Goal: Communication & Community: Share content

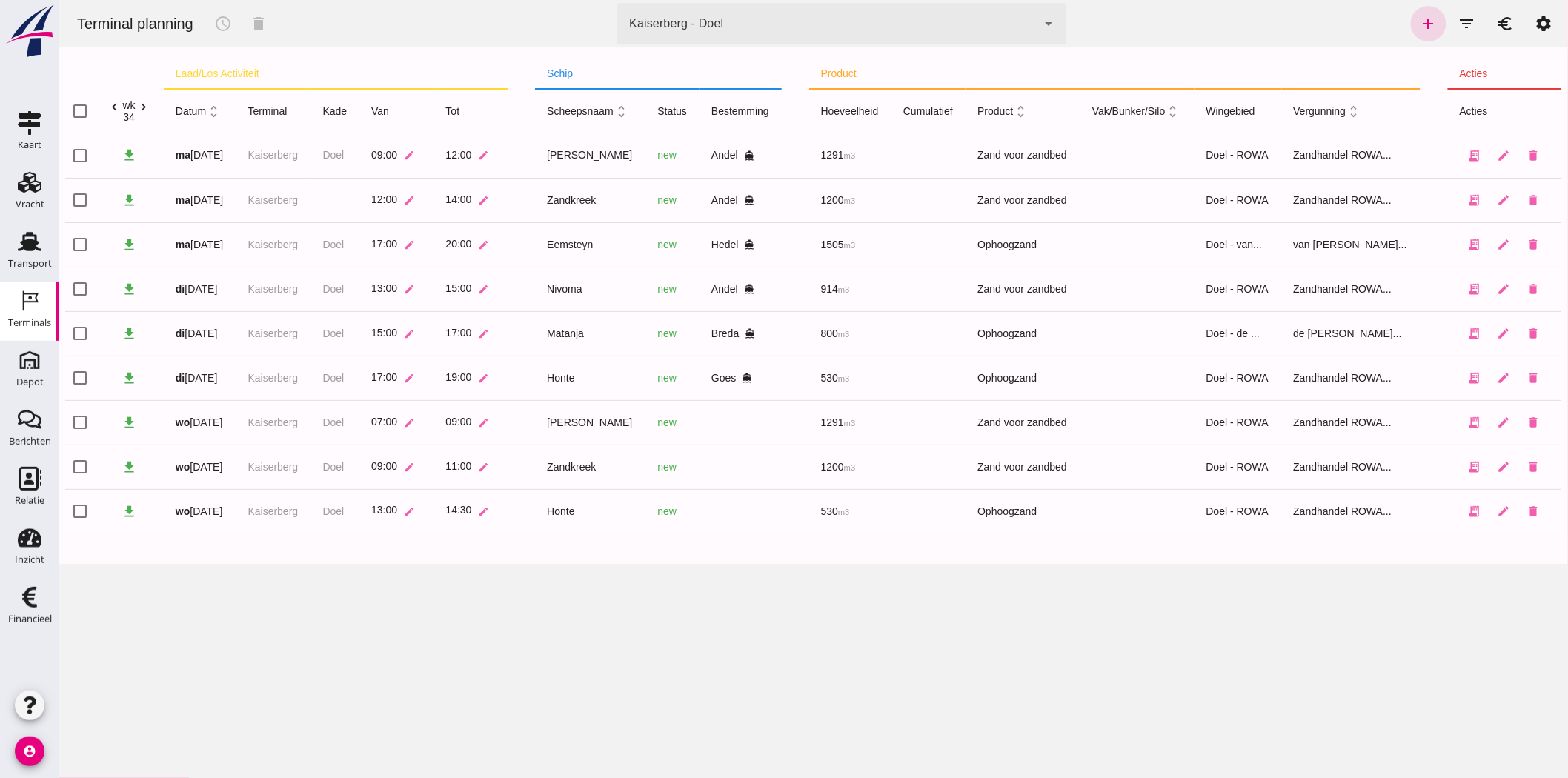
click icon "chevron_left"
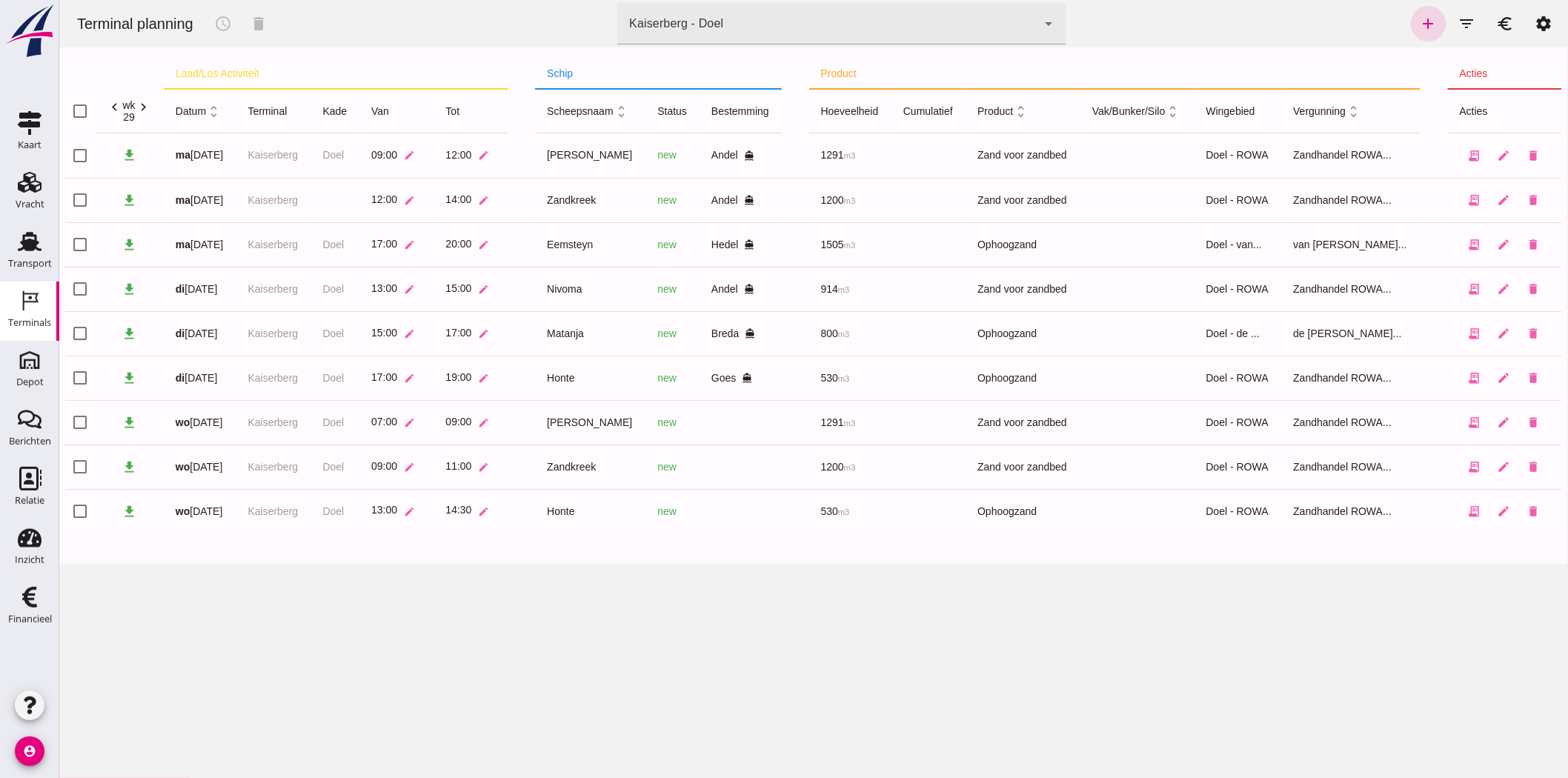
click icon "chevron_left"
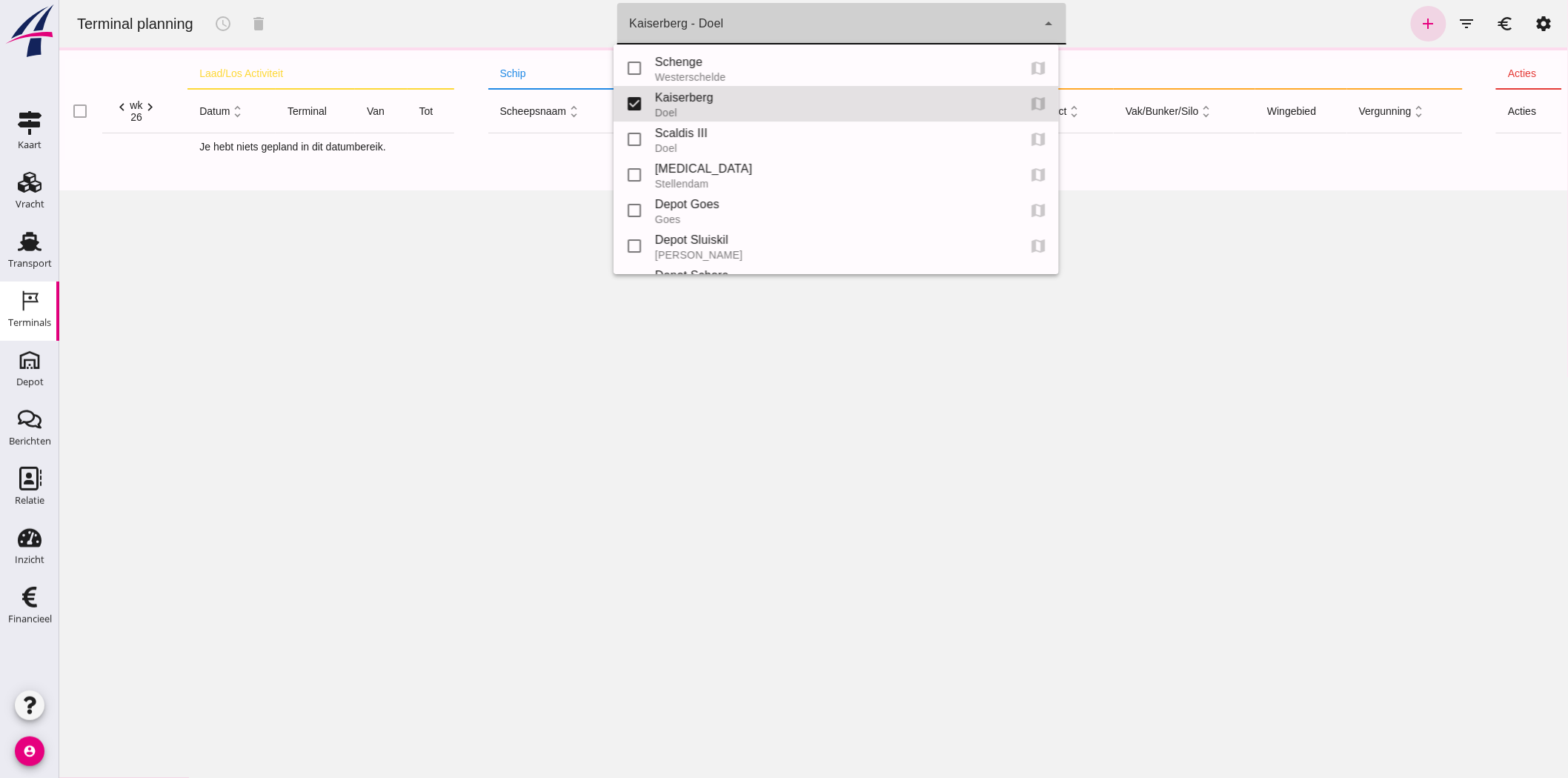
click div "Kaiserberg - Doel 7f603609-51ae-4e75-986b-c9057e559465"
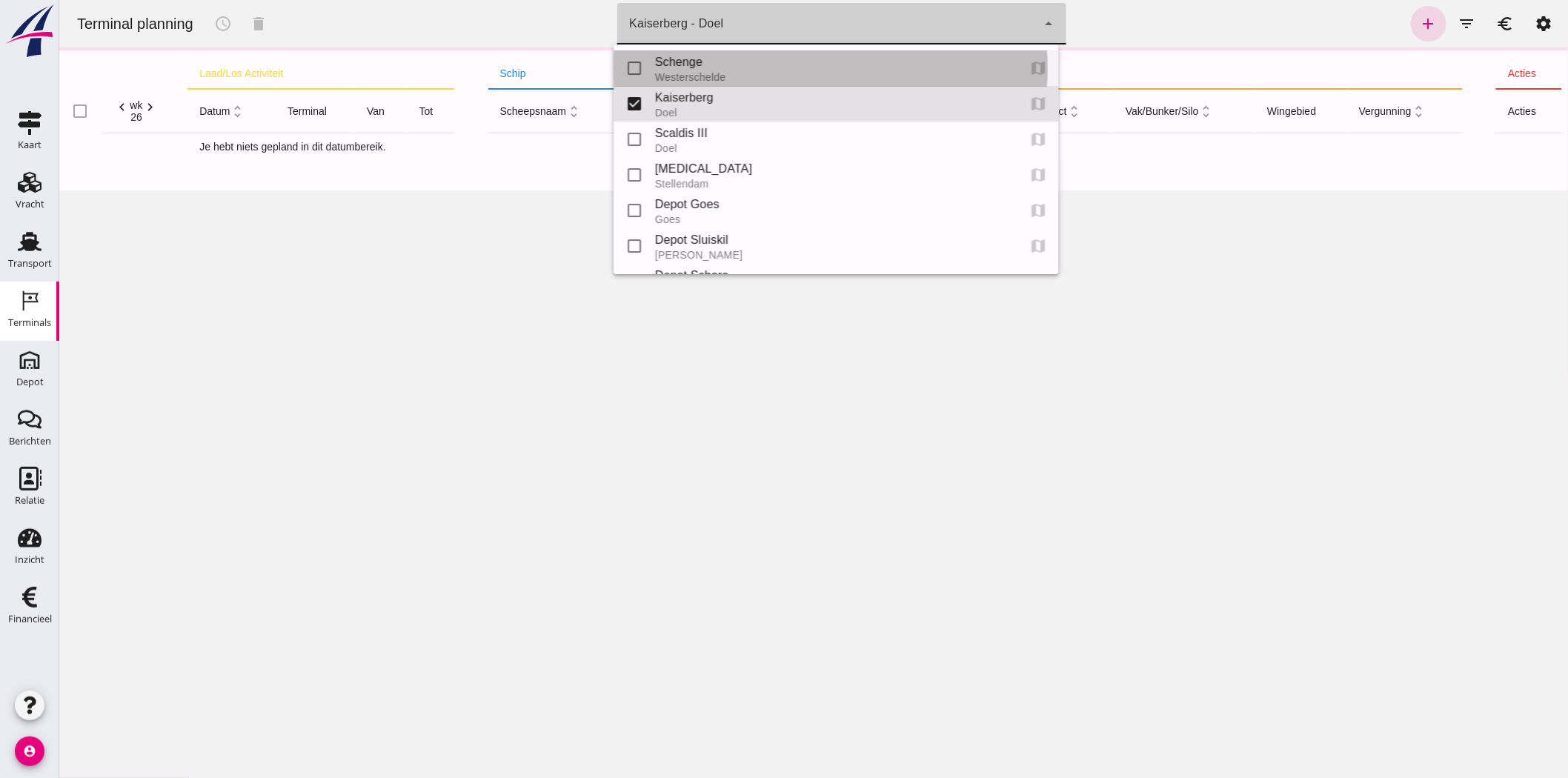
click at [732, 72] on div "Westerschelde" at bounding box center [829, 77] width 350 height 12
type input "9c876888-926f-4f5f-969d-c779b766b815"
checkbox input "true"
checkbox input "false"
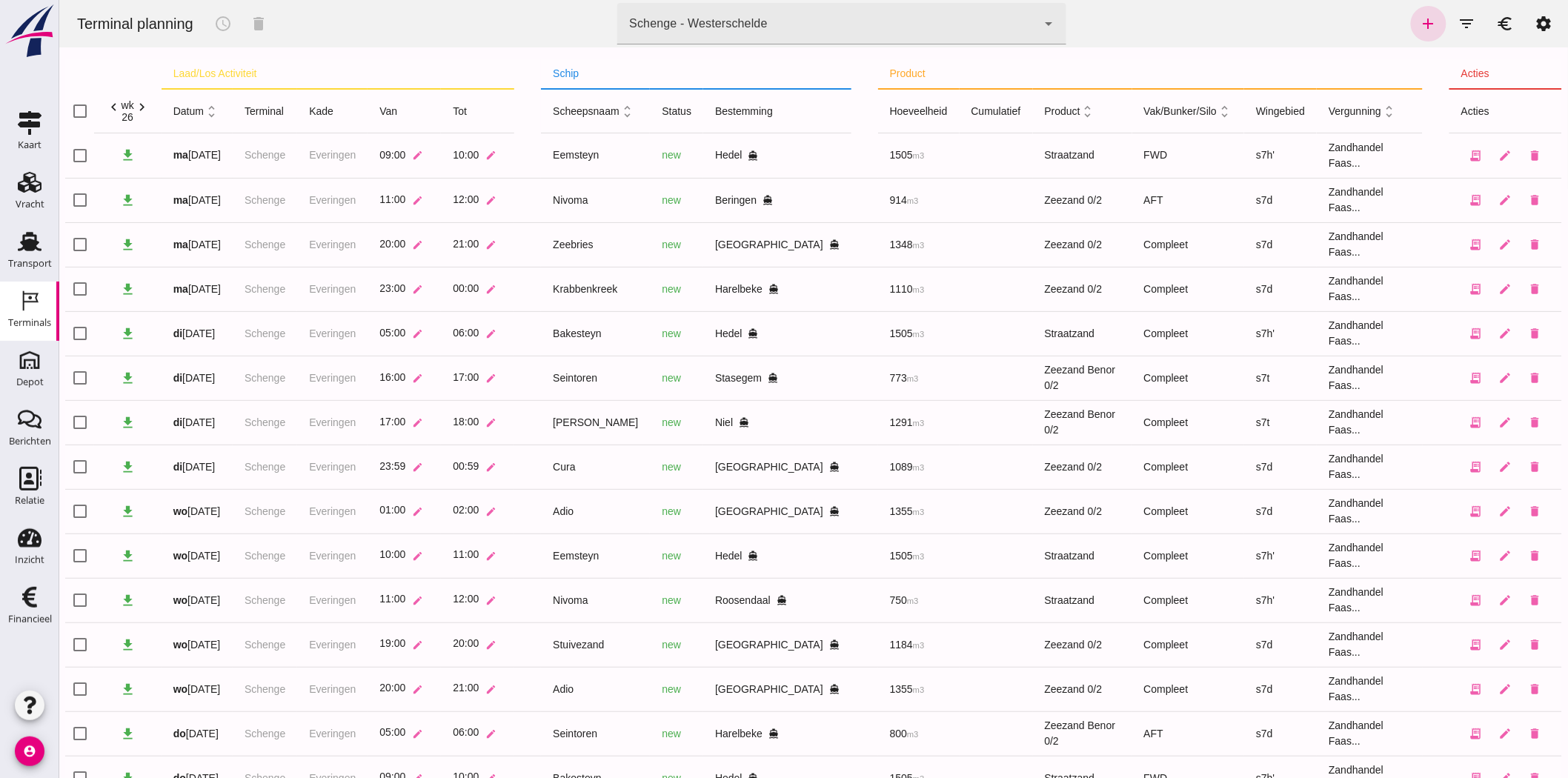
click icon "chevron_left"
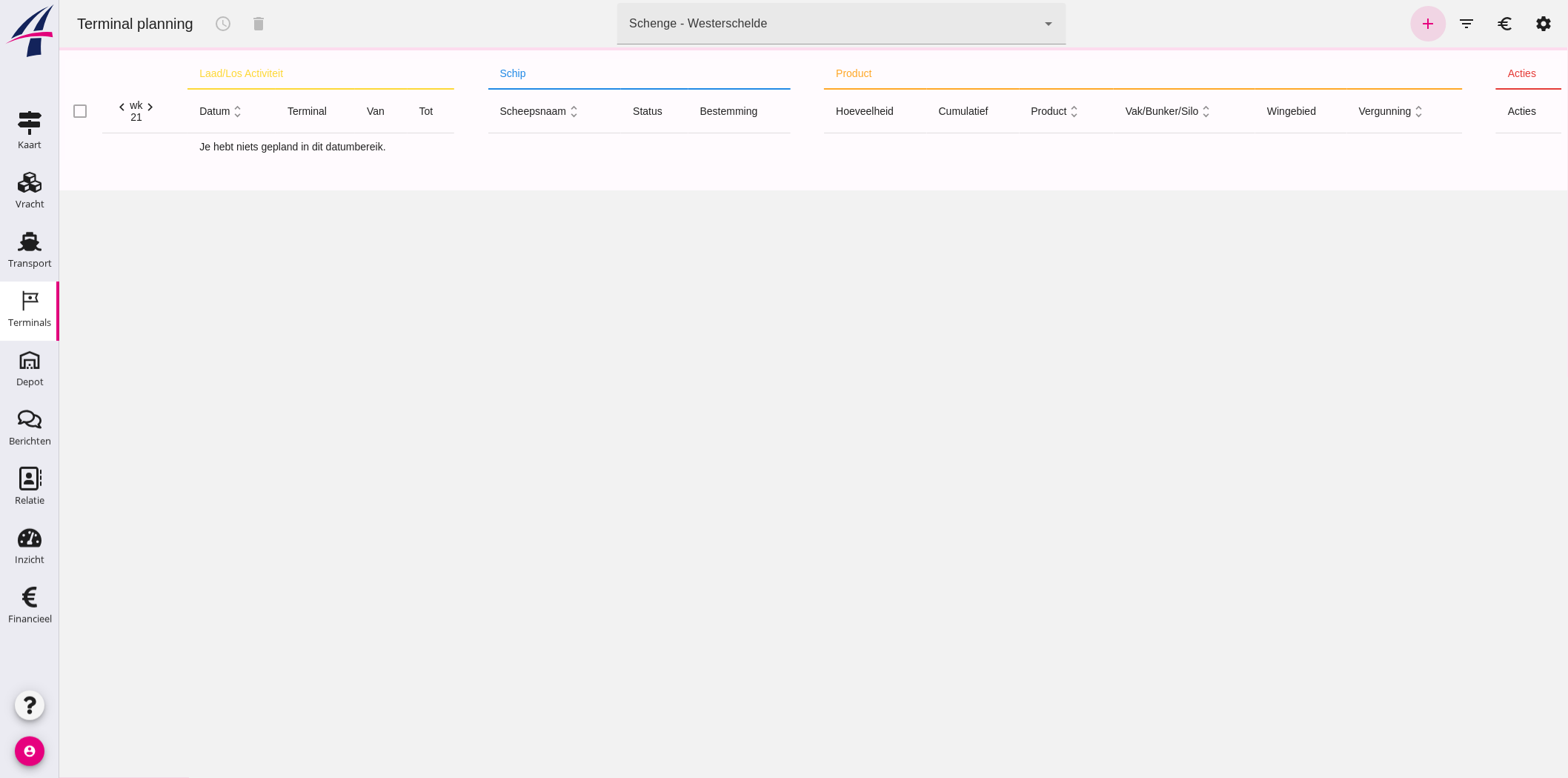
click icon "chevron_left"
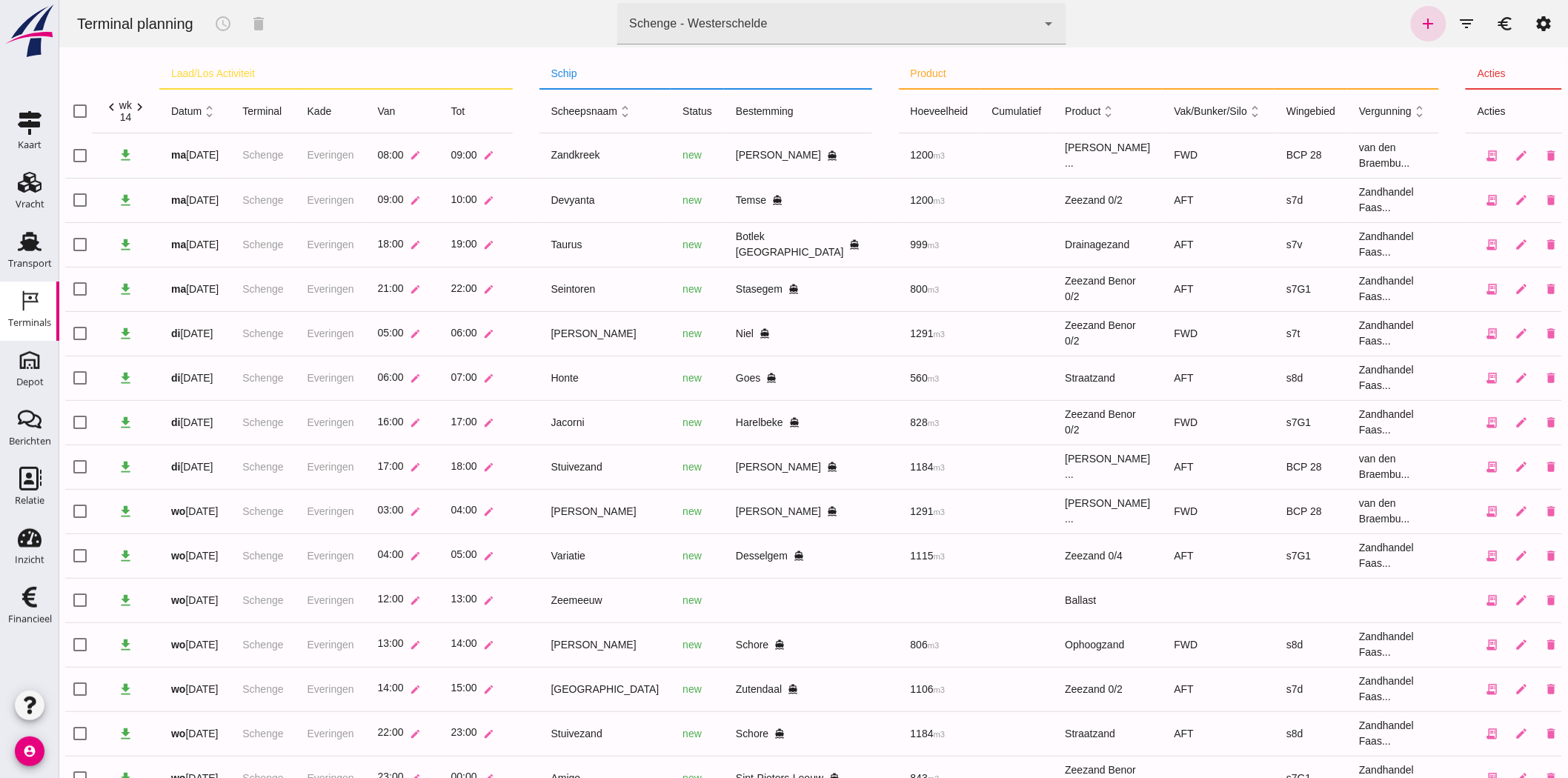
click icon "chevron_right"
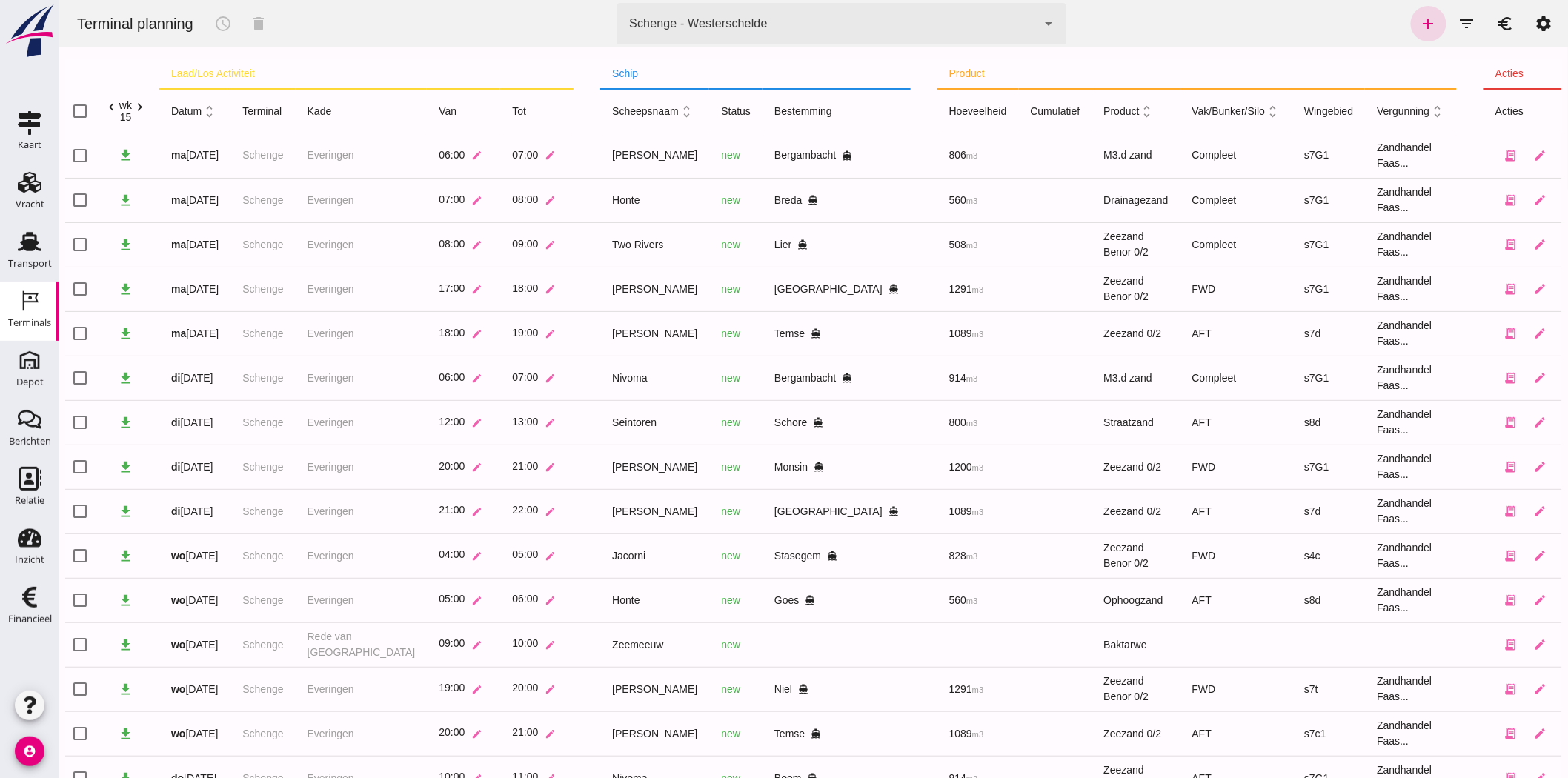
click icon "chevron_right"
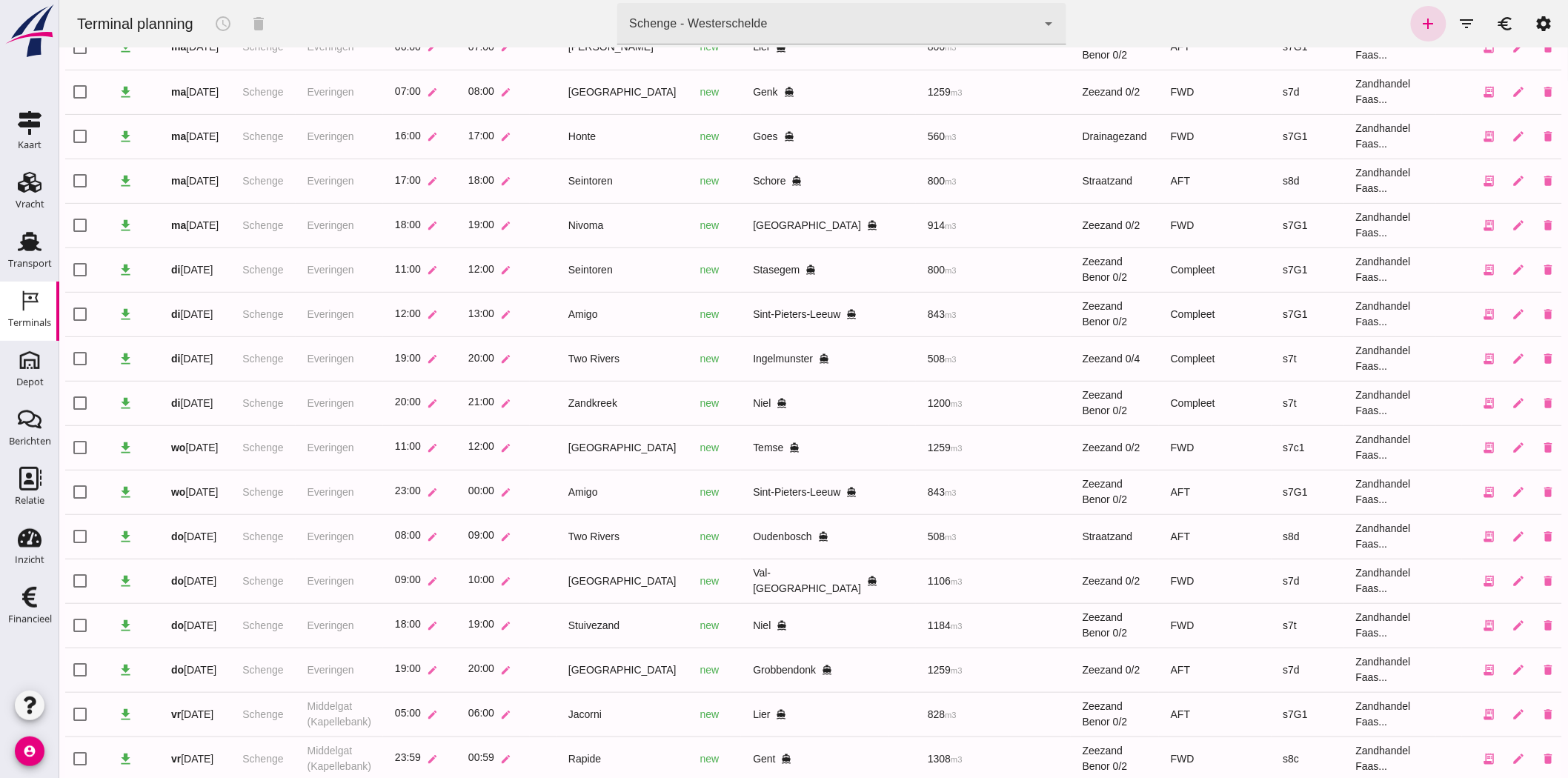
scroll to position [142, 0]
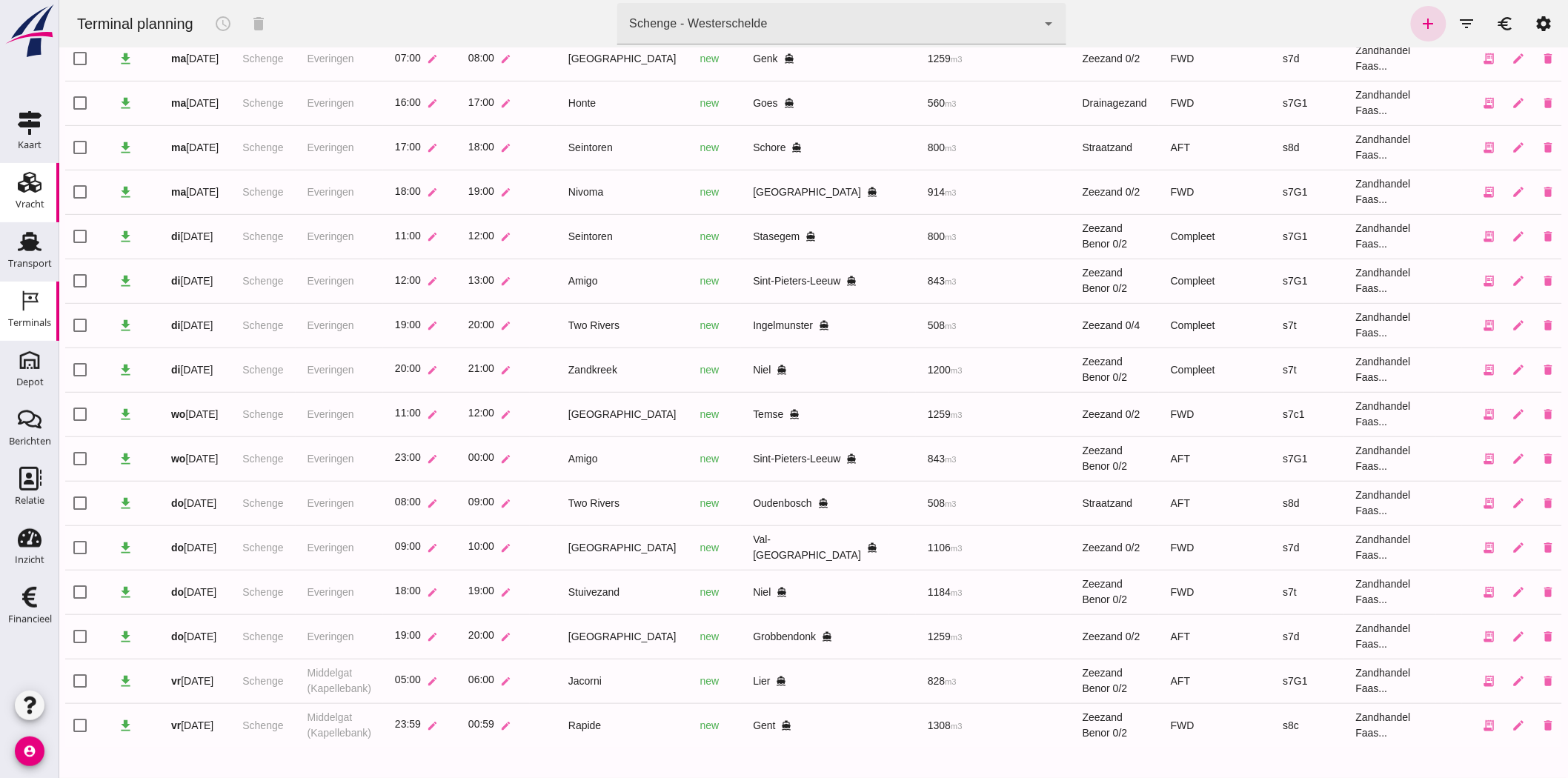
click at [25, 196] on div "Vracht" at bounding box center [30, 204] width 29 height 20
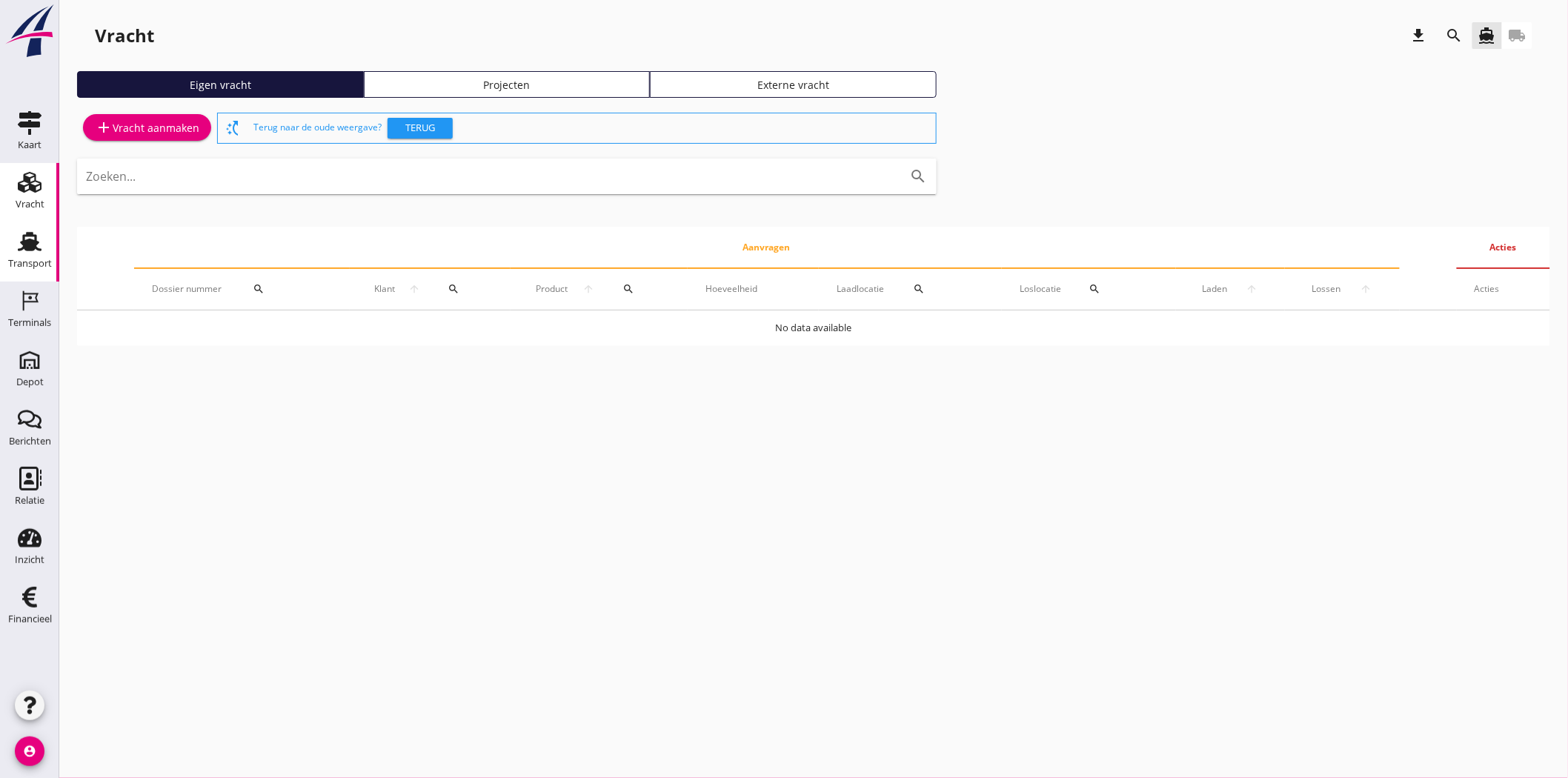
click at [17, 248] on icon "Transport" at bounding box center [29, 241] width 24 height 24
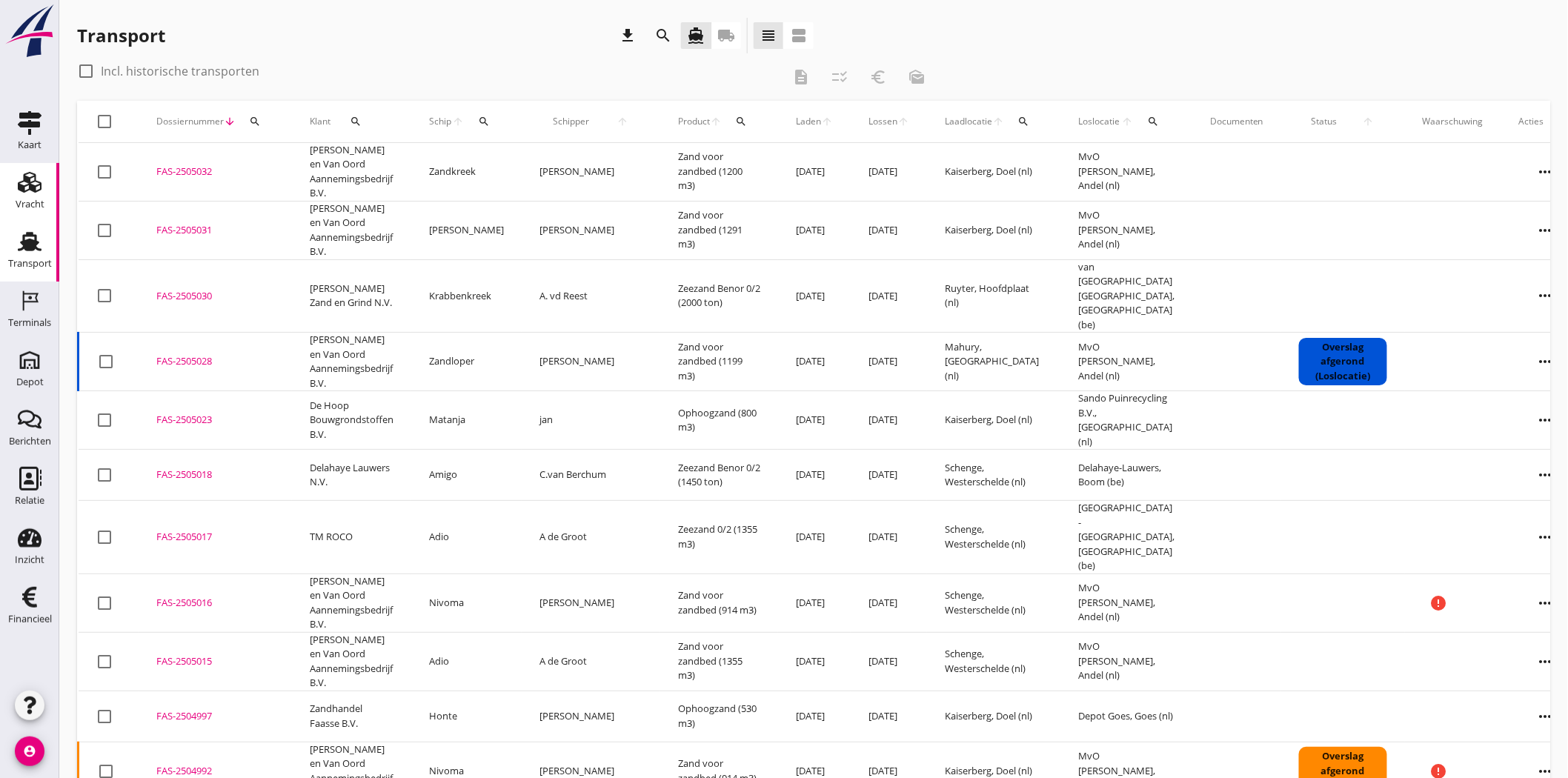
click at [23, 181] on use at bounding box center [29, 182] width 24 height 20
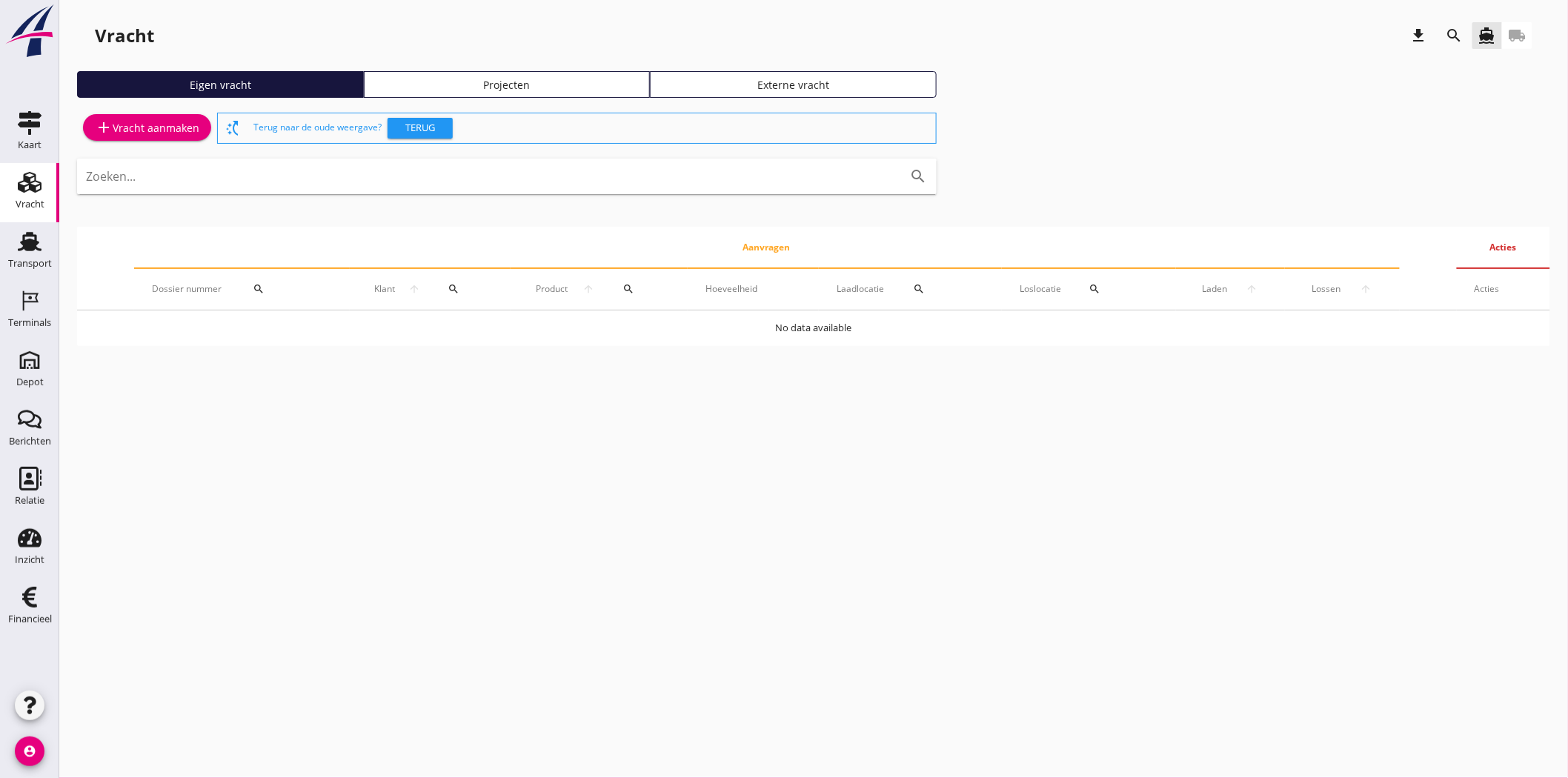
click at [645, 62] on div "Vracht download search directions_boat local_shipping Eigen vracht Projecten Ex…" at bounding box center [814, 188] width 1509 height 376
click at [609, 69] on div "Vracht download search directions_boat local_shipping Eigen vracht Projecten Ex…" at bounding box center [814, 188] width 1509 height 376
click at [607, 79] on div "Projecten" at bounding box center [507, 85] width 274 height 16
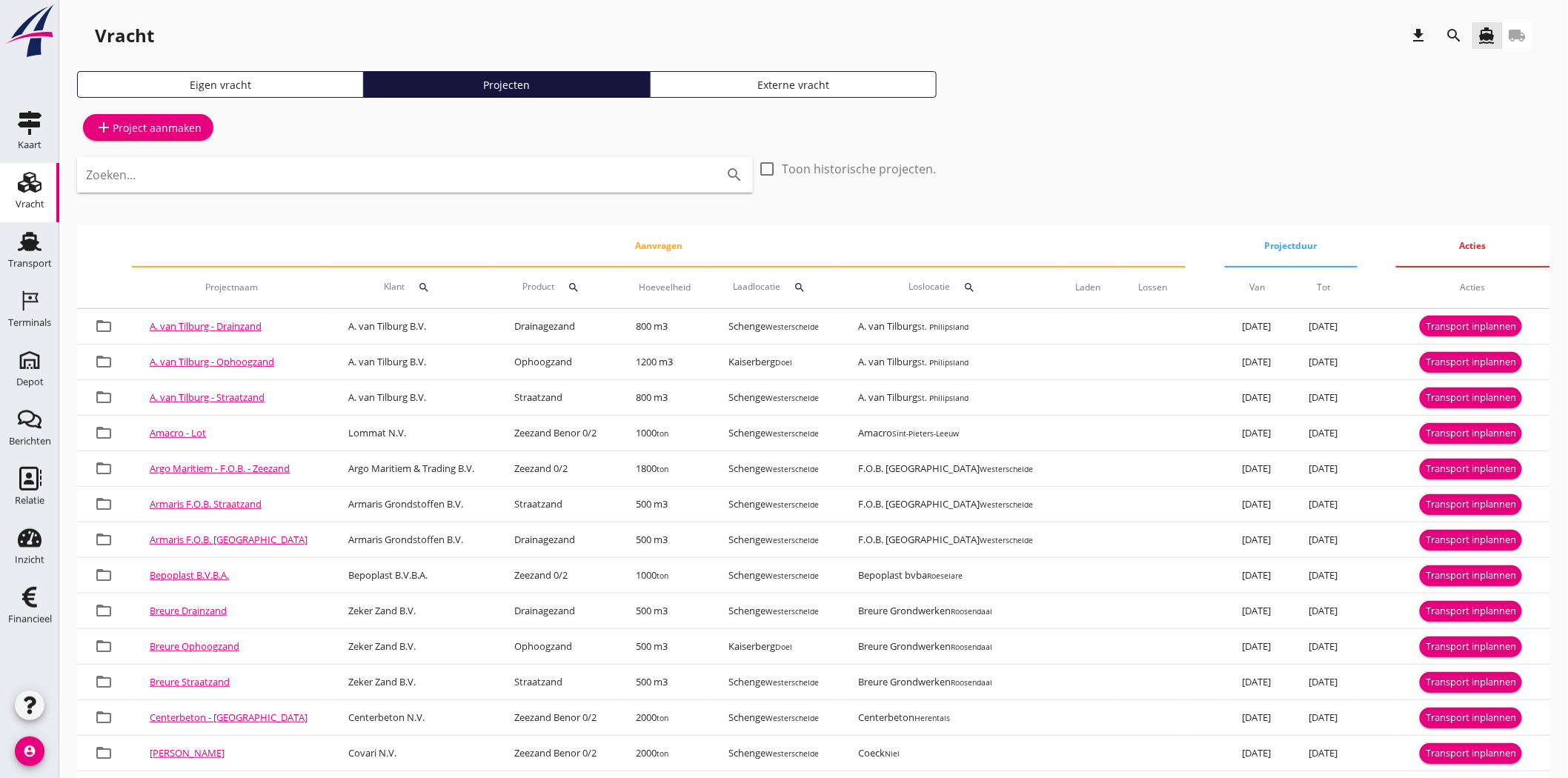
click at [1450, 41] on icon "search" at bounding box center [1454, 35] width 17 height 17
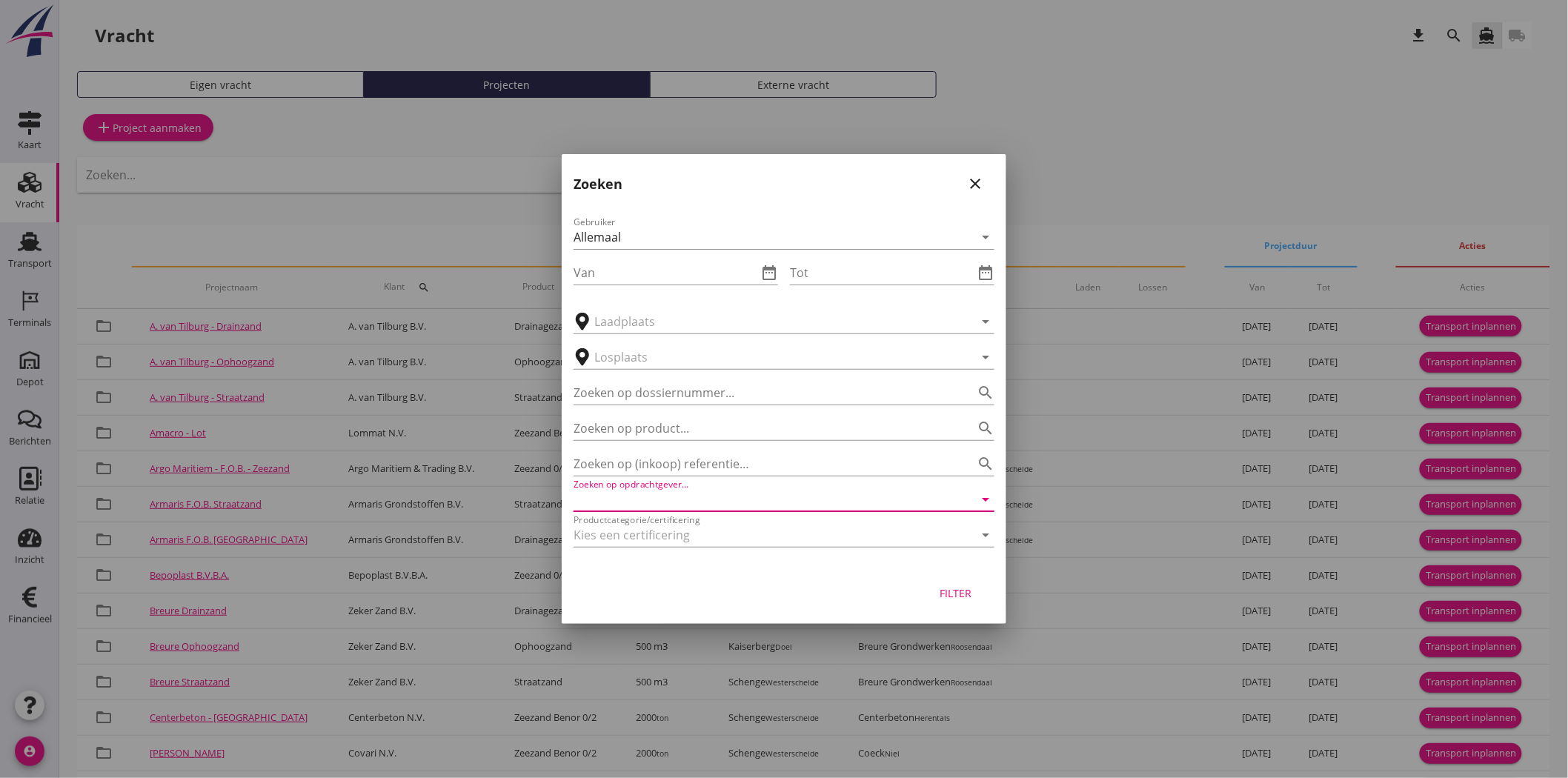
click at [648, 494] on input "Zoeken op opdrachtgever..." at bounding box center [764, 499] width 379 height 24
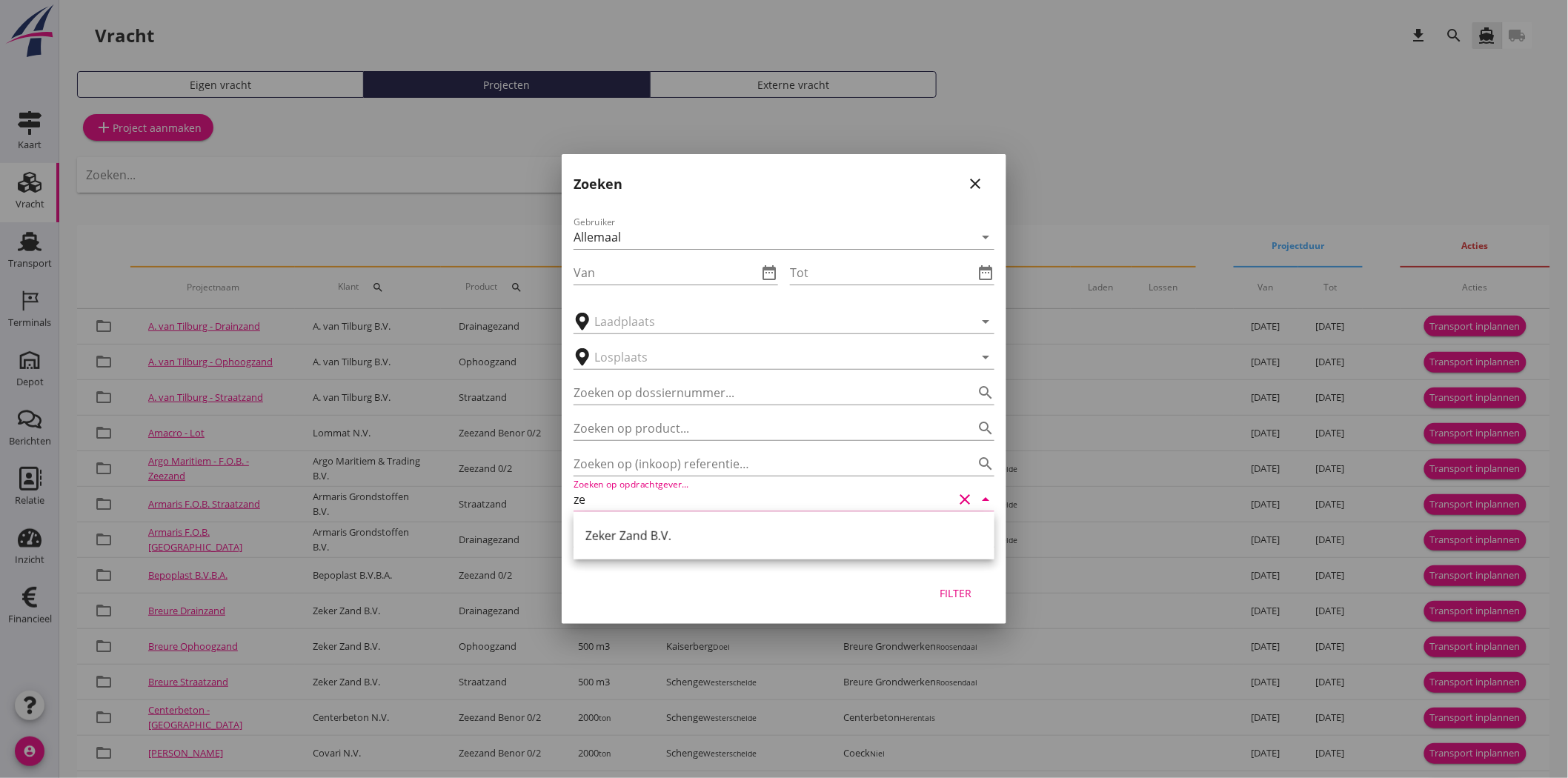
type input "z"
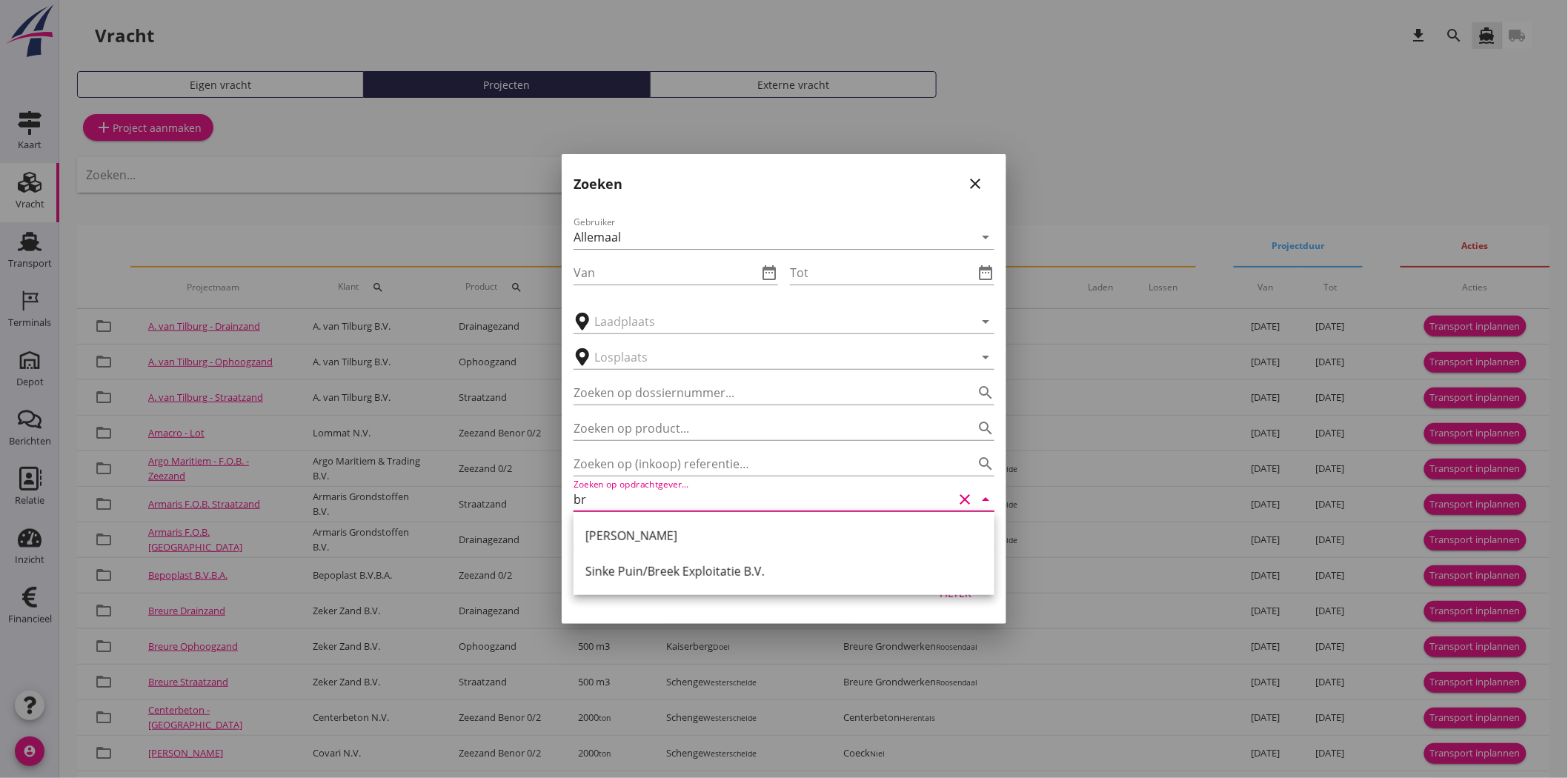
type input "b"
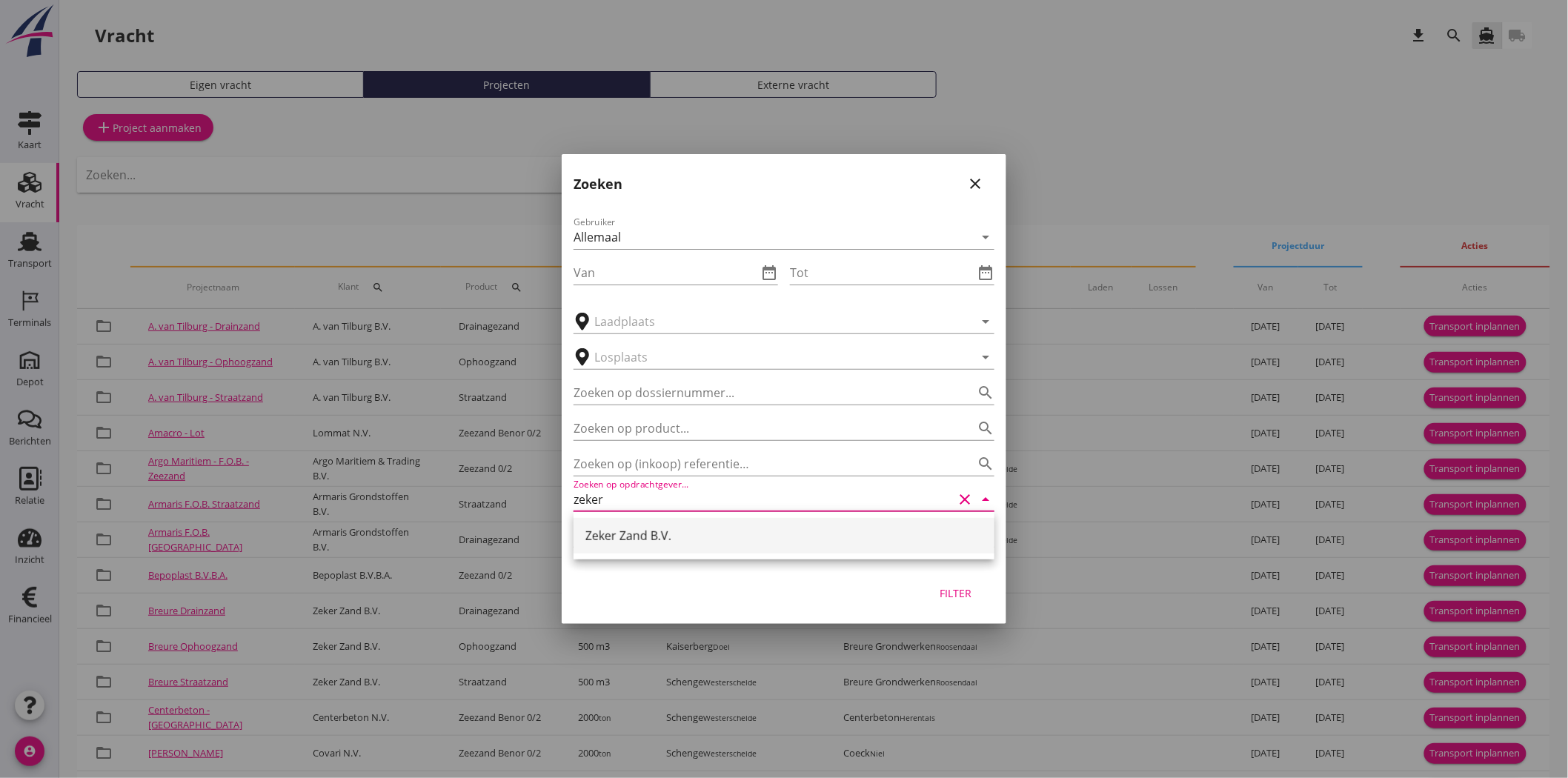
click at [631, 542] on div "Zeker Zand B.V." at bounding box center [784, 535] width 397 height 17
type input "Zeker Zand B.V."
click at [964, 589] on div "Filter" at bounding box center [956, 593] width 42 height 16
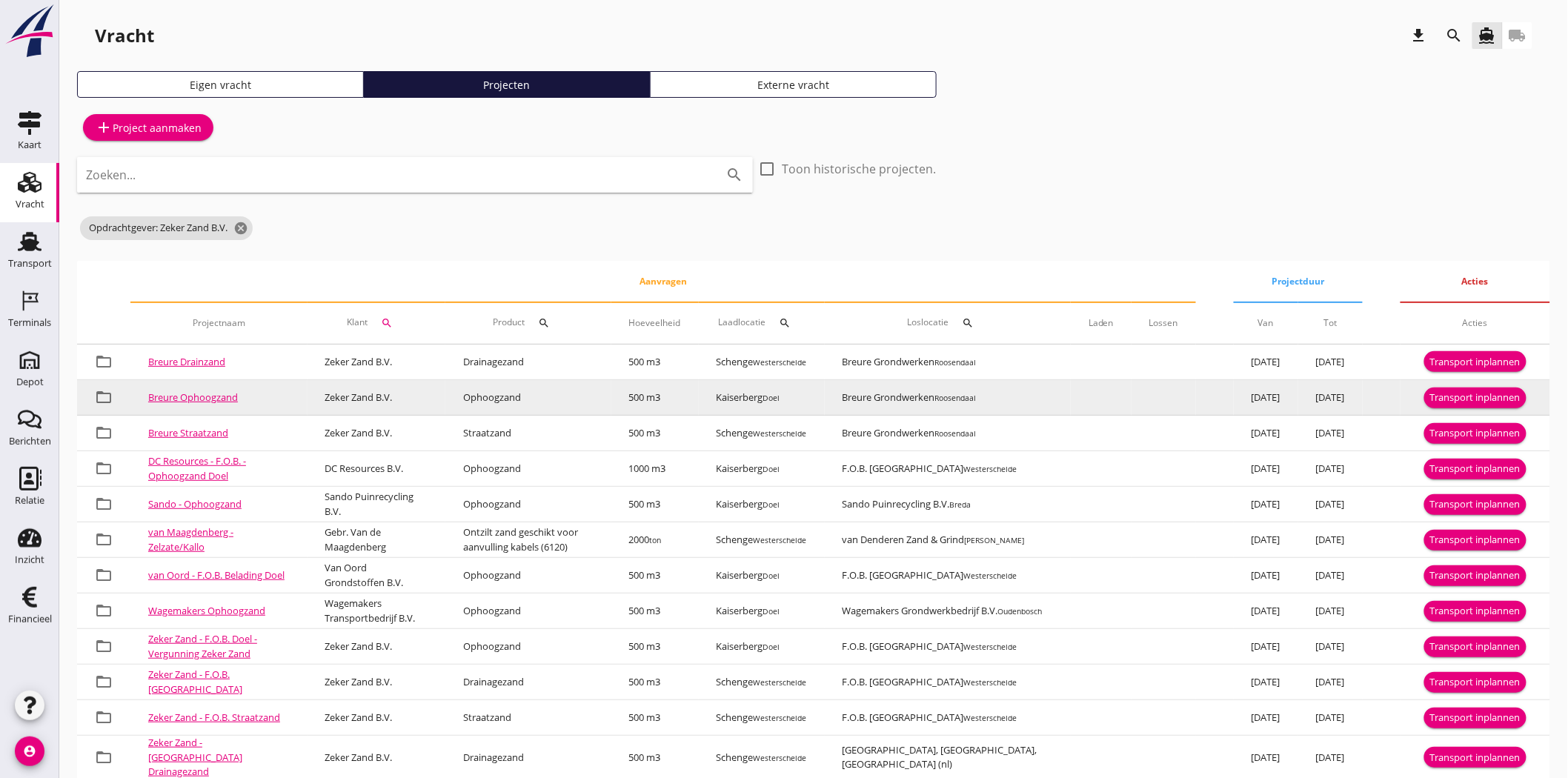
click at [1451, 394] on div "Transport inplannen" at bounding box center [1475, 398] width 90 height 15
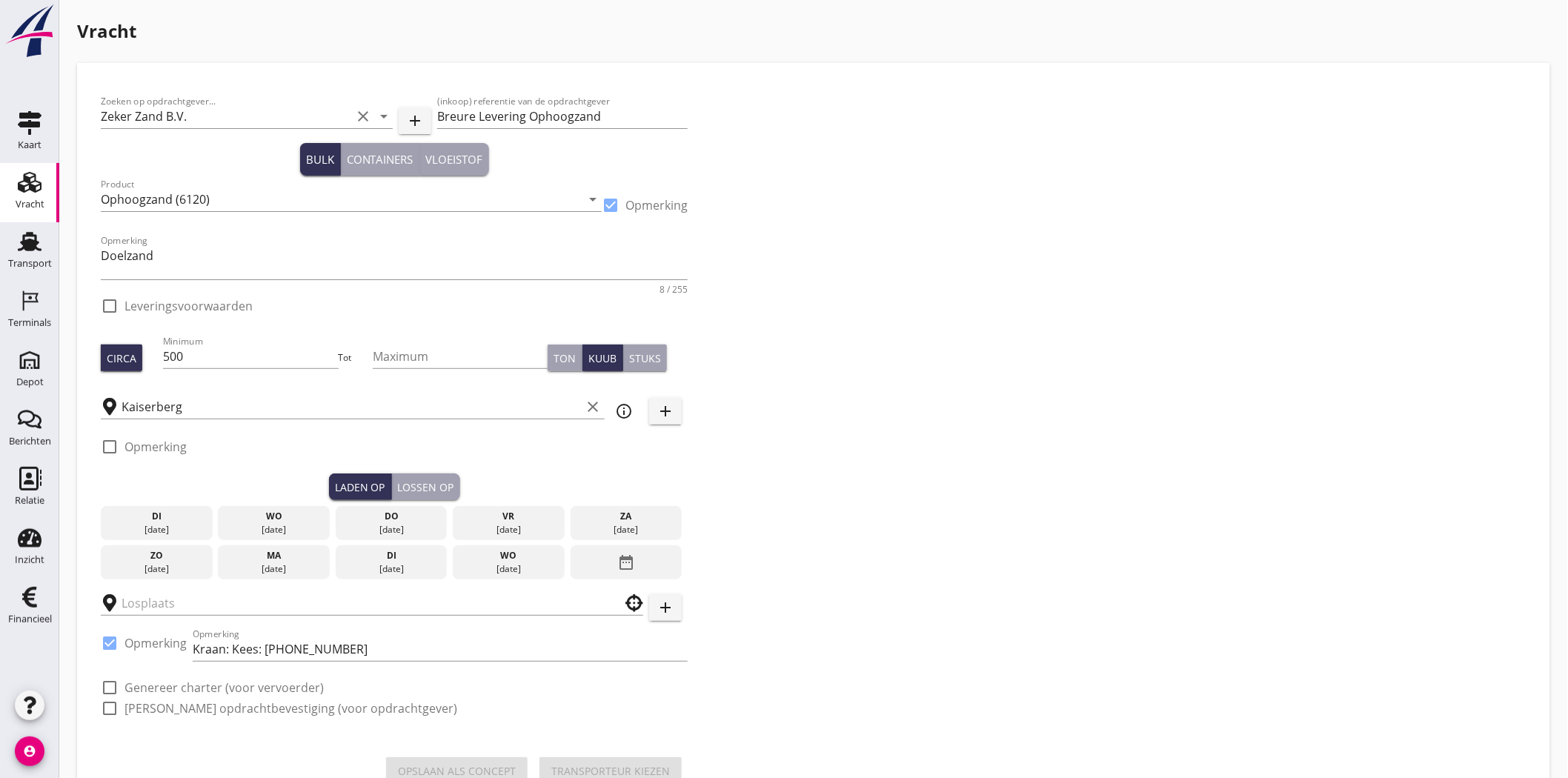
checkbox input "true"
type input "Breure Grondwerken"
checkbox input "true"
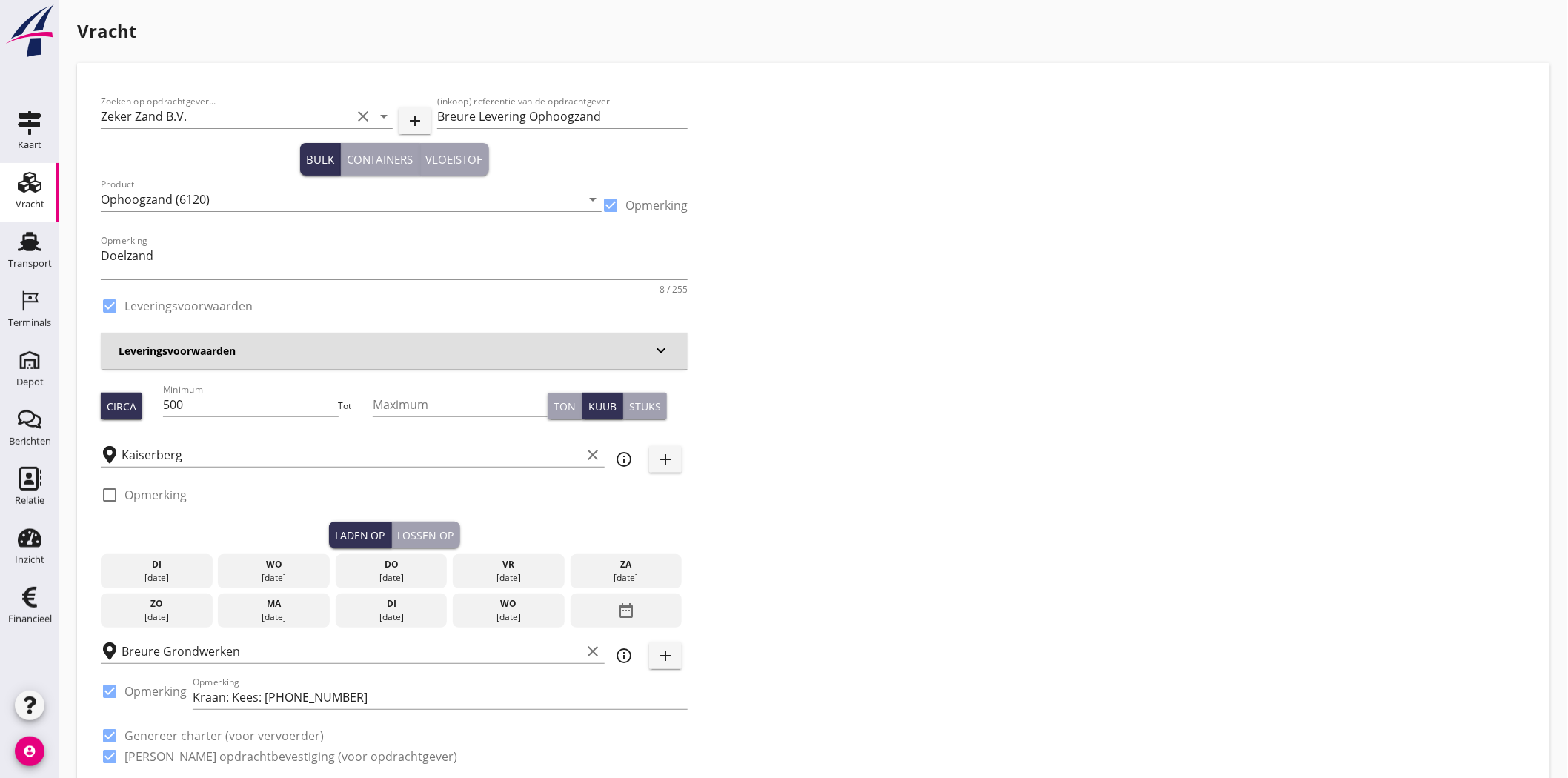
type input "4.21"
checkbox input "false"
radio input "false"
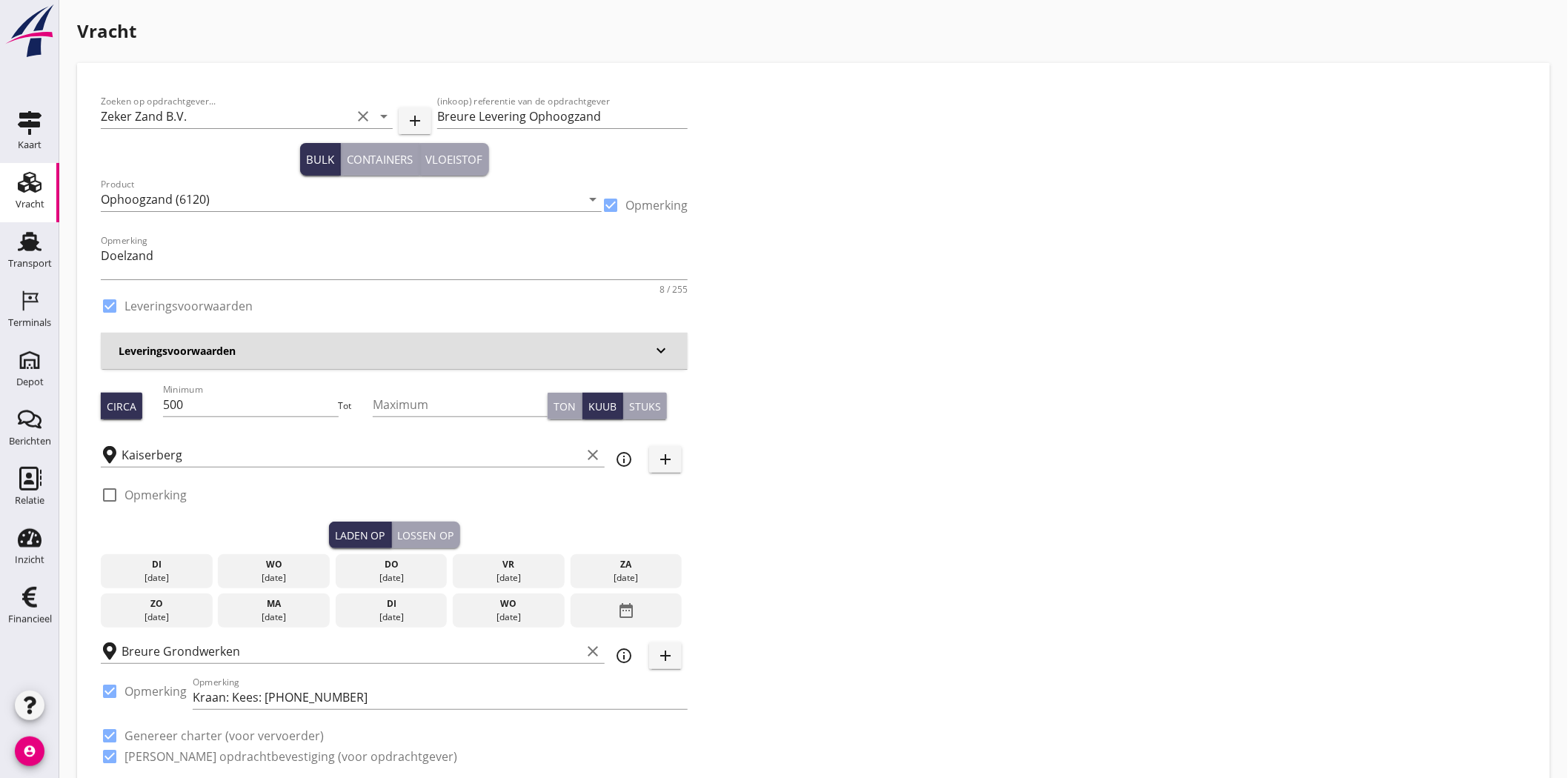
checkbox input "true"
type input "1"
type input "8.95"
checkbox input "false"
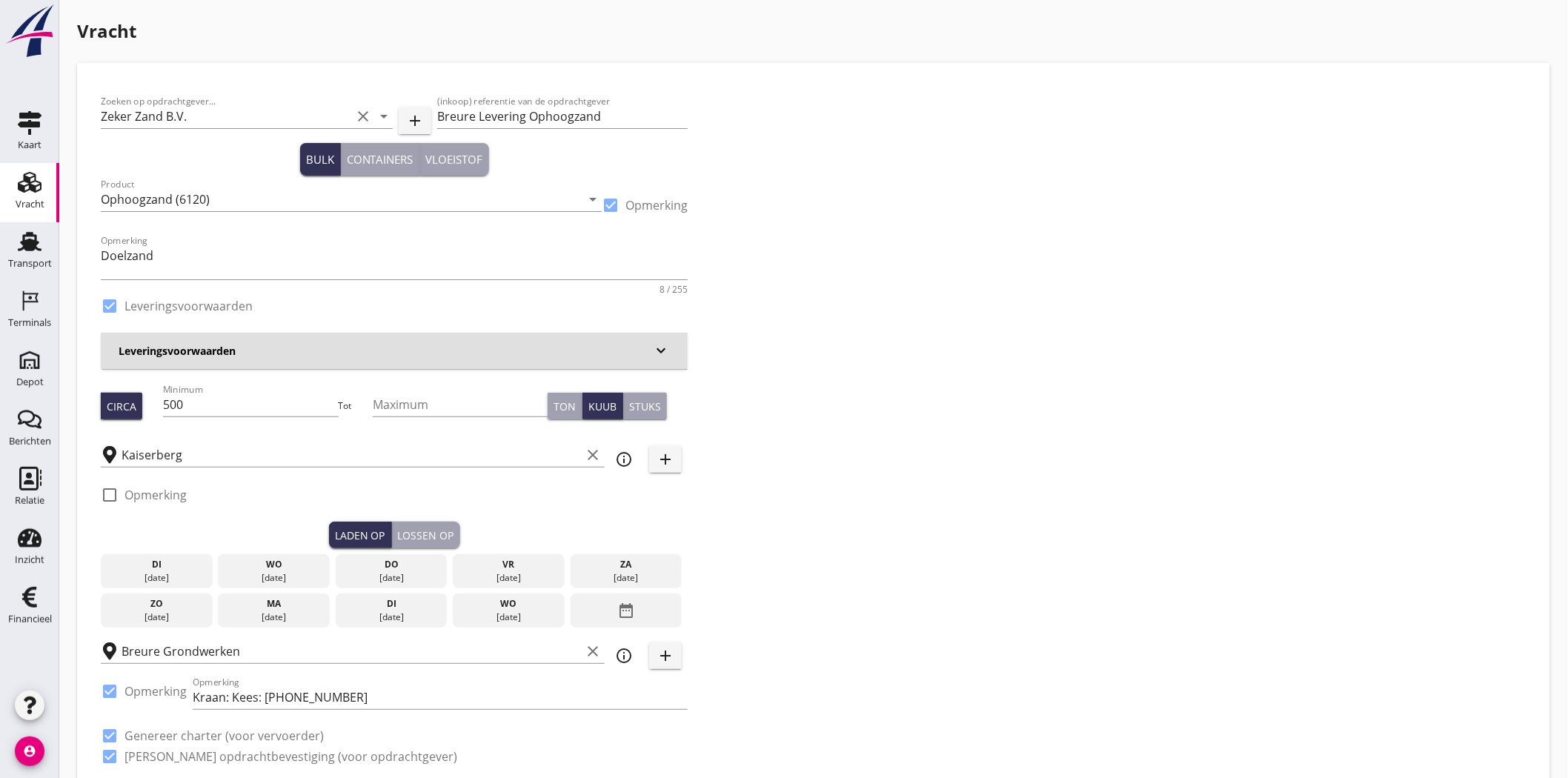
radio input "false"
checkbox input "true"
type input "1"
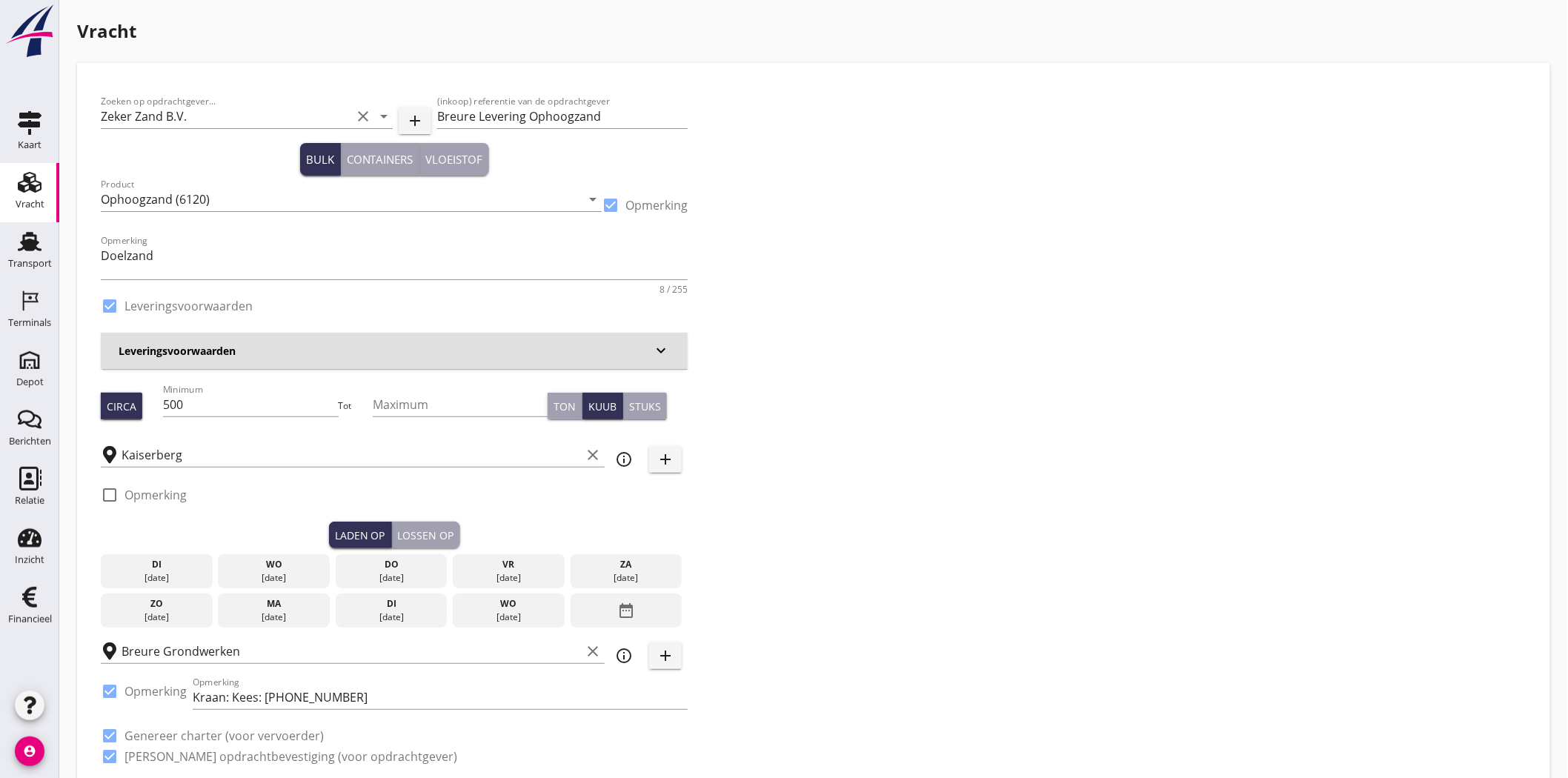
type input "1"
drag, startPoint x: 183, startPoint y: 405, endPoint x: 175, endPoint y: 405, distance: 8.0
click at [175, 405] on input "500" at bounding box center [250, 404] width 175 height 24
type input "530"
click at [1306, 267] on div "Zoeken op opdrachtgever... Zeker Zand B.V. clear arrow_drop_down add (inkoop) r…" at bounding box center [814, 434] width 1438 height 697
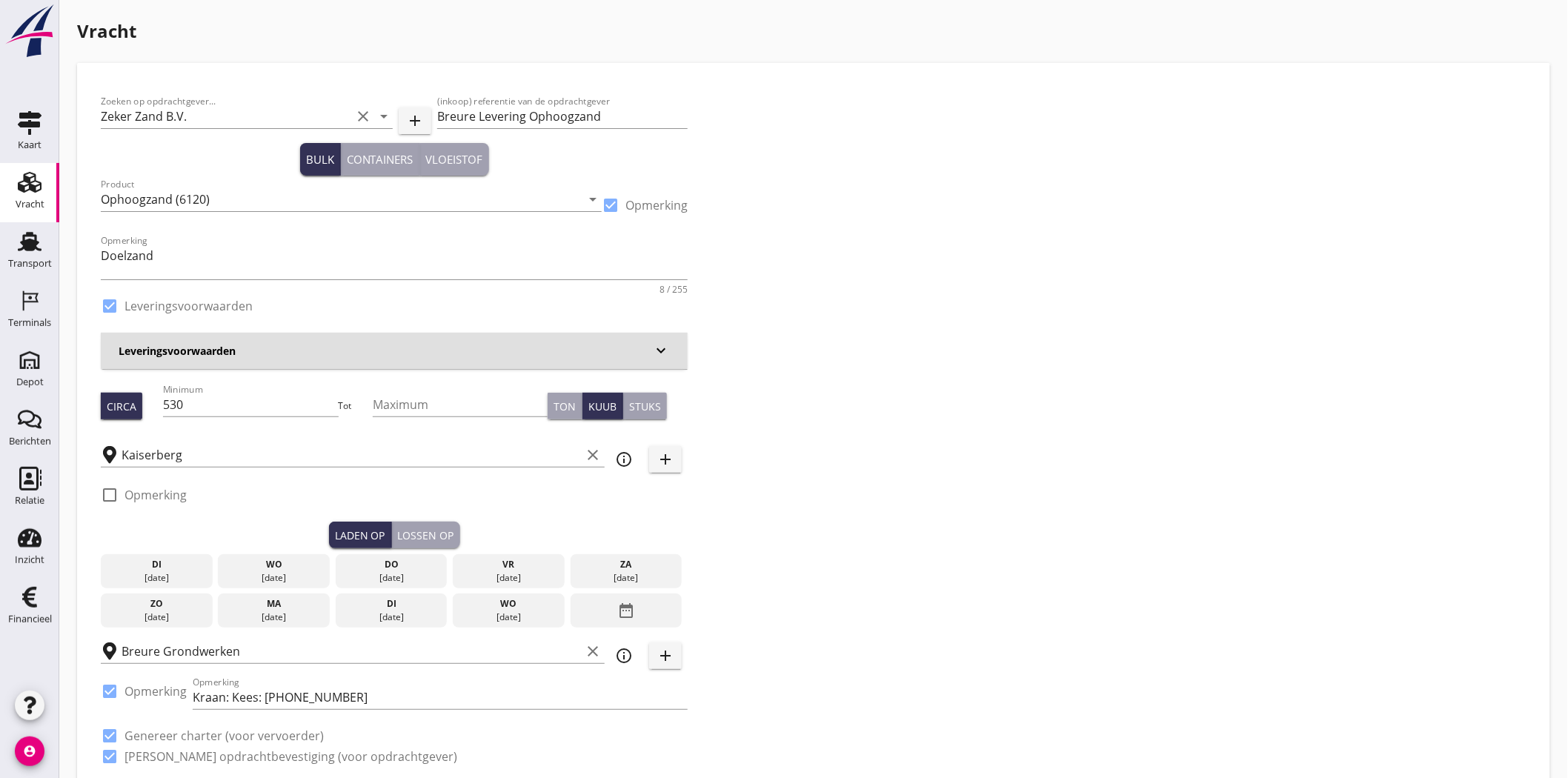
click at [263, 569] on div "wo" at bounding box center [274, 565] width 105 height 14
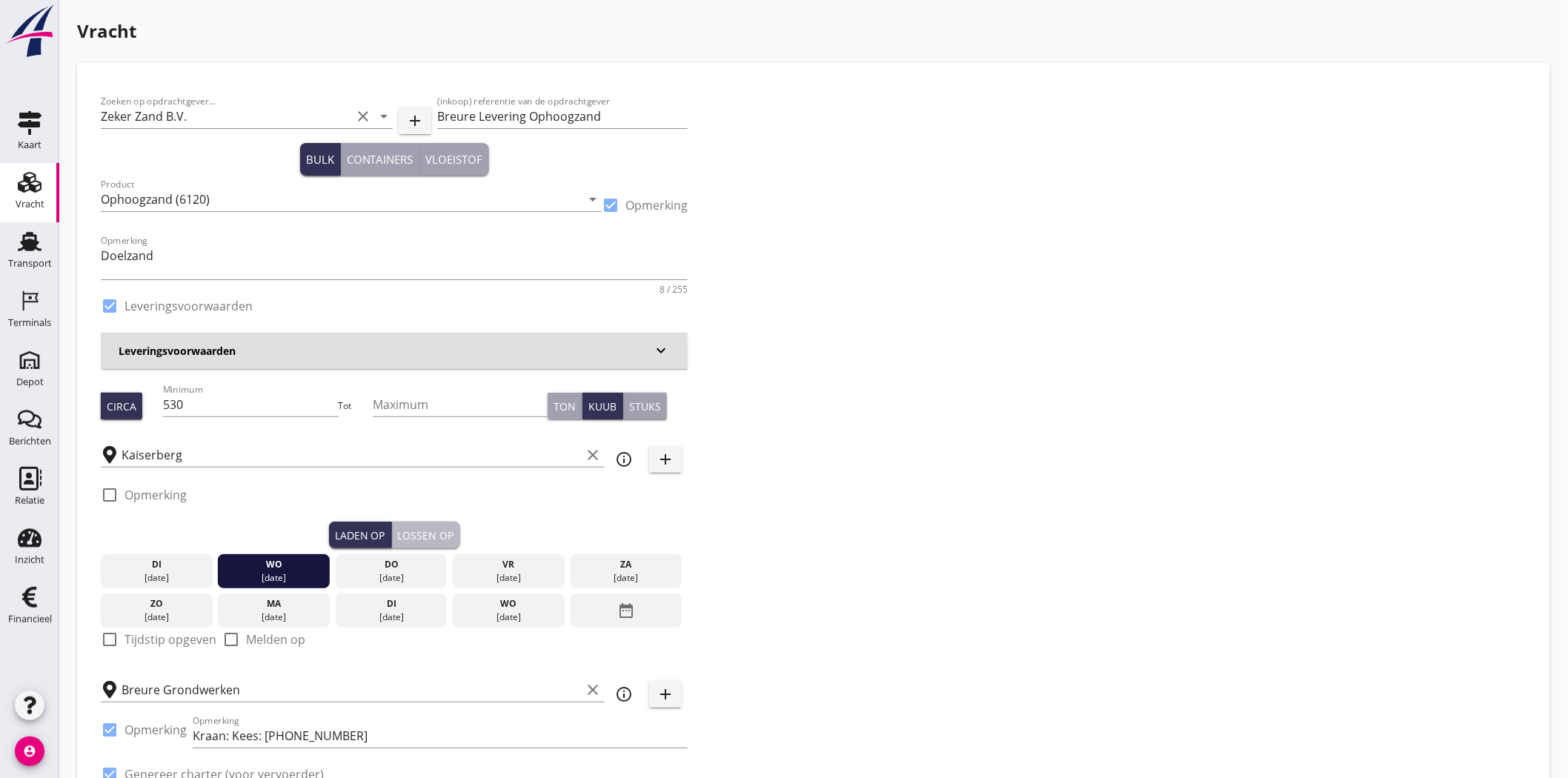
click at [402, 544] on button "Lossen op" at bounding box center [426, 535] width 68 height 27
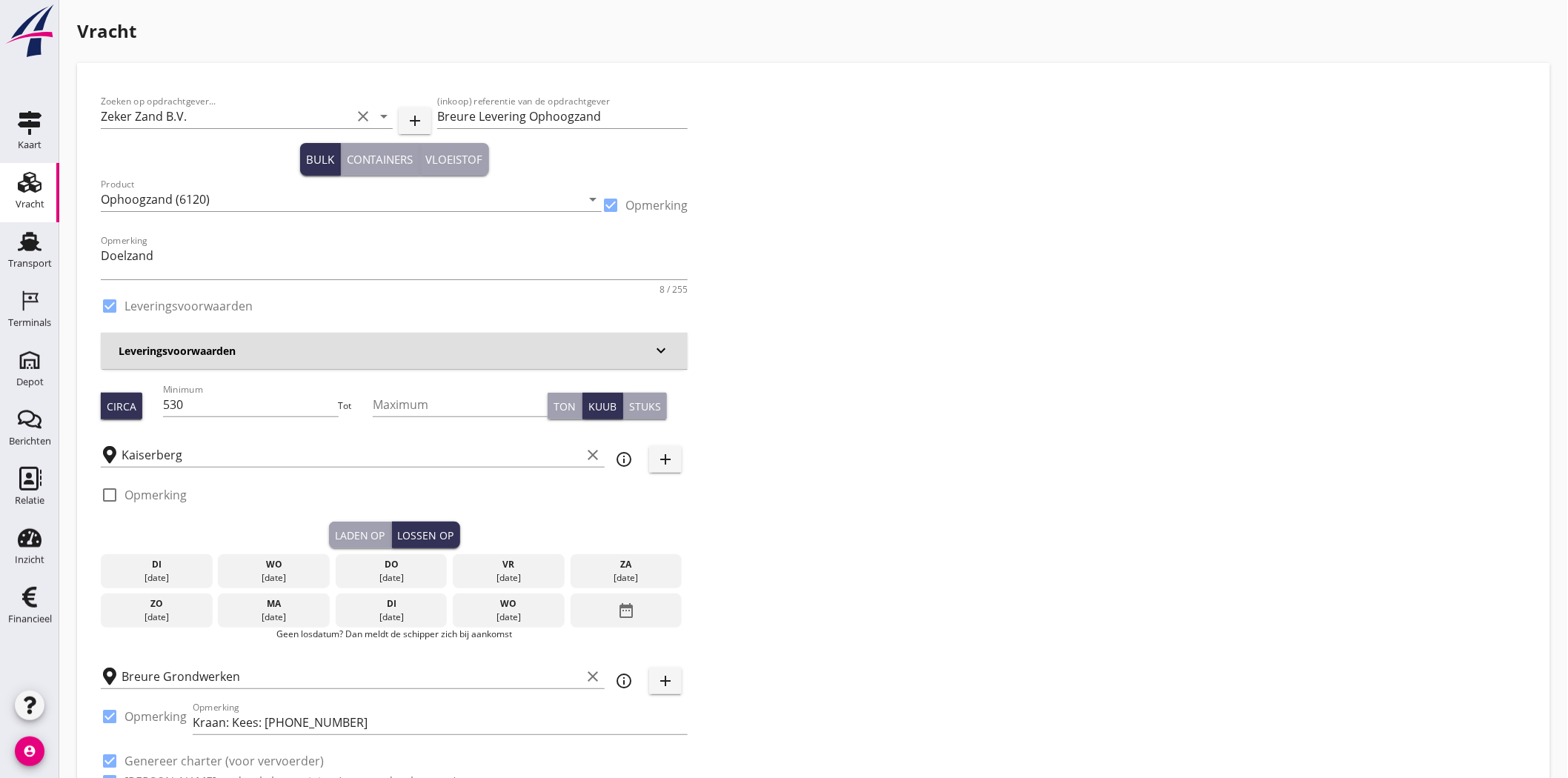
click at [400, 572] on div "[DATE]" at bounding box center [392, 579] width 105 height 14
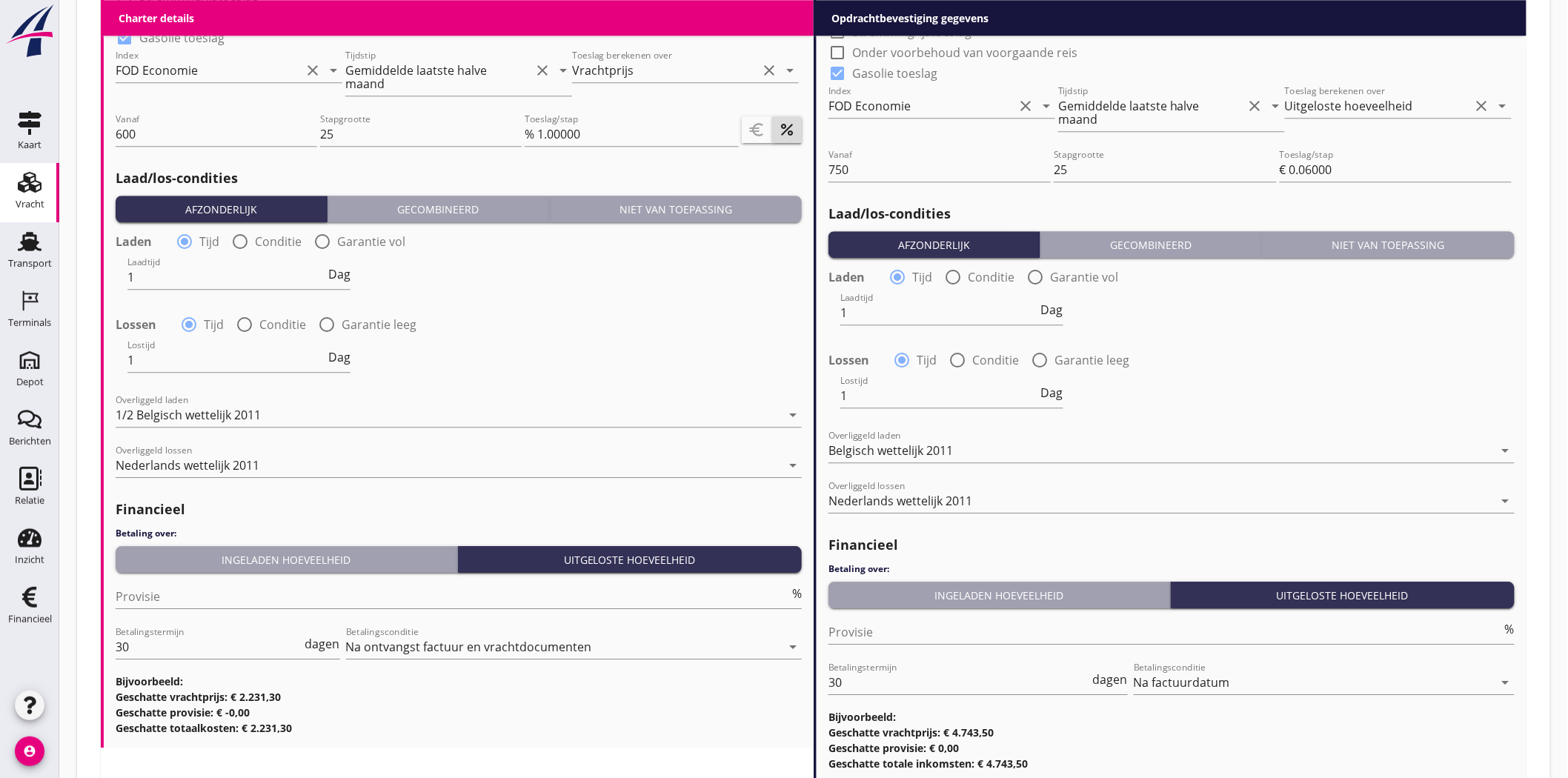
scroll to position [1694, 0]
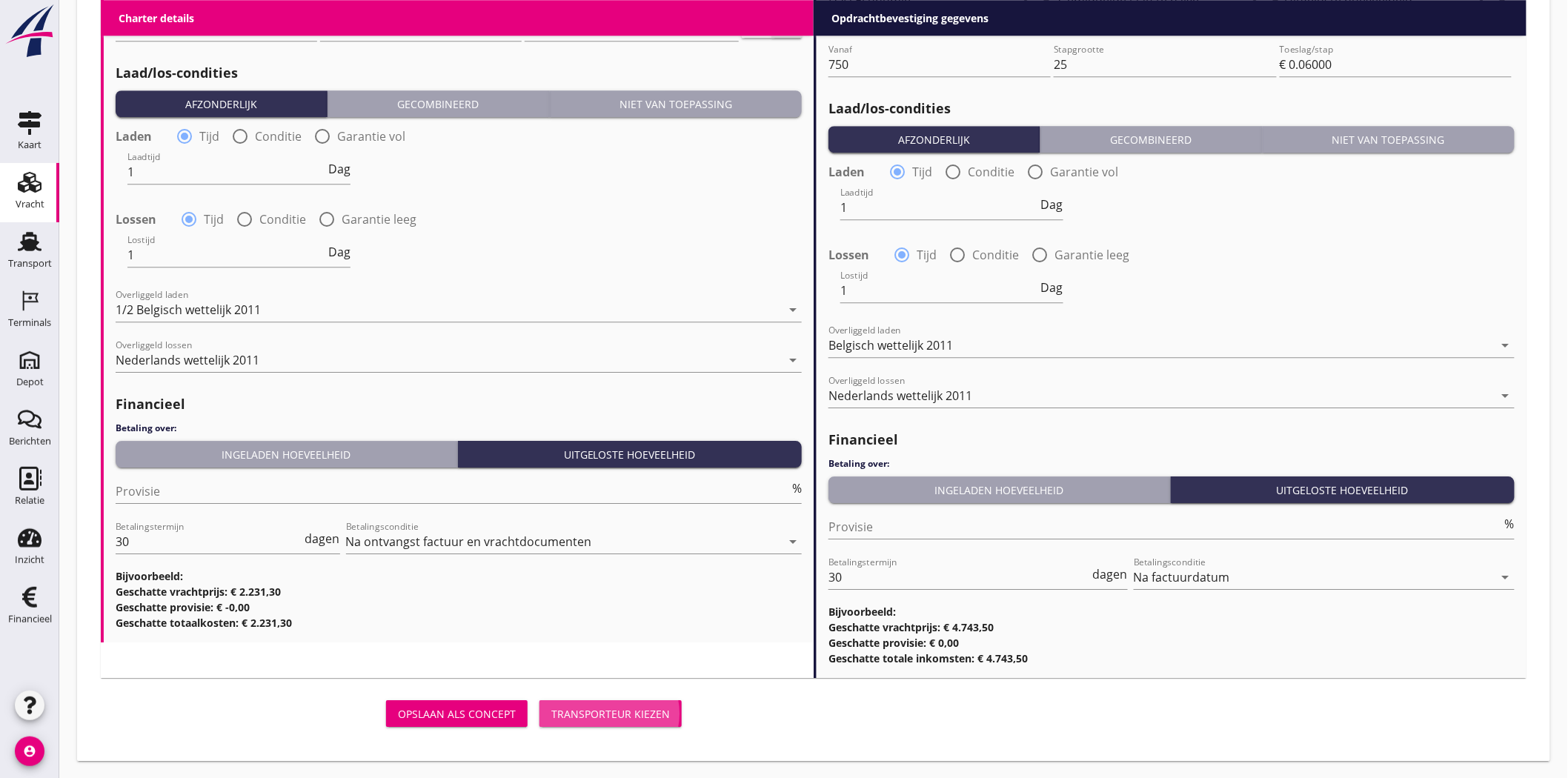
click at [595, 714] on div "Transporteur kiezen" at bounding box center [610, 714] width 118 height 16
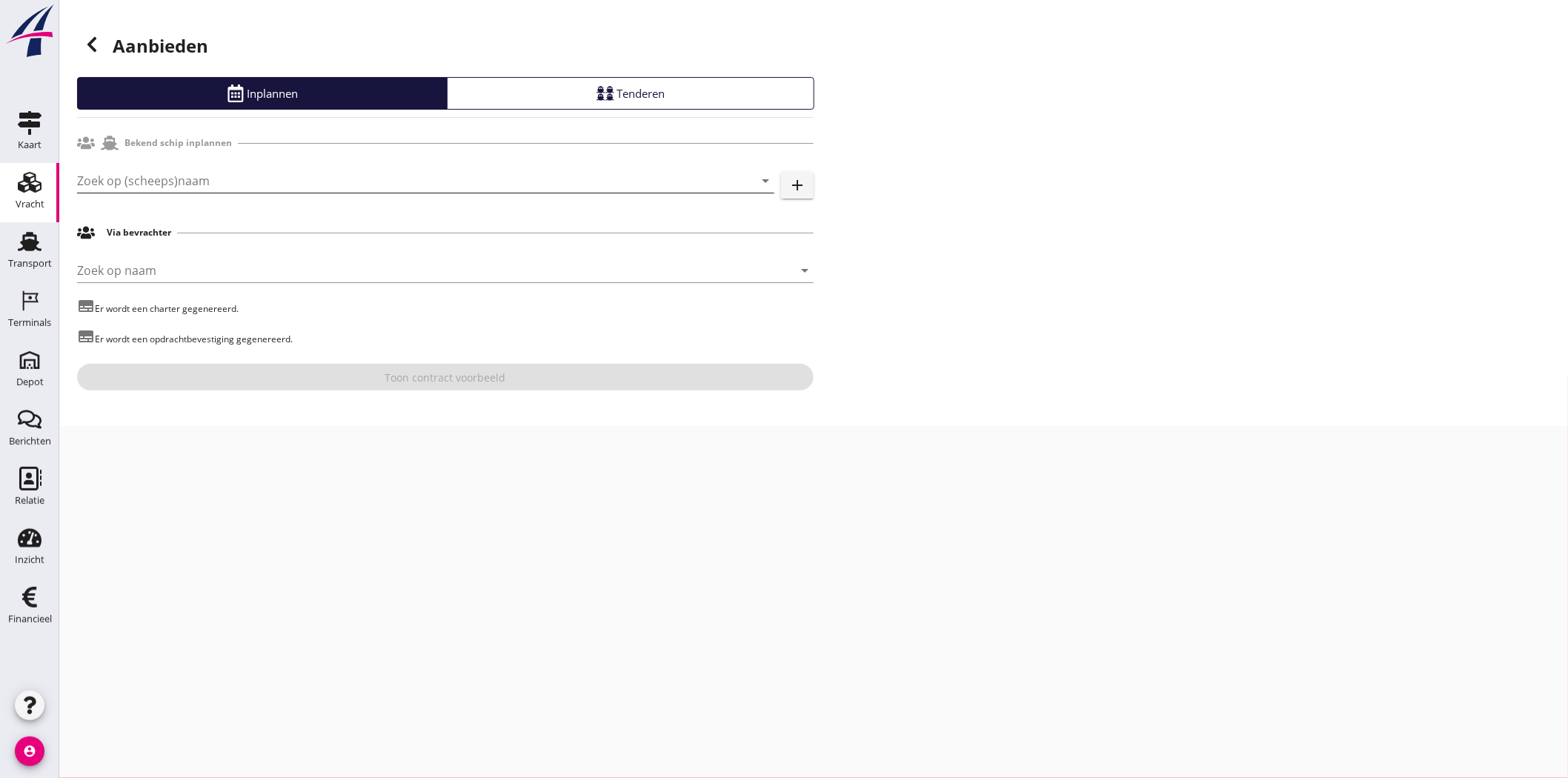
click at [205, 181] on input "Zoek op (scheeps)naam" at bounding box center [405, 180] width 656 height 24
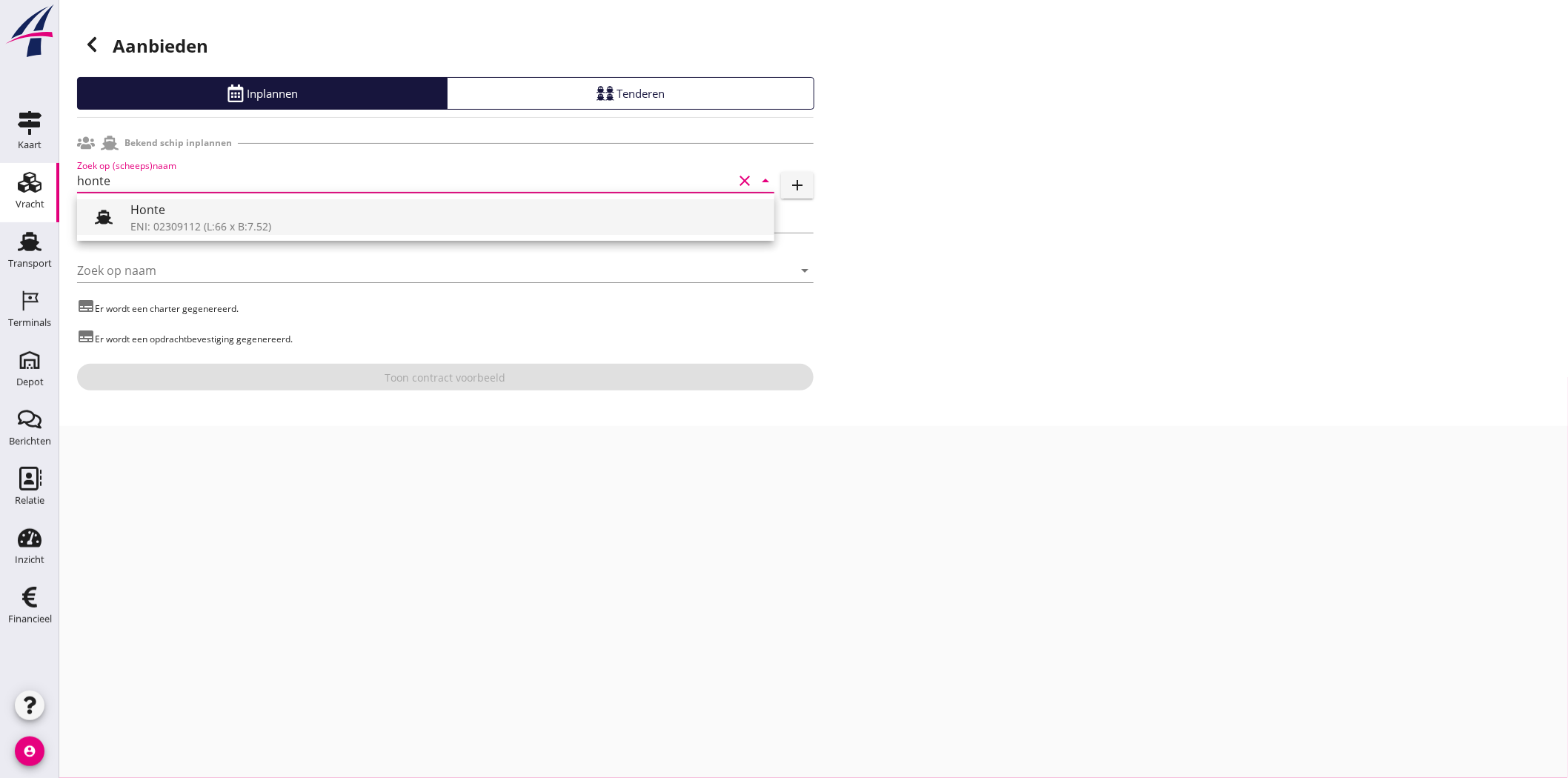
click at [218, 216] on div "Honte" at bounding box center [447, 209] width 632 height 17
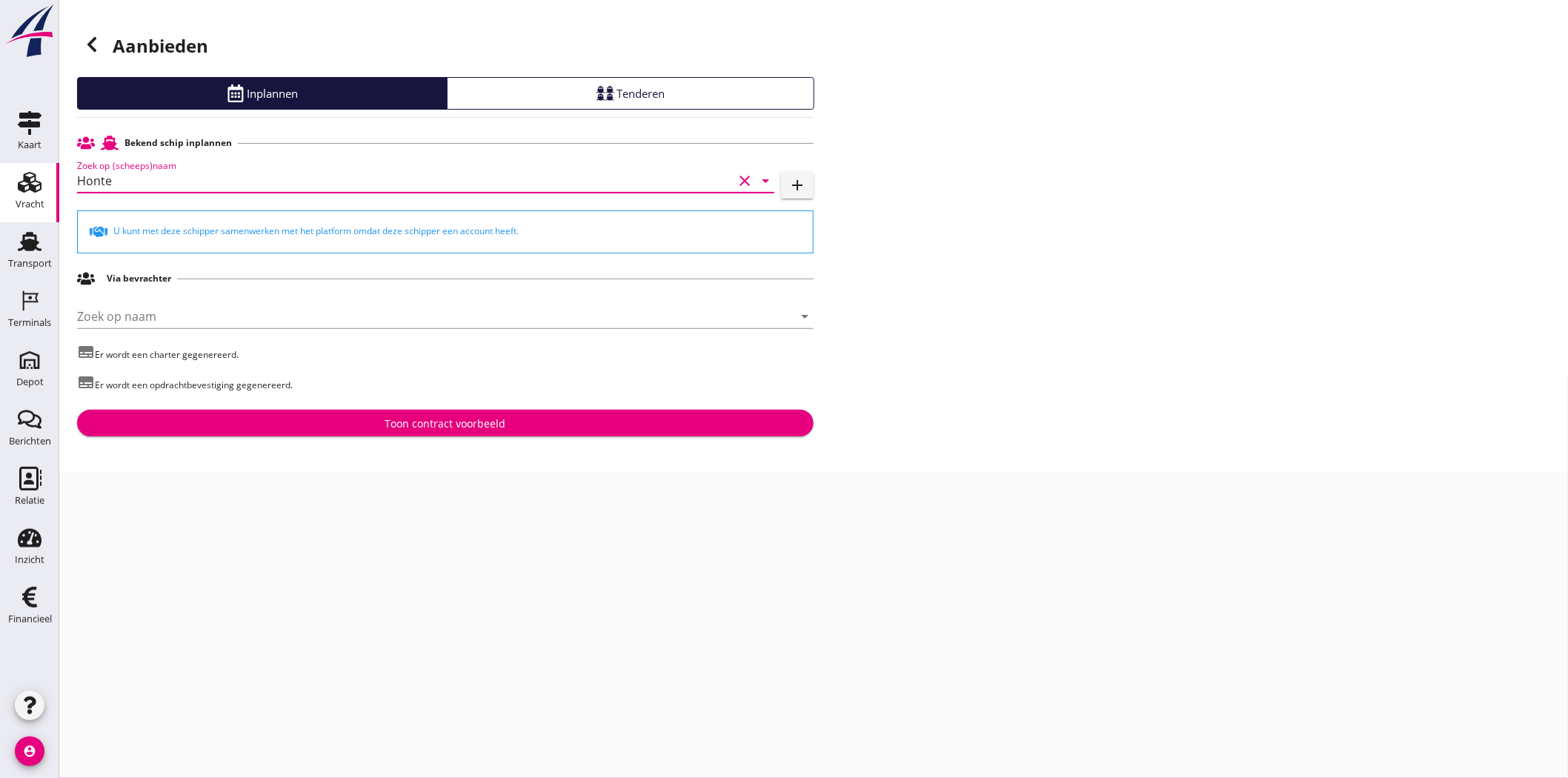
type input "Honte"
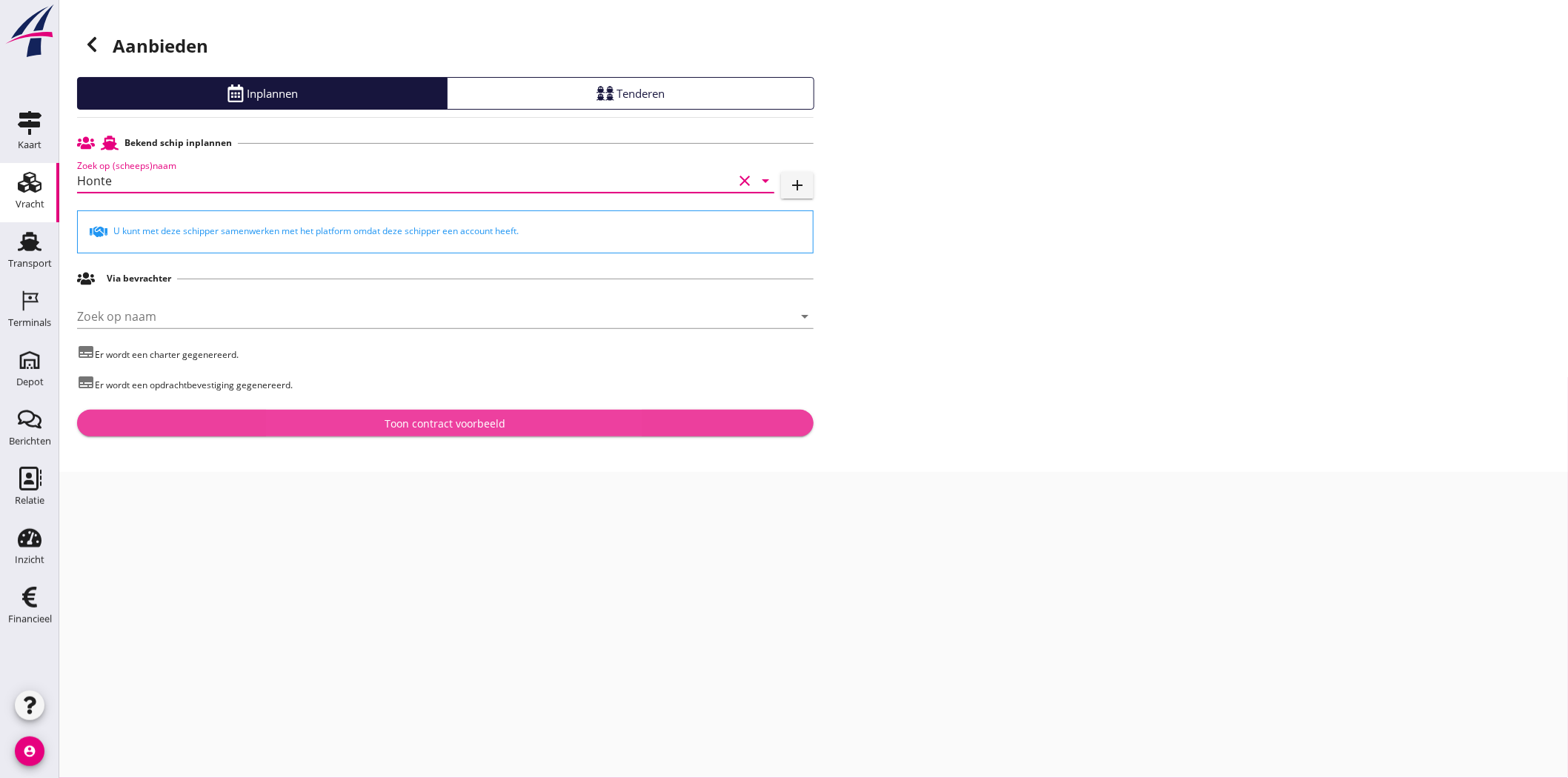
click at [406, 419] on div "Toon contract voorbeeld" at bounding box center [445, 423] width 121 height 16
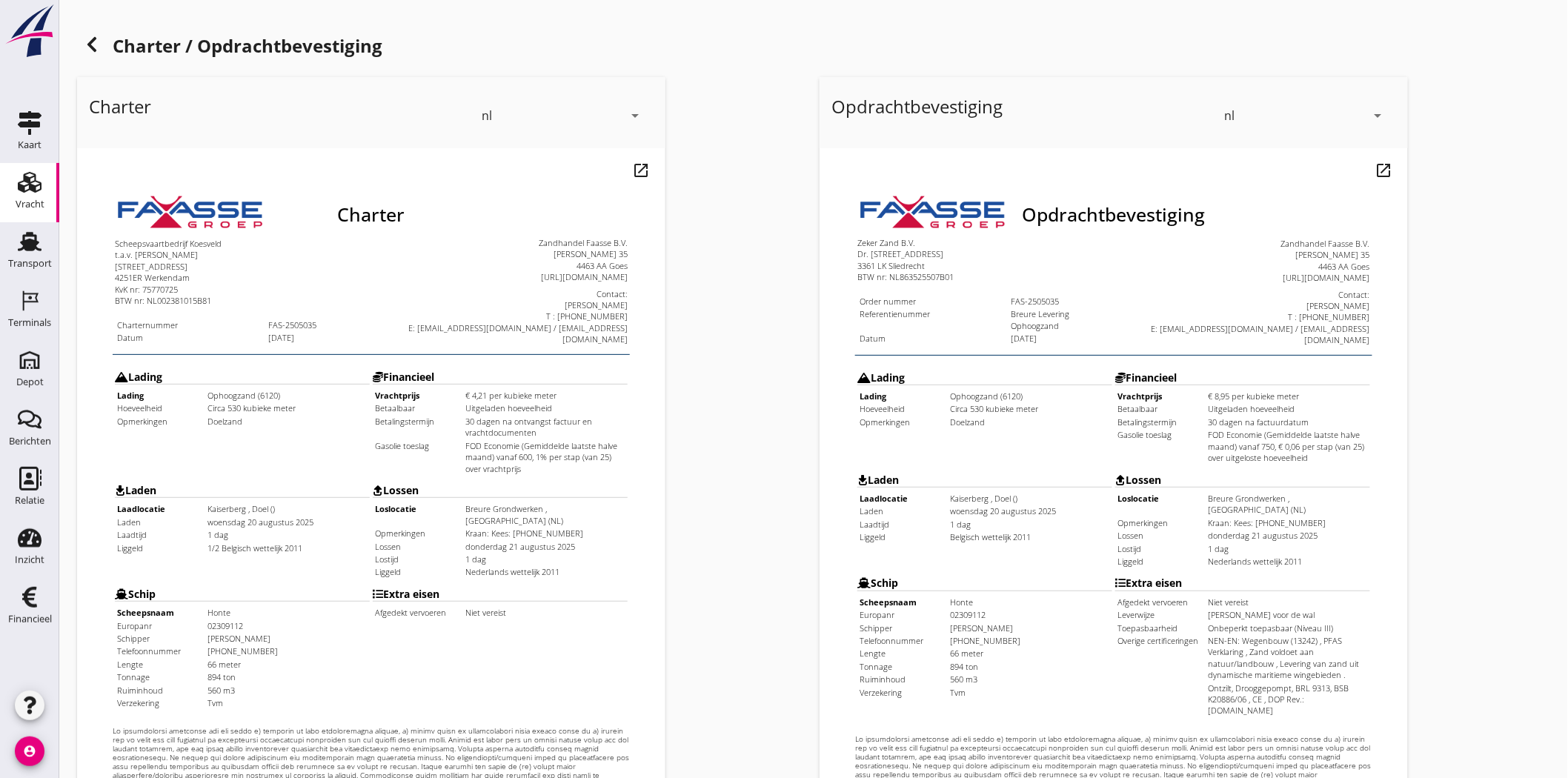
scroll to position [318, 0]
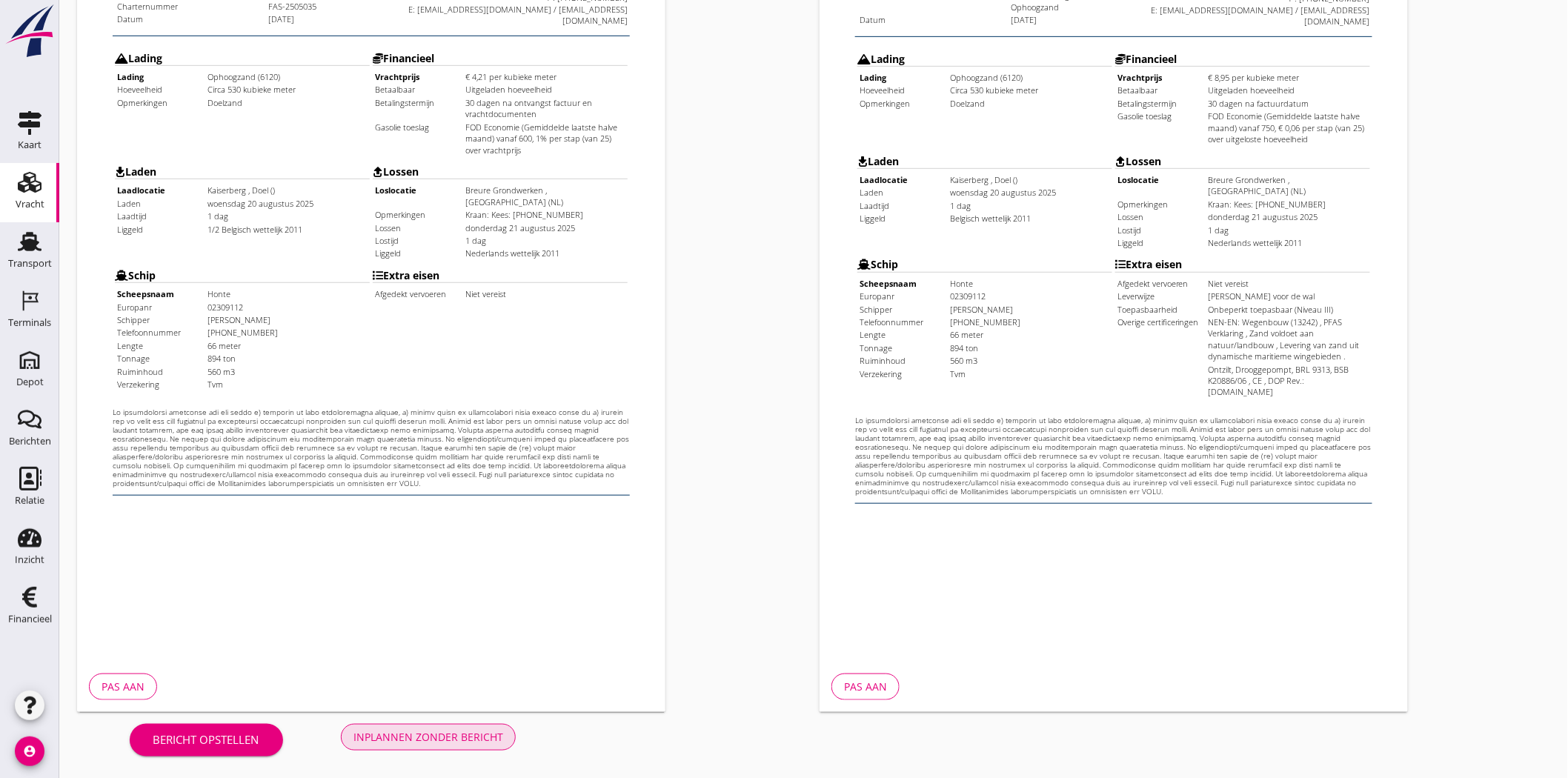
click at [456, 739] on div "Inplannen zonder bericht" at bounding box center [428, 737] width 149 height 16
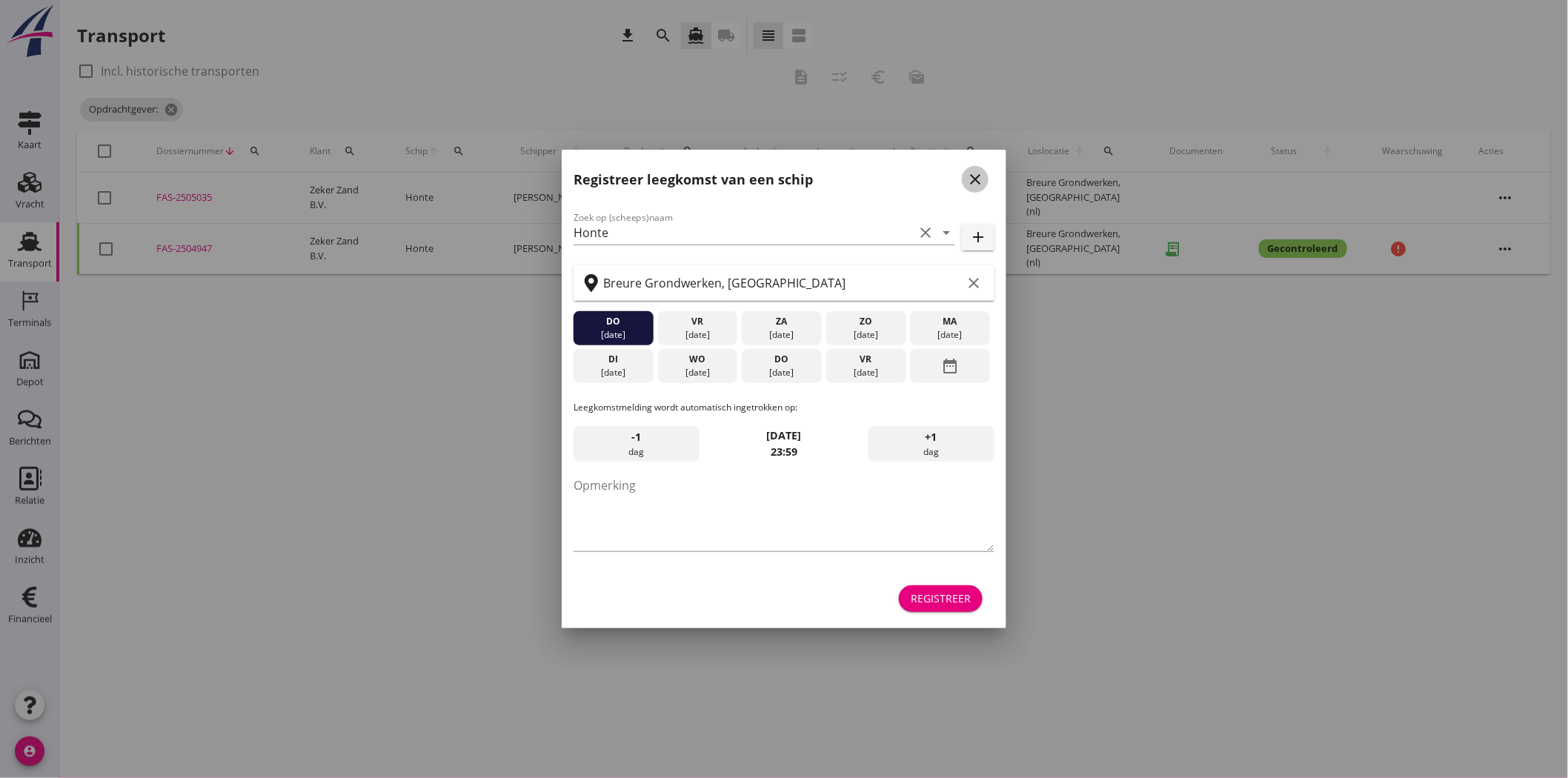
click at [971, 188] on icon "close" at bounding box center [975, 179] width 17 height 17
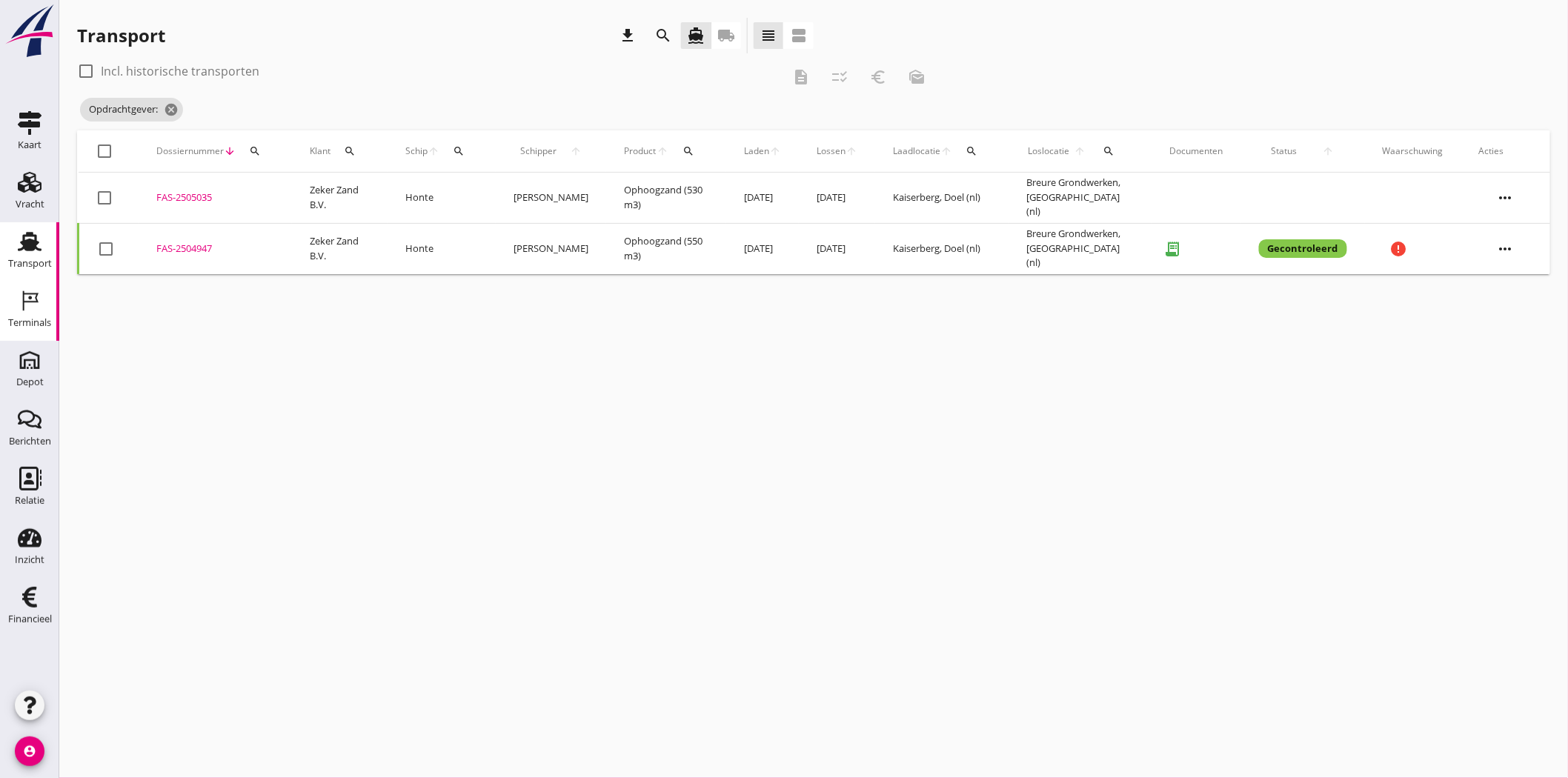
click at [33, 318] on div "Terminals" at bounding box center [30, 322] width 43 height 10
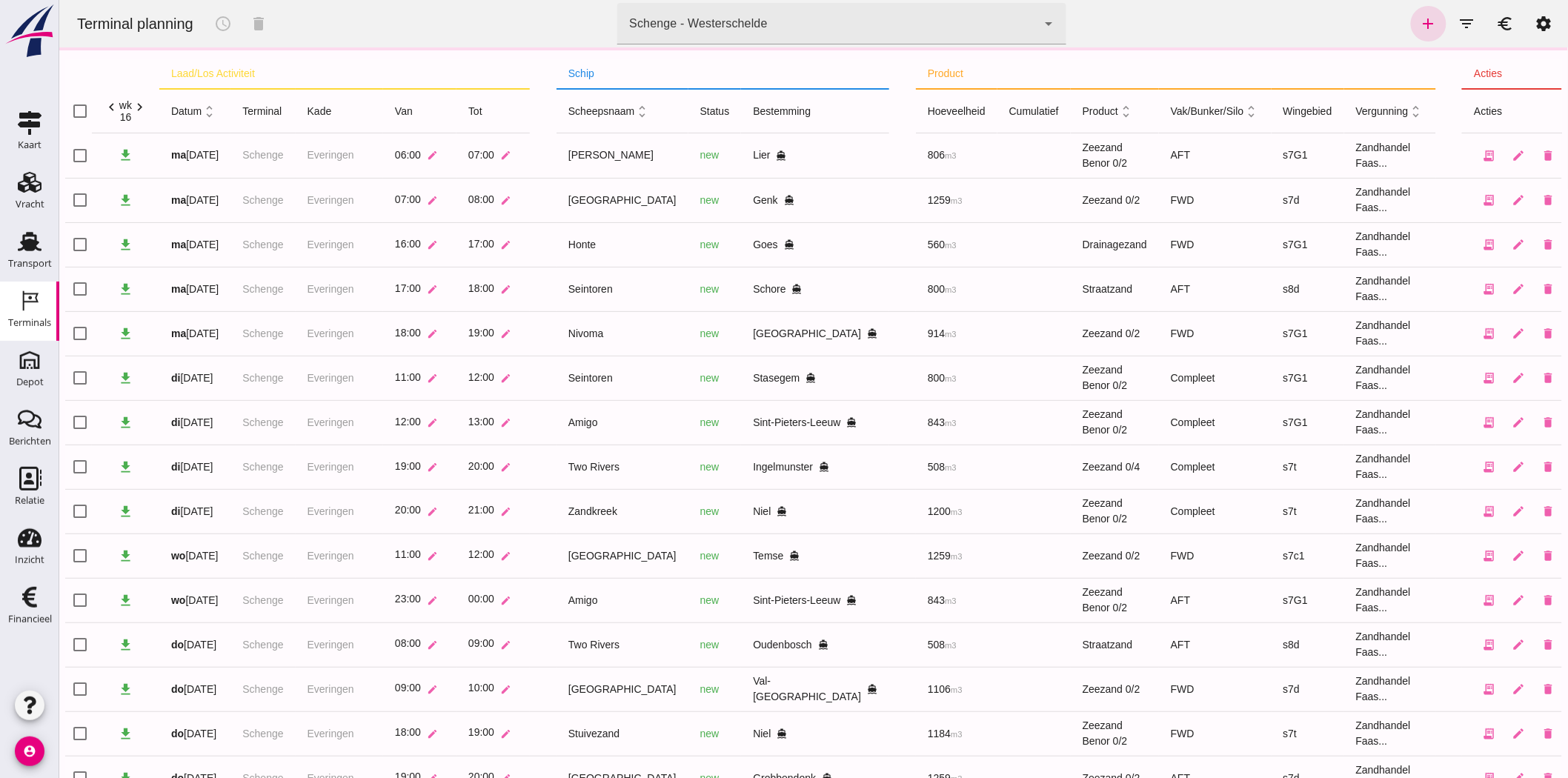
click at [140, 97] on th "chevron_left wk 16 chevron_right" at bounding box center [124, 111] width 67 height 45
click icon "chevron_right"
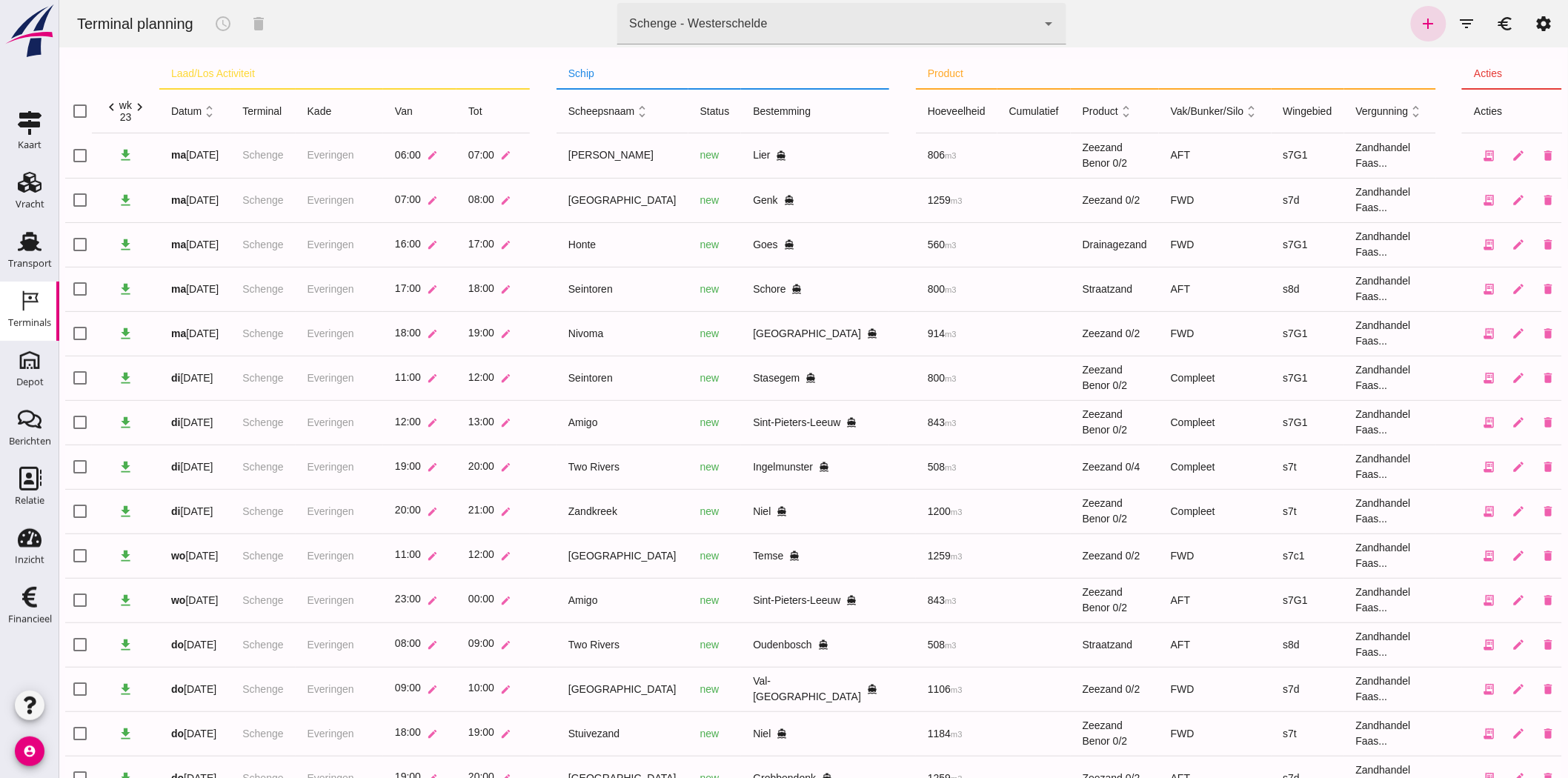
click icon "chevron_right"
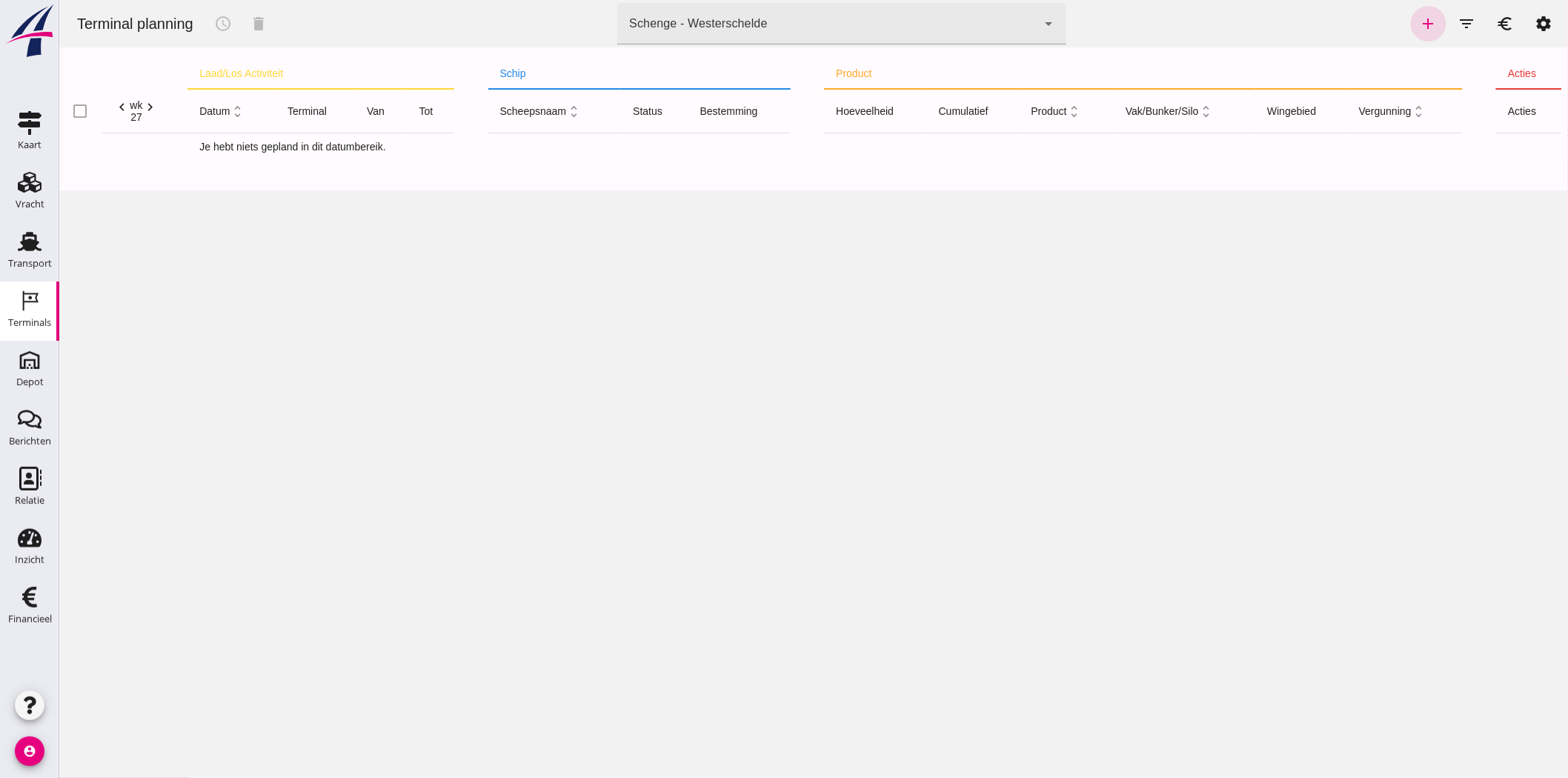
click at [140, 105] on div "wk" at bounding box center [135, 105] width 13 height 12
click icon "chevron_right"
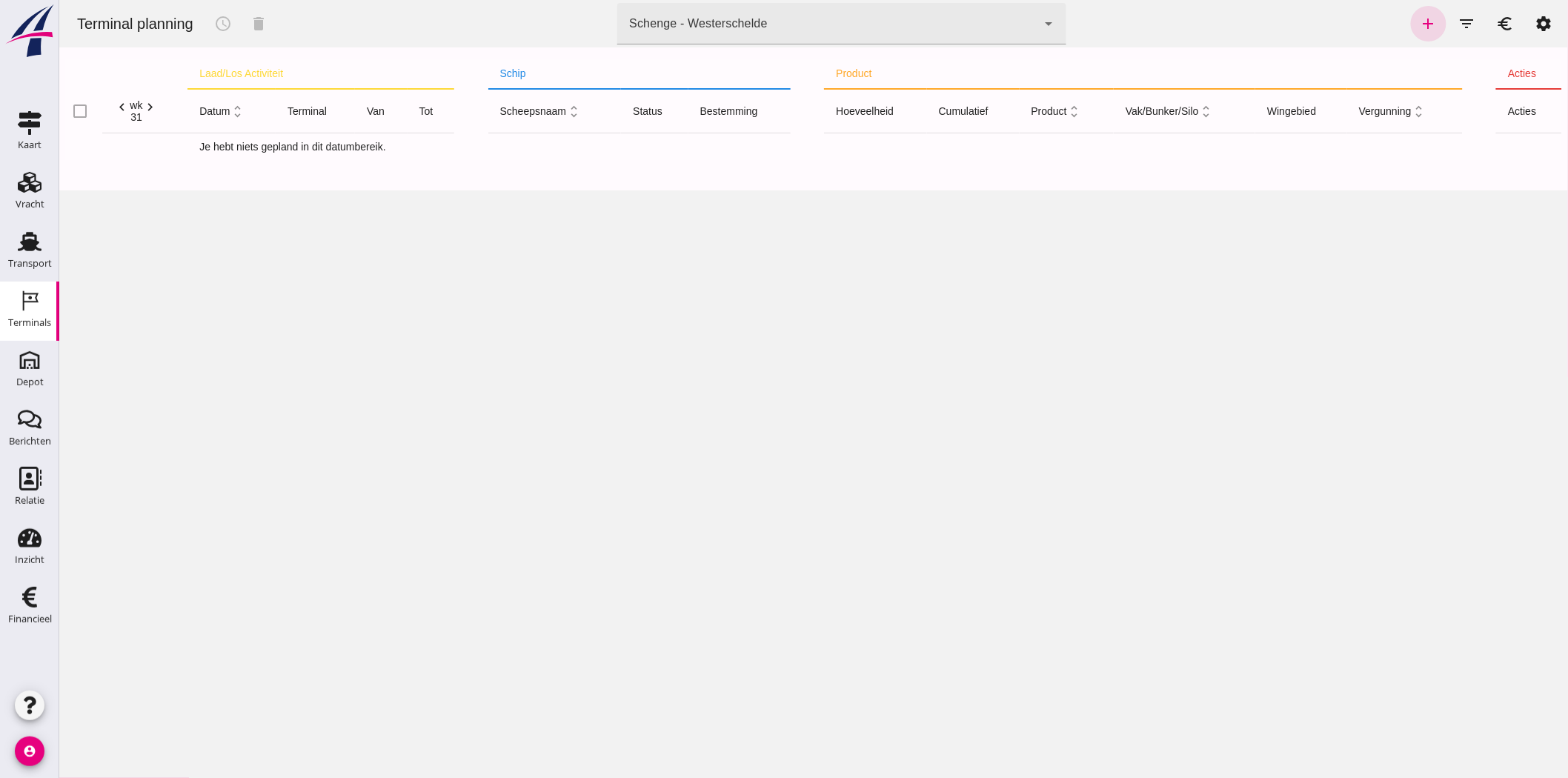
click icon "chevron_right"
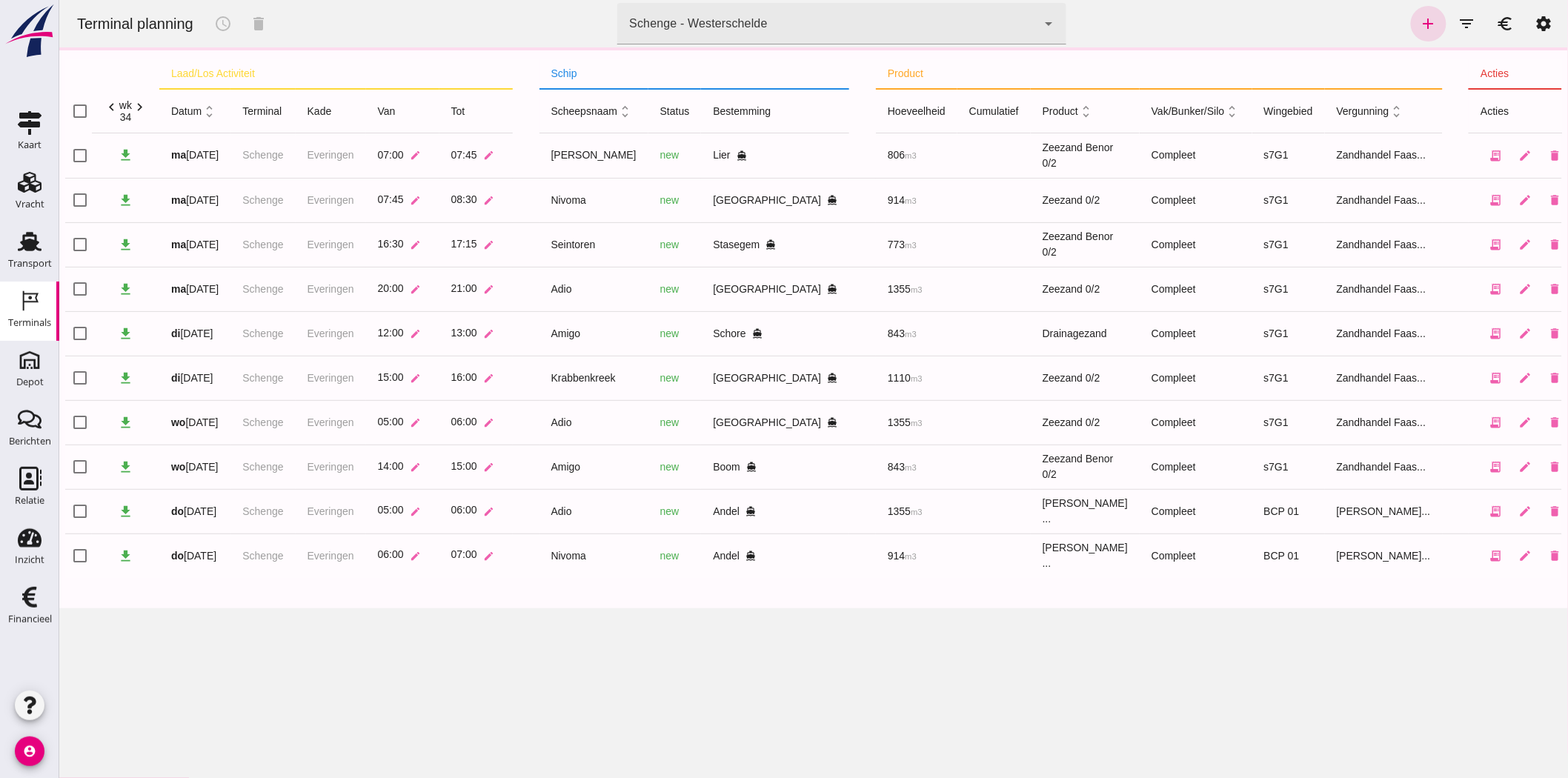
click div "Schenge - Westerschelde"
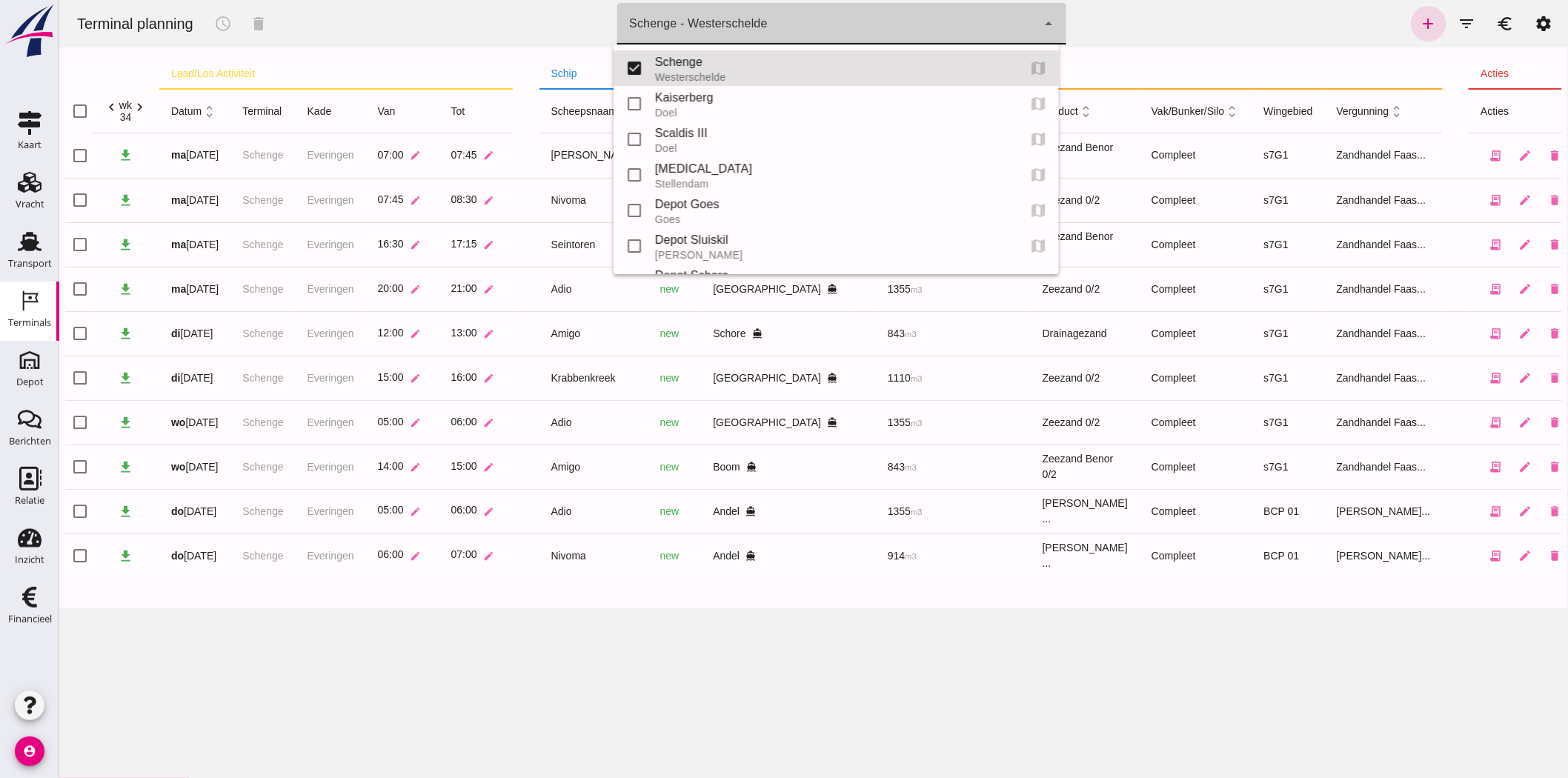
drag, startPoint x: 670, startPoint y: 27, endPoint x: 692, endPoint y: 111, distance: 86.8
click at [692, 111] on div "Doel" at bounding box center [829, 113] width 350 height 12
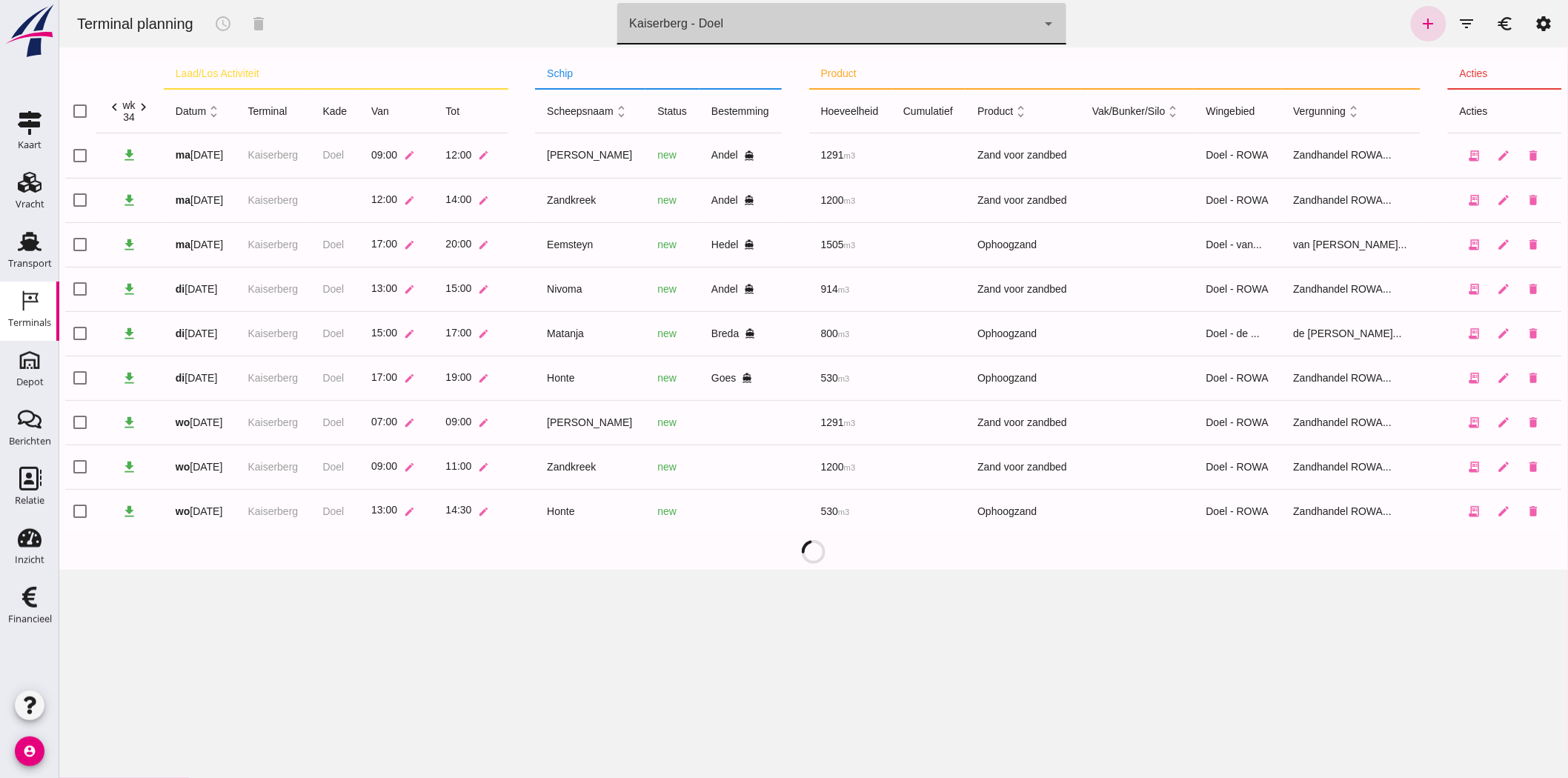
type input "7f603609-51ae-4e75-986b-c9057e559465"
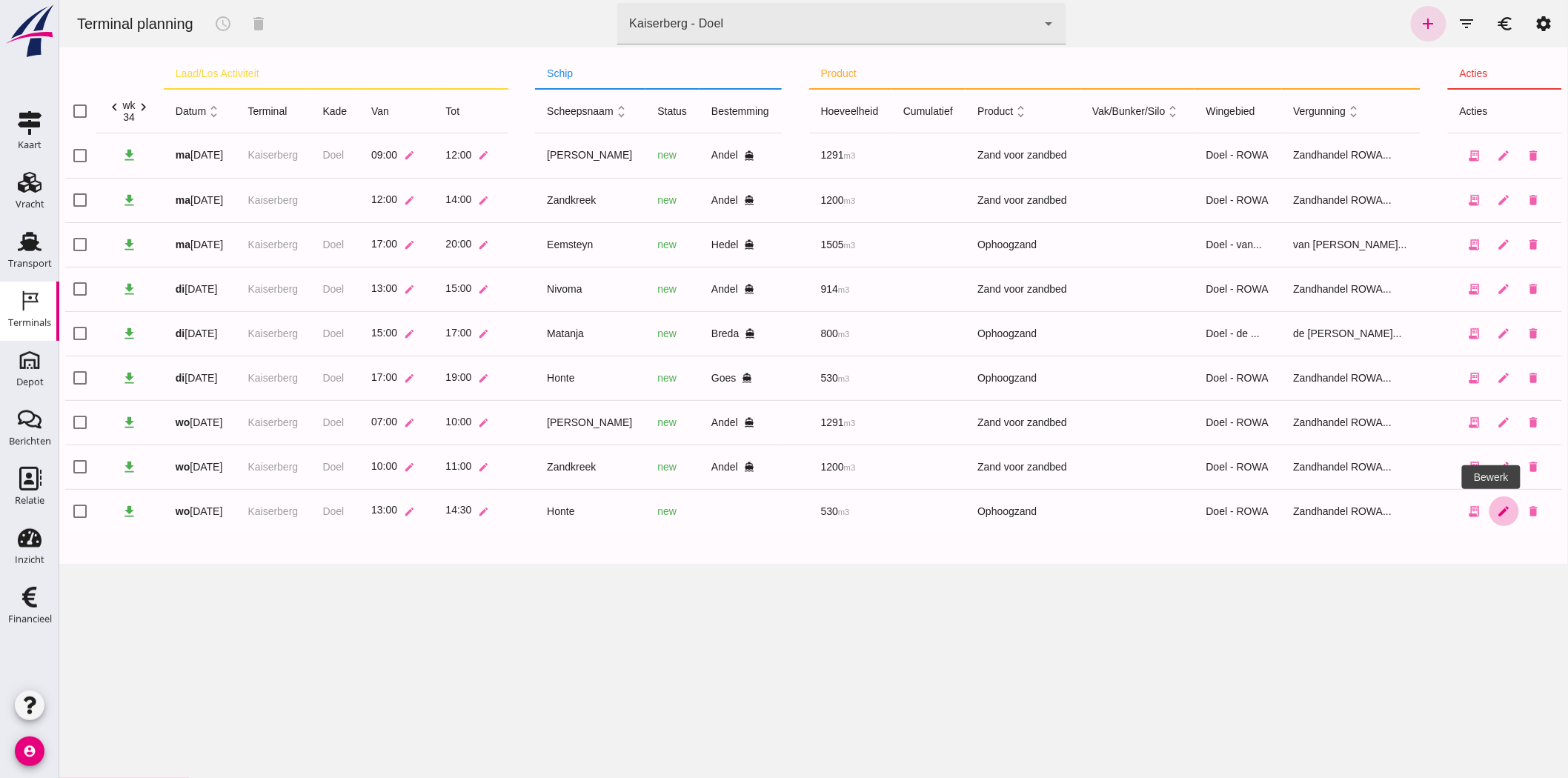
click at [1497, 513] on icon "edit" at bounding box center [1504, 512] width 14 height 14
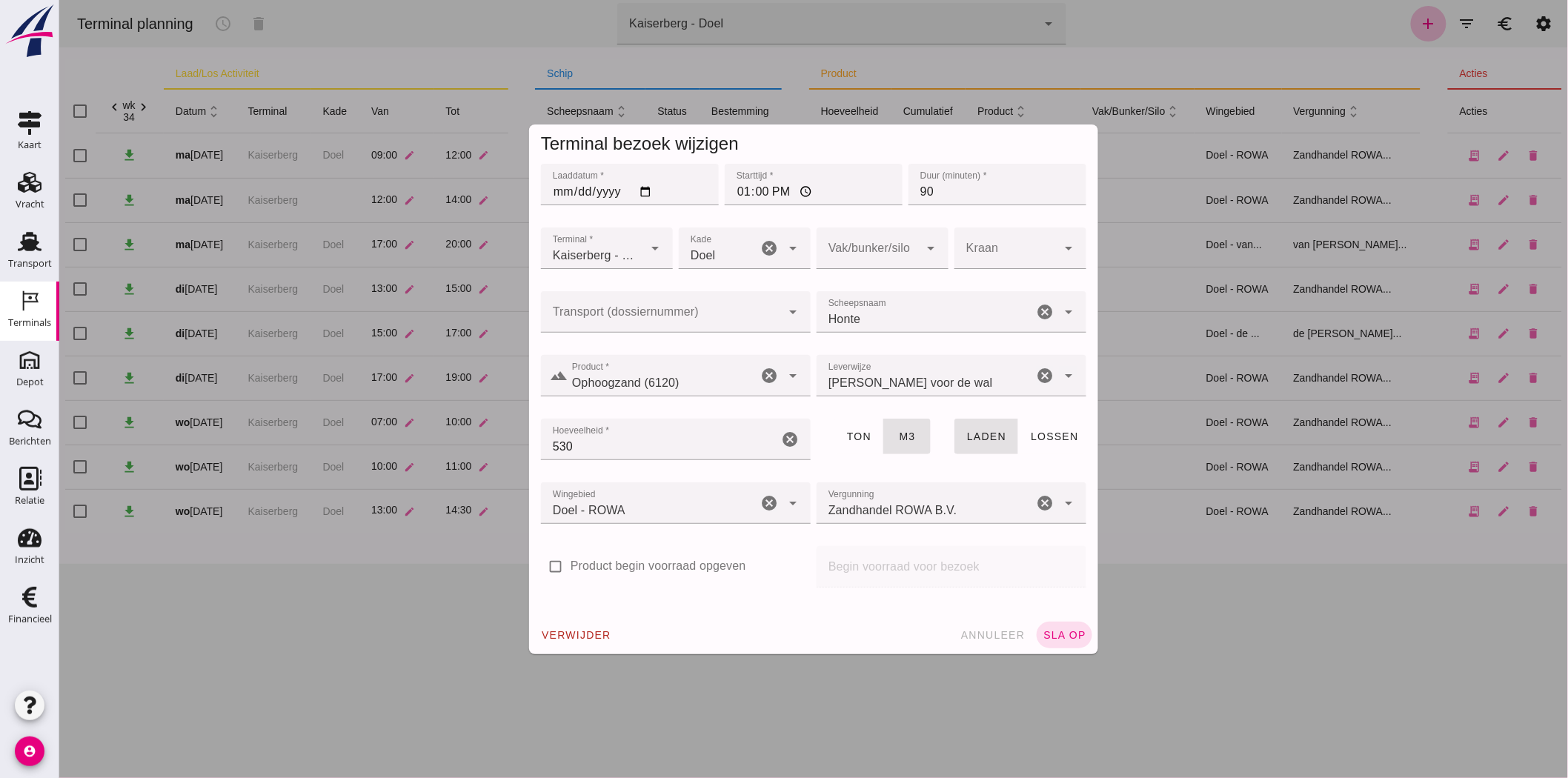
click input "Transport (dossiernummer)"
type input "FAS-2505035"
click span "sla op"
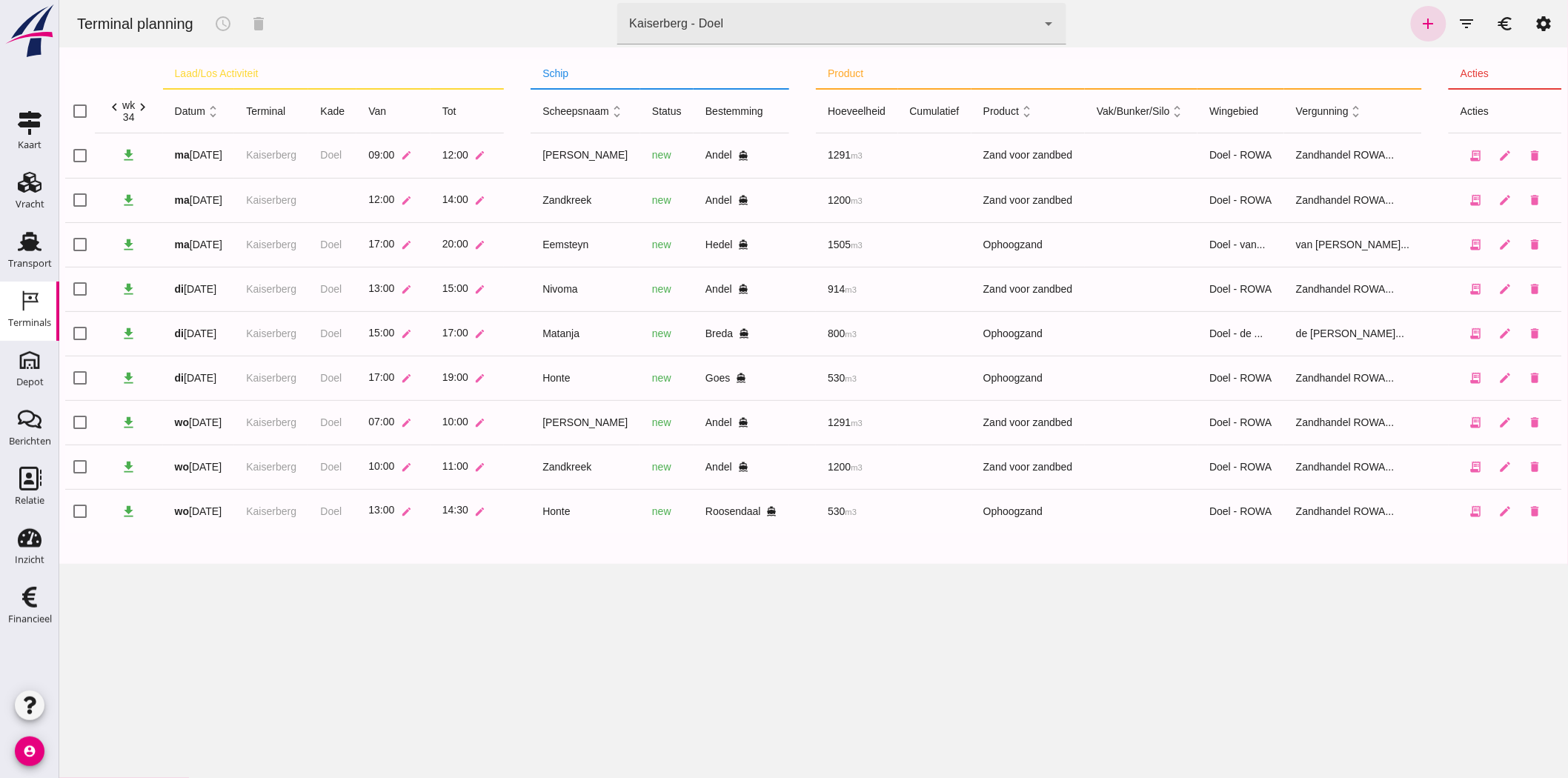
click div "Kaiserberg - Doel"
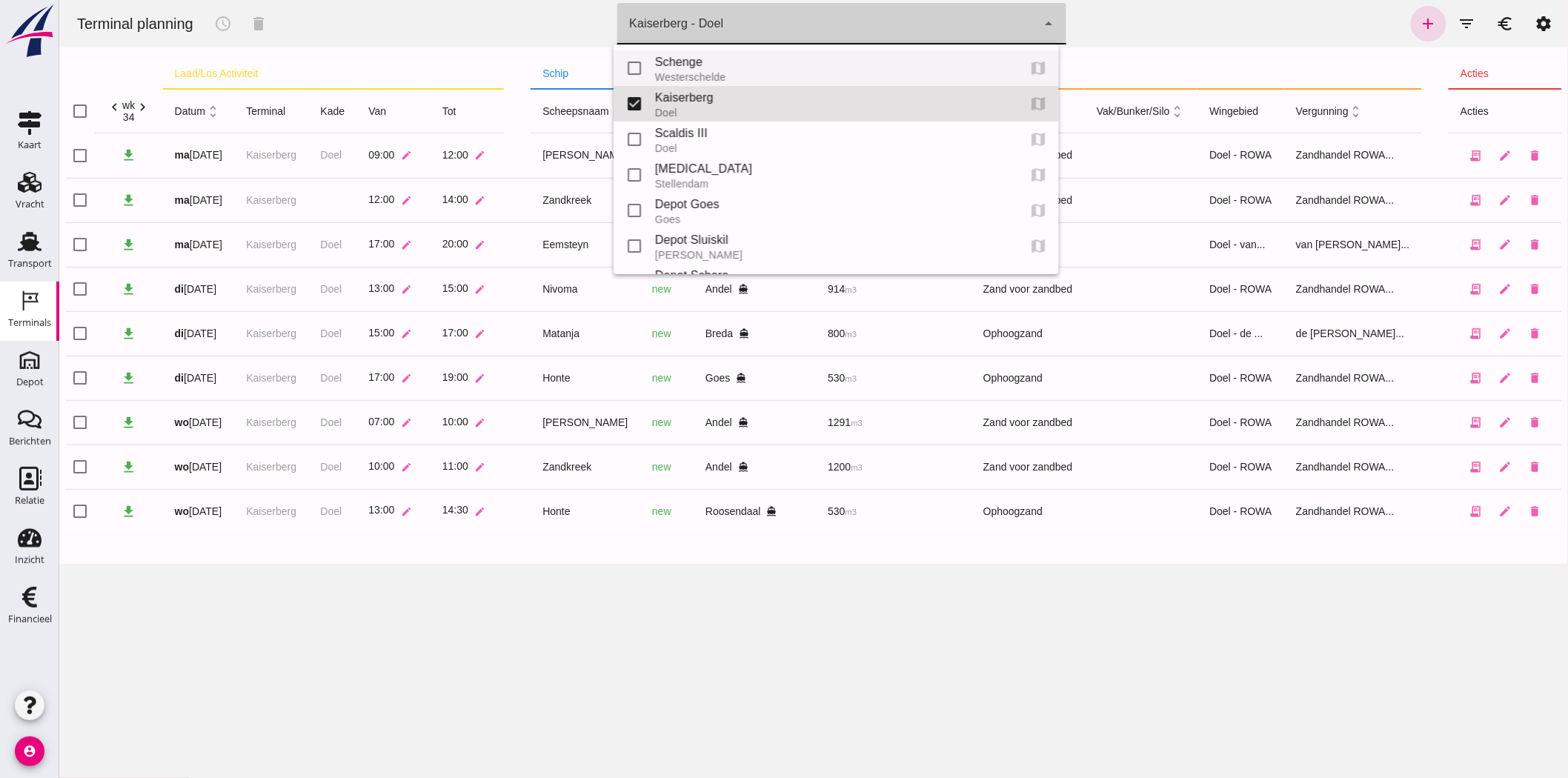
drag, startPoint x: 691, startPoint y: 57, endPoint x: 100, endPoint y: 97, distance: 592.4
click at [691, 57] on div "Schenge" at bounding box center [829, 61] width 350 height 17
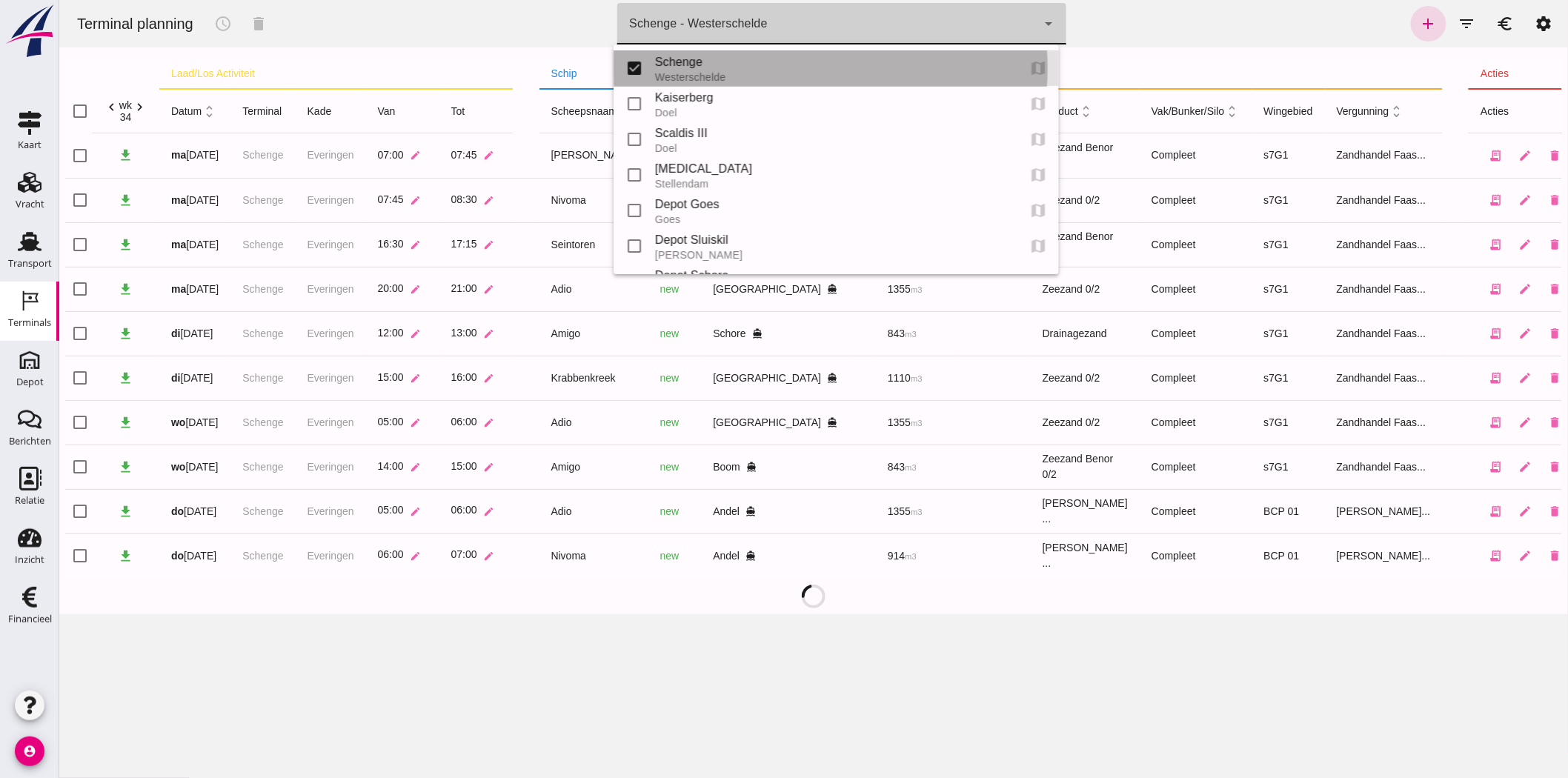
type input "9c876888-926f-4f5f-969d-c779b766b815"
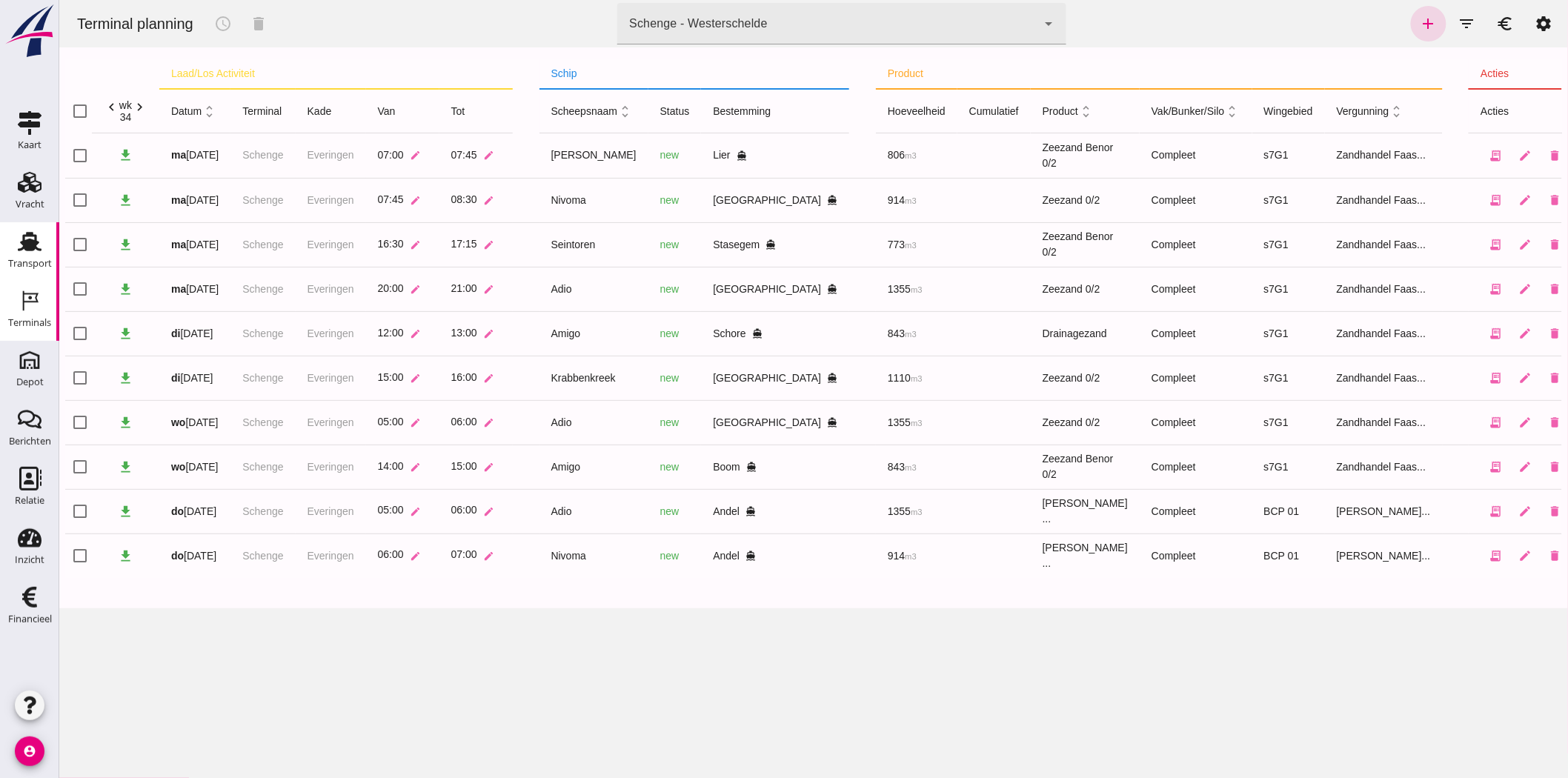
click at [42, 267] on div "Transport" at bounding box center [30, 263] width 44 height 10
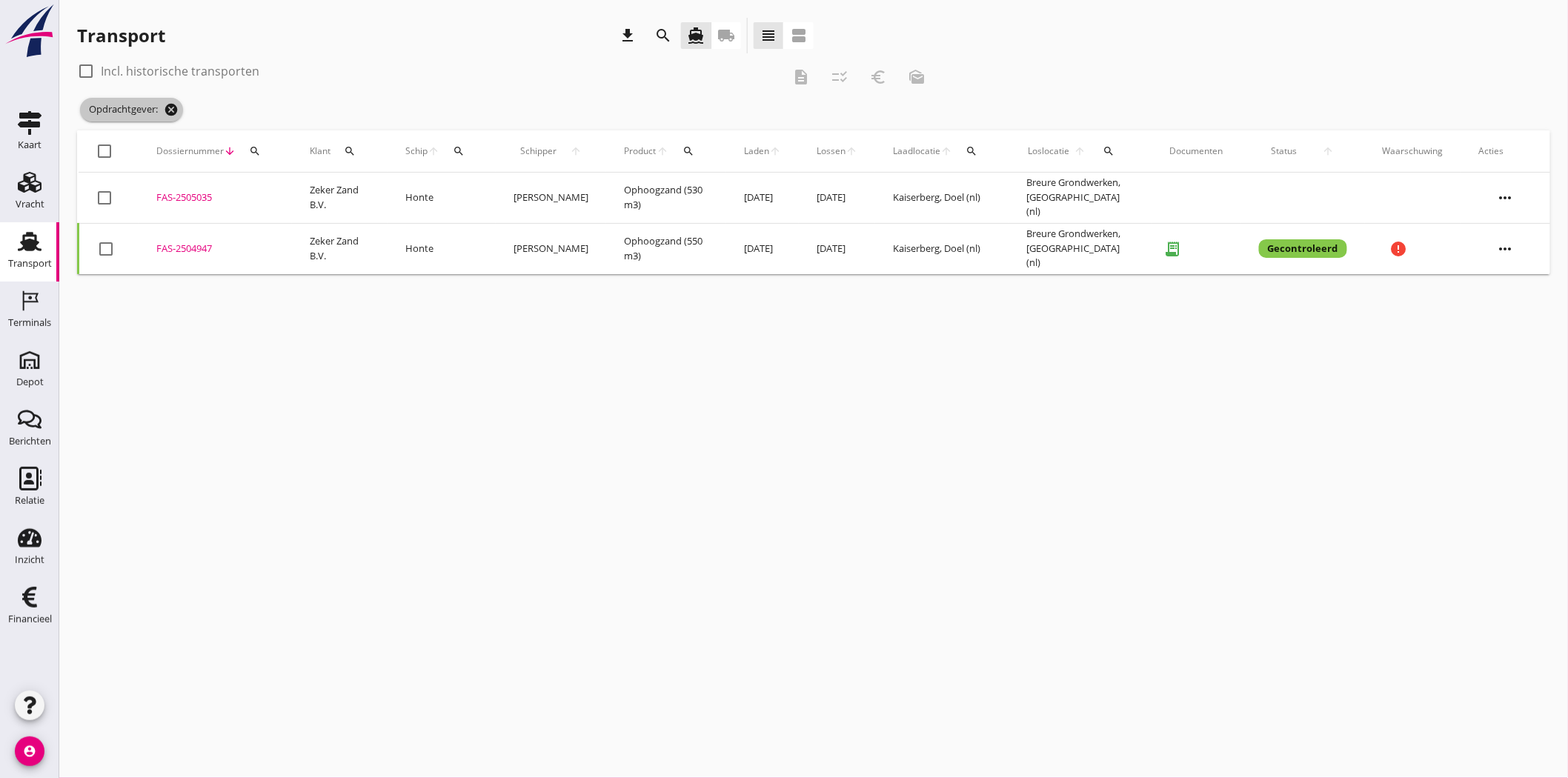
click at [175, 108] on icon "cancel" at bounding box center [171, 110] width 15 height 15
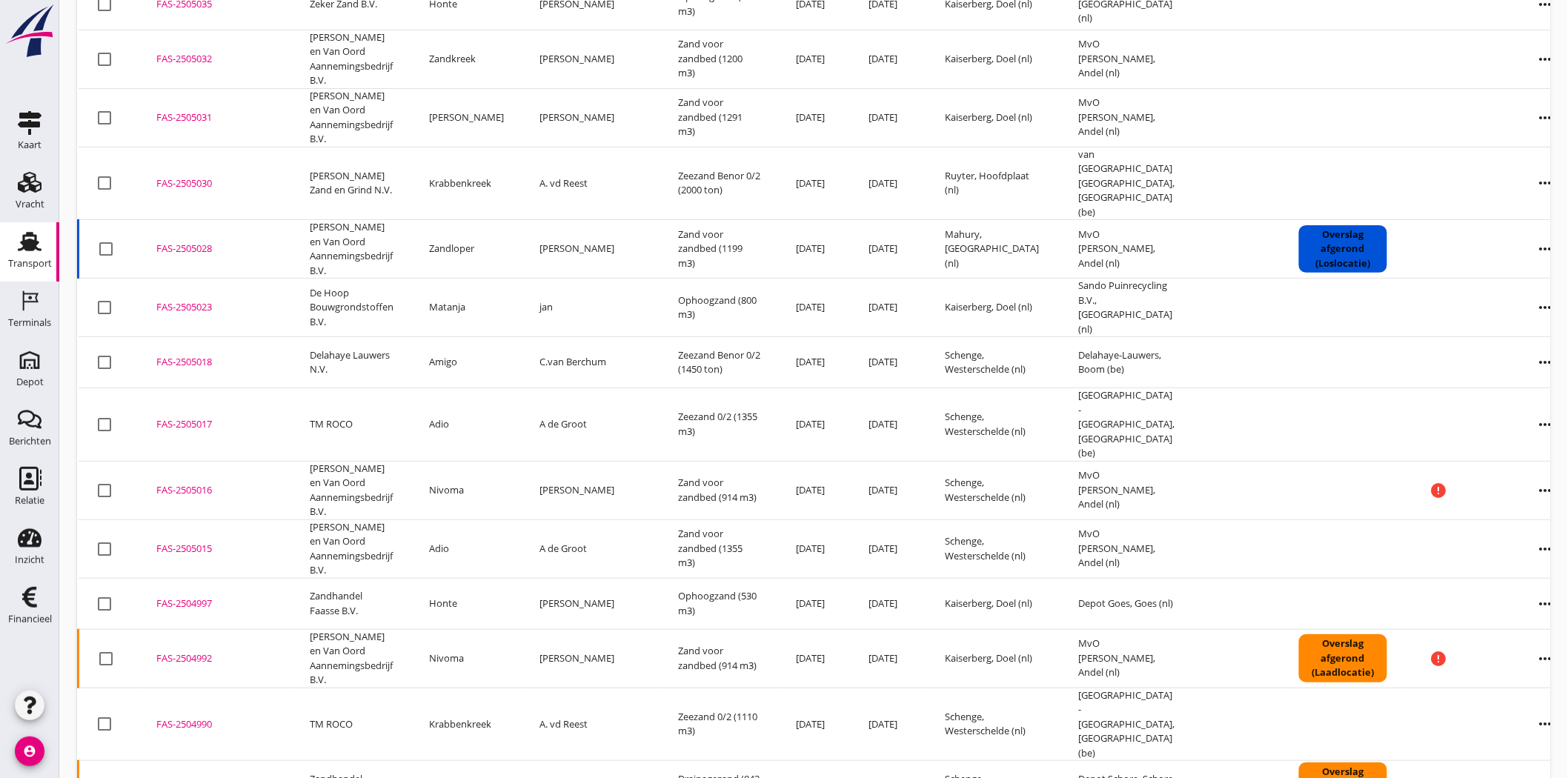
scroll to position [412, 0]
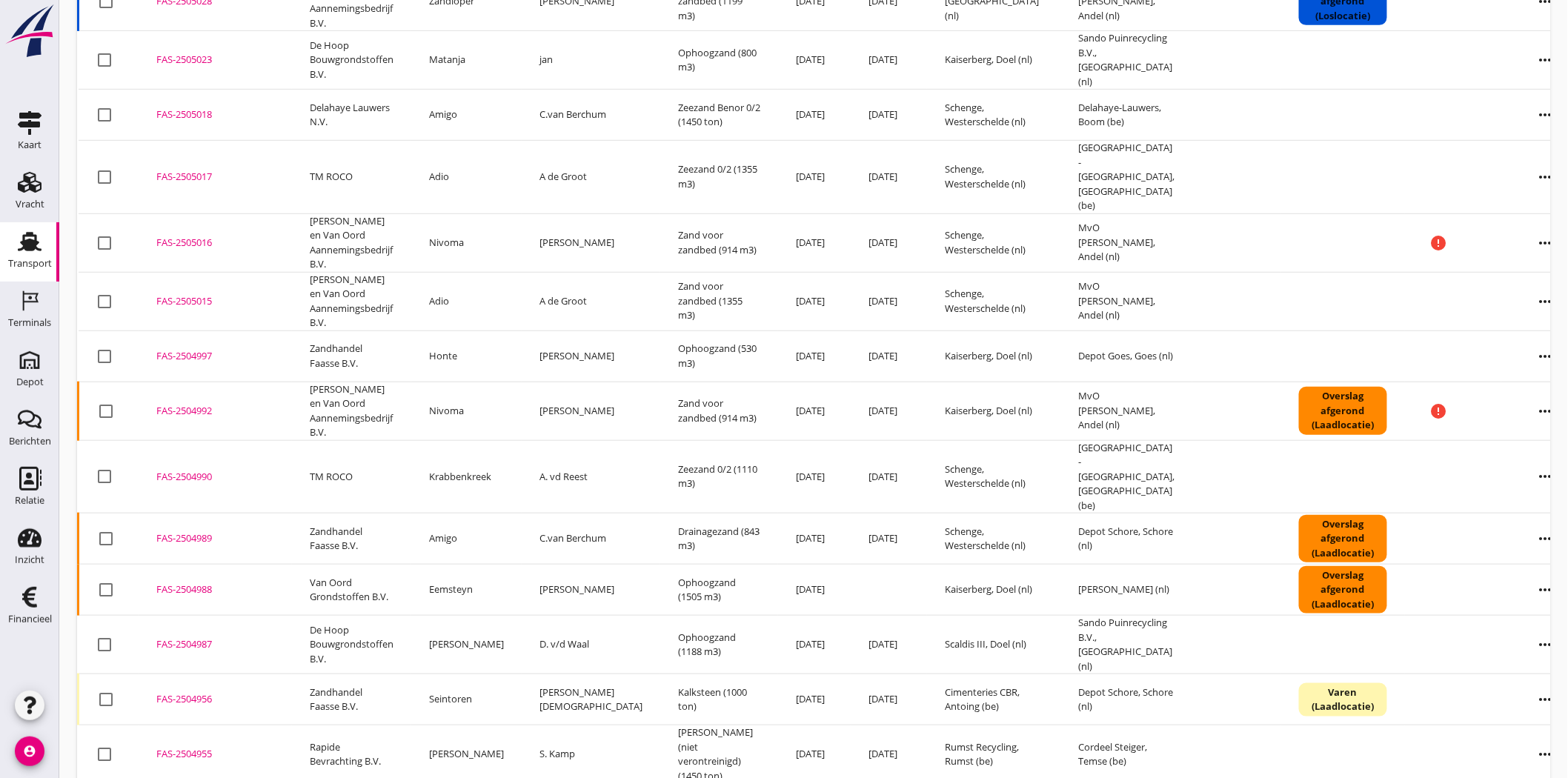
click at [177, 470] on div "FAS-2504990" at bounding box center [215, 478] width 118 height 15
click at [180, 532] on div "FAS-2504989" at bounding box center [215, 539] width 118 height 15
click at [197, 141] on td "FAS-2505017 upload_file Drop hier uw bestand om het aan het dossier toe te voeg…" at bounding box center [215, 177] width 153 height 74
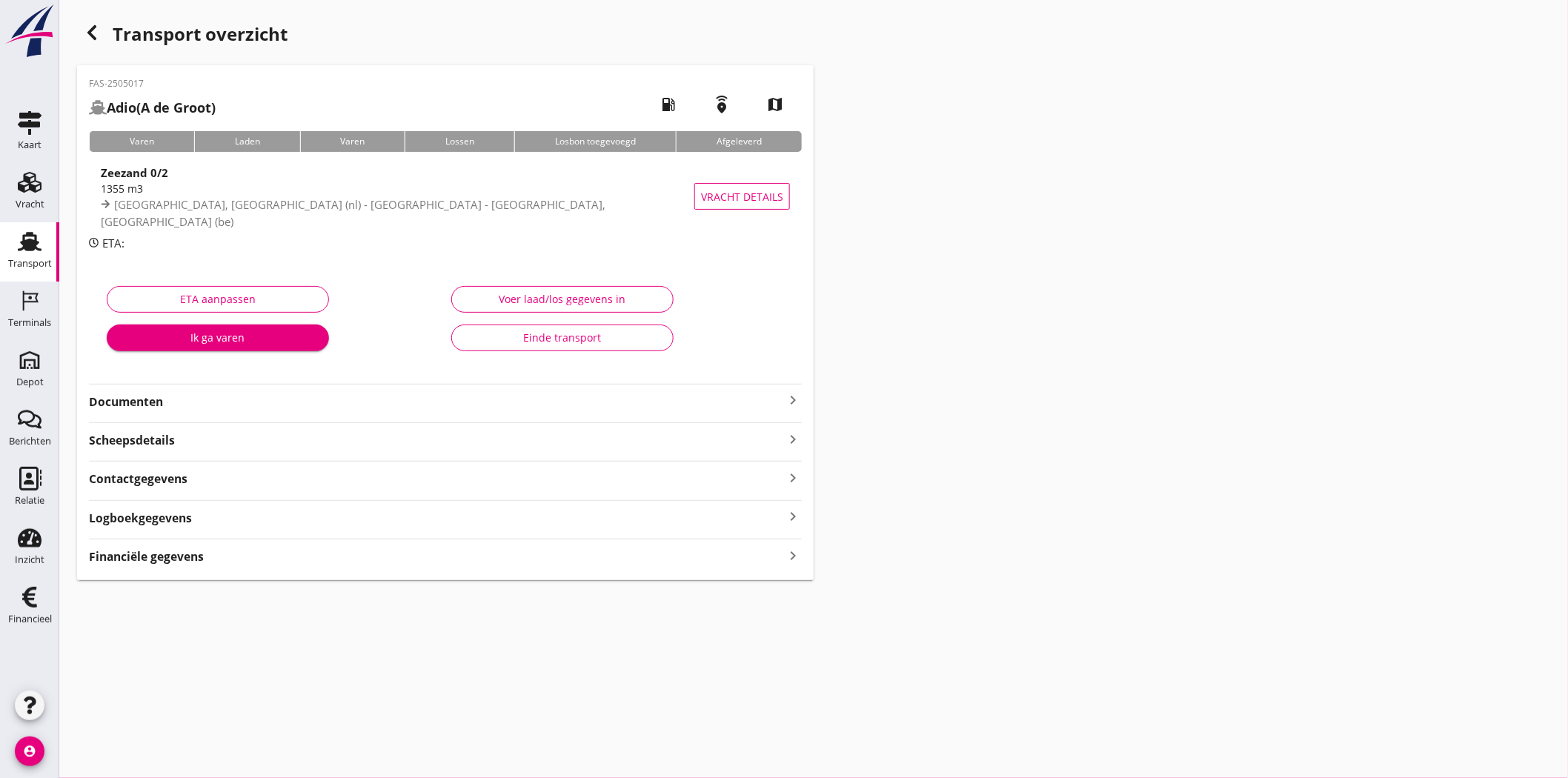
click at [124, 398] on strong "Documenten" at bounding box center [436, 402] width 695 height 17
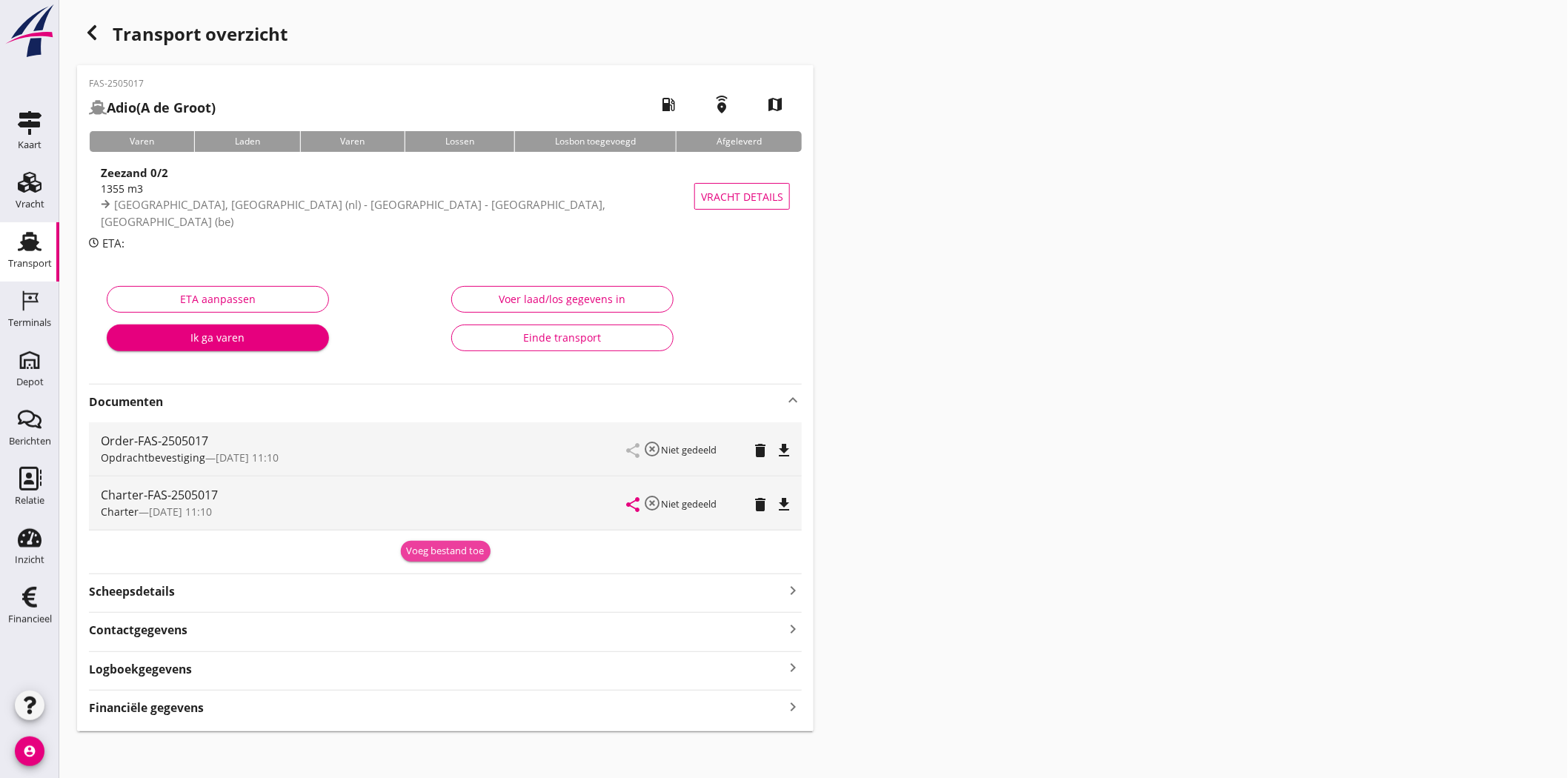
click at [478, 546] on div "Voeg bestand toe" at bounding box center [446, 551] width 78 height 15
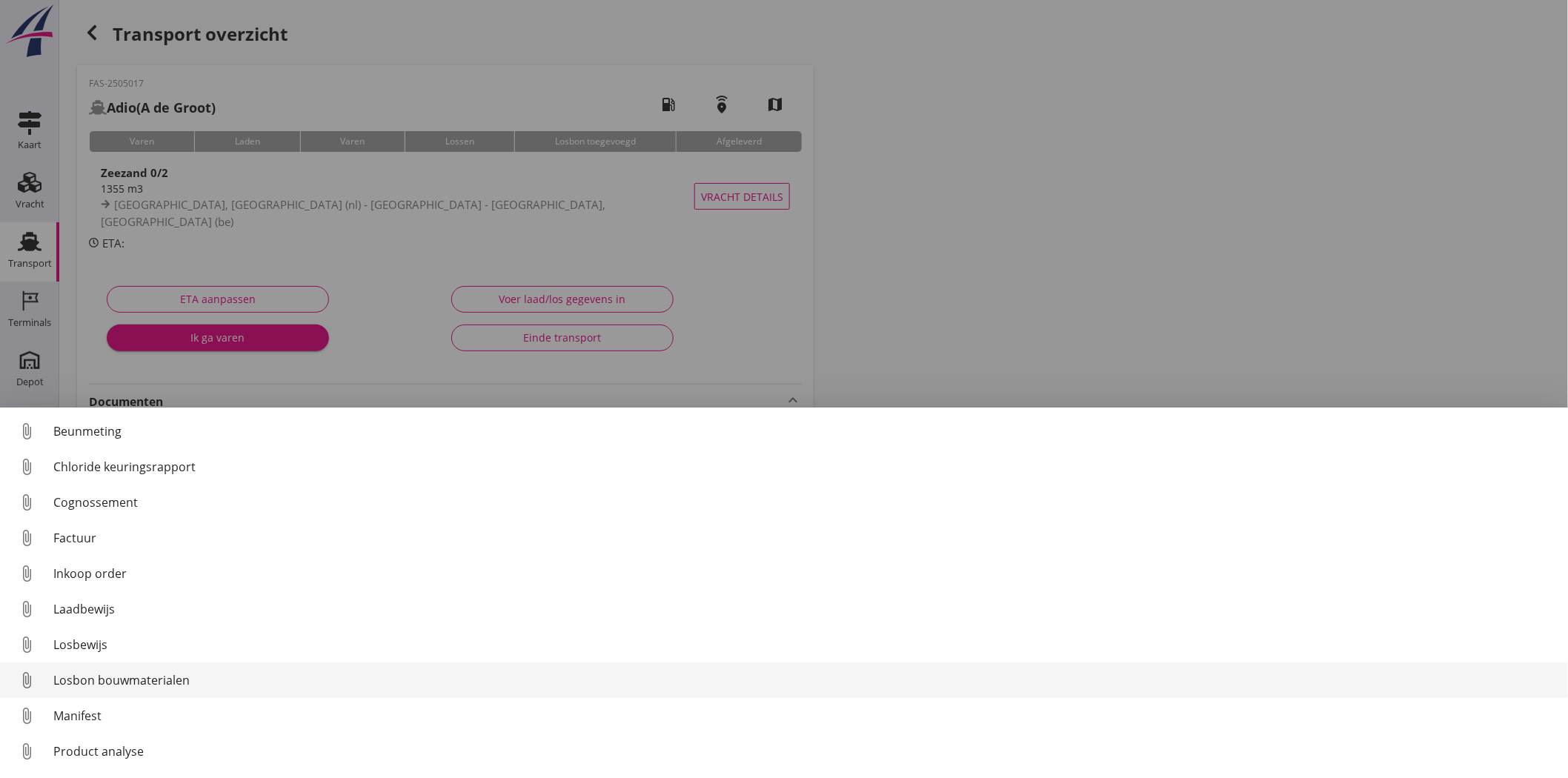
click at [108, 679] on div "Losbon bouwmaterialen" at bounding box center [804, 680] width 1503 height 17
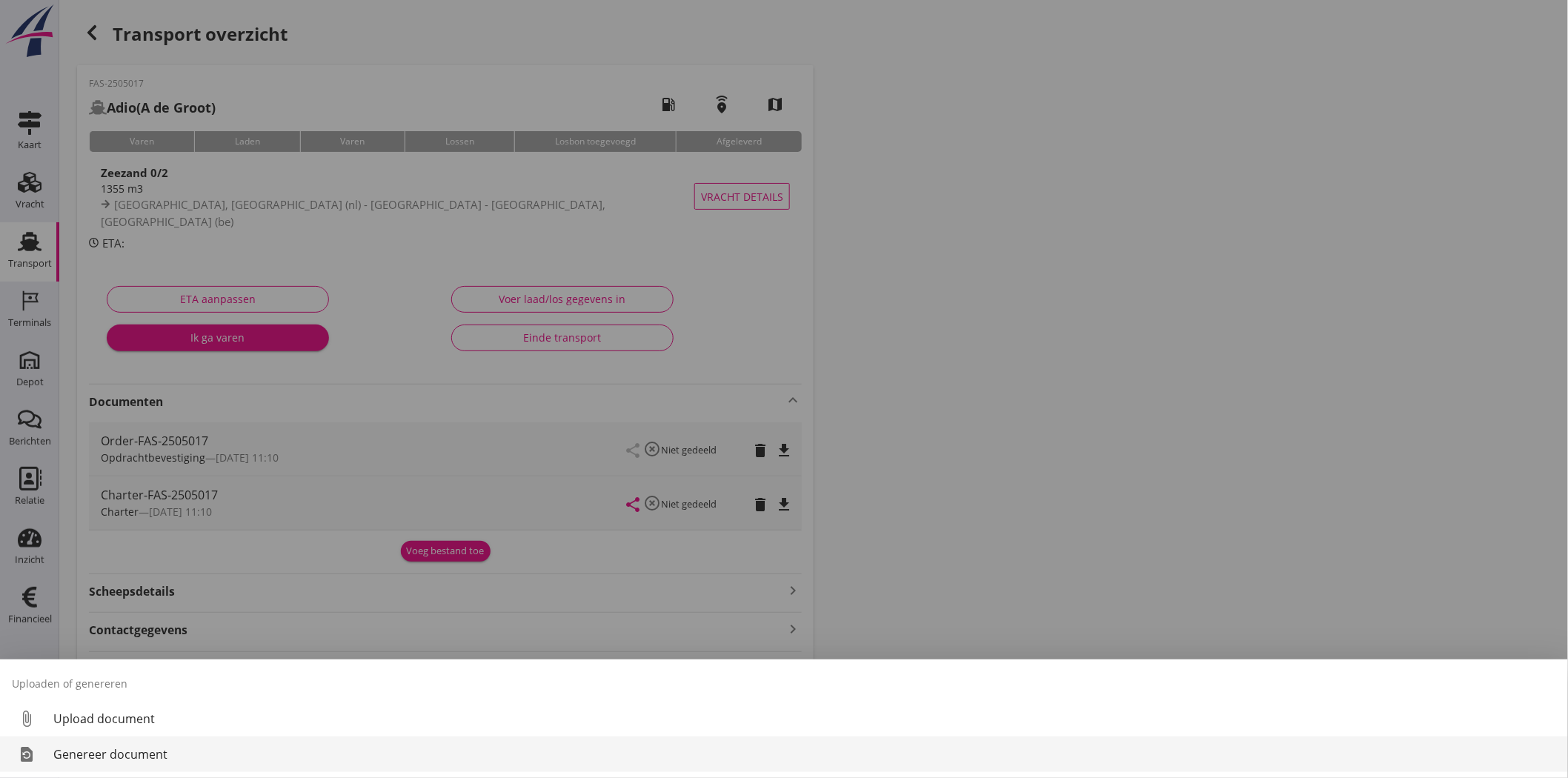
click at [127, 754] on div "Genereer document" at bounding box center [804, 754] width 1503 height 17
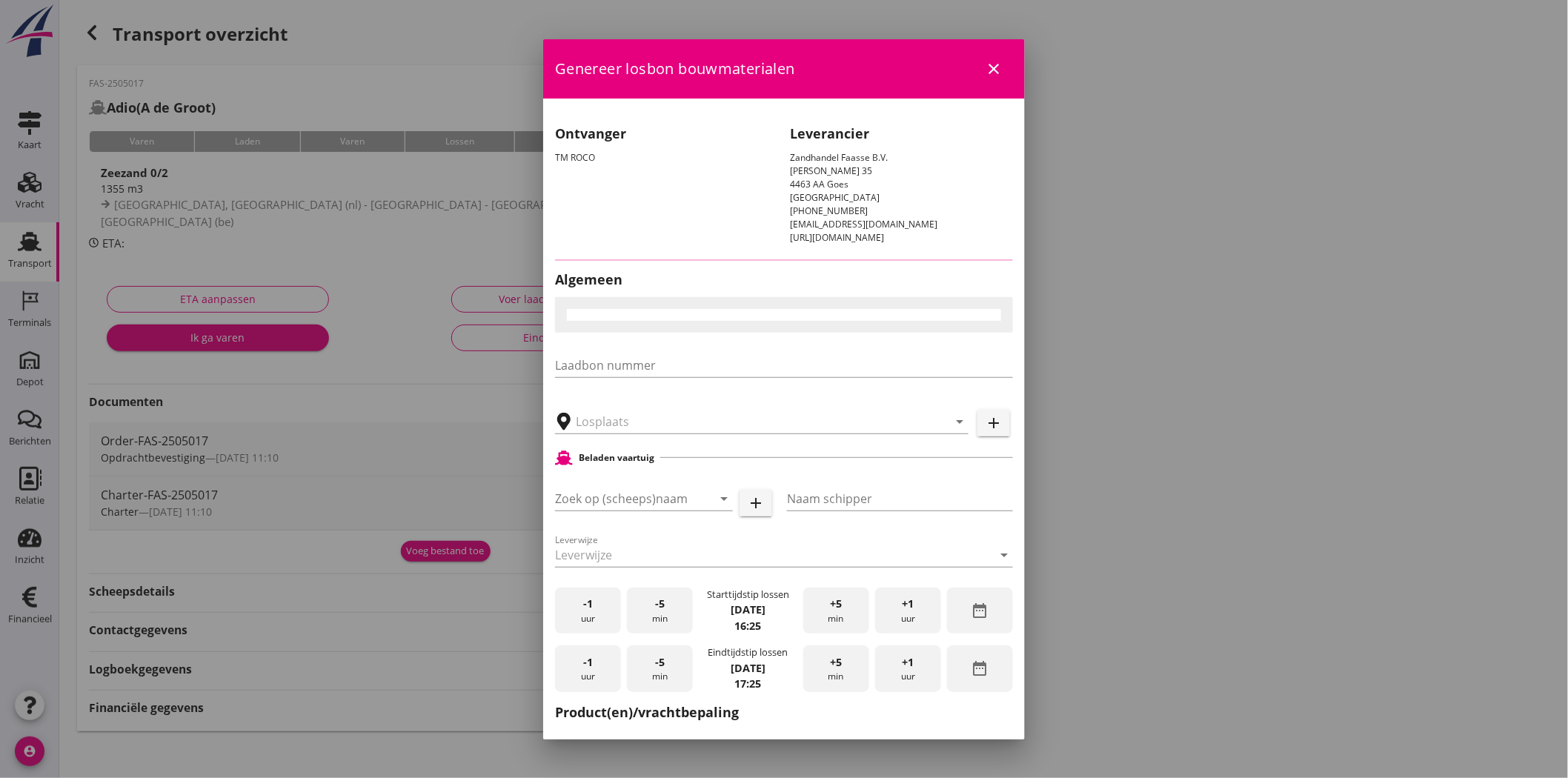
type input "[GEOGRAPHIC_DATA] - [GEOGRAPHIC_DATA], [GEOGRAPHIC_DATA]"
checkbox input "true"
type input "Adio"
type input "A de Groot"
type input "Zeezand 0/2 (6120)"
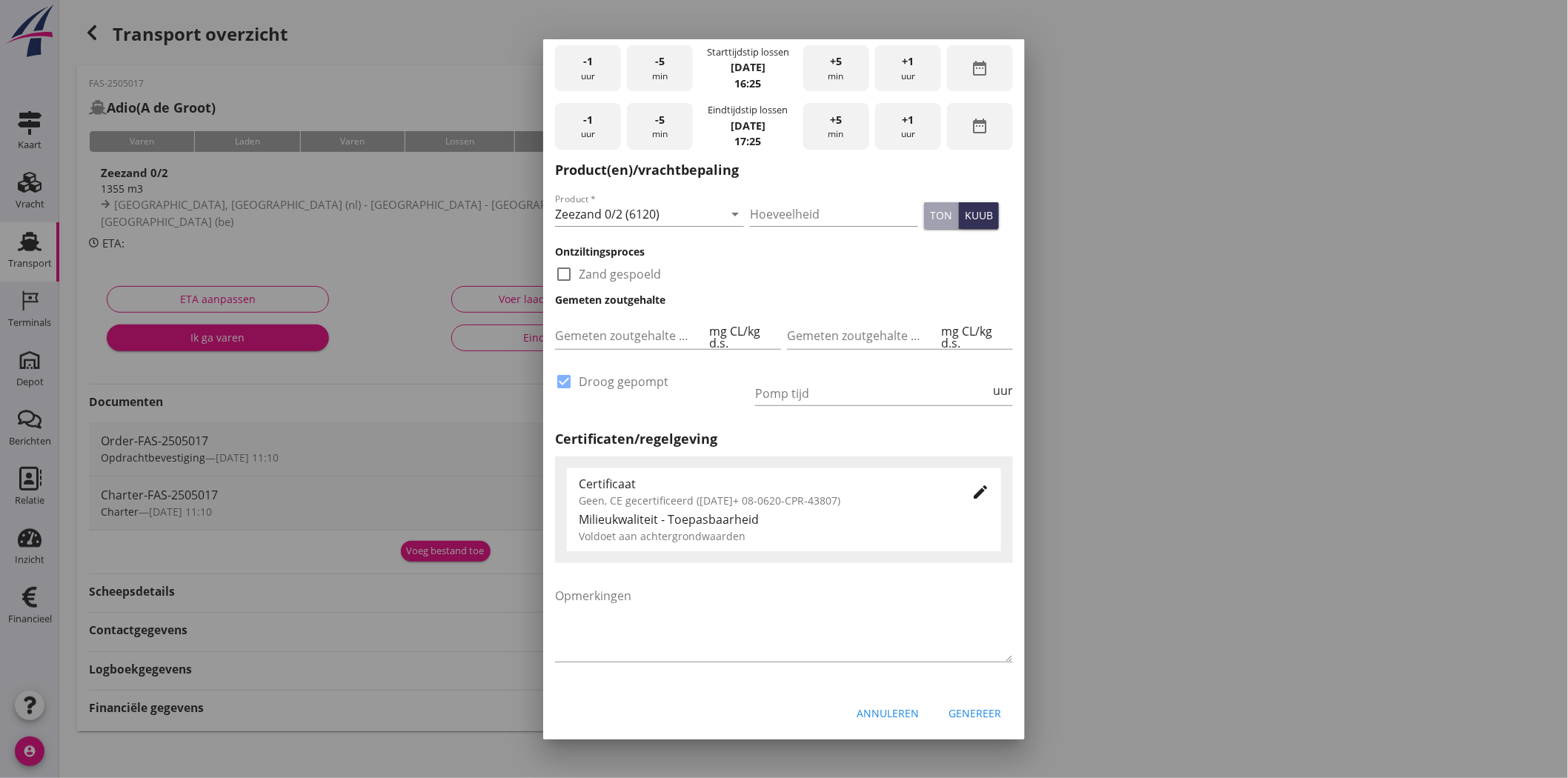
scroll to position [567, 0]
click at [967, 707] on div "Genereer" at bounding box center [974, 713] width 52 height 16
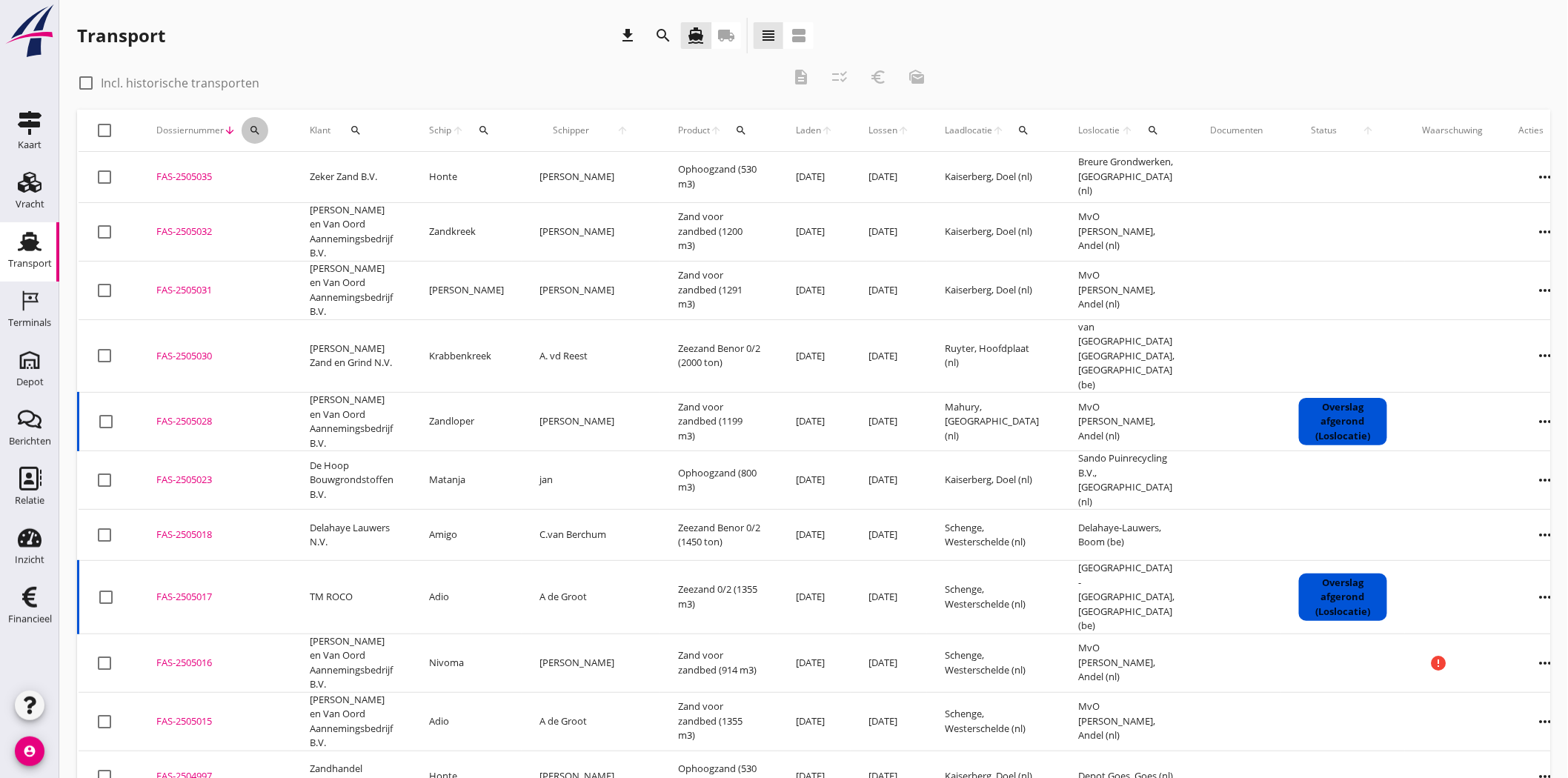
click at [256, 129] on icon "search" at bounding box center [255, 130] width 12 height 12
click at [368, 174] on input "Zoeken op dossiernummer..." at bounding box center [324, 173] width 154 height 24
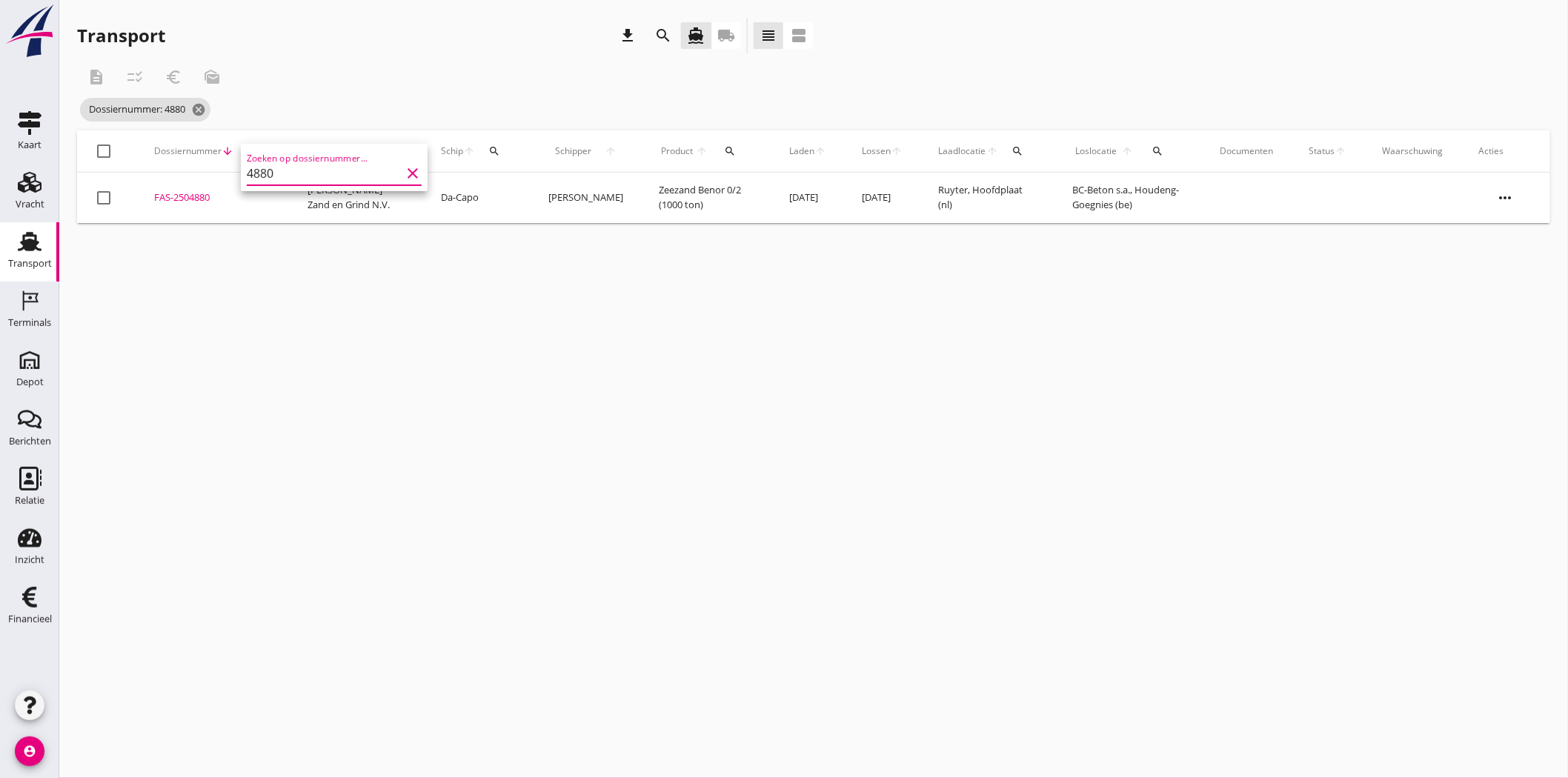
type input "4880"
click at [183, 197] on div "FAS-2504880" at bounding box center [212, 198] width 118 height 15
click at [203, 110] on icon "cancel" at bounding box center [199, 110] width 15 height 15
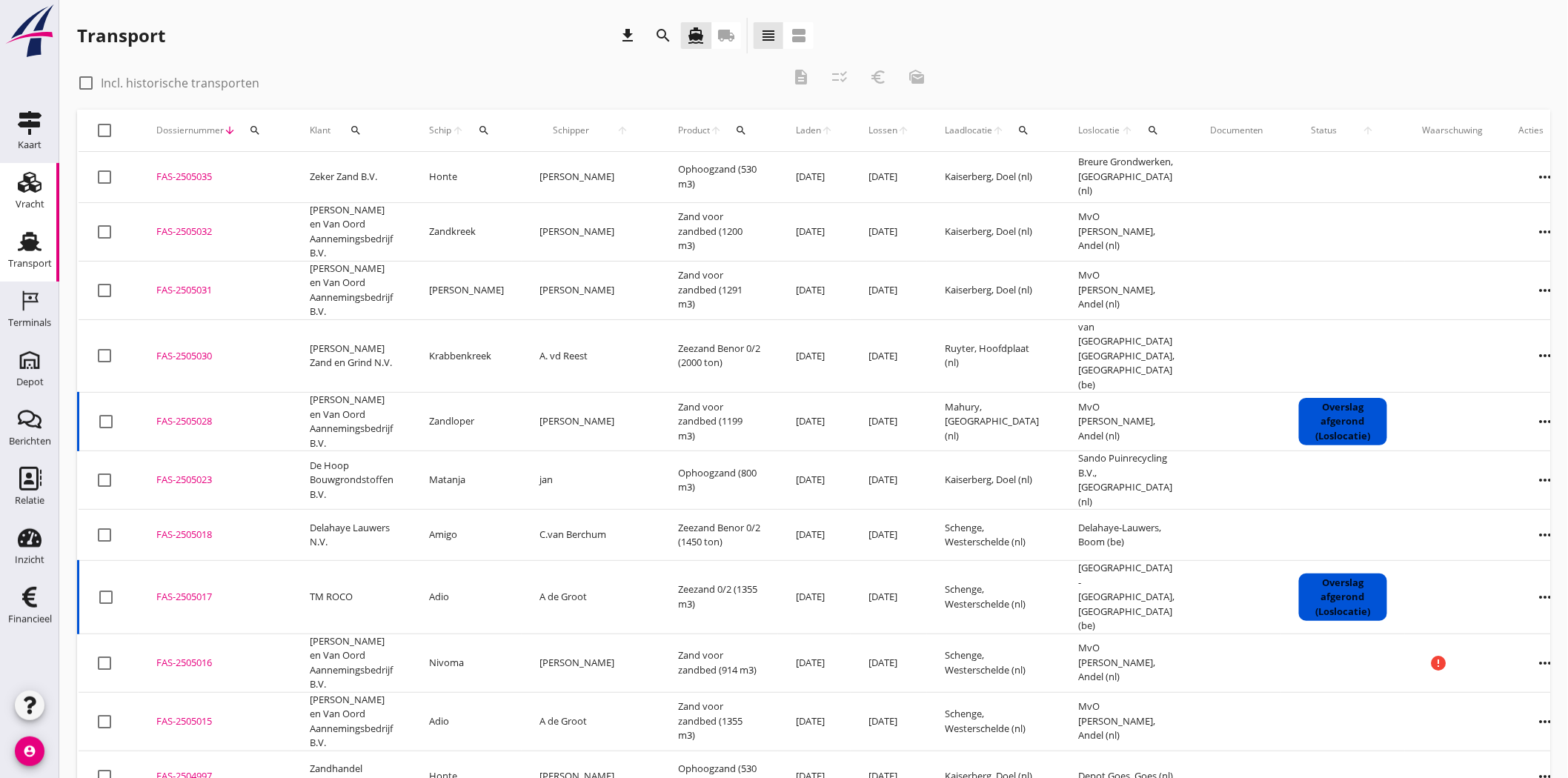
drag, startPoint x: 26, startPoint y: 198, endPoint x: 1, endPoint y: 203, distance: 25.5
click at [26, 198] on div "Vracht" at bounding box center [30, 204] width 29 height 20
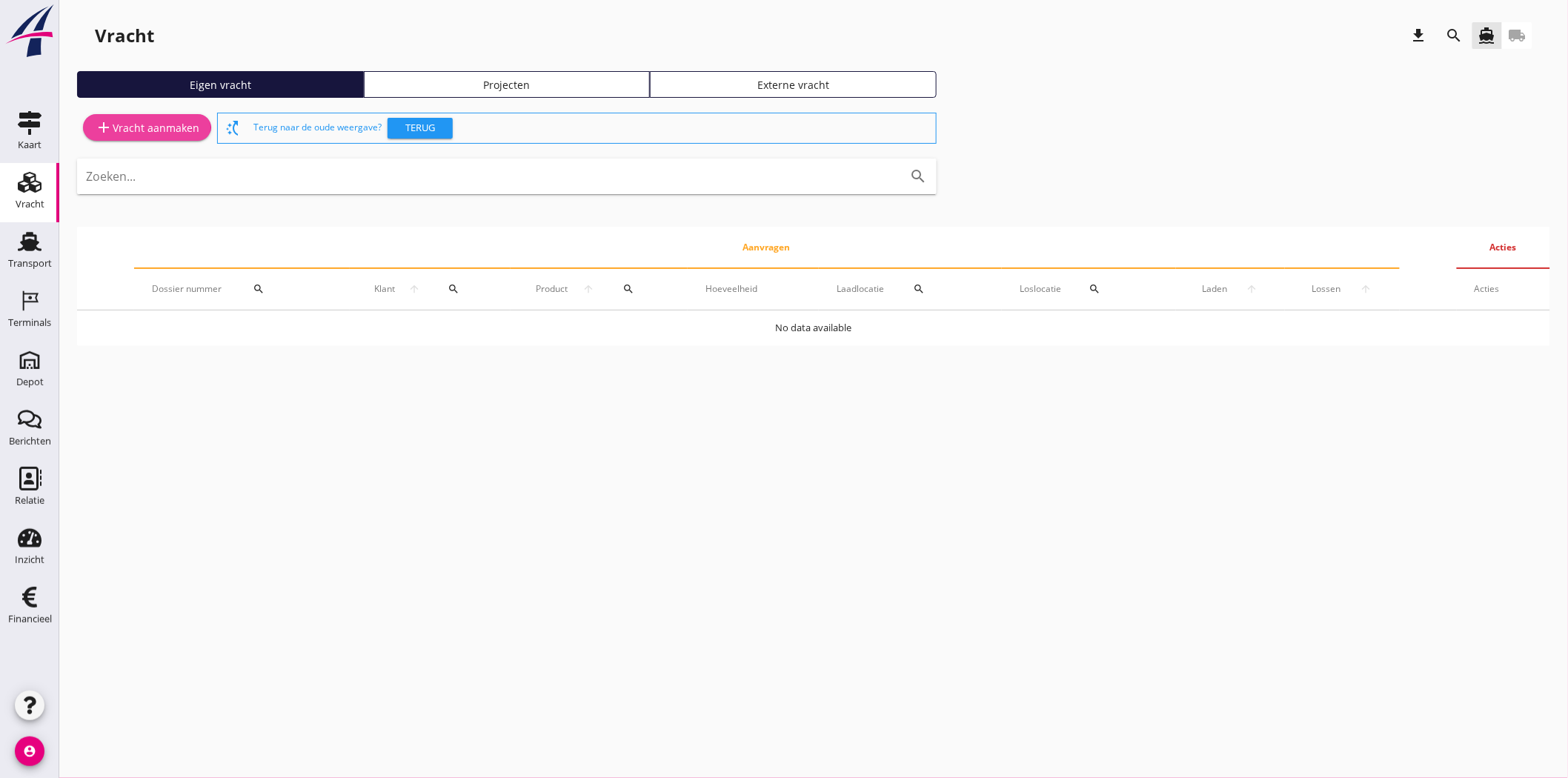
click at [150, 127] on div "add Vracht aanmaken" at bounding box center [147, 127] width 105 height 17
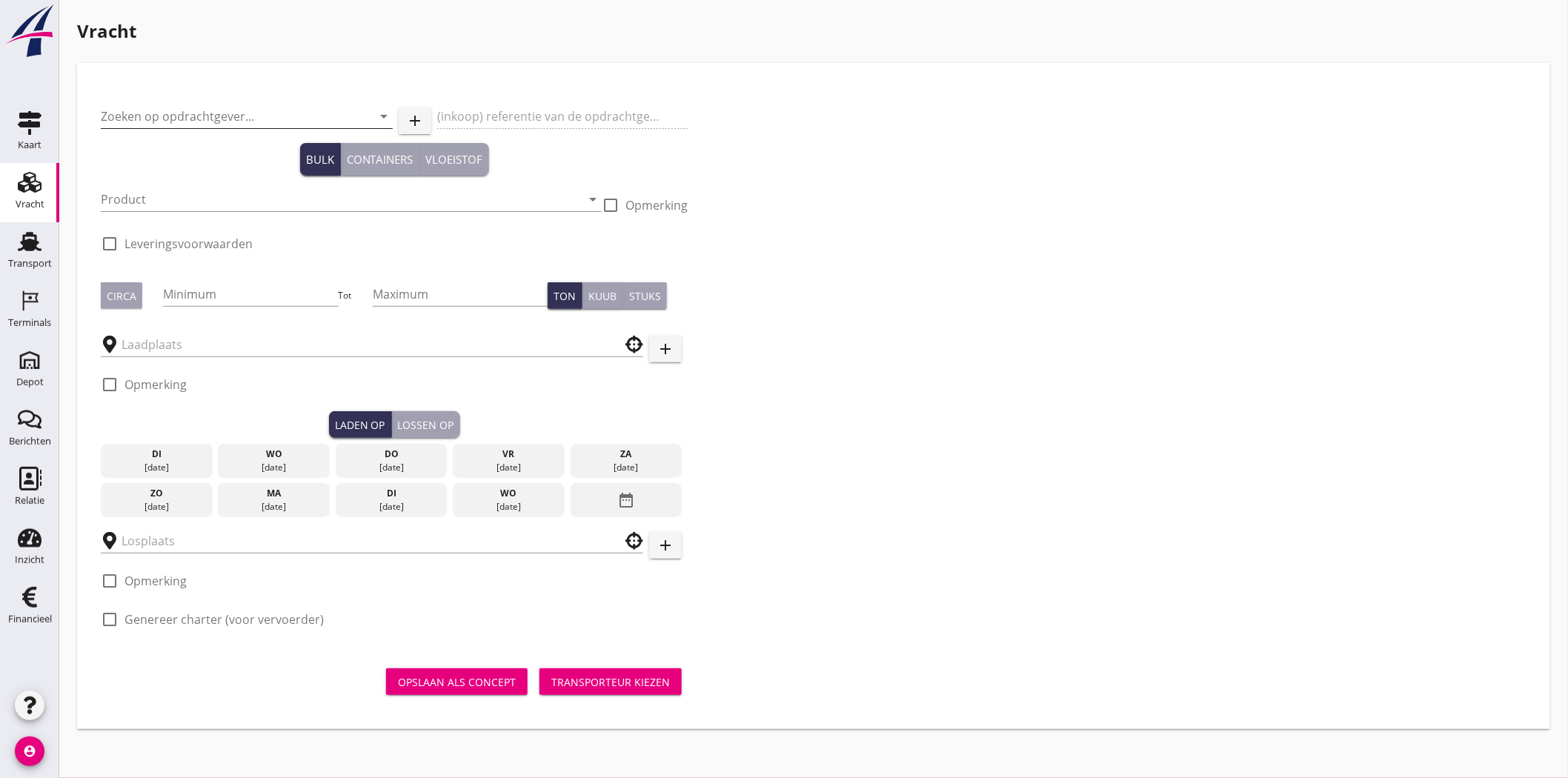
click at [168, 106] on input "Zoeken op opdrachtgever..." at bounding box center [226, 116] width 250 height 24
click at [116, 115] on input "lauers" at bounding box center [226, 116] width 250 height 24
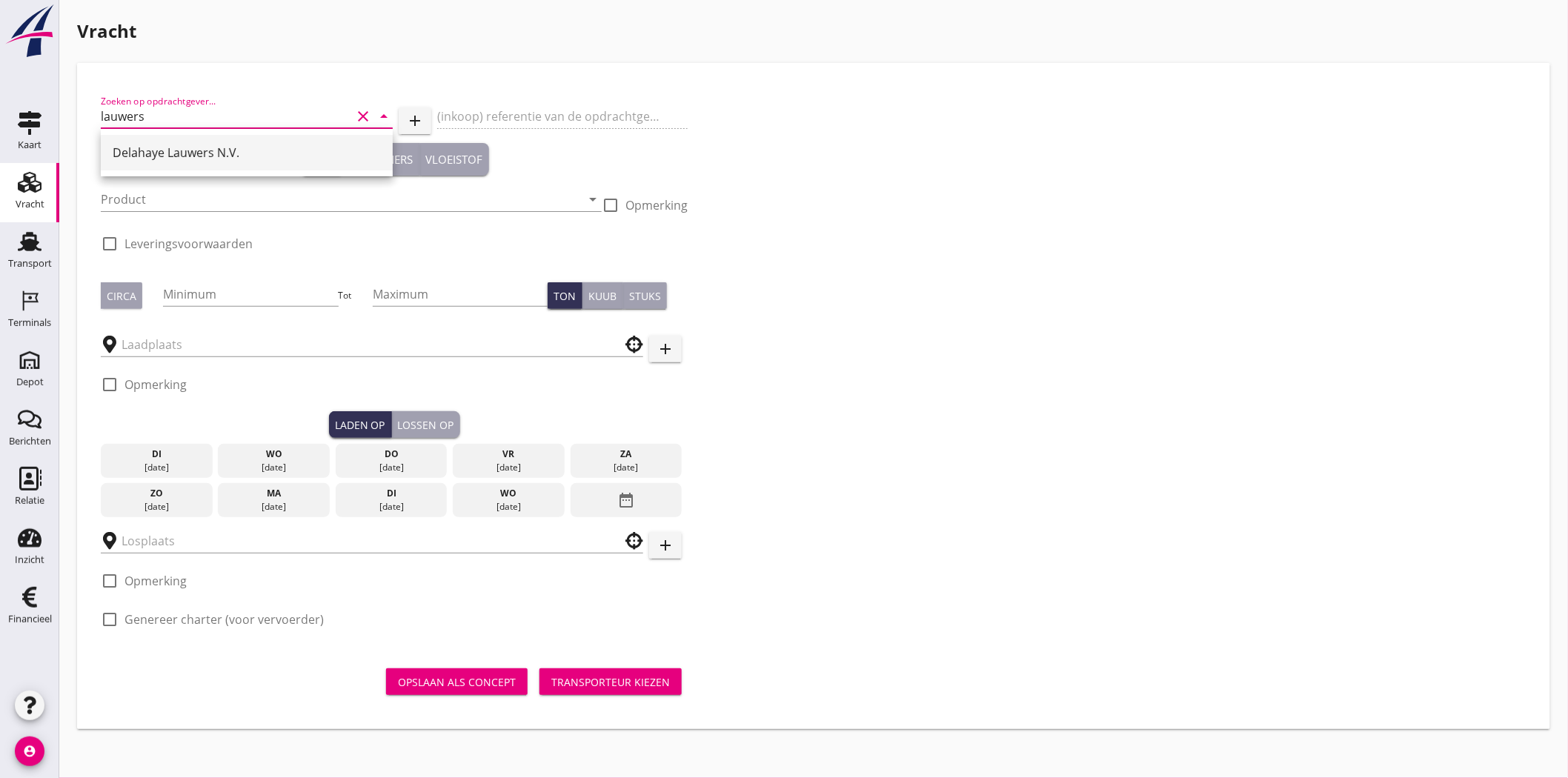
click at [240, 149] on div "Delahaye Lauwers N.V." at bounding box center [247, 152] width 268 height 17
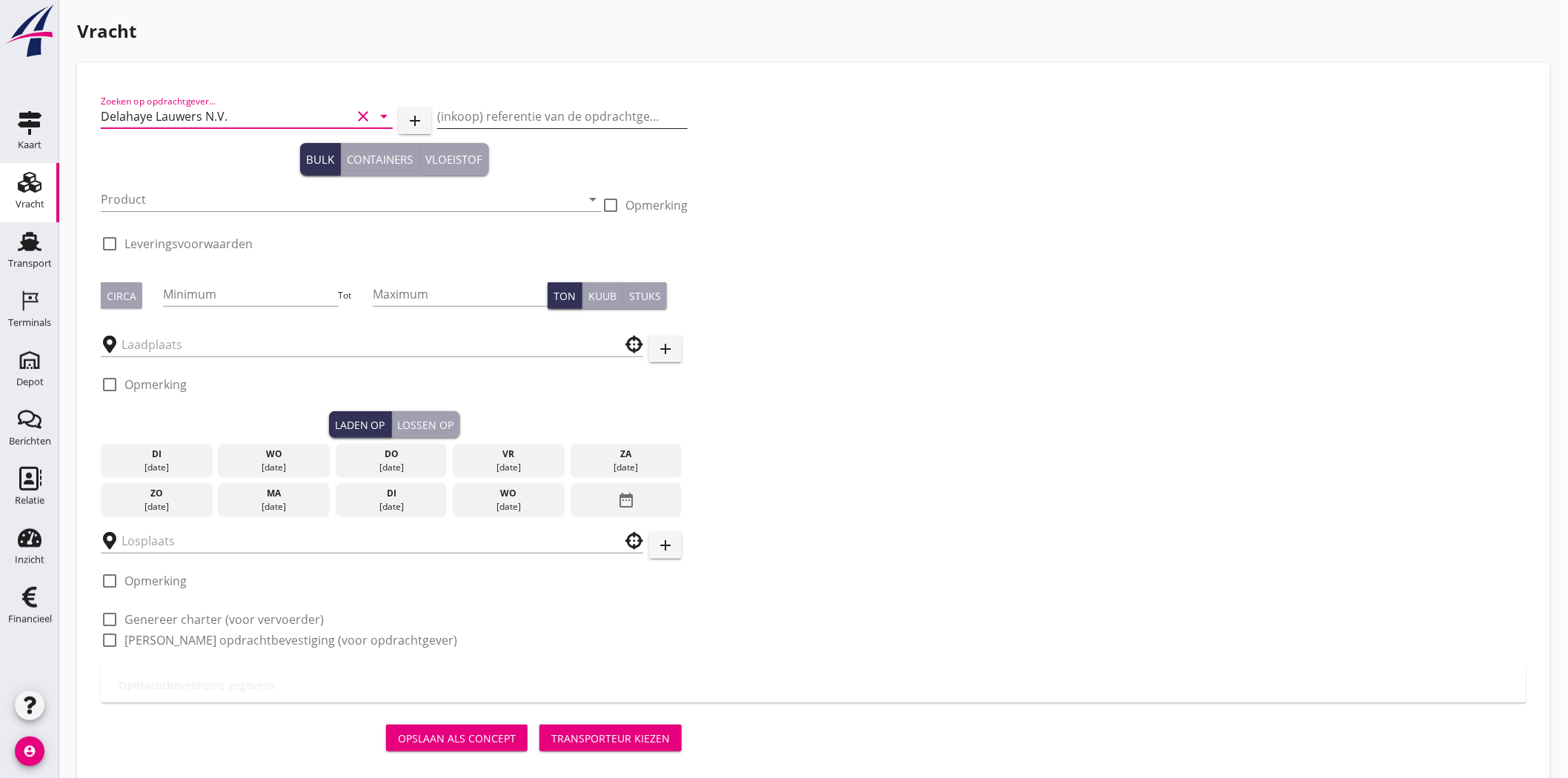
type input "Delahaye Lauwers N.V."
click at [606, 115] on input "(inkoop) referentie van de opdrachtgever" at bounding box center [563, 116] width 250 height 24
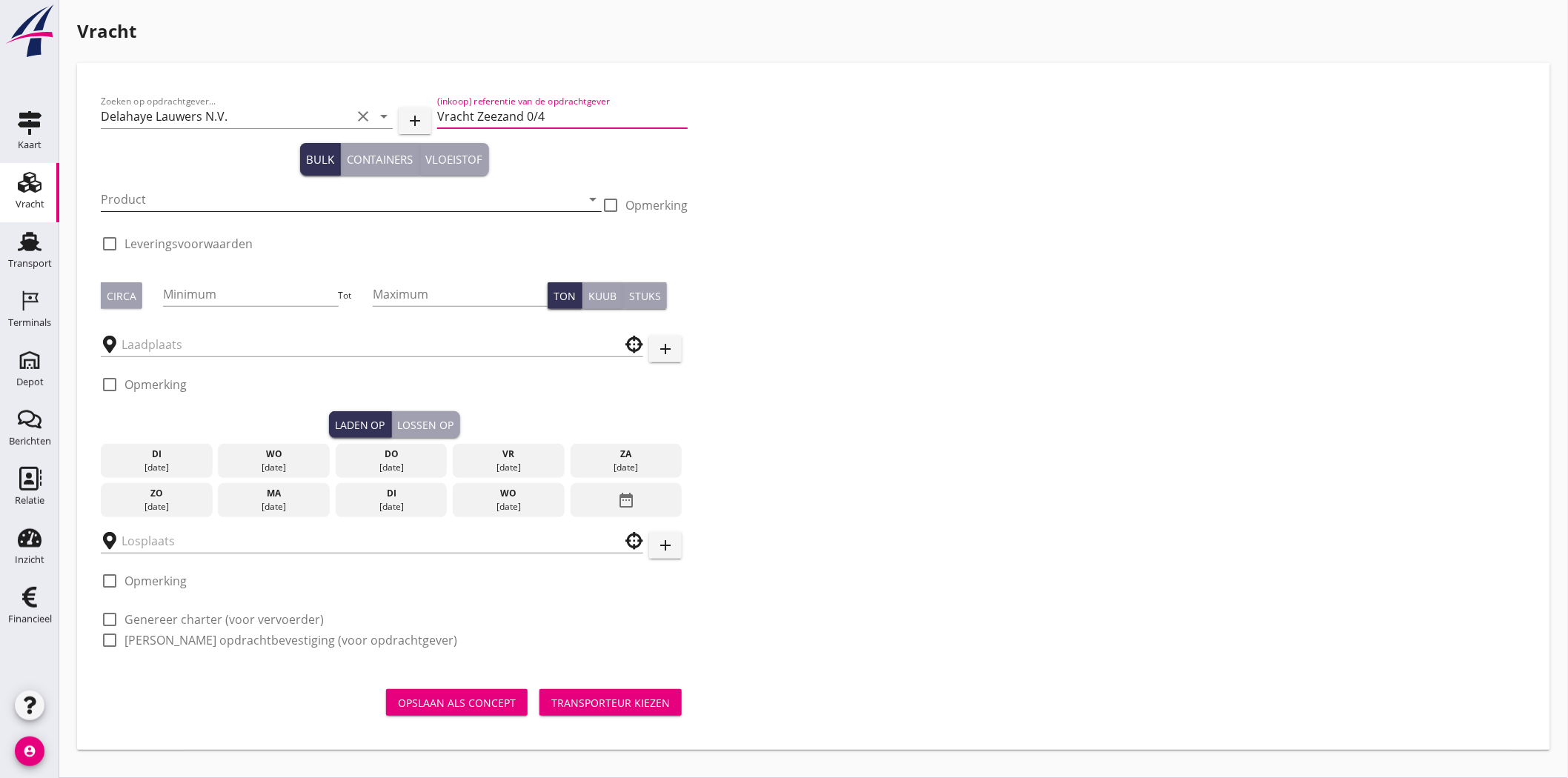
type input "Vracht Zeezand 0/4"
click at [114, 201] on input "Product" at bounding box center [340, 199] width 480 height 24
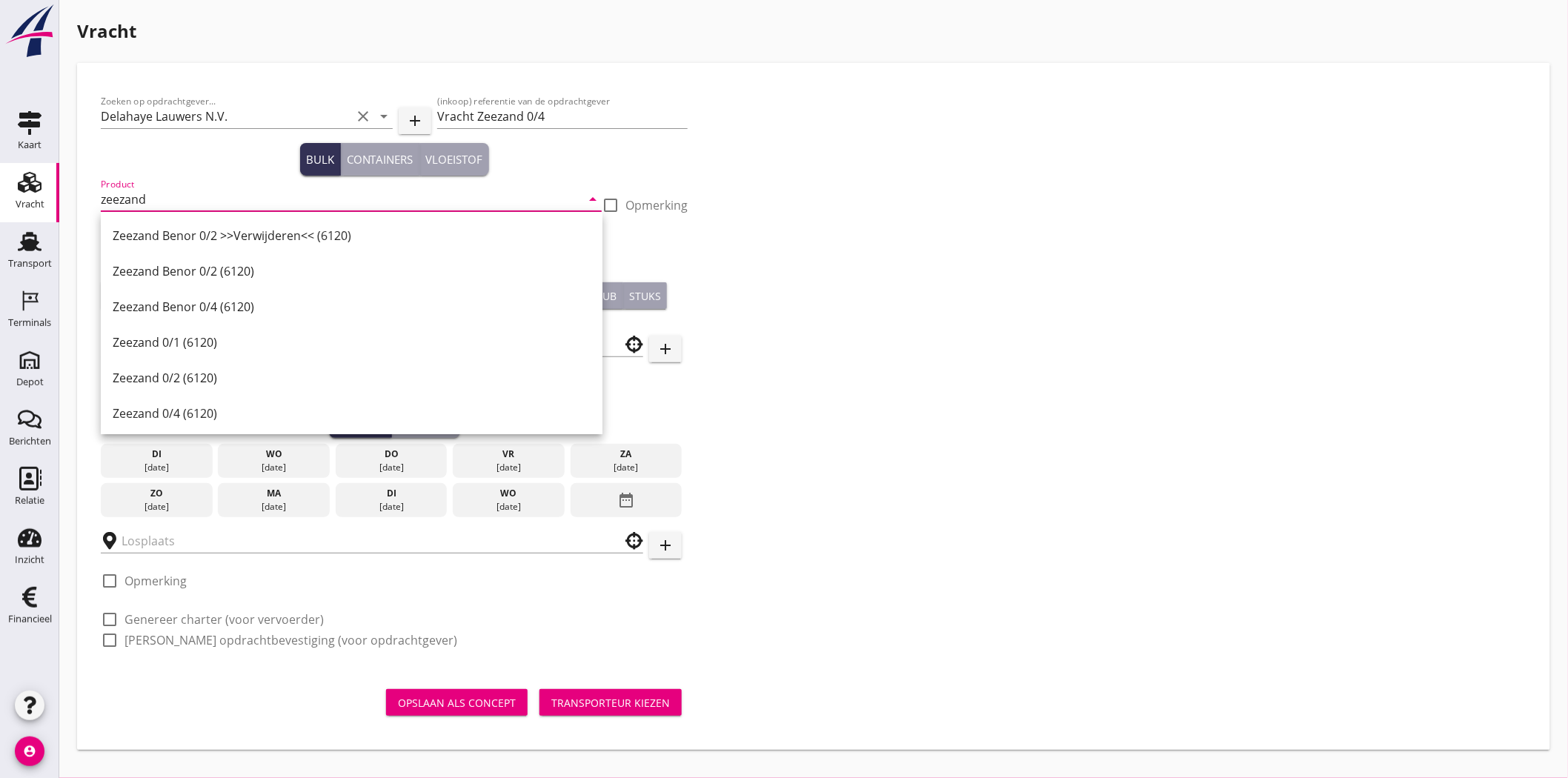
click at [195, 409] on div "Zeezand 0/4 (6120)" at bounding box center [352, 413] width 478 height 17
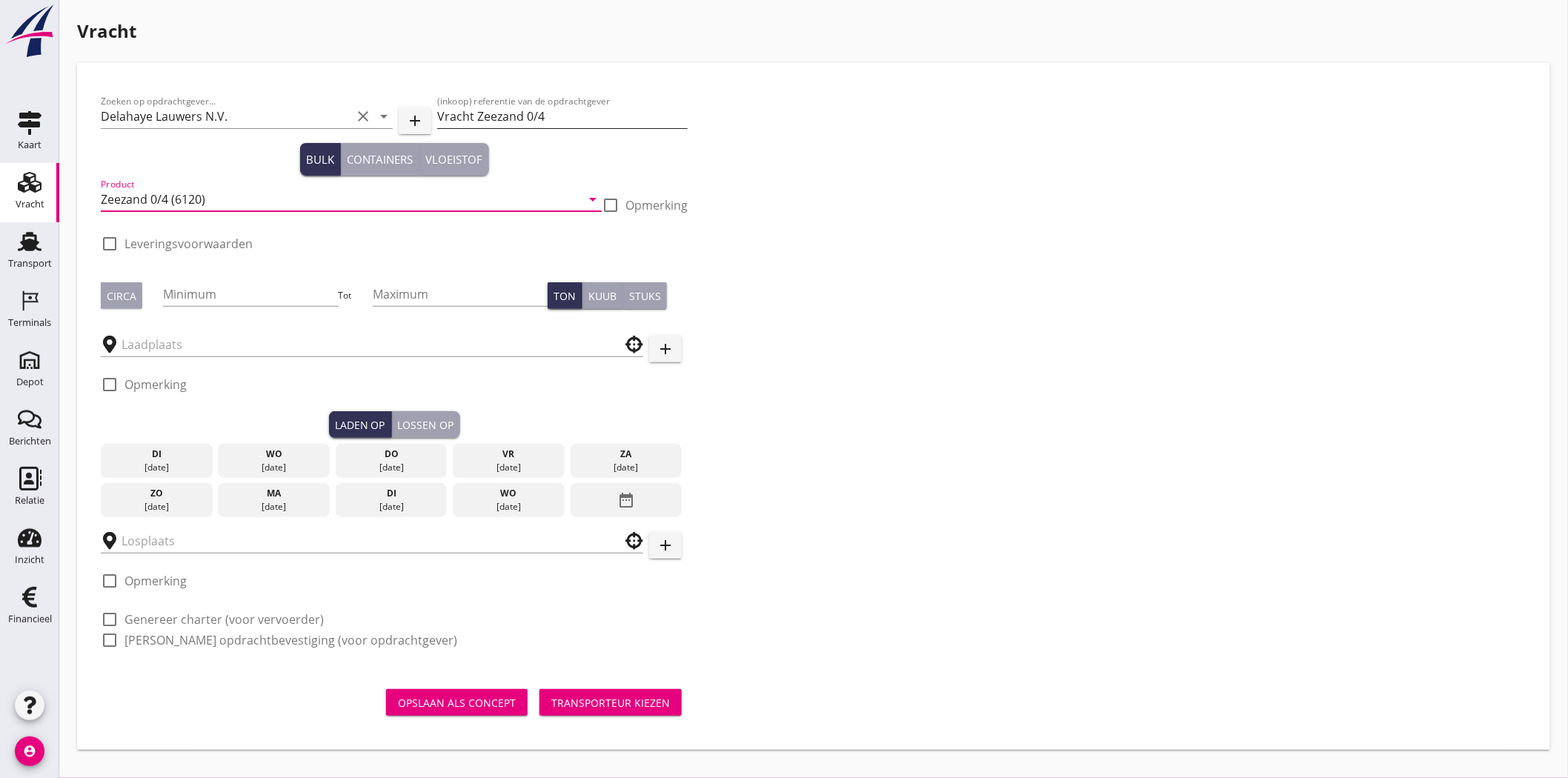
type input "Zeezand 0/4 (6120)"
drag, startPoint x: 525, startPoint y: 115, endPoint x: 530, endPoint y: 106, distance: 10.3
click at [525, 115] on input "Vracht Zeezand 0/4" at bounding box center [563, 116] width 250 height 24
click at [109, 288] on div "Circa" at bounding box center [121, 296] width 30 height 16
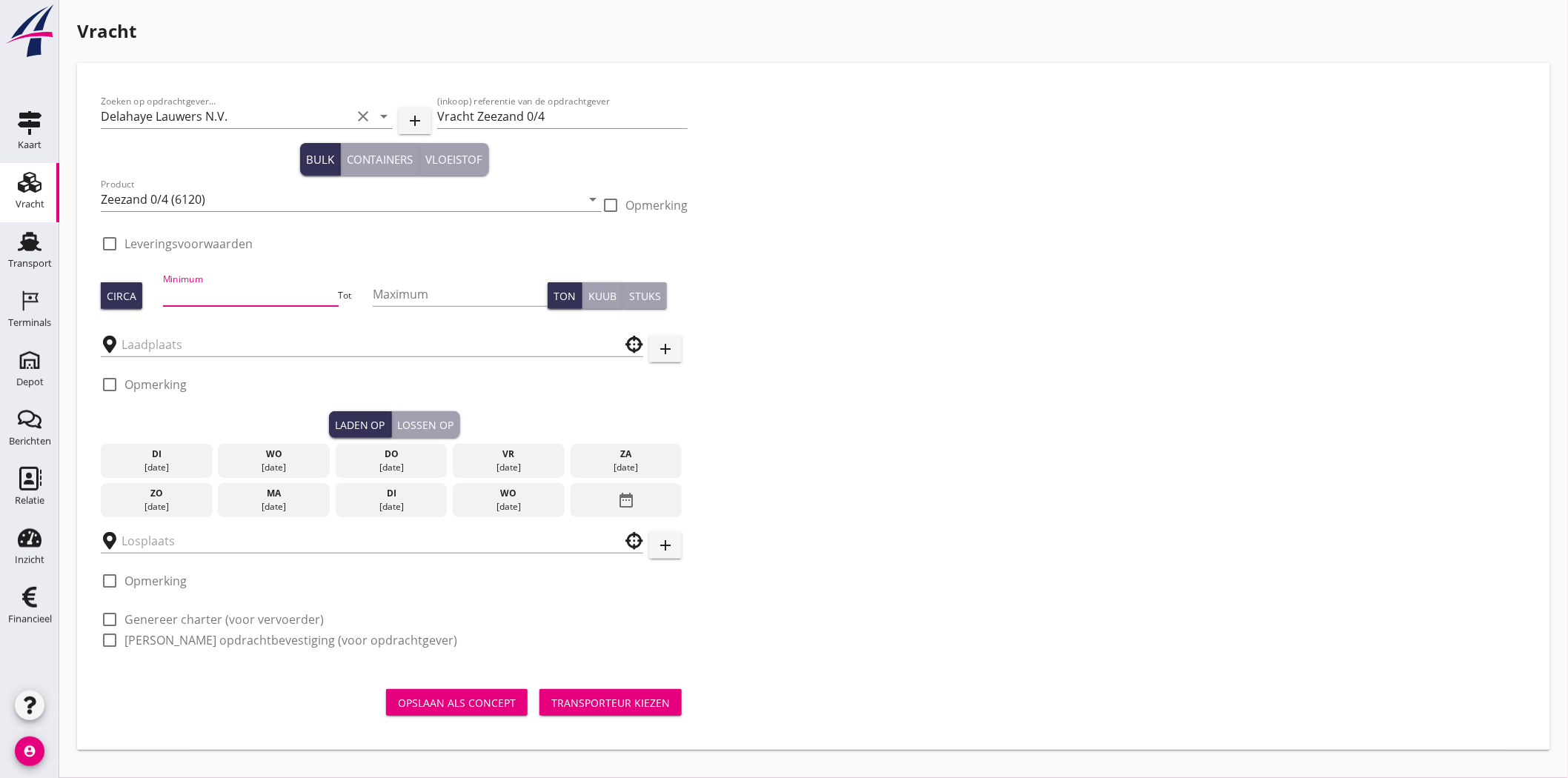
click at [205, 287] on input "Minimum" at bounding box center [250, 293] width 175 height 24
click at [262, 296] on input "Minimum" at bounding box center [250, 293] width 175 height 24
type input "2235"
click at [812, 143] on div "Zoeken op opdrachtgever... Delahaye Lauwers N.V. clear arrow_drop_down add (ink…" at bounding box center [814, 376] width 1438 height 580
click at [202, 350] on input "text" at bounding box center [361, 344] width 480 height 24
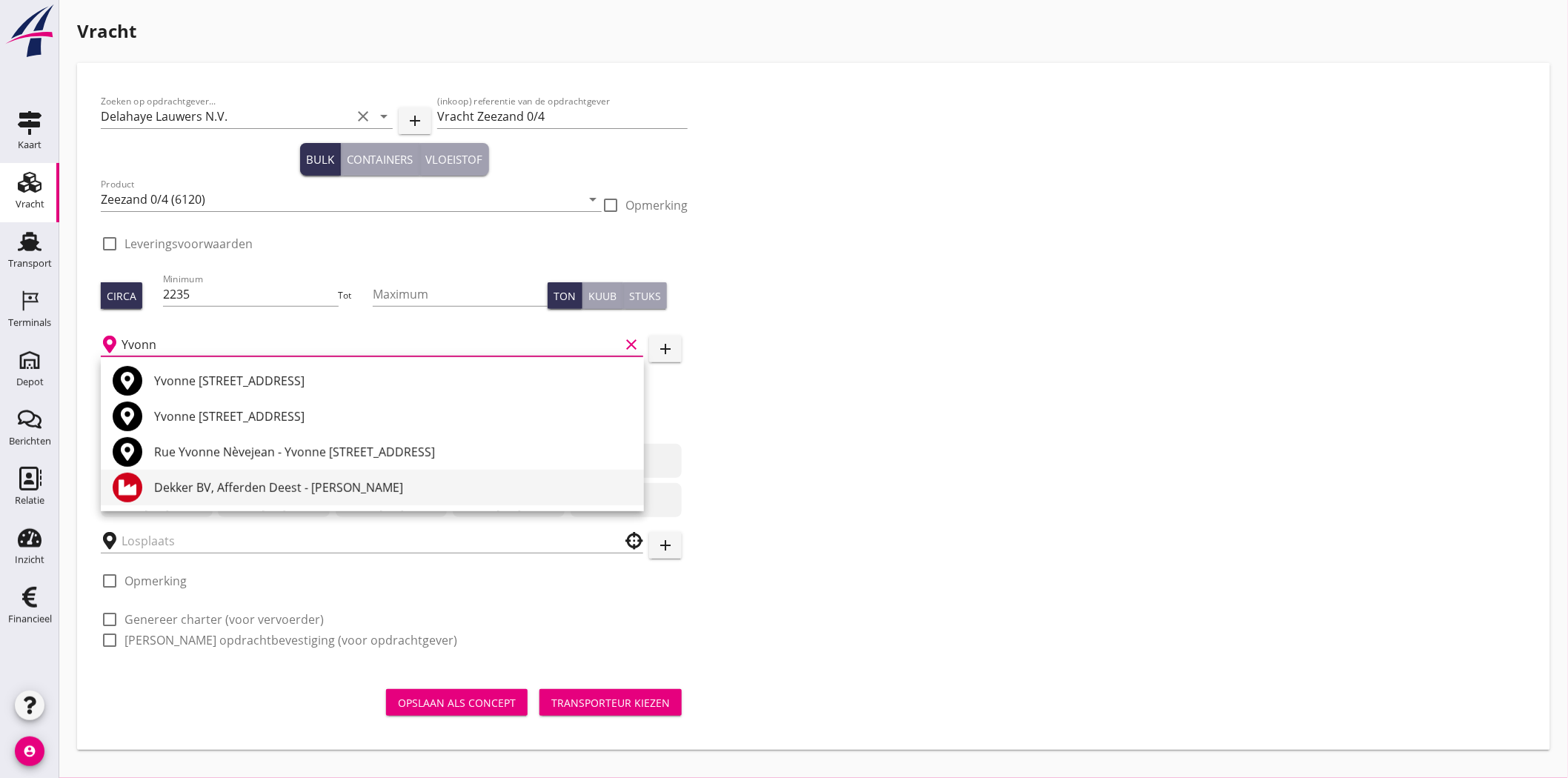
click at [354, 472] on div "Dekker BV, Afferden Deest - Yvonne" at bounding box center [393, 488] width 478 height 36
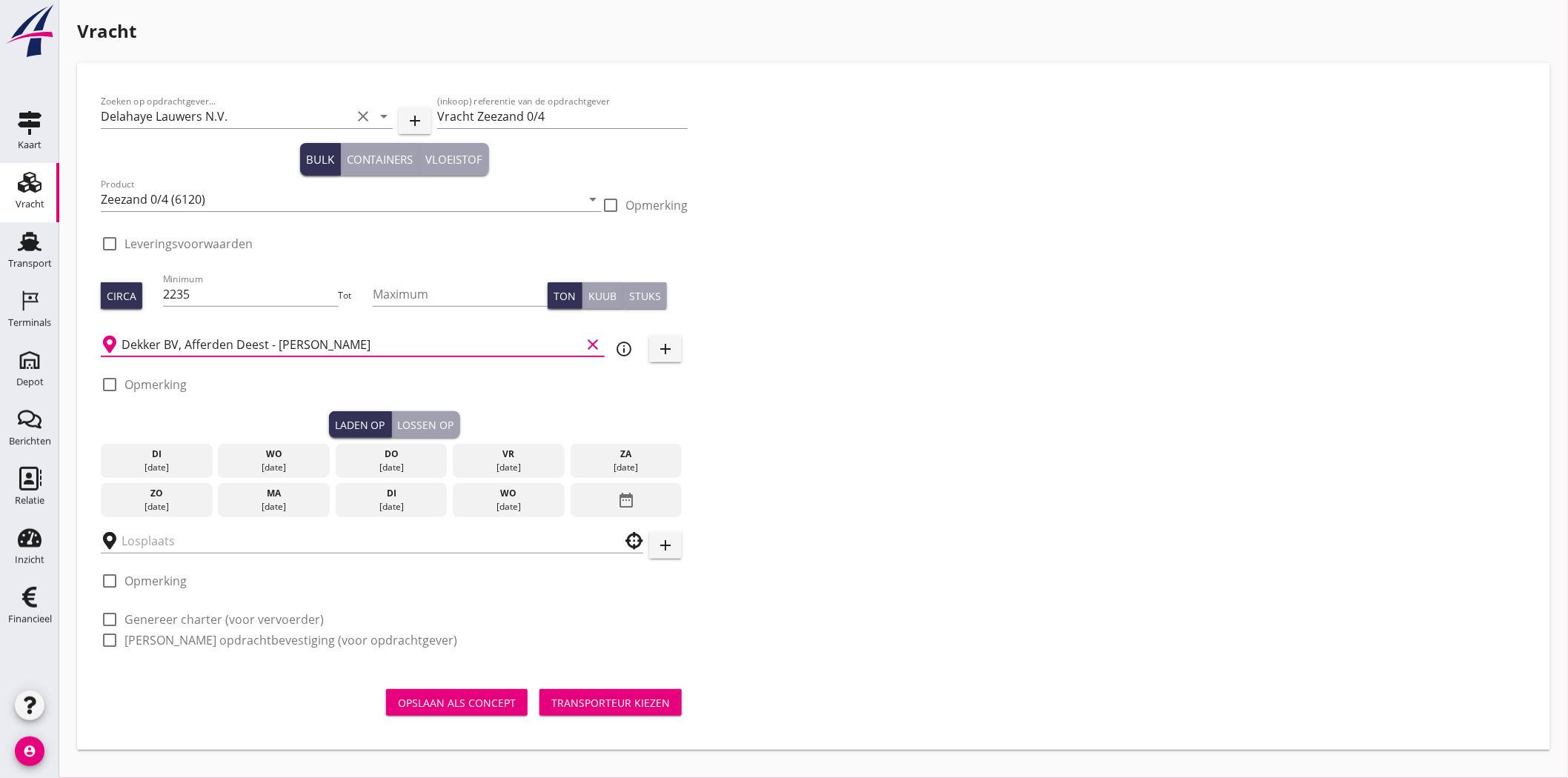
type input "Dekker BV, Afferden Deest - Yvonne"
click at [619, 346] on icon "info_outline" at bounding box center [623, 349] width 17 height 17
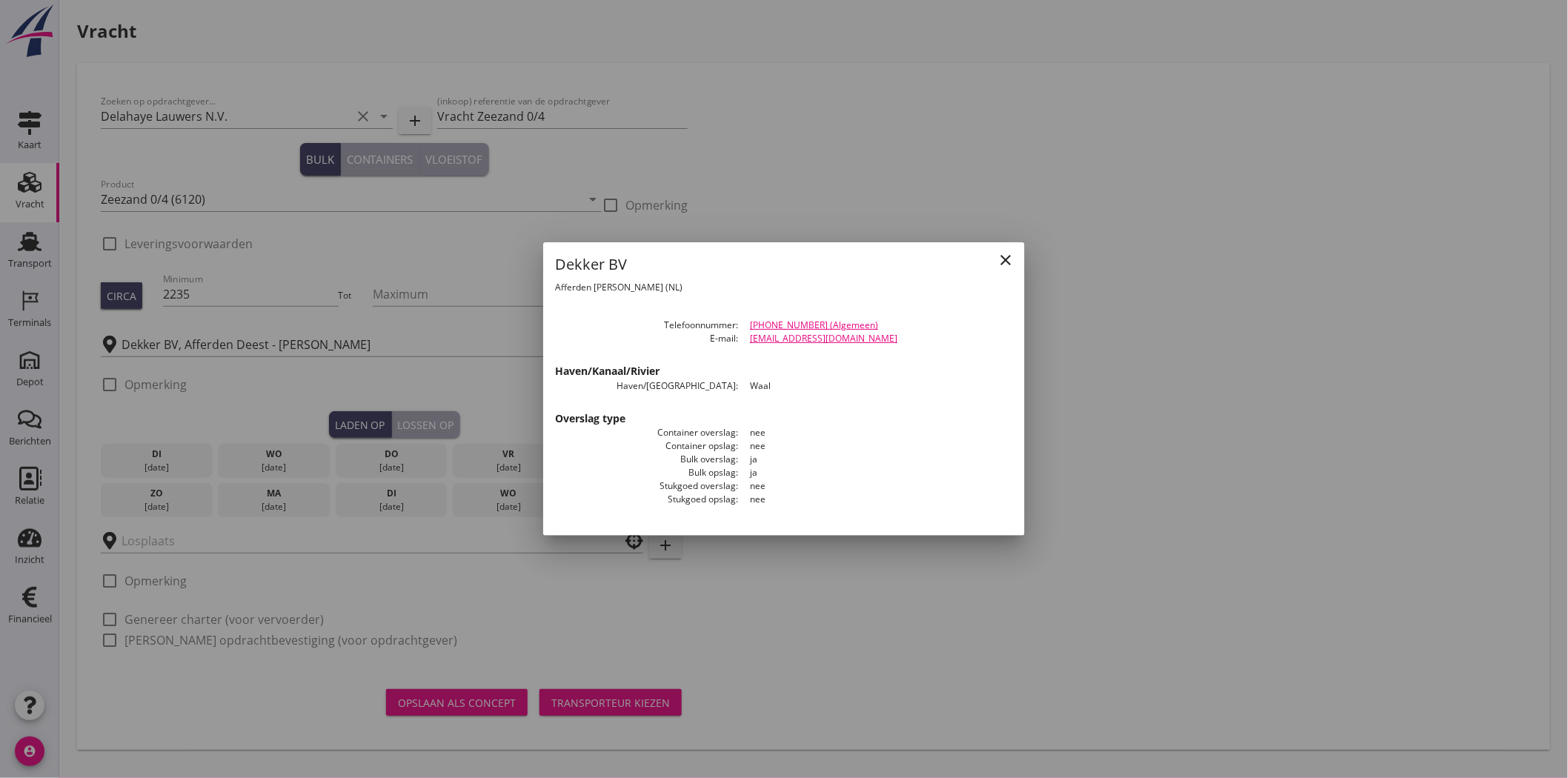
click at [1171, 416] on div at bounding box center [784, 389] width 1568 height 778
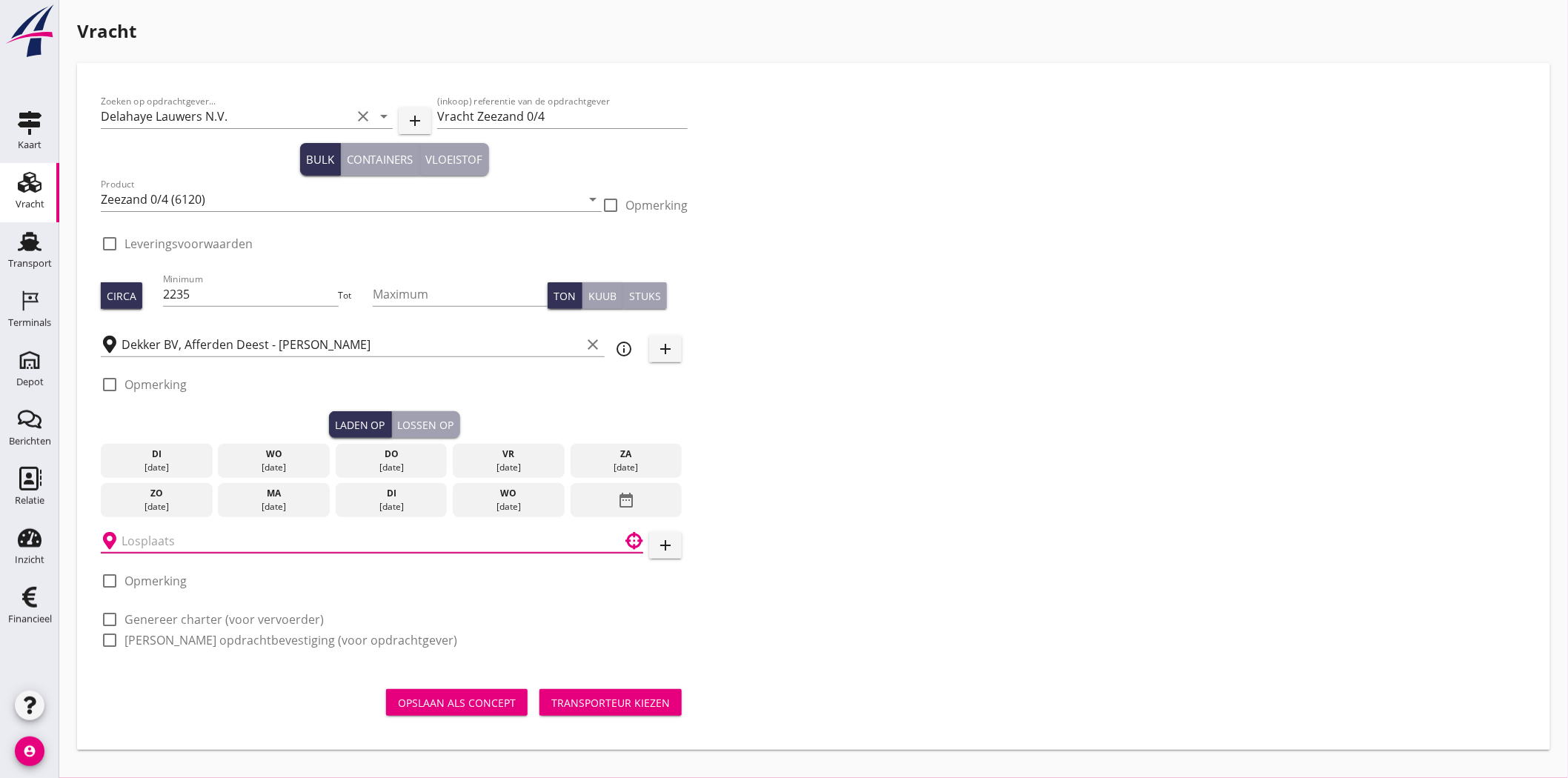
click at [176, 535] on input "text" at bounding box center [361, 541] width 480 height 24
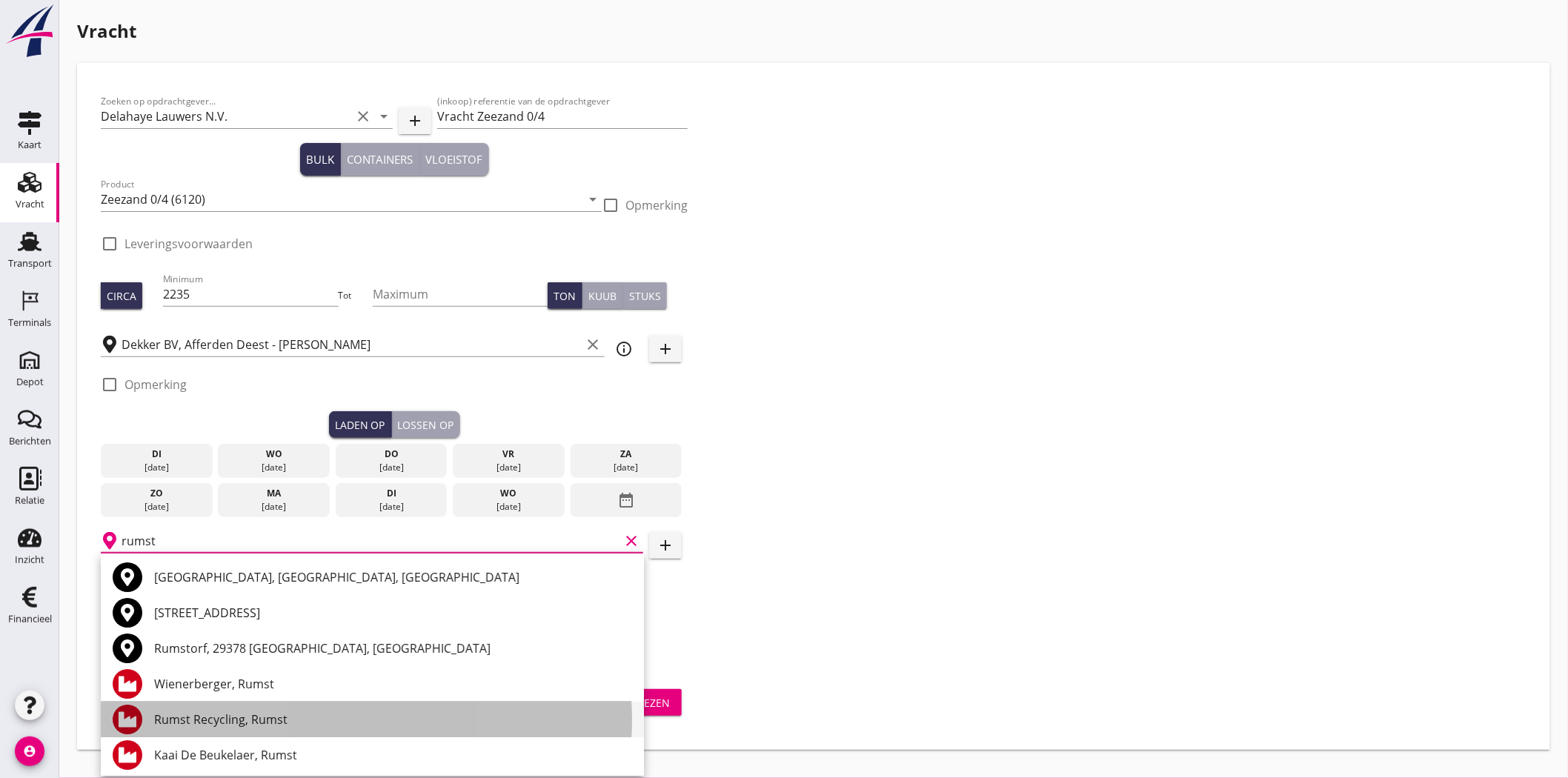
click at [312, 711] on div "Rumst Recycling, Rumst" at bounding box center [393, 719] width 478 height 17
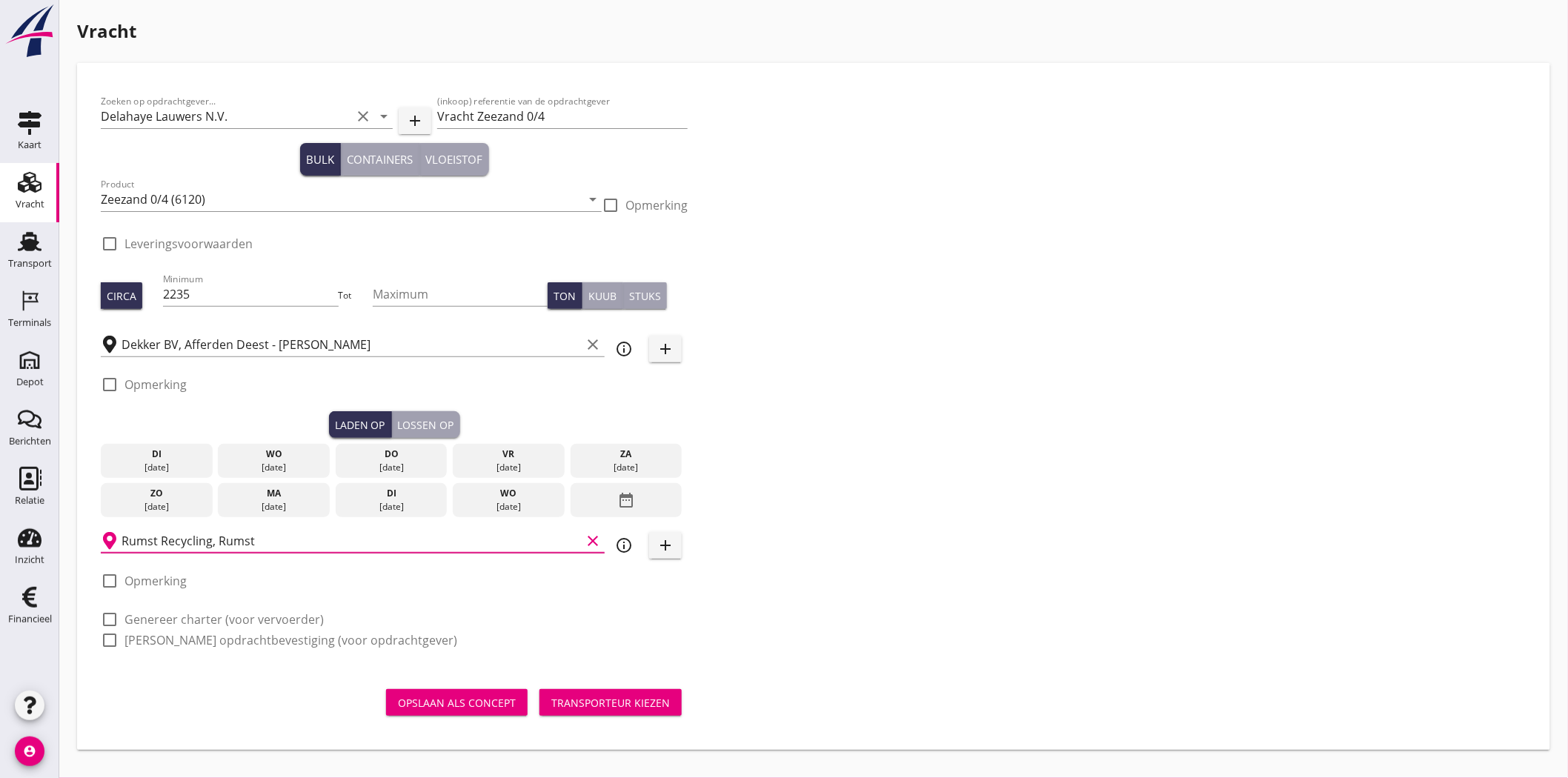
type input "Rumst Recycling, Rumst"
click at [675, 544] on icon "add" at bounding box center [665, 545] width 17 height 17
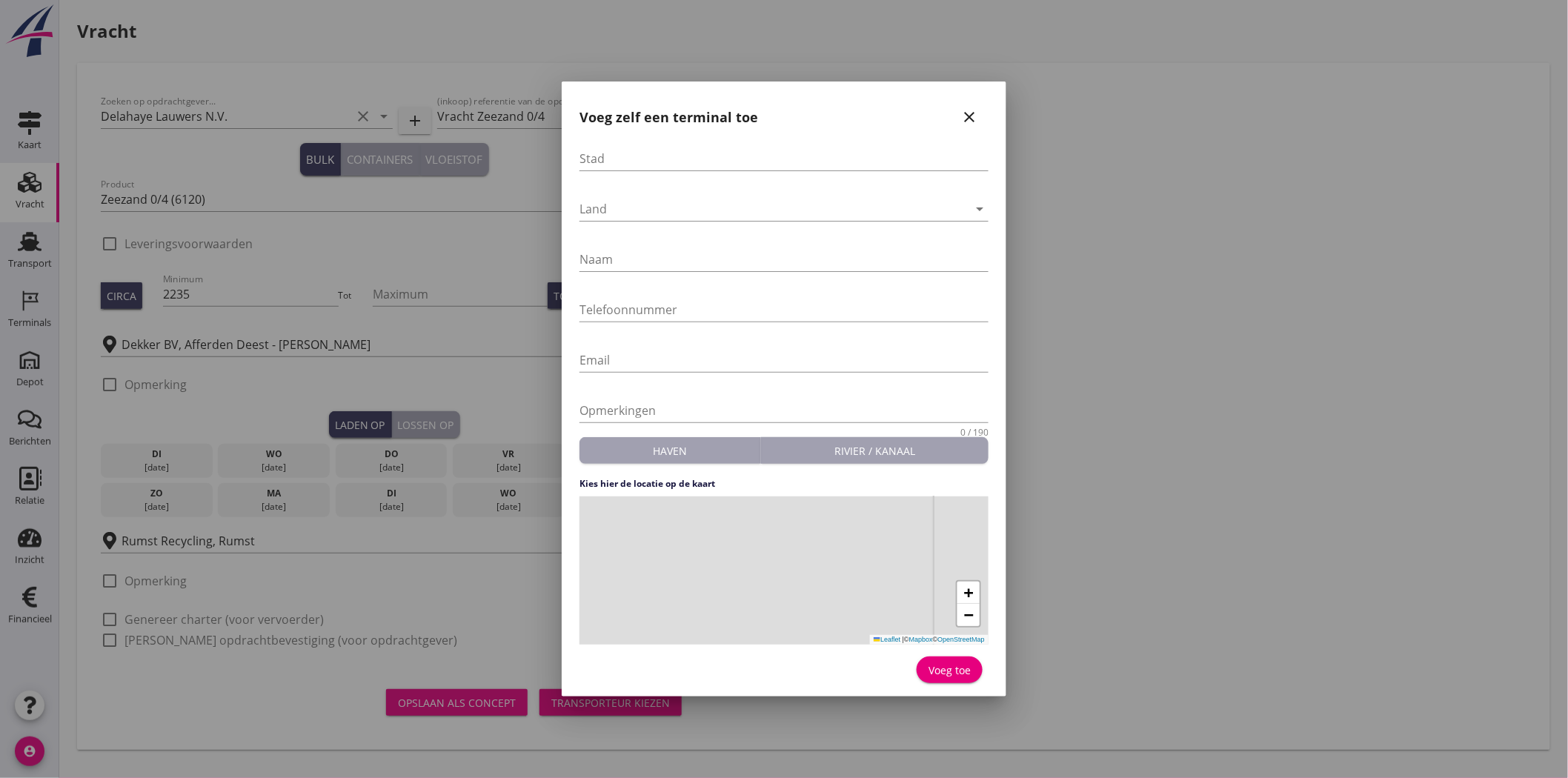
click at [978, 117] on icon "close" at bounding box center [969, 117] width 17 height 17
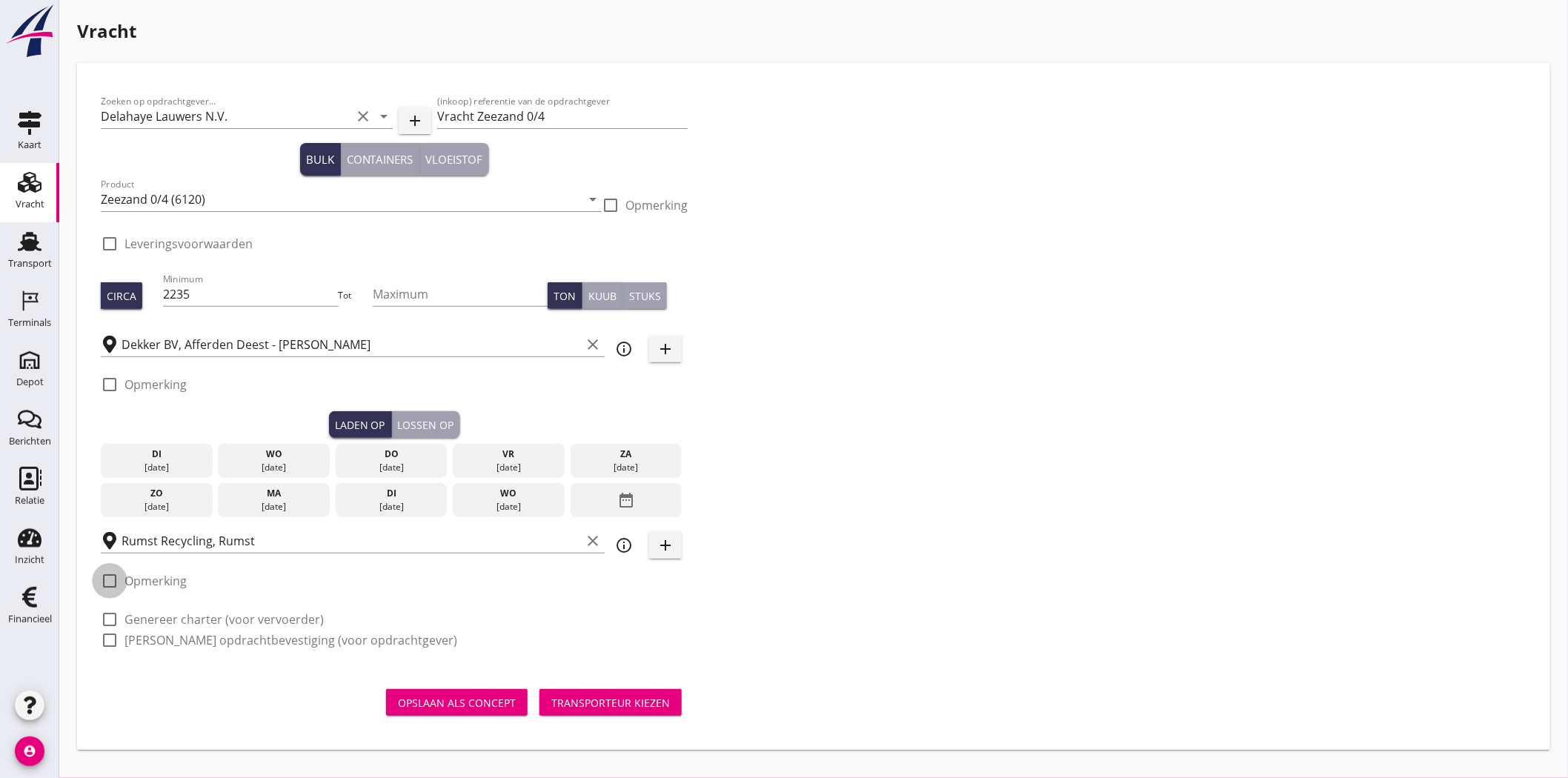
click at [116, 573] on div at bounding box center [109, 581] width 25 height 25
checkbox input "true"
click at [240, 588] on input "Opmerking" at bounding box center [440, 587] width 495 height 24
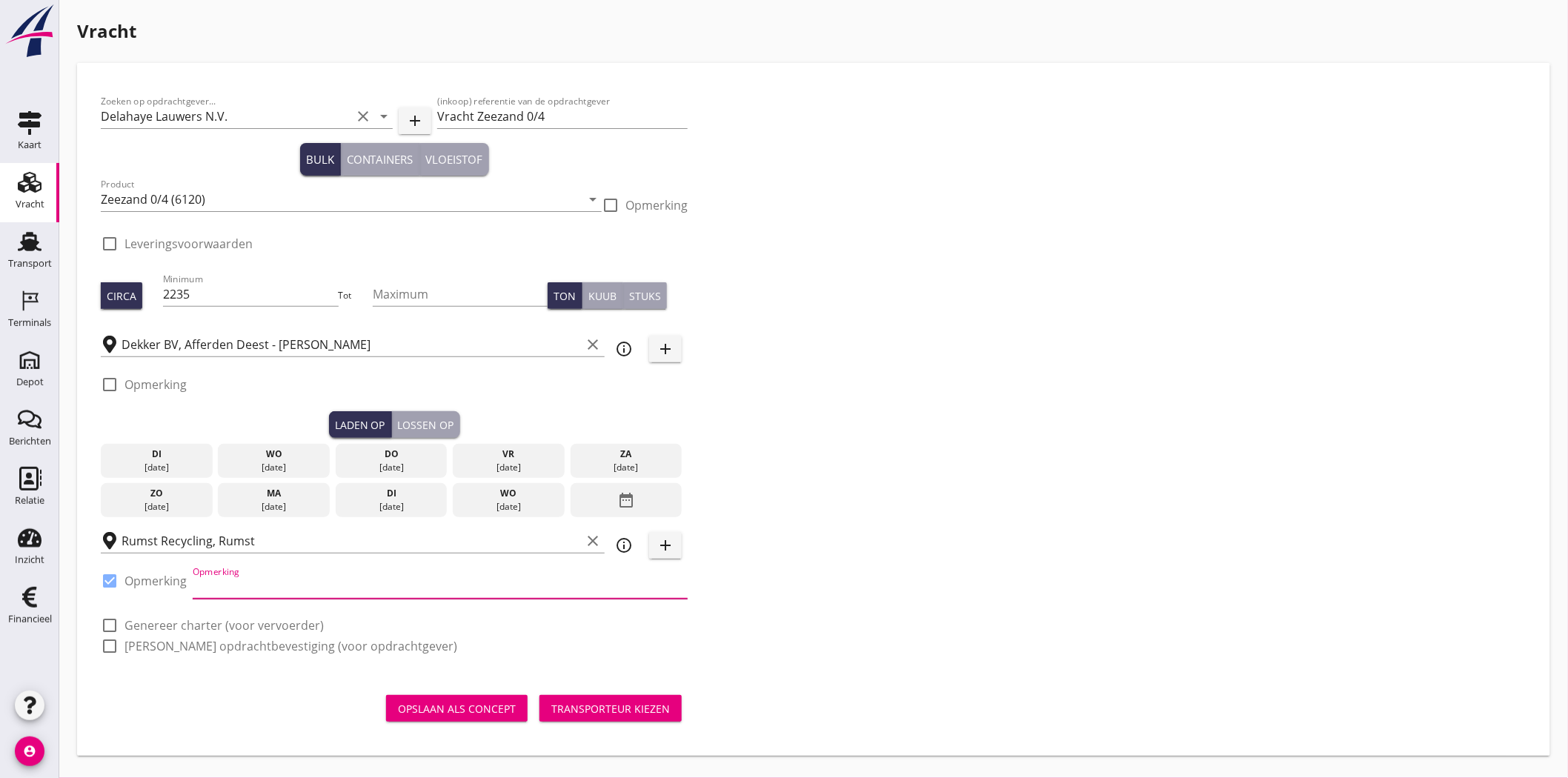
type input "k"
type input "Kraan: Buermans: +32 14 28 34 20"
click at [868, 484] on div "Zoeken op opdrachtgever... Delahaye Lauwers N.V. clear arrow_drop_down add (ink…" at bounding box center [814, 379] width 1438 height 586
click at [111, 626] on div at bounding box center [109, 625] width 25 height 25
checkbox input "true"
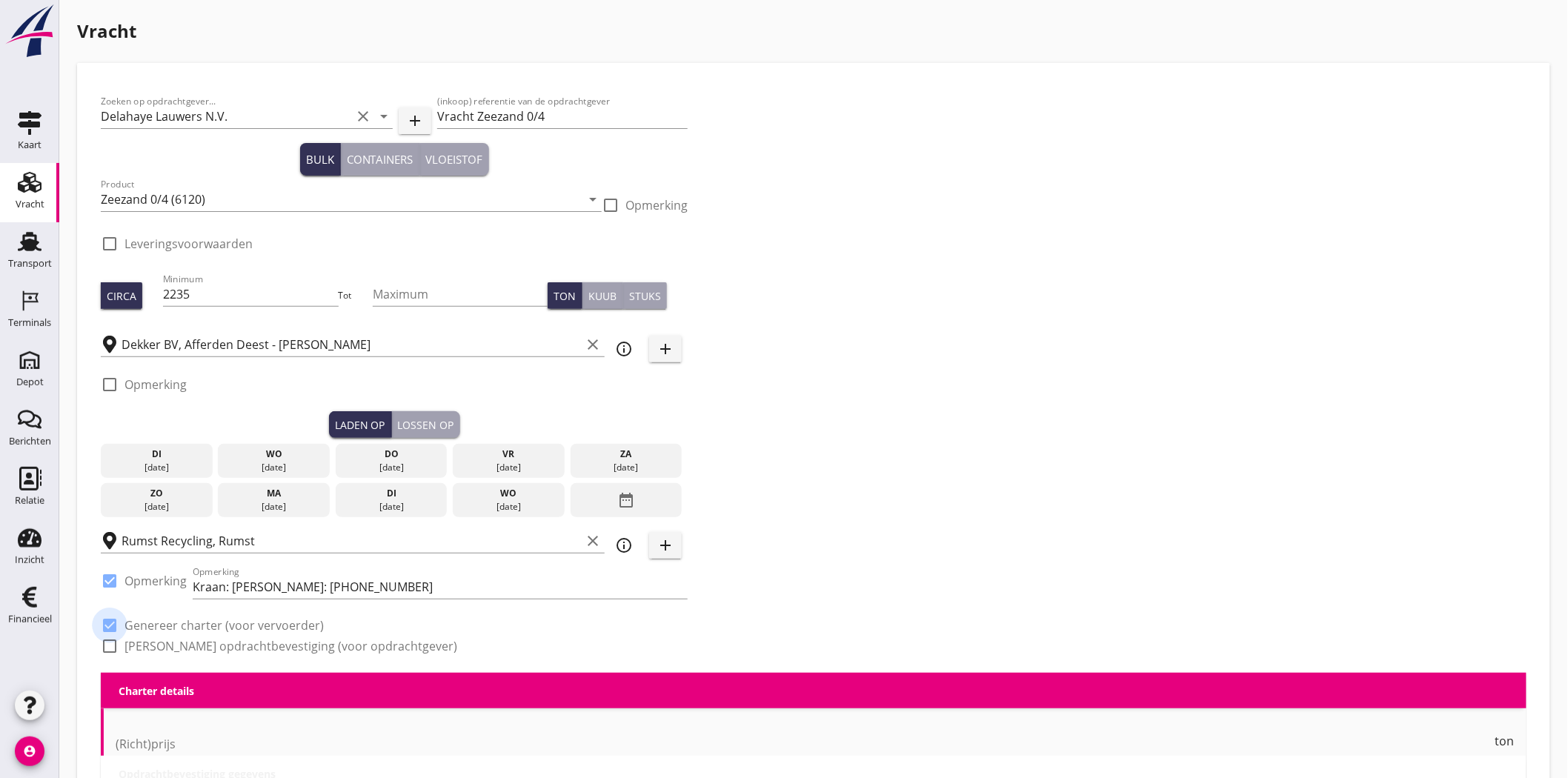
click at [111, 643] on div at bounding box center [109, 646] width 25 height 25
checkbox input "true"
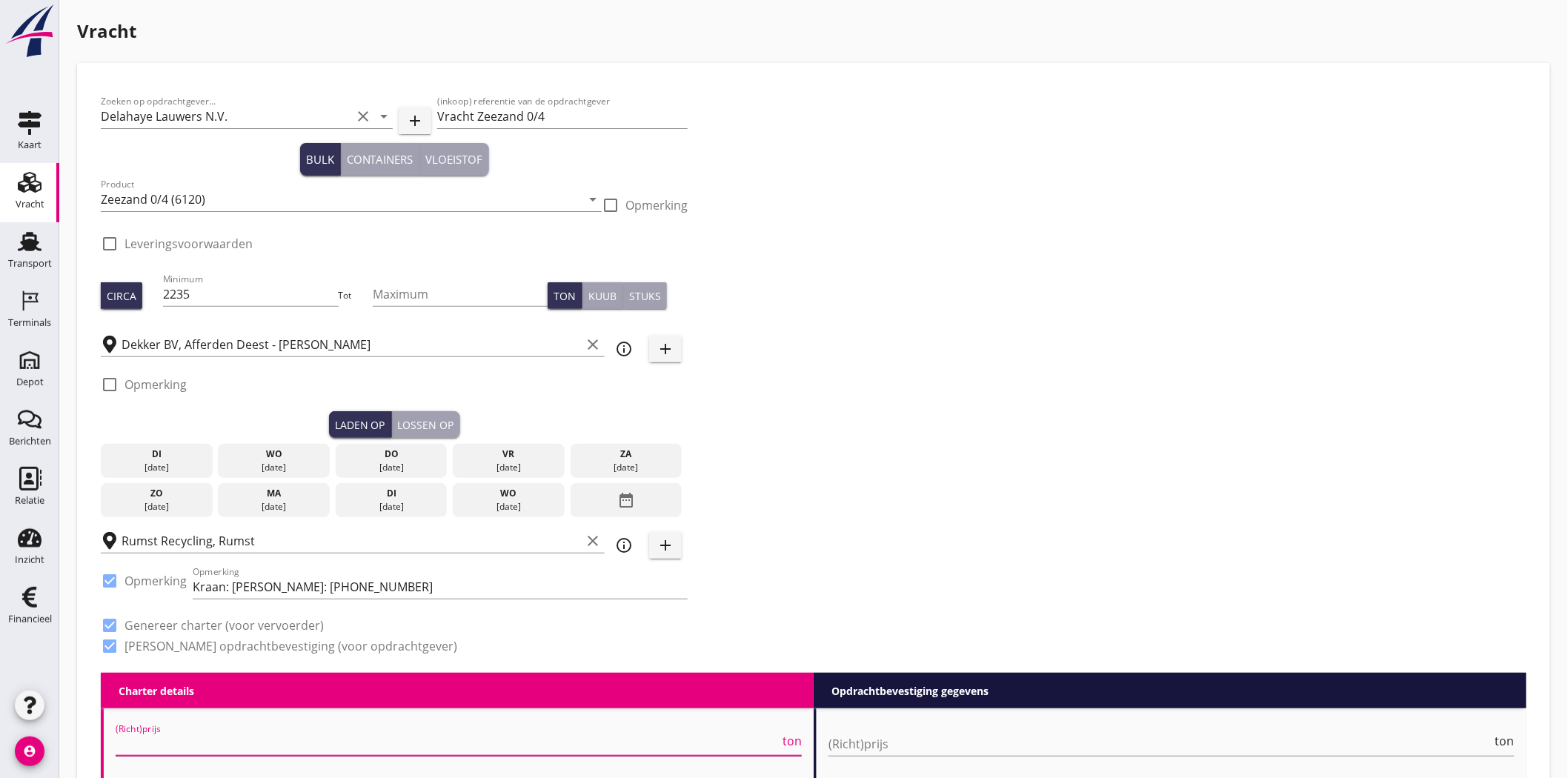
click at [136, 744] on input "(Richt)prijs" at bounding box center [447, 744] width 664 height 24
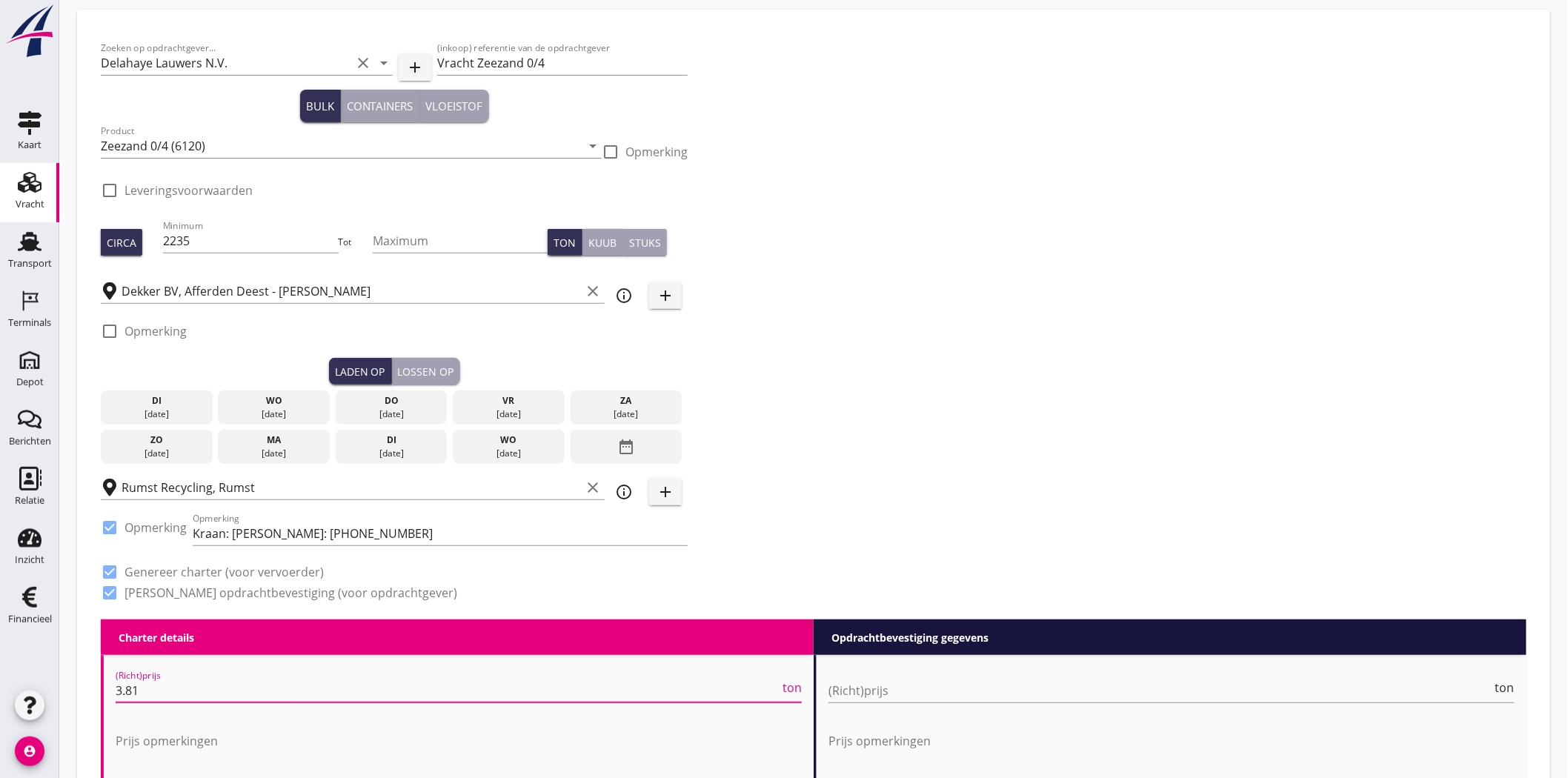
scroll to position [83, 0]
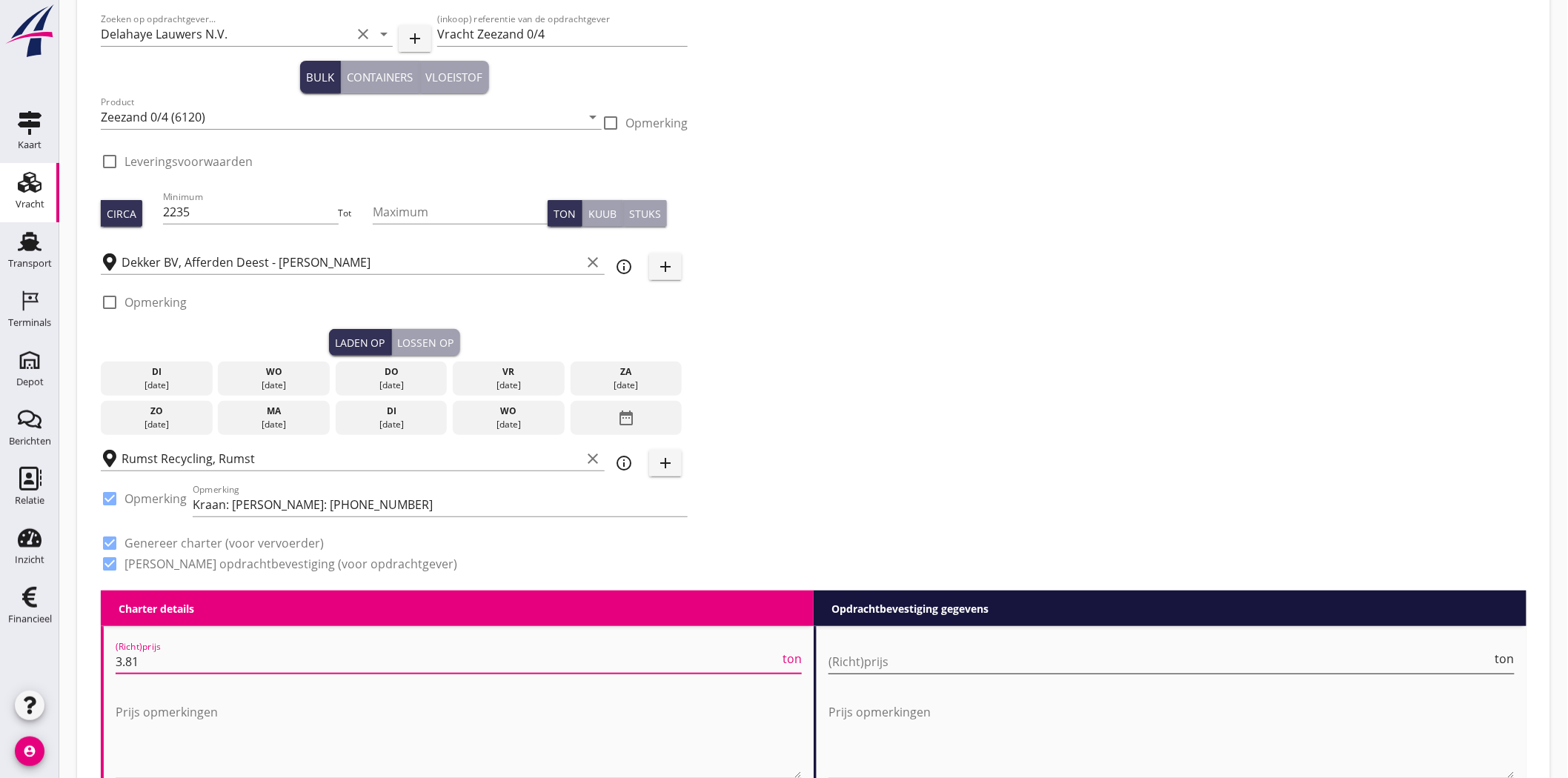
type input "3.81"
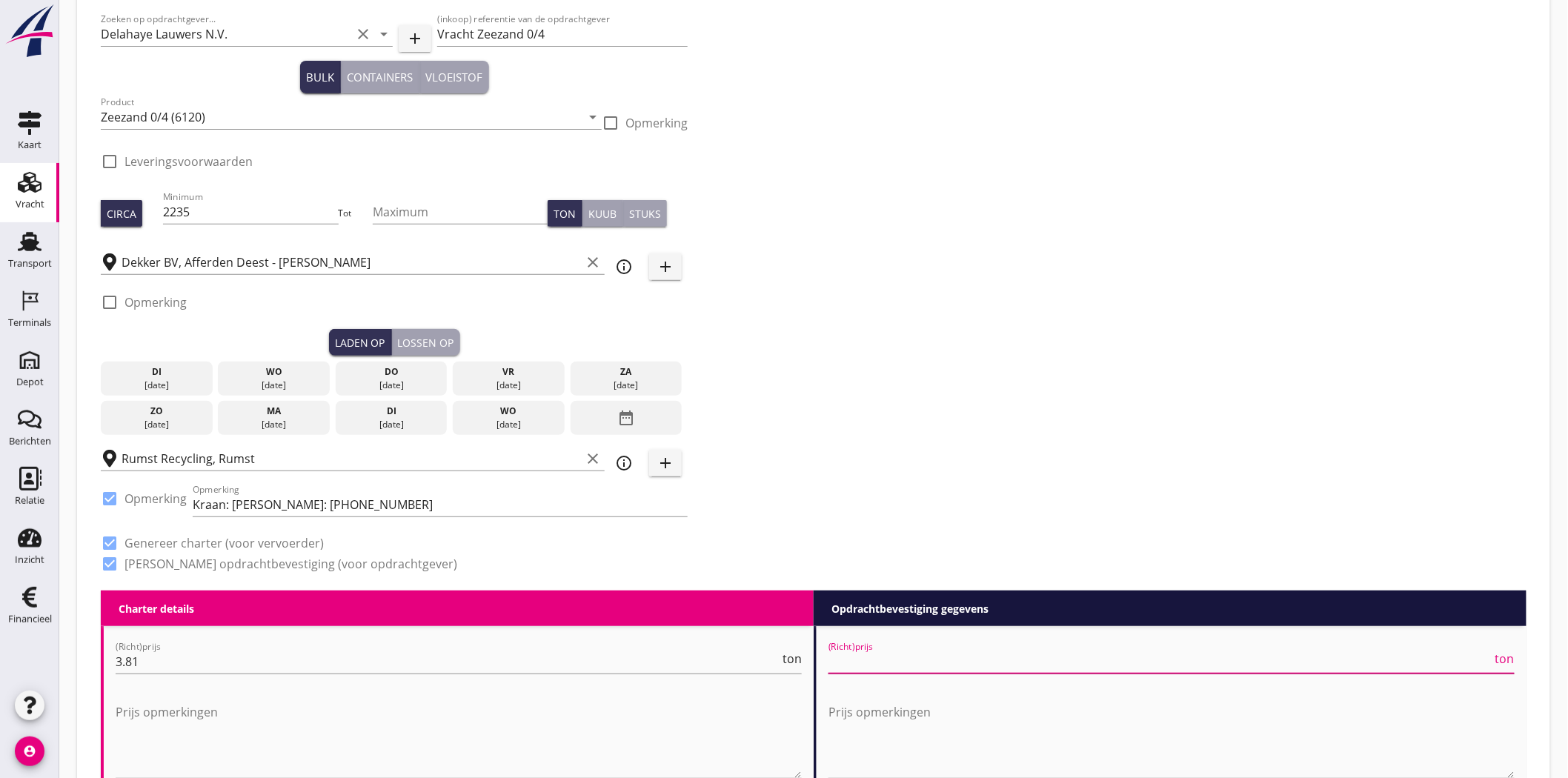
click at [915, 658] on input "(Richt)prijs" at bounding box center [1161, 661] width 664 height 24
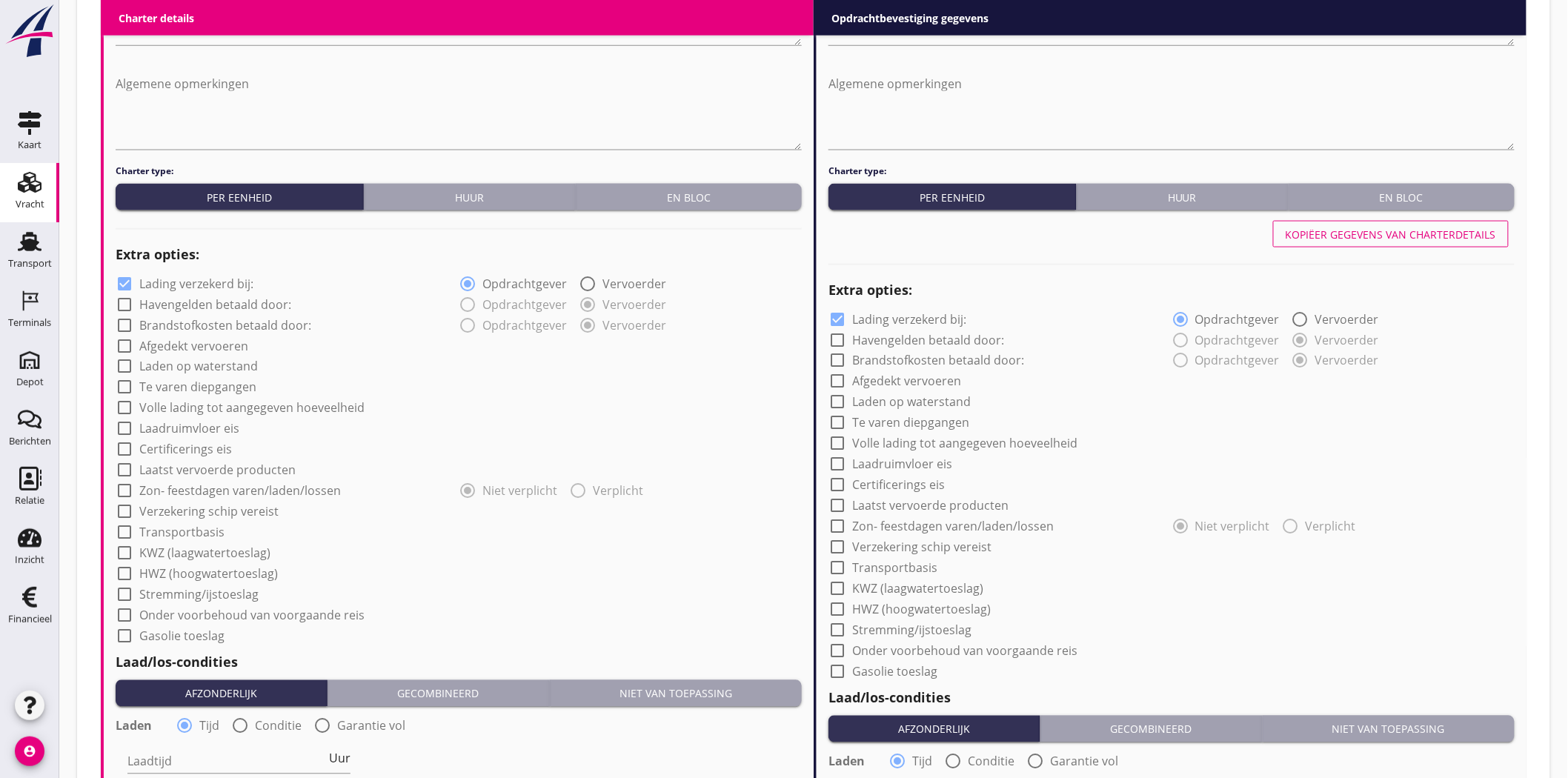
scroll to position [823, 0]
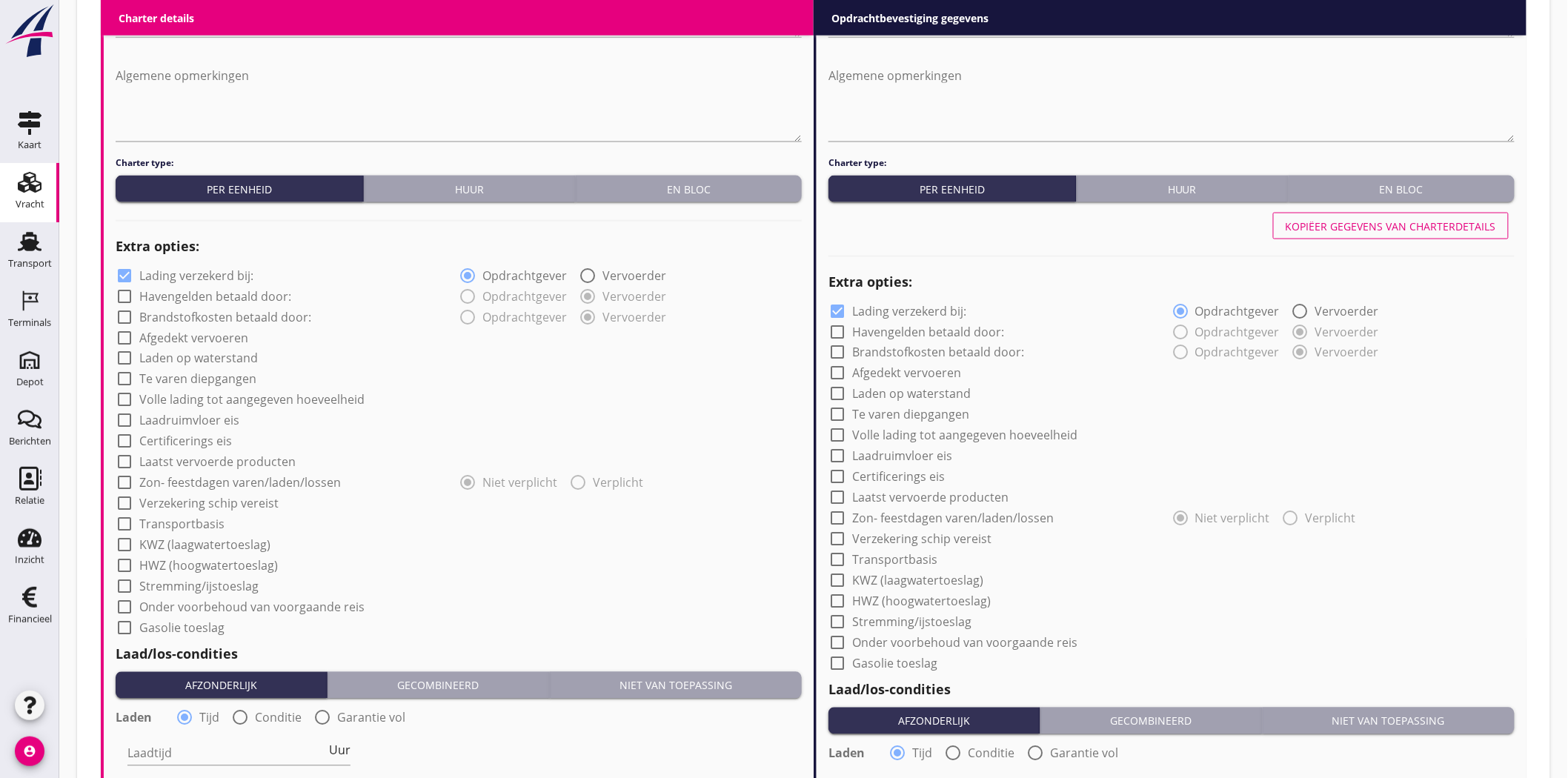
type input "4.00"
click at [128, 272] on div at bounding box center [124, 275] width 25 height 25
checkbox input "false"
click at [843, 303] on div at bounding box center [837, 311] width 25 height 25
checkbox input "false"
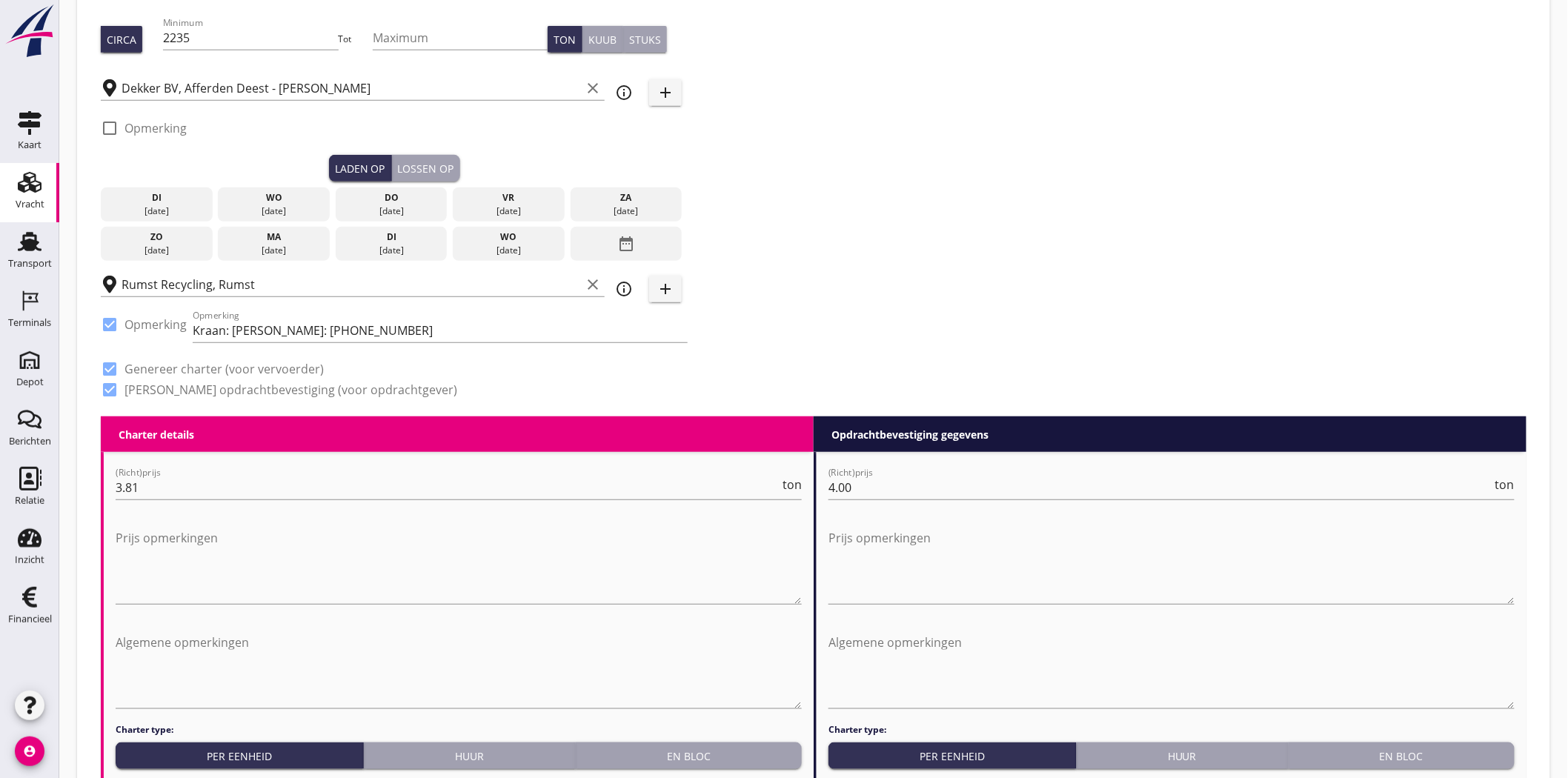
scroll to position [0, 0]
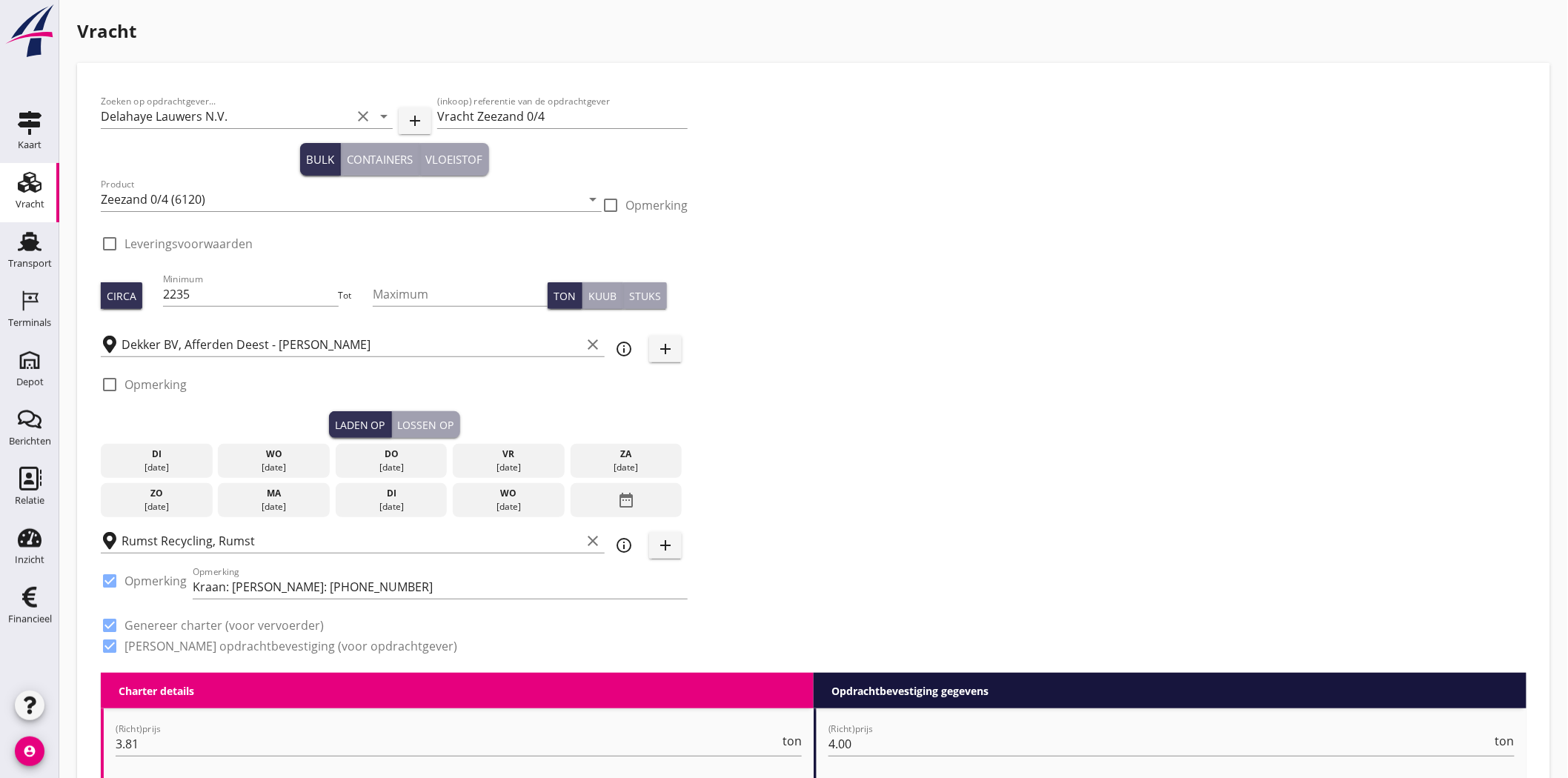
click at [621, 502] on icon "date_range" at bounding box center [626, 500] width 17 height 27
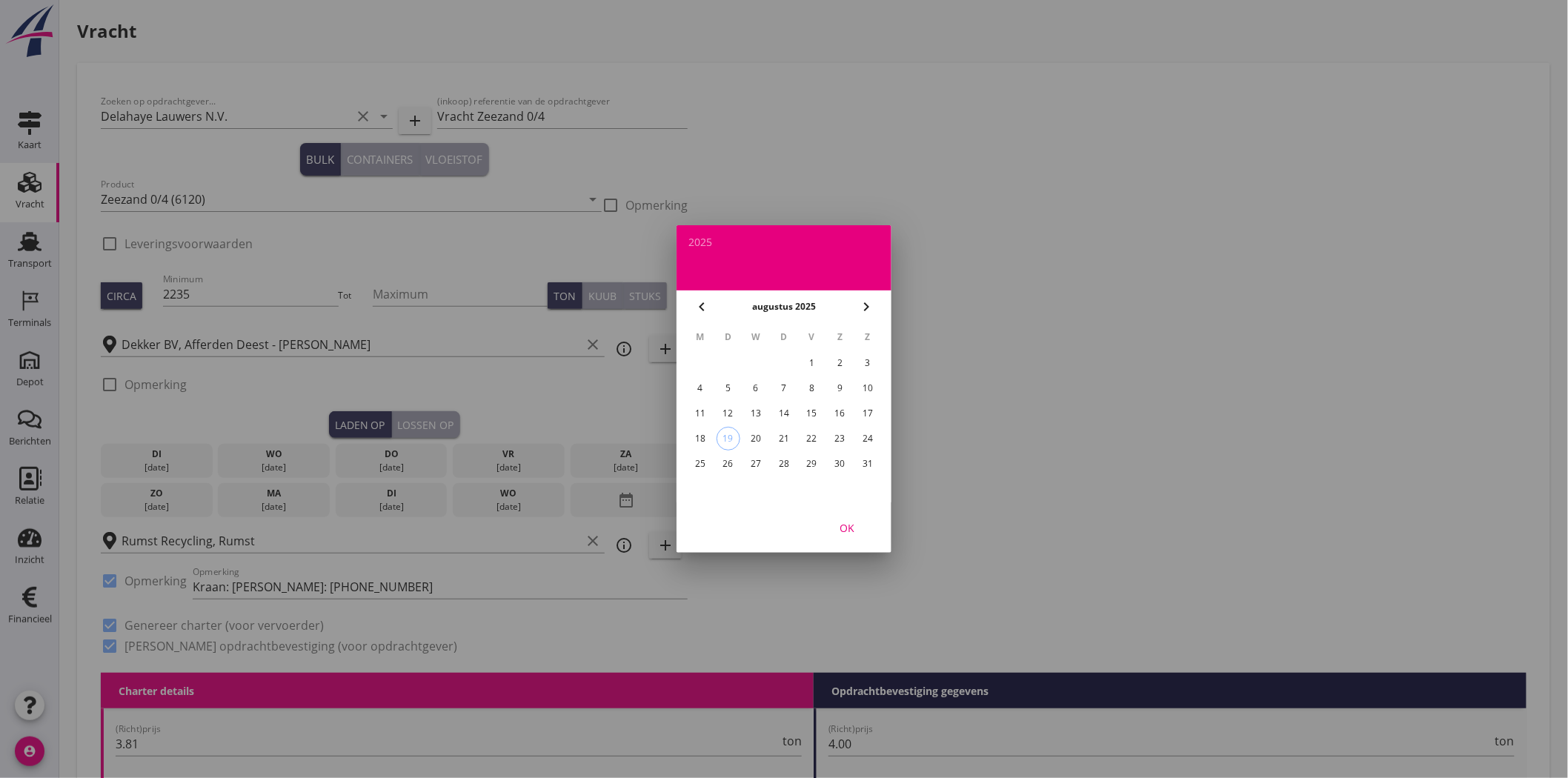
click at [776, 463] on div "28" at bounding box center [784, 463] width 24 height 24
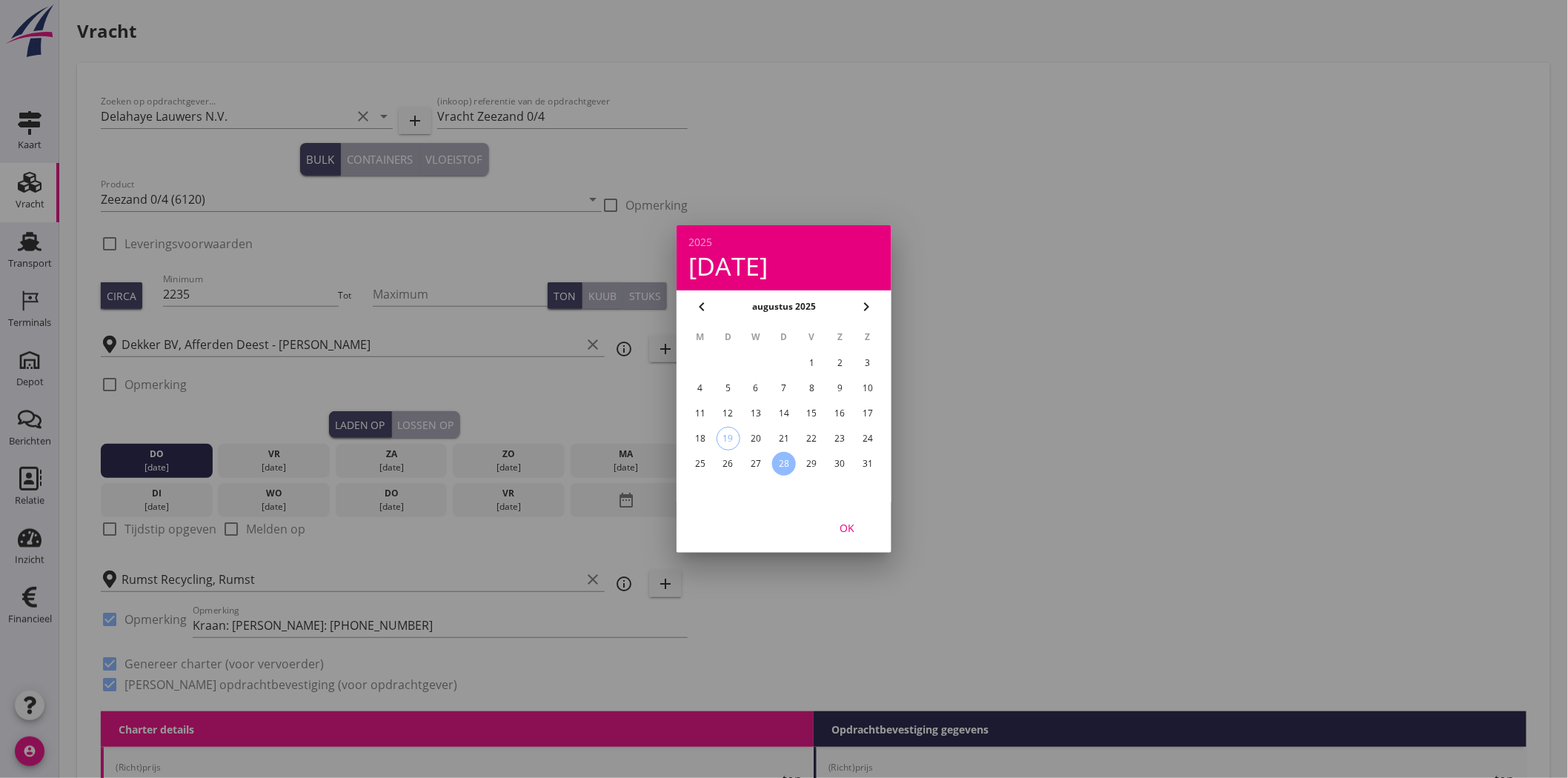
click at [848, 530] on div "OK" at bounding box center [847, 528] width 42 height 16
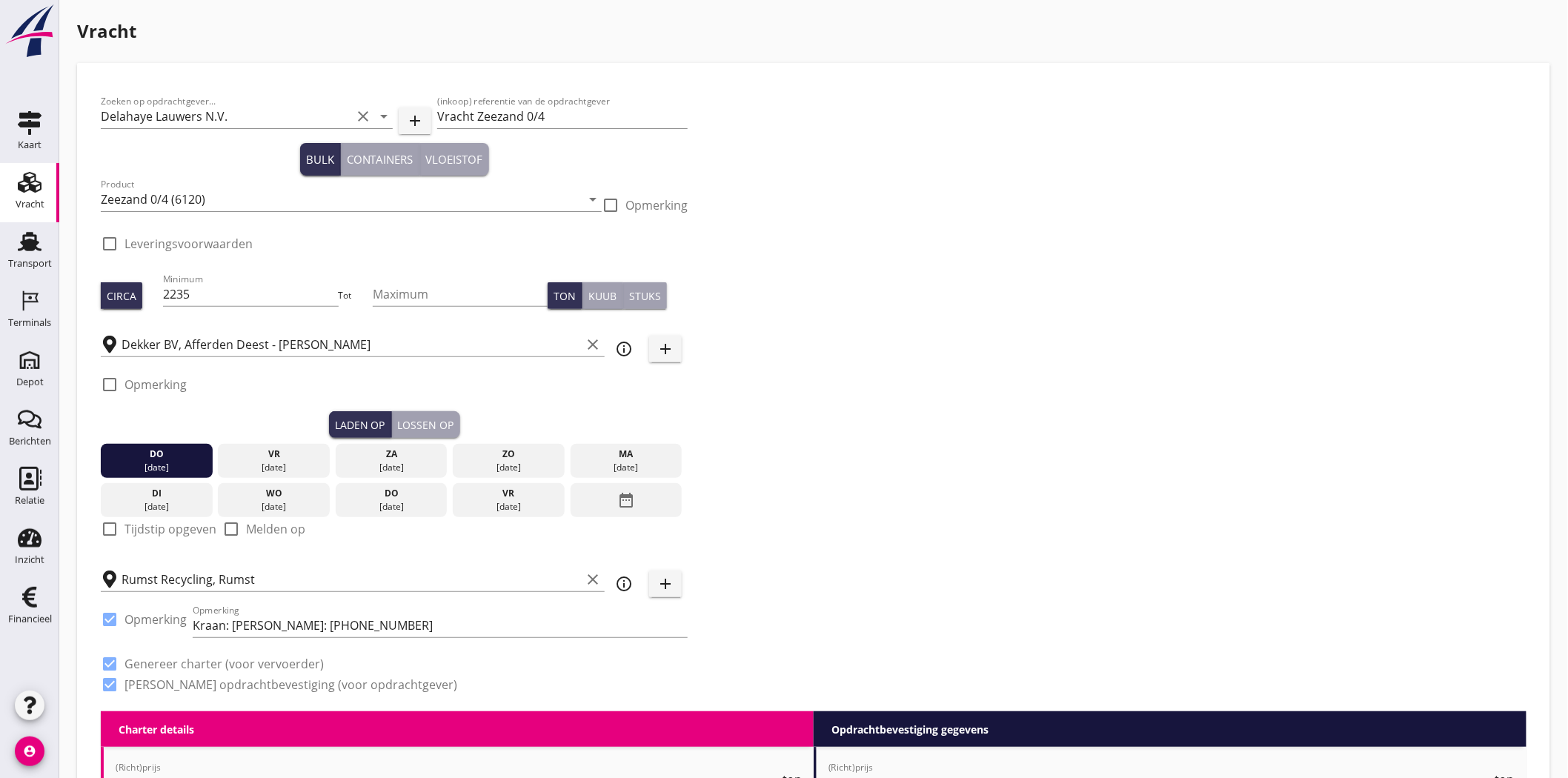
click at [440, 422] on div "Lossen op" at bounding box center [426, 425] width 56 height 16
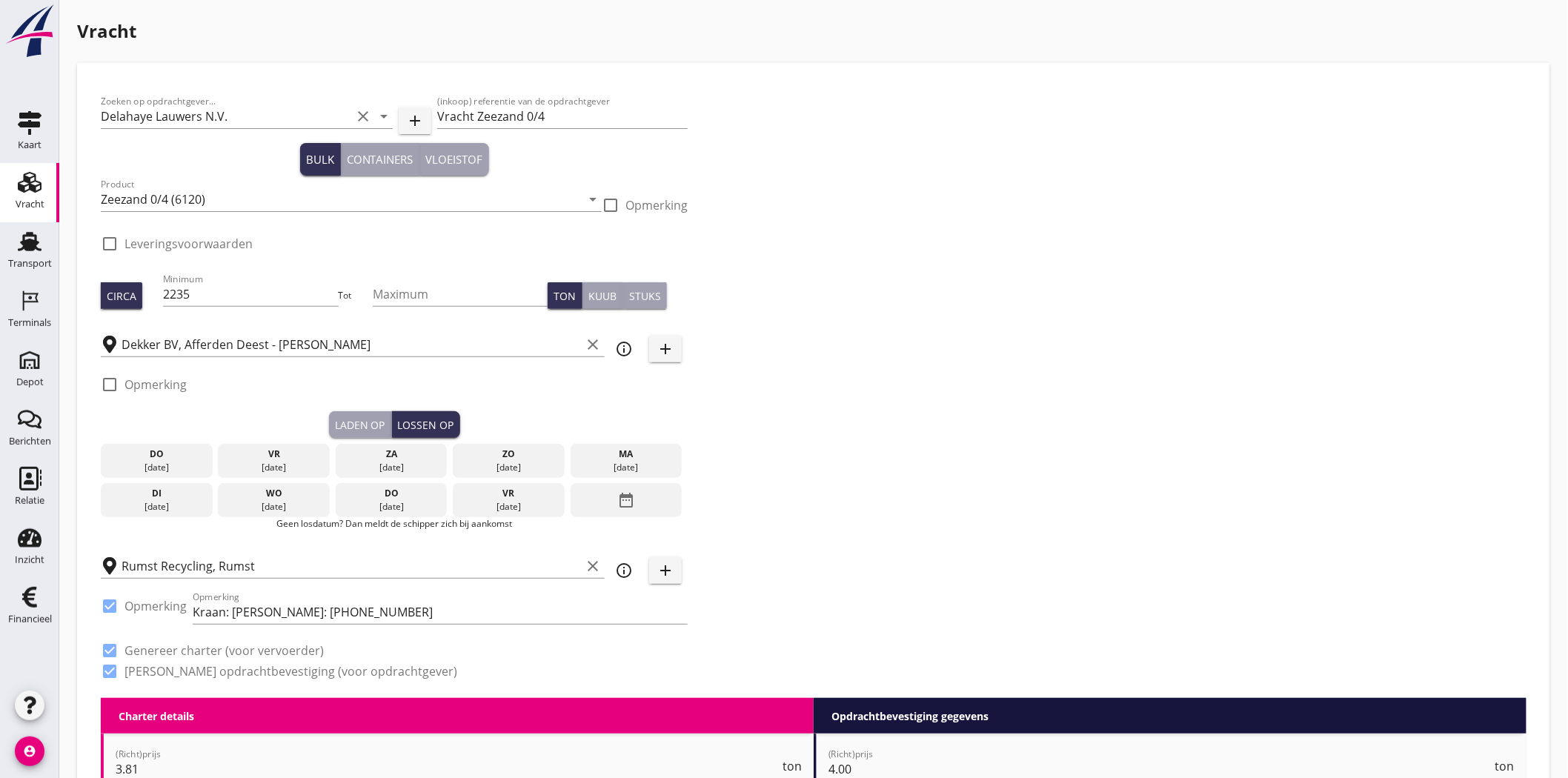
click at [620, 497] on icon "date_range" at bounding box center [626, 500] width 17 height 27
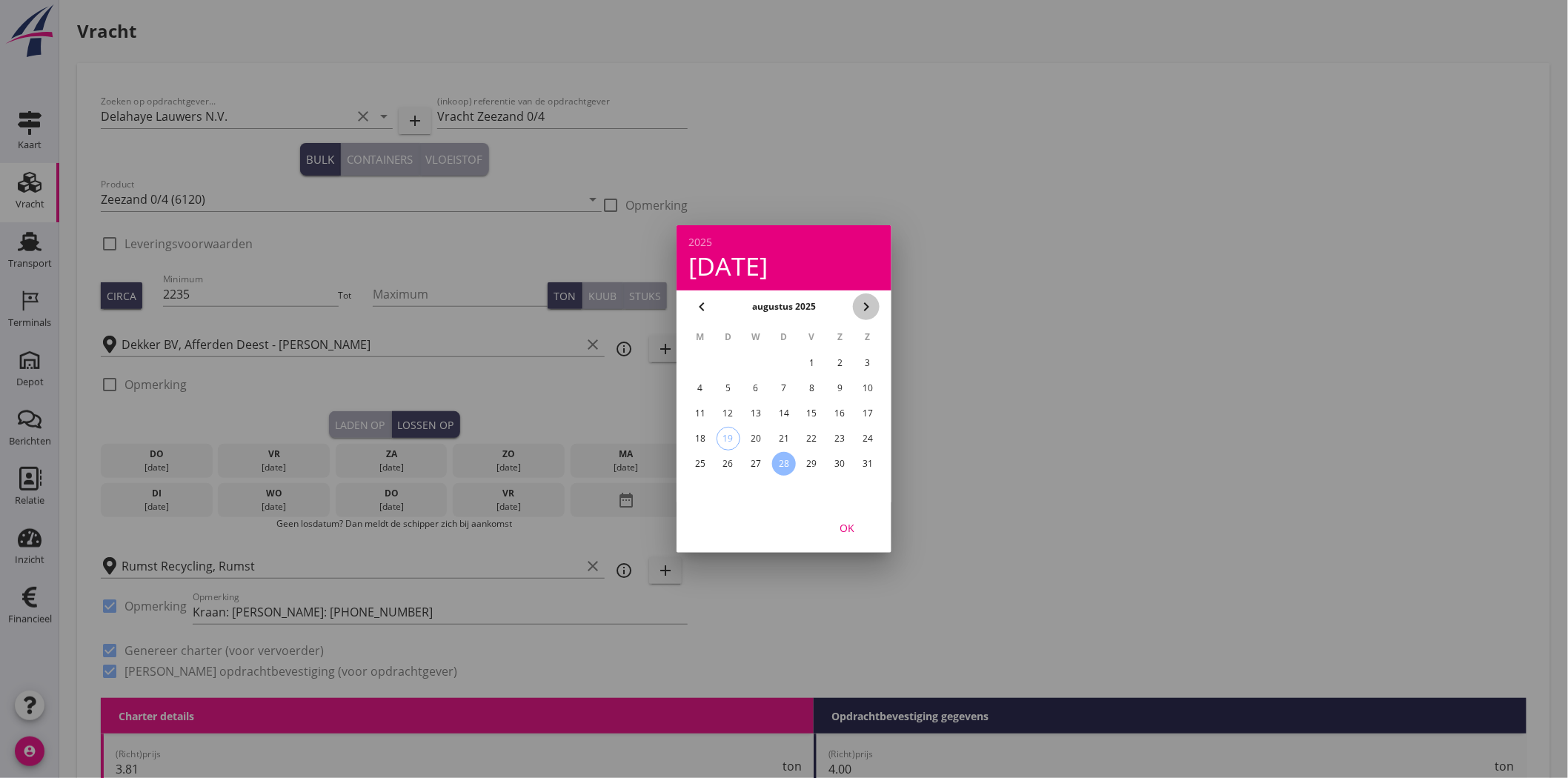
click at [865, 306] on icon "chevron_right" at bounding box center [866, 306] width 17 height 17
click at [695, 304] on icon "chevron_left" at bounding box center [701, 306] width 17 height 17
click at [359, 431] on div at bounding box center [784, 389] width 1568 height 778
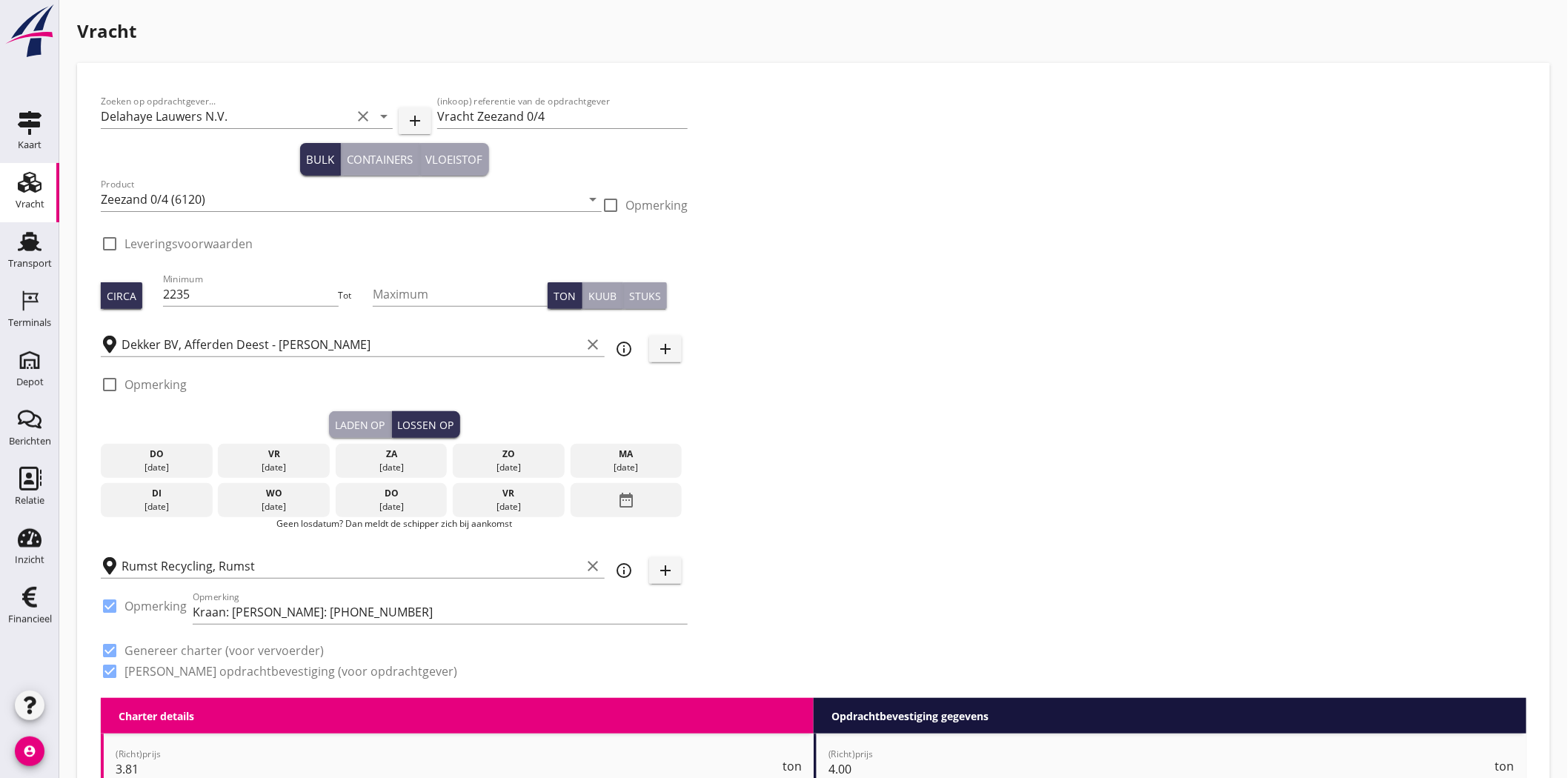
click at [318, 422] on div "Laden op Lossen op" at bounding box center [394, 425] width 587 height 27
click at [346, 423] on div "Laden op" at bounding box center [360, 425] width 50 height 16
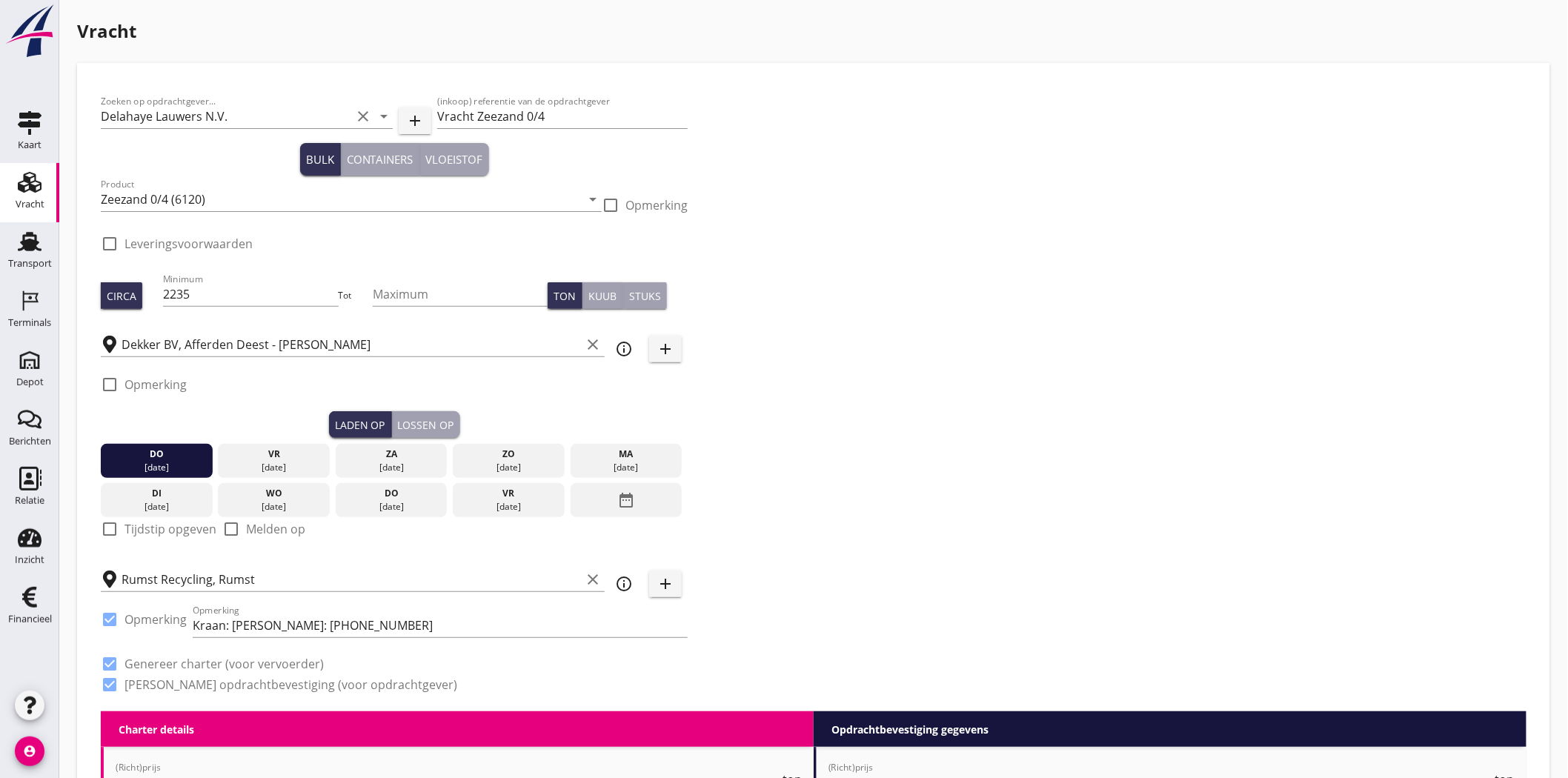
click at [618, 491] on icon "date_range" at bounding box center [626, 500] width 17 height 27
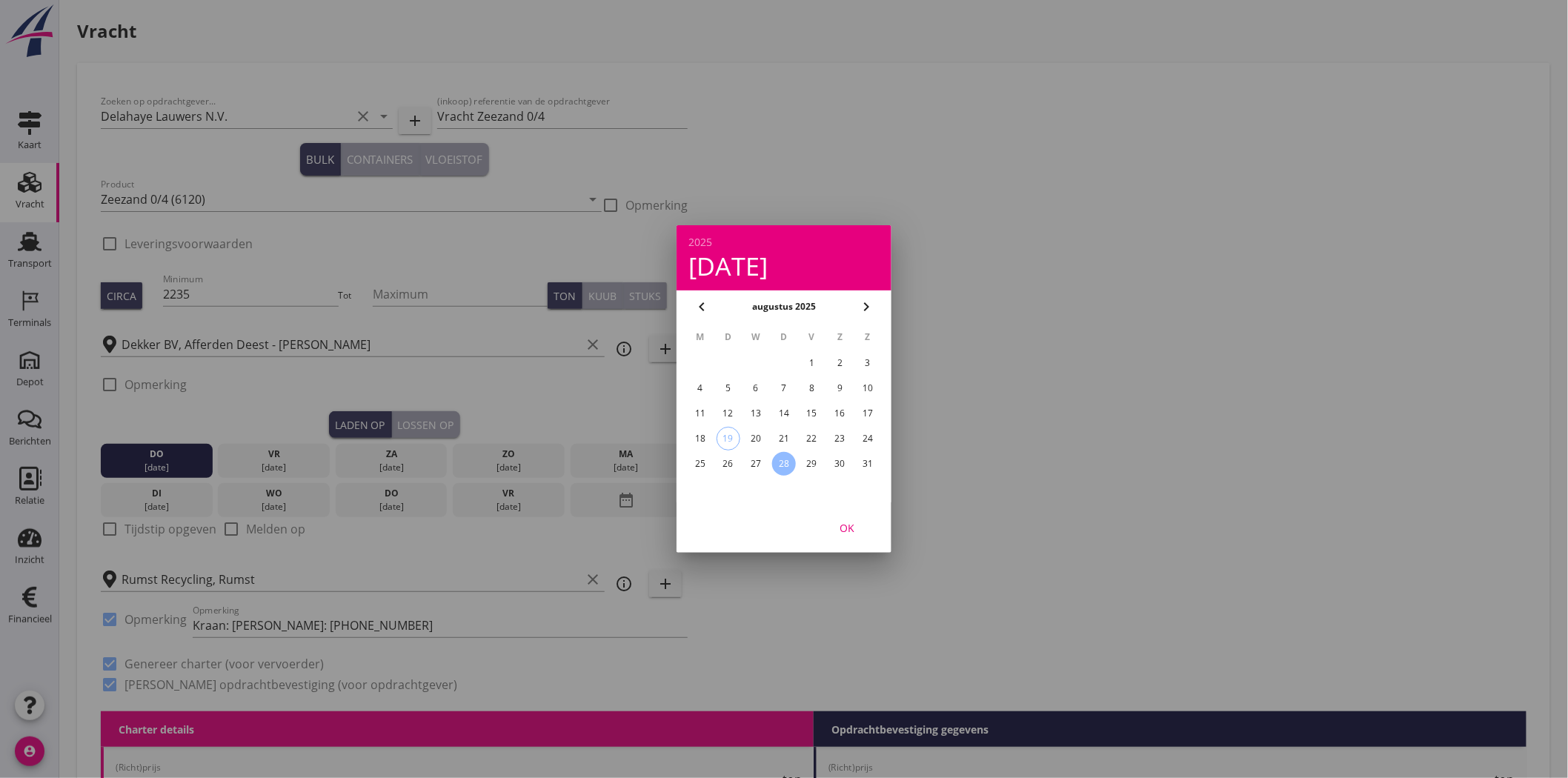
click at [815, 433] on div "22" at bounding box center [812, 438] width 24 height 24
click at [855, 524] on div "OK" at bounding box center [847, 528] width 42 height 16
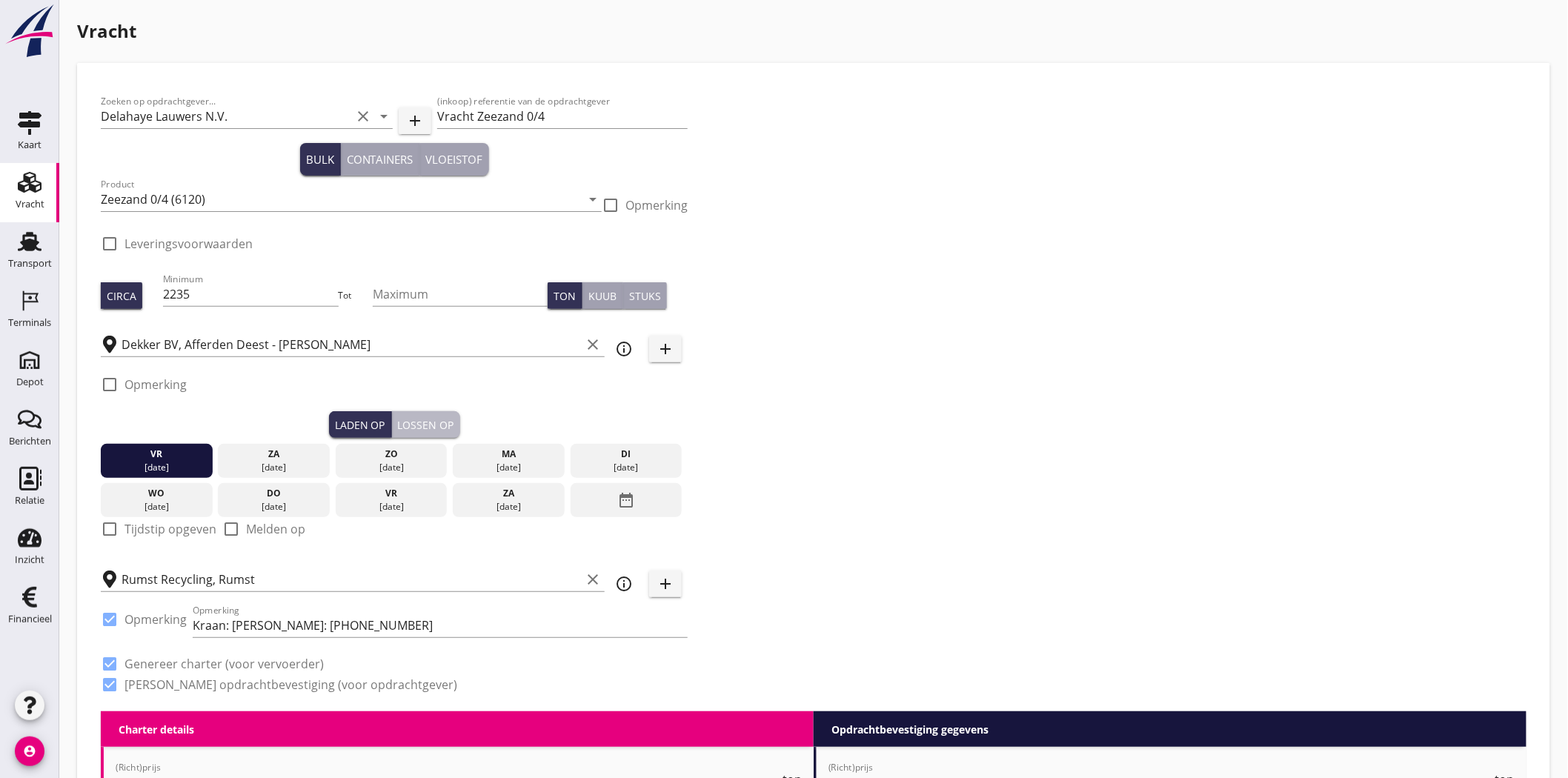
click at [425, 420] on div "Lossen op" at bounding box center [426, 425] width 56 height 16
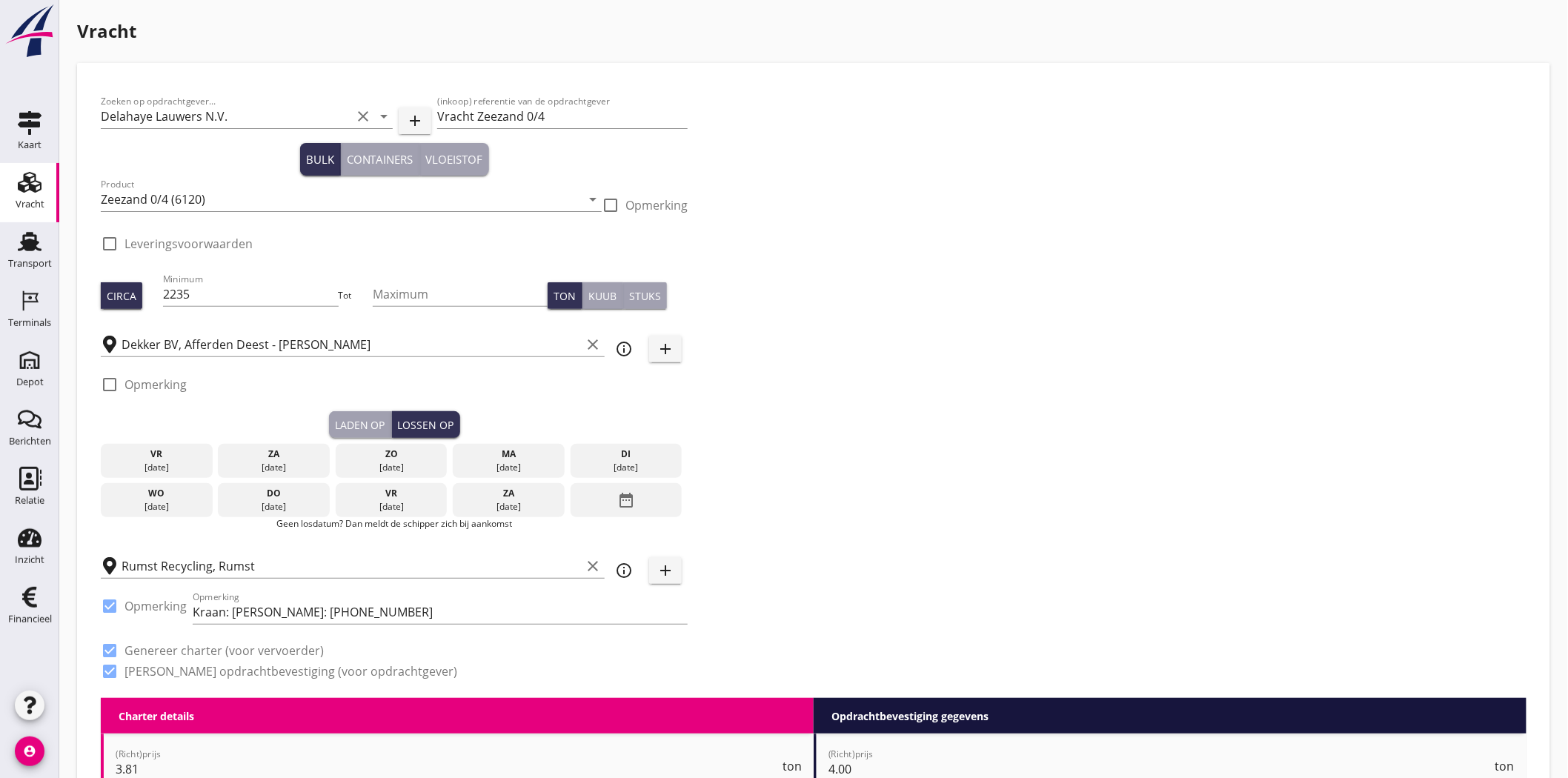
drag, startPoint x: 522, startPoint y: 456, endPoint x: 535, endPoint y: 454, distance: 13.2
click at [522, 457] on div "ma" at bounding box center [509, 454] width 105 height 14
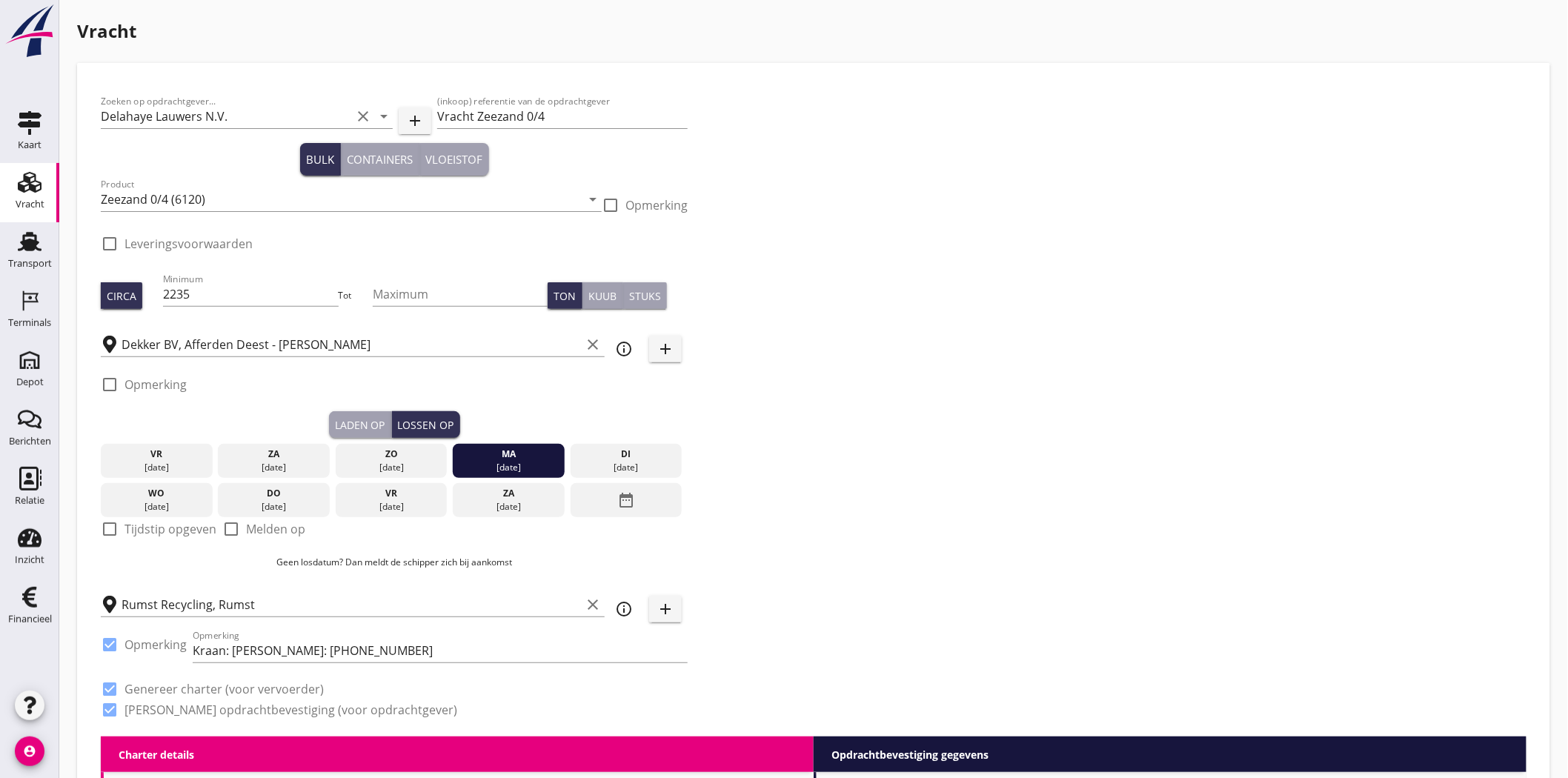
click at [916, 389] on div "Zoeken op opdrachtgever... Delahaye Lauwers N.V. clear arrow_drop_down add (ink…" at bounding box center [814, 411] width 1438 height 650
click at [663, 352] on icon "add" at bounding box center [665, 349] width 17 height 17
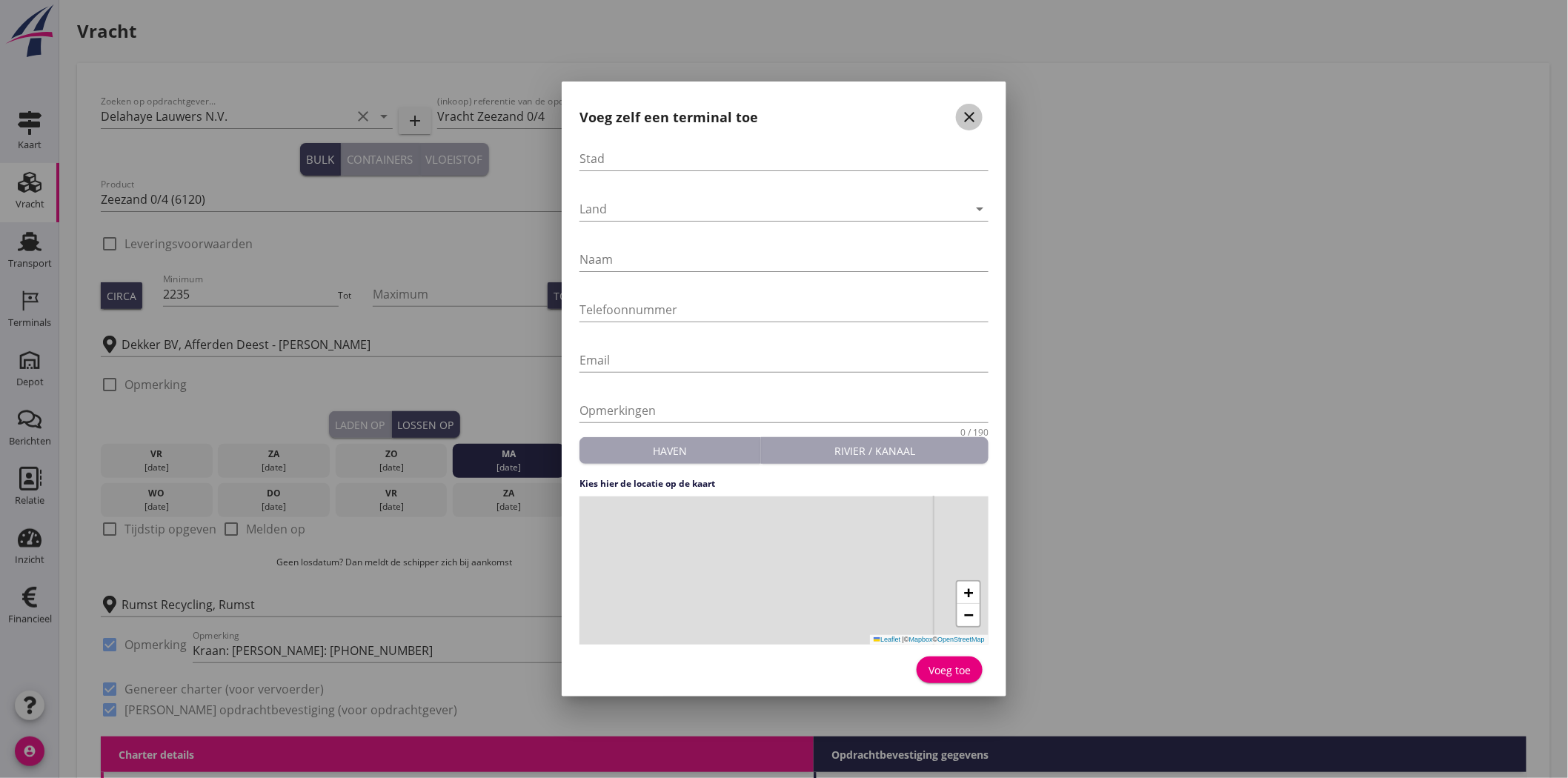
click at [972, 109] on icon "close" at bounding box center [969, 117] width 17 height 17
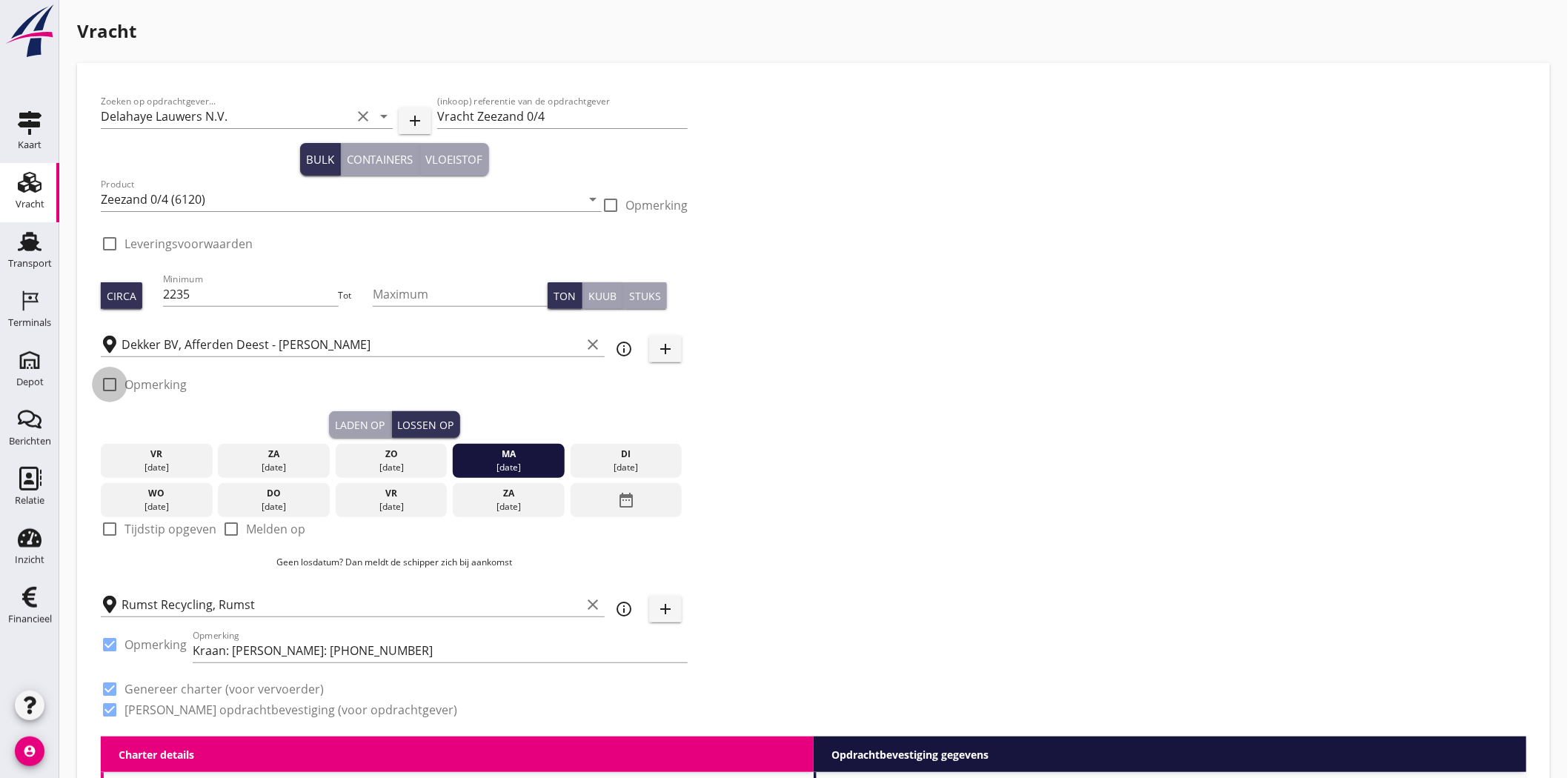
click at [107, 382] on div at bounding box center [109, 384] width 25 height 25
checkbox input "true"
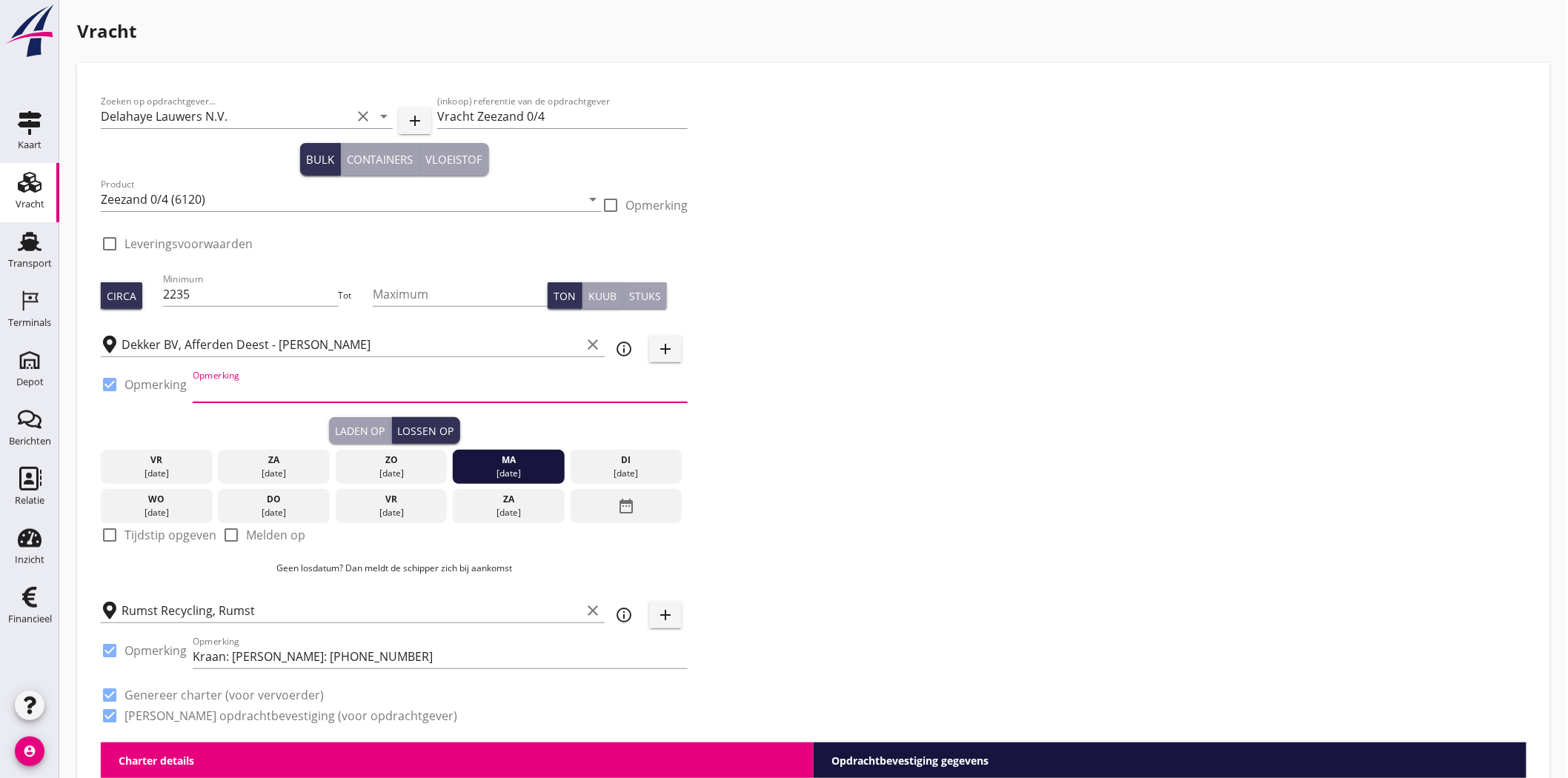
click at [238, 381] on input "Opmerking" at bounding box center [440, 391] width 495 height 24
paste input "Planning Dekker : 0031/344579979"
click at [1050, 231] on div "Zoeken op opdrachtgever... Delahaye Lauwers N.V. clear arrow_drop_down add (ink…" at bounding box center [814, 414] width 1438 height 656
click at [324, 388] on input "Planning Dekker : 0031/344579979" at bounding box center [440, 391] width 495 height 24
type input "Planning Dekker : 0031 344579979"
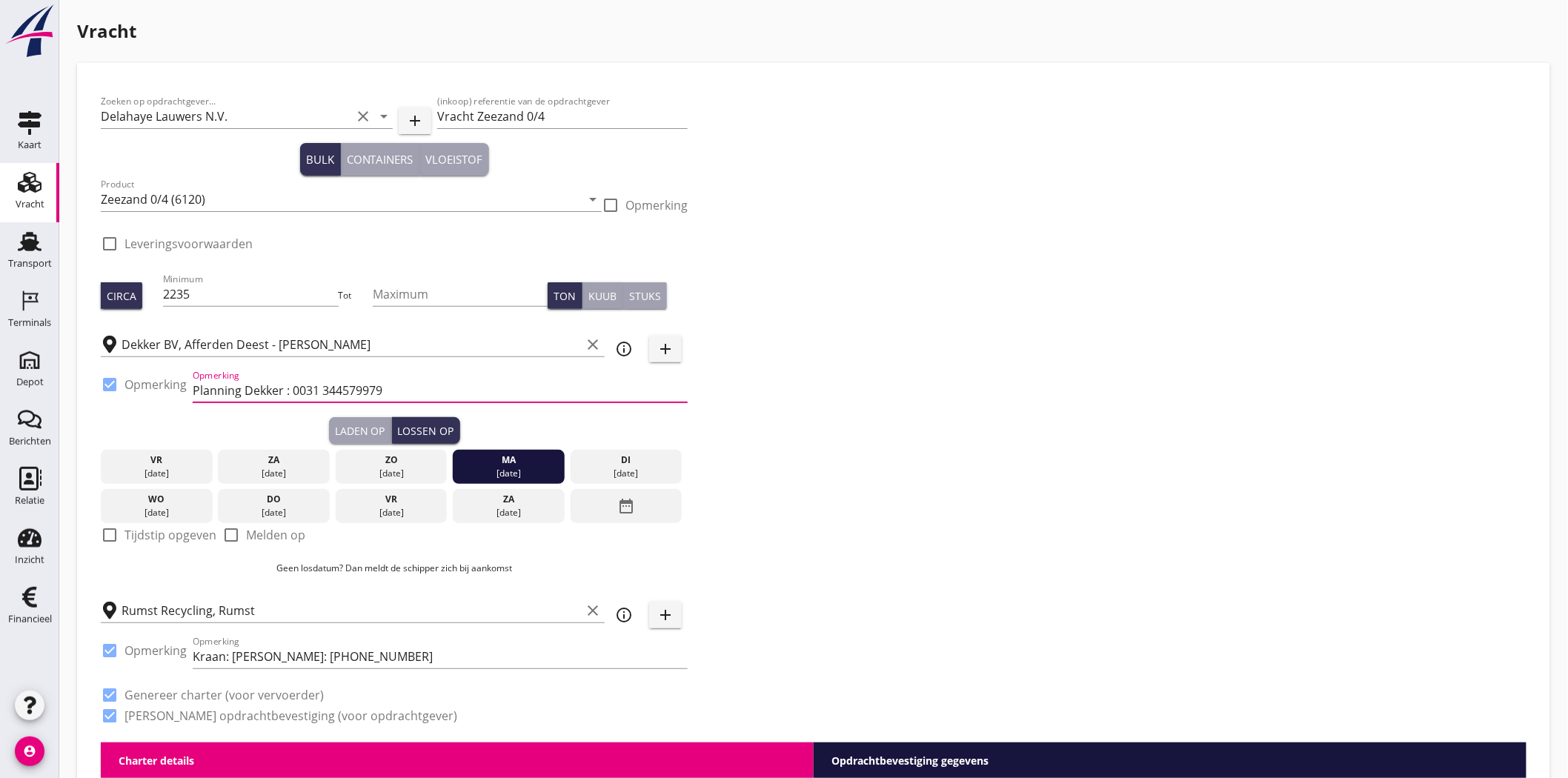
drag, startPoint x: 1053, startPoint y: 350, endPoint x: 1048, endPoint y: 344, distance: 7.8
click at [1053, 350] on div "Zoeken op opdrachtgever... Delahaye Lauwers N.V. clear arrow_drop_down add (ink…" at bounding box center [814, 414] width 1438 height 656
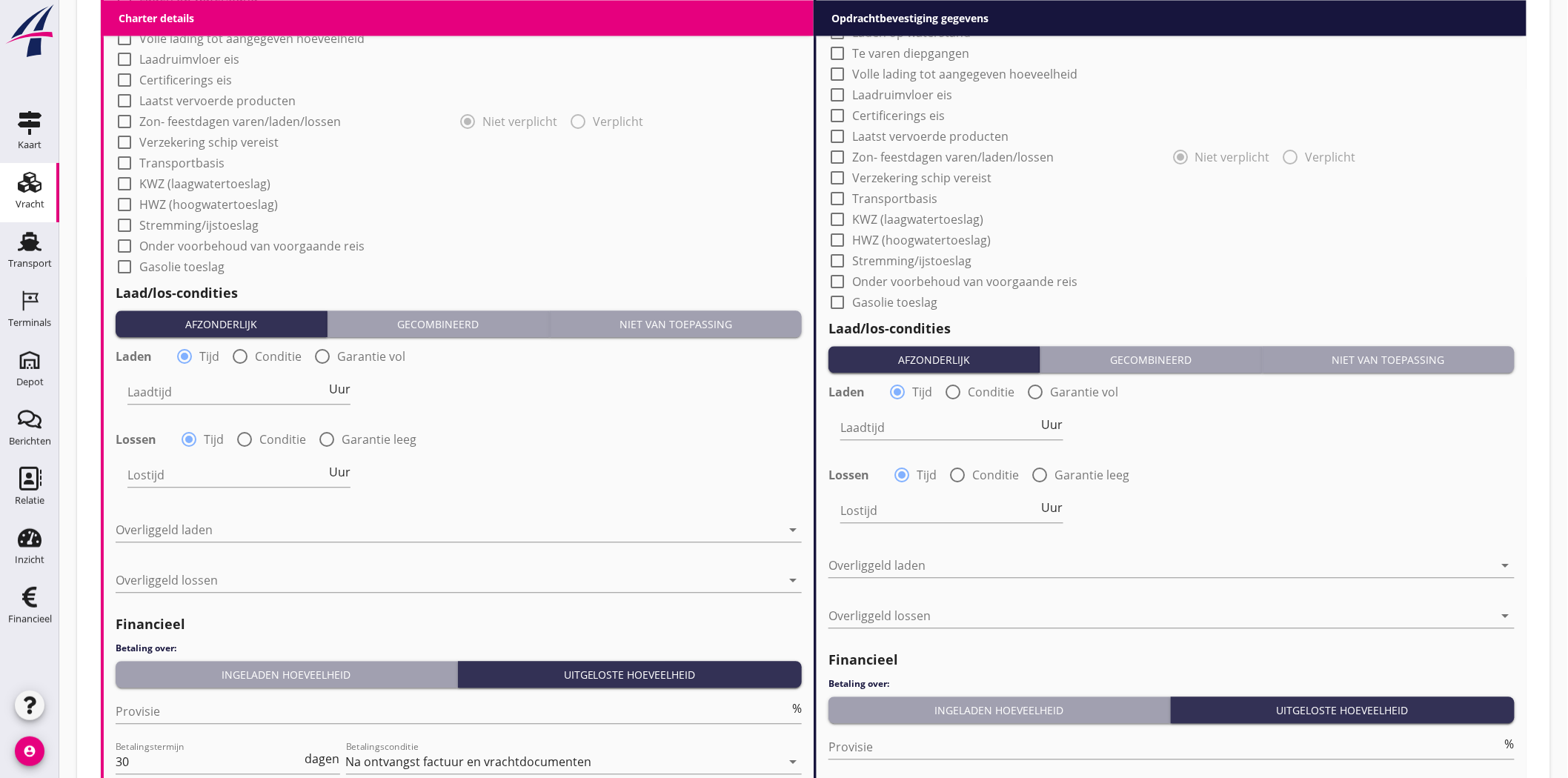
scroll to position [1317, 0]
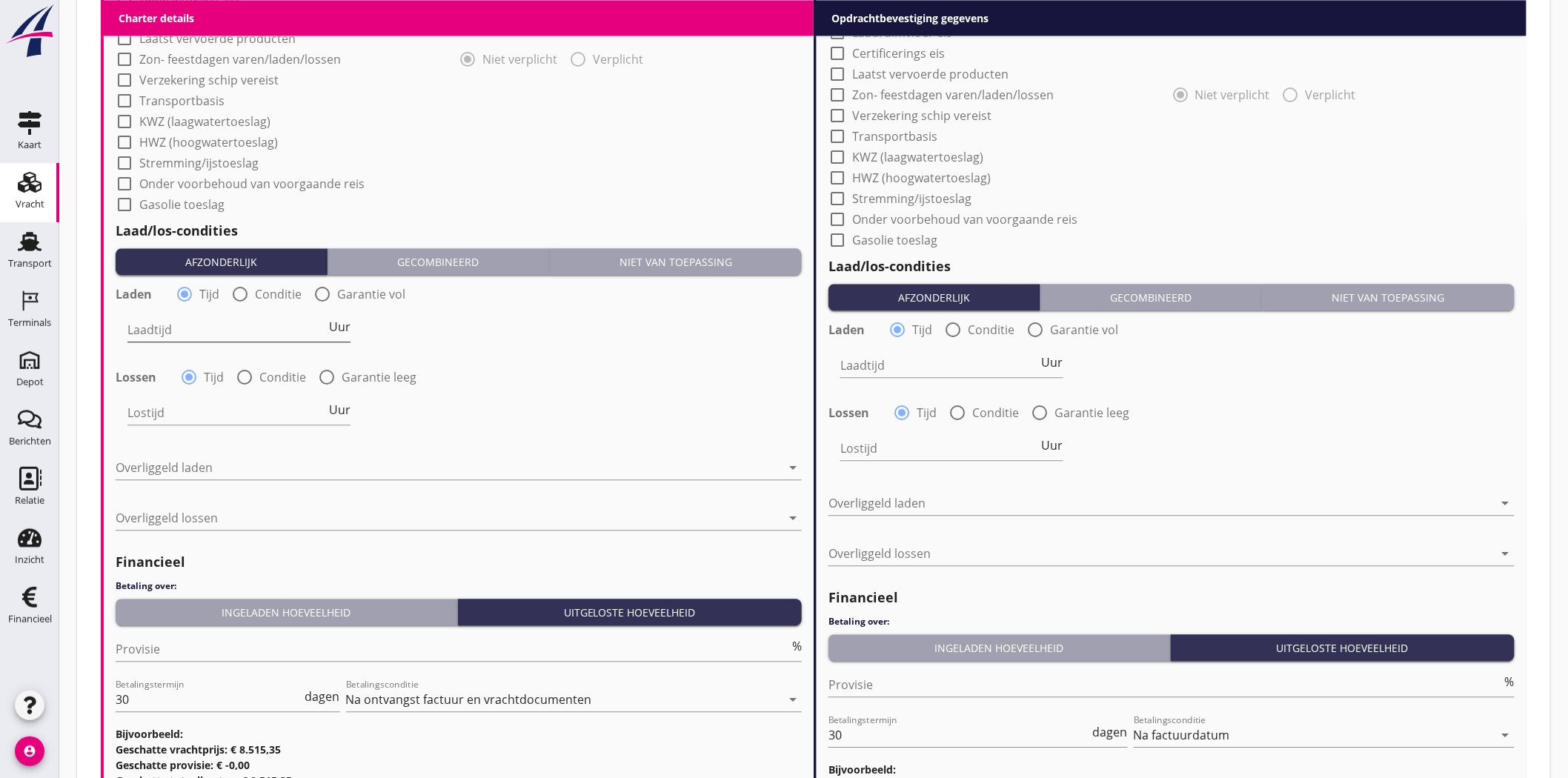
click at [336, 327] on span "Uur" at bounding box center [340, 327] width 21 height 12
type input "1"
click at [328, 394] on div "Lostijd Uur" at bounding box center [239, 416] width 223 height 48
click at [342, 404] on span "Uur" at bounding box center [340, 410] width 21 height 12
type input "1"
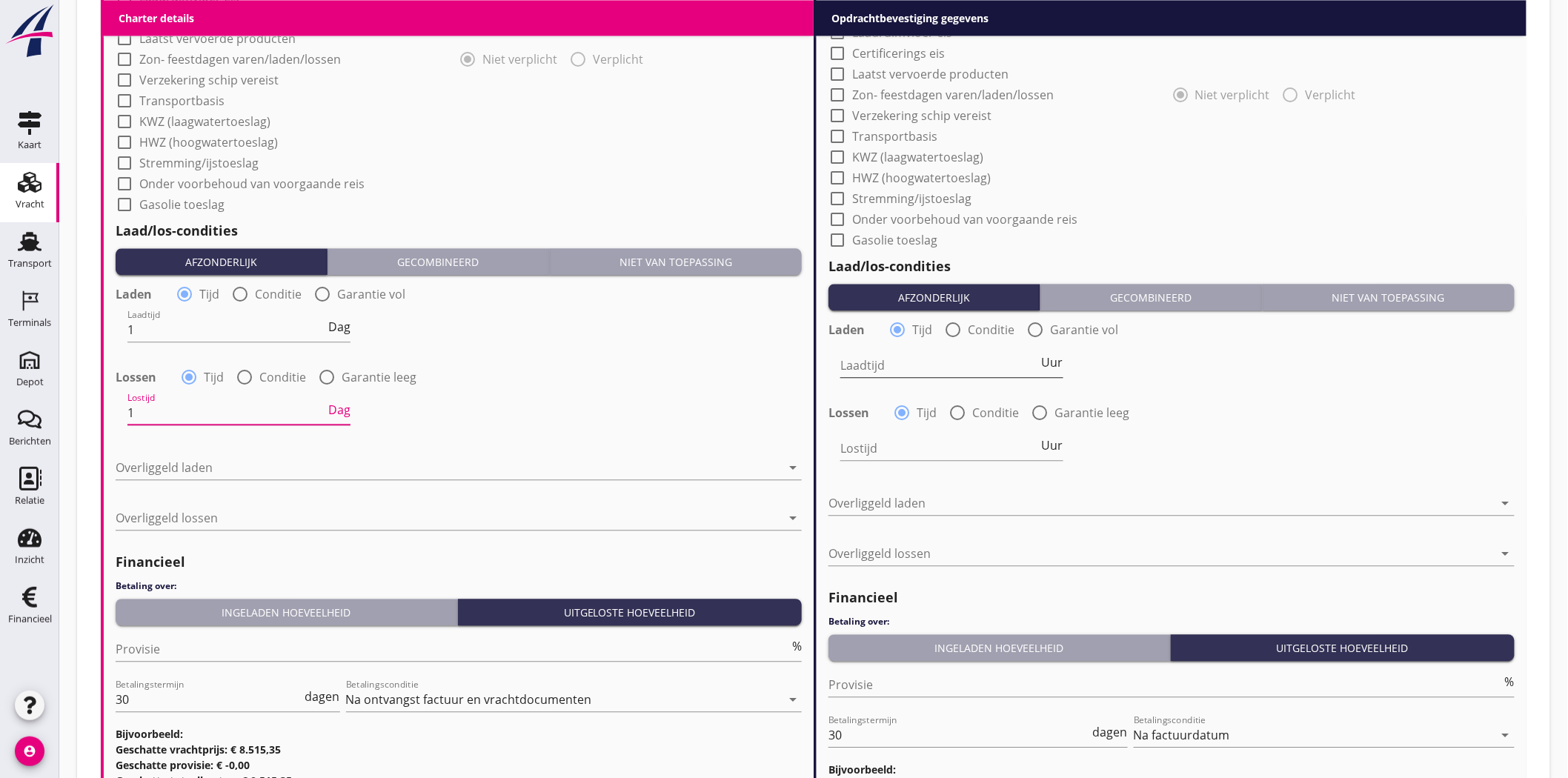
click at [1050, 356] on span "Uur" at bounding box center [1052, 362] width 21 height 12
type input "1"
click at [1056, 443] on span "Uur" at bounding box center [1052, 446] width 21 height 12
type input "1"
click at [339, 468] on div at bounding box center [448, 467] width 666 height 24
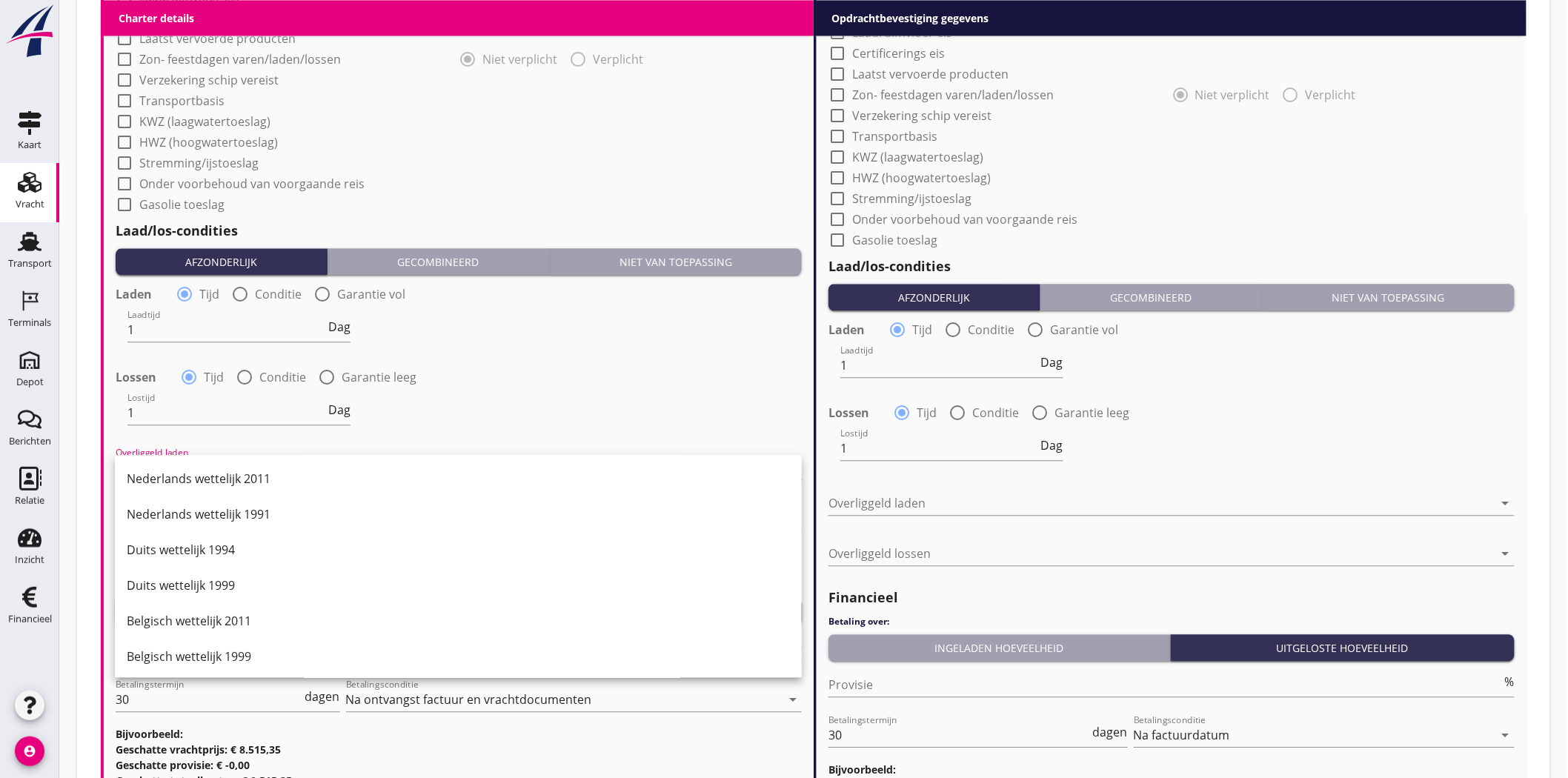
click at [599, 380] on div "Lossen radio_button_checked Tijd radio_button_unchecked Conditie radio_button_u…" at bounding box center [458, 375] width 686 height 20
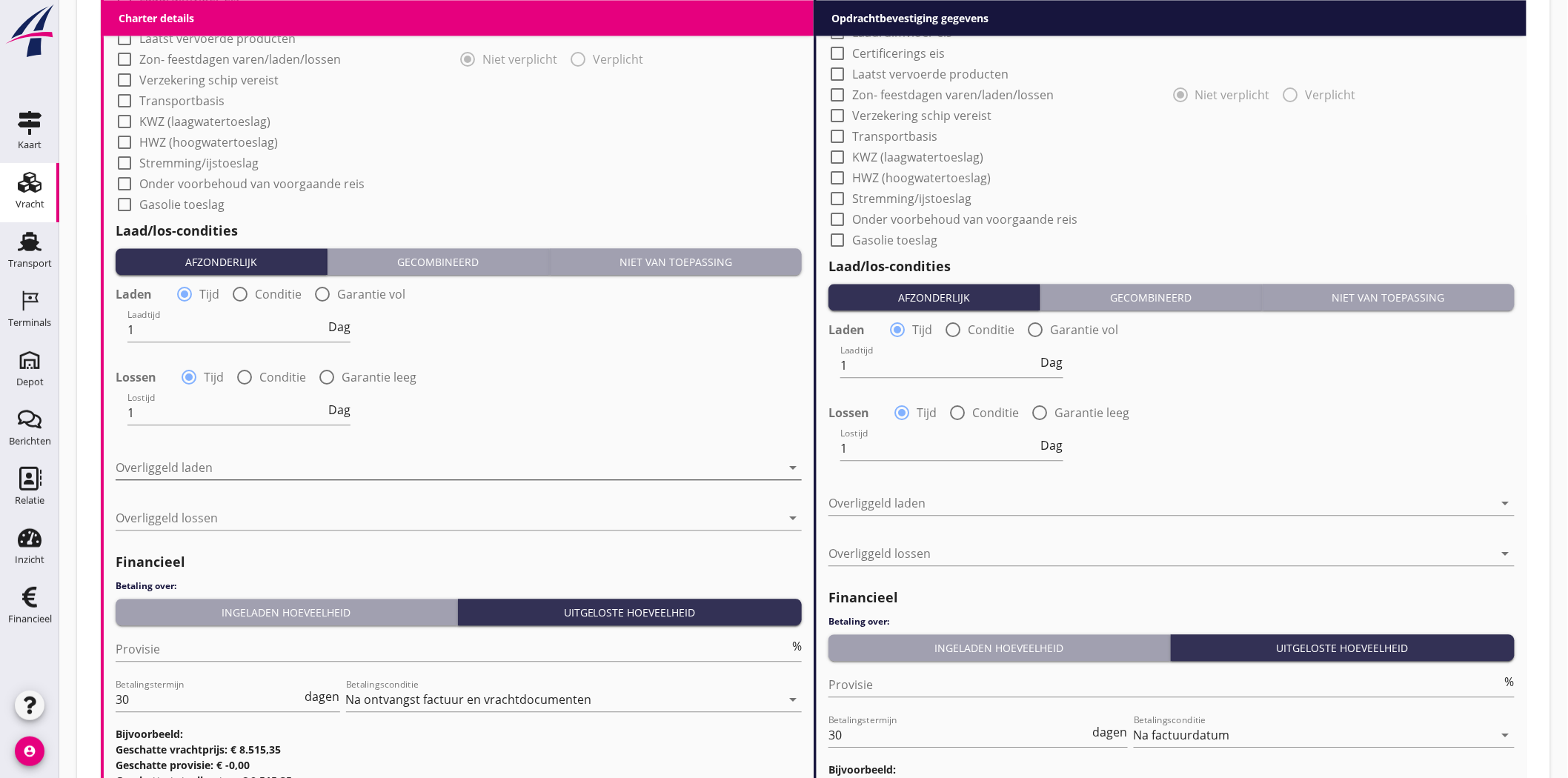
click at [197, 468] on div at bounding box center [448, 467] width 666 height 24
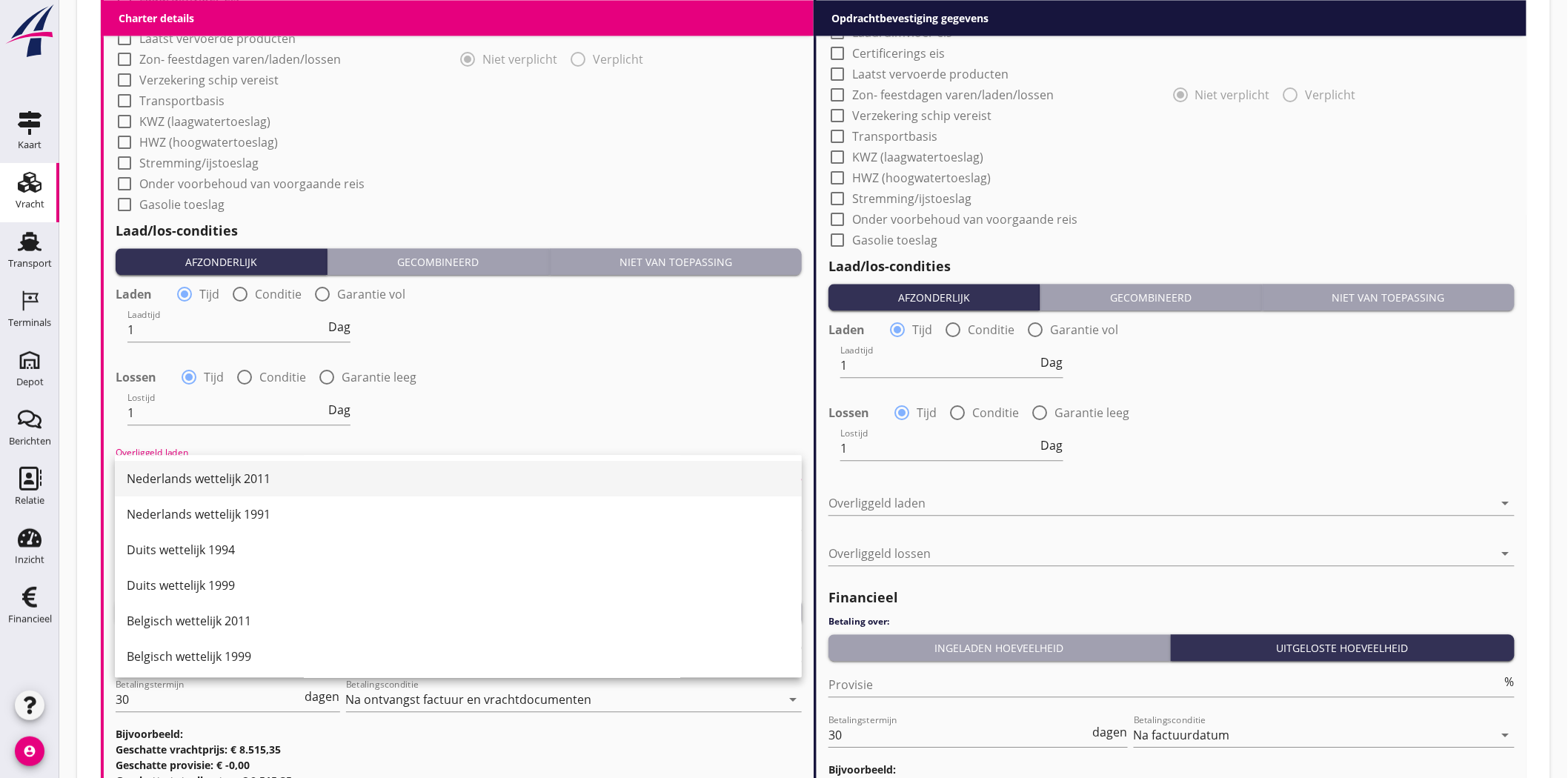
click at [285, 470] on div "Nederlands wettelijk 2011" at bounding box center [458, 478] width 663 height 17
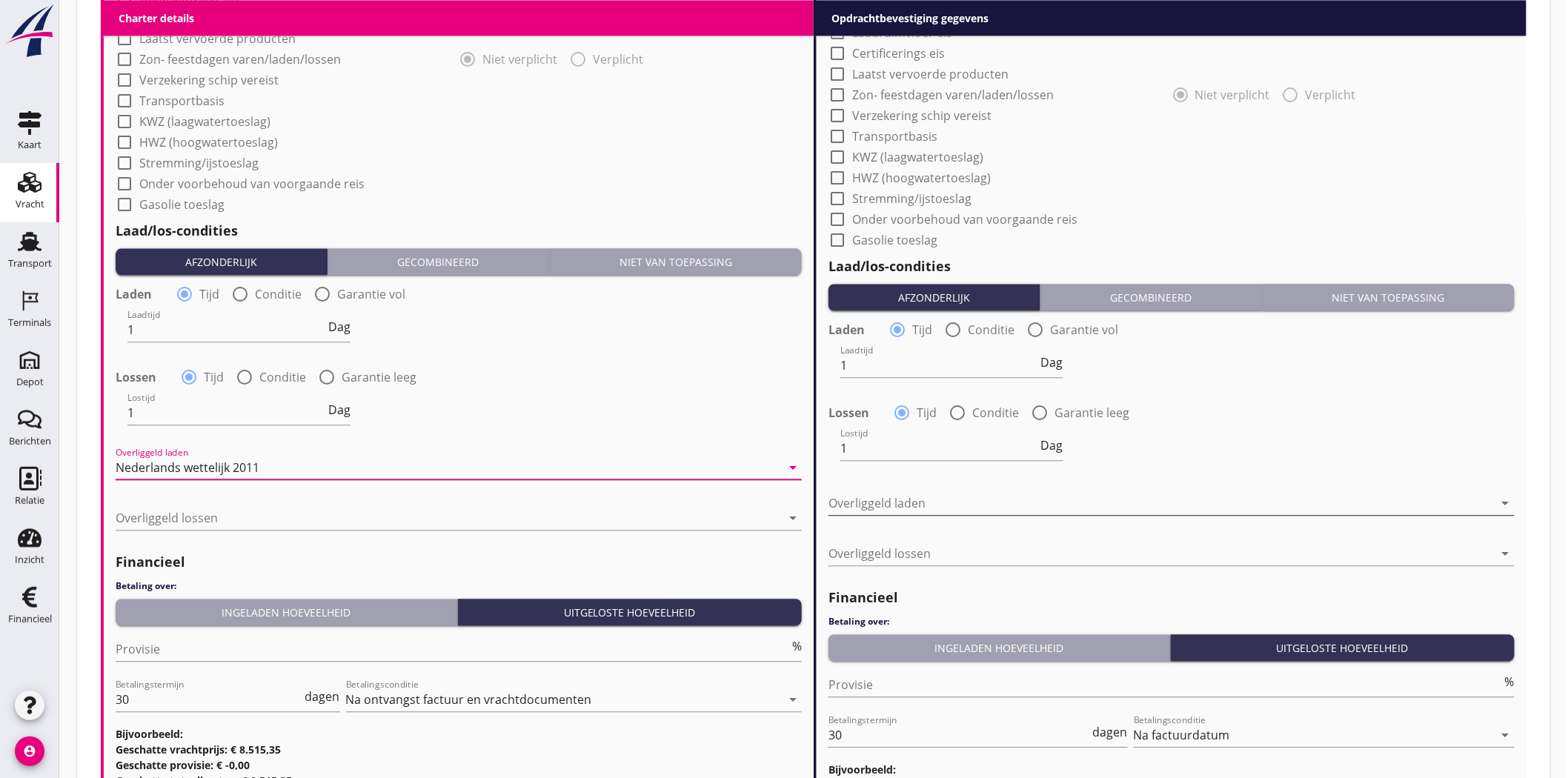
click at [911, 494] on div at bounding box center [1162, 503] width 666 height 24
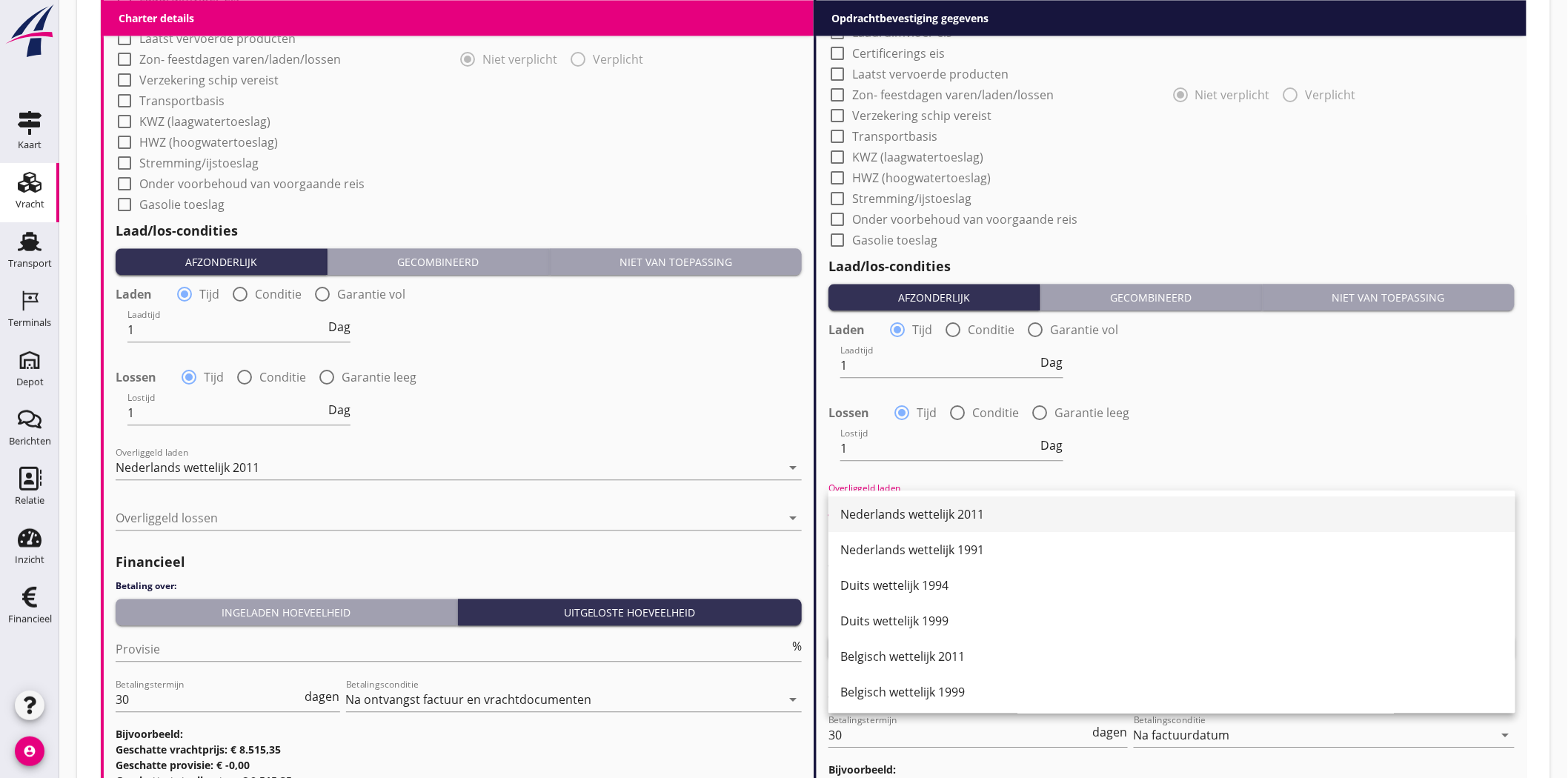
click at [920, 513] on div "Nederlands wettelijk 2011" at bounding box center [1171, 514] width 663 height 17
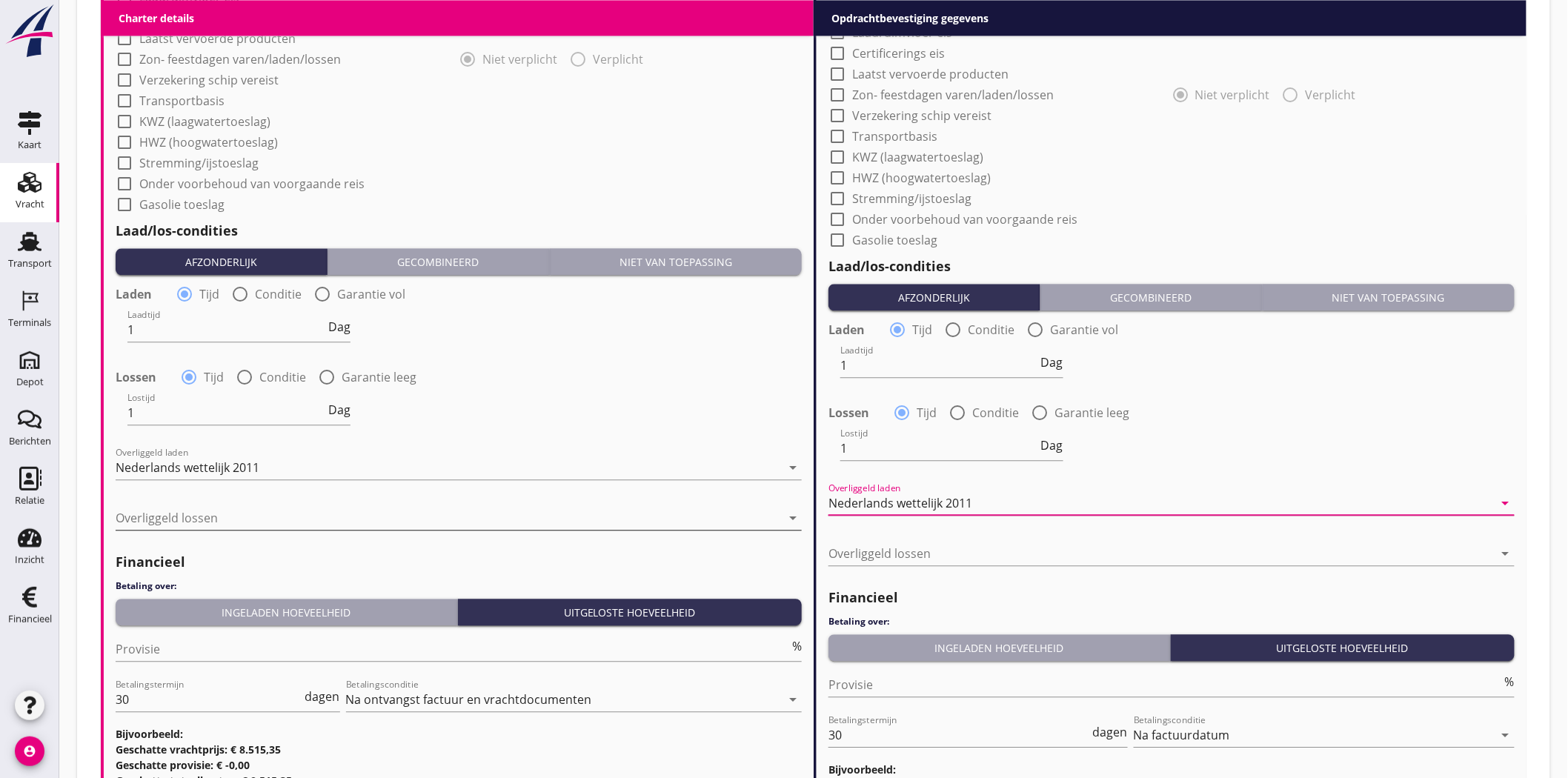
click at [186, 512] on div at bounding box center [448, 518] width 666 height 24
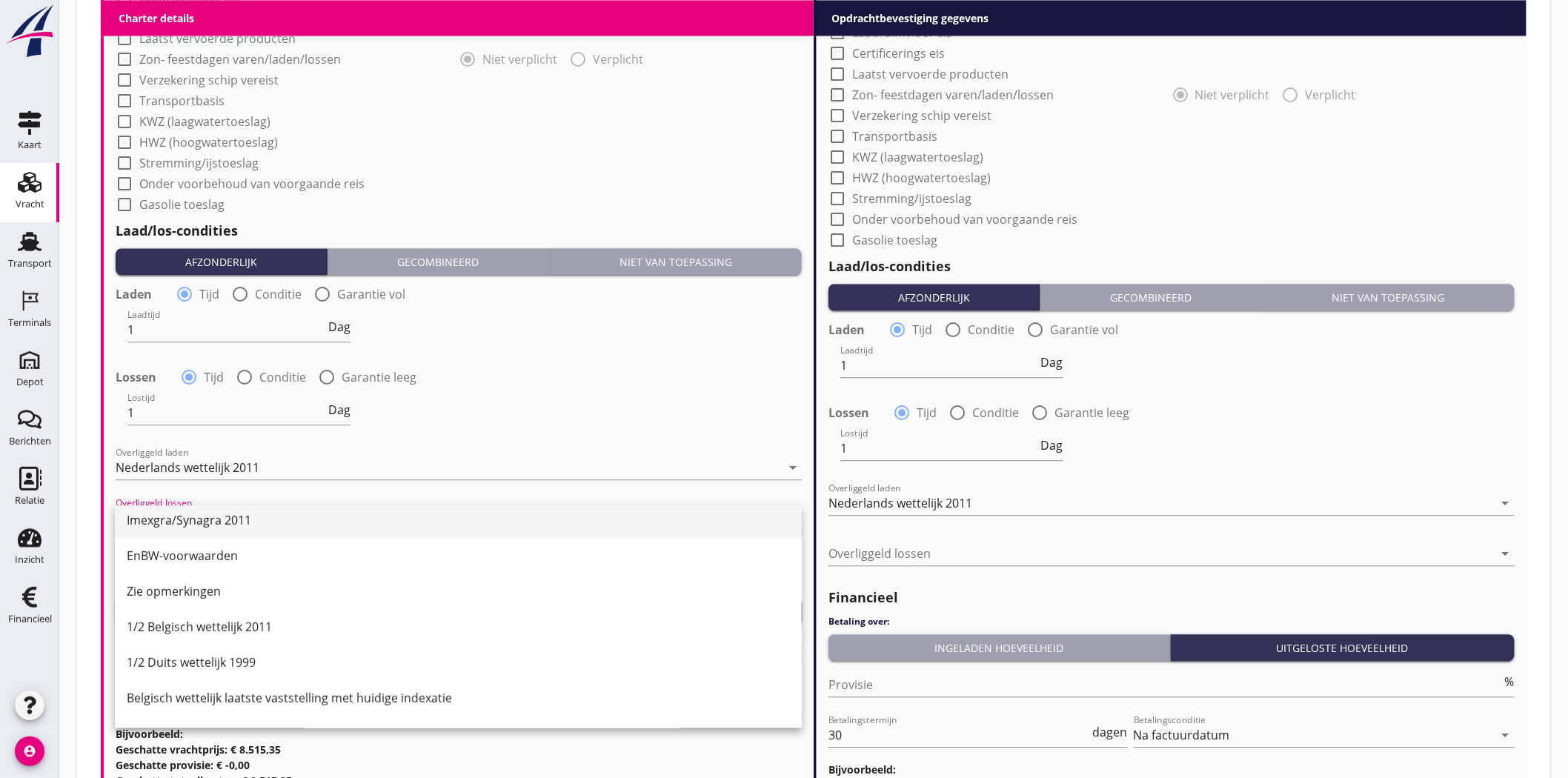
scroll to position [412, 0]
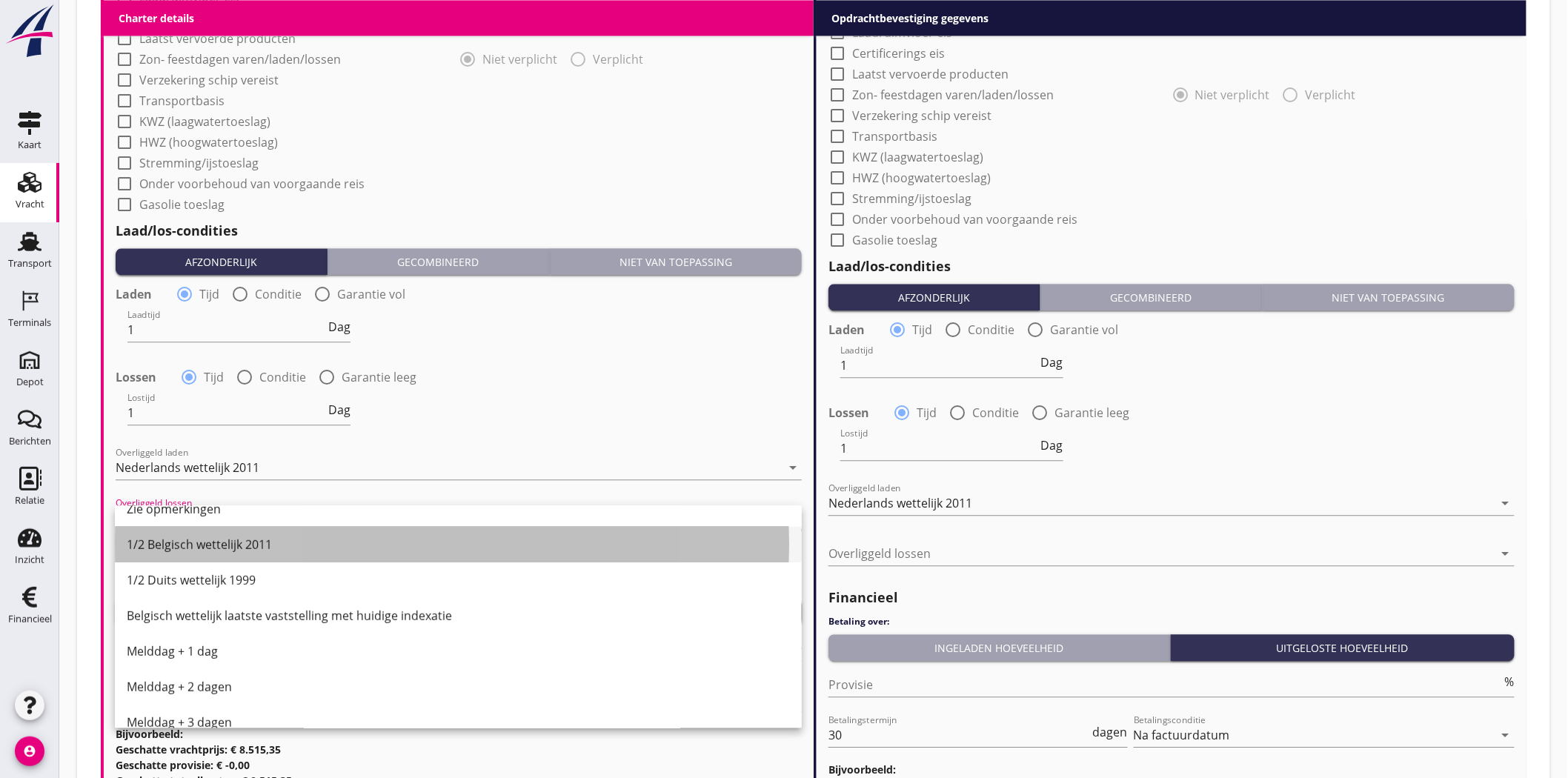
click at [178, 548] on div "1/2 Belgisch wettelijk 2011" at bounding box center [458, 544] width 663 height 17
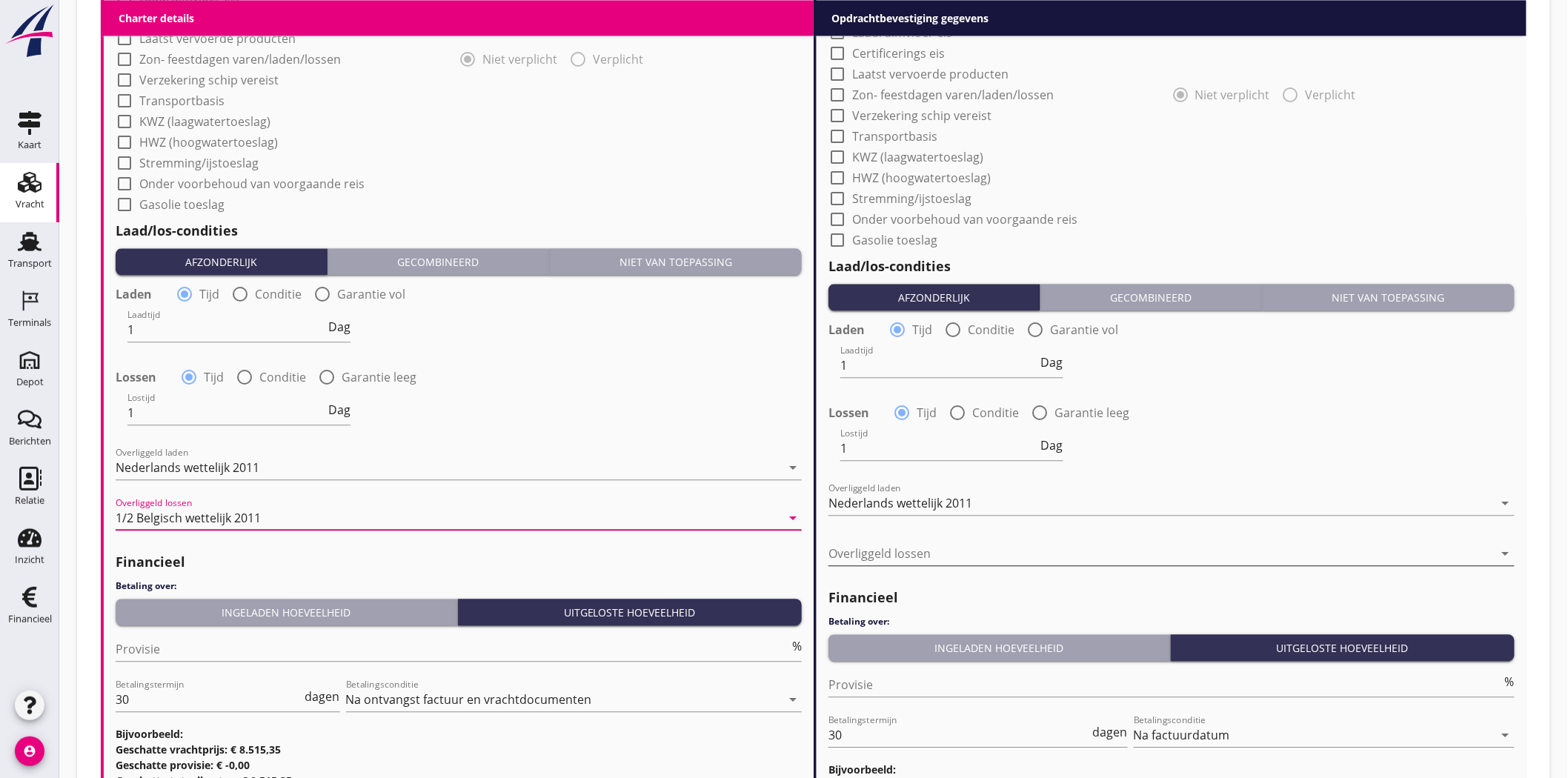
click at [938, 556] on div at bounding box center [1162, 554] width 666 height 24
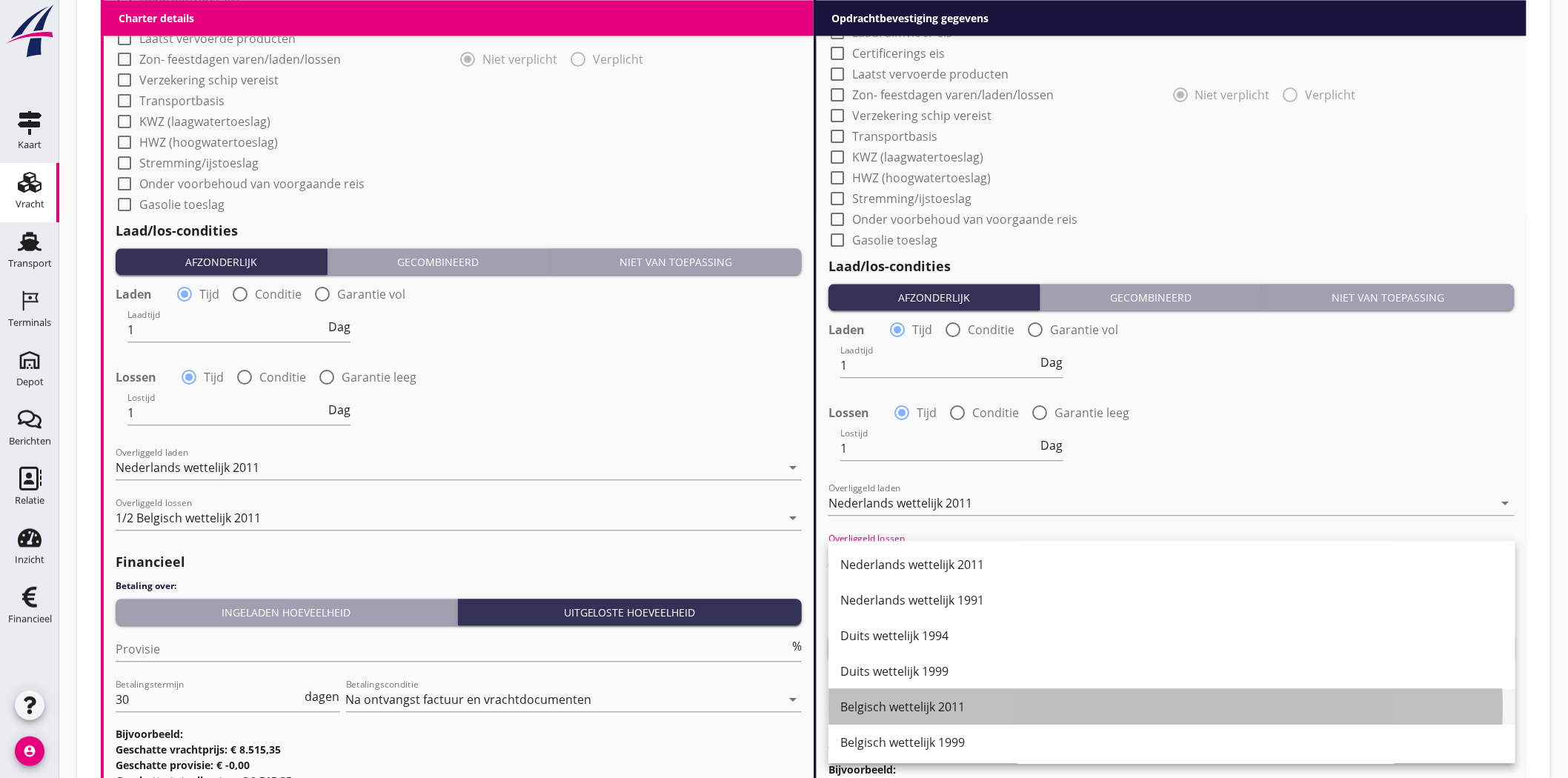
click at [984, 702] on div "Belgisch wettelijk 2011" at bounding box center [1171, 707] width 663 height 17
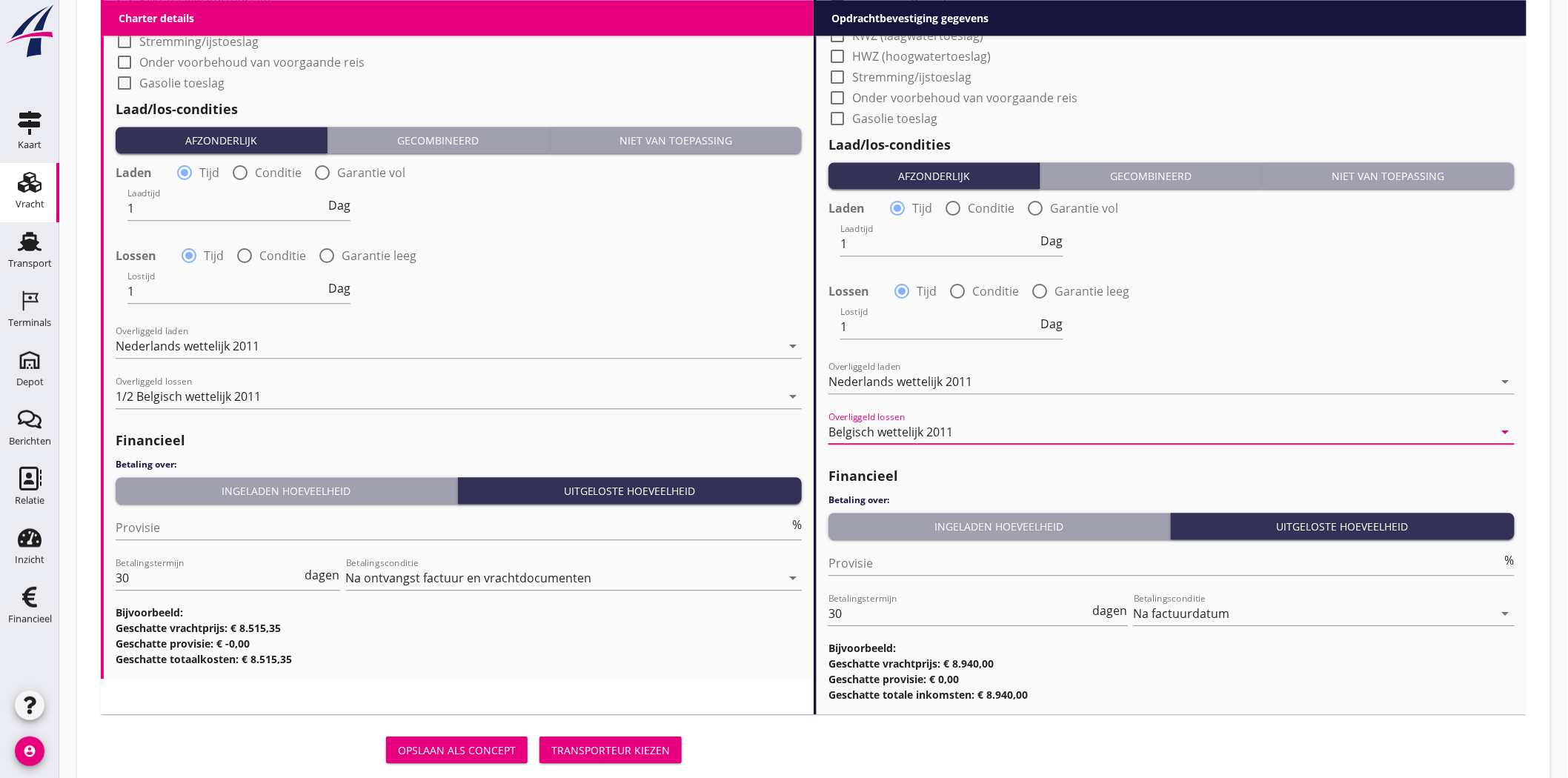
scroll to position [1475, 0]
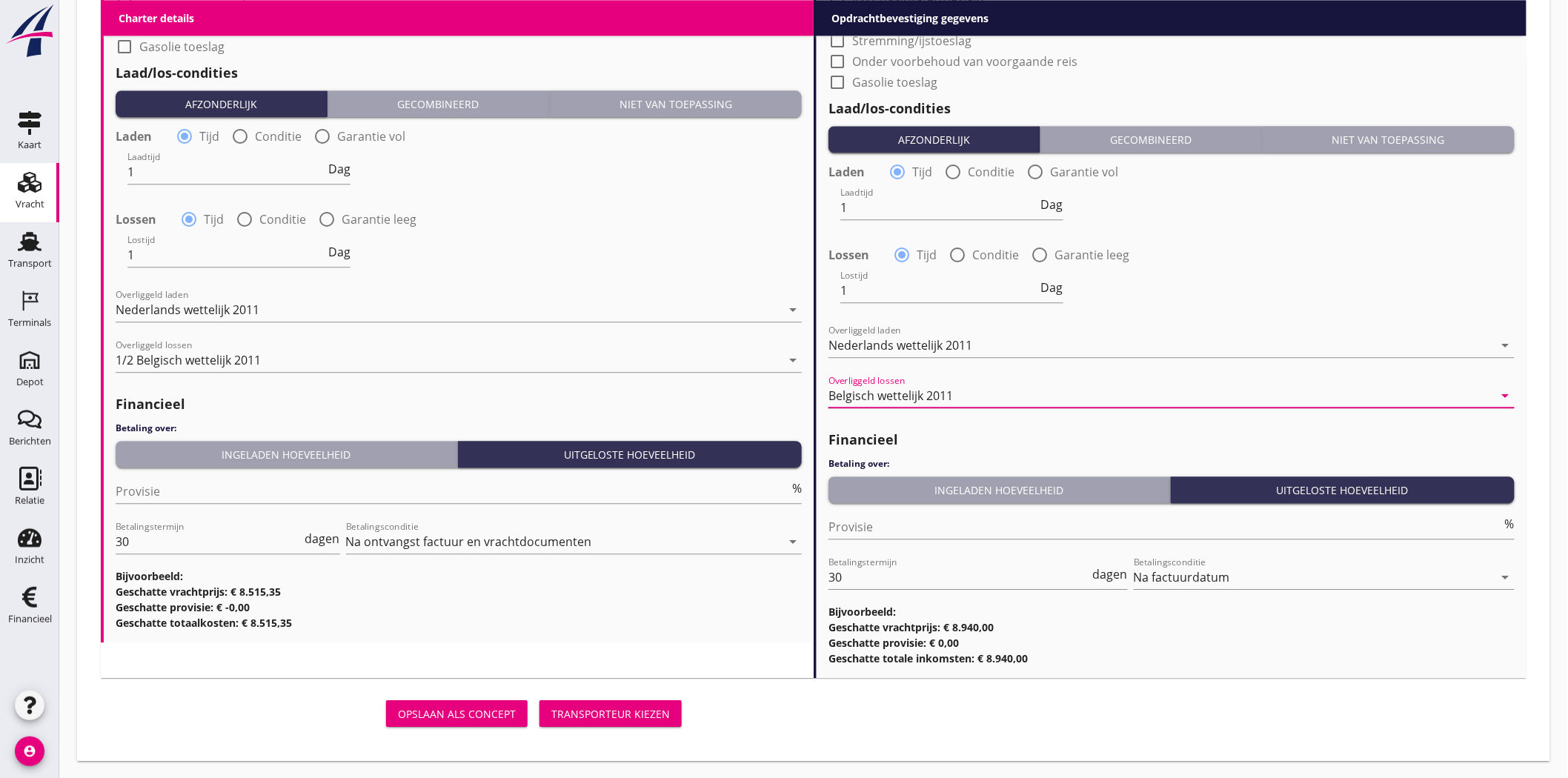
click at [1112, 419] on div at bounding box center [1171, 418] width 686 height 9
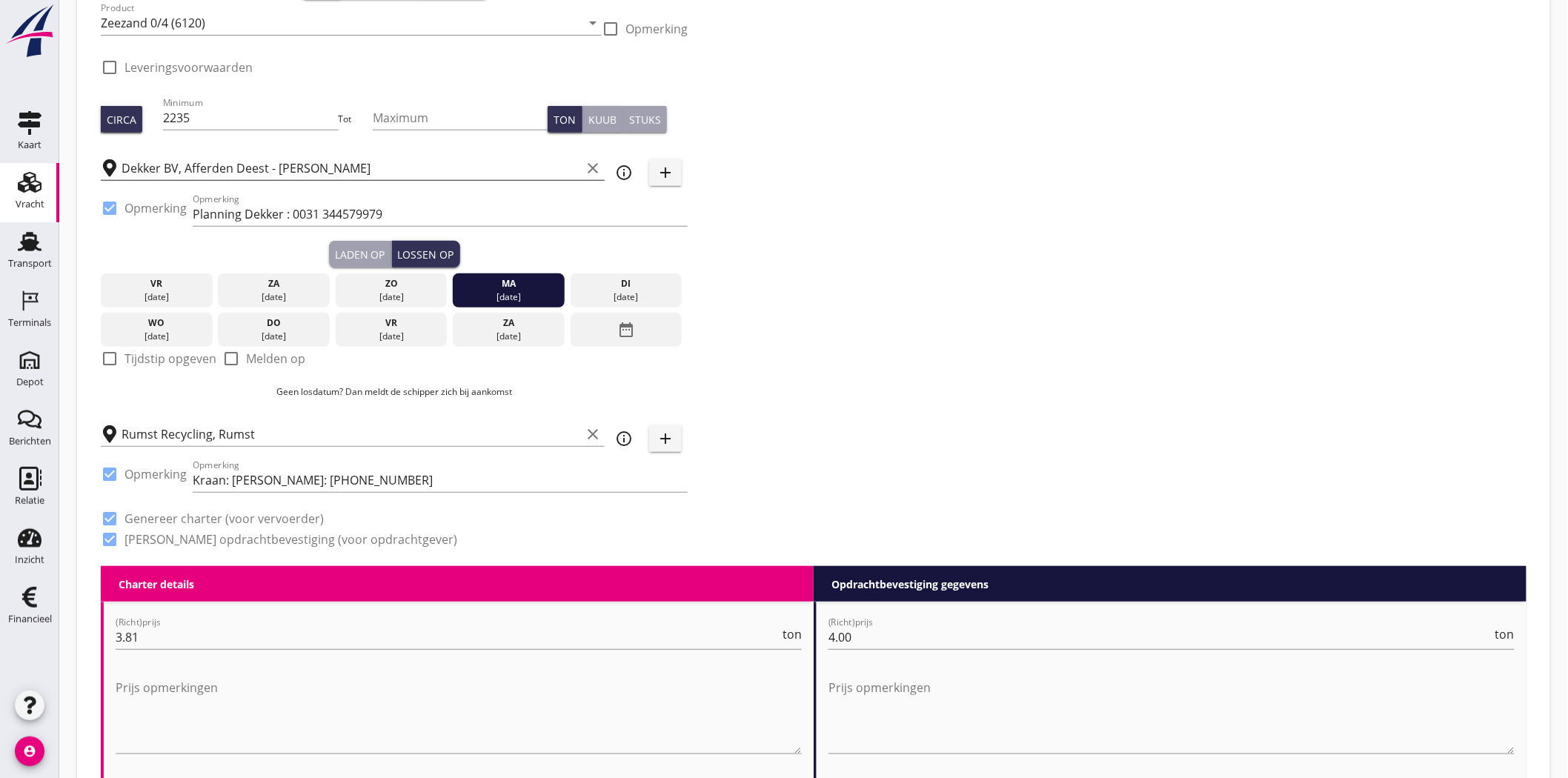
scroll to position [165, 0]
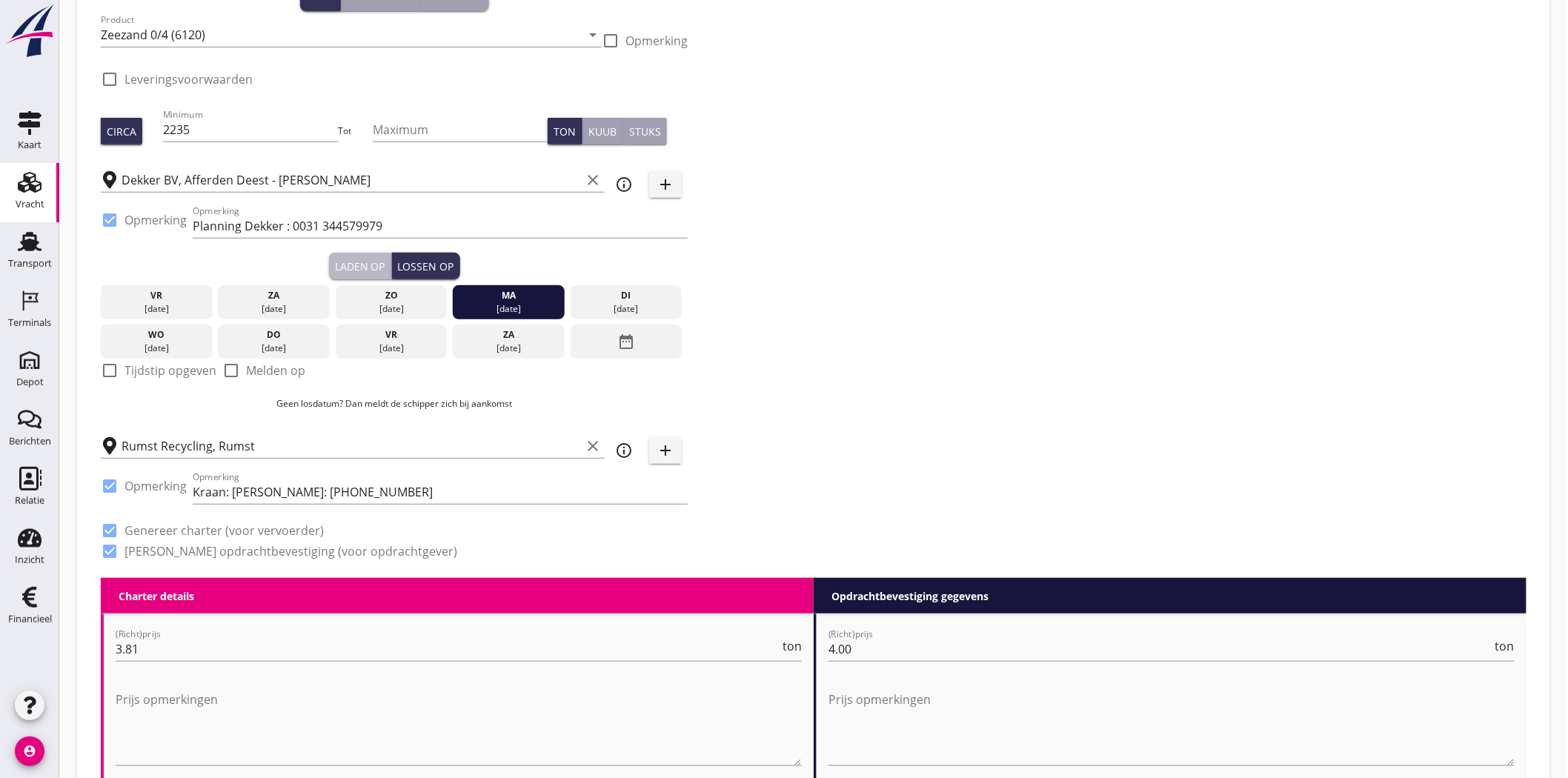
click at [369, 262] on div "Laden op" at bounding box center [360, 266] width 50 height 16
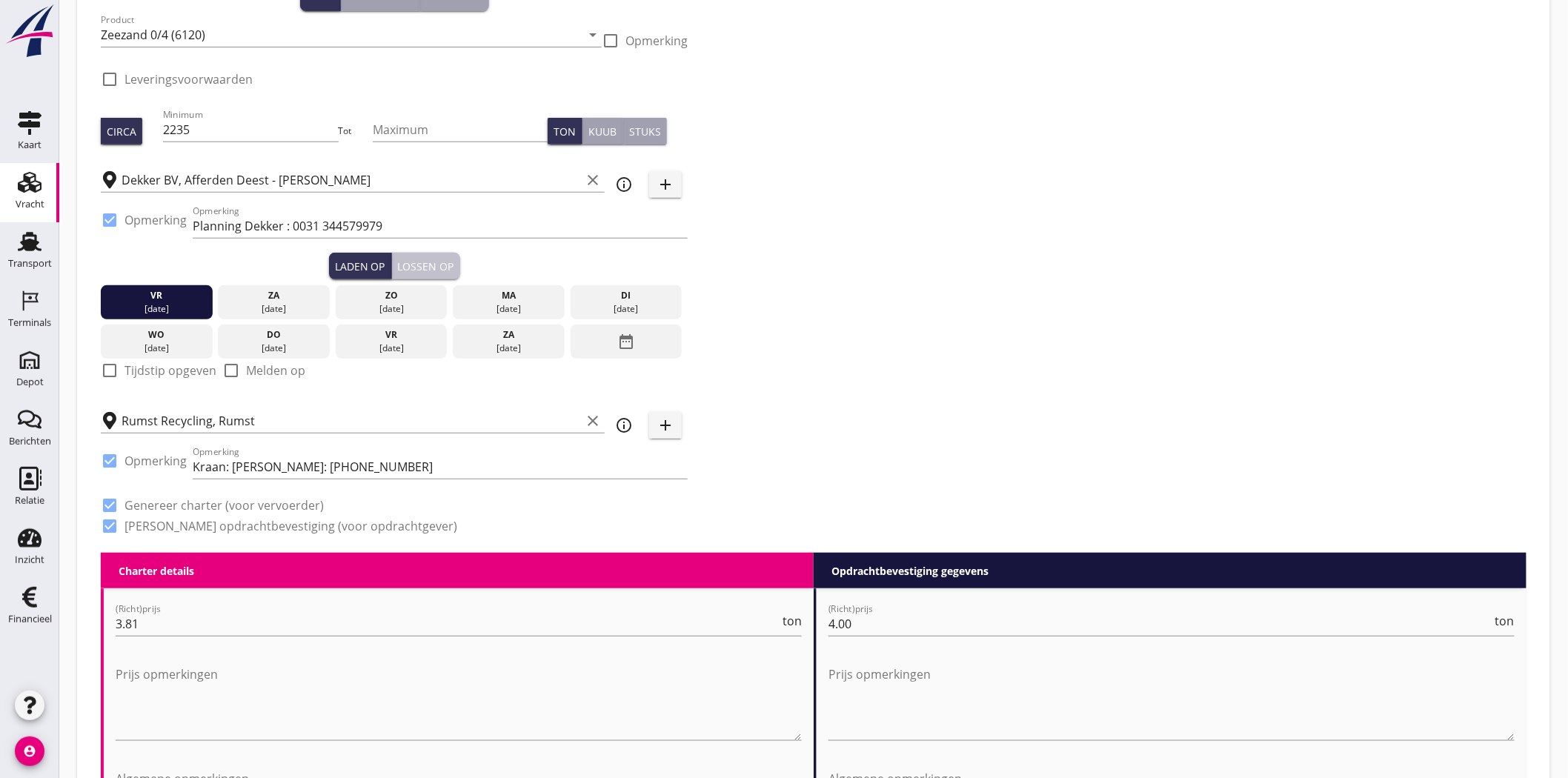
drag, startPoint x: 434, startPoint y: 267, endPoint x: 475, endPoint y: 260, distance: 41.6
click at [435, 267] on div "Lossen op" at bounding box center [426, 266] width 56 height 16
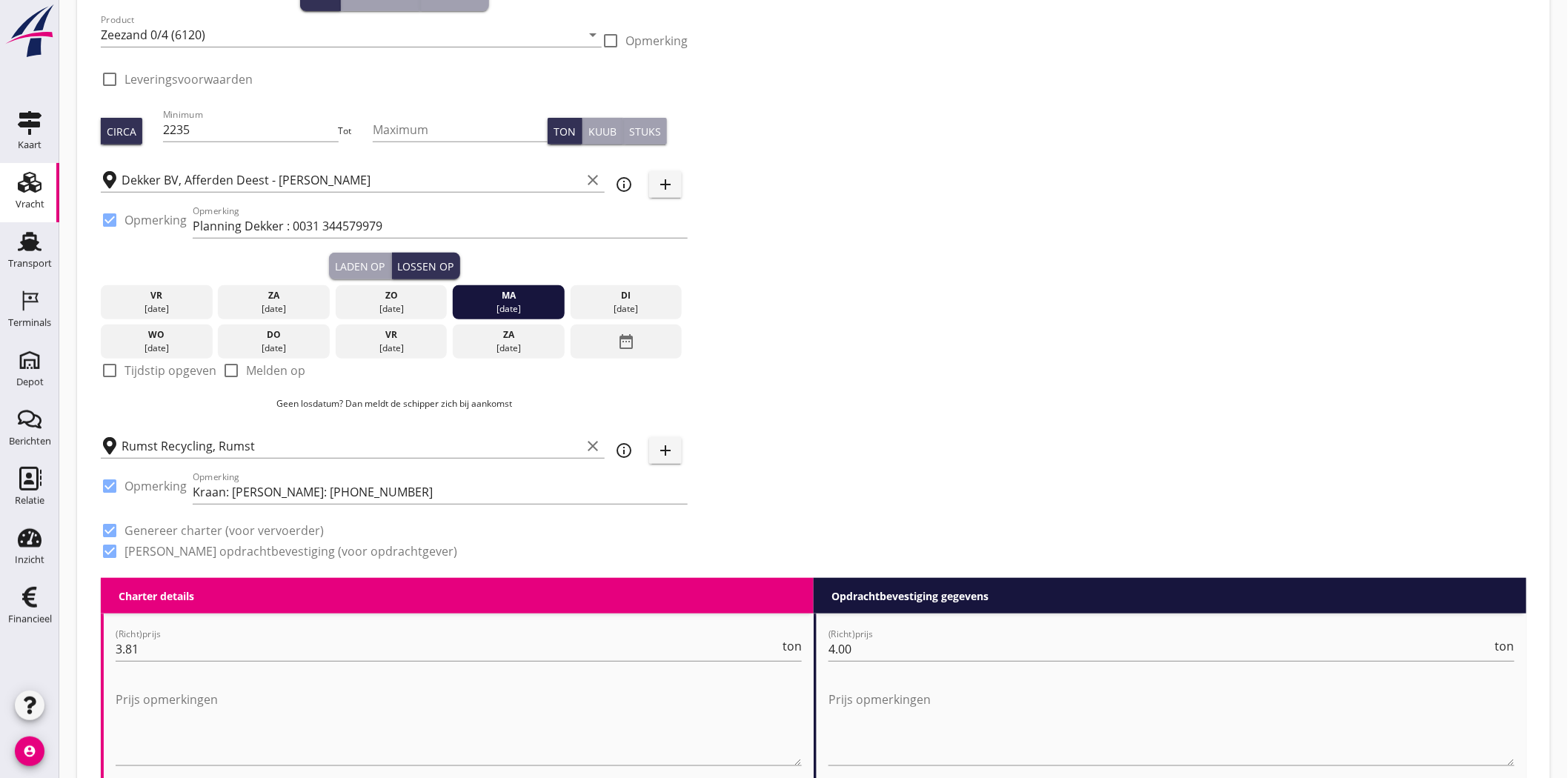
click at [1130, 248] on div "Zoeken op opdrachtgever... Delahaye Lauwers N.V. clear arrow_drop_down add (ink…" at bounding box center [814, 249] width 1438 height 656
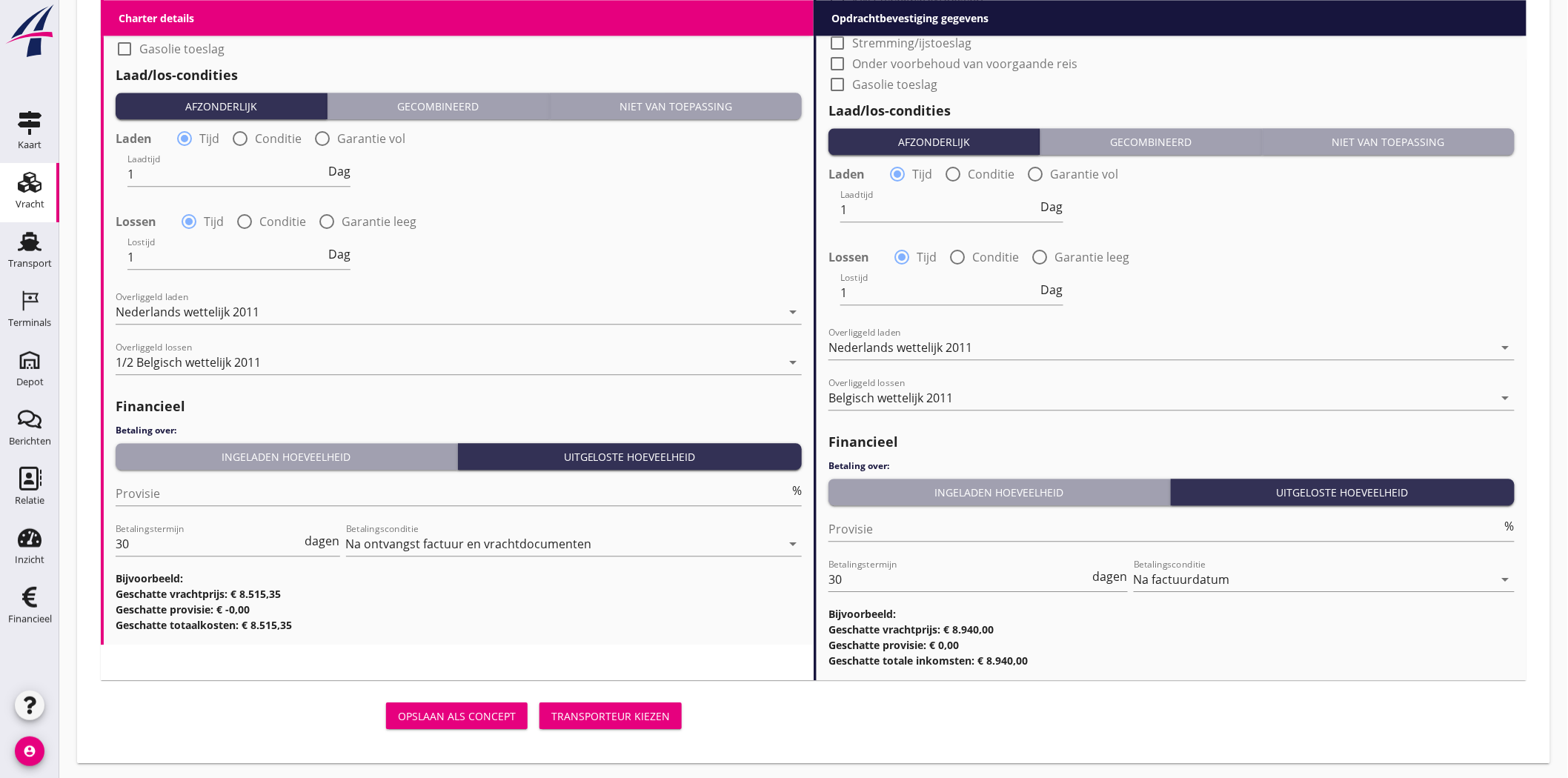
scroll to position [1475, 0]
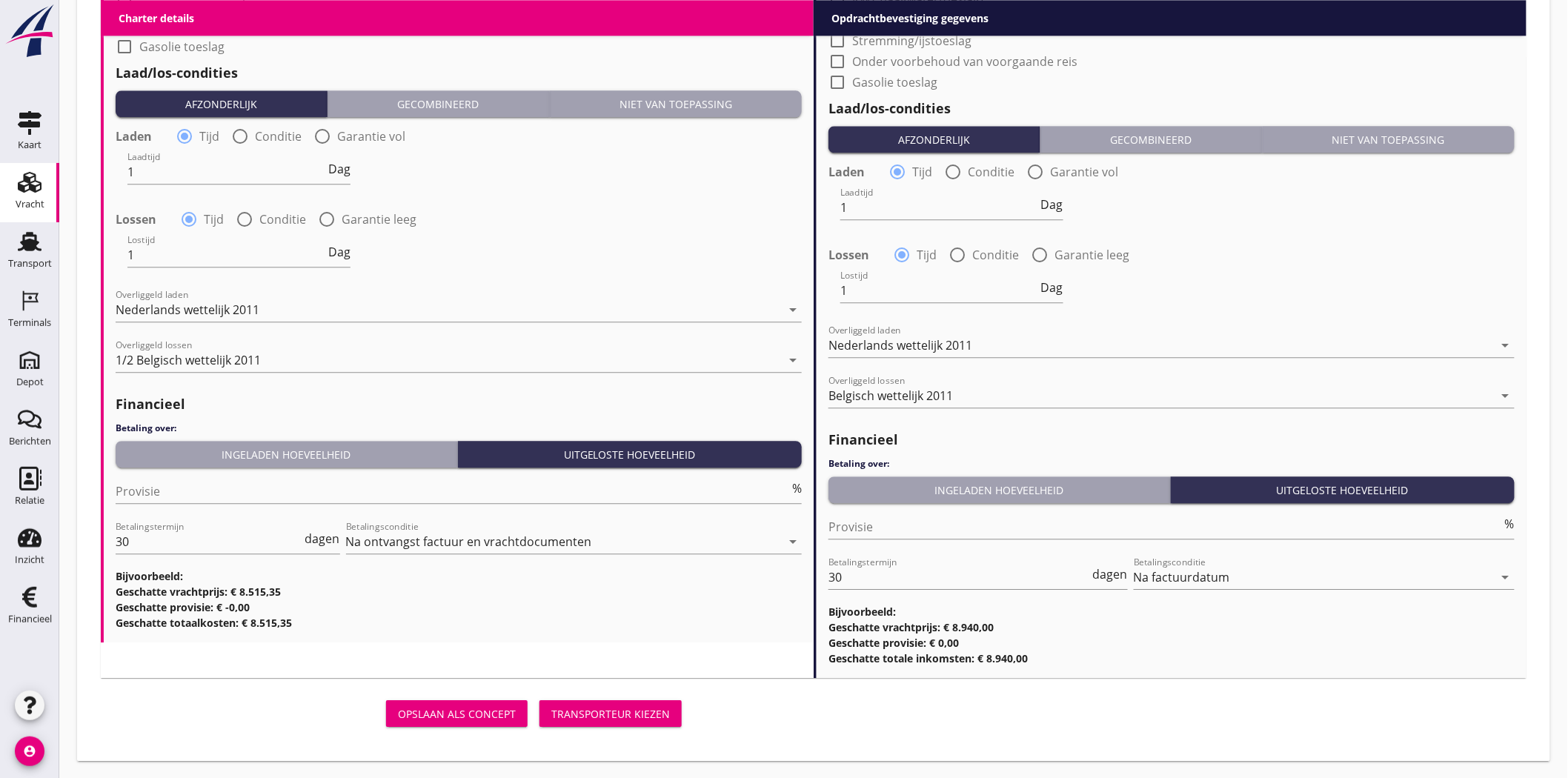
click at [20, 196] on div "Vracht" at bounding box center [30, 204] width 29 height 20
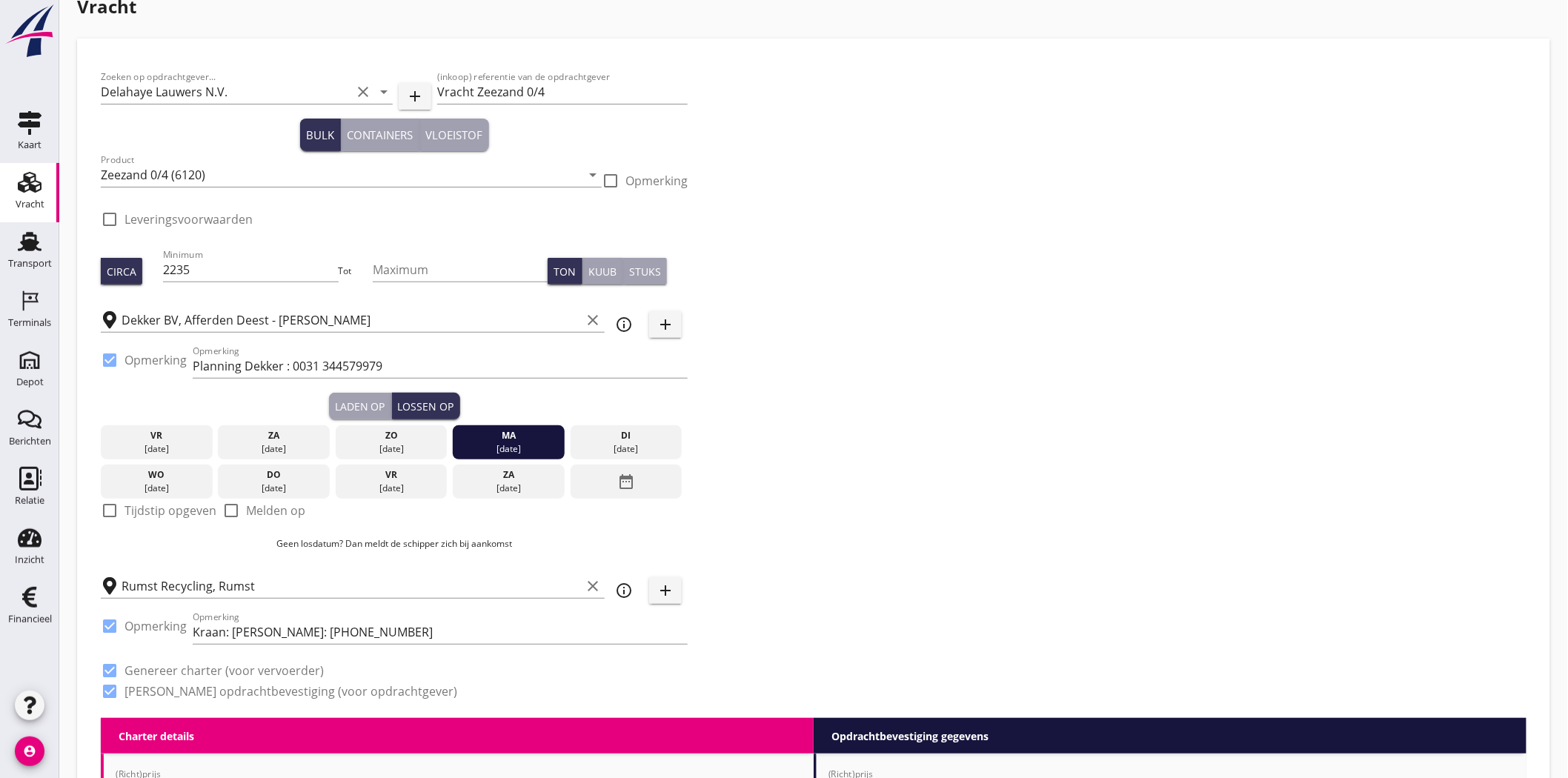
scroll to position [0, 0]
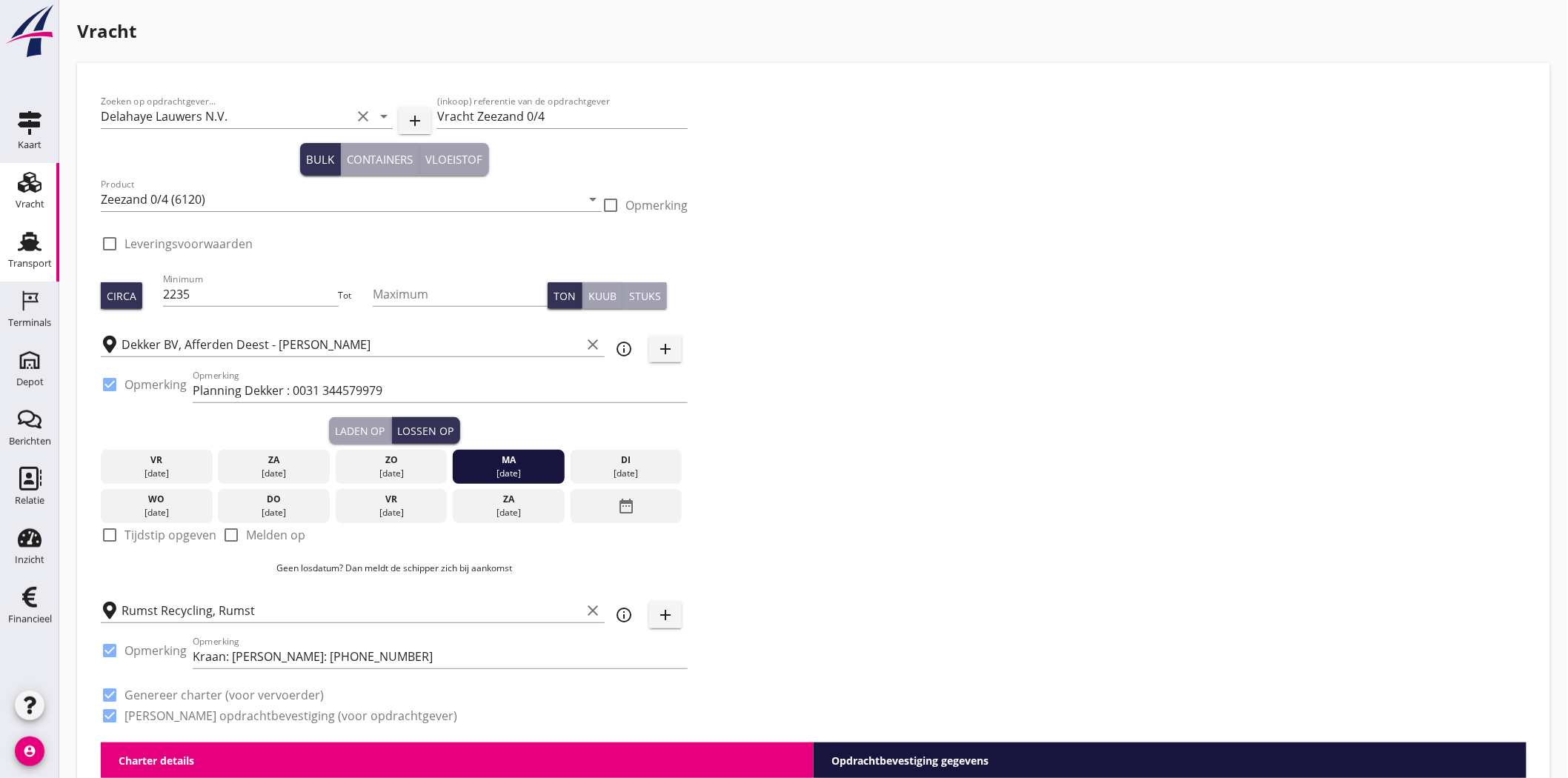
click at [33, 261] on div "Transport" at bounding box center [30, 263] width 44 height 10
click at [500, 110] on input "Vracht Zeezand 0/4" at bounding box center [563, 116] width 250 height 24
drag, startPoint x: 498, startPoint y: 116, endPoint x: 460, endPoint y: 61, distance: 66.9
click at [494, 115] on input "Vracht Zeezand 0/4" at bounding box center [563, 116] width 250 height 24
click at [535, 115] on input "Vracht Zand 0/4" at bounding box center [563, 116] width 250 height 24
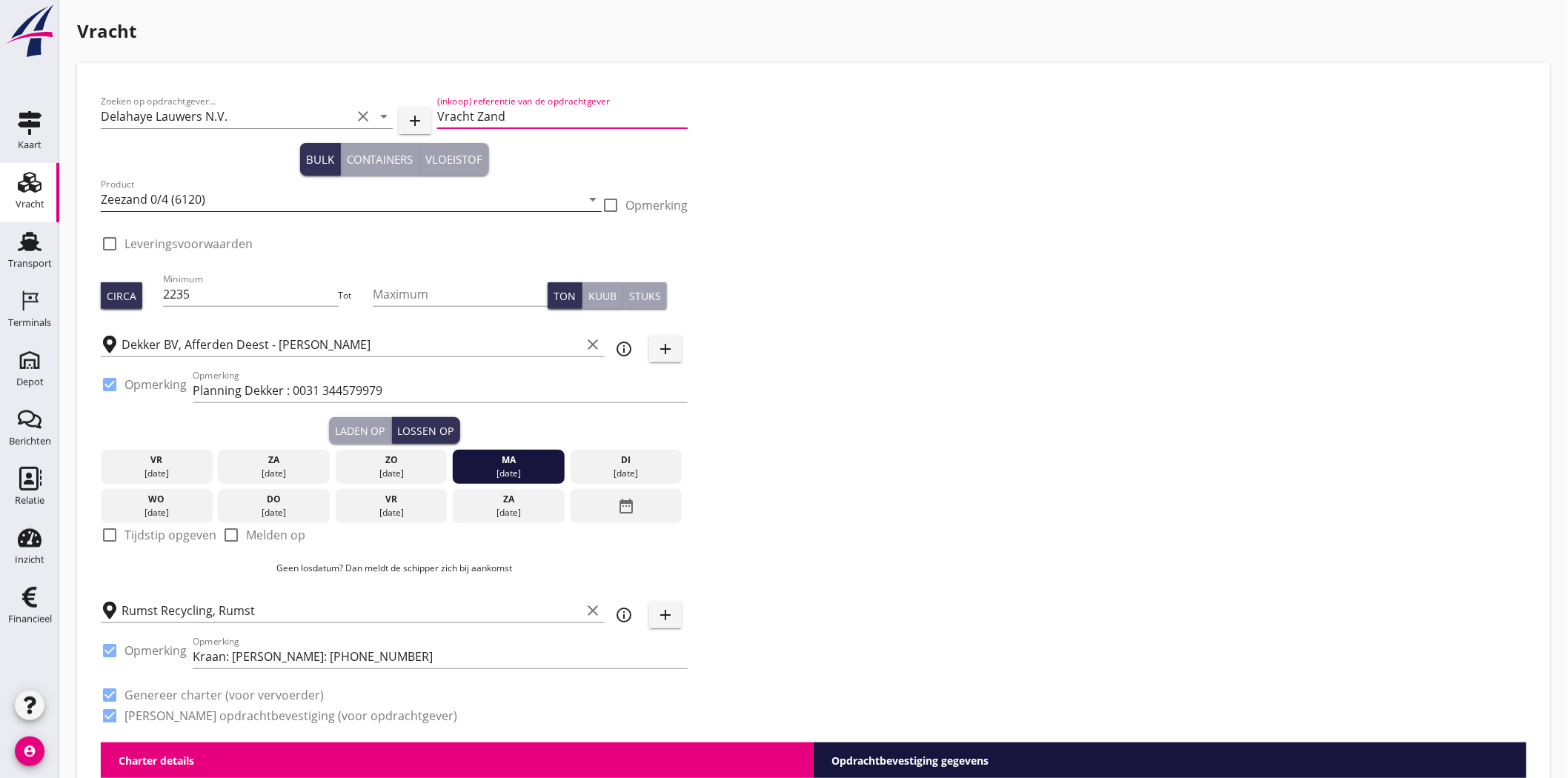
type input "Vracht Zand"
click at [594, 202] on icon "arrow_drop_down" at bounding box center [592, 199] width 17 height 17
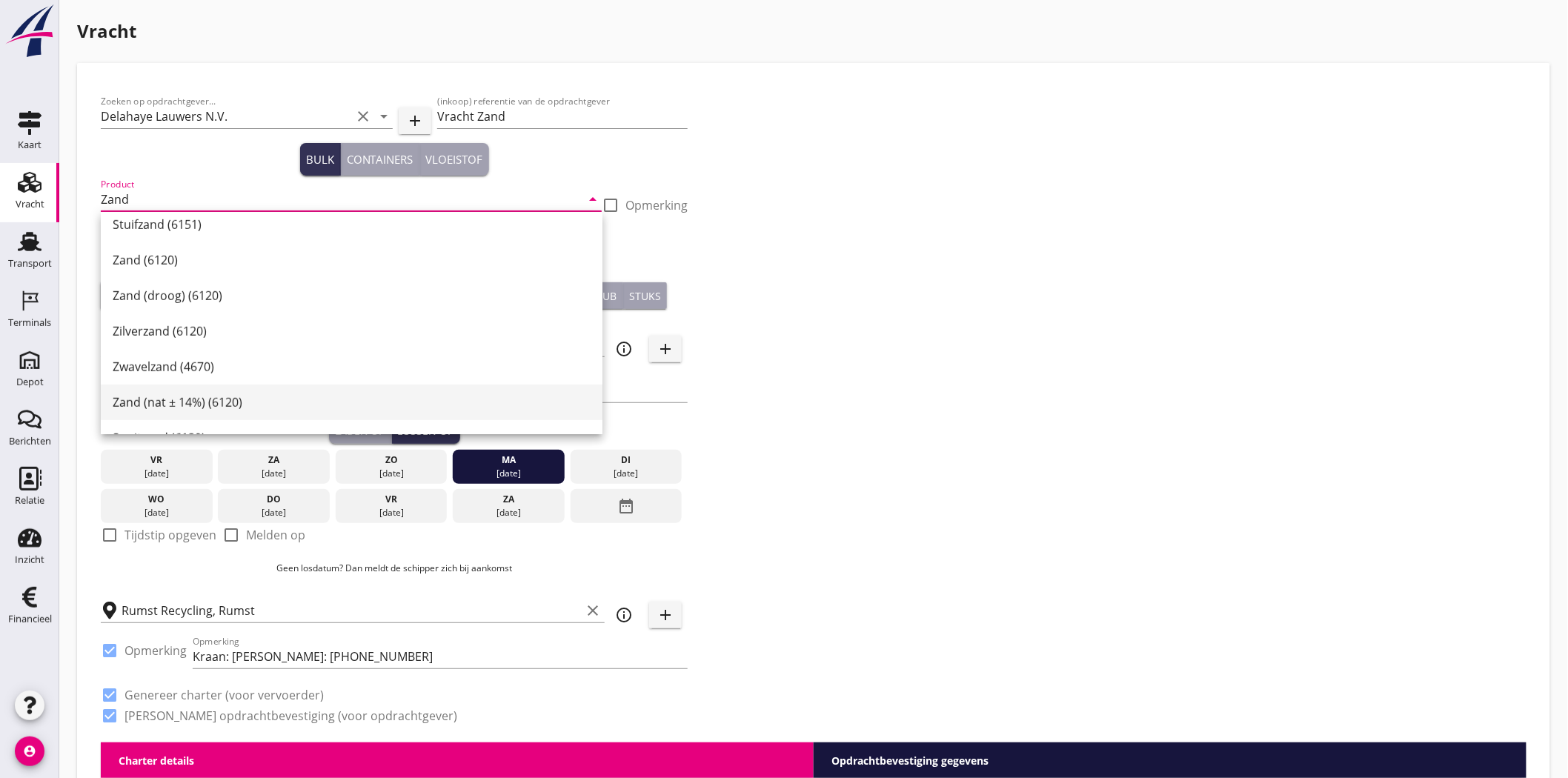
scroll to position [329, 0]
click at [323, 293] on div "Zand (6120)" at bounding box center [352, 297] width 478 height 17
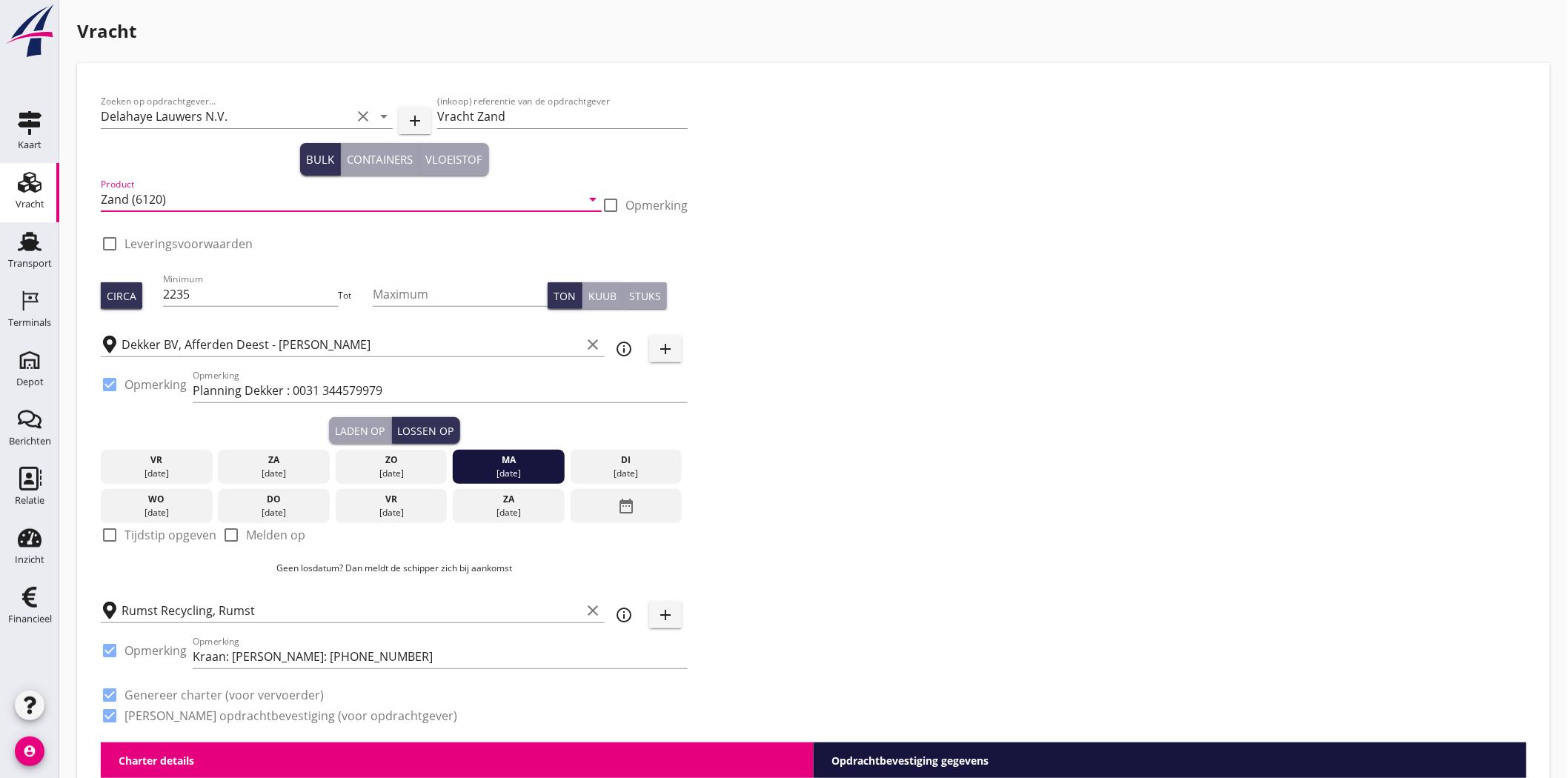
type input "Zand (6120)"
click at [610, 201] on div at bounding box center [610, 205] width 25 height 25
checkbox input "true"
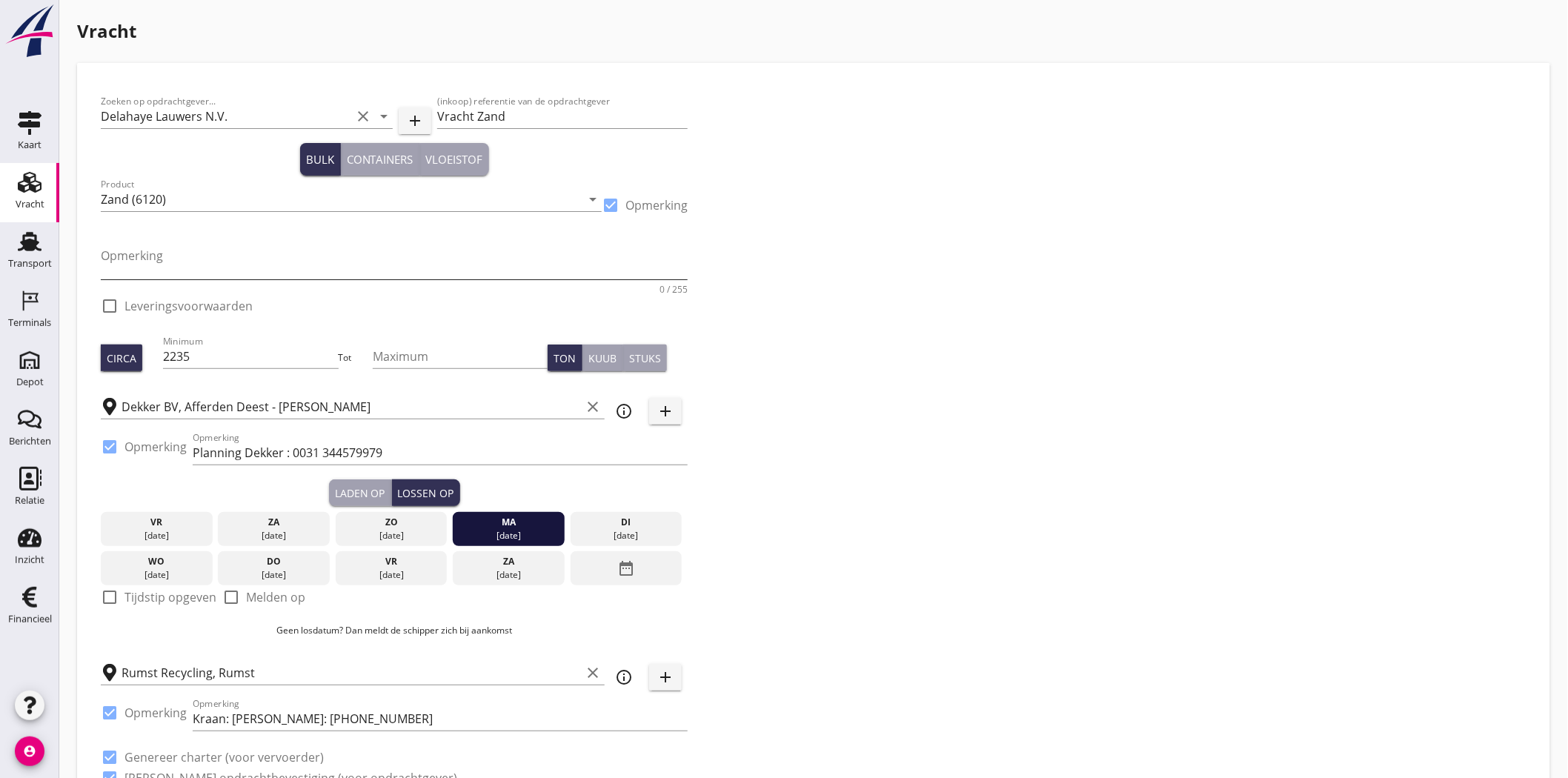
click at [187, 274] on textarea "Opmerking" at bounding box center [394, 262] width 587 height 36
type textarea "0/4"
click at [1063, 215] on div "Zoeken op opdrachtgever... Delahaye Lauwers N.V. clear arrow_drop_down add (ink…" at bounding box center [814, 445] width 1438 height 718
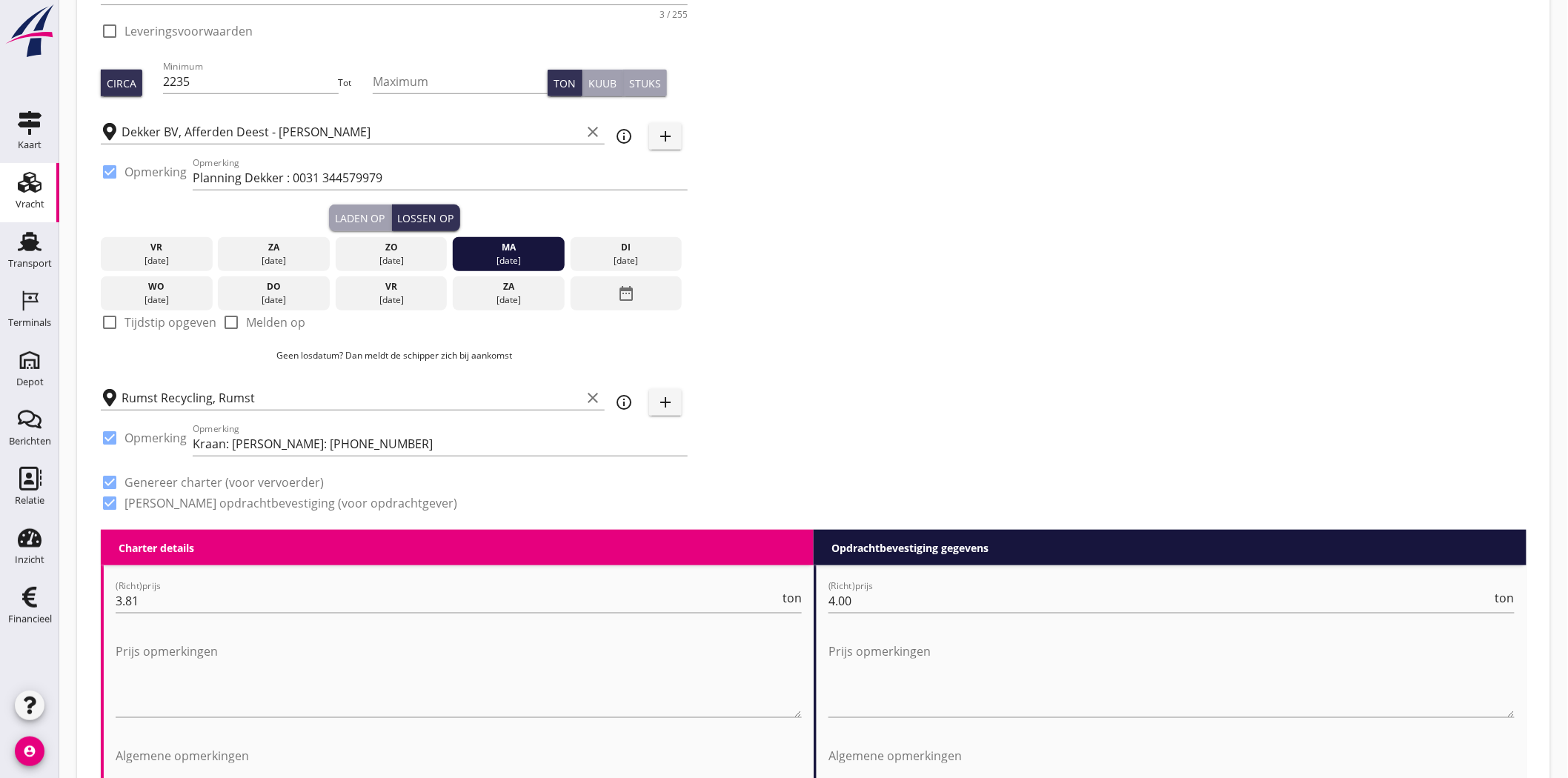
scroll to position [247, 0]
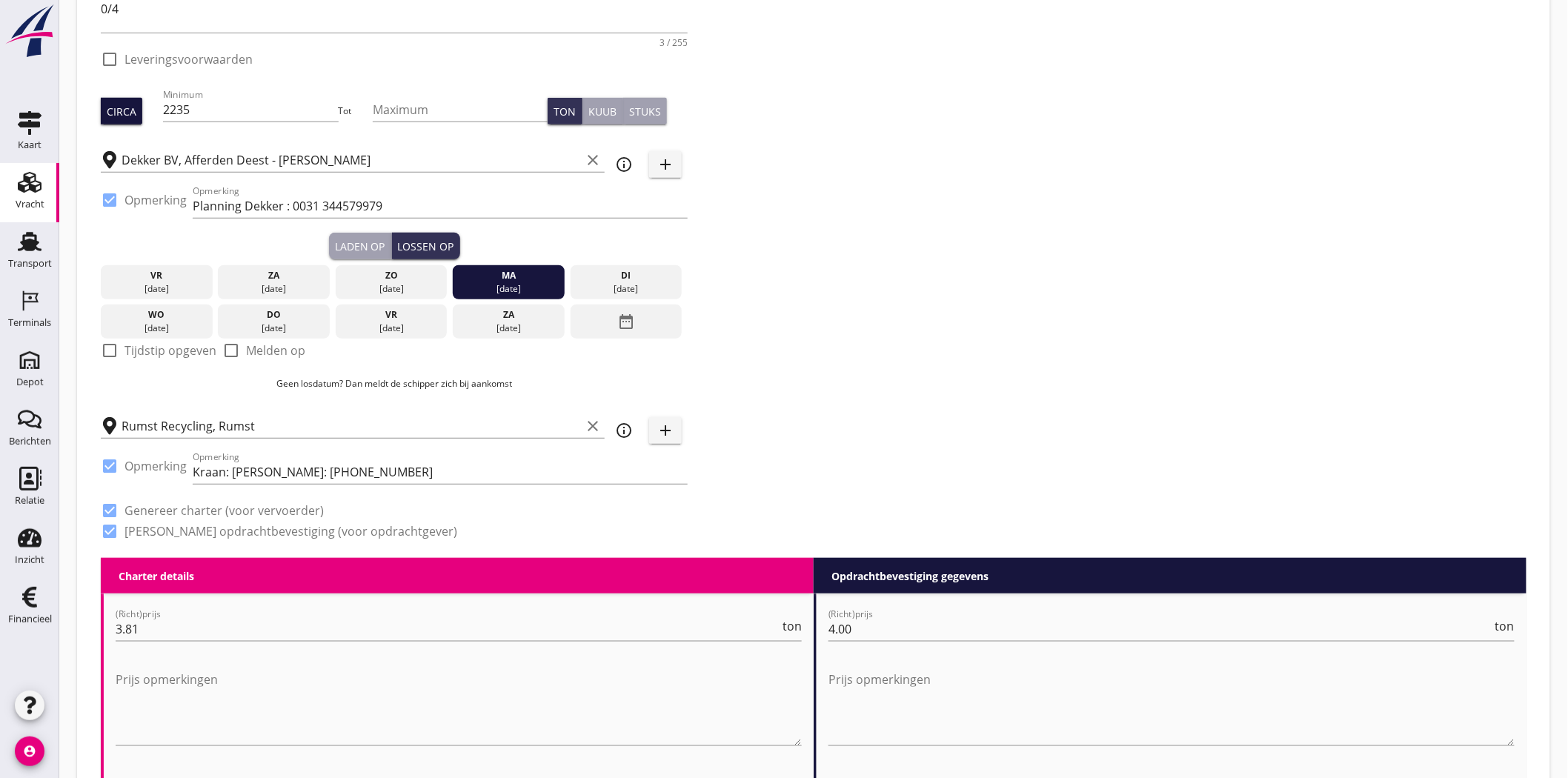
click at [132, 108] on div "Circa" at bounding box center [121, 111] width 30 height 16
click at [952, 99] on div "Zoeken op opdrachtgever... Delahaye Lauwers N.V. clear arrow_drop_down add (ink…" at bounding box center [814, 199] width 1438 height 718
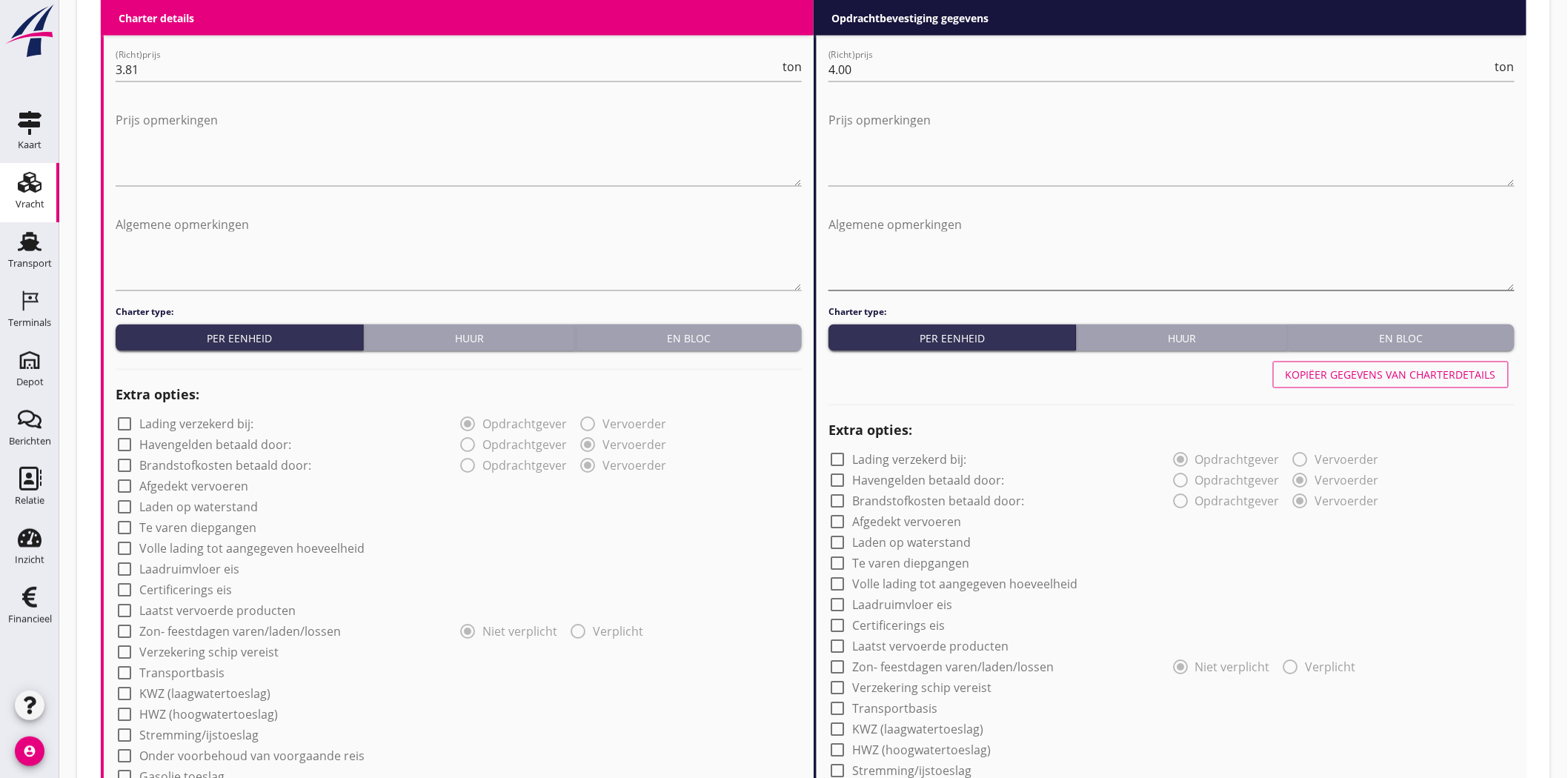
scroll to position [632, 0]
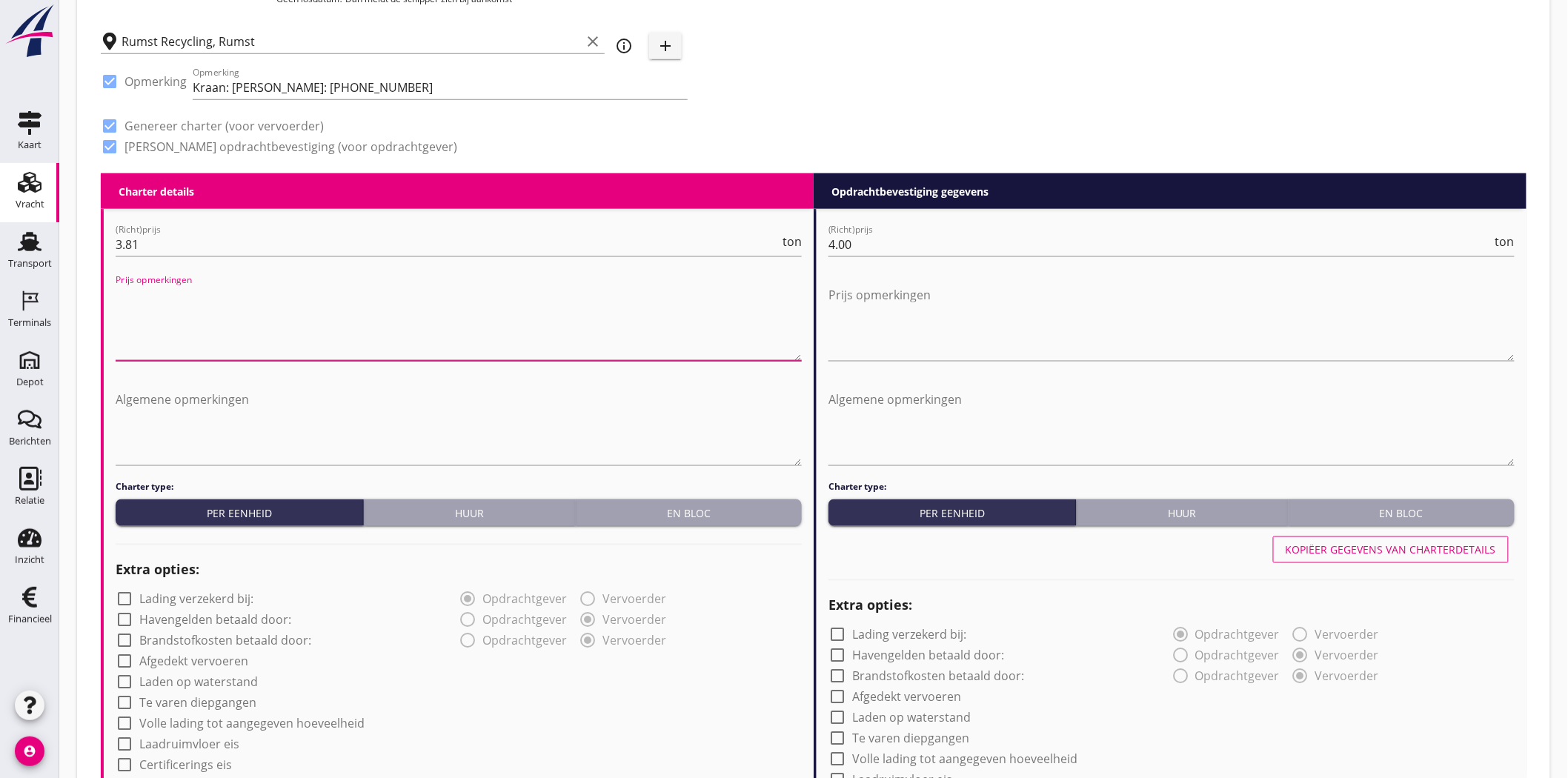
click at [213, 295] on textarea "Prijs opmerkingen" at bounding box center [458, 322] width 686 height 78
type textarea "Incl."
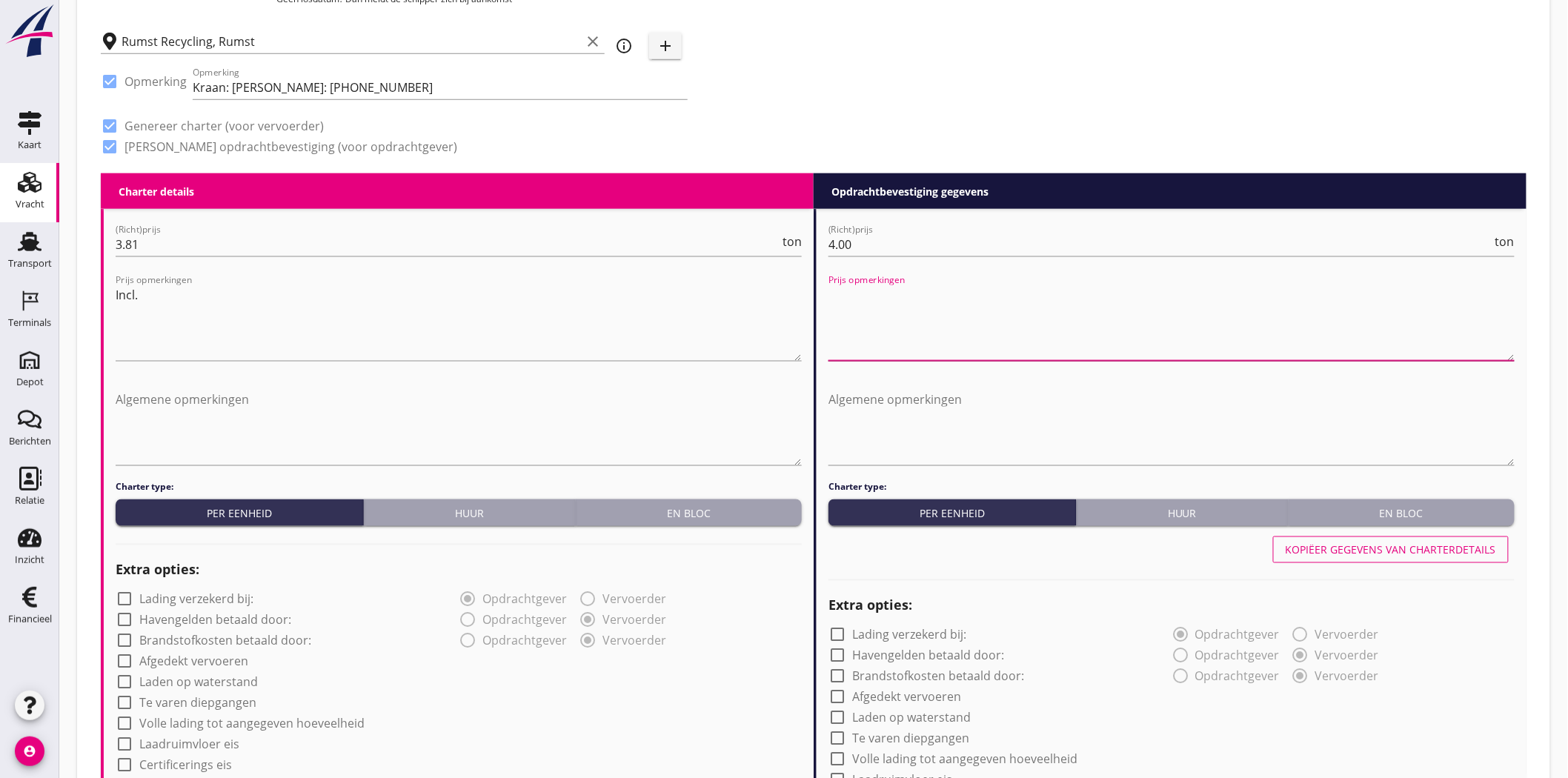
click at [902, 289] on textarea "Prijs opmerkingen" at bounding box center [1171, 322] width 686 height 78
type textarea "Incl. G.O.T"
click at [164, 304] on textarea "Incl." at bounding box center [458, 322] width 686 height 78
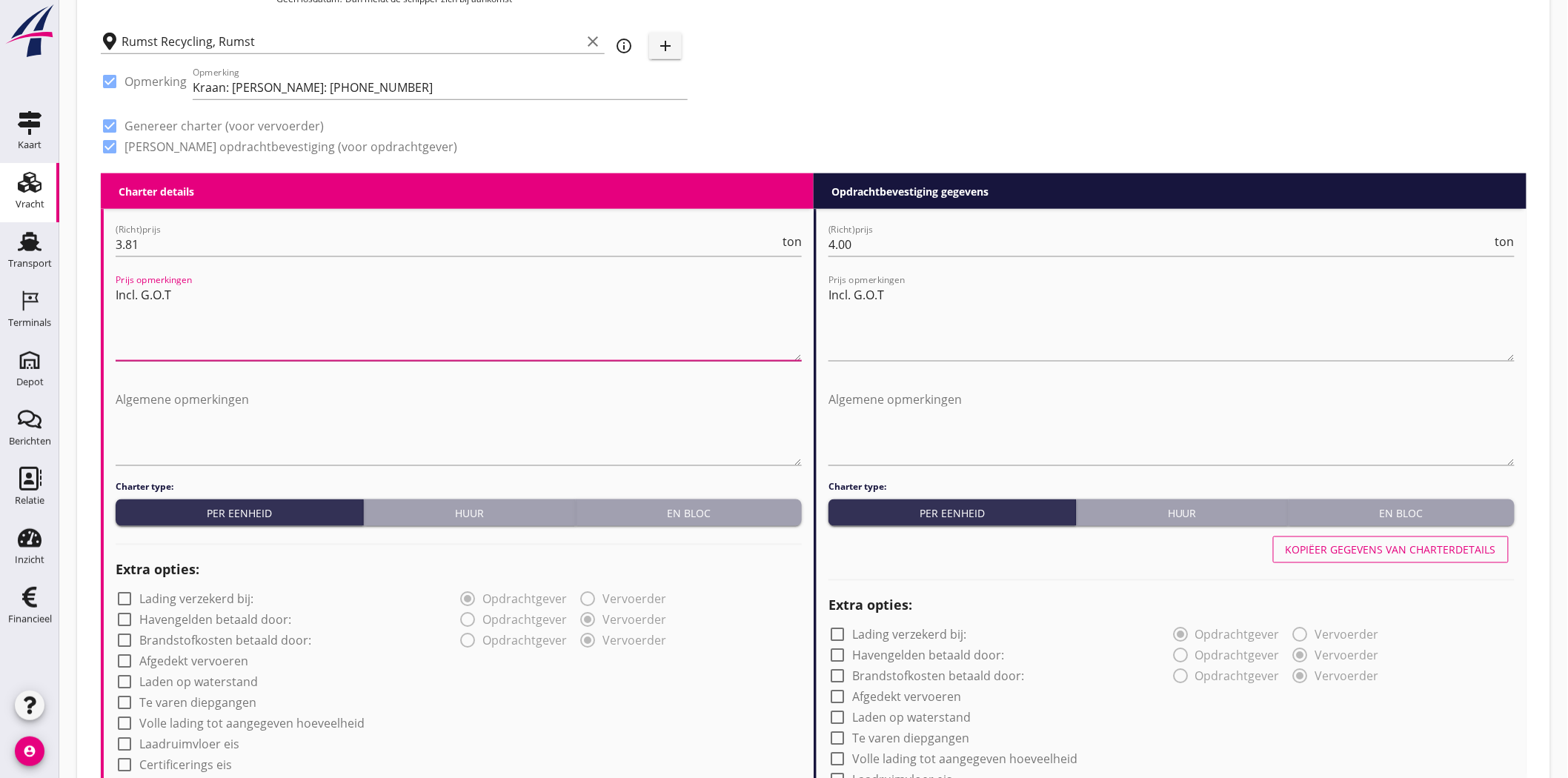
click at [404, 327] on textarea "Incl. G.O.T" at bounding box center [458, 322] width 686 height 78
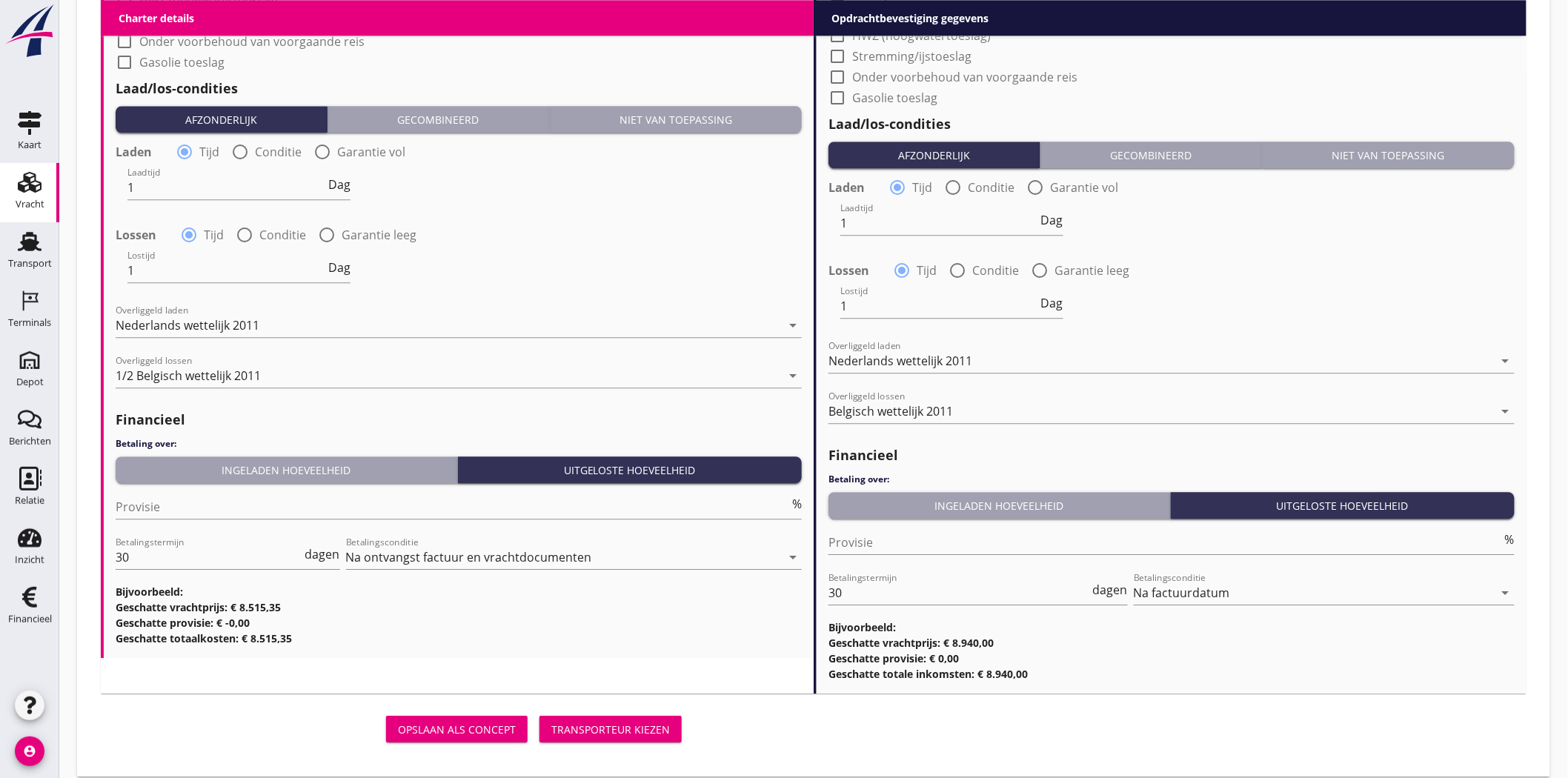
scroll to position [1537, 0]
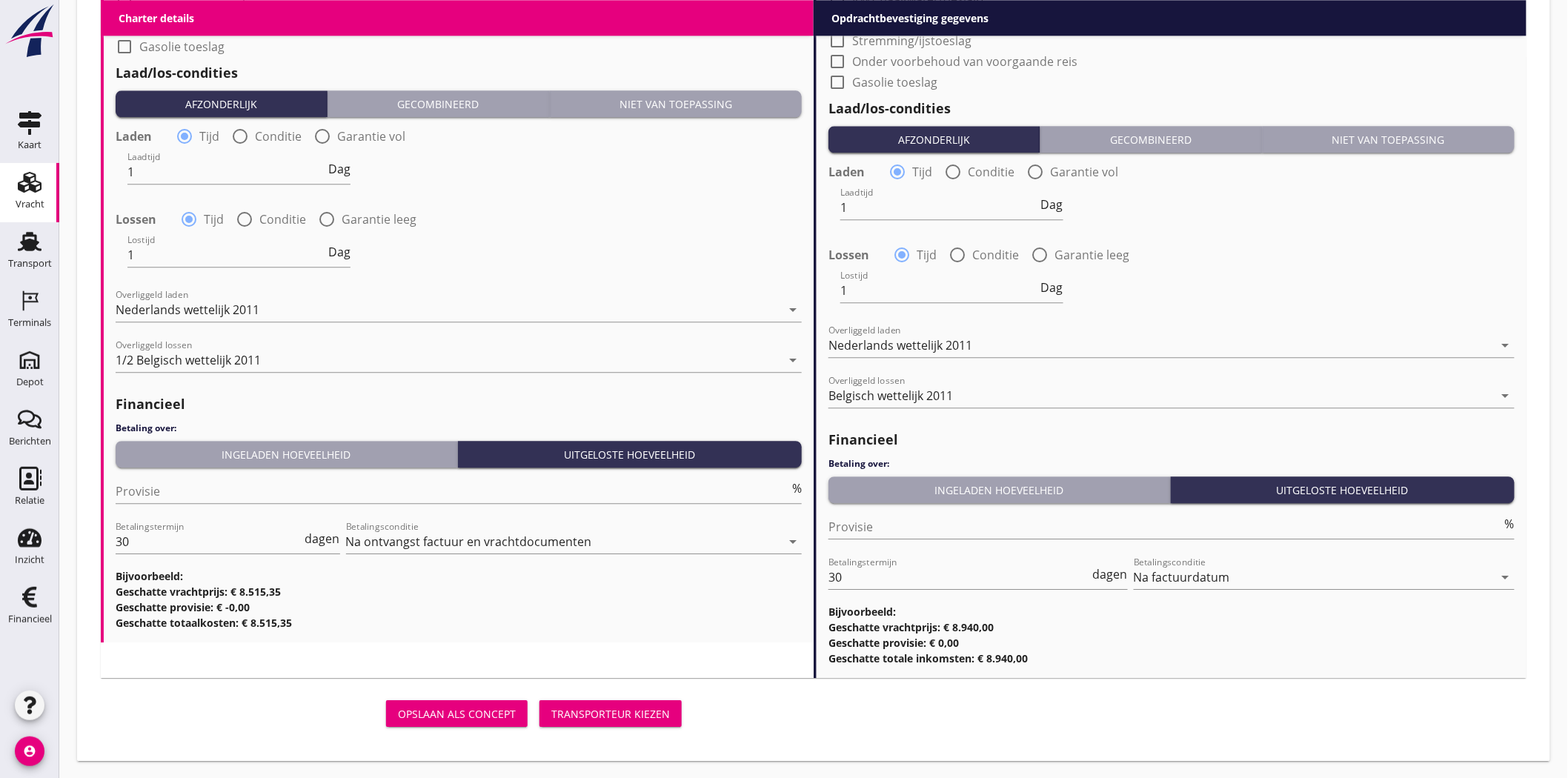
type textarea "Incl. G.O.T"
click at [591, 717] on div "Transporteur kiezen" at bounding box center [610, 714] width 118 height 16
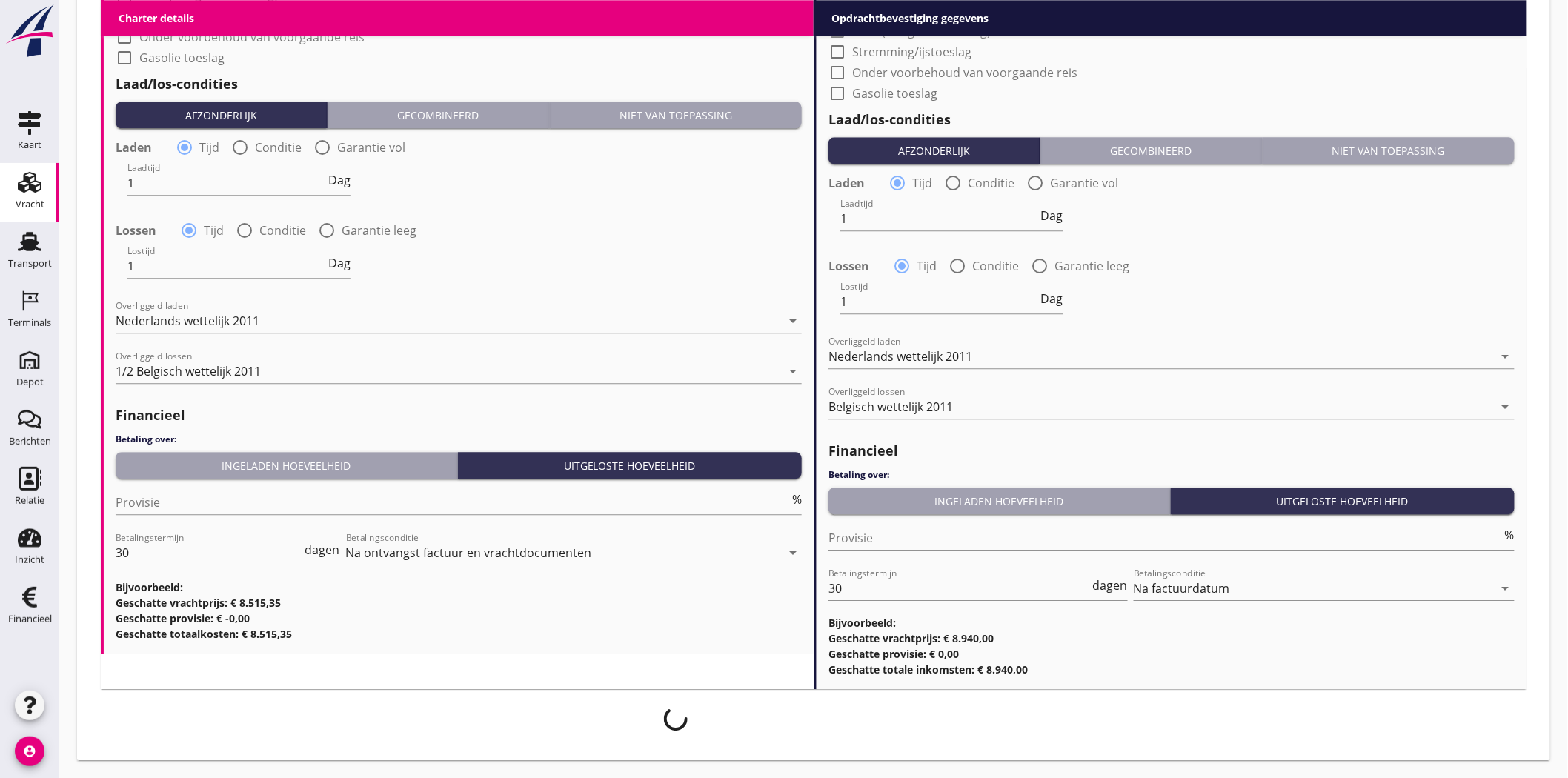
scroll to position [1525, 0]
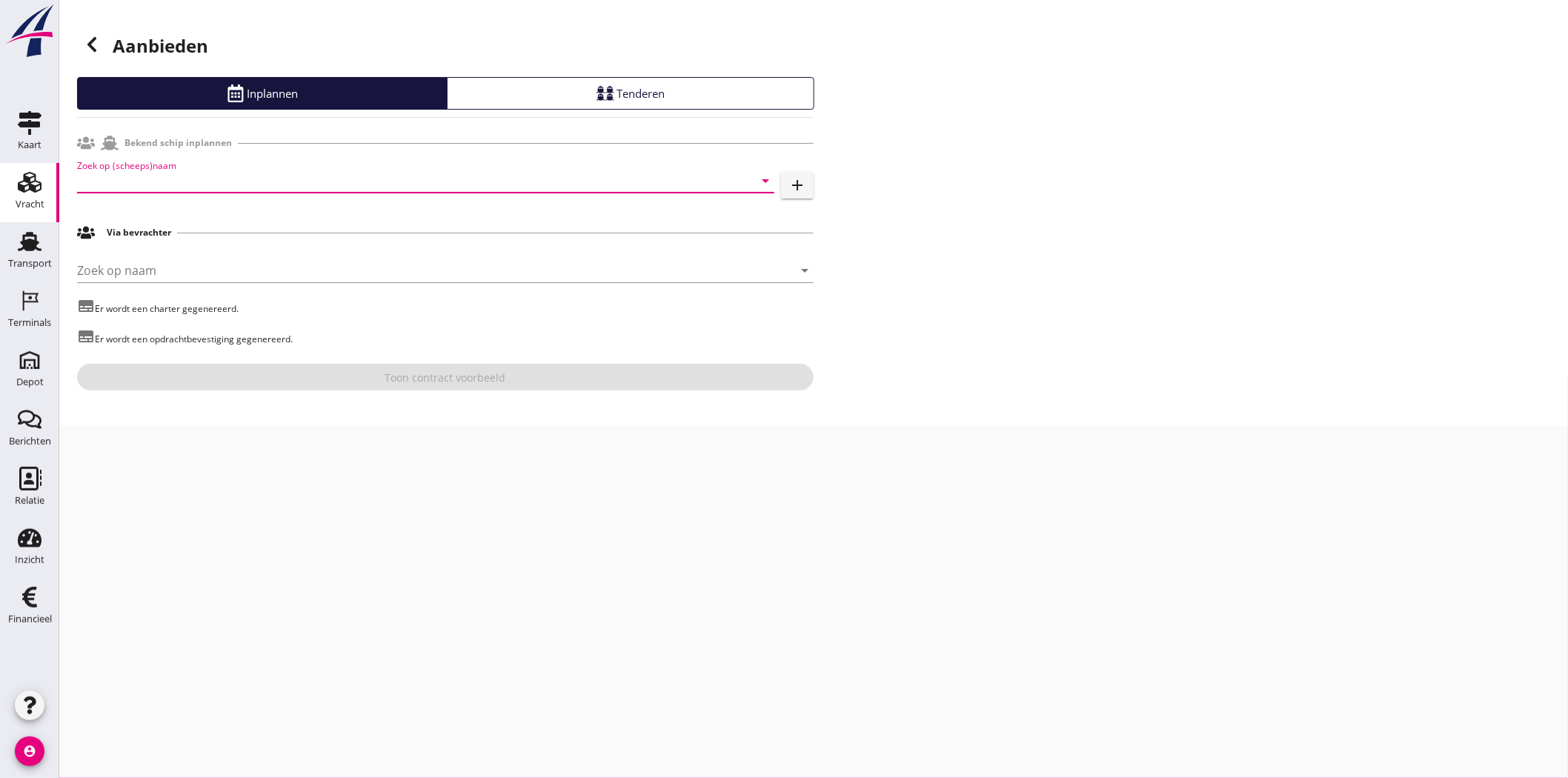
click at [408, 174] on input "Zoek op (scheeps)naam" at bounding box center [405, 180] width 656 height 24
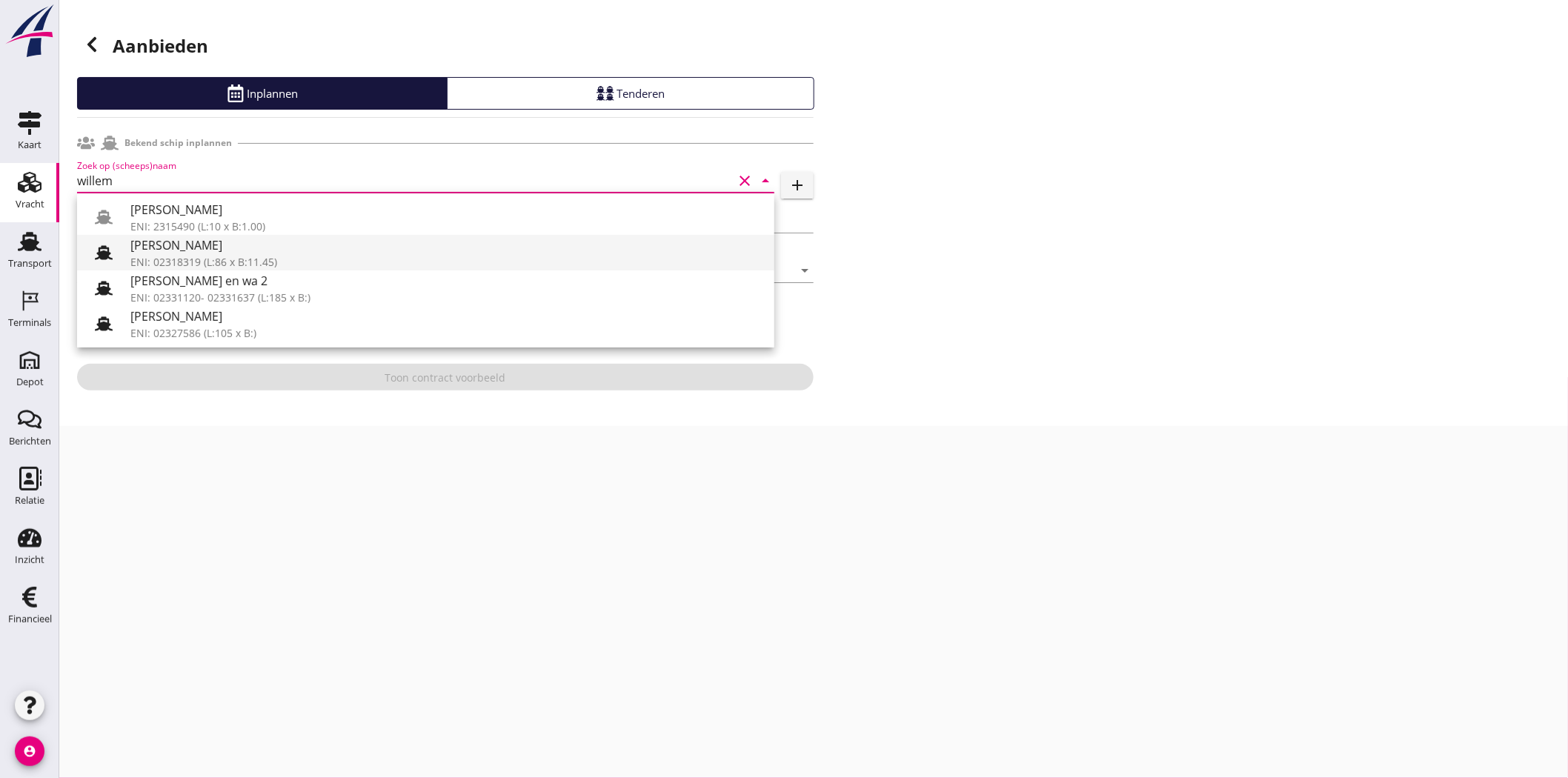
click at [193, 254] on div "ENI: 02318319 (L:86 x B:11.45)" at bounding box center [447, 262] width 632 height 16
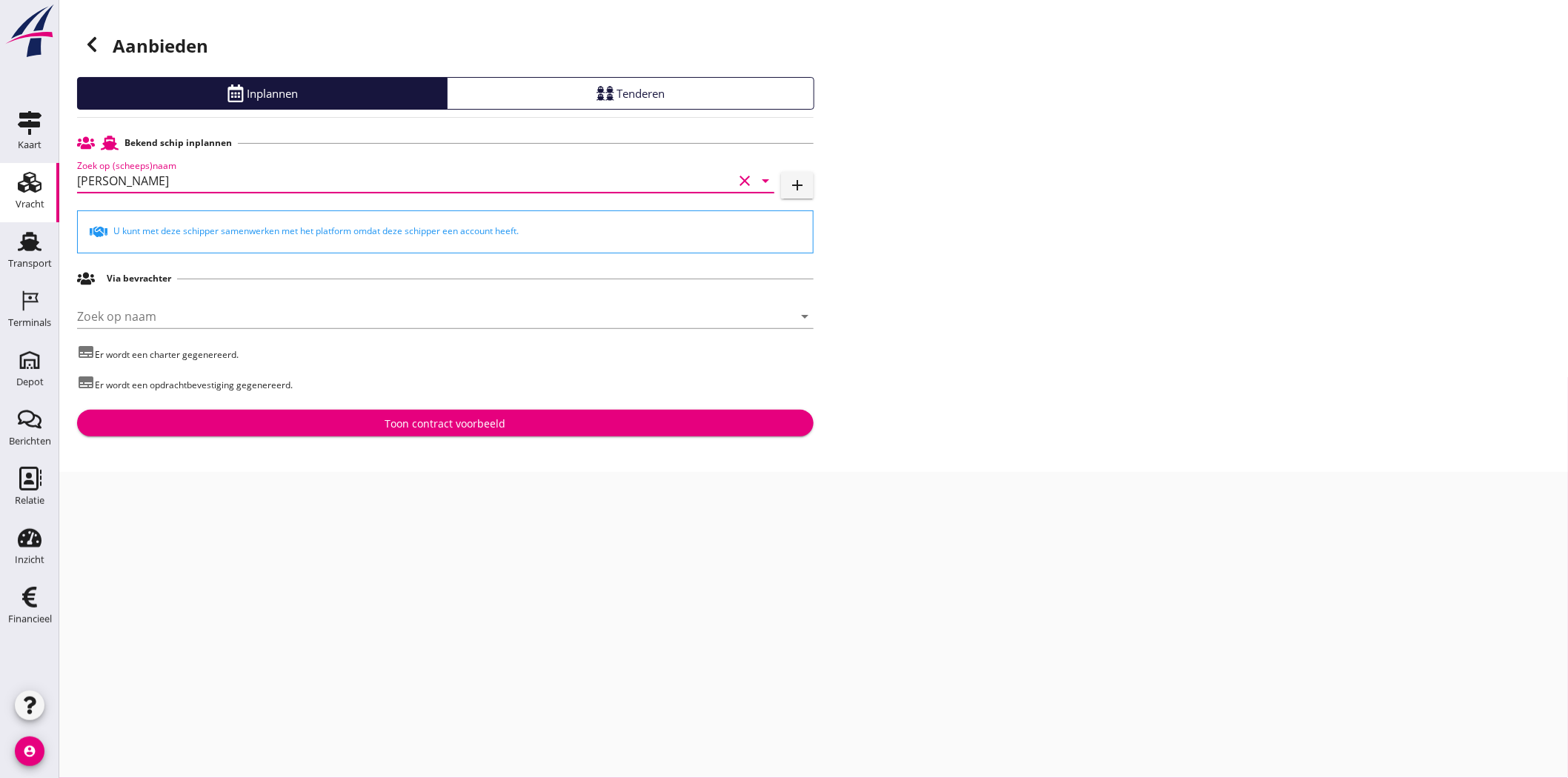
type input "[PERSON_NAME]"
click at [469, 413] on button "Toon contract voorbeeld" at bounding box center [446, 423] width 737 height 27
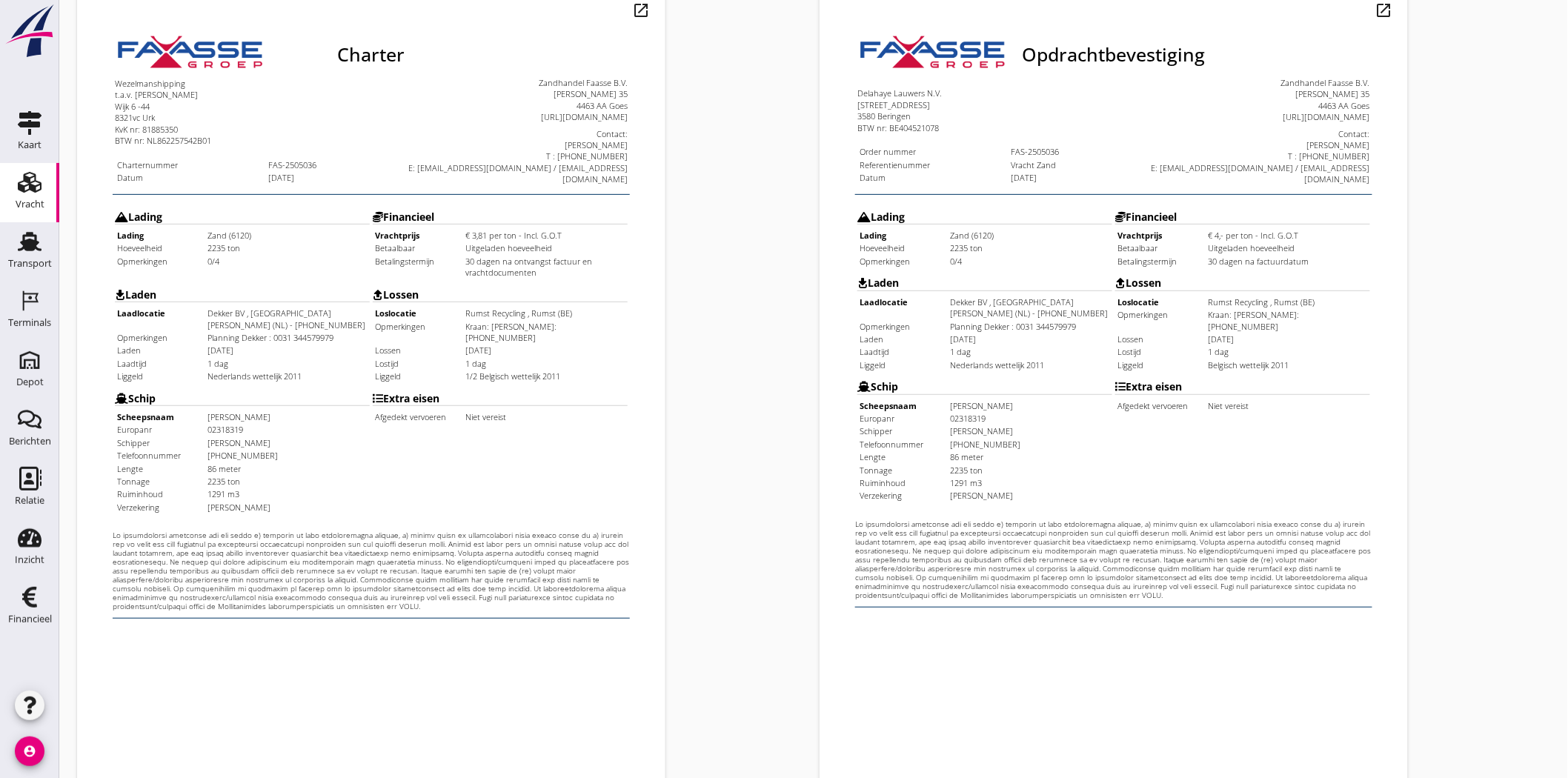
scroll to position [318, 0]
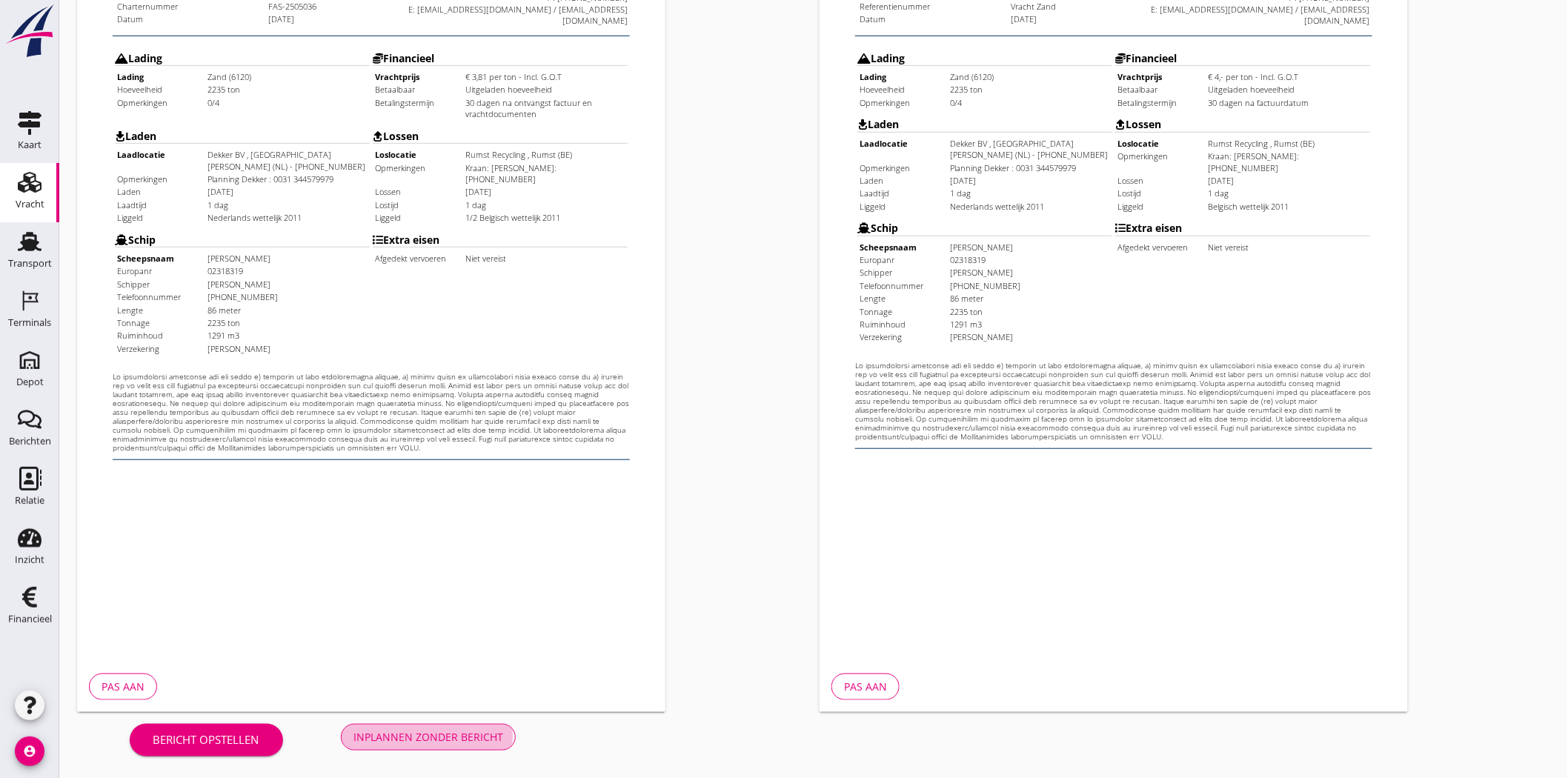
click at [431, 742] on div "Inplannen zonder bericht" at bounding box center [428, 737] width 149 height 16
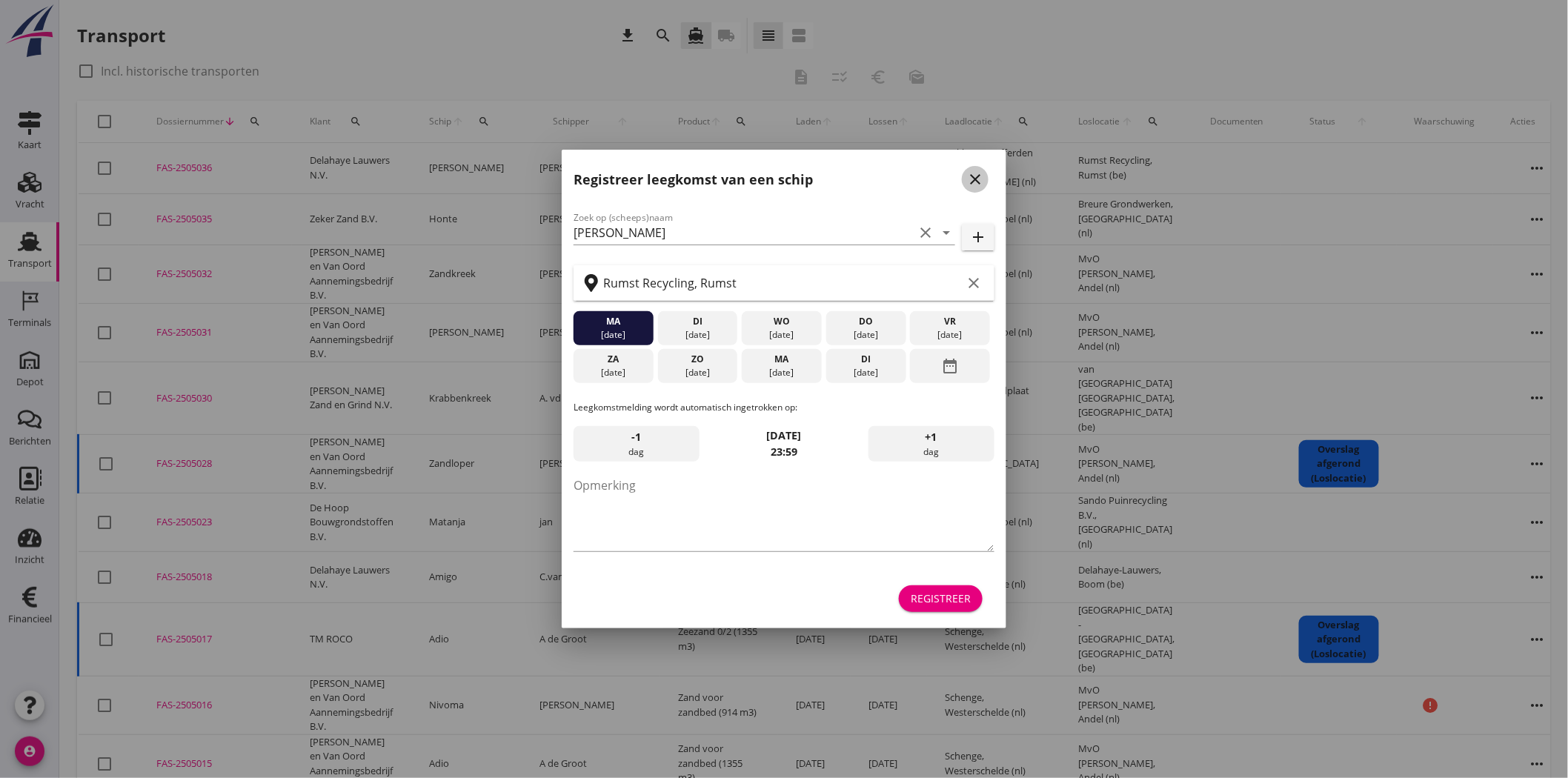
click at [974, 172] on icon "close" at bounding box center [975, 179] width 17 height 17
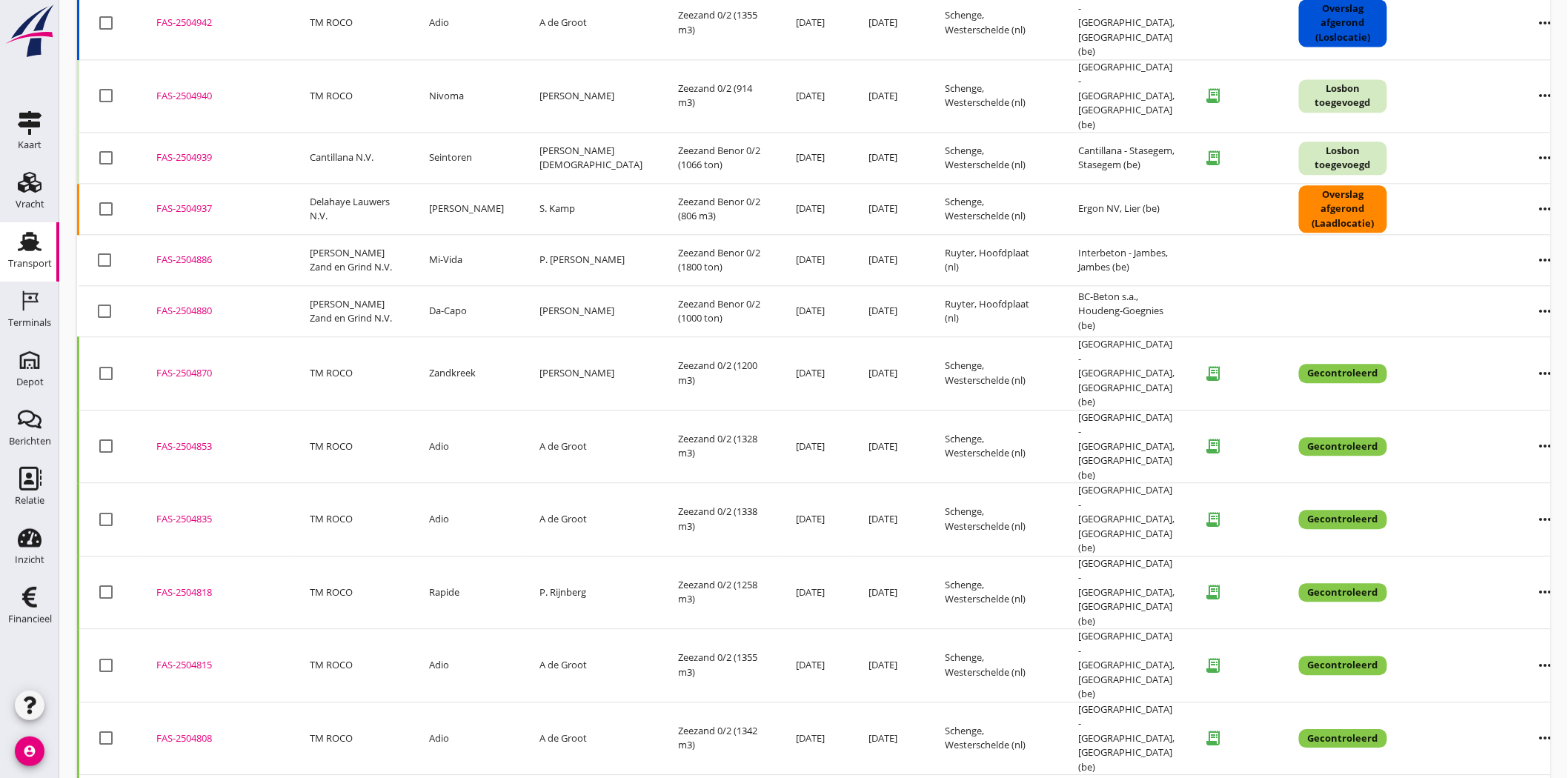
scroll to position [1042, 0]
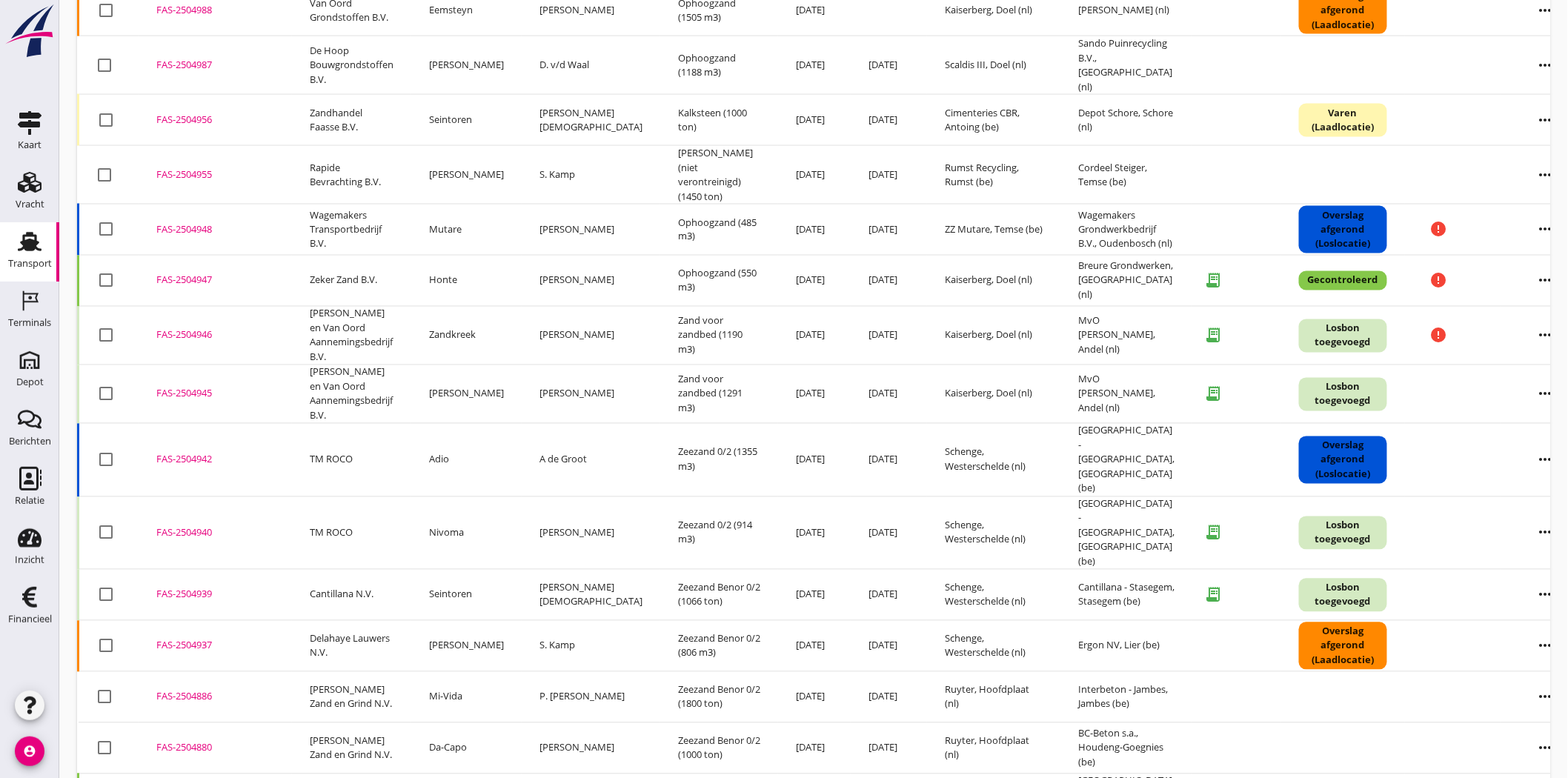
click at [190, 588] on div "FAS-2504939" at bounding box center [215, 595] width 118 height 15
click at [191, 526] on div "FAS-2504940" at bounding box center [215, 534] width 118 height 15
click at [190, 387] on div "FAS-2504945" at bounding box center [215, 394] width 118 height 15
click at [195, 328] on div "FAS-2504946" at bounding box center [215, 336] width 118 height 15
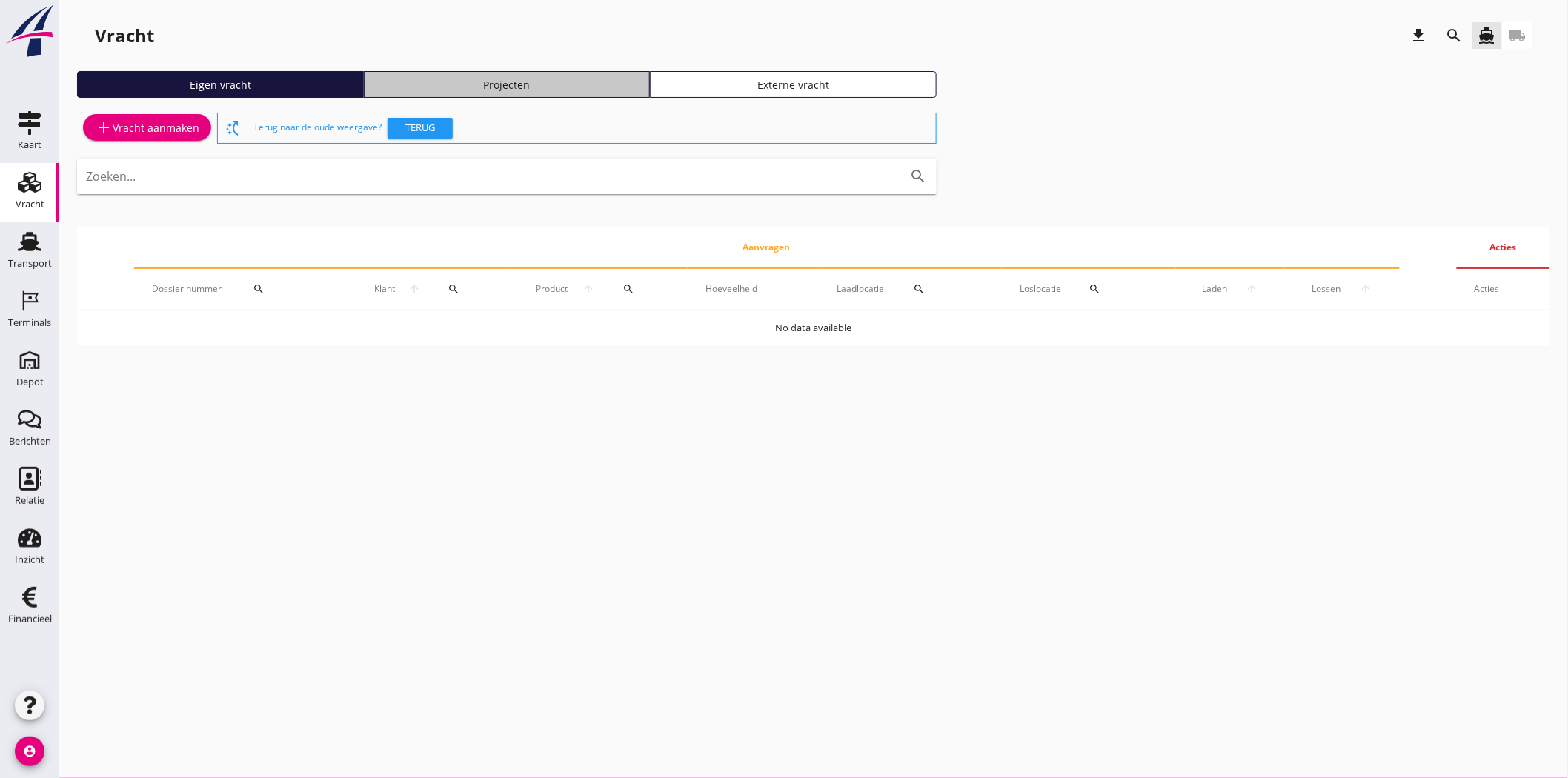
click at [556, 76] on link "Projecten" at bounding box center [507, 84] width 287 height 27
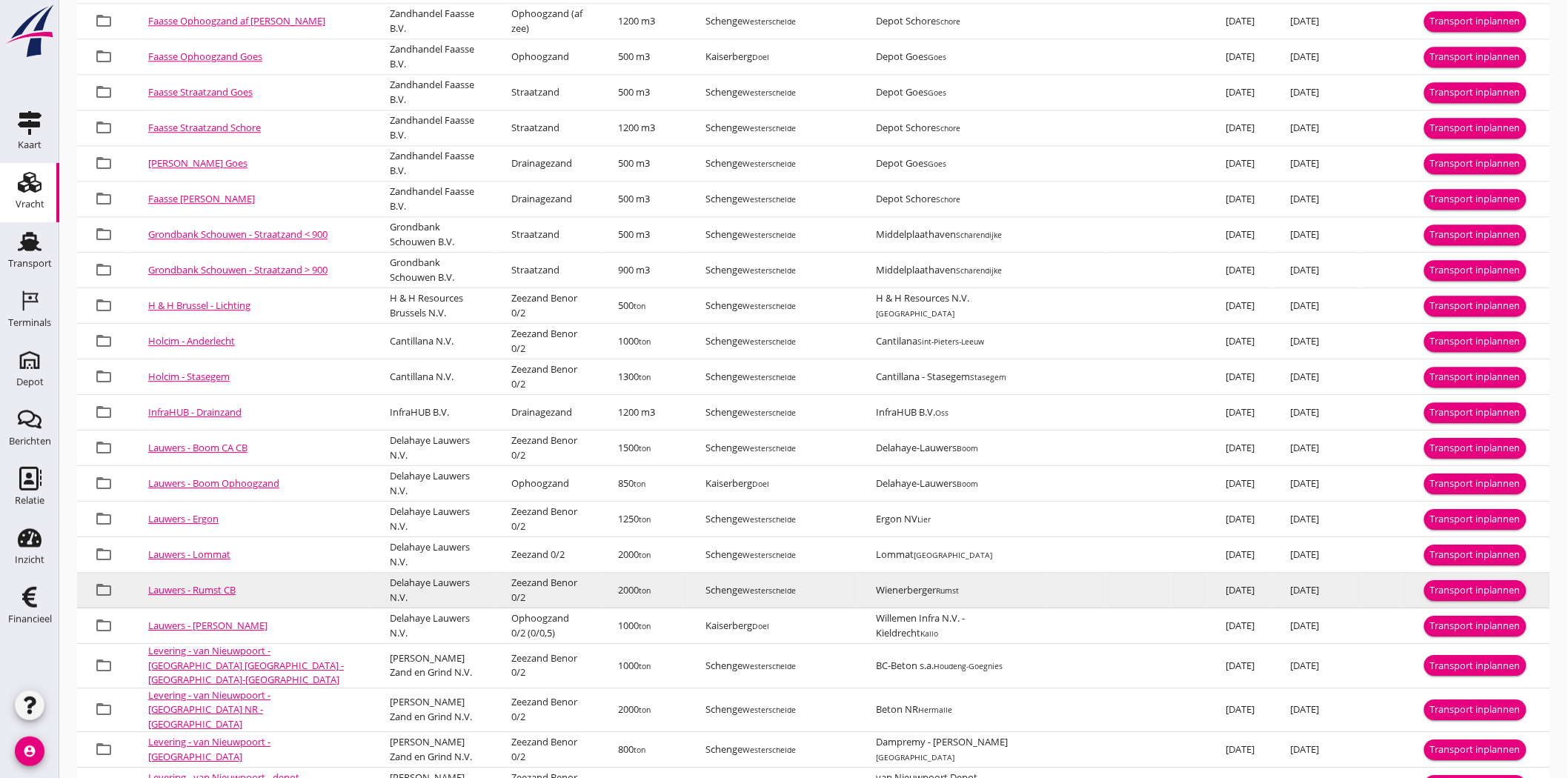
scroll to position [1742, 0]
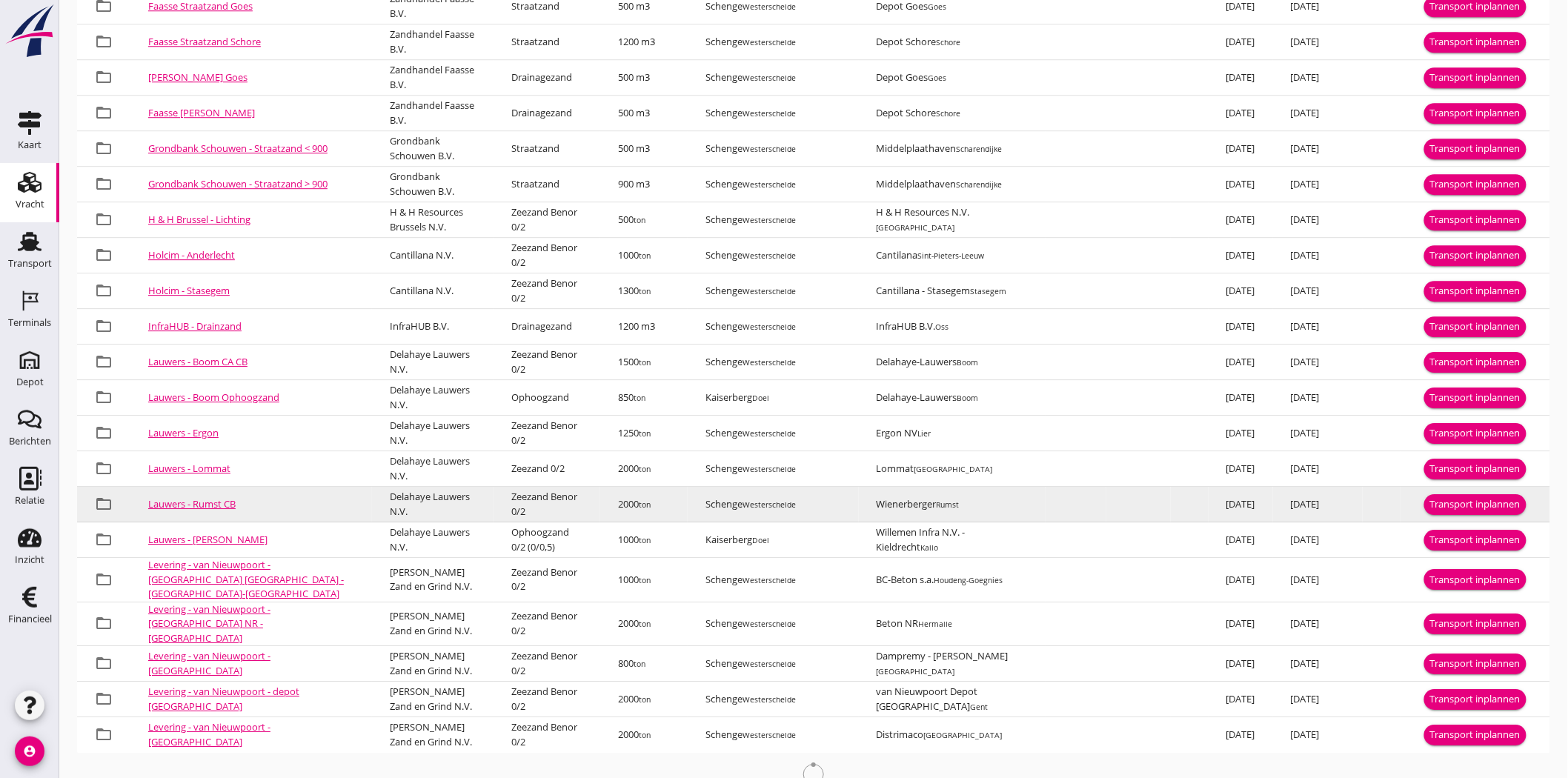
click at [227, 277] on link "Lauwers - Rumst CB" at bounding box center [192, 504] width 87 height 14
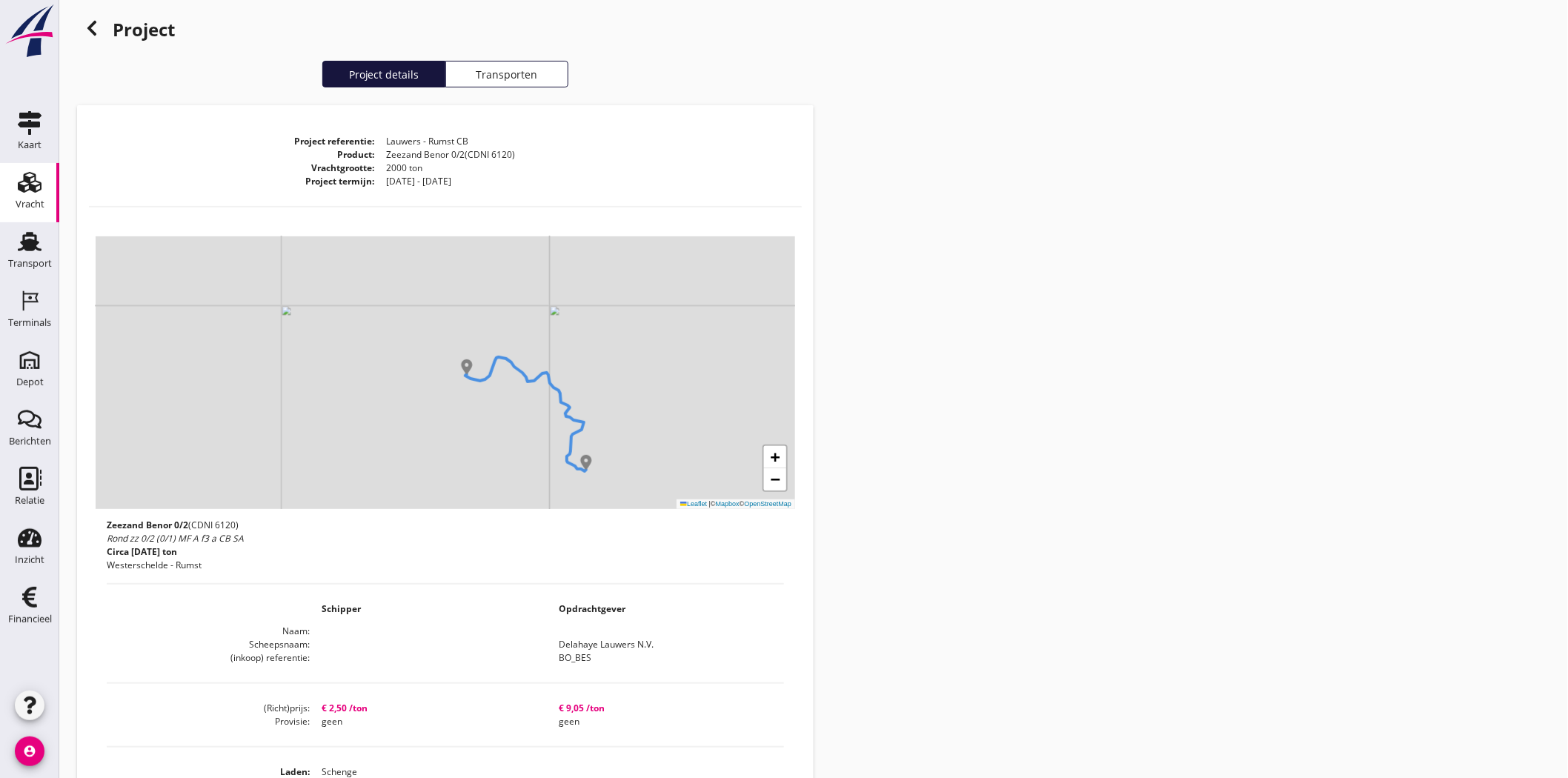
scroll to position [329, 0]
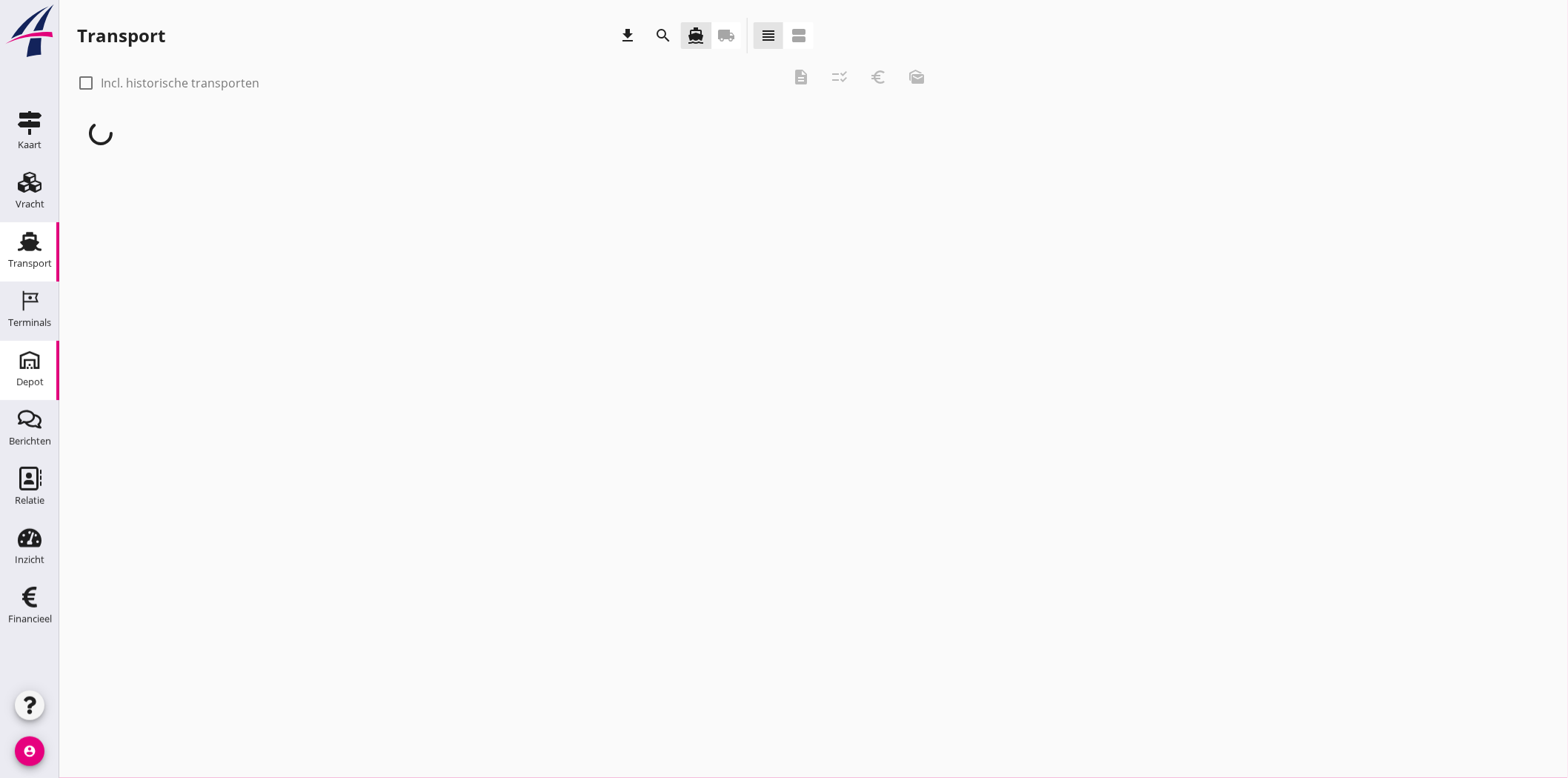
click at [31, 277] on div "Depot" at bounding box center [30, 382] width 27 height 20
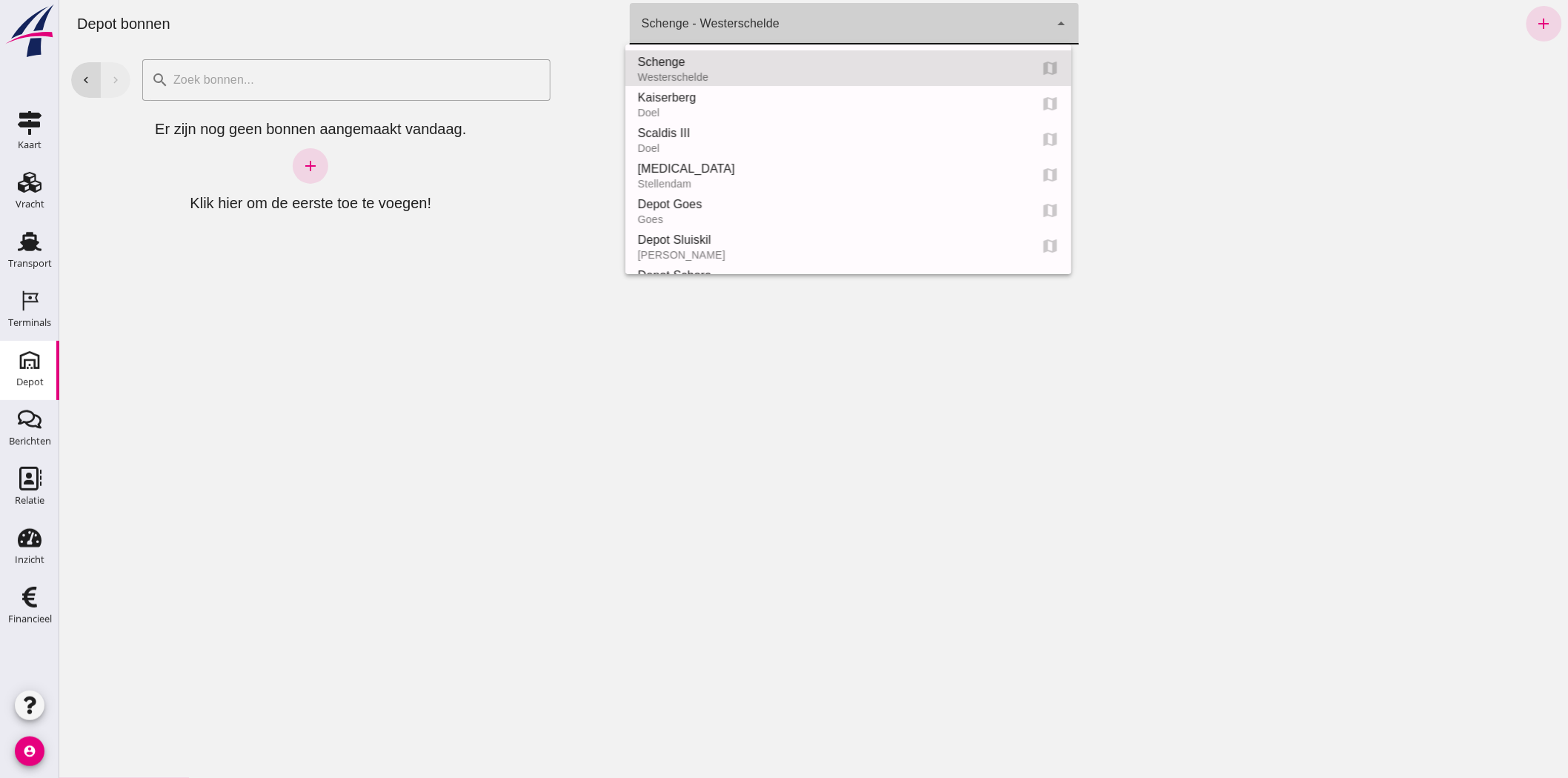
click at [610, 26] on div "arrow_drop_down" at bounding box center [1058, 24] width 20 height 42
click at [610, 99] on div "Kaiserberg" at bounding box center [826, 97] width 380 height 17
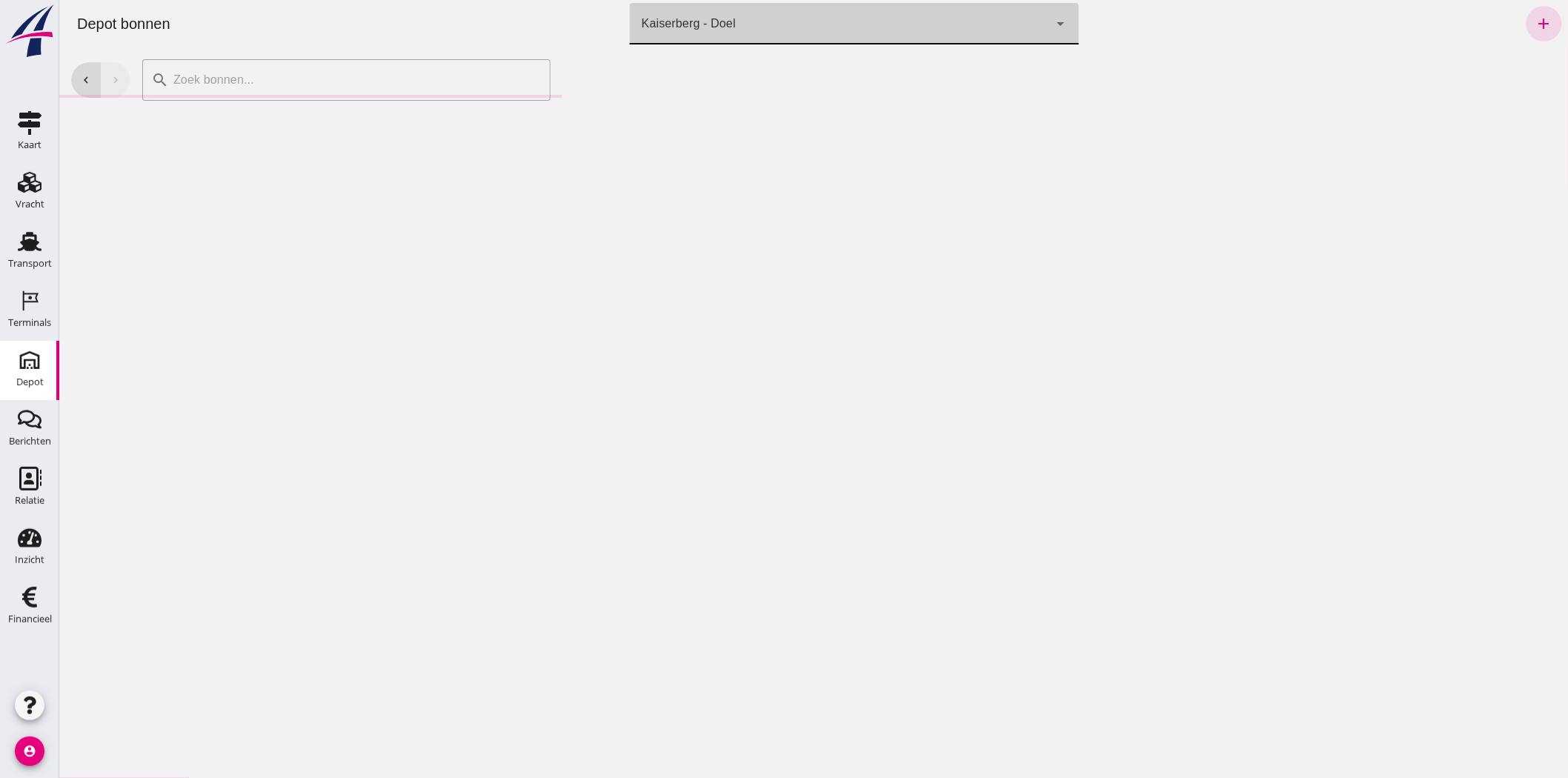
click div "Kaiserberg - Doel 7f603609-51ae-4e75-986b-c9057e559465"
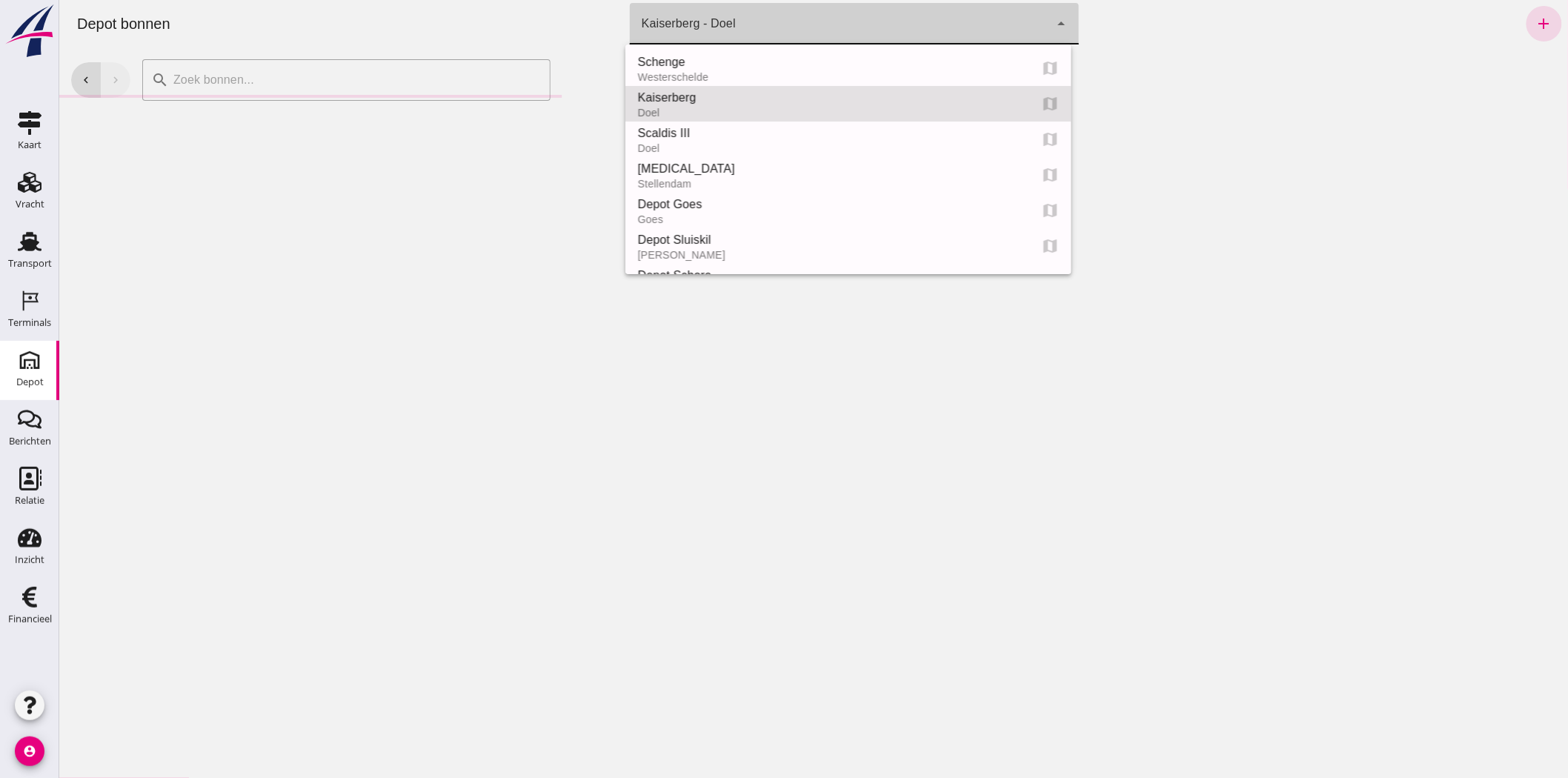
scroll to position [35, 0]
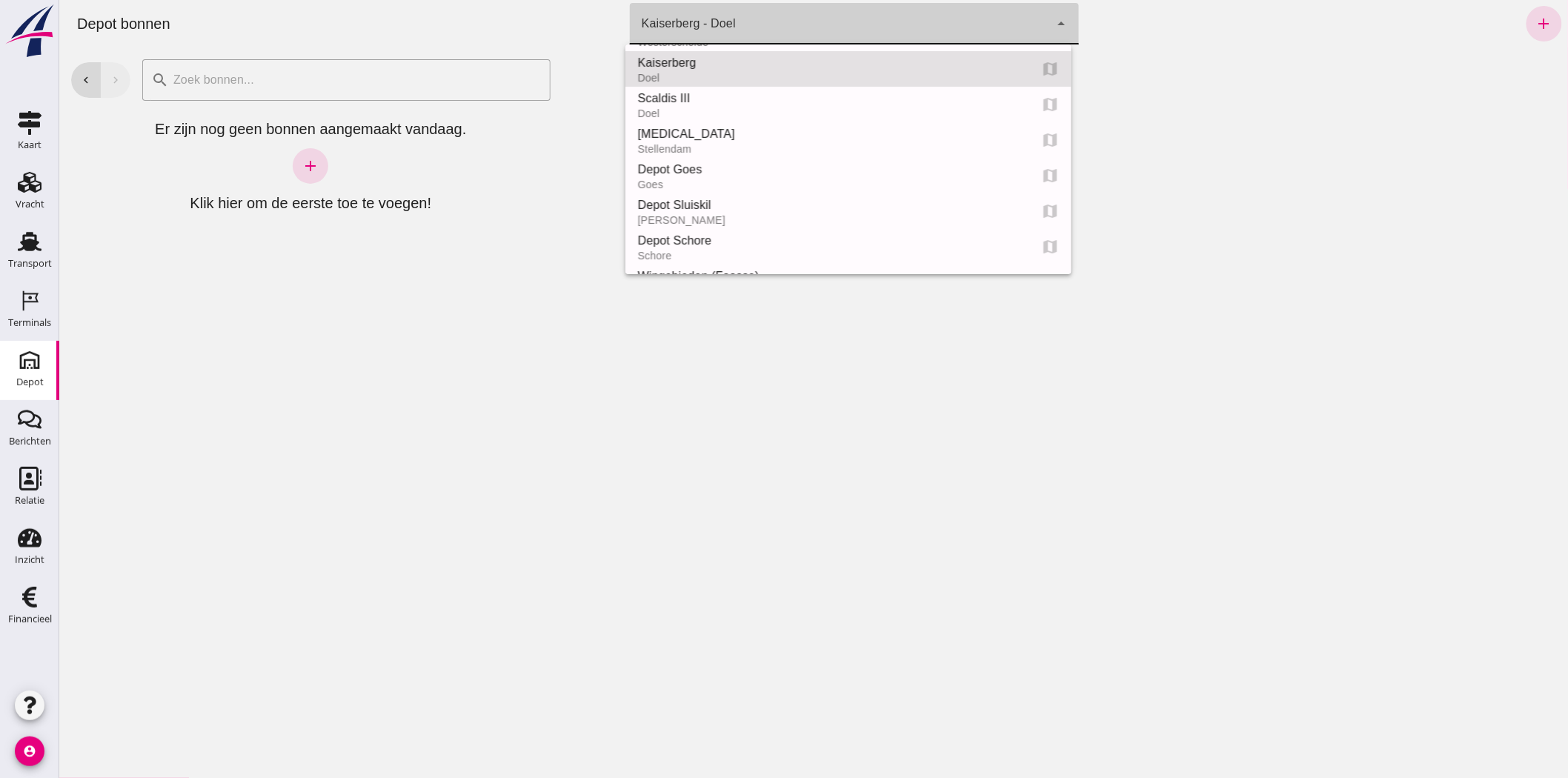
click at [610, 240] on div "Depot Schore" at bounding box center [826, 240] width 380 height 17
type input "da4e762a-ddf1-4556-b2ca-bcf6277de398"
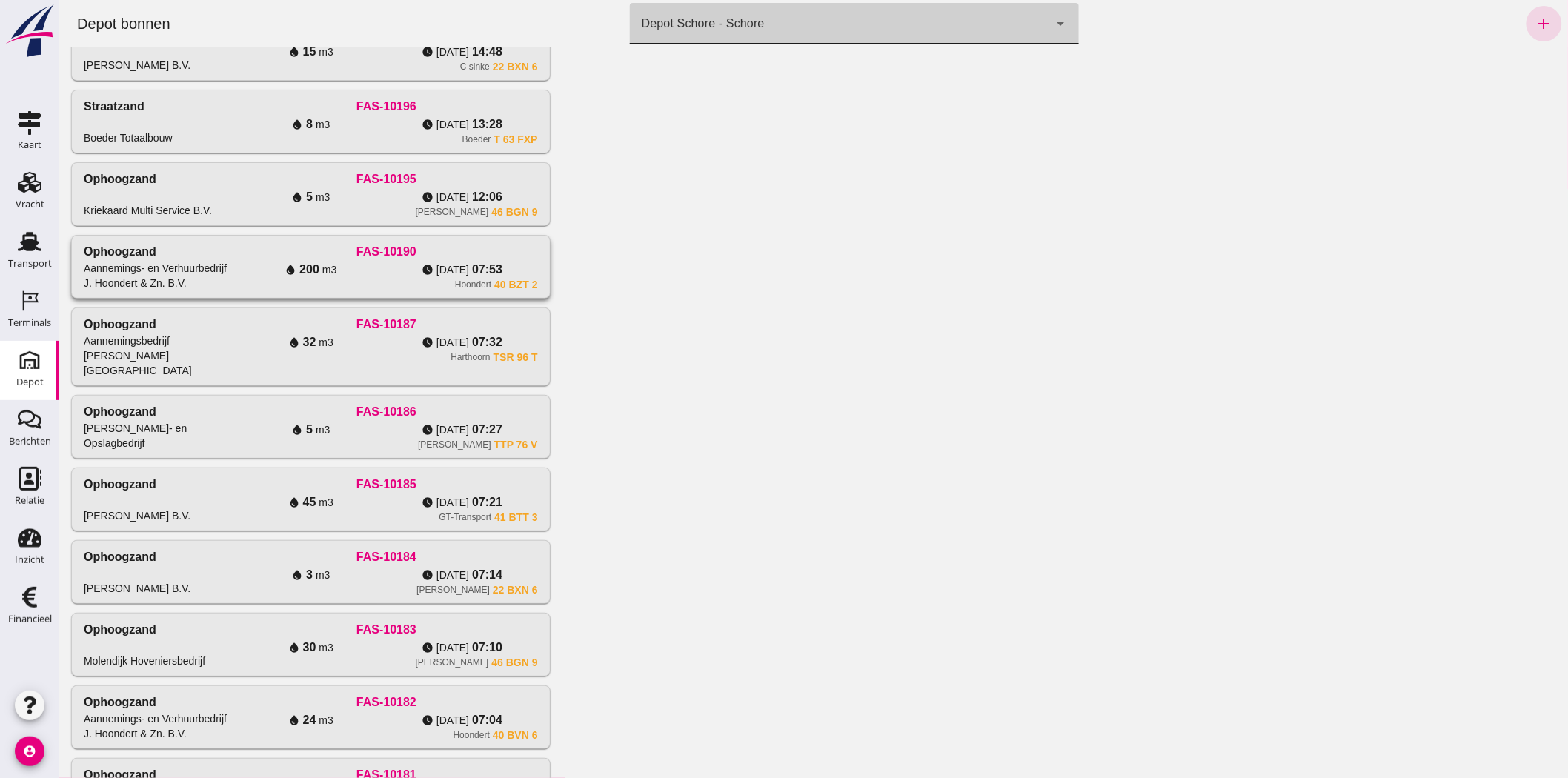
scroll to position [0, 0]
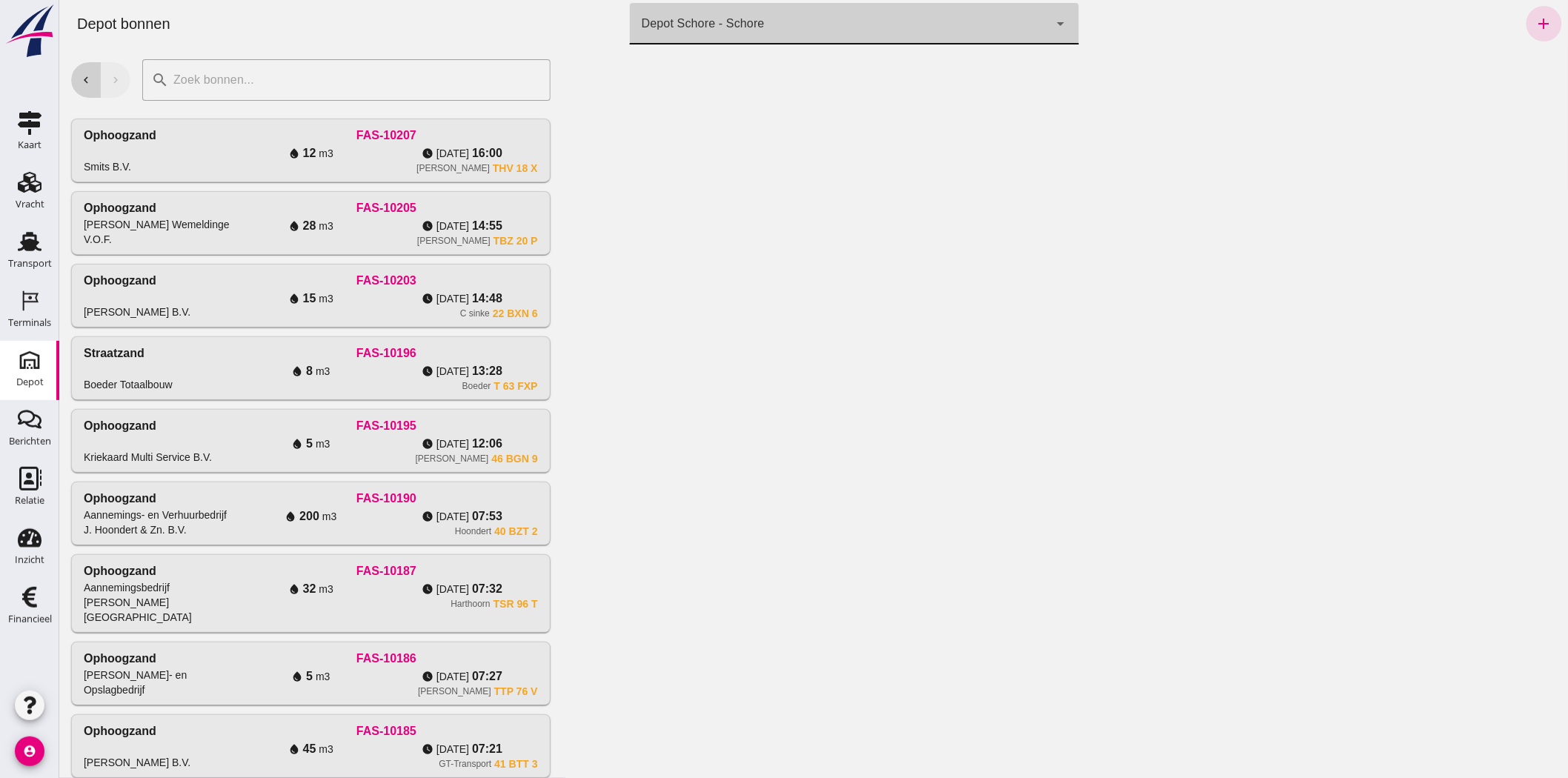
click at [90, 77] on icon "chevron_left" at bounding box center [86, 80] width 14 height 14
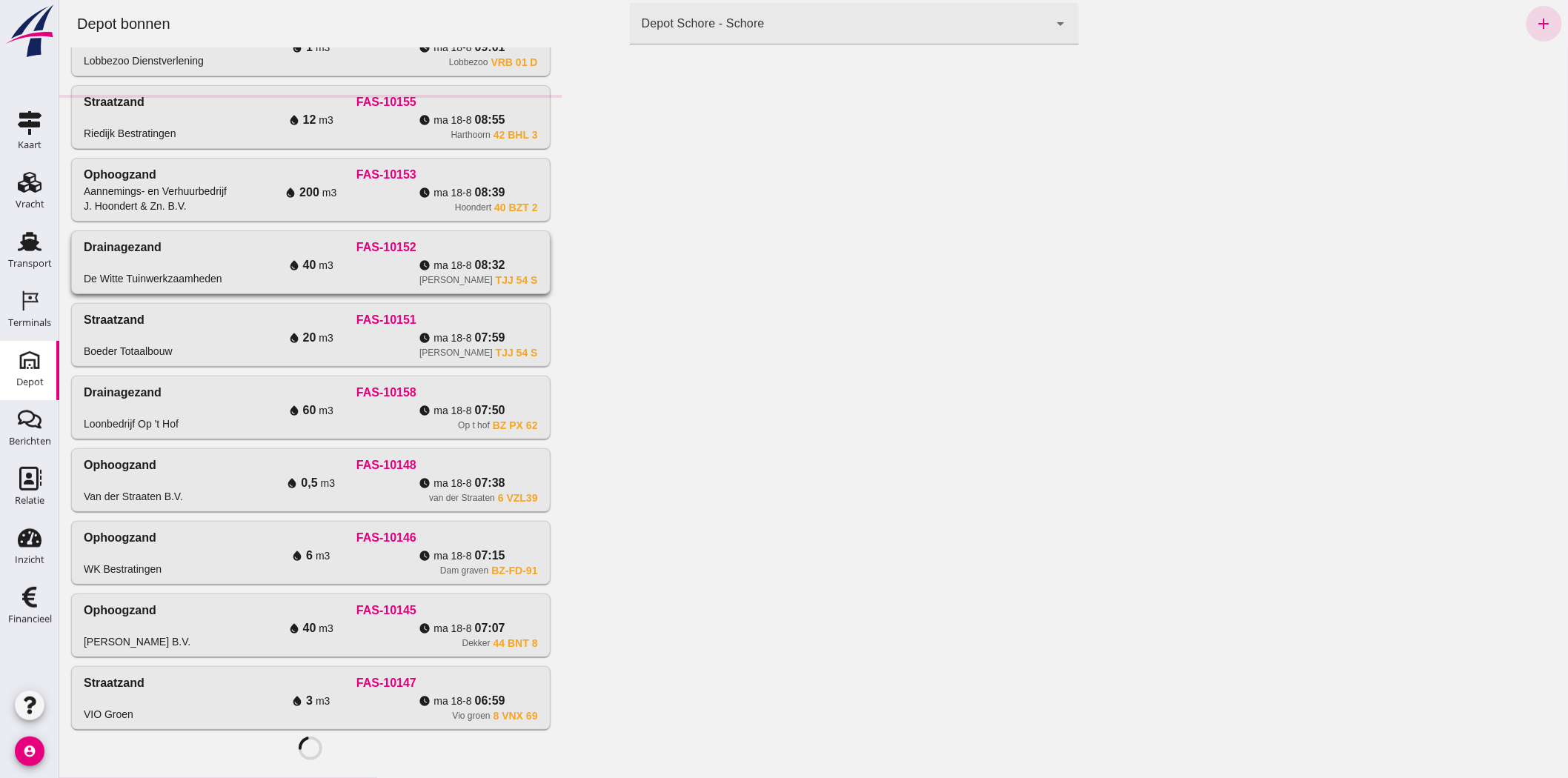
scroll to position [830, 0]
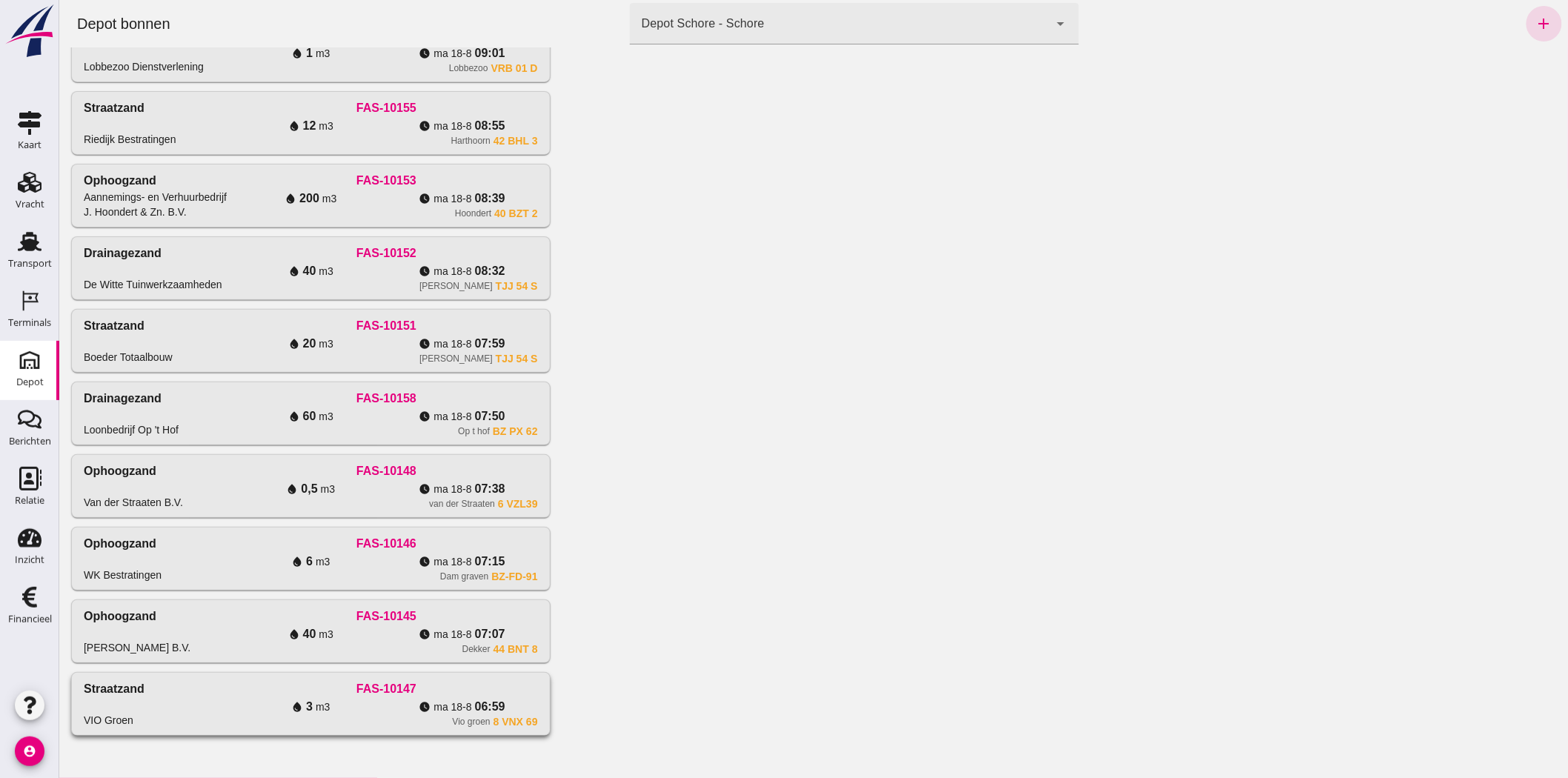
click div "FAS-10147"
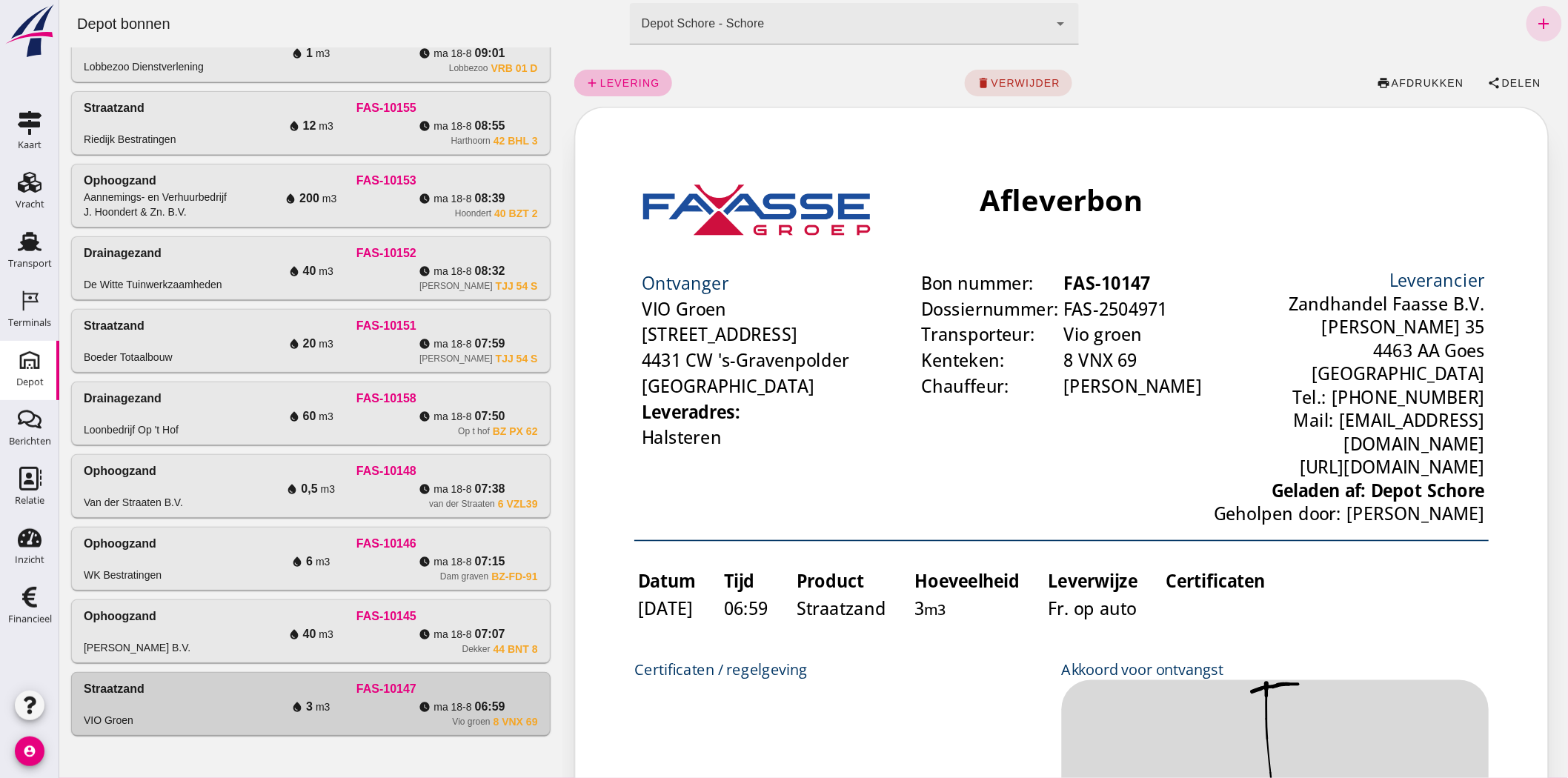
scroll to position [0, 0]
click span "Delen"
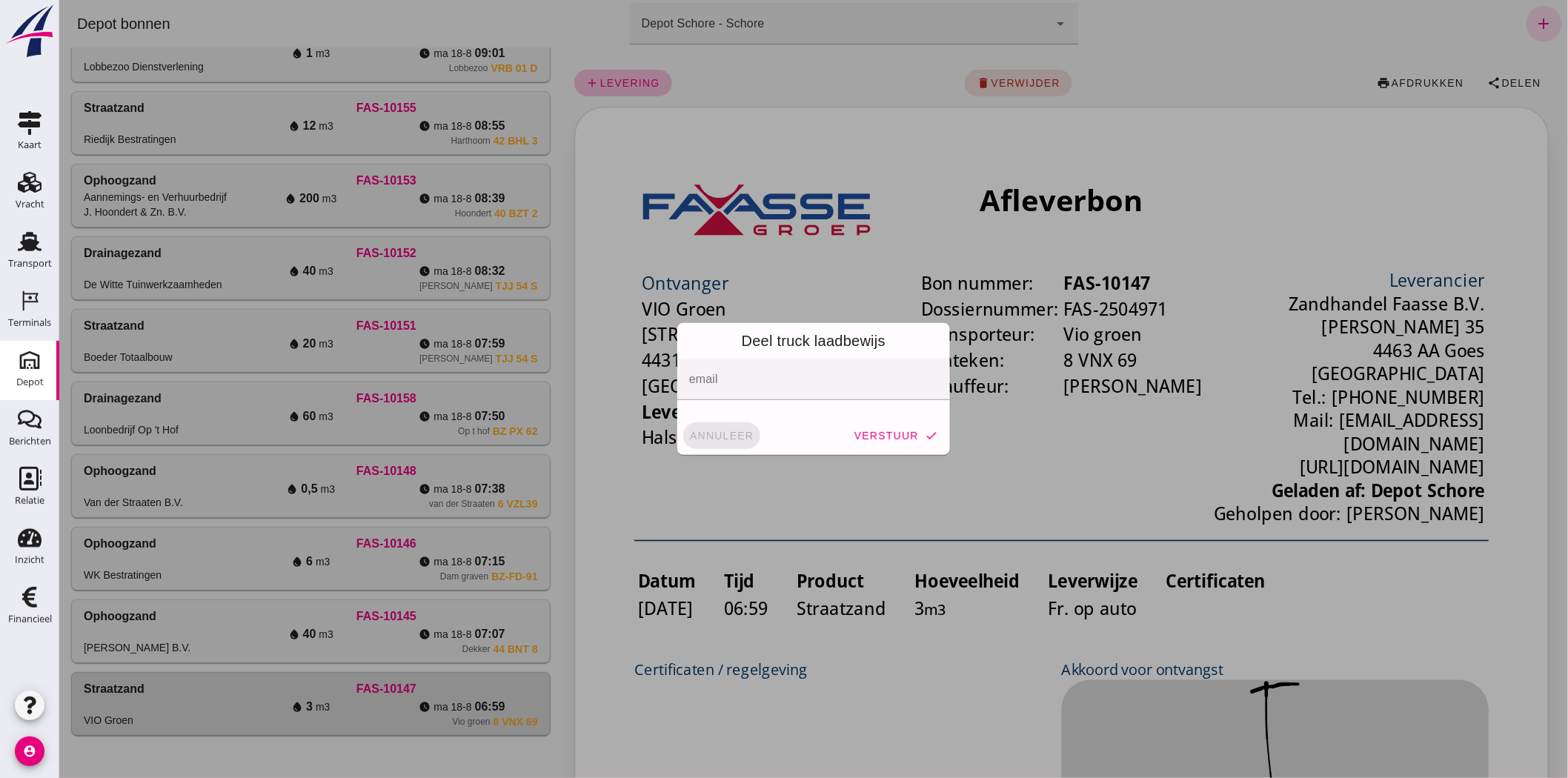
click span "annuleer"
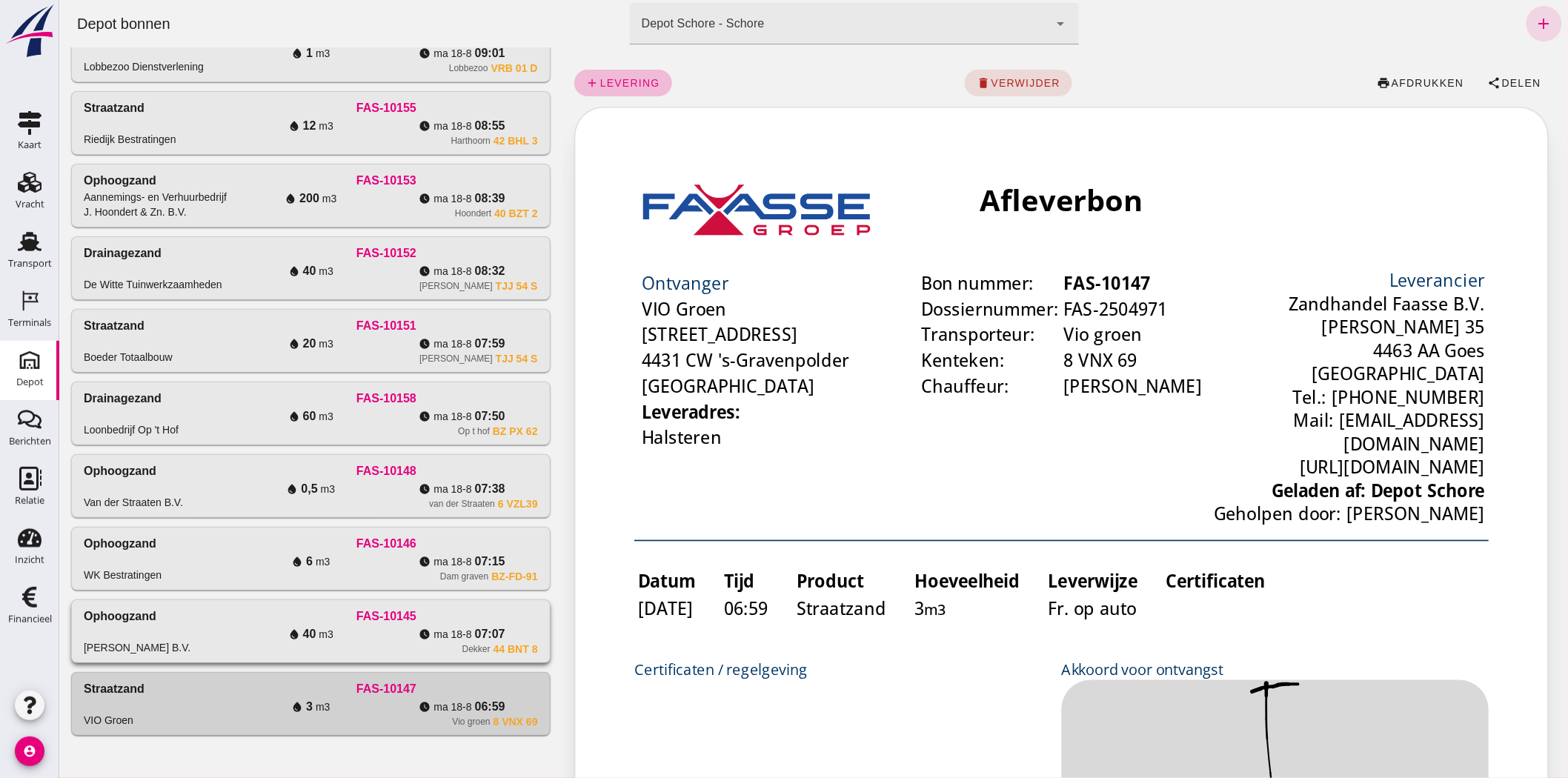
click div "Dekker 44 BNT 8"
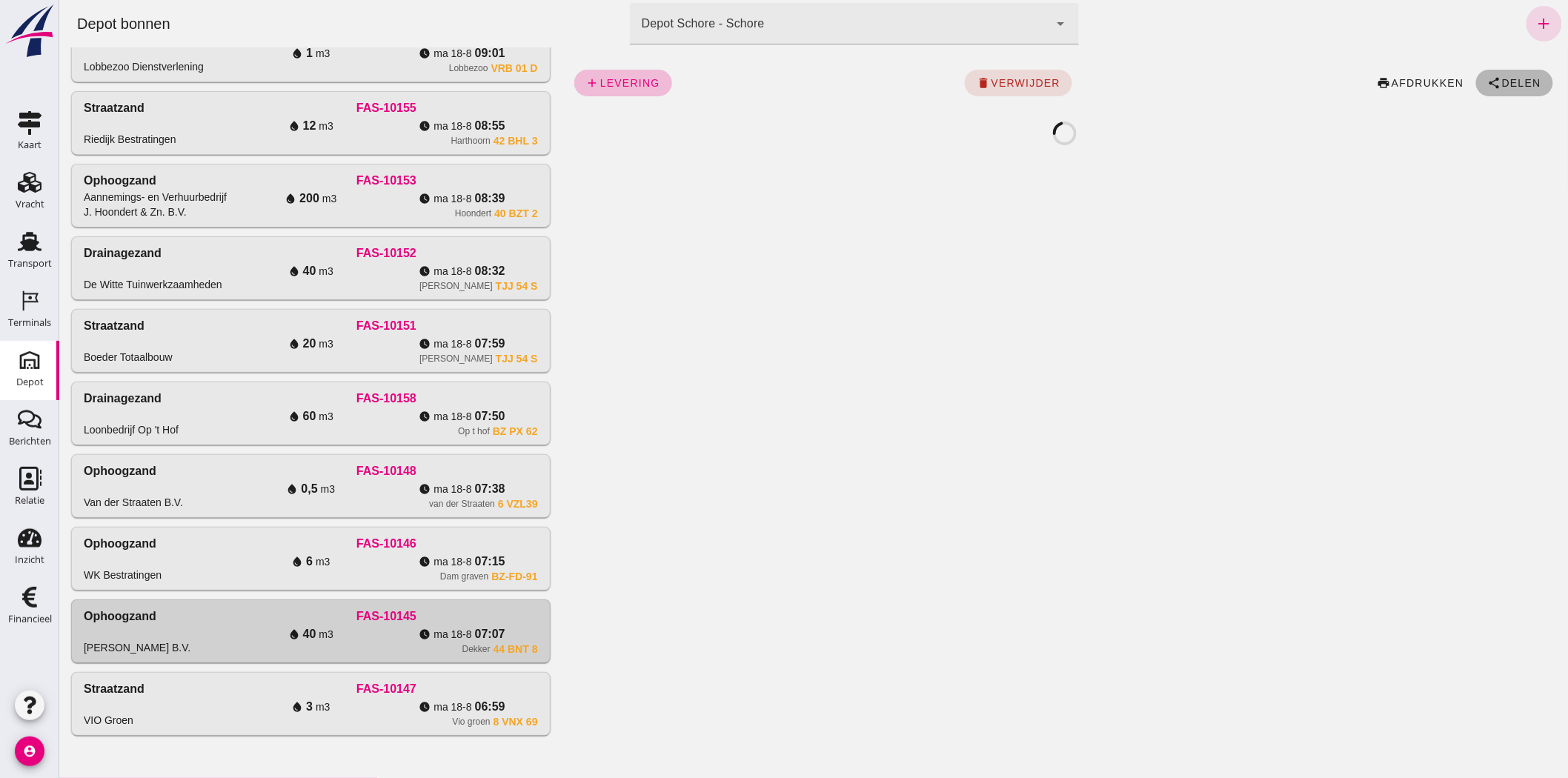
click icon "share"
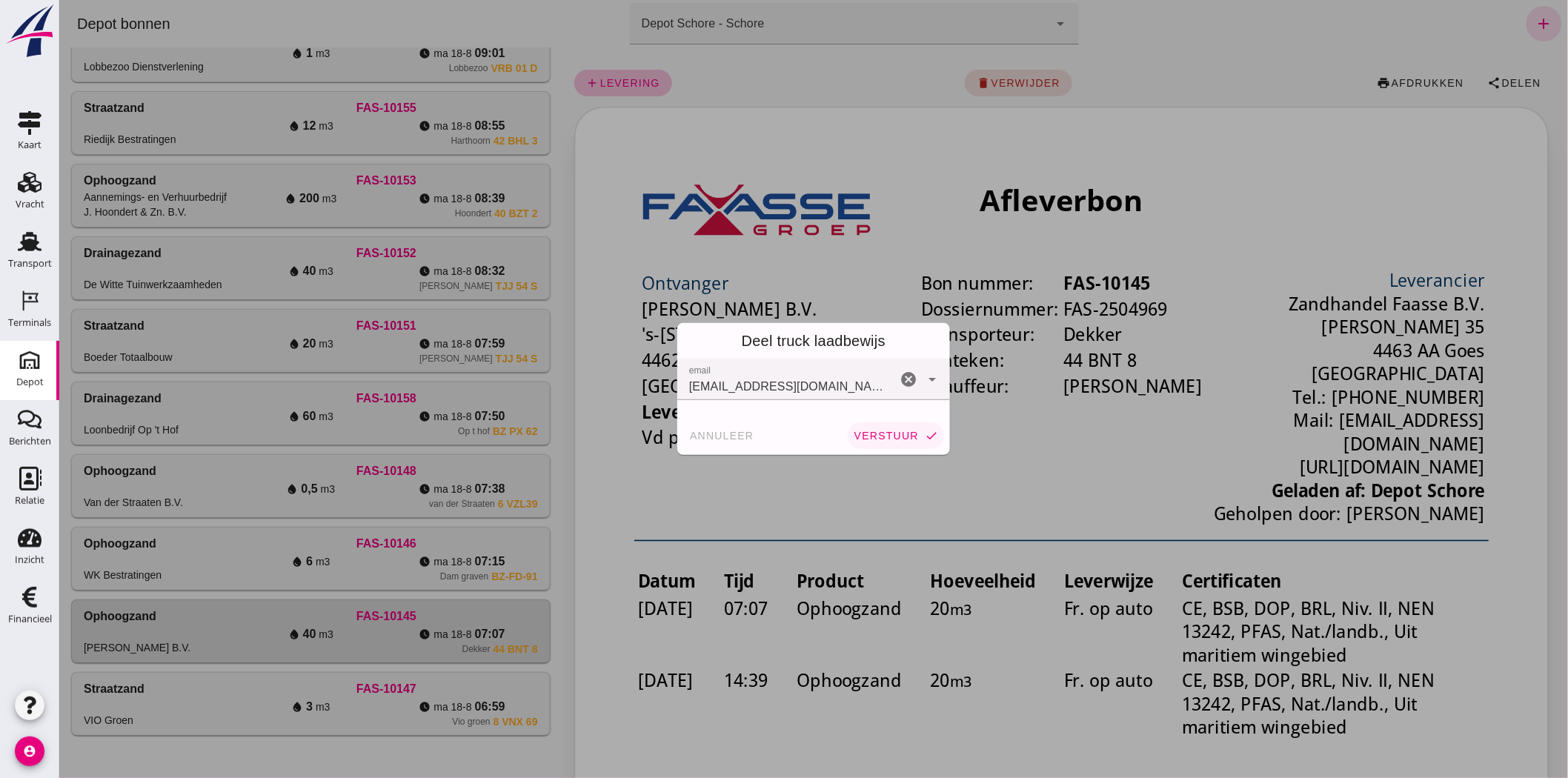
click span "verstuur"
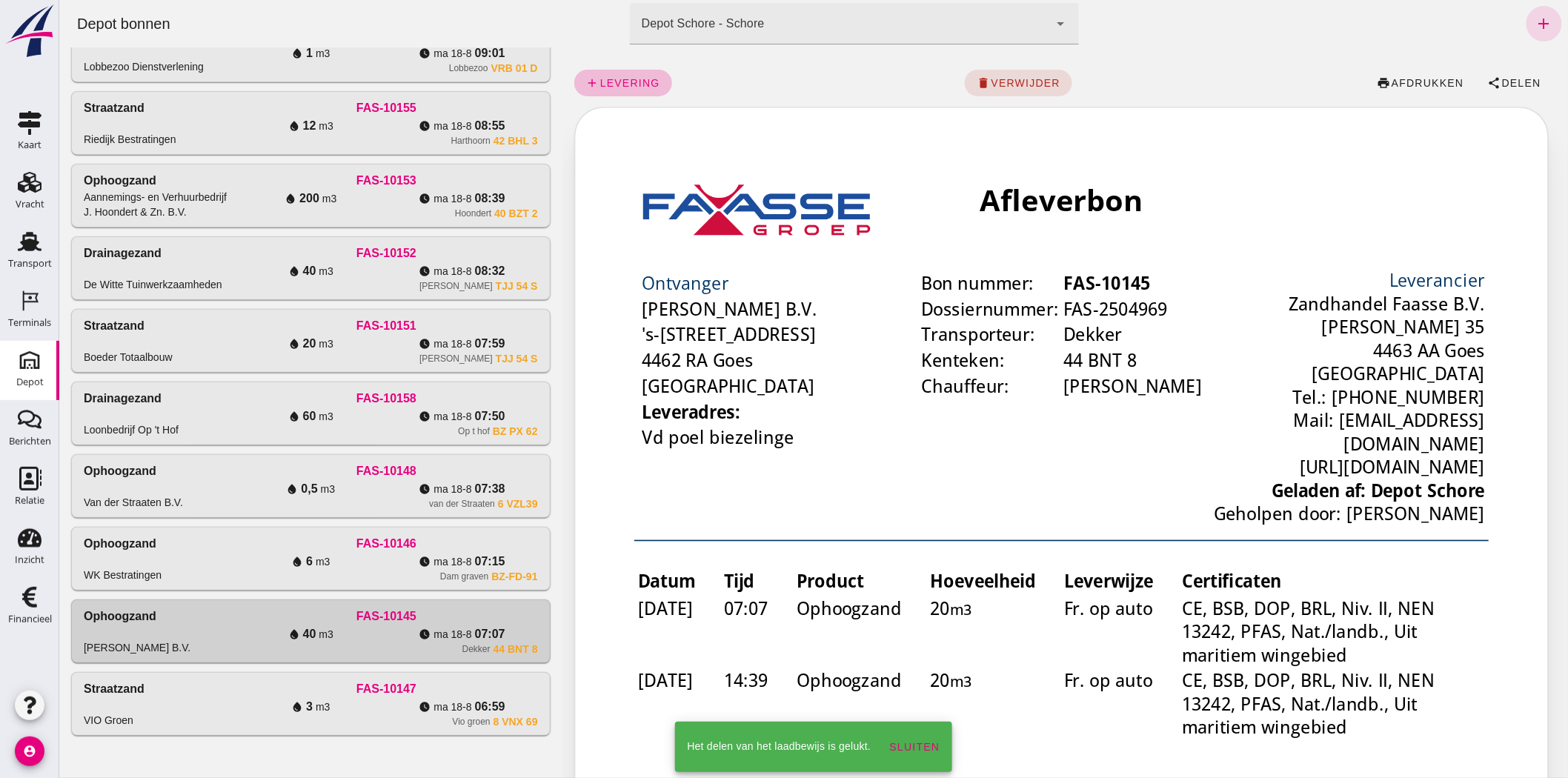
click div "Dam graven BZ-FD-91"
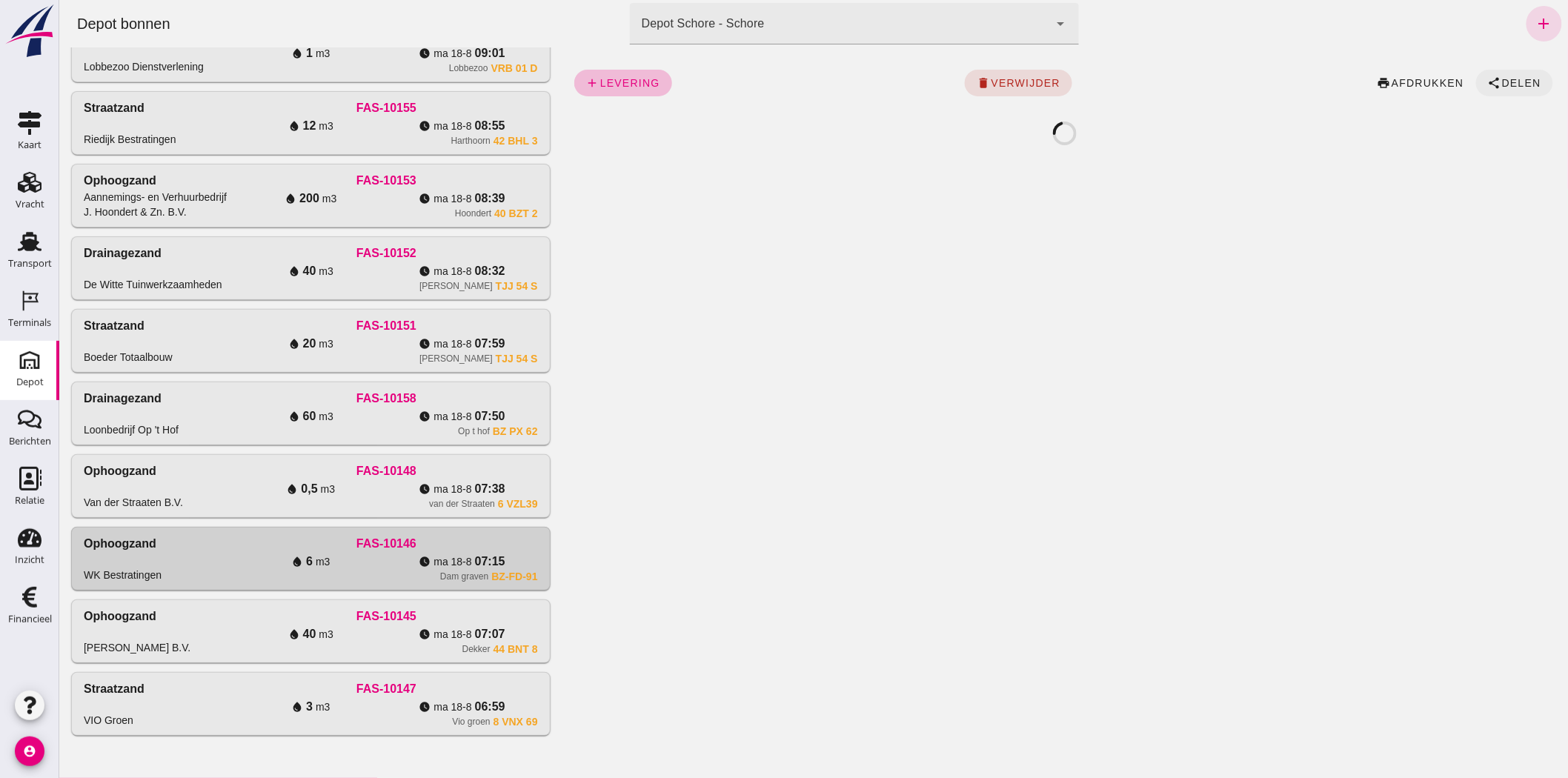
click span "share Delen"
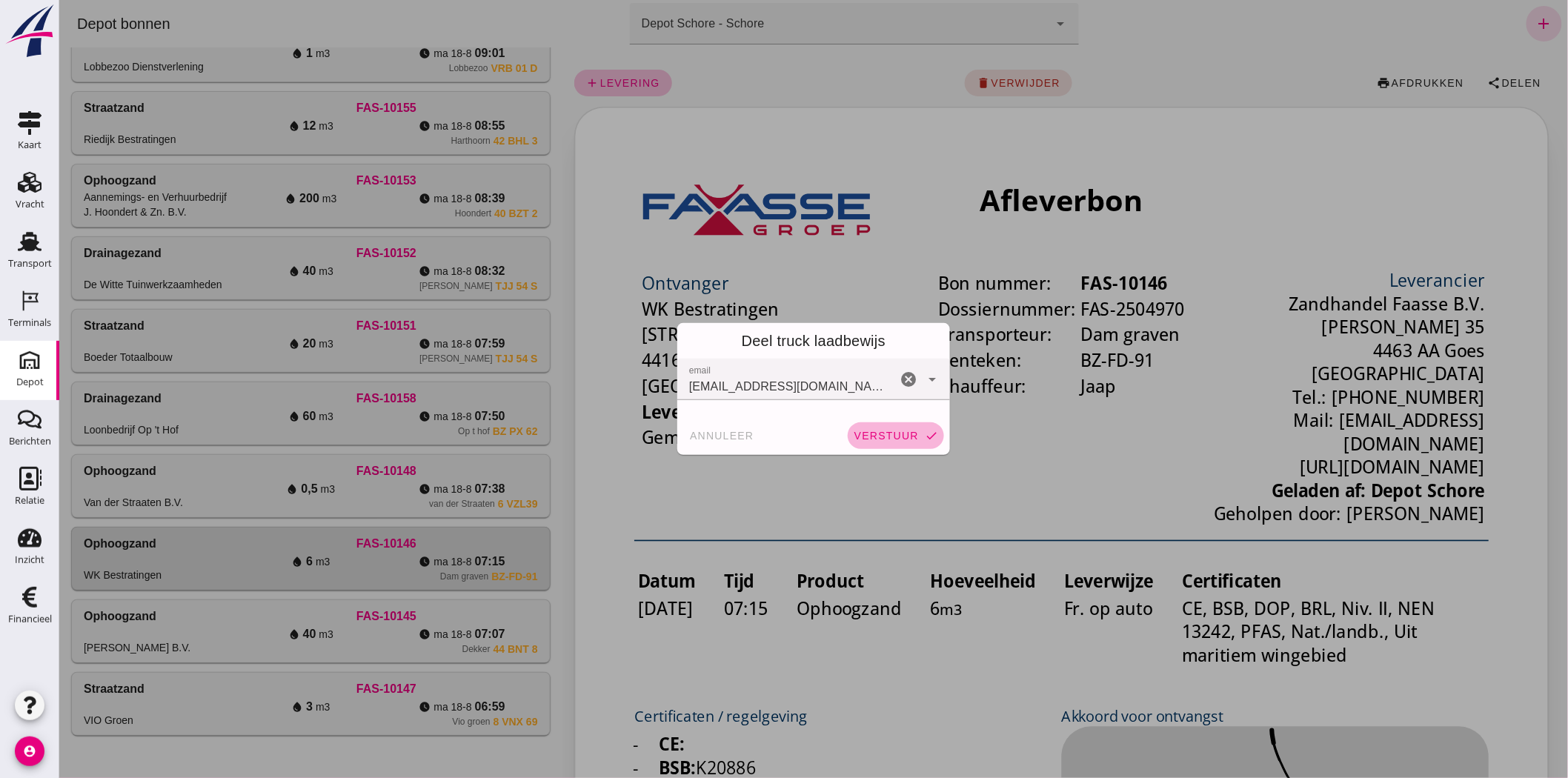
click span "verstuur"
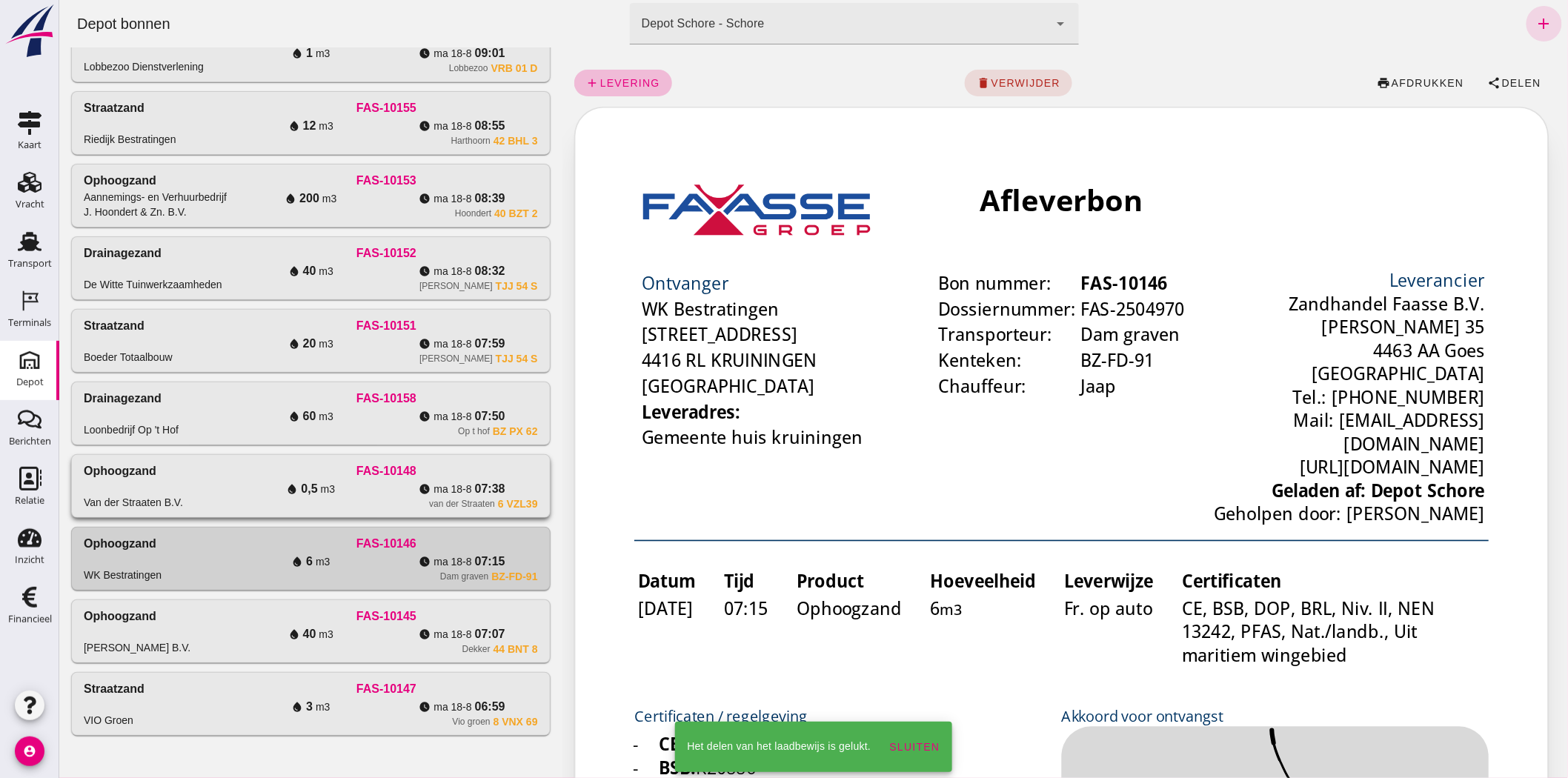
click div "FAS-10148"
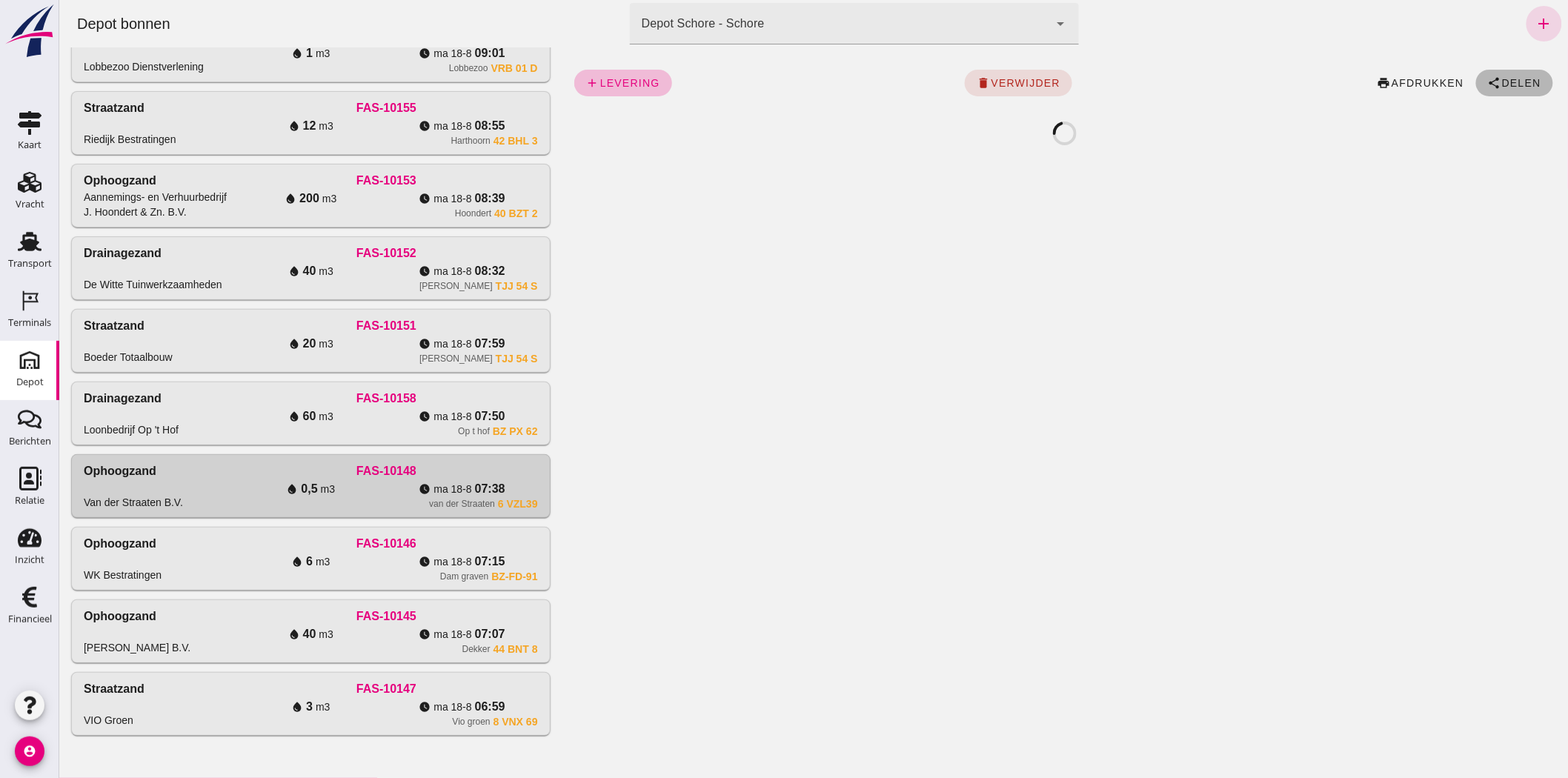
click button "share Delen"
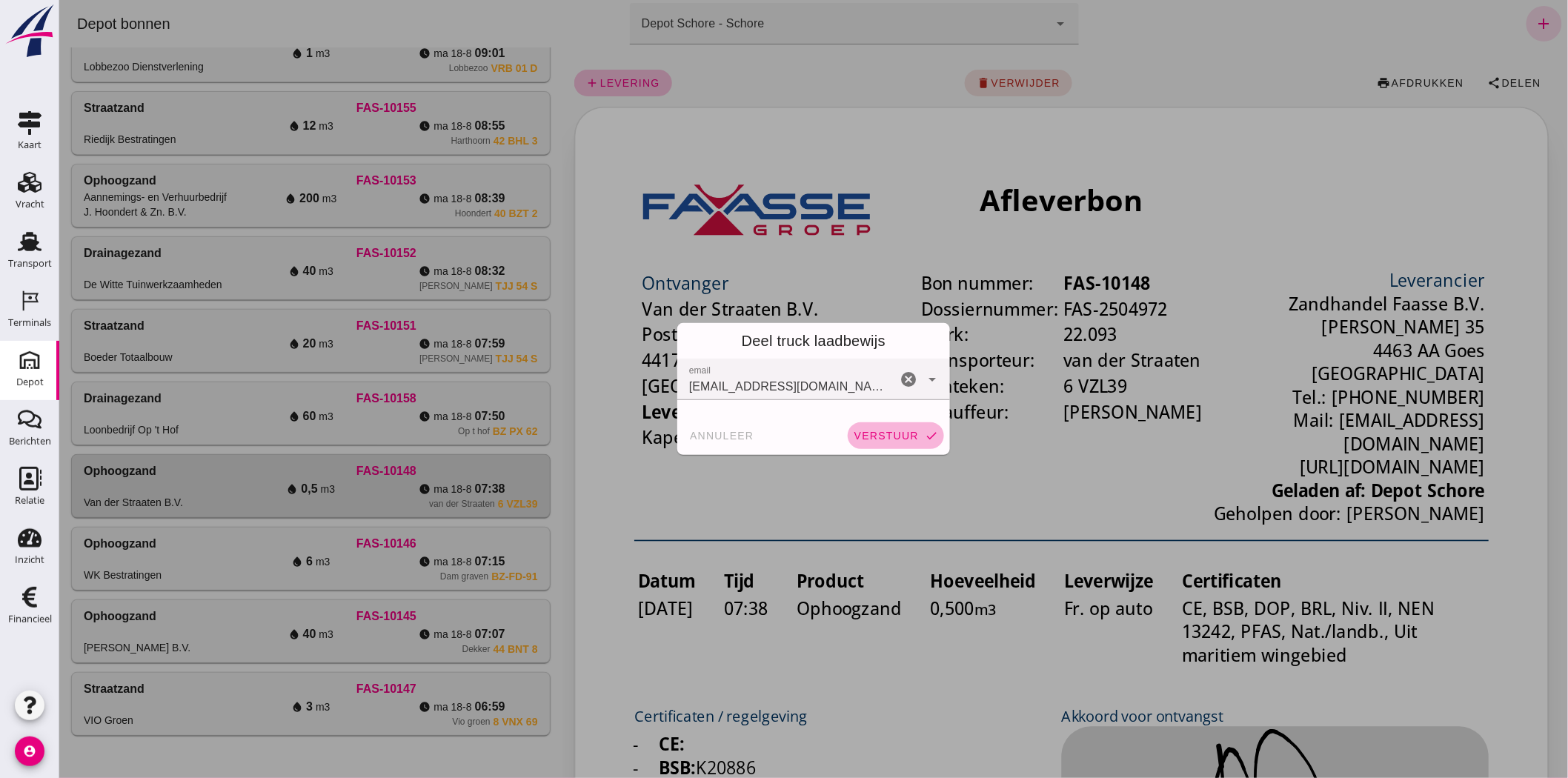
click span "verstuur"
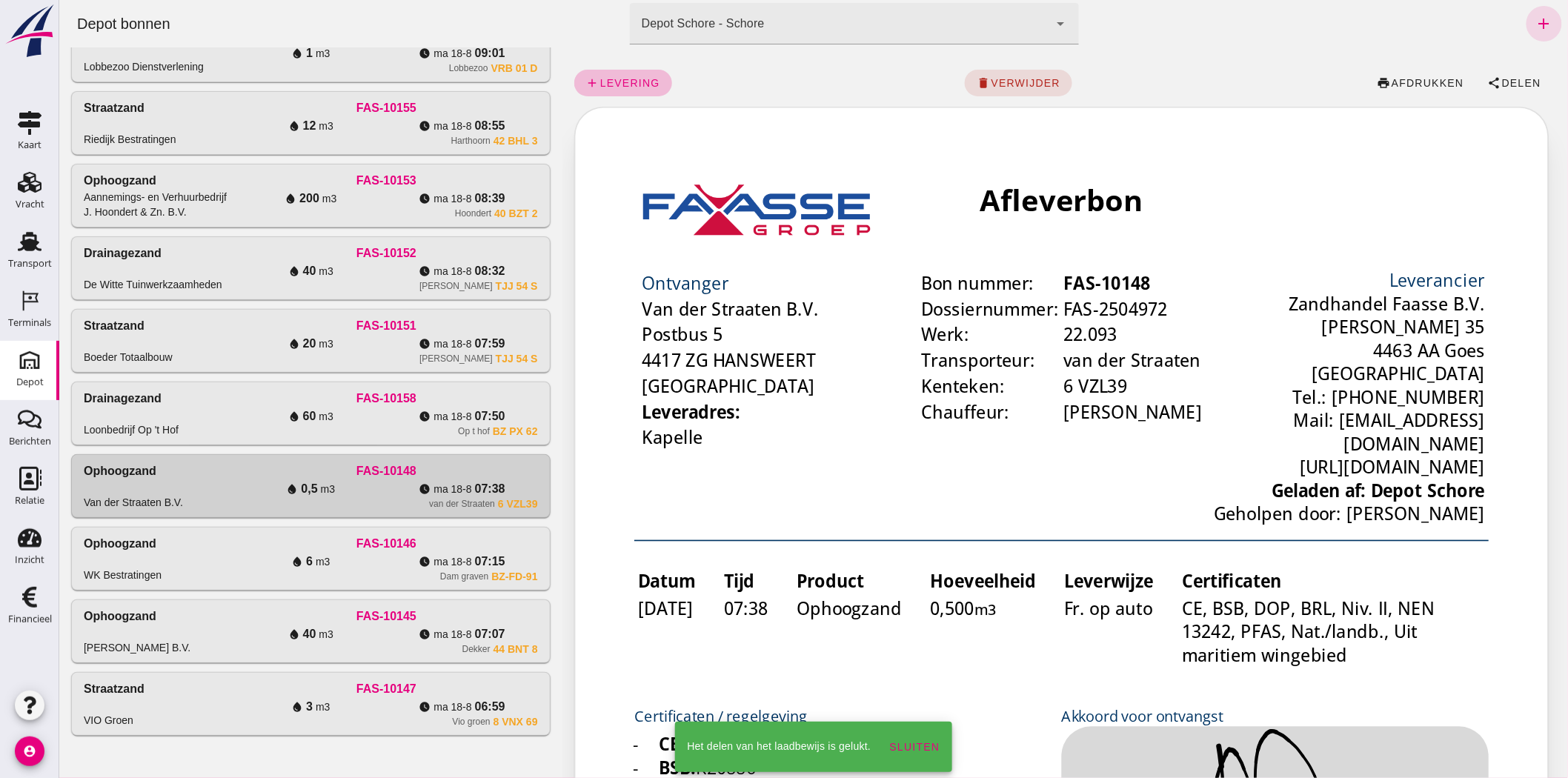
click div "Op t hof BZ PX 62"
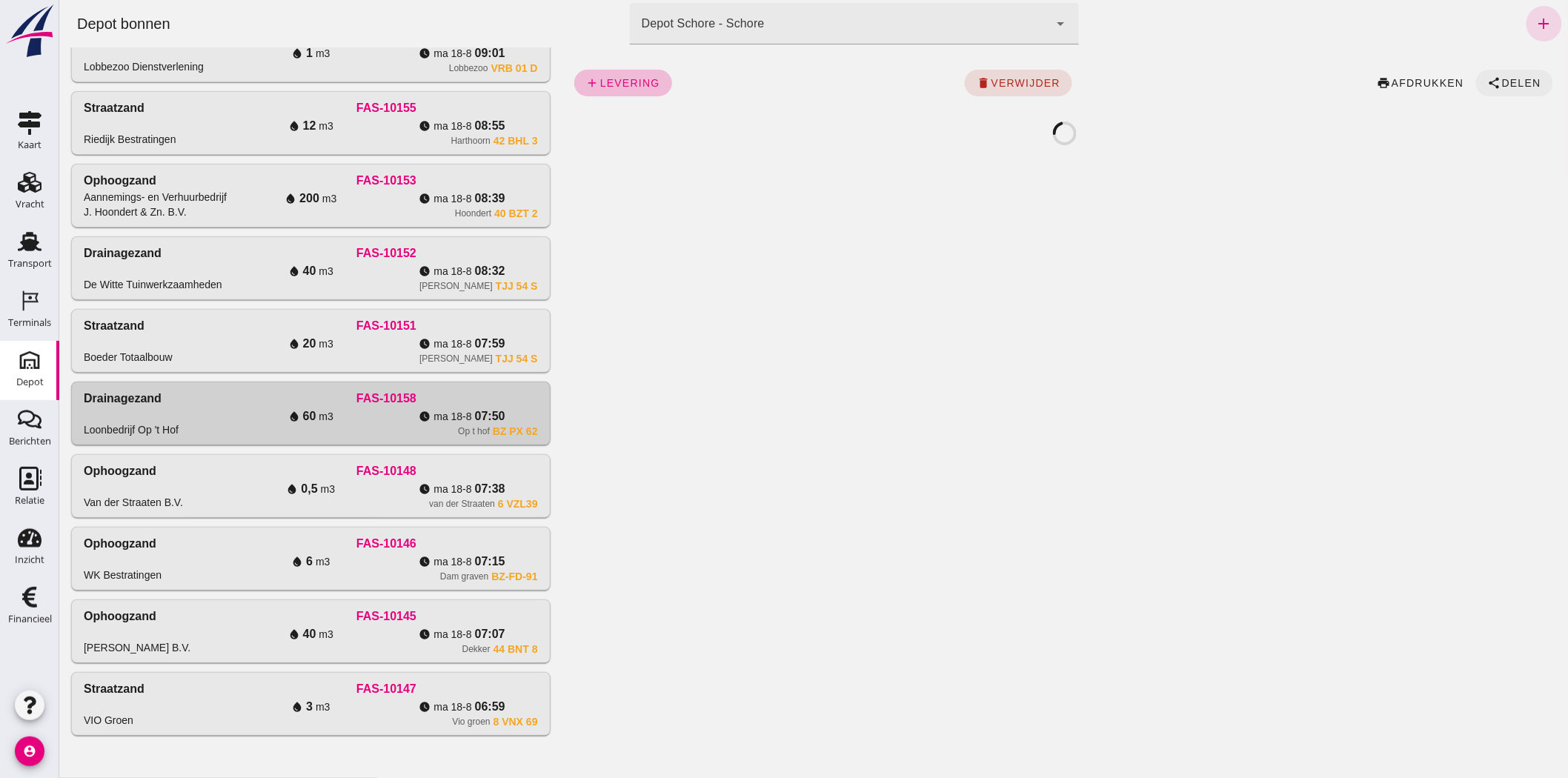
click span "Delen"
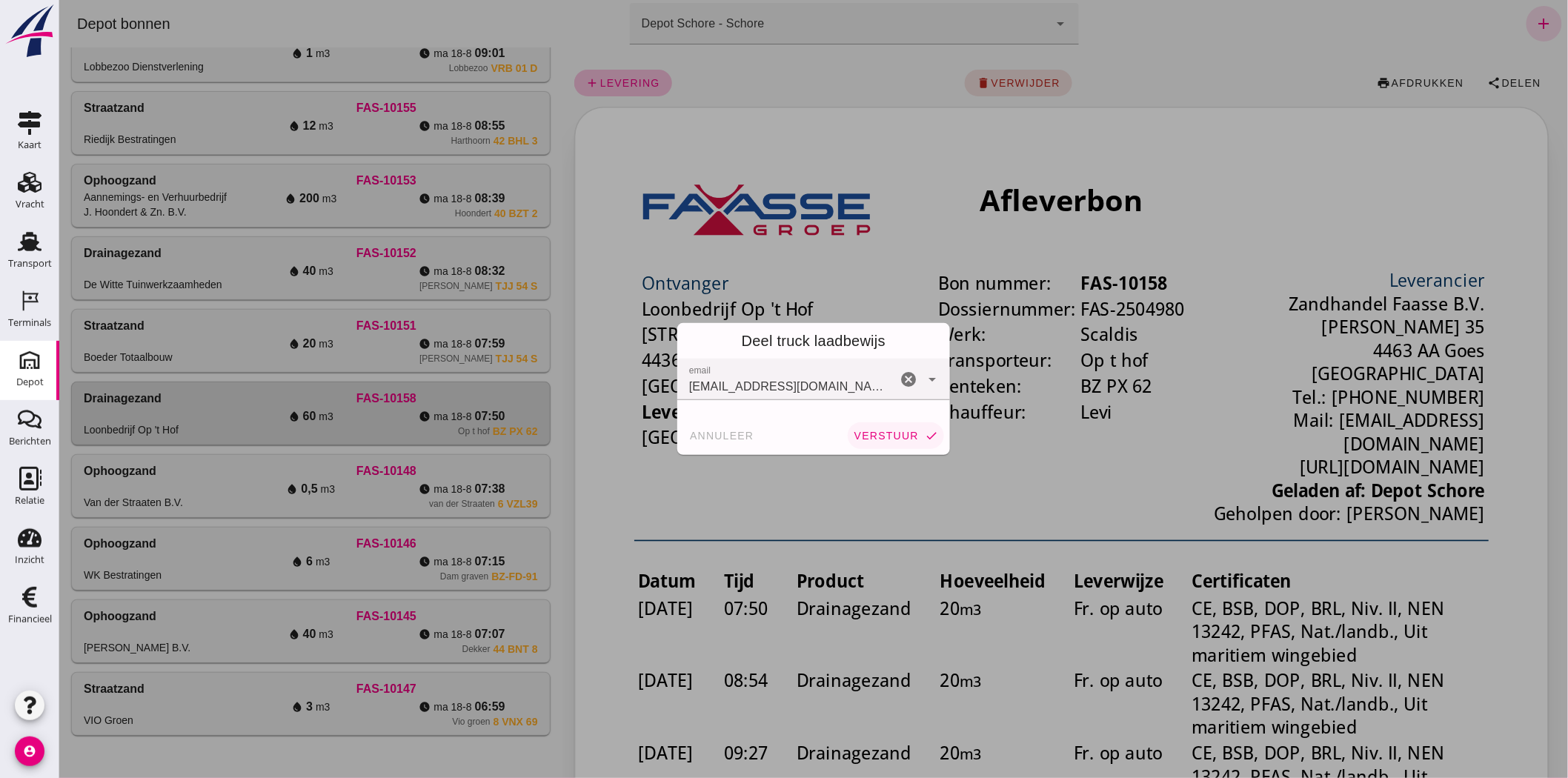
click span "verstuur"
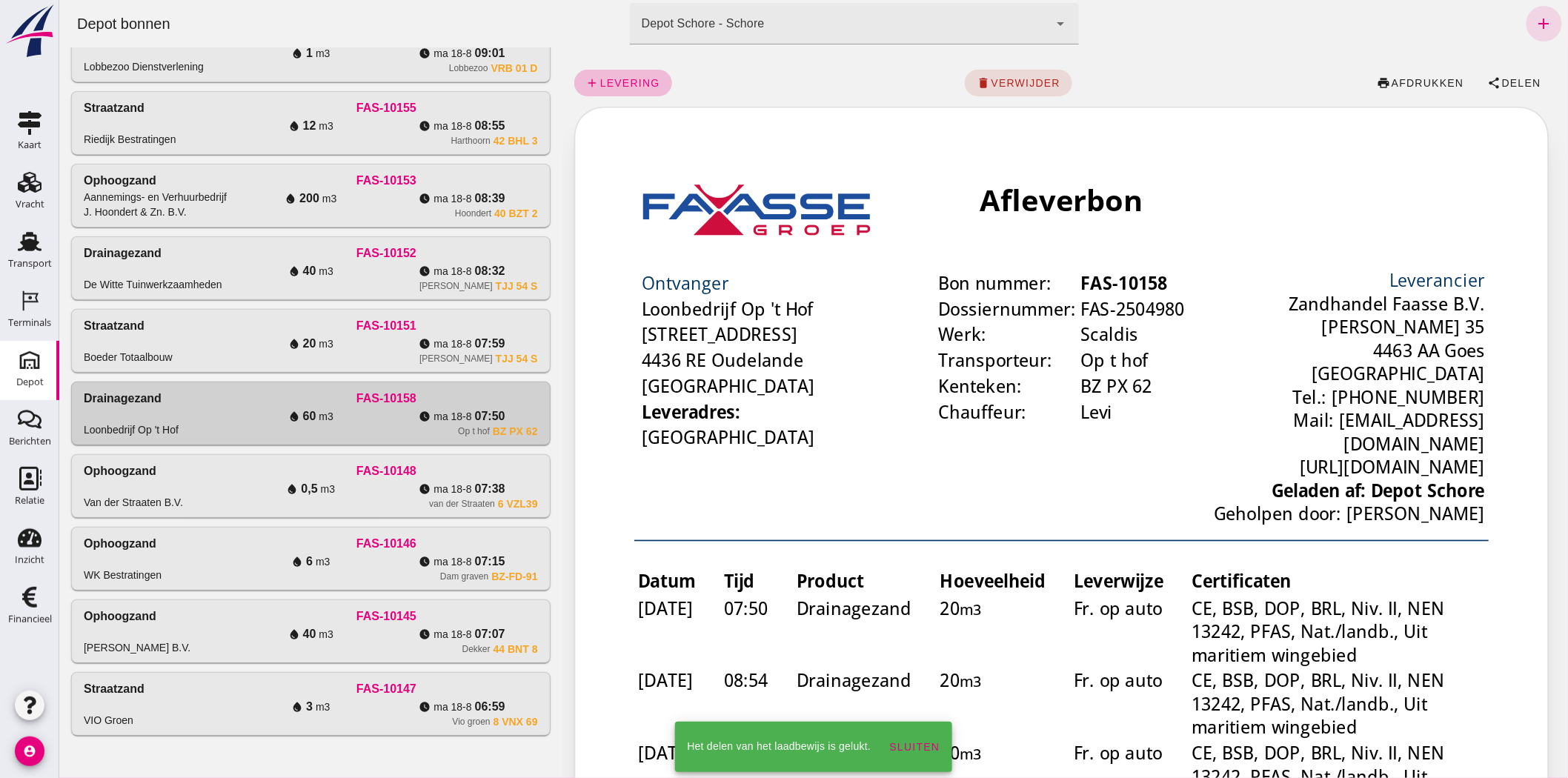
click at [174, 277] on div "Straatzand Boeder Totaalbouw" at bounding box center [158, 340] width 151 height 48
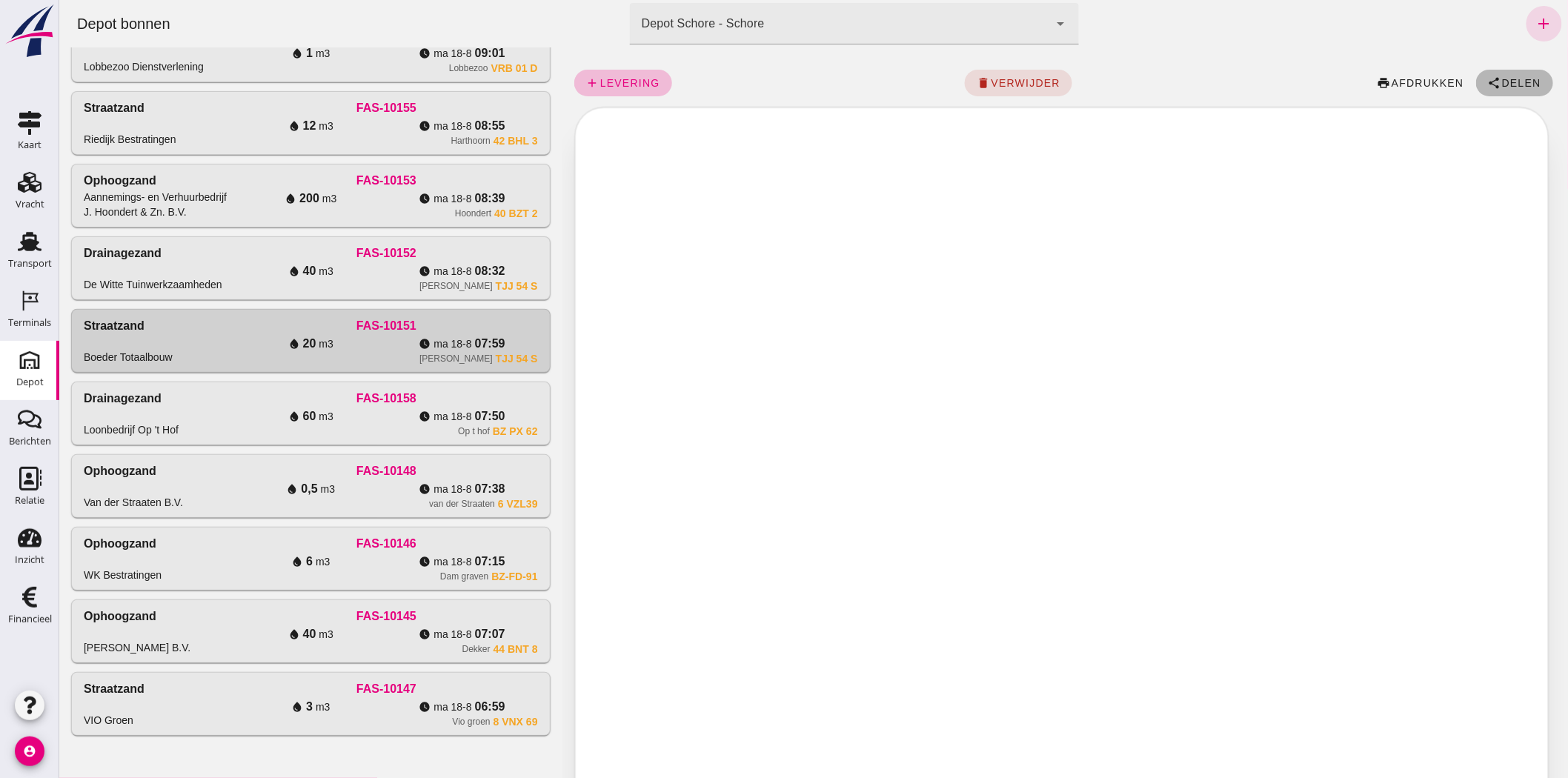
click span "Delen"
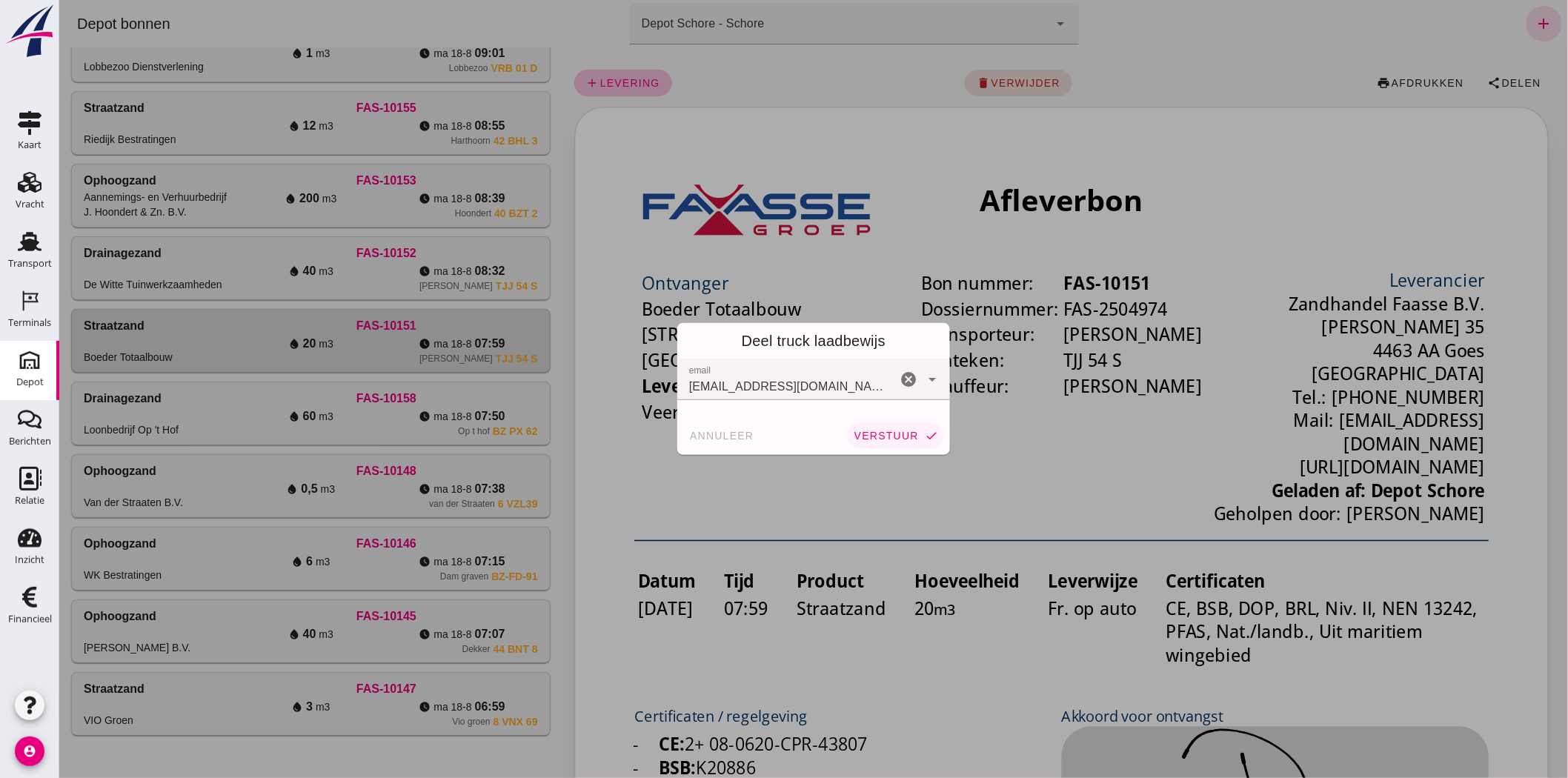
click span "verstuur"
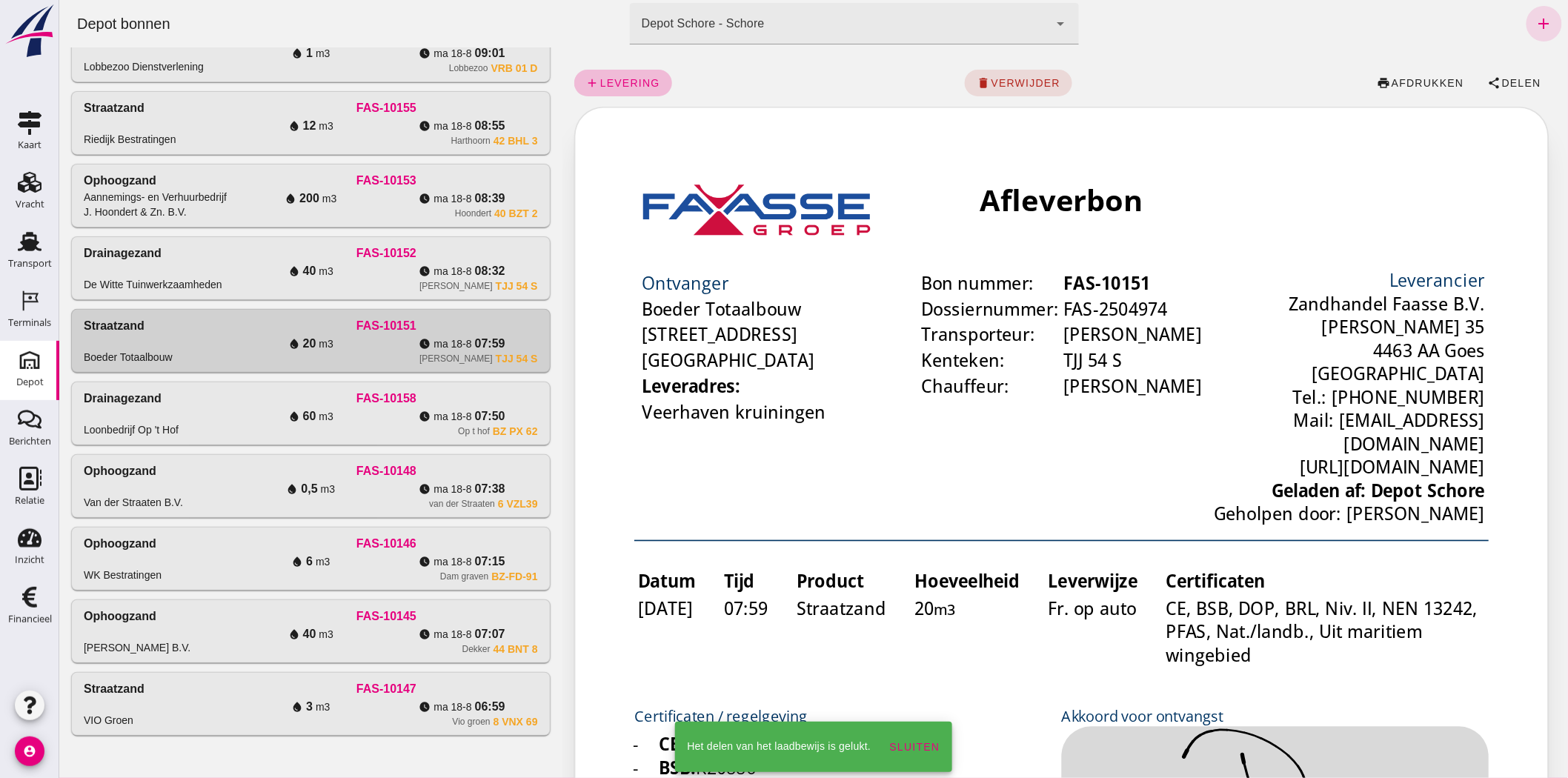
click at [353, 272] on div "water_drop 40 m3" at bounding box center [309, 271] width 151 height 17
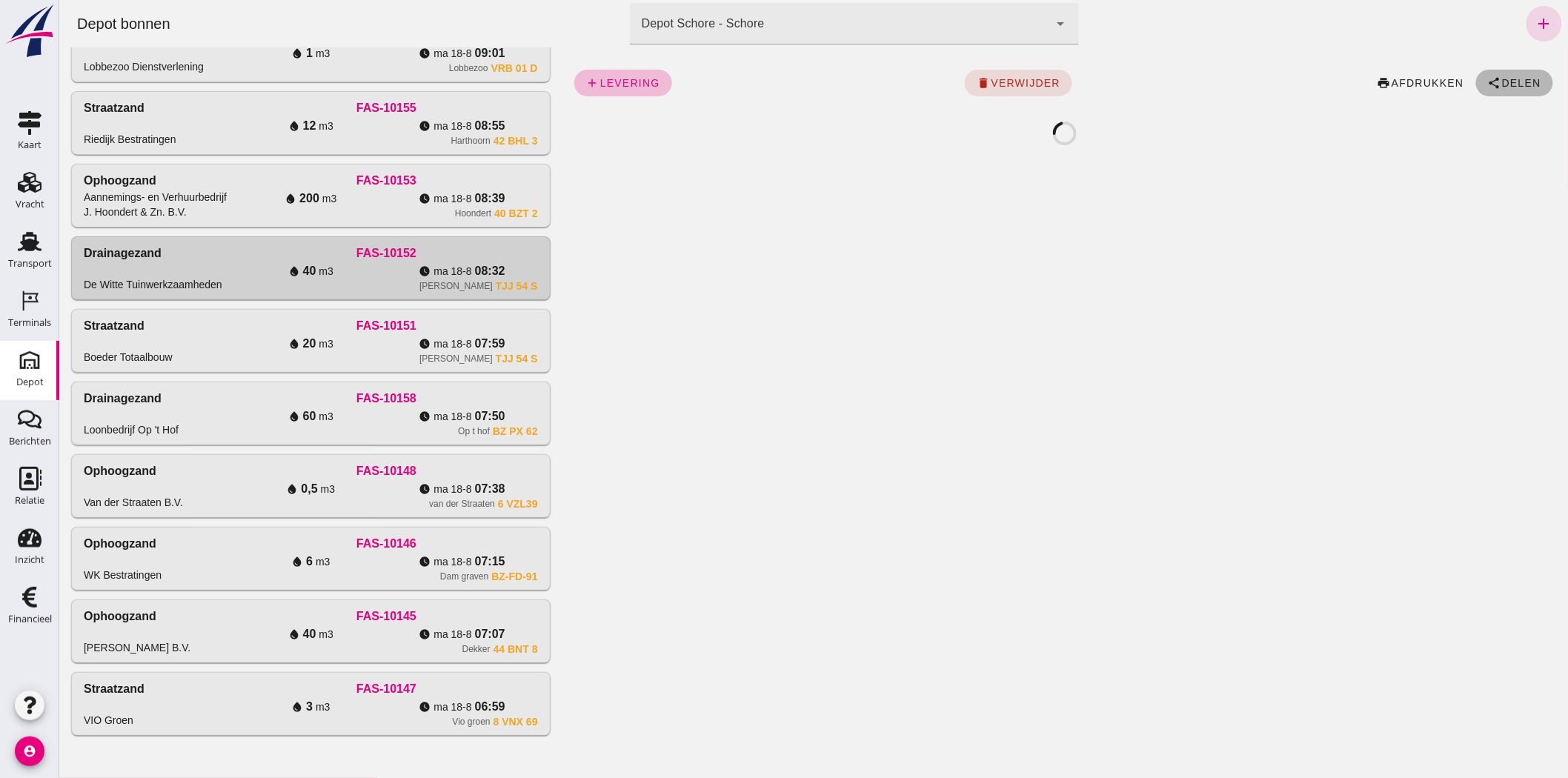
click span "Delen"
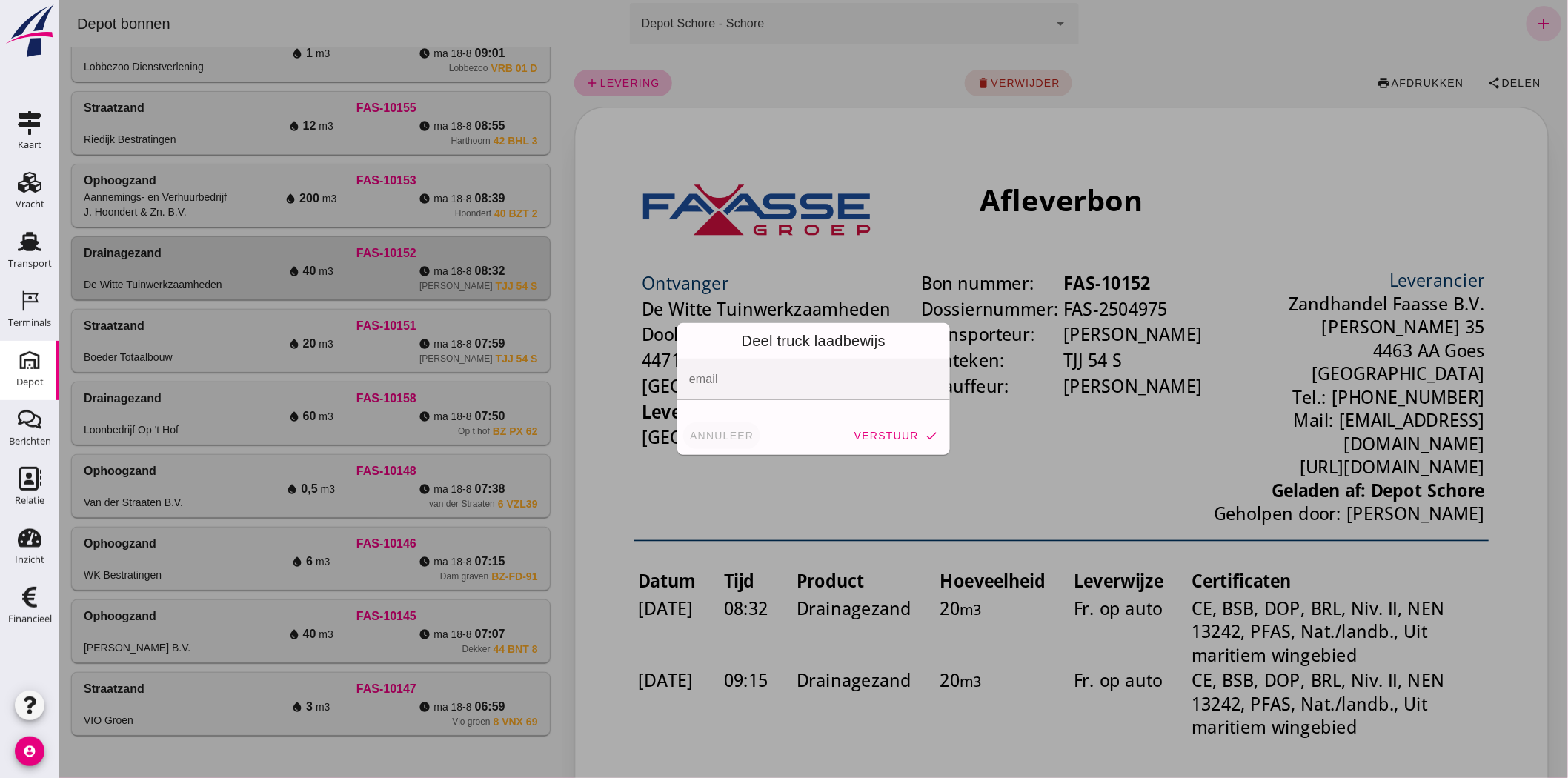
click span "annuleer"
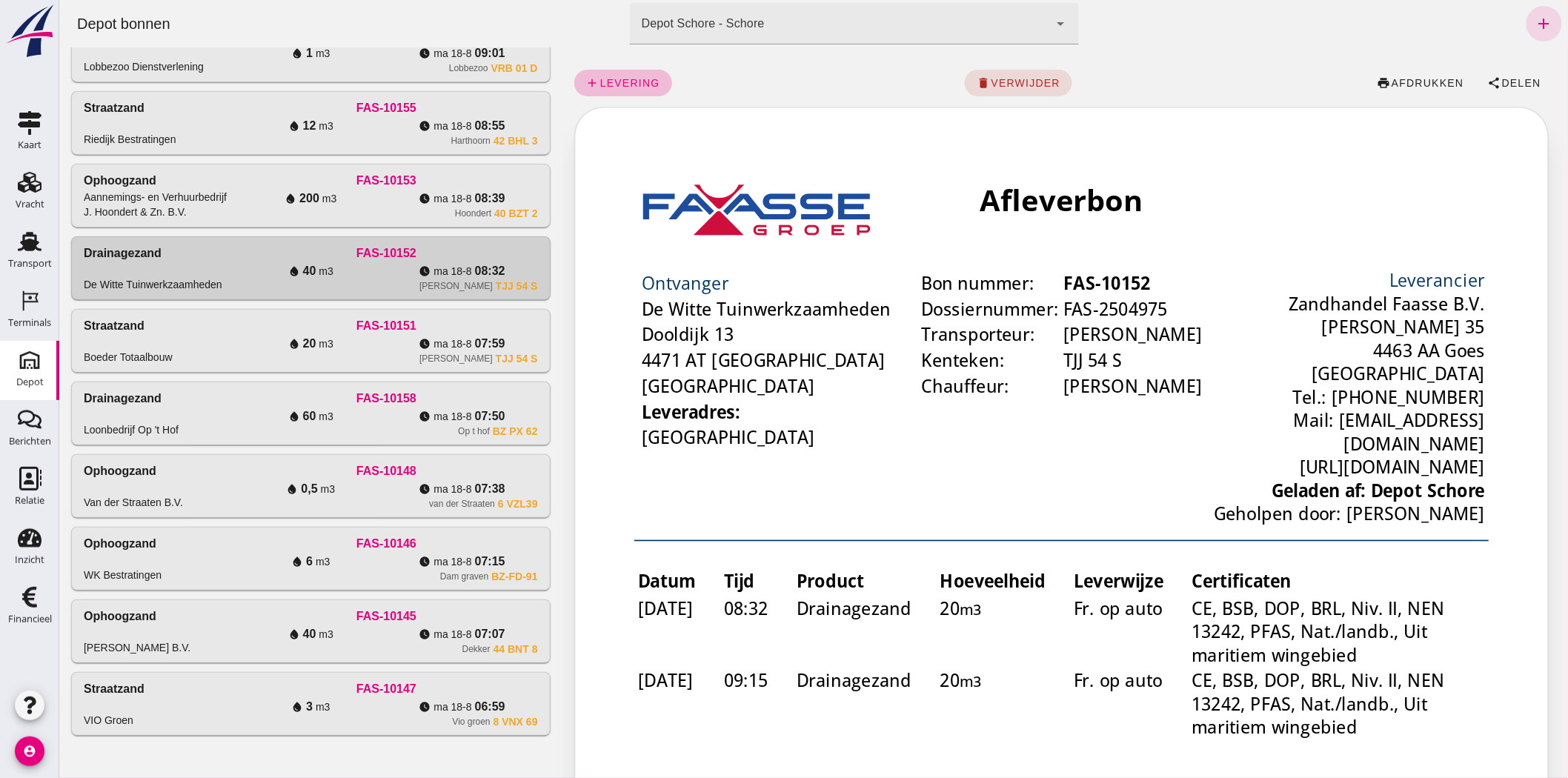
click div "Ophoogzand WK Bestratingen FAS-10176 water_drop 10 m3 watch_later ma 18-8 15:46…"
drag, startPoint x: 412, startPoint y: 196, endPoint x: 1633, endPoint y: 86, distance: 1225.9
click at [412, 196] on div "watch_later ma 18-8 08:39" at bounding box center [460, 198] width 151 height 17
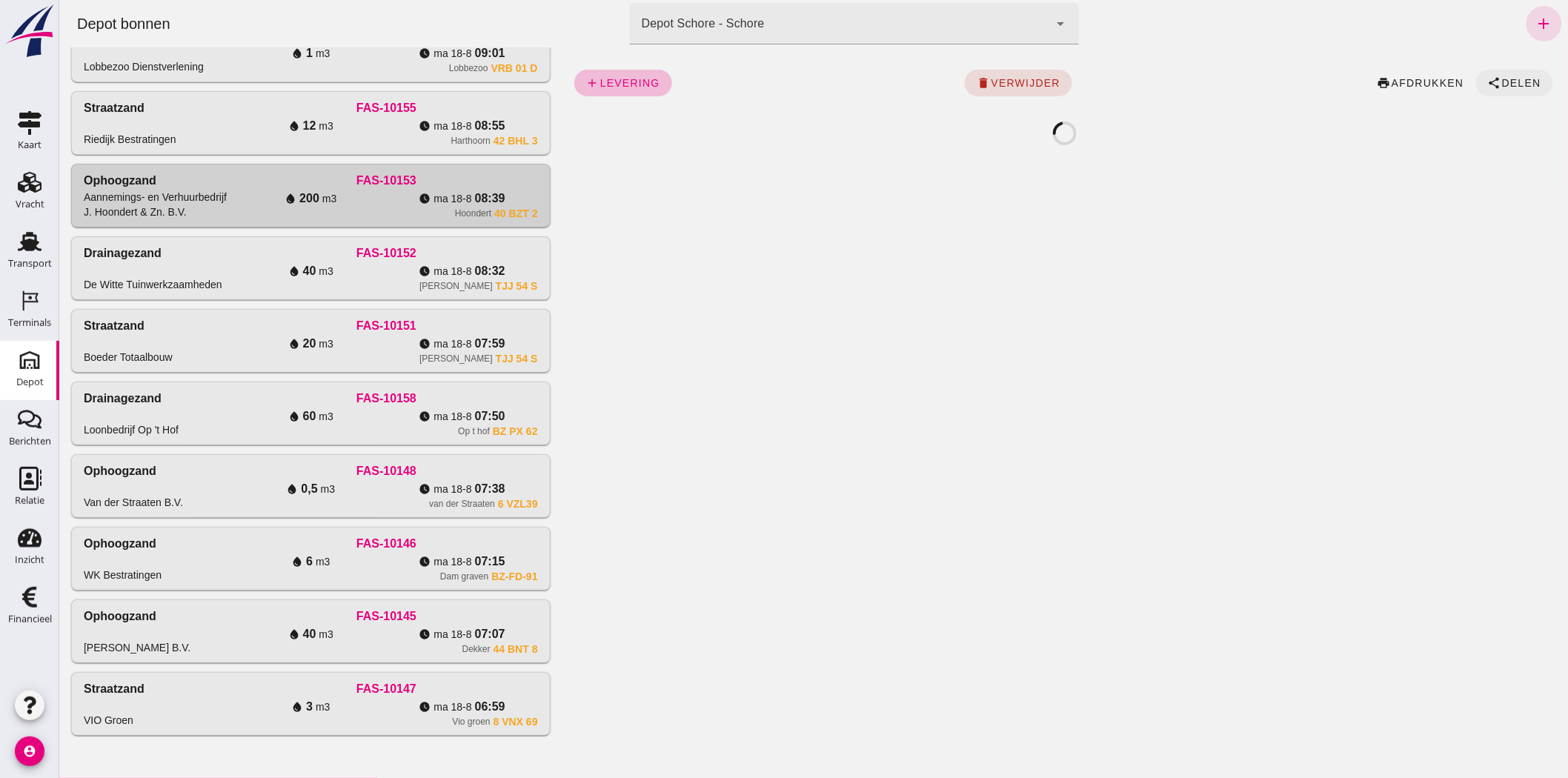
click span "share Delen"
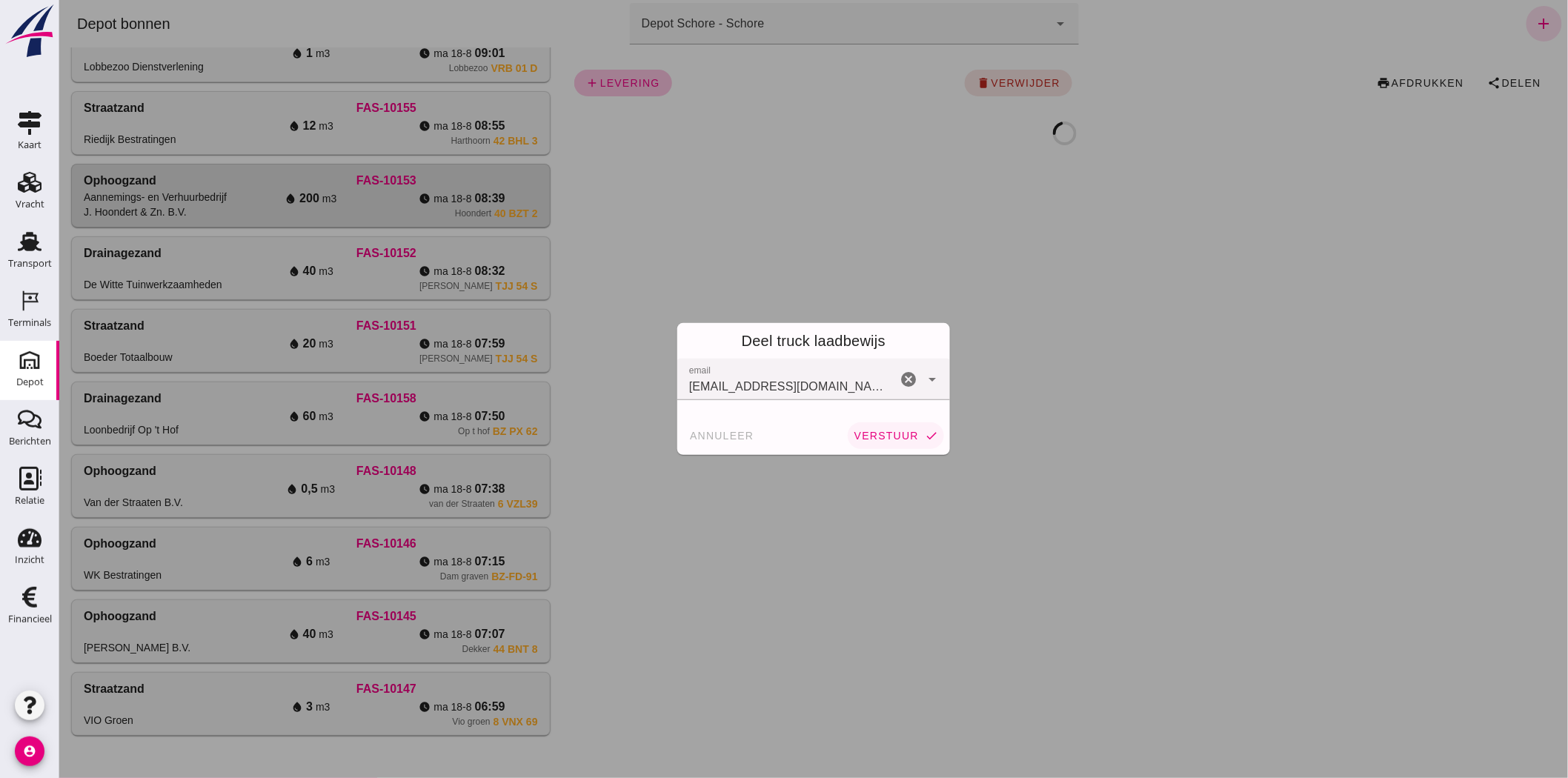
click span "verstuur"
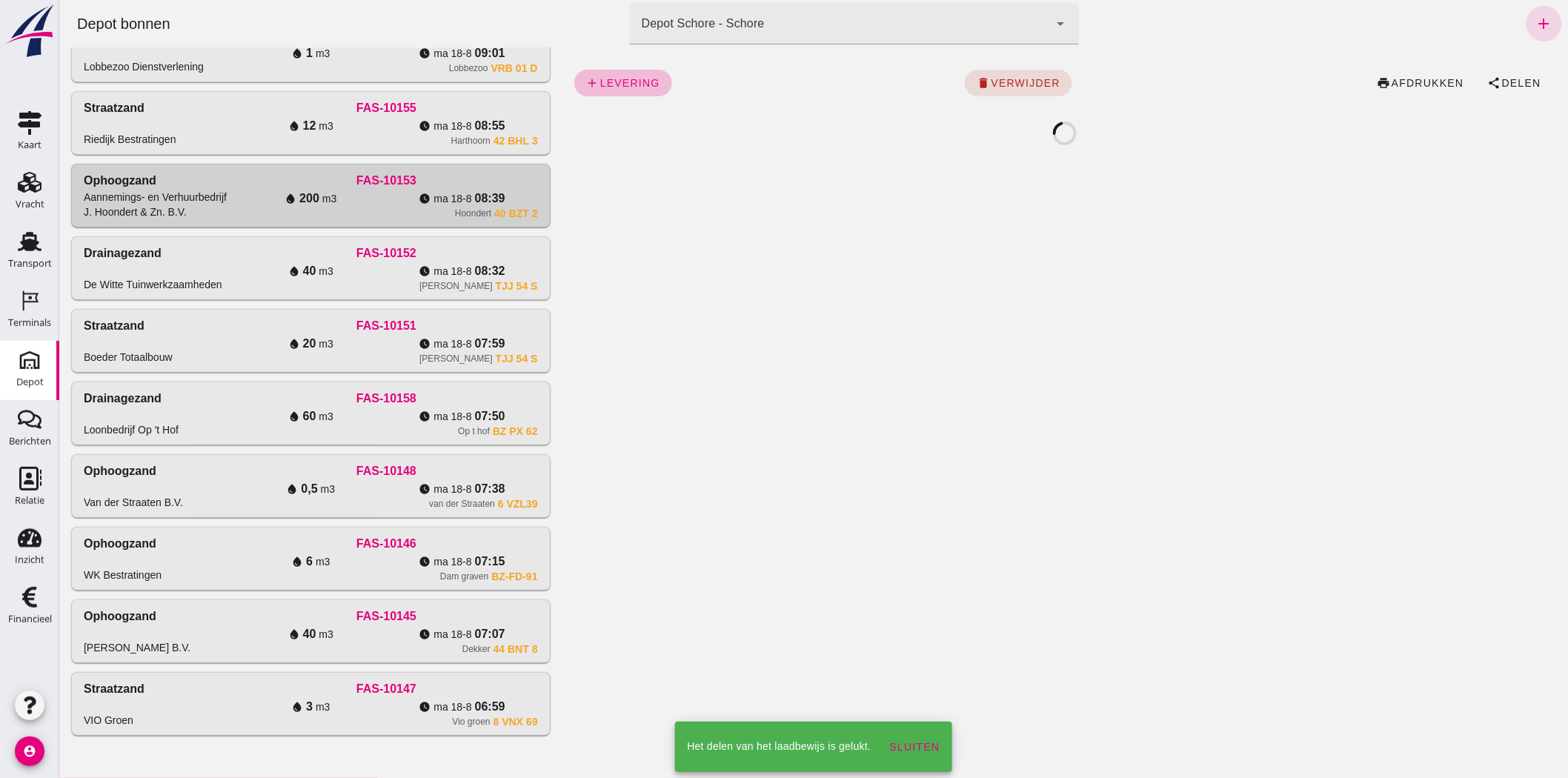
click div "Harthoorn 42 BHL 3"
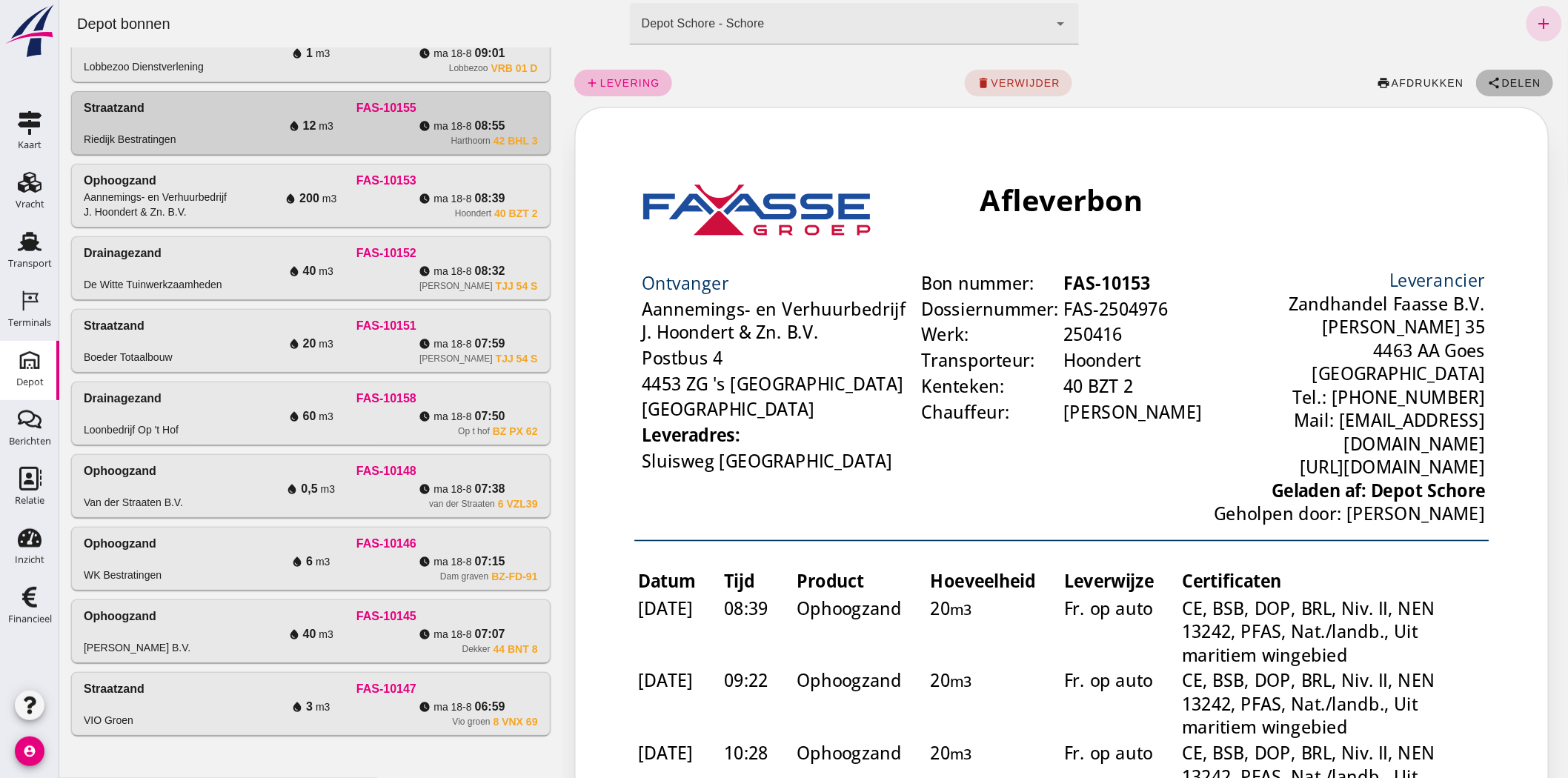
click span "Delen"
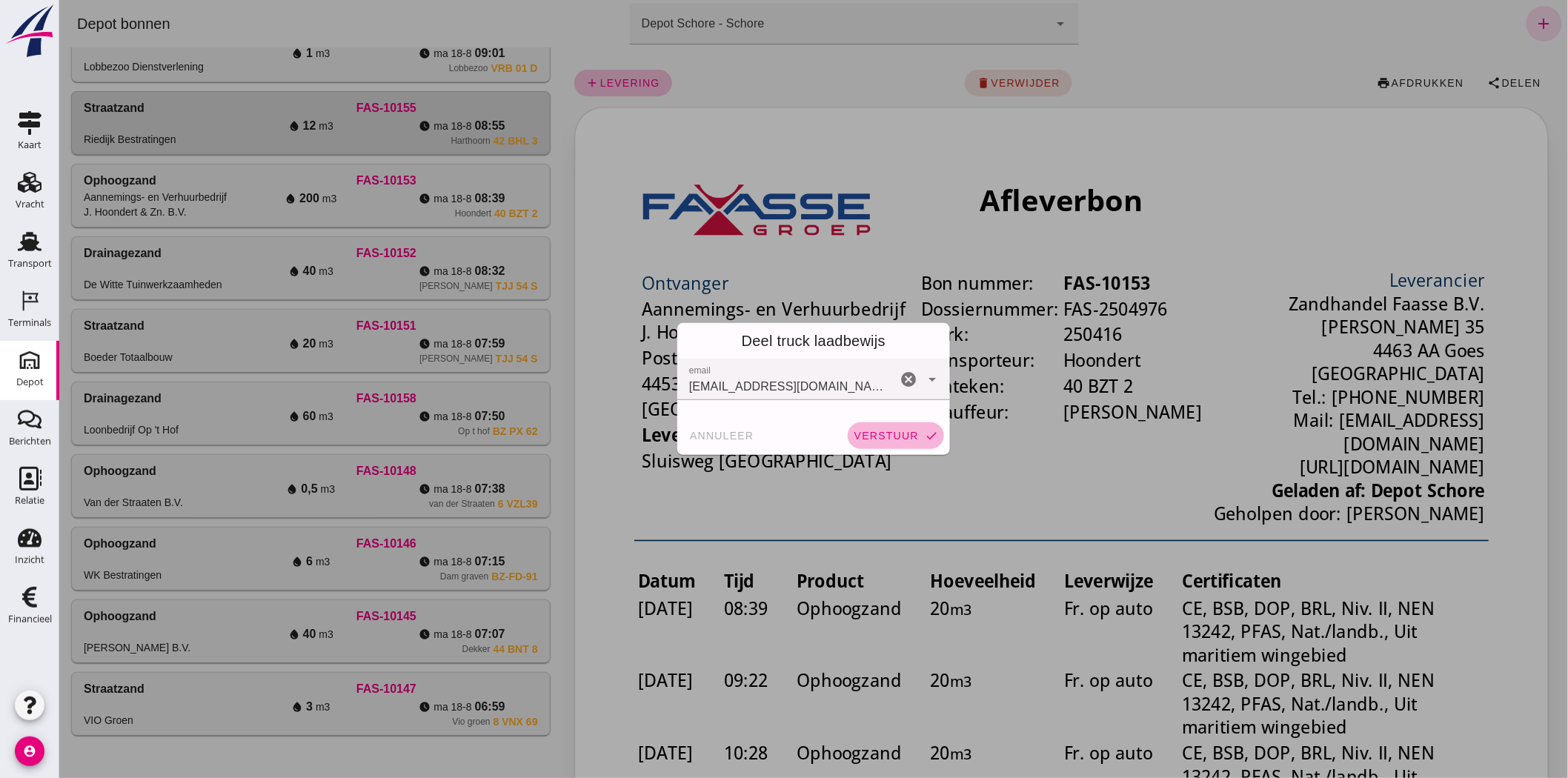
click span "verstuur"
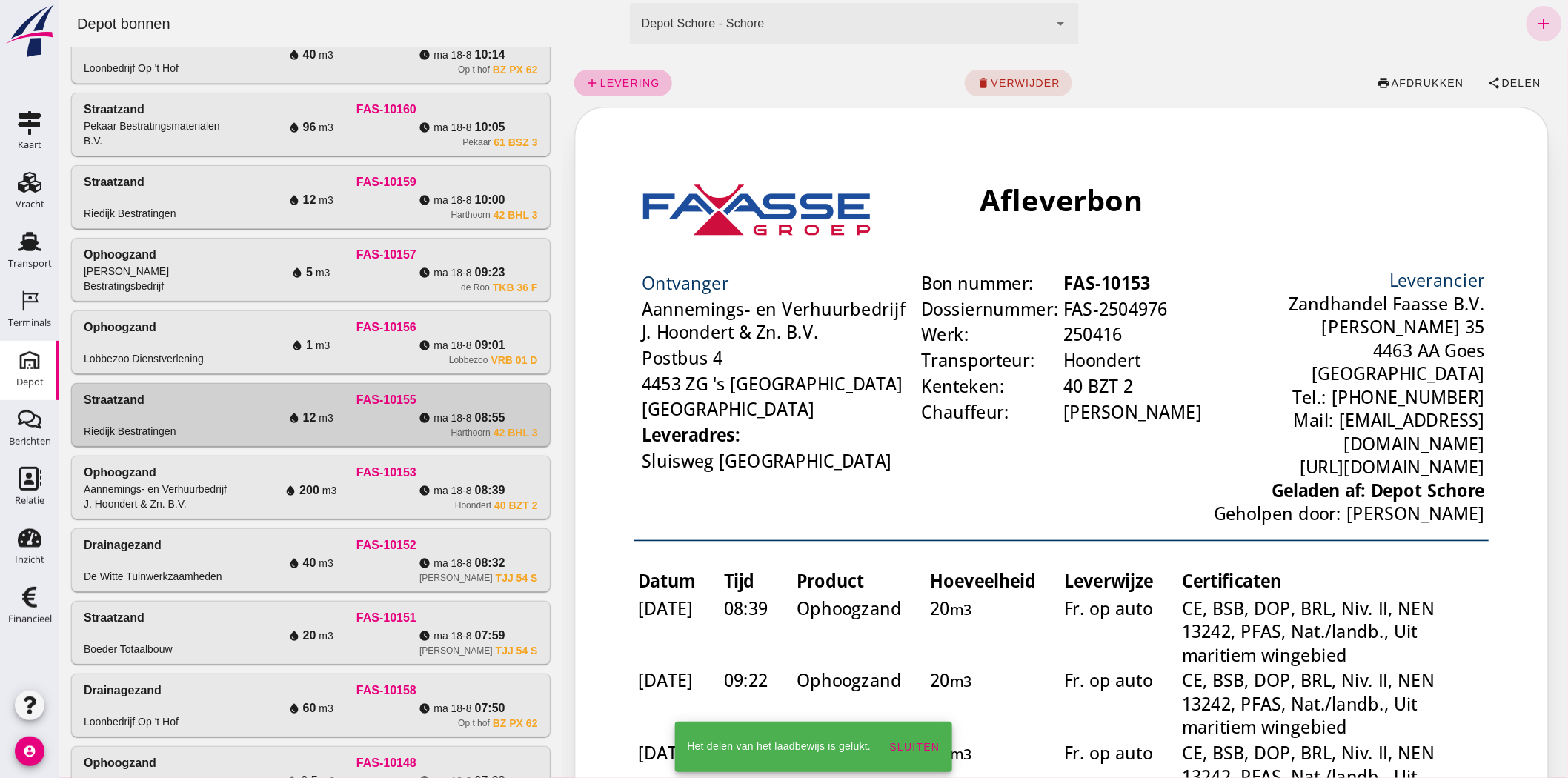
scroll to position [500, 0]
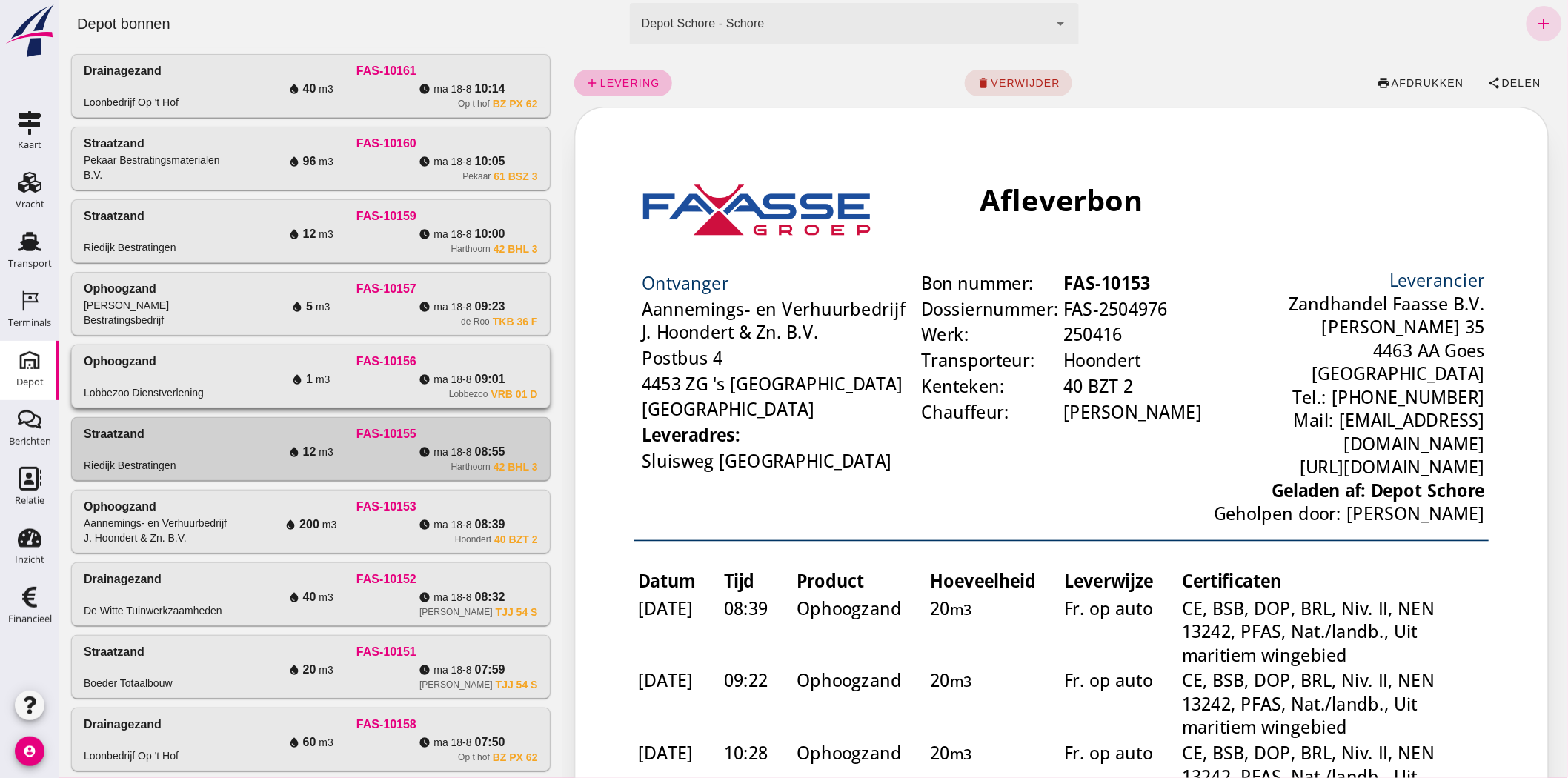
click div "Lobbezoo VRB 01 D"
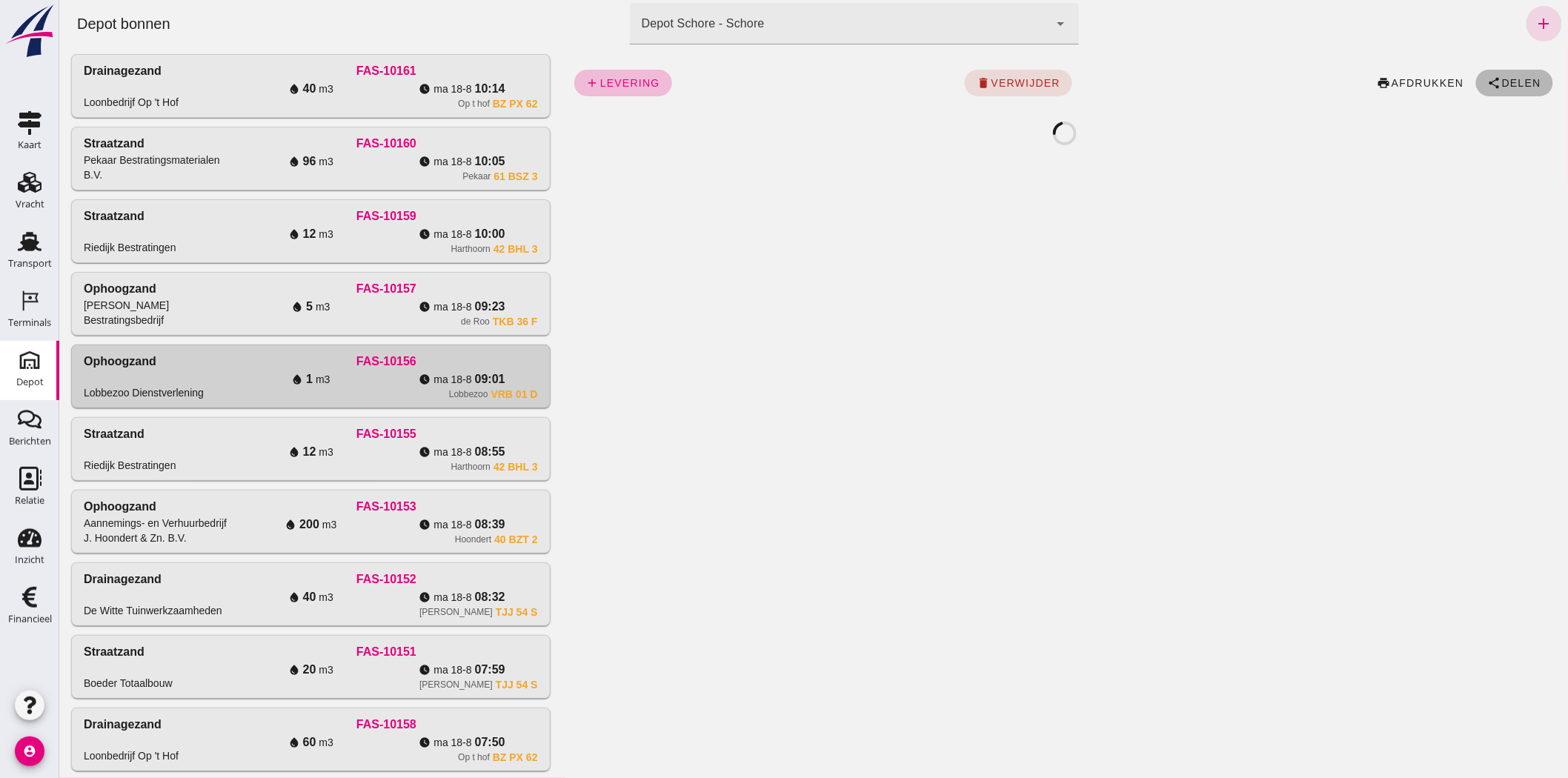
click span "Delen"
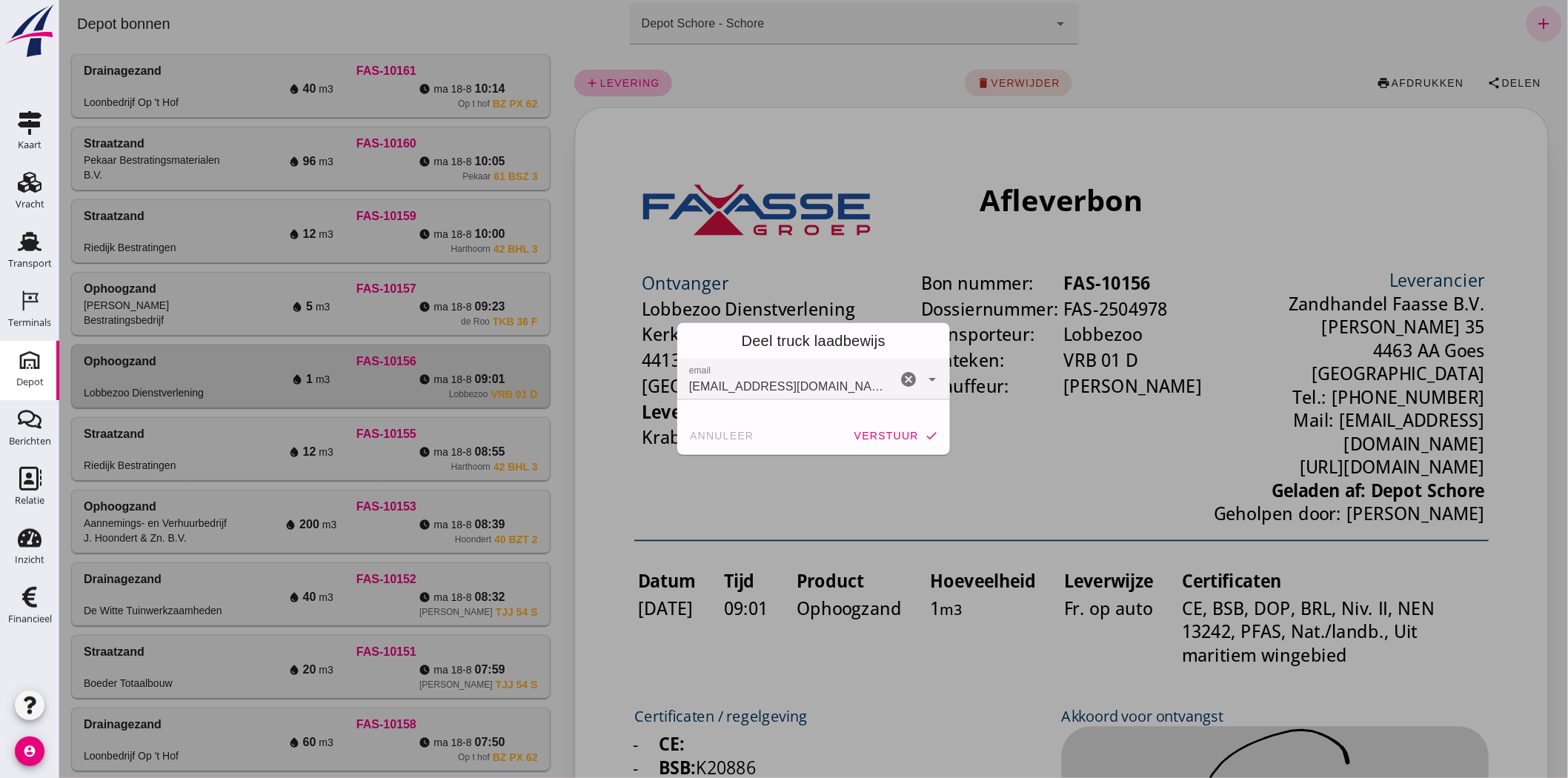
scroll to position [0, 0]
click span "verstuur"
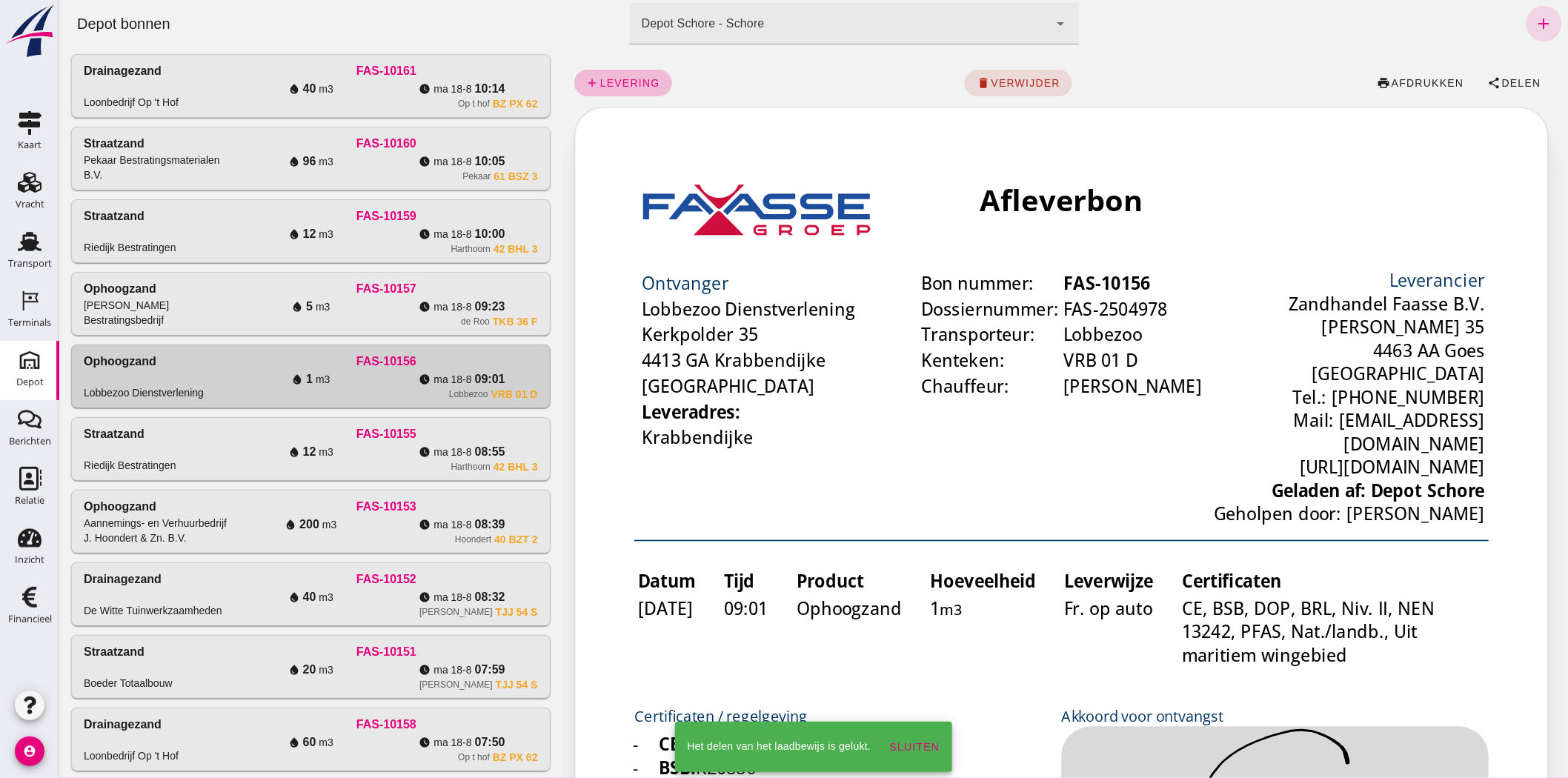
click div "FAS-10157"
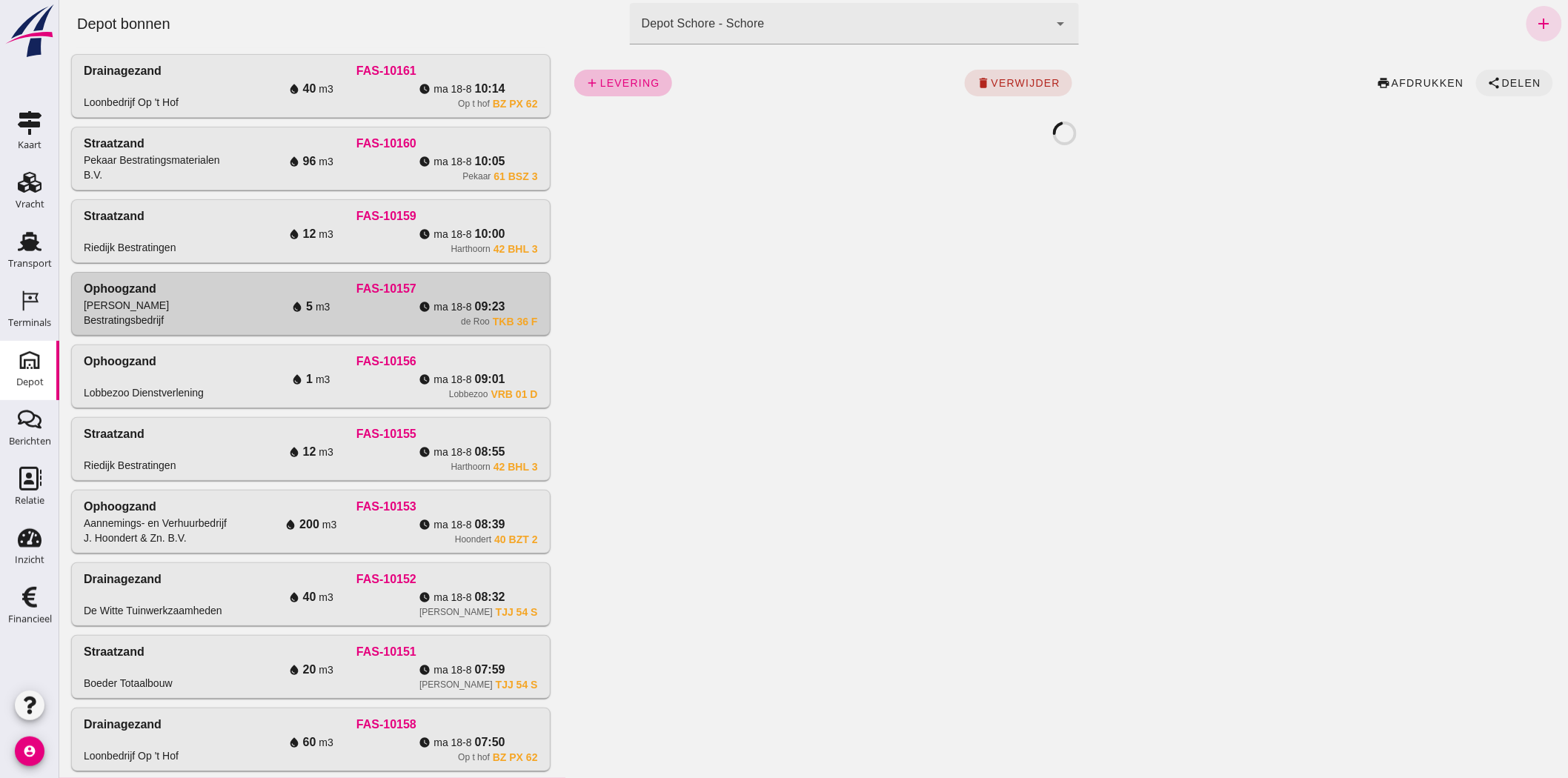
click span "Delen"
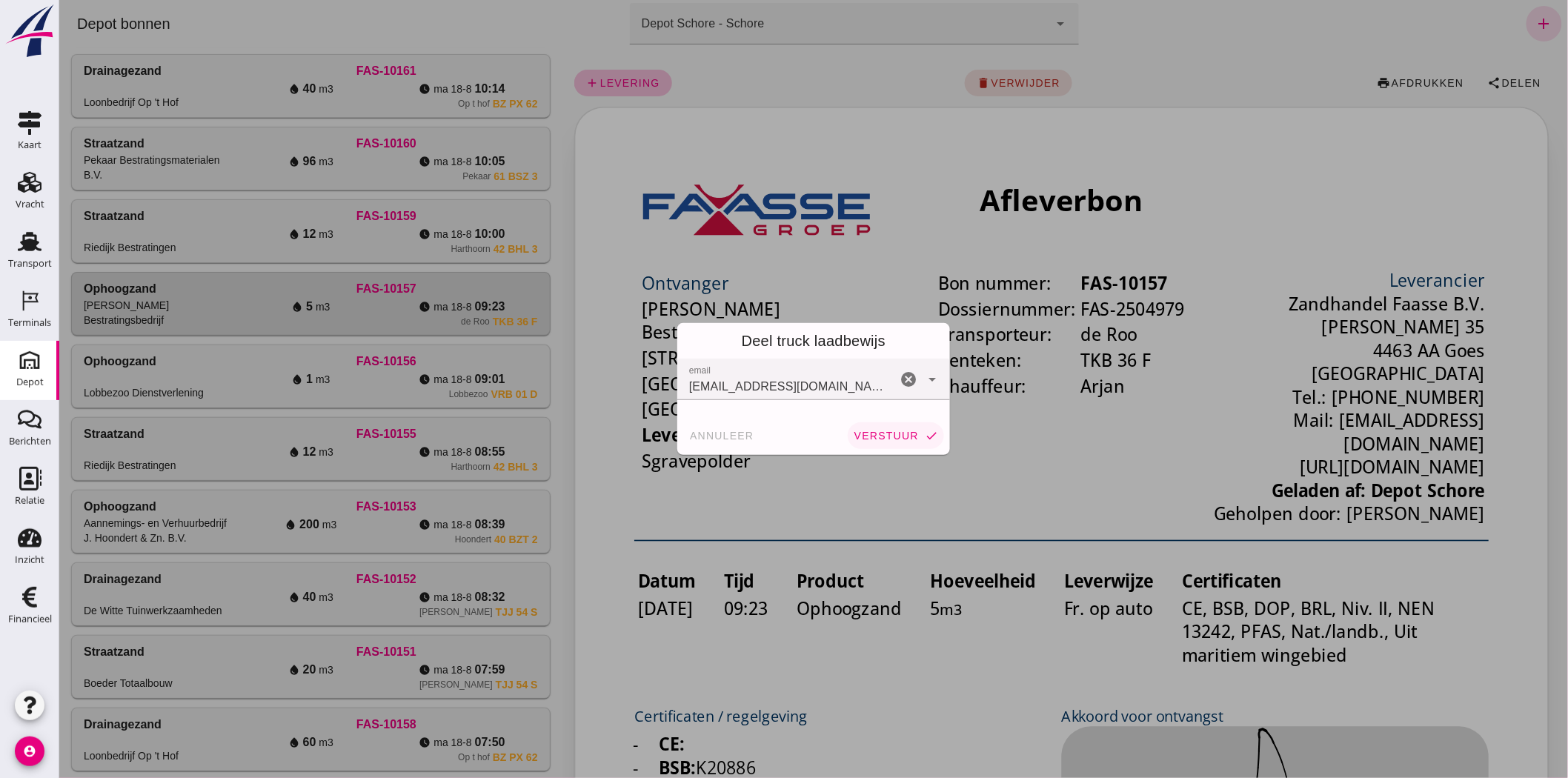
click span "verstuur"
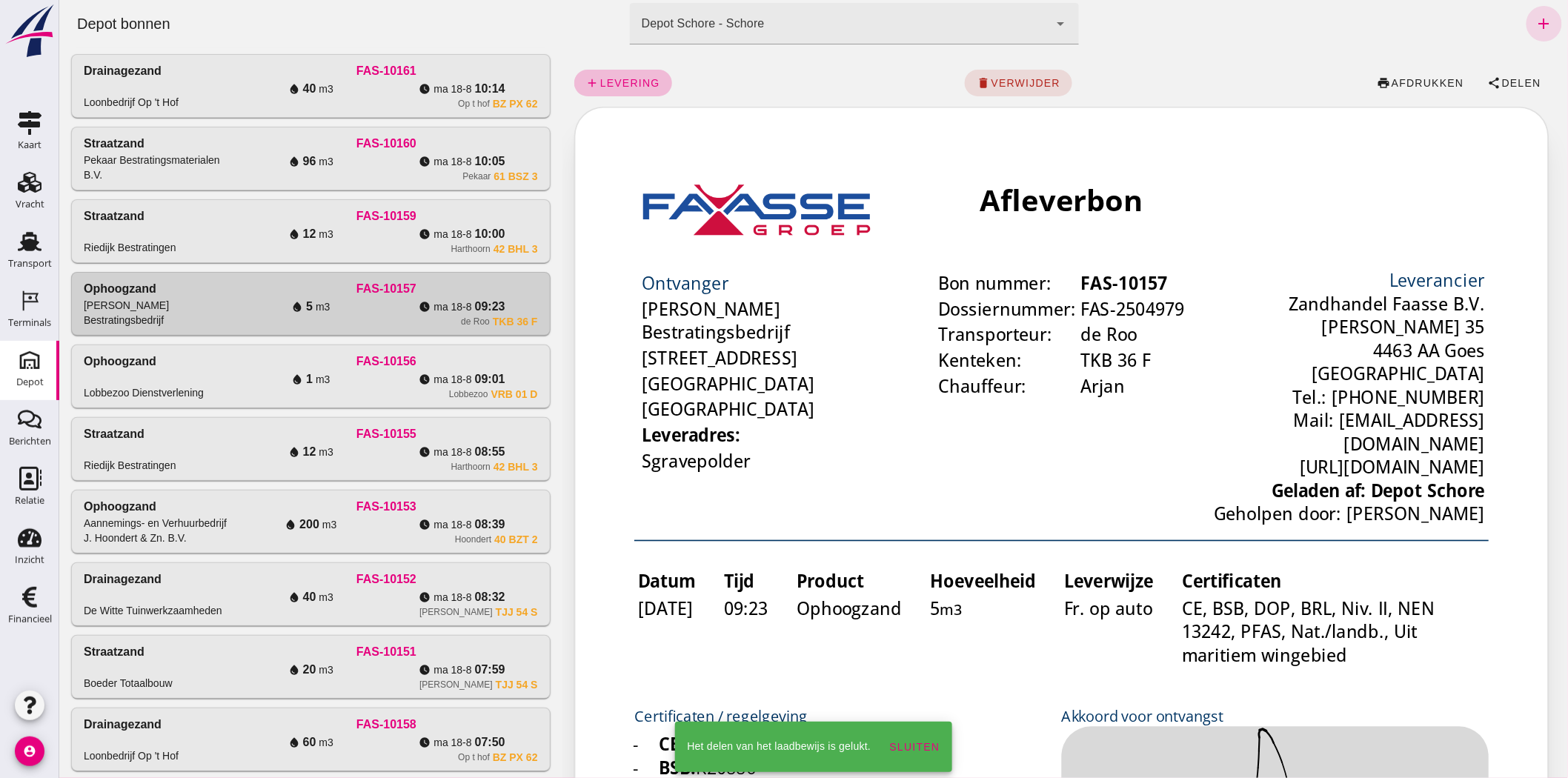
click div "FAS-10159"
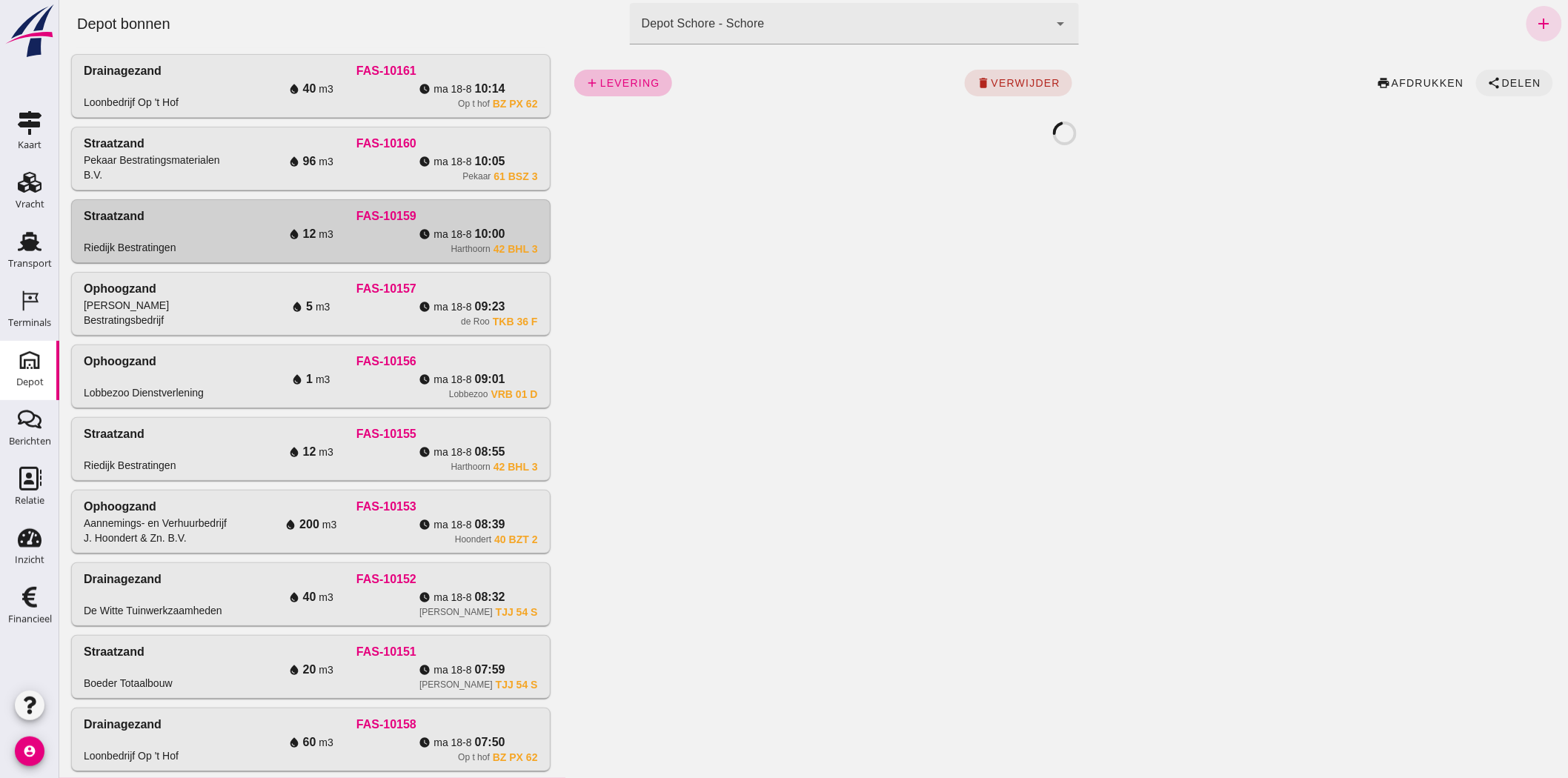
click span "Delen"
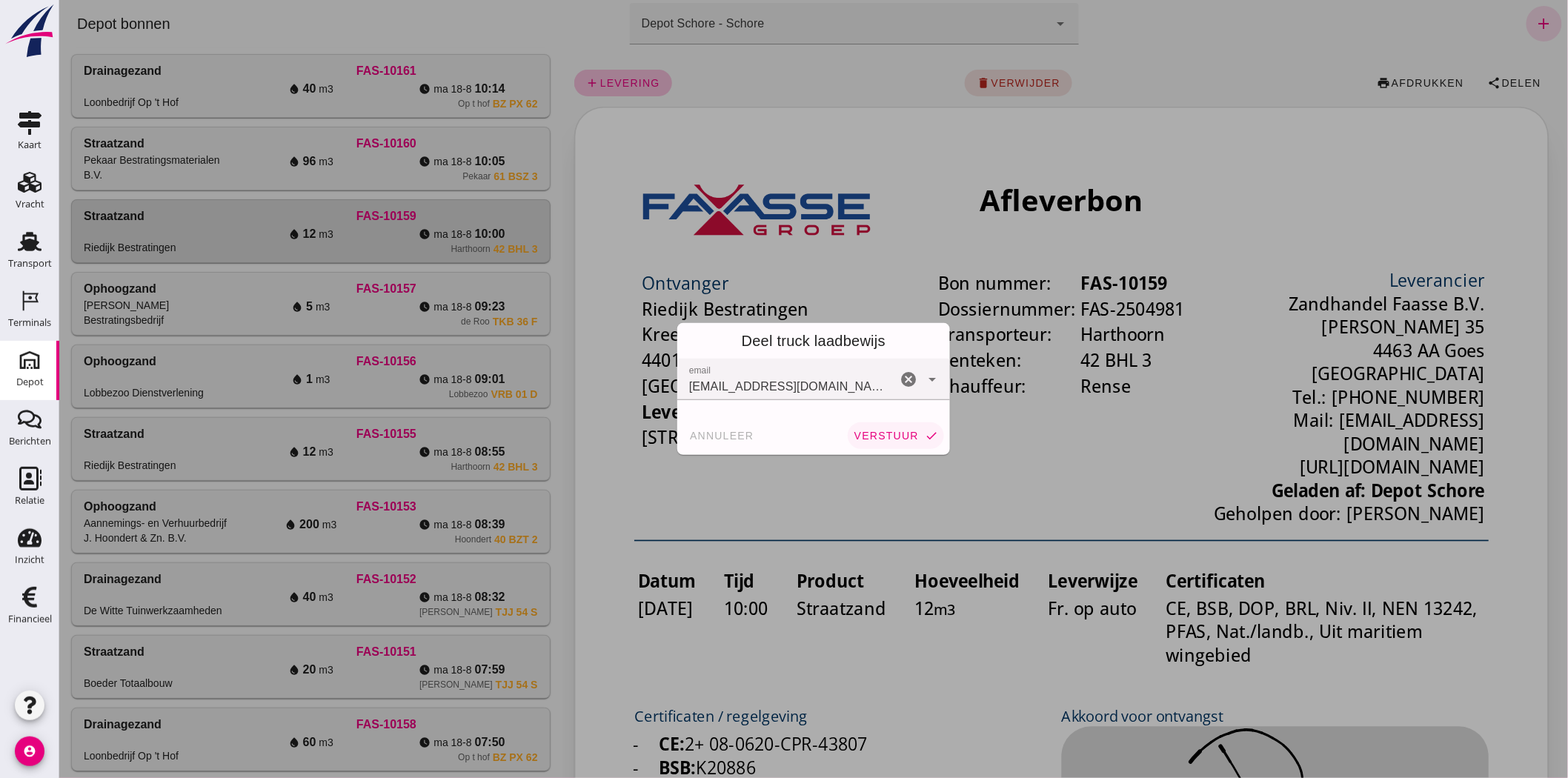
click span "verstuur"
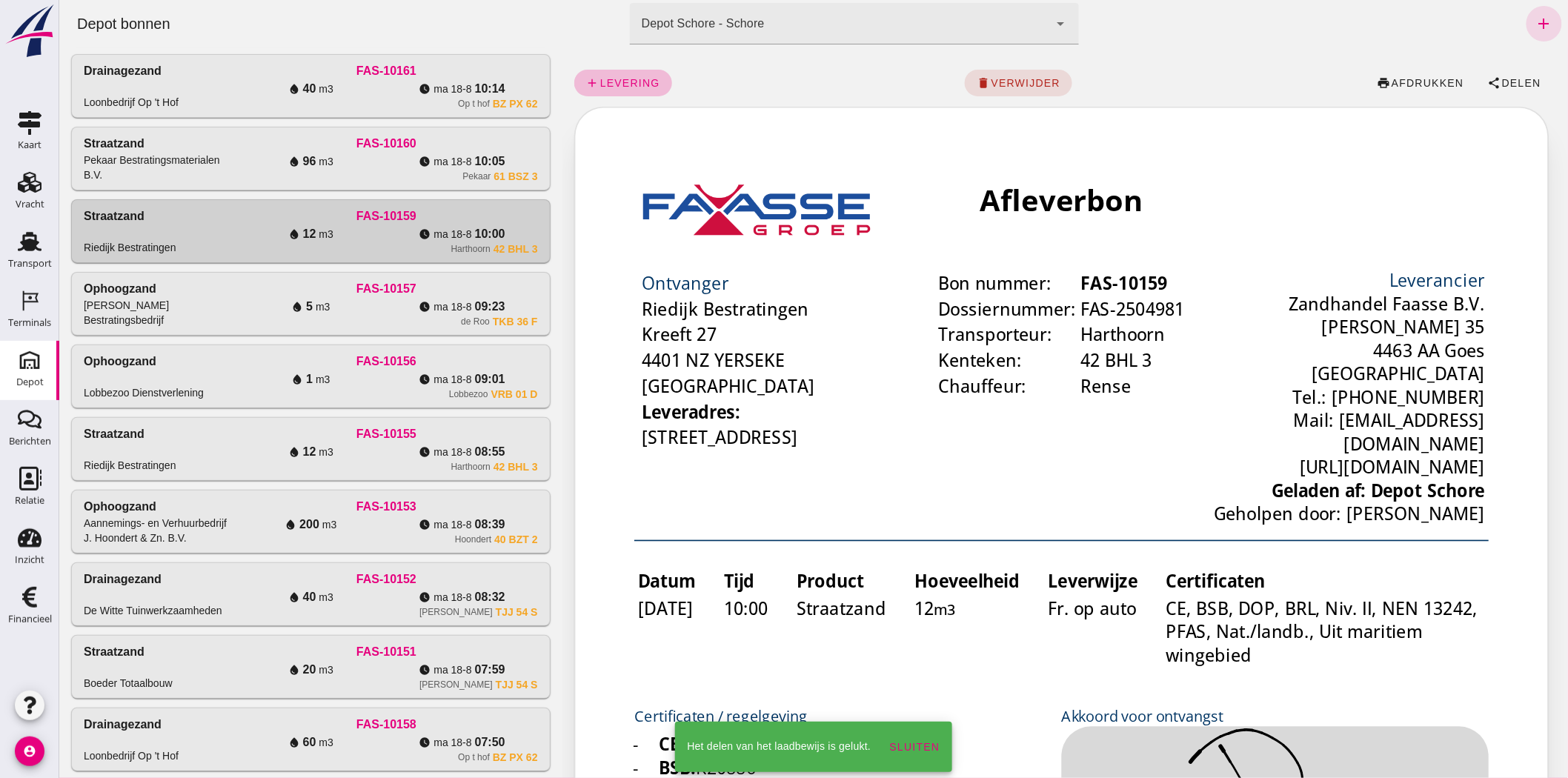
click at [333, 168] on span "ma 18-8" at bounding box center [325, 162] width 14 height 15
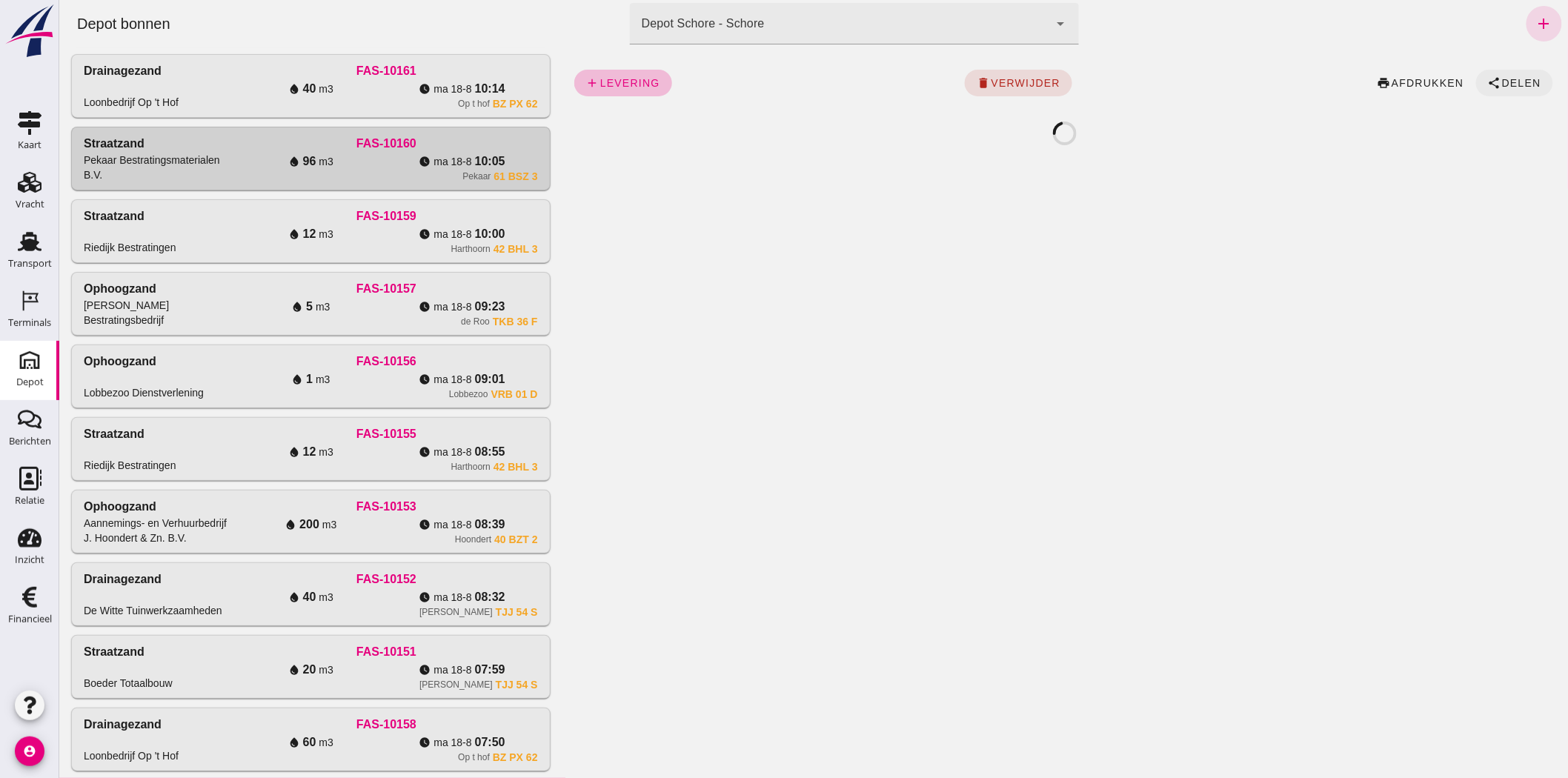
click span "Delen"
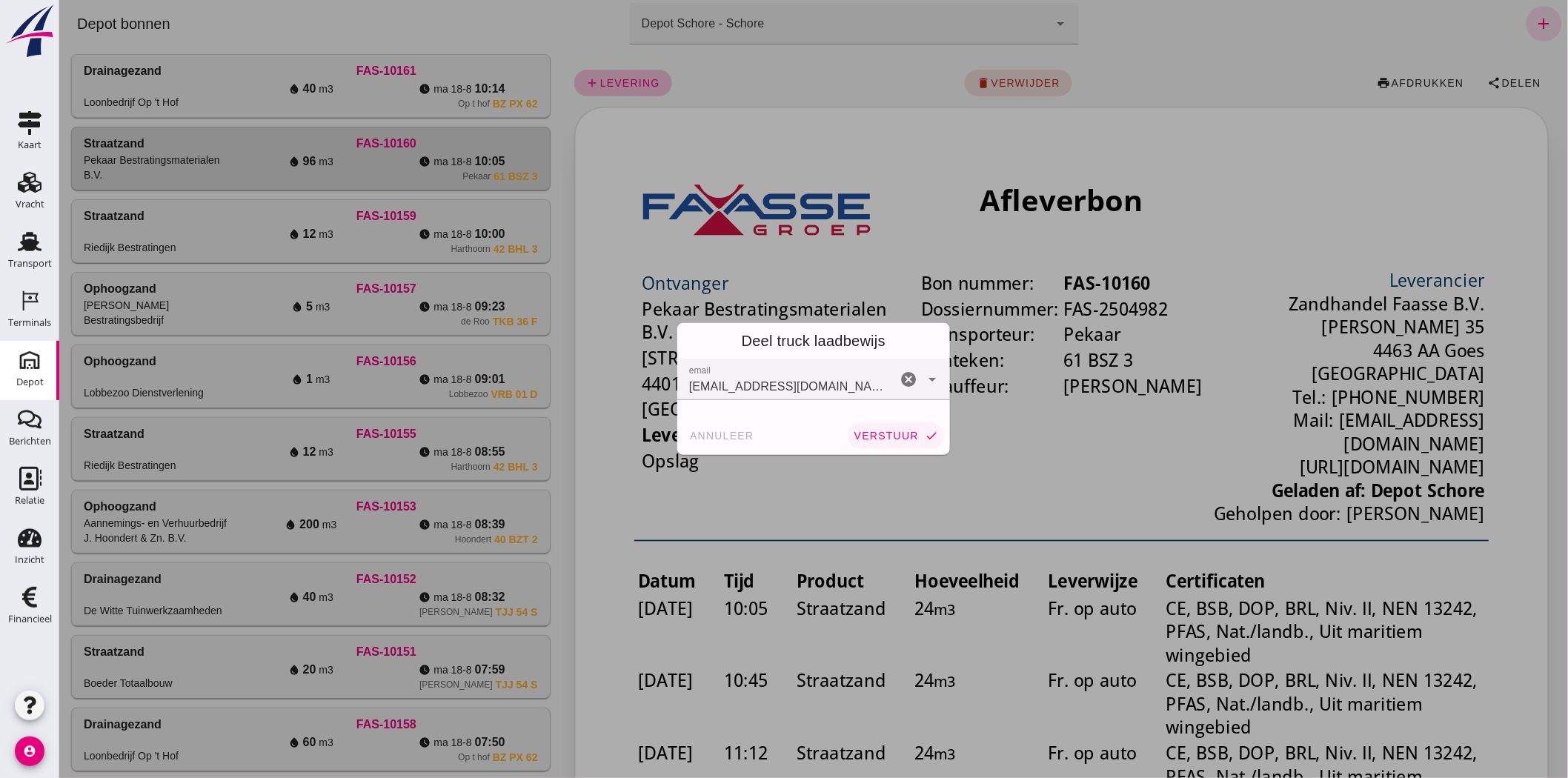
click span "verstuur"
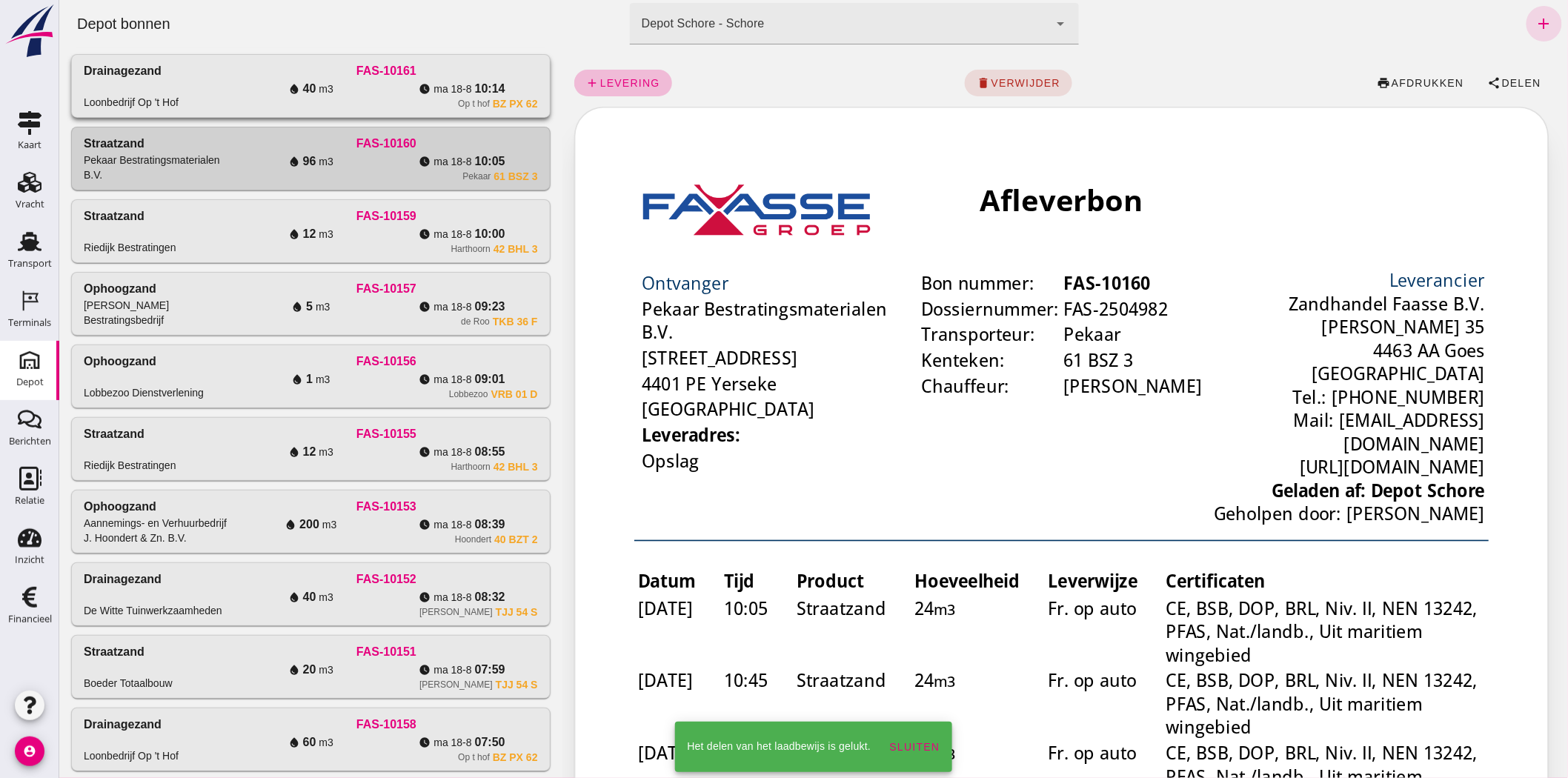
click at [397, 94] on div "watch_later ma 18-8 10:14" at bounding box center [460, 89] width 151 height 17
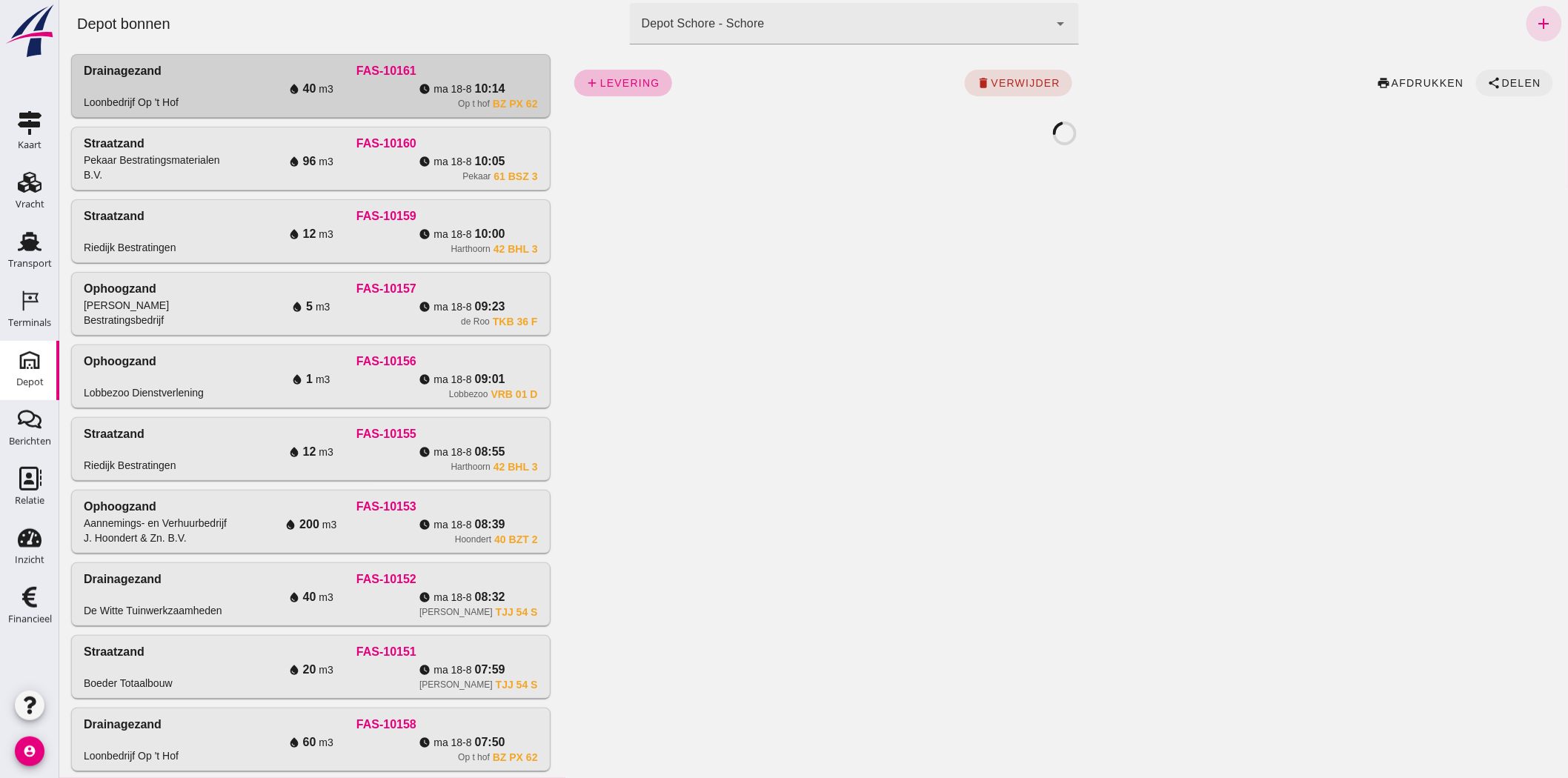
click span "Delen"
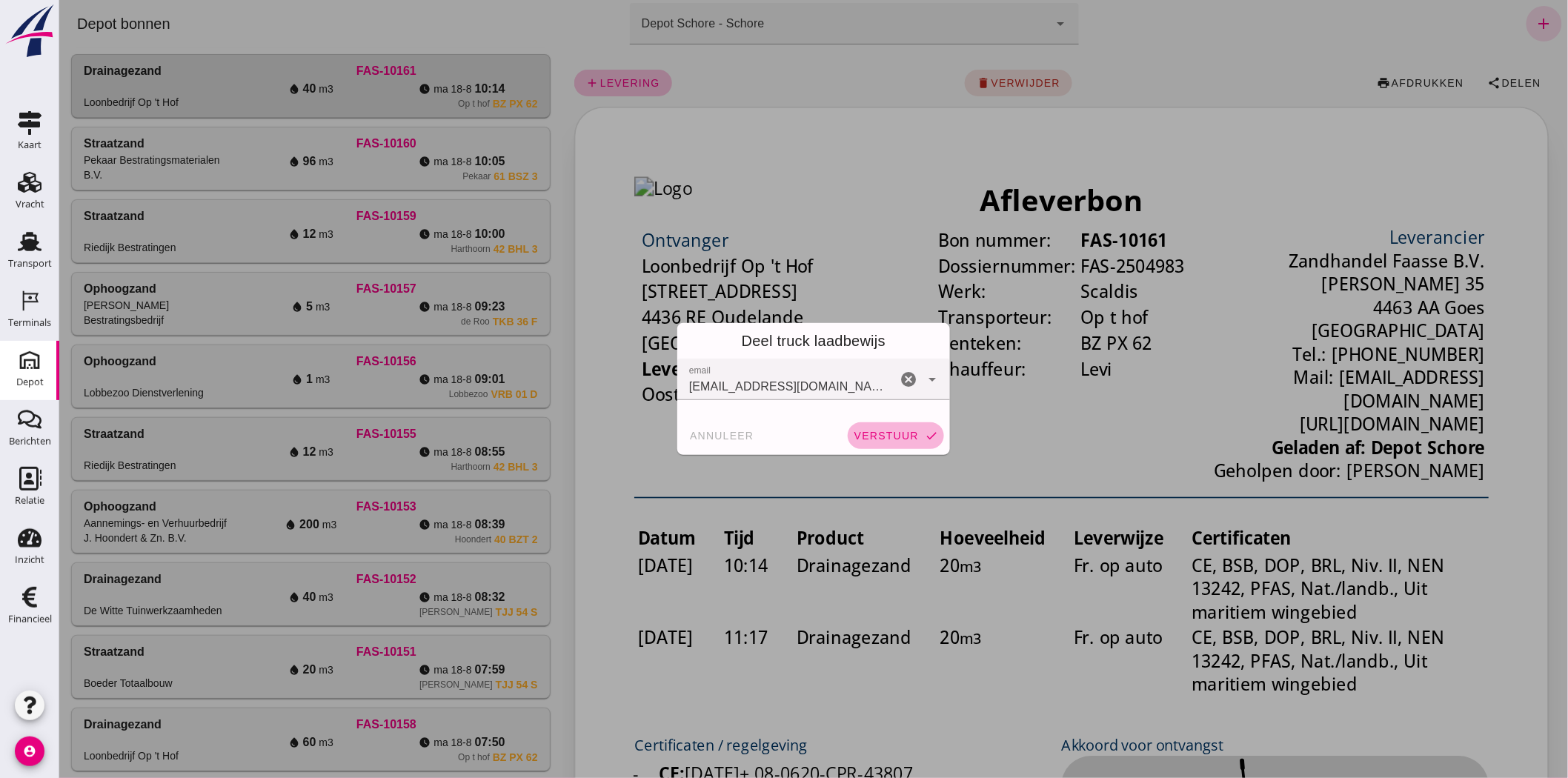
click span "verstuur"
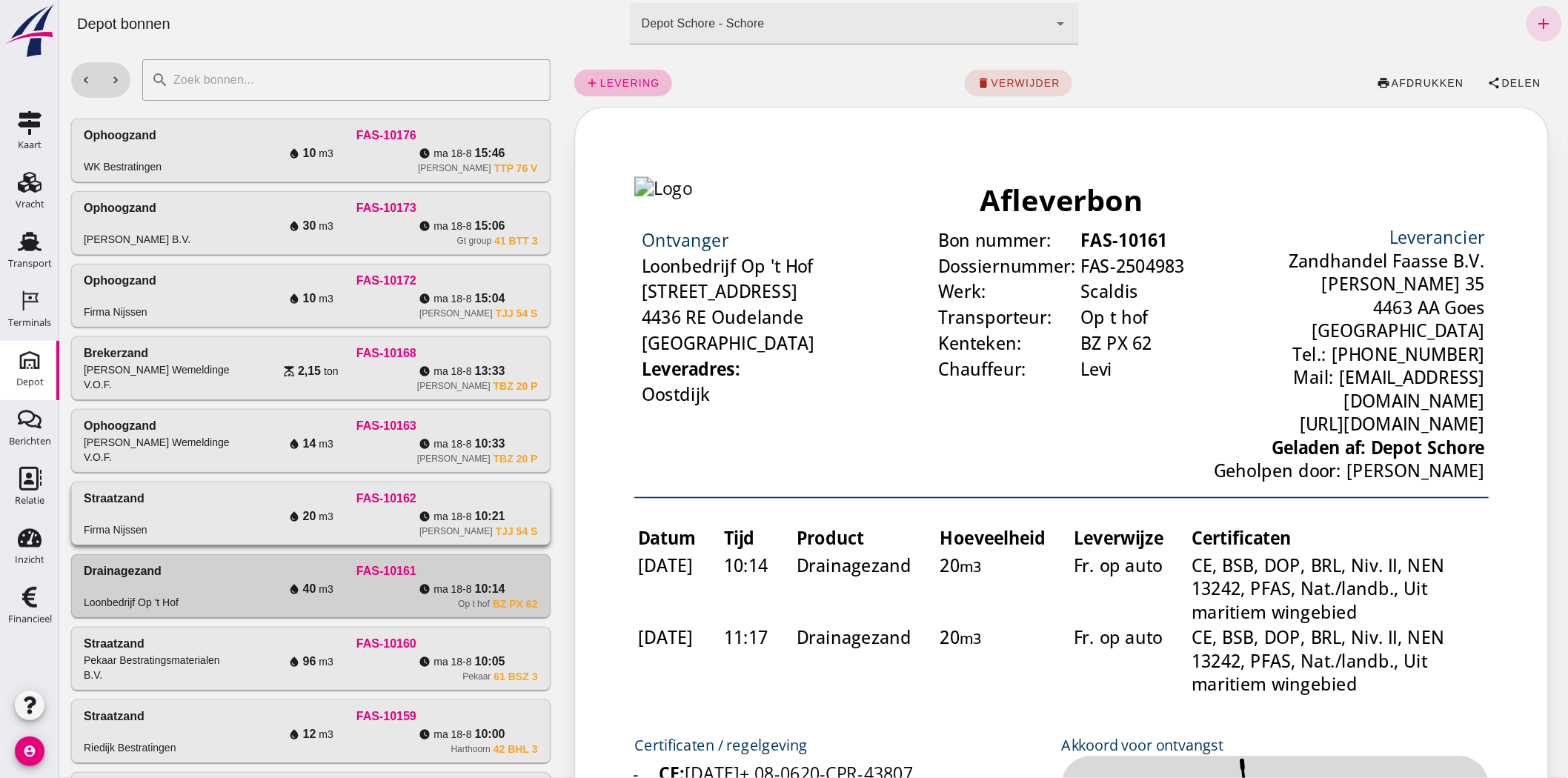
click div "R. Nijssen TJJ 54 S"
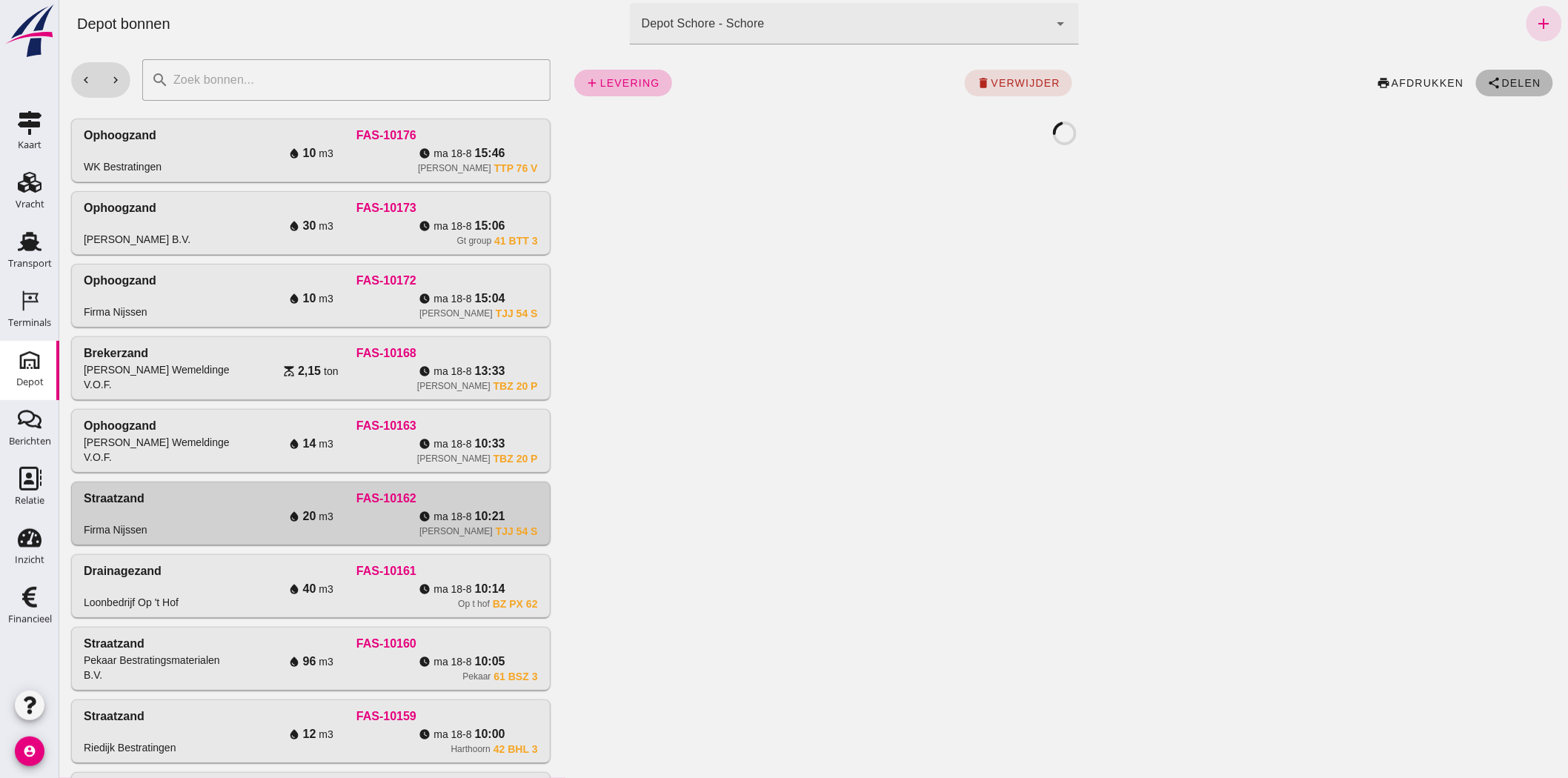
click span "Delen"
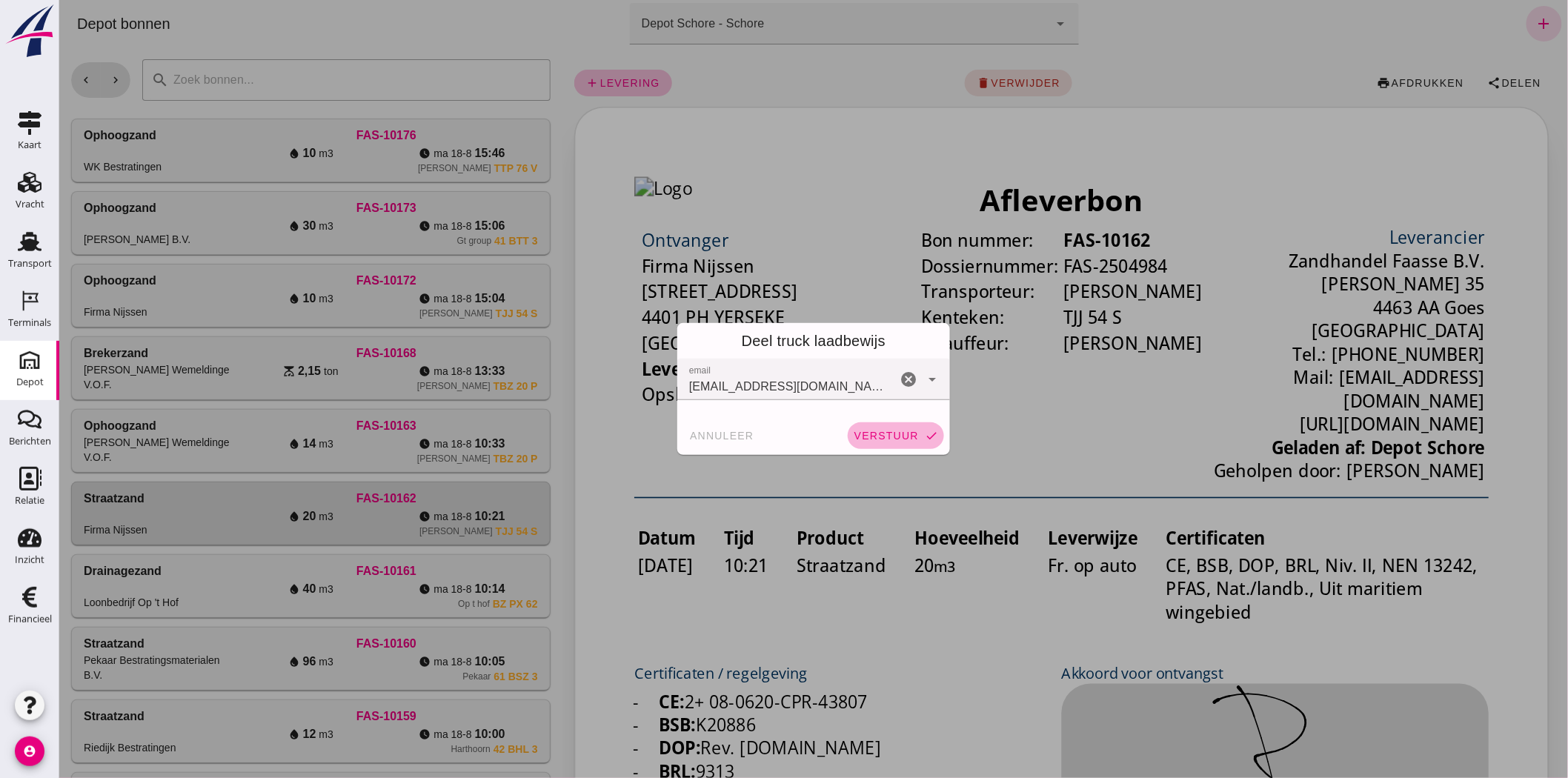
click span "verstuur"
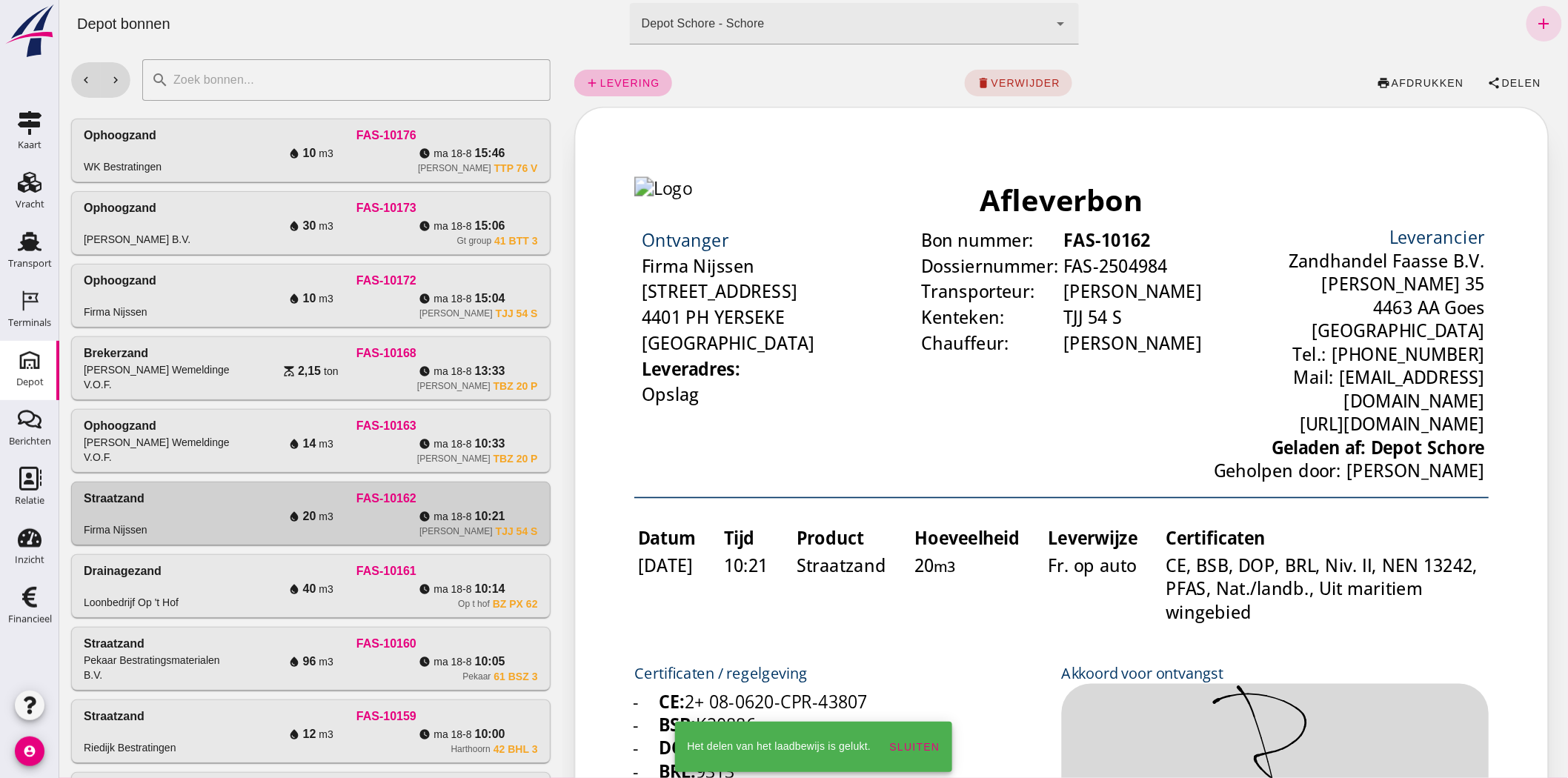
click div "W.Nijssen TBZ 20 P"
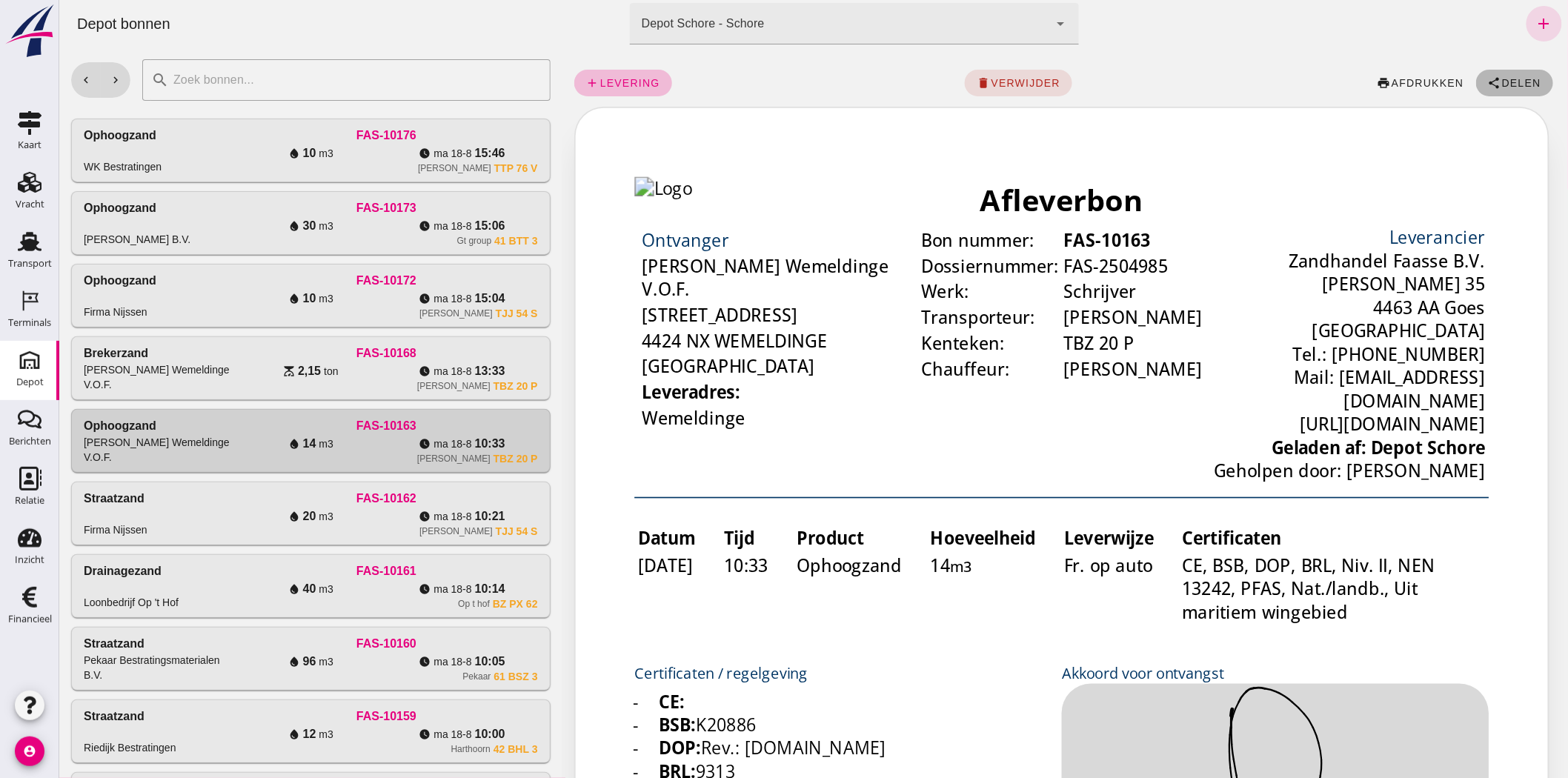
click icon "share"
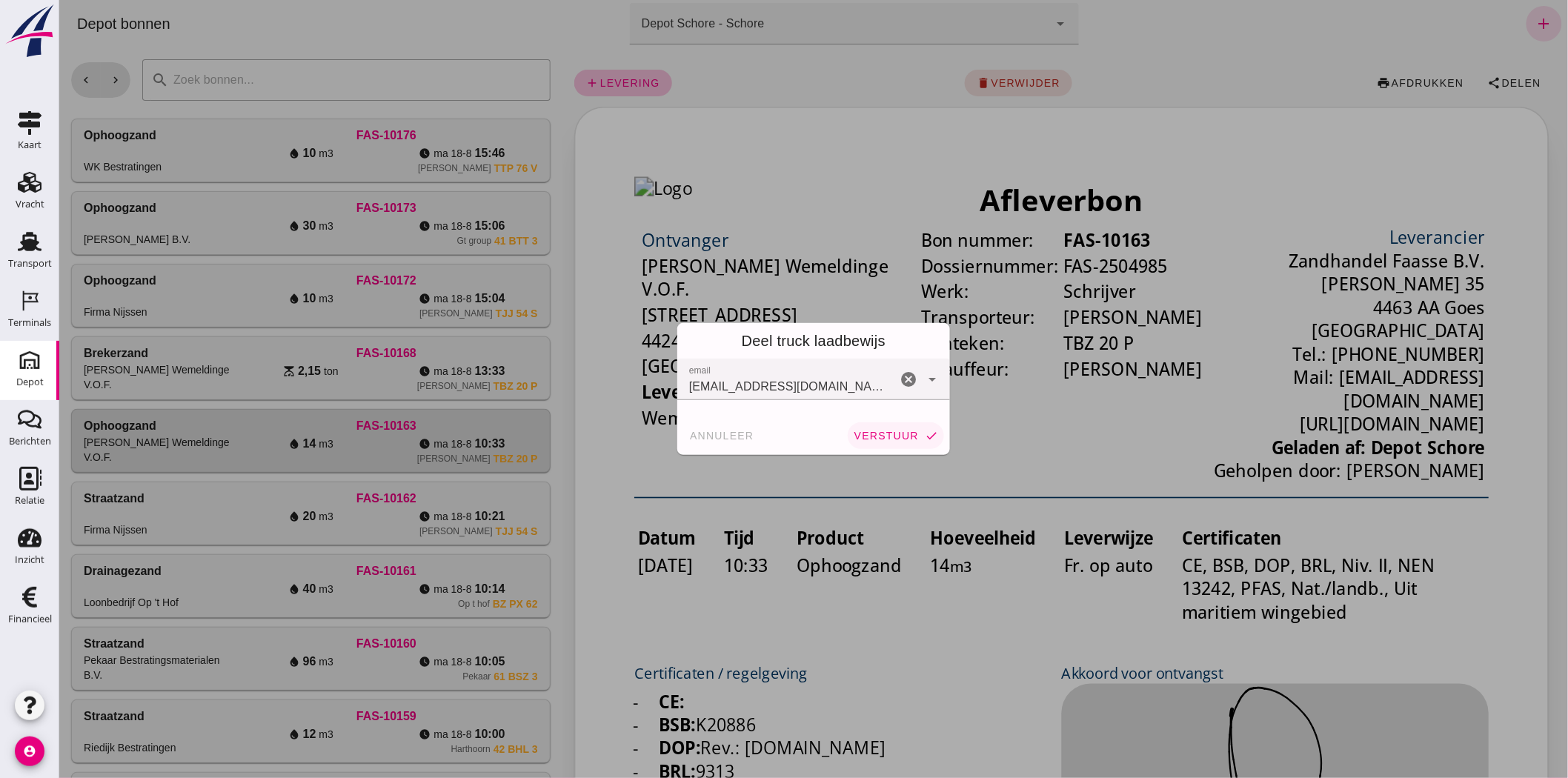
click span "verstuur"
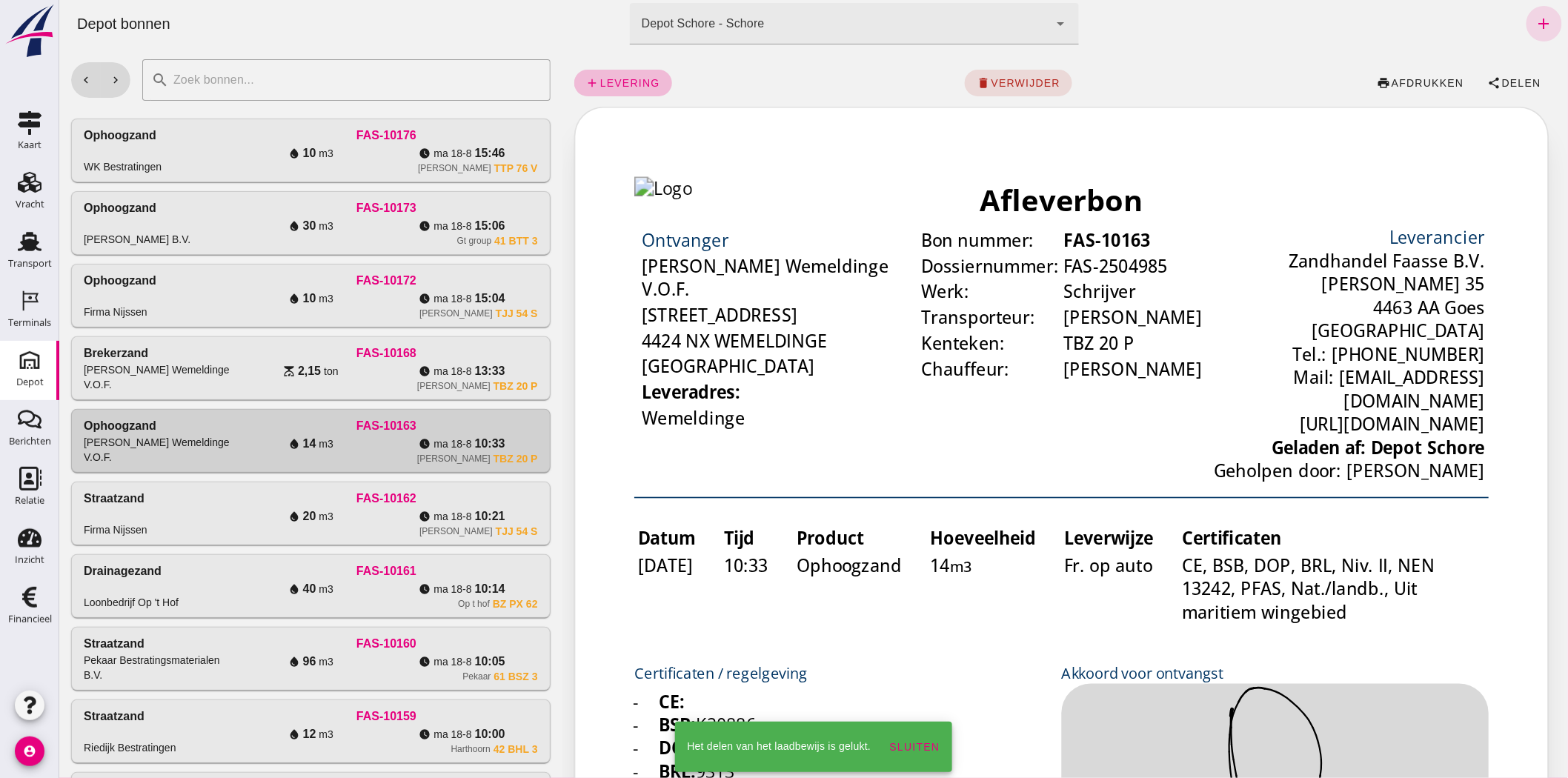
click at [337, 277] on span "ma 18-8" at bounding box center [330, 372] width 14 height 15
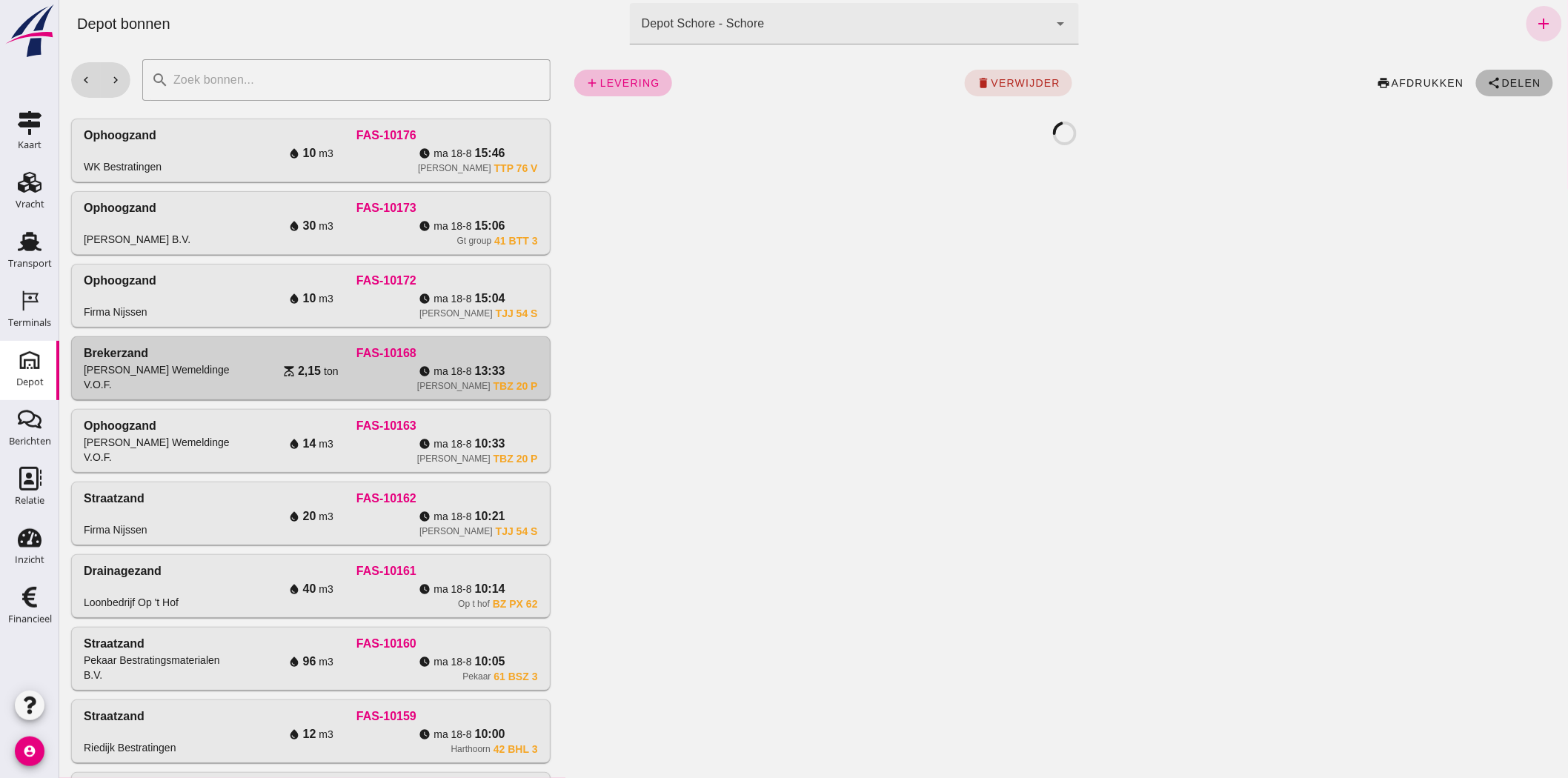
click span "Delen"
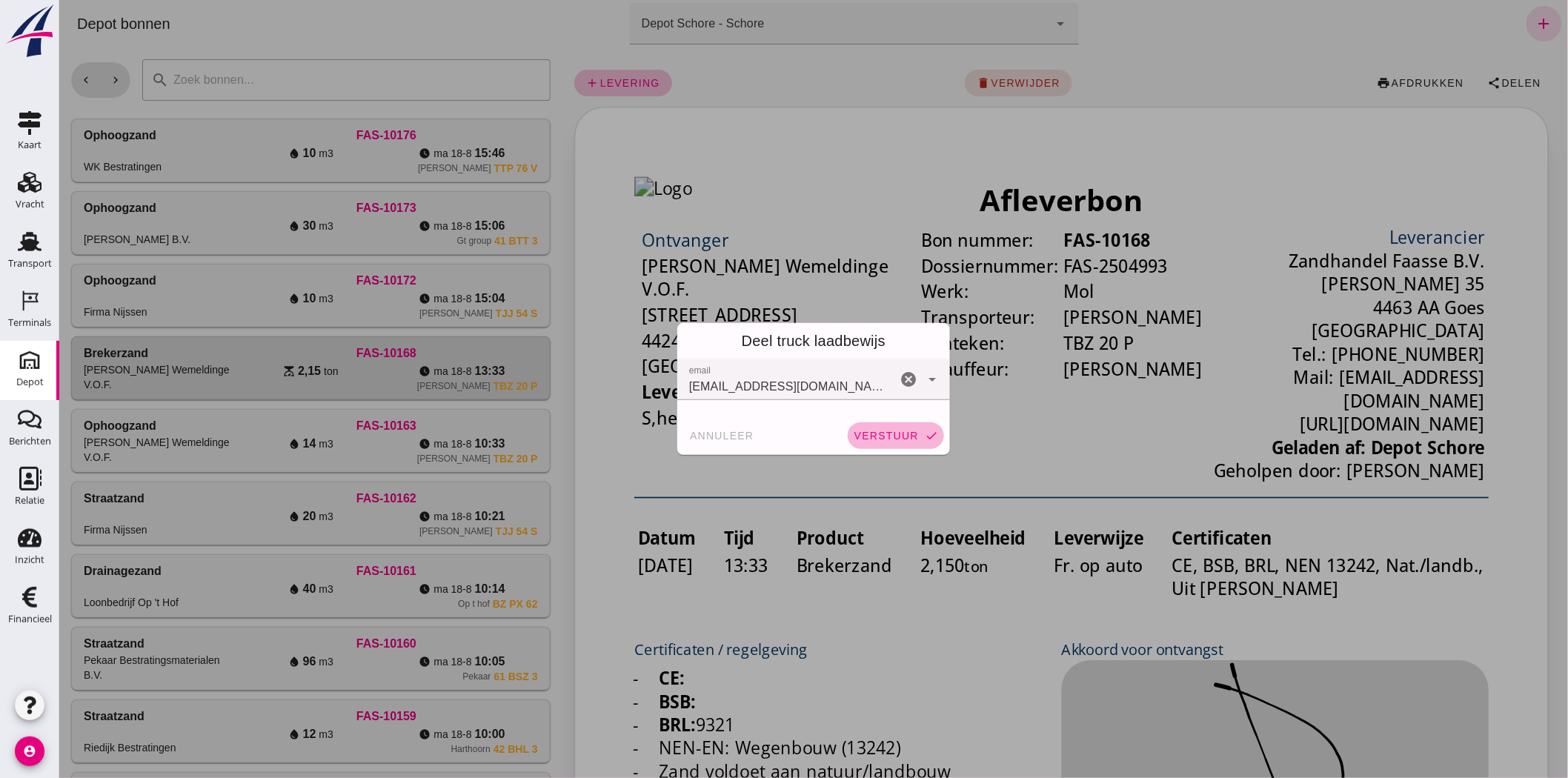
click span "verstuur"
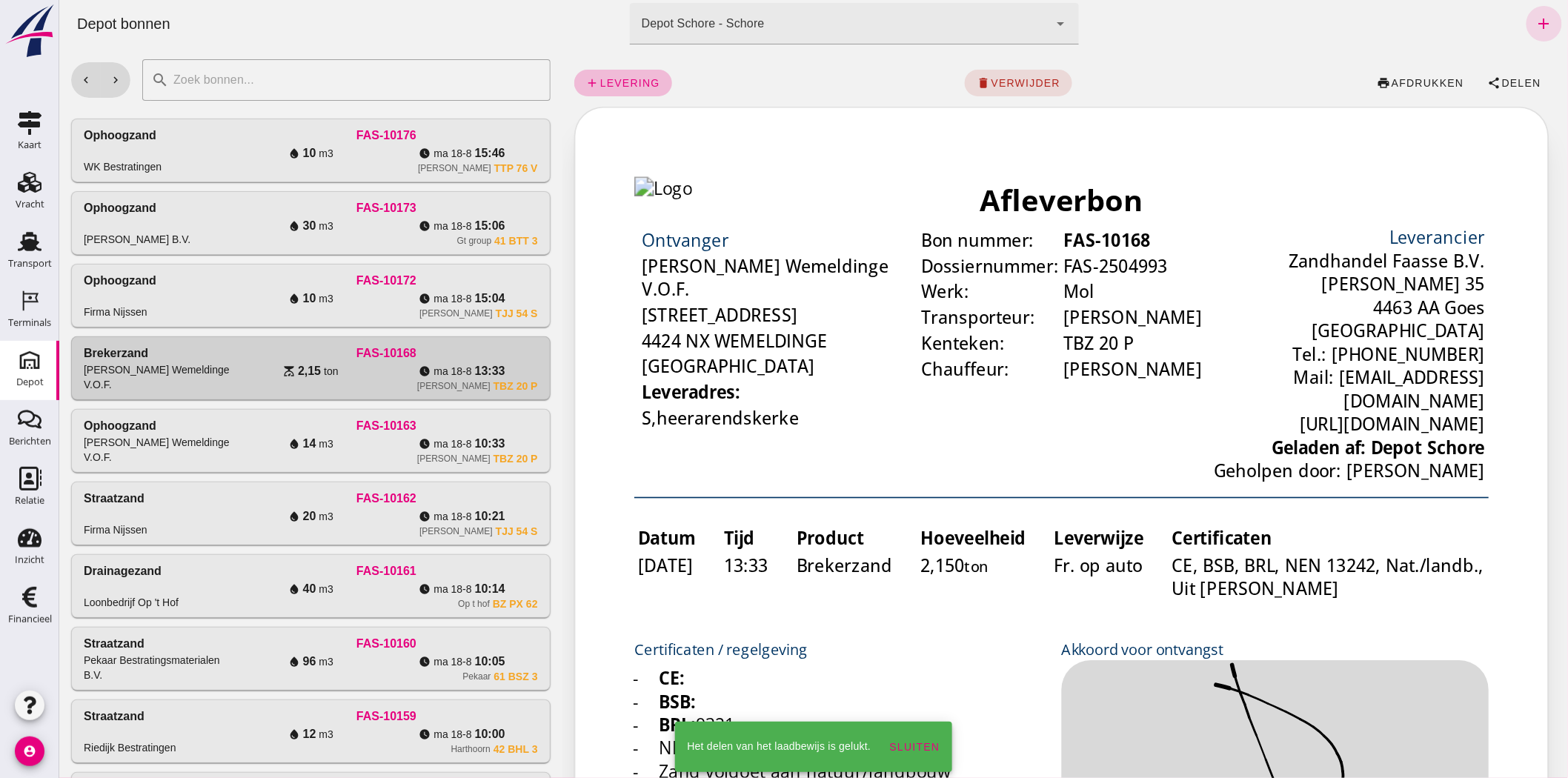
click div "FAS-10172"
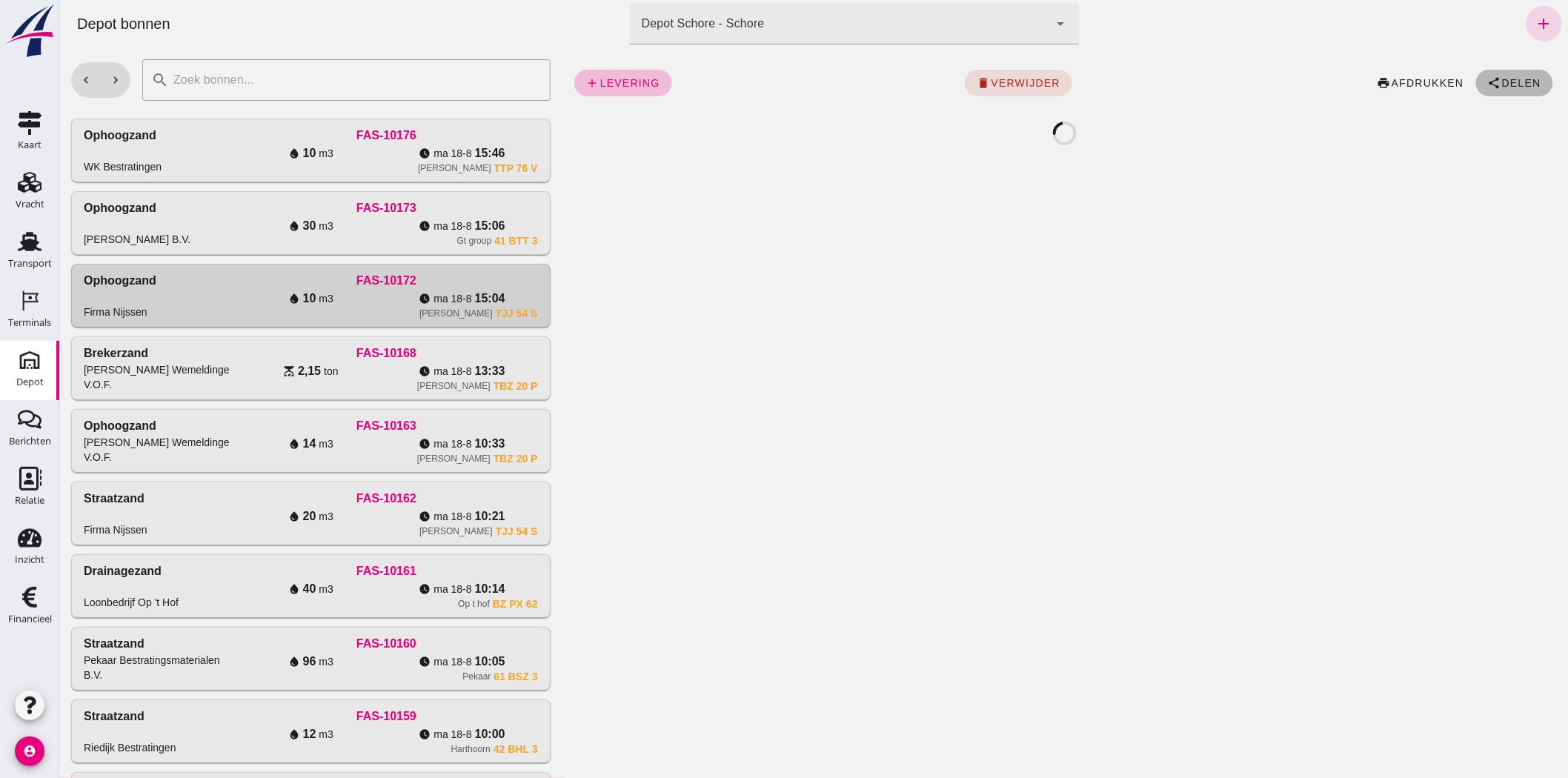
click span "Delen"
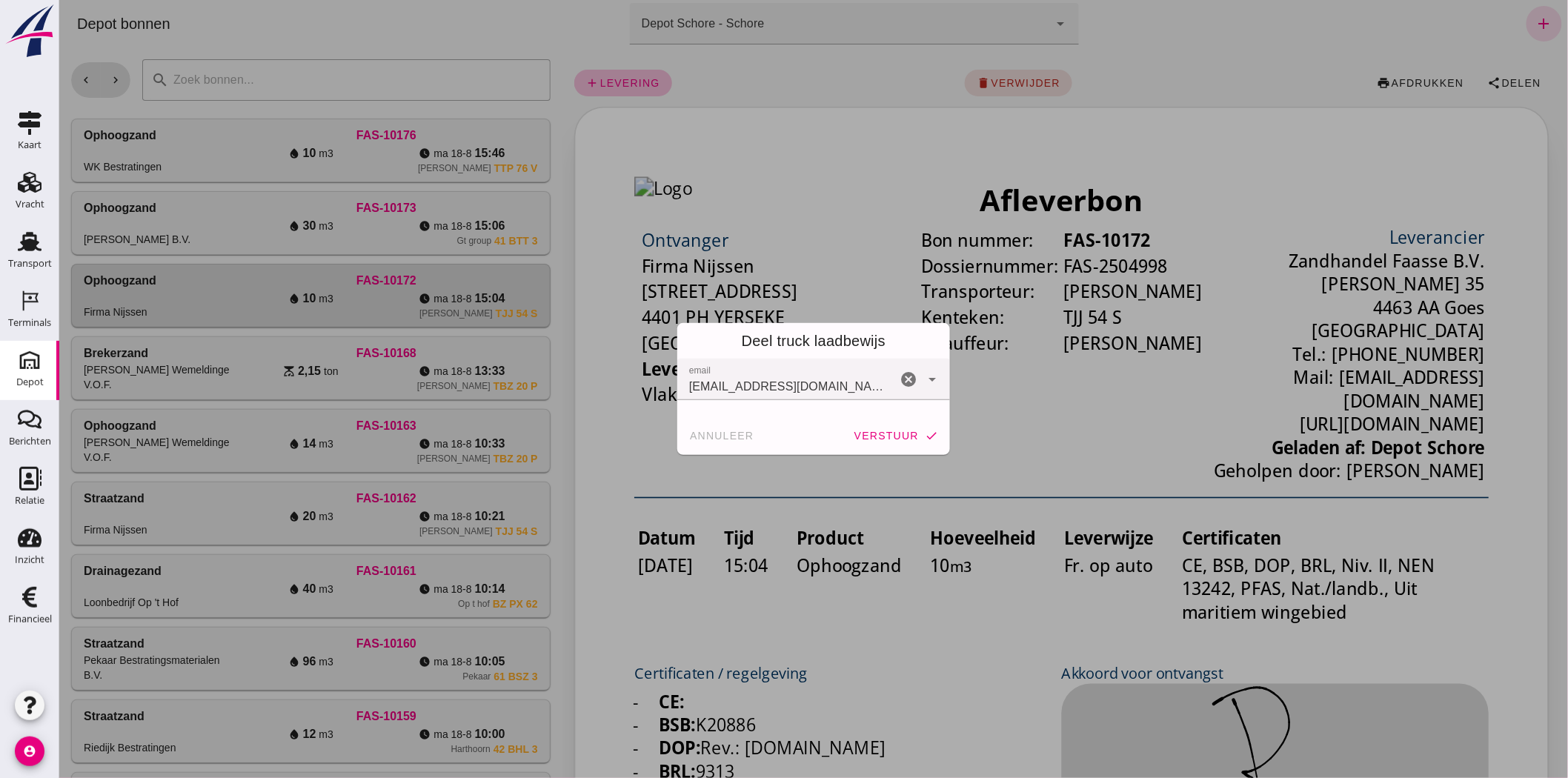
click button "verstuur check"
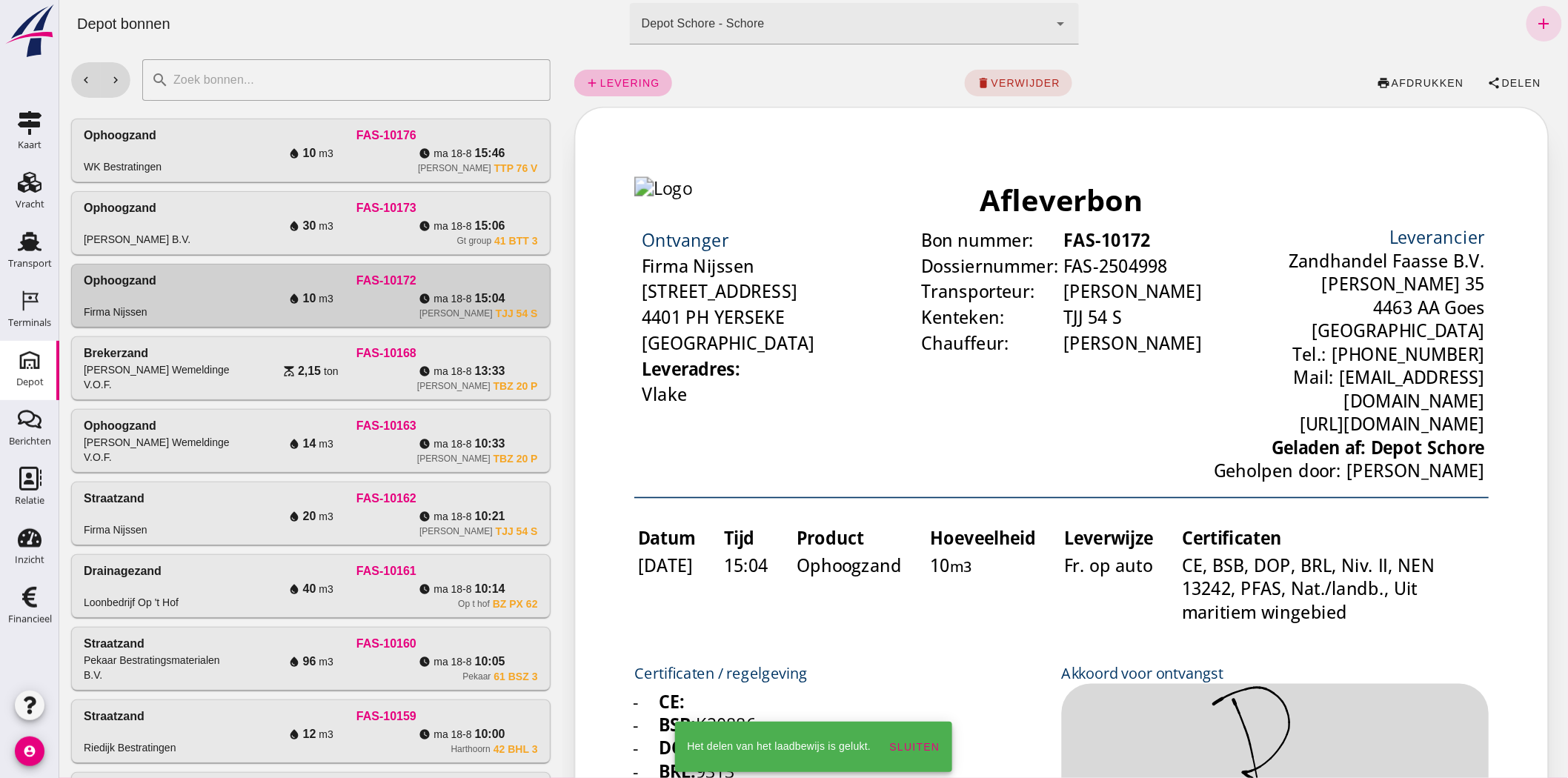
click at [504, 222] on div "watch_later ma 18-8 15:06" at bounding box center [460, 225] width 151 height 17
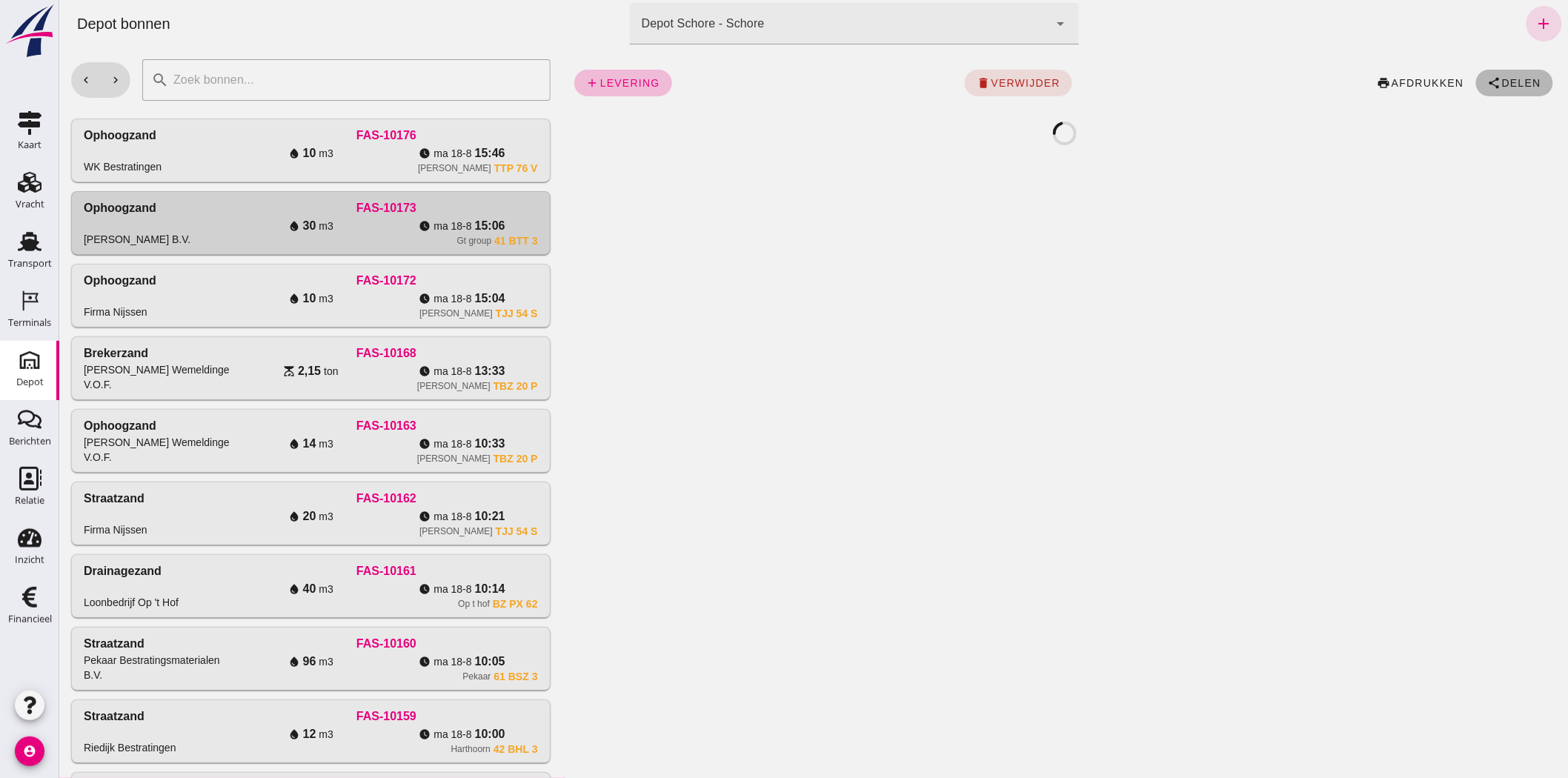
click span "Delen"
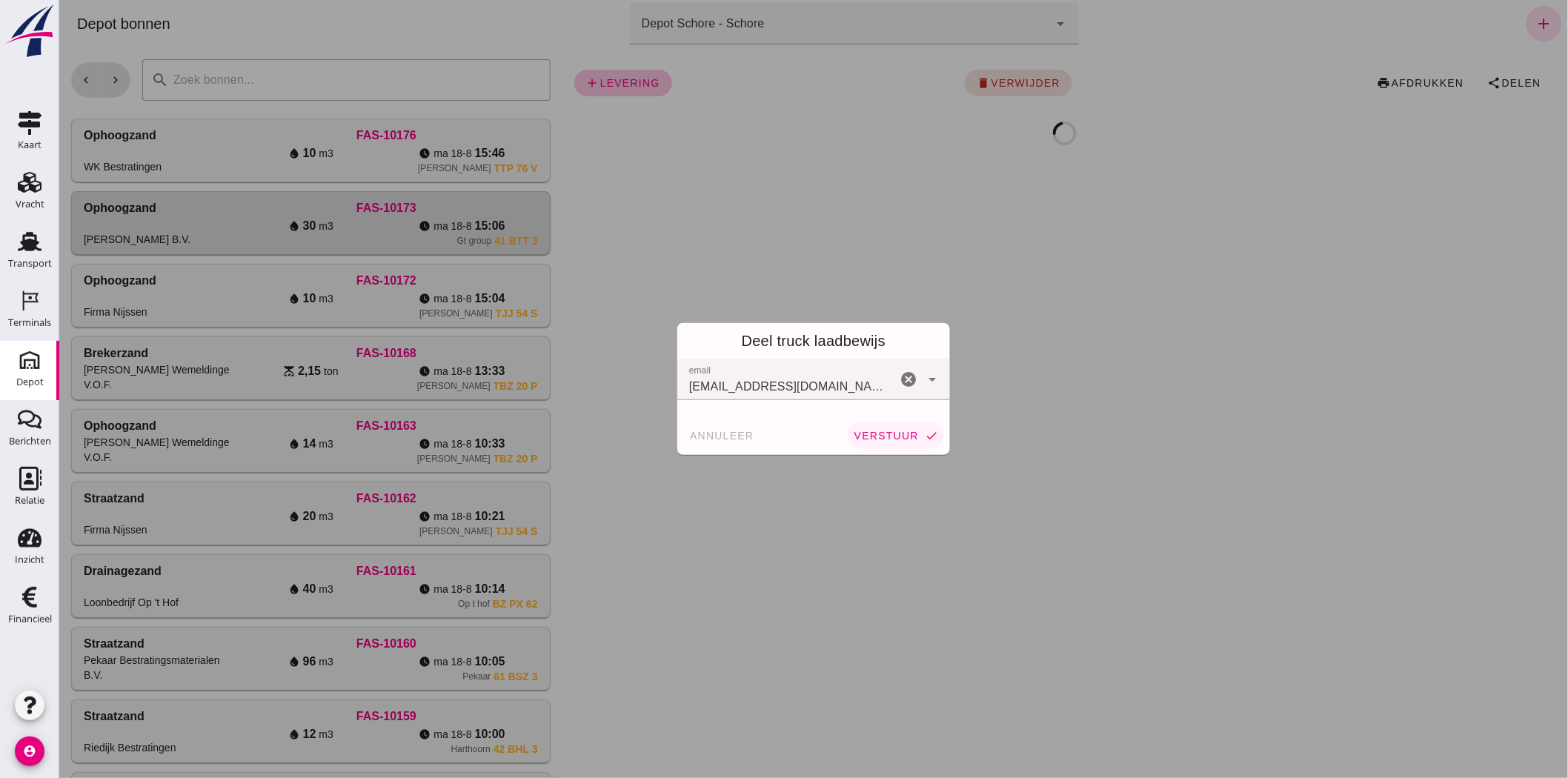
click at [610, 277] on icon "check" at bounding box center [931, 436] width 14 height 14
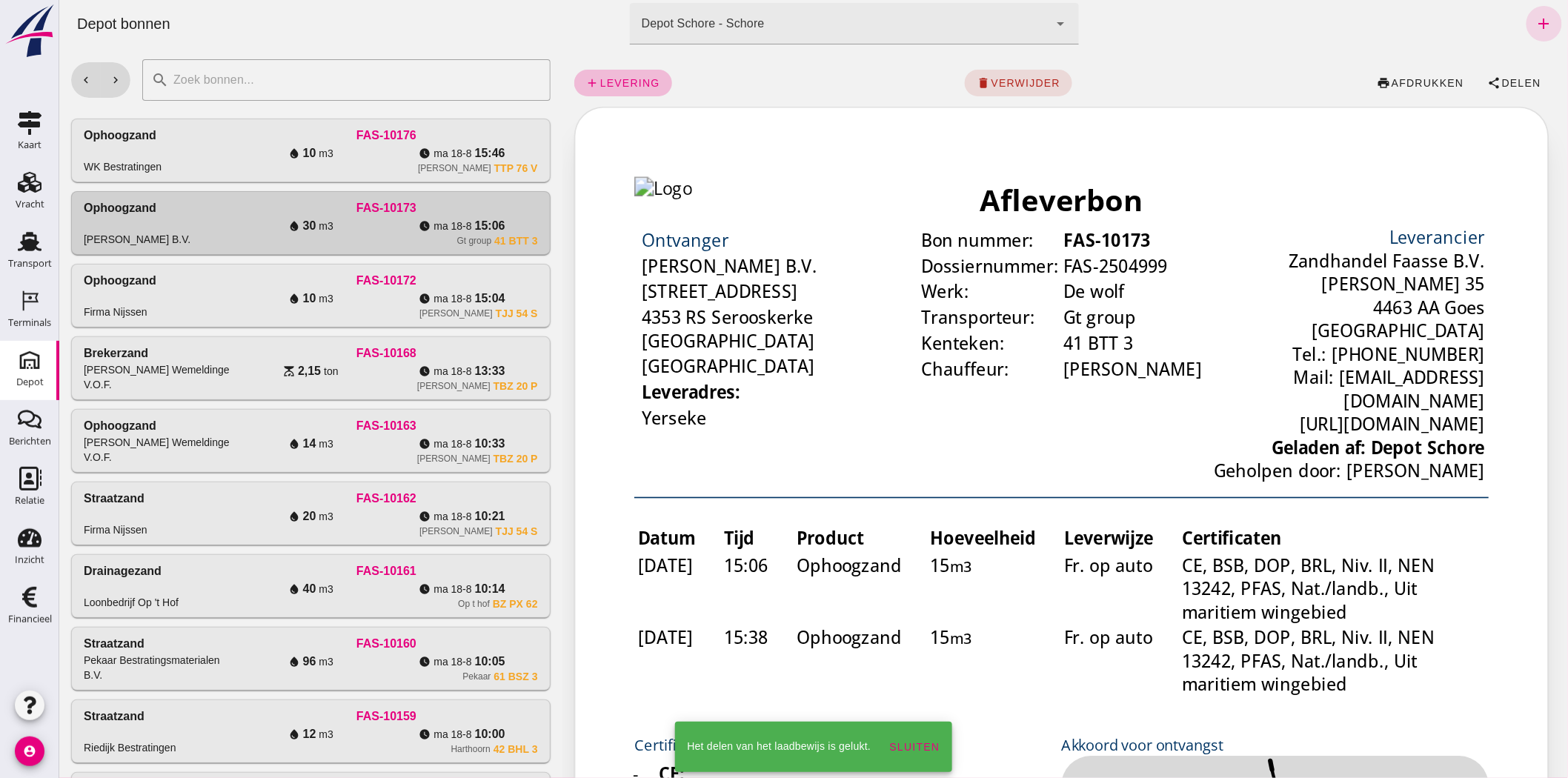
click div "Ophoogzand WK Bestratingen FAS-10176 water_drop 10 m3 watch_later ma 18-8 15:46…"
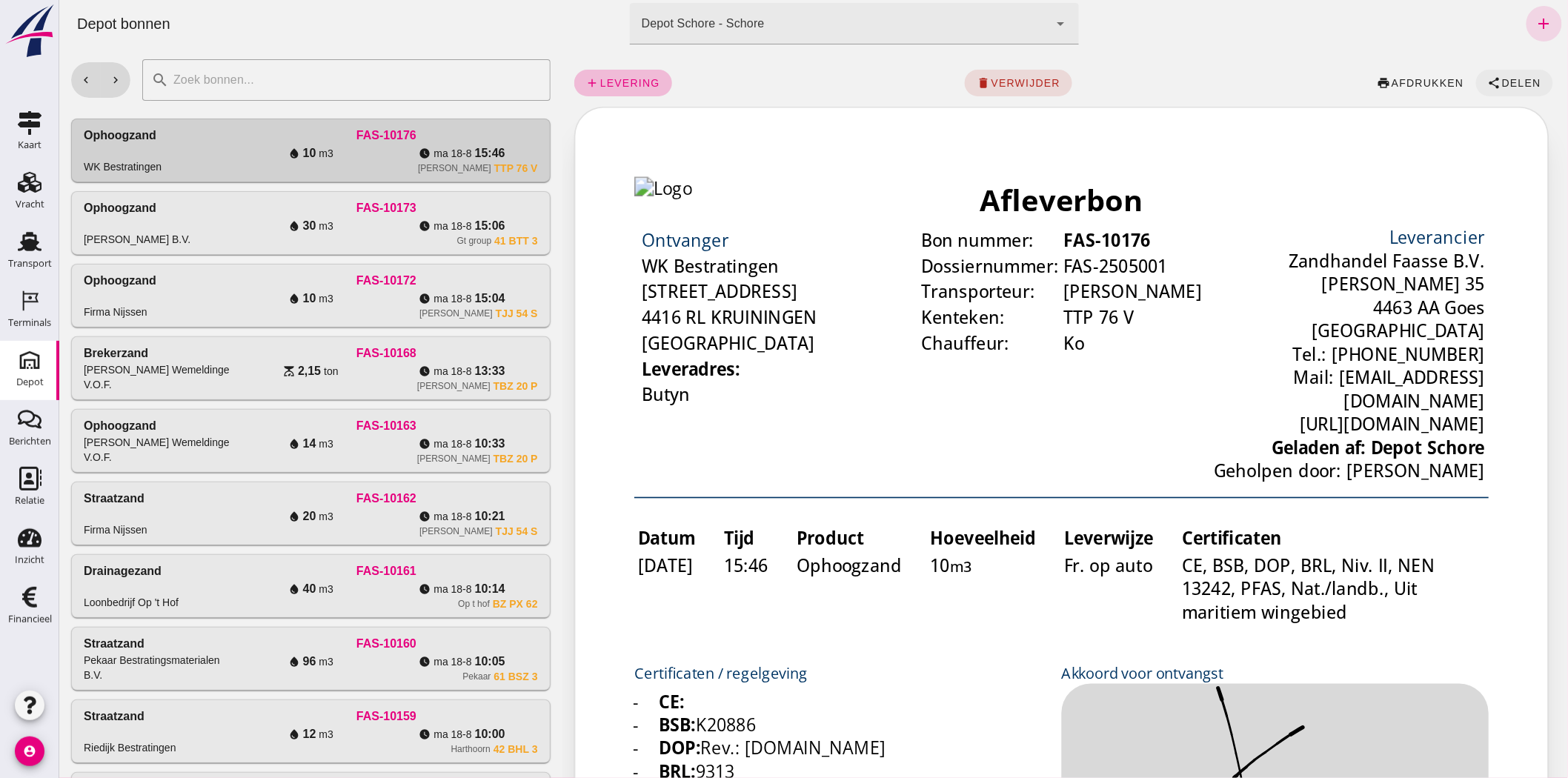
click span "Delen"
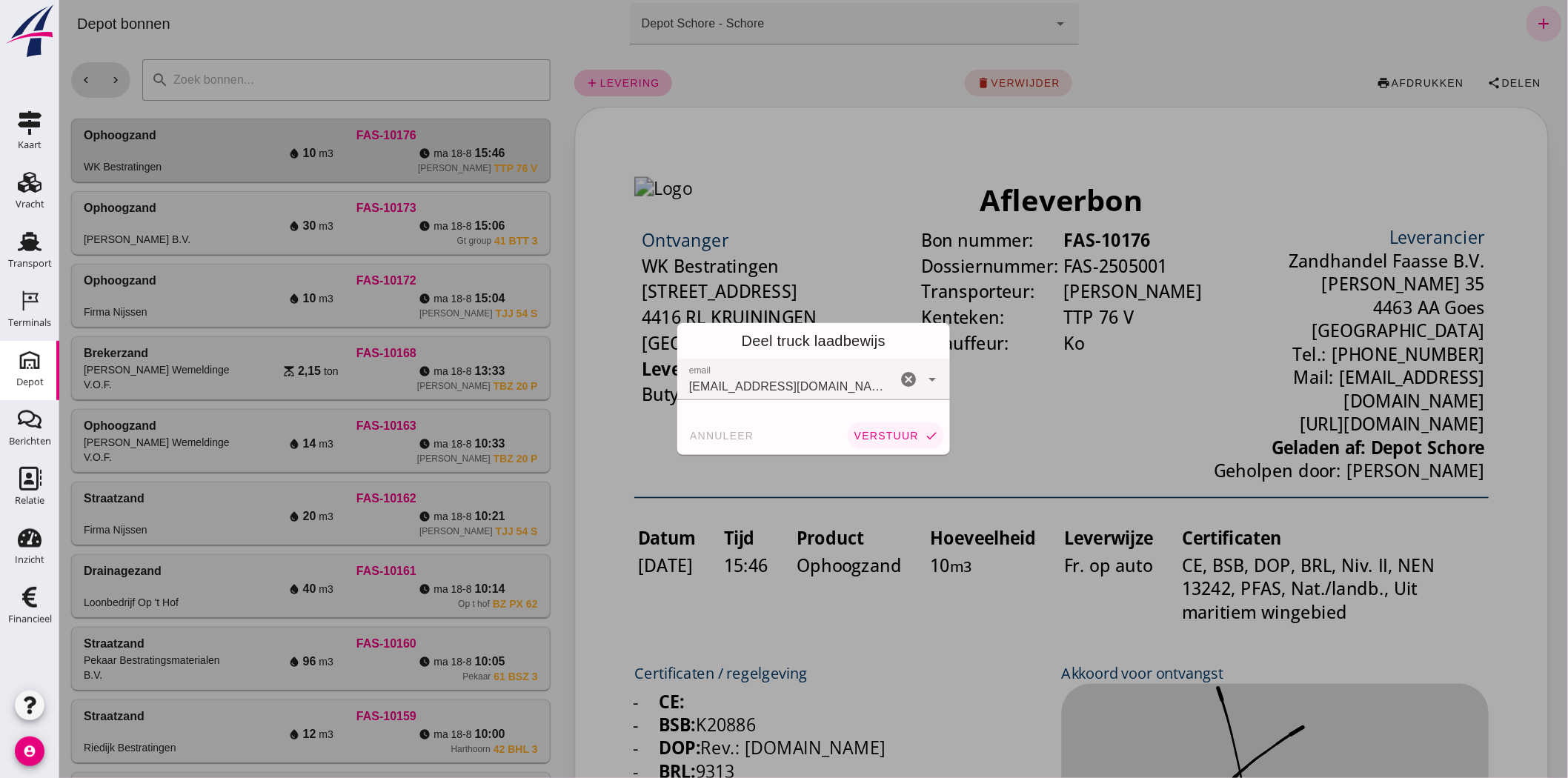
click span "verstuur"
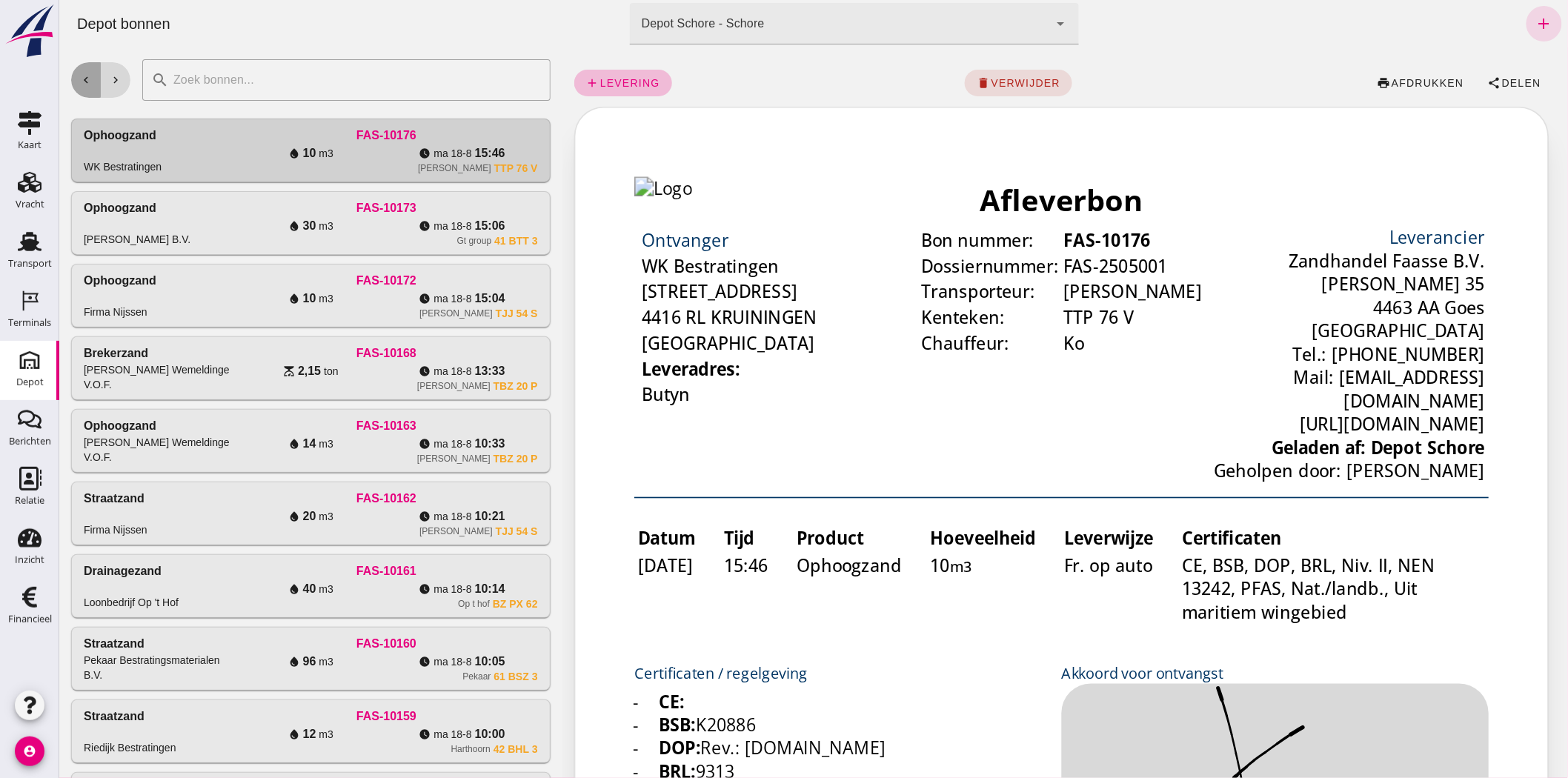
click at [83, 77] on icon "chevron_left" at bounding box center [86, 80] width 14 height 14
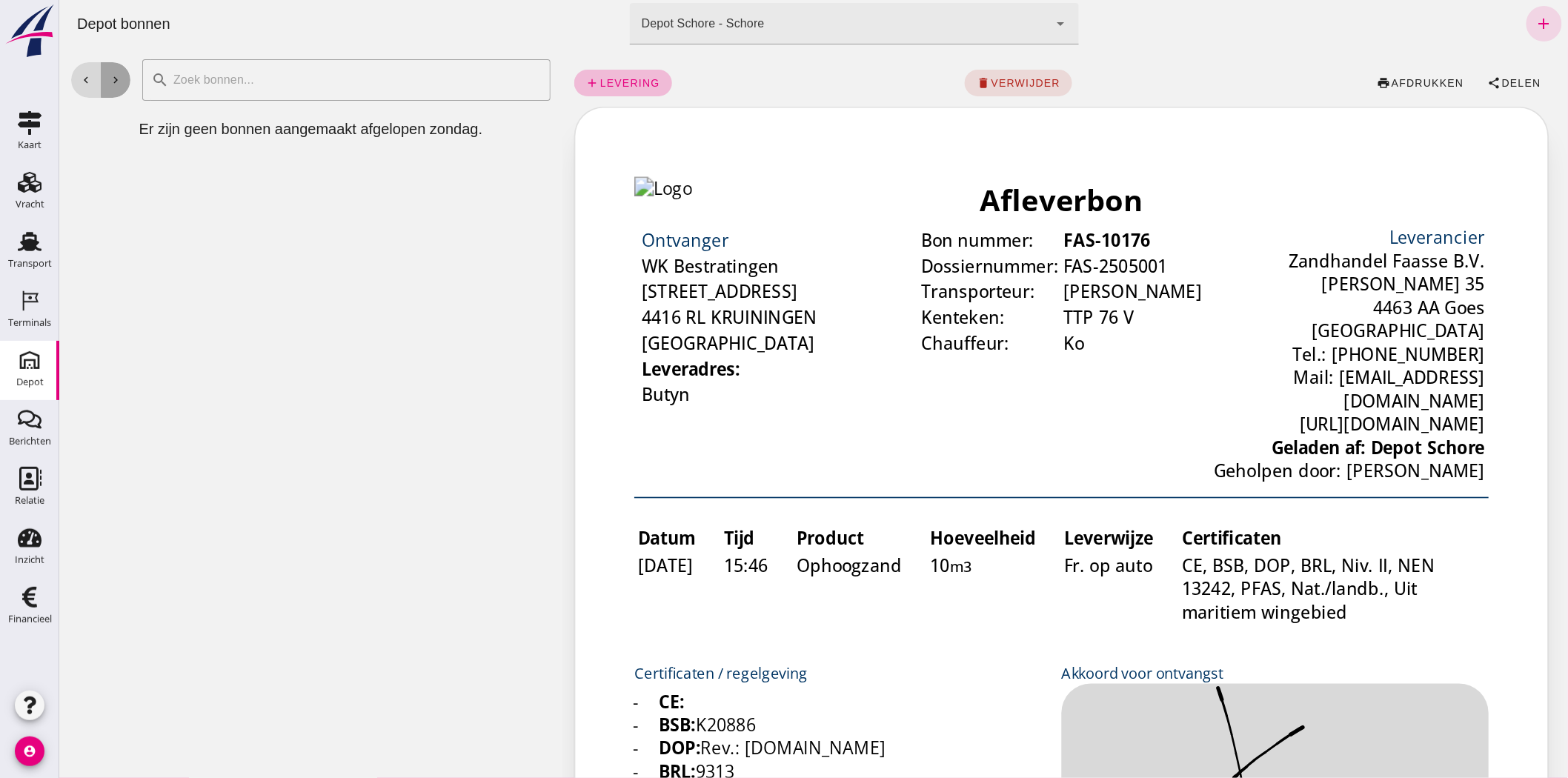
click at [113, 74] on icon "chevron_right" at bounding box center [115, 80] width 14 height 14
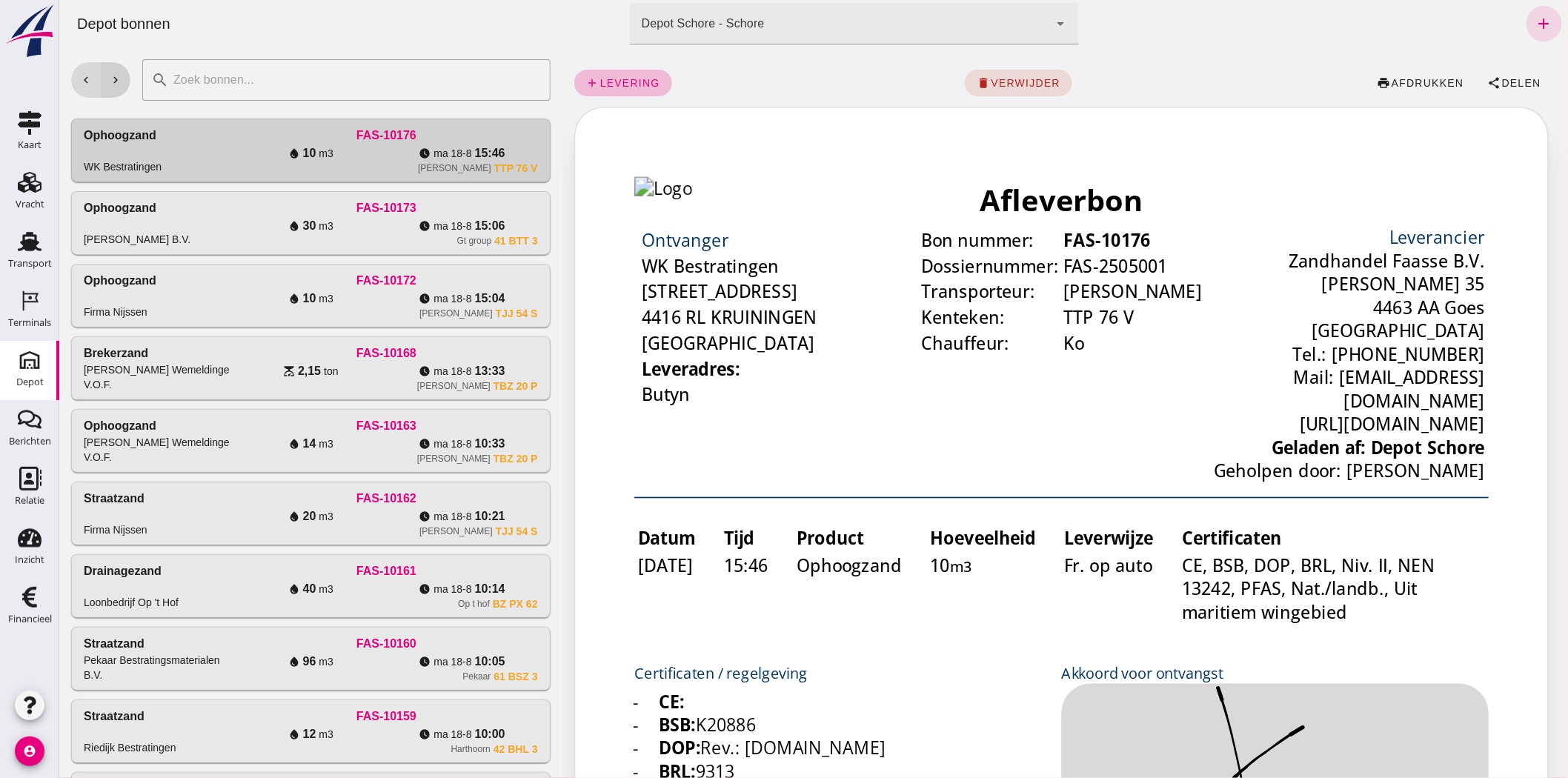
click at [113, 74] on icon "chevron_right" at bounding box center [115, 80] width 14 height 14
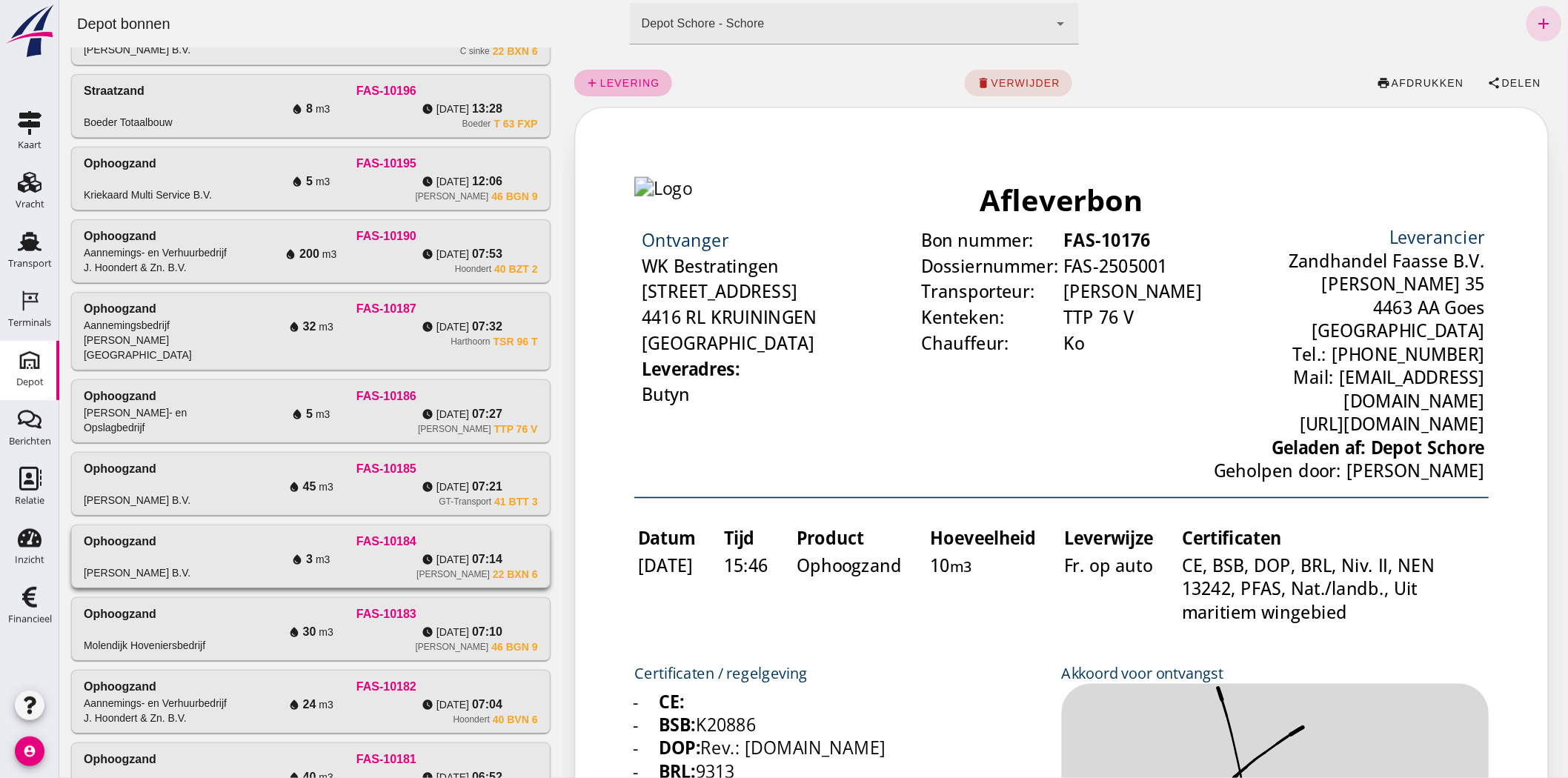
scroll to position [320, 0]
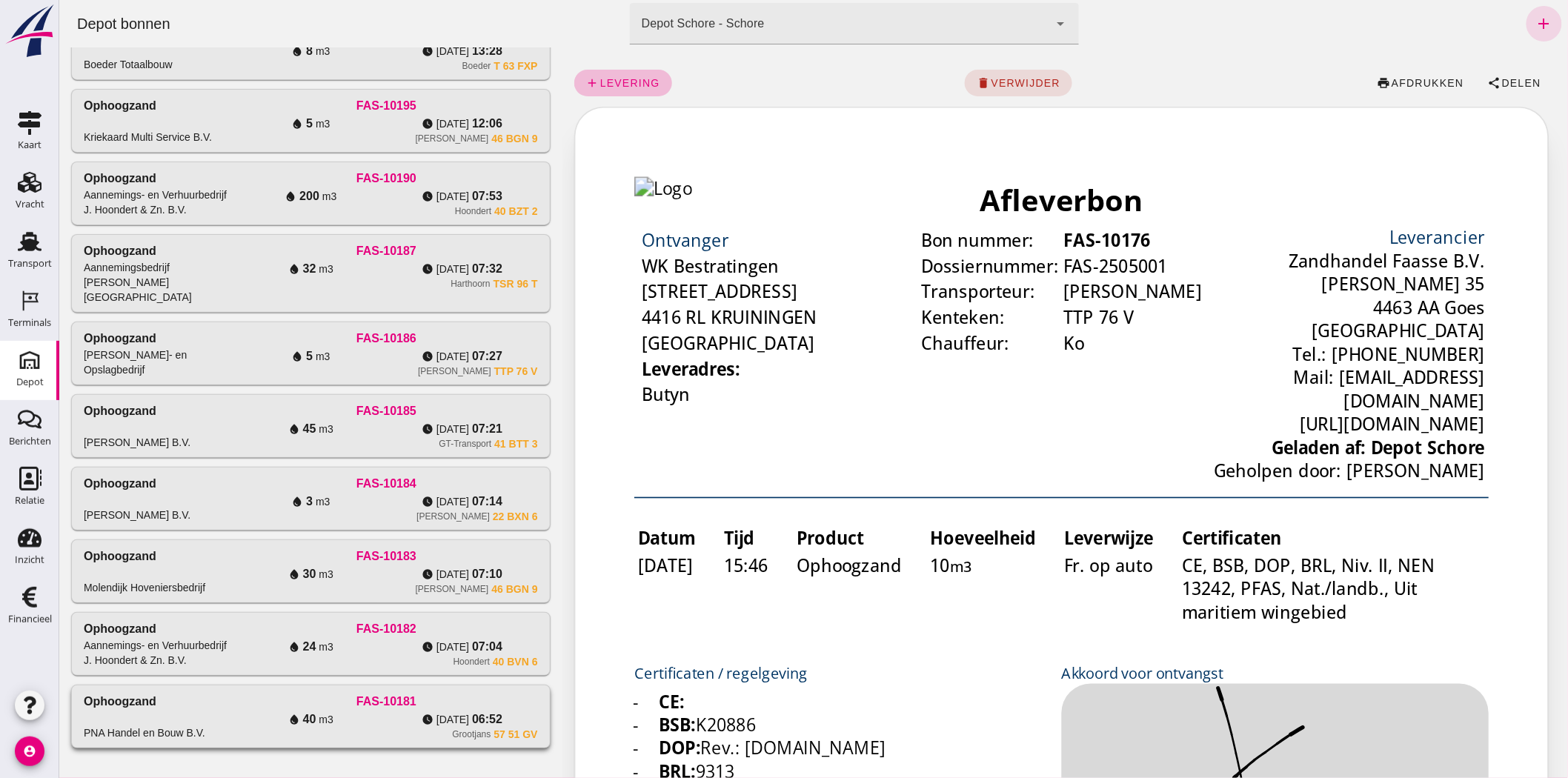
click at [333, 277] on span "di 19-8" at bounding box center [325, 720] width 14 height 15
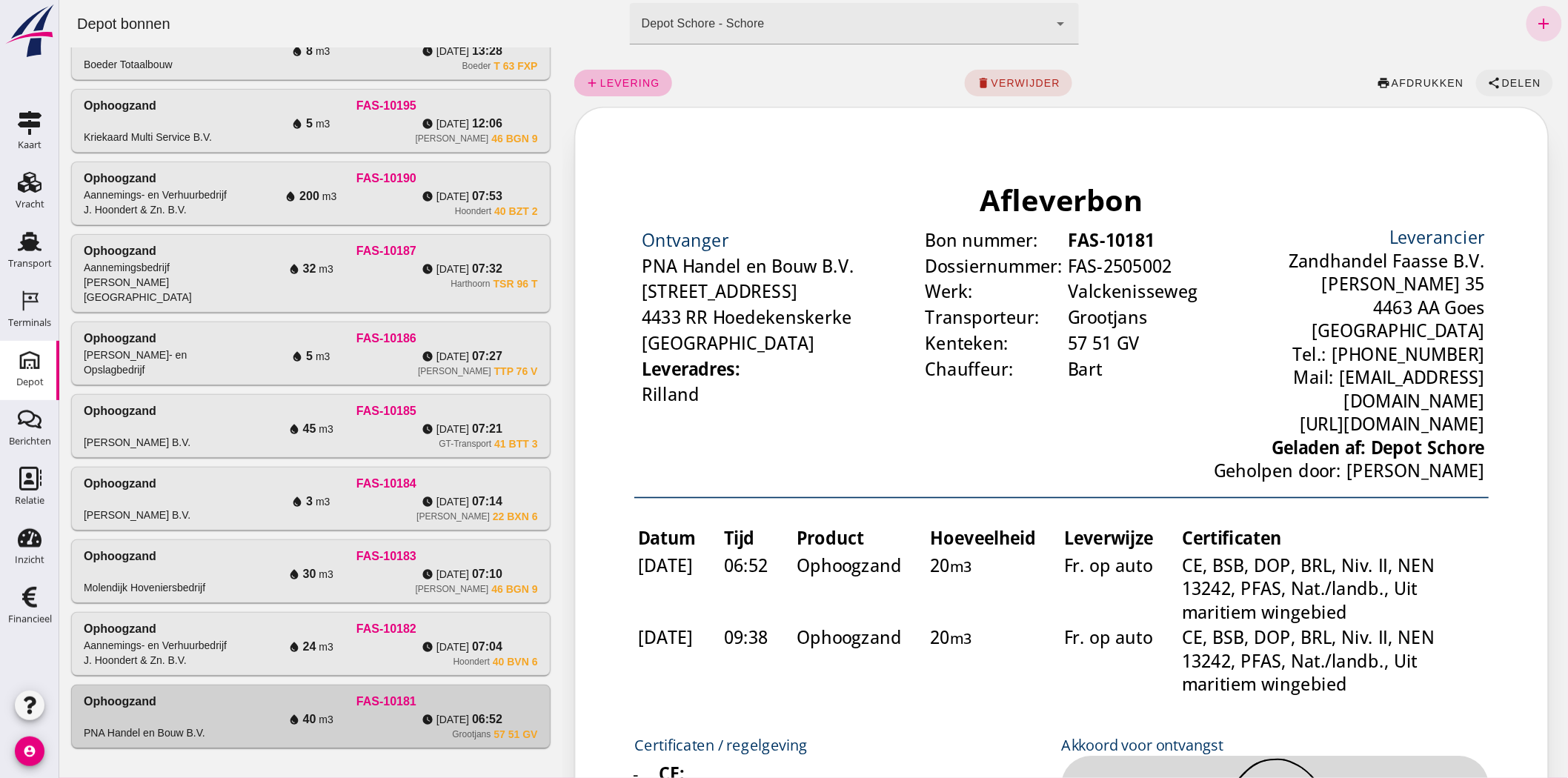
scroll to position [0, 0]
click icon "share"
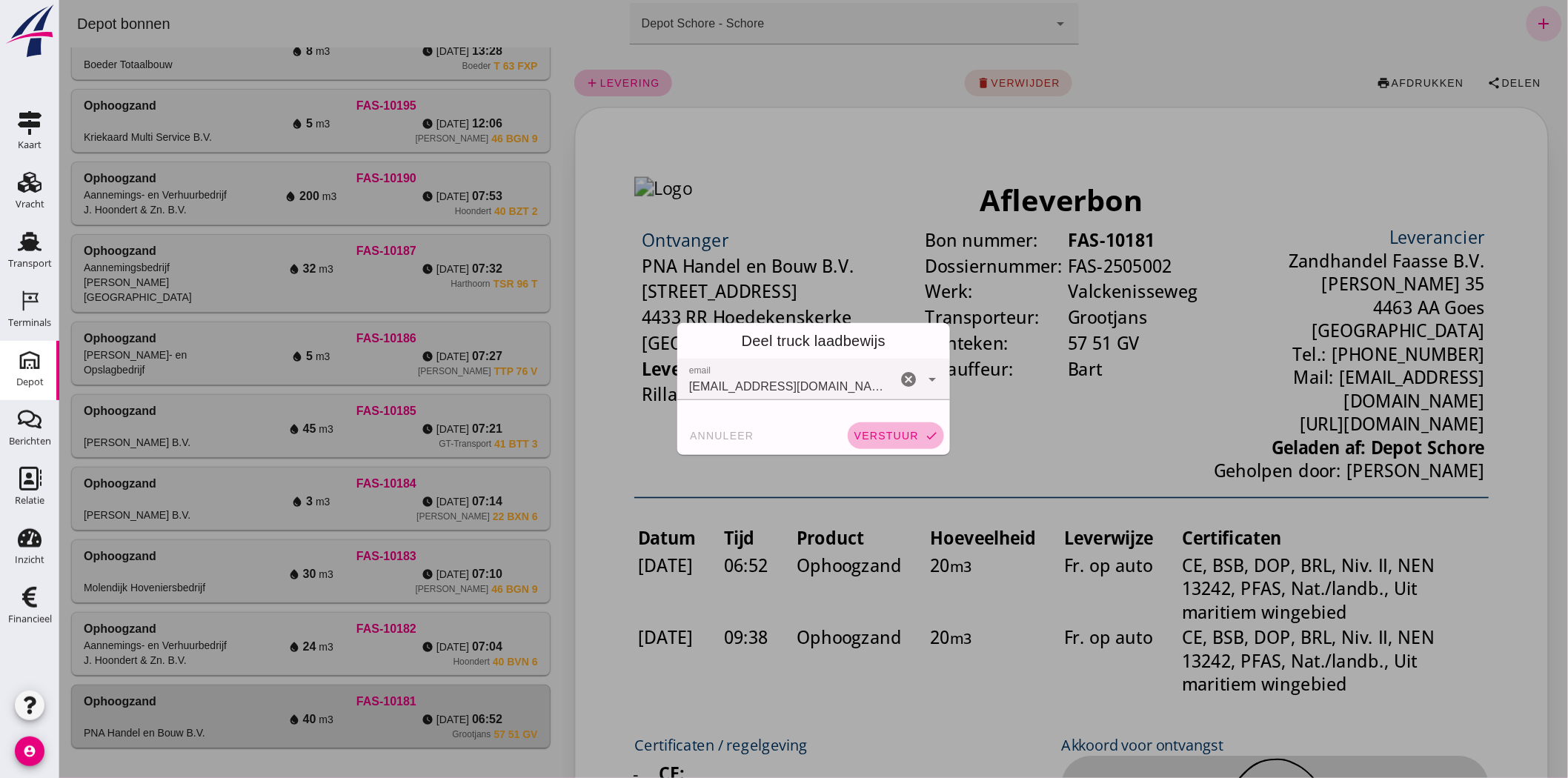
click span "verstuur"
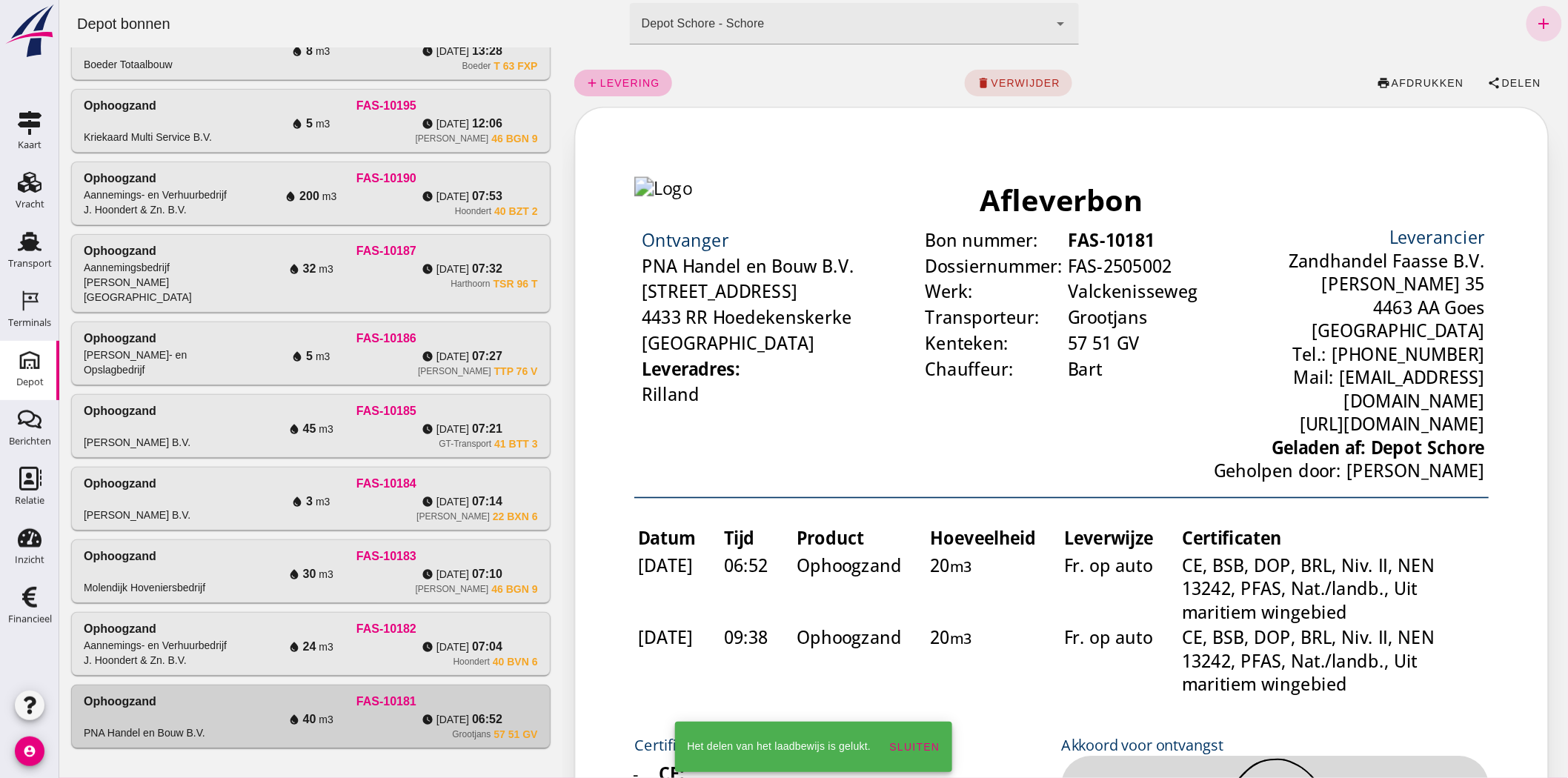
click at [475, 277] on div "Hoondert" at bounding box center [471, 662] width 36 height 12
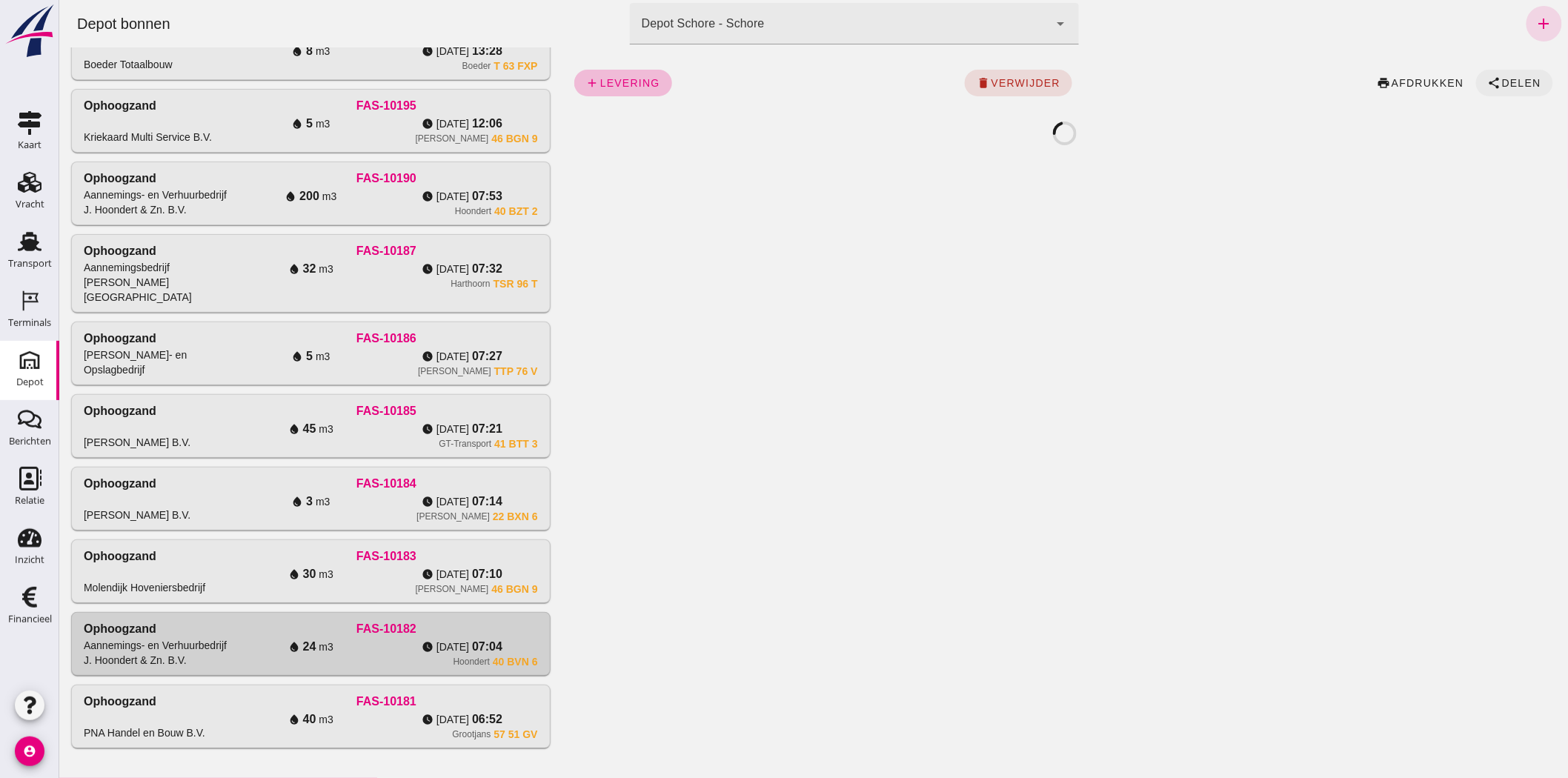
click span "Delen"
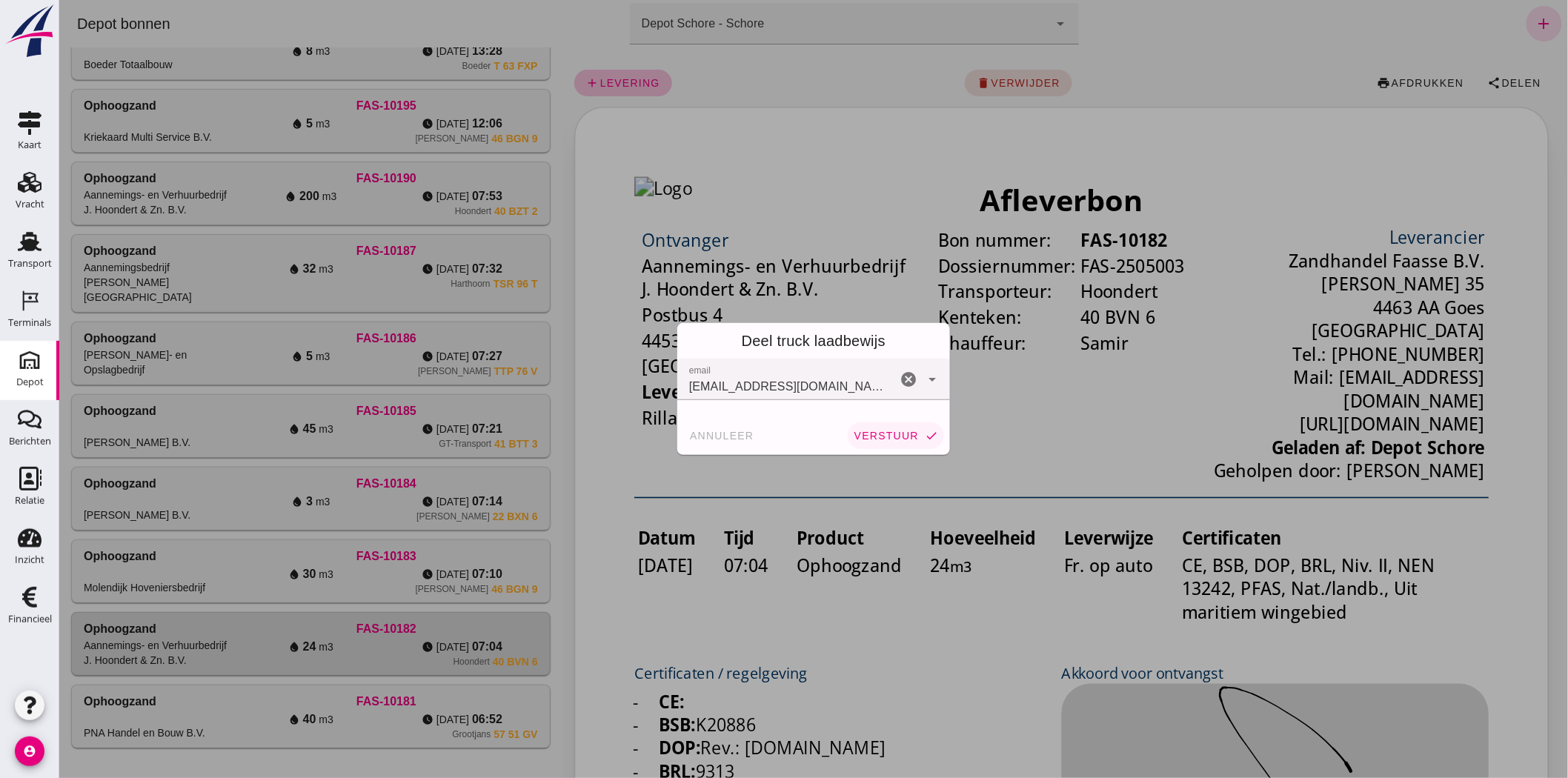
click button "verstuur check"
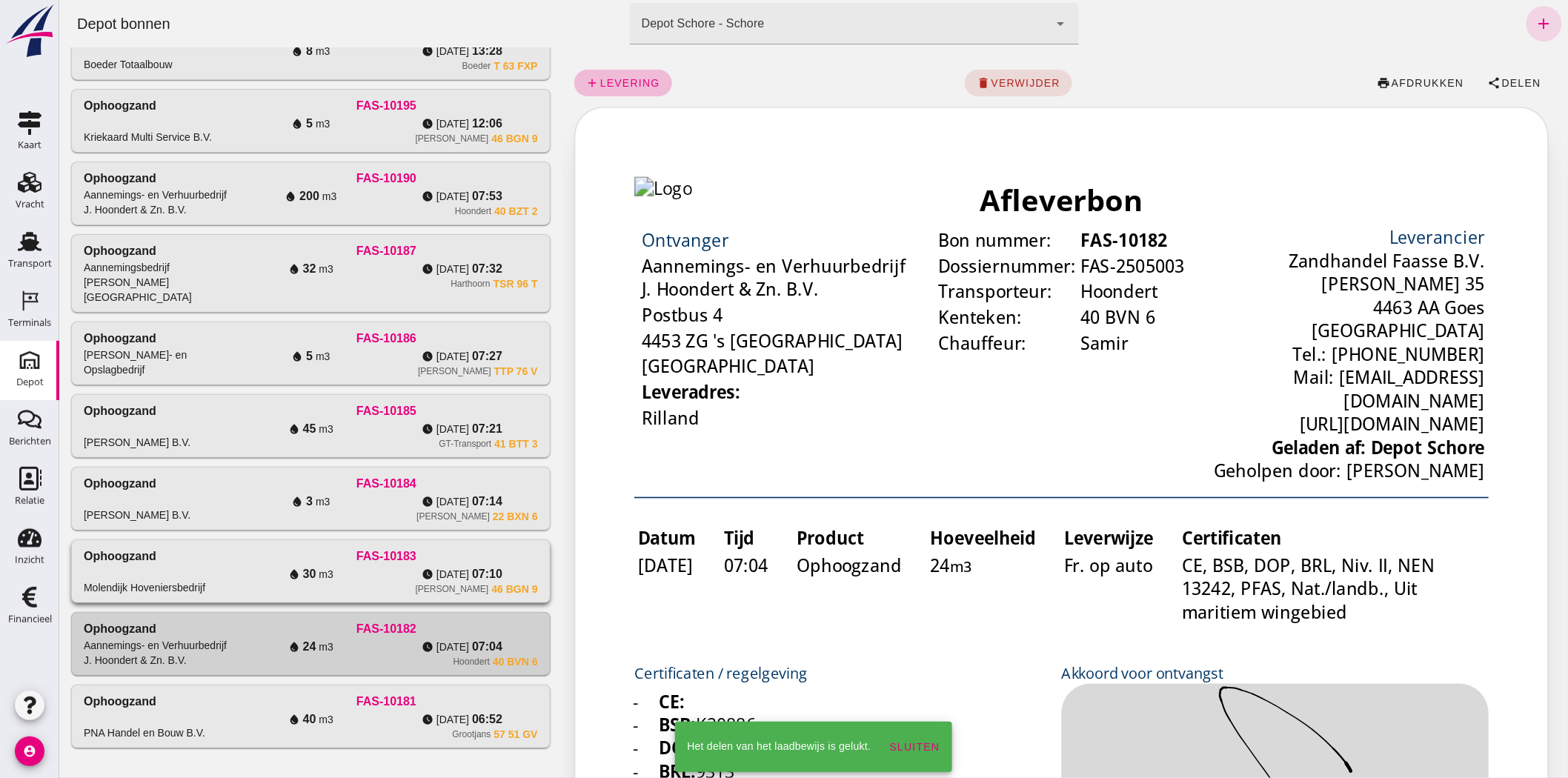
click at [501, 277] on div "watch_later di 19-8 07:10" at bounding box center [460, 574] width 151 height 17
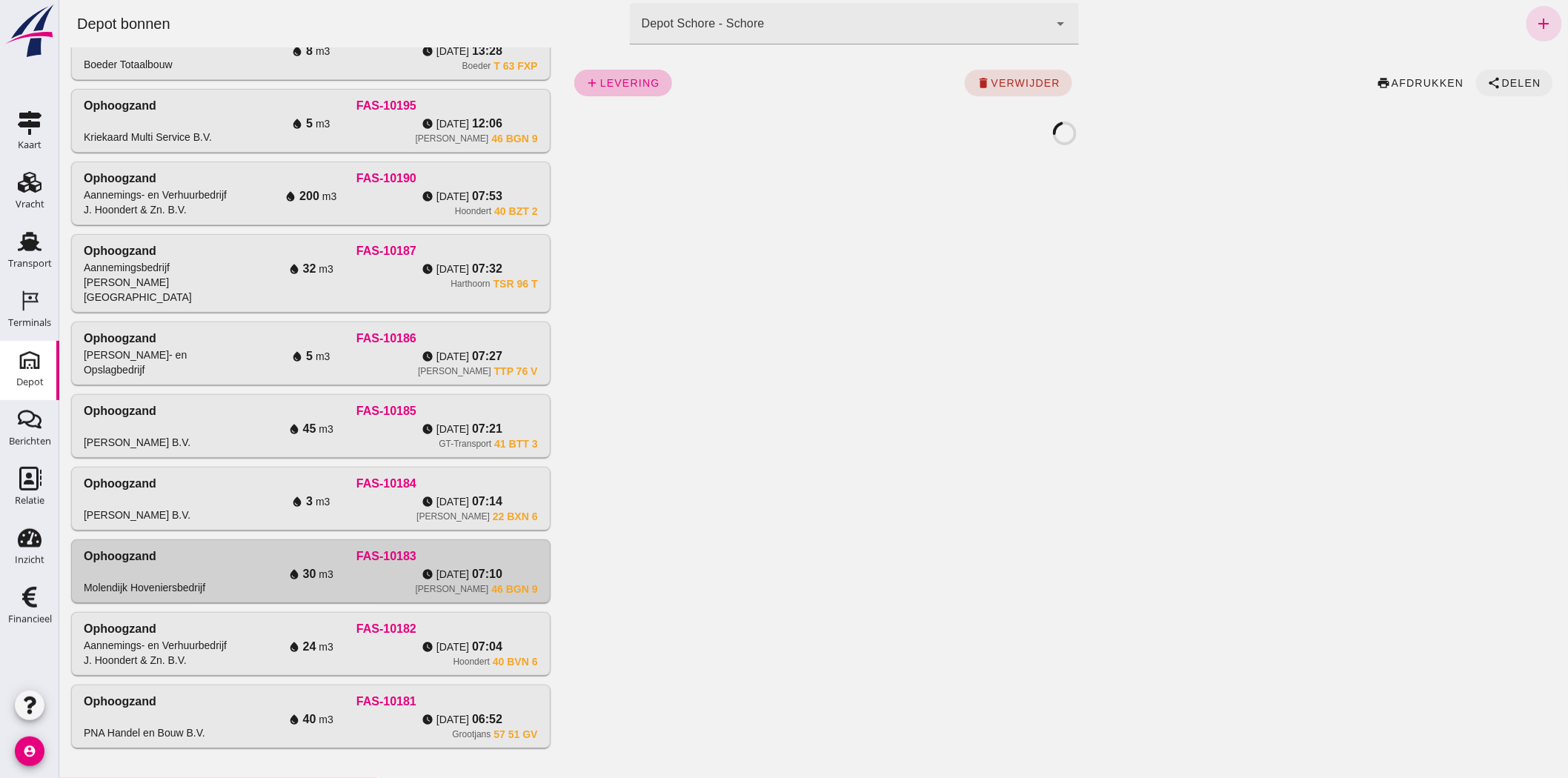
click span "Delen"
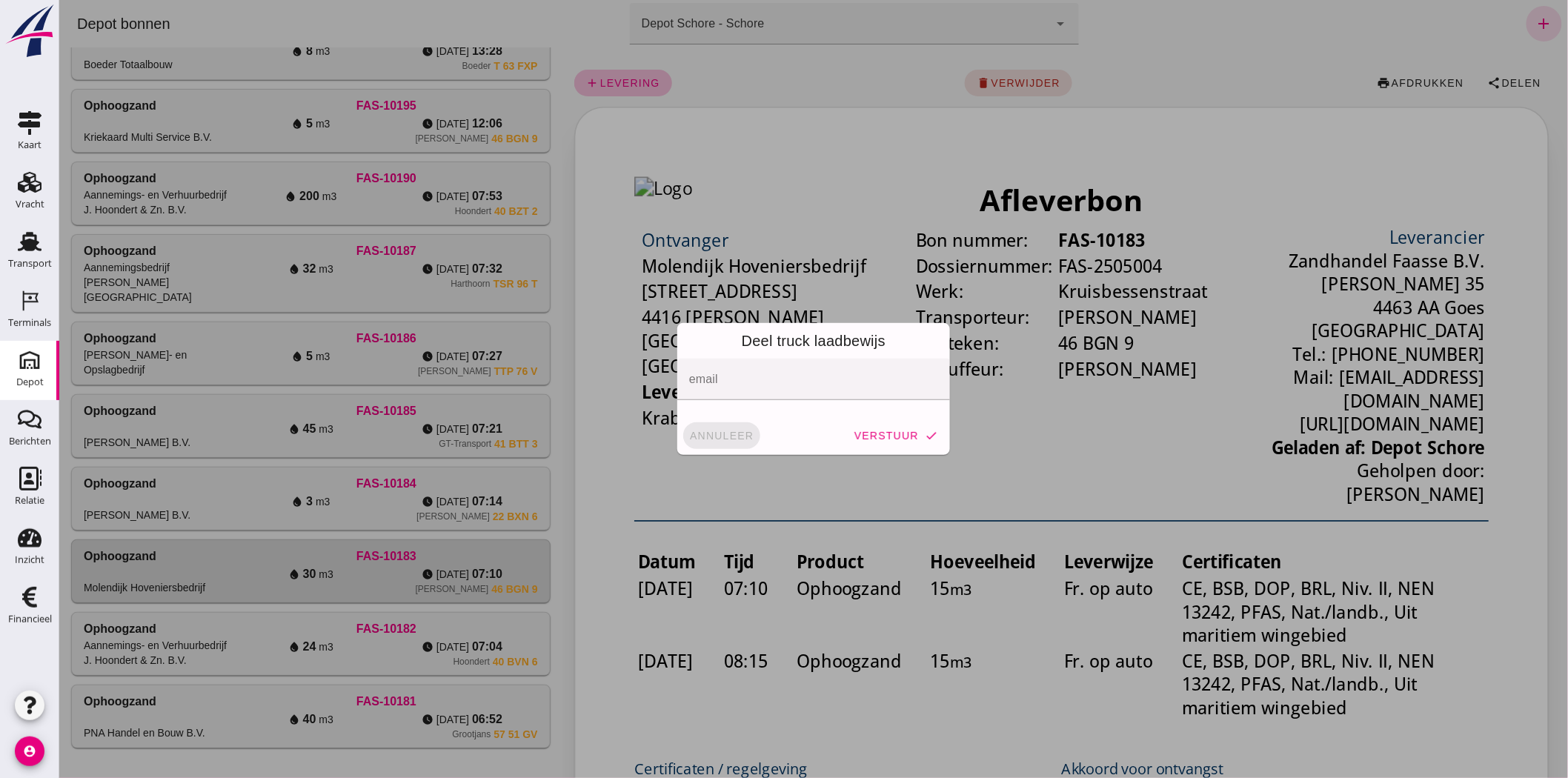
click span "annuleer"
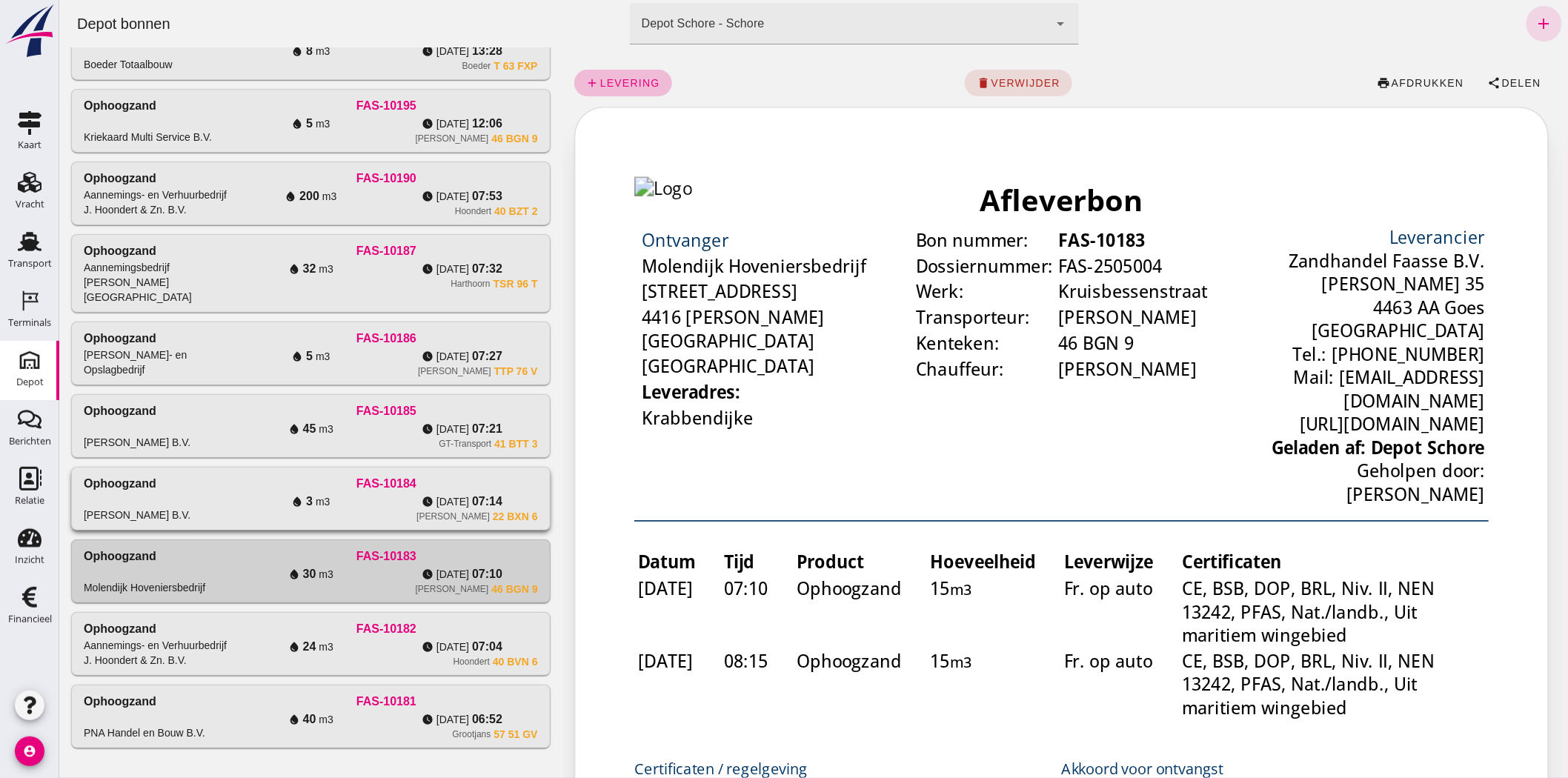
click div "C.Sinke 22 BXN 6"
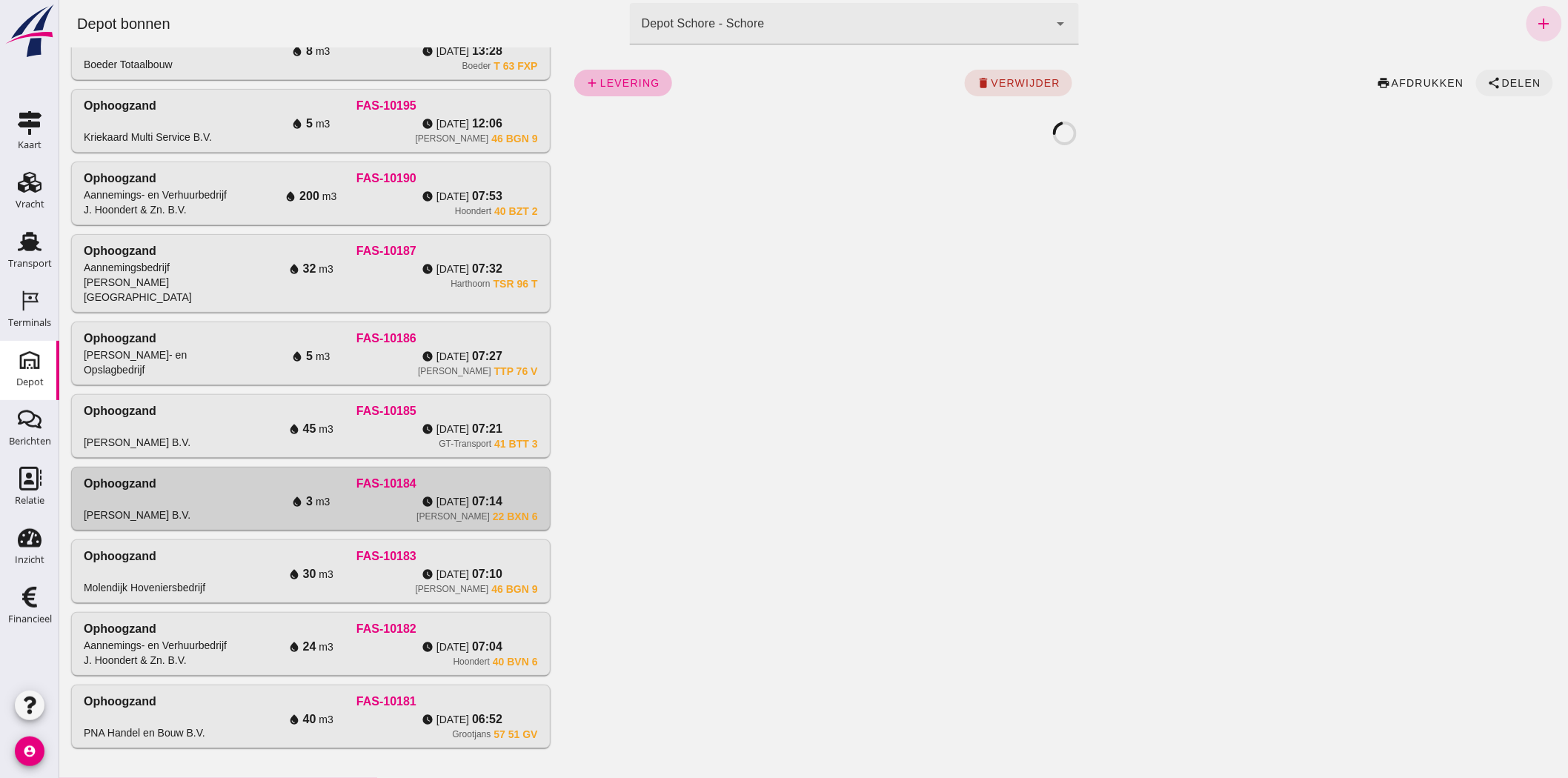
click button "share Delen"
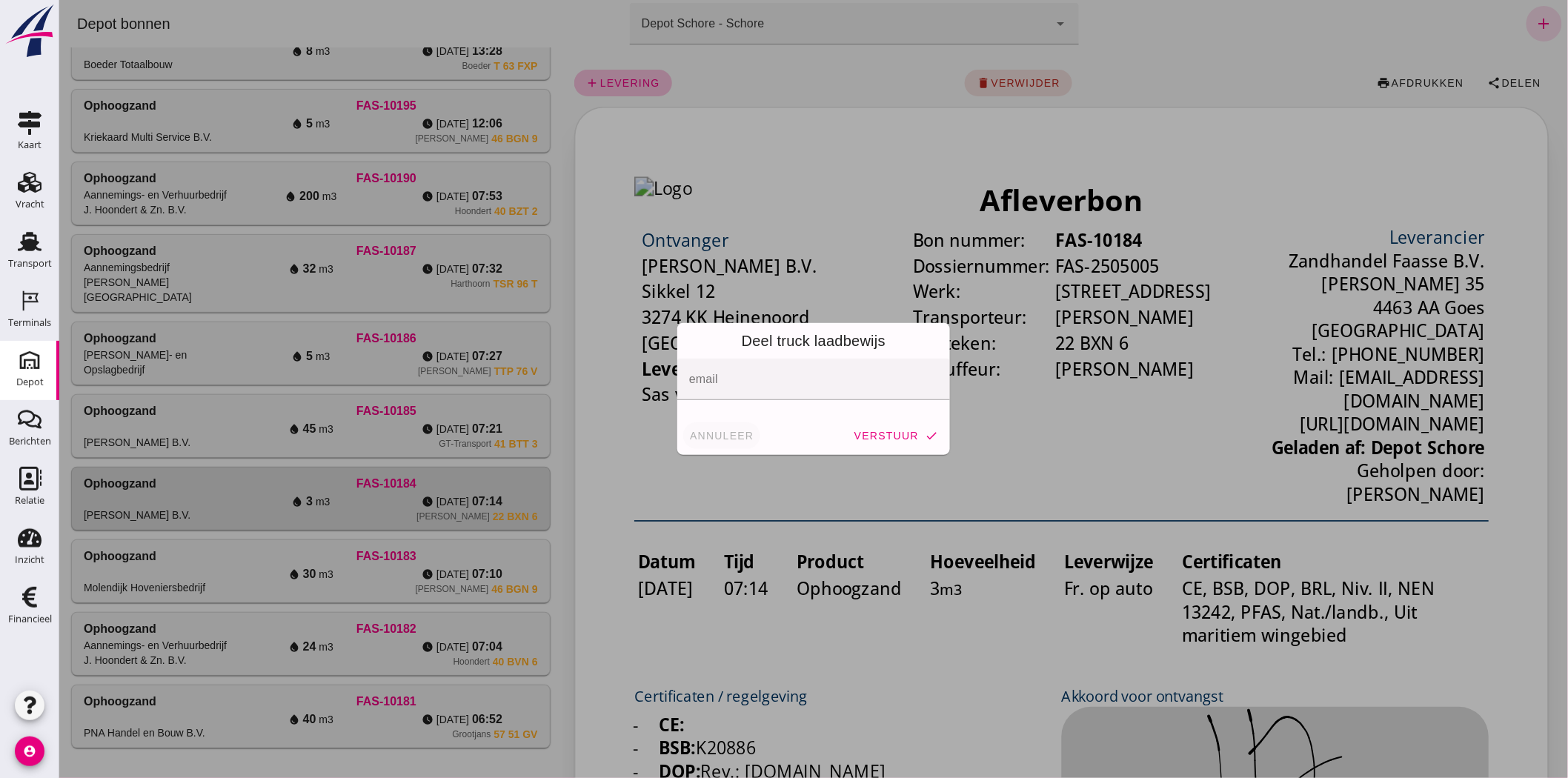
click span "annuleer"
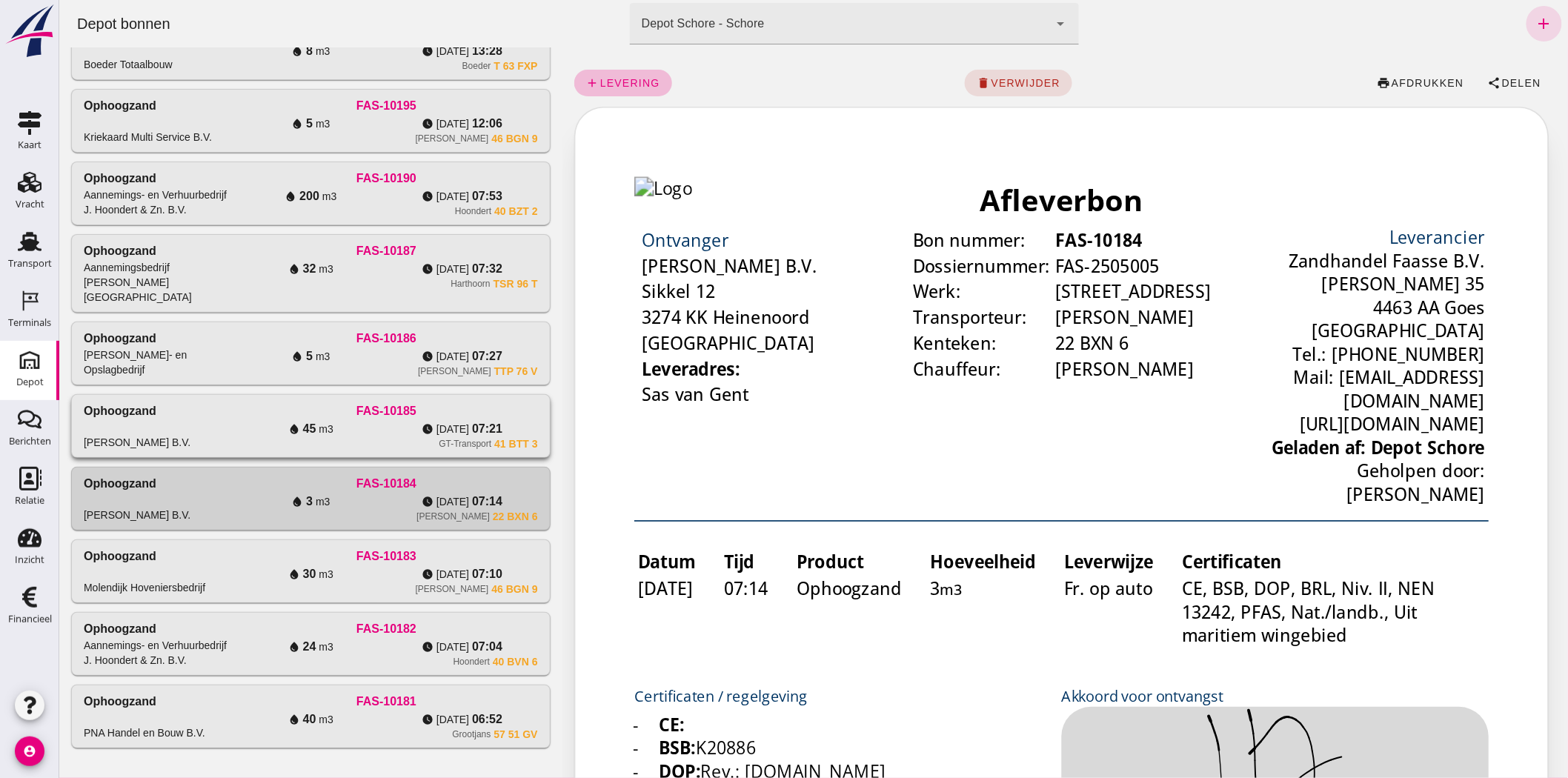
click at [434, 277] on div "watch_later di 19-8 07:21" at bounding box center [460, 428] width 151 height 17
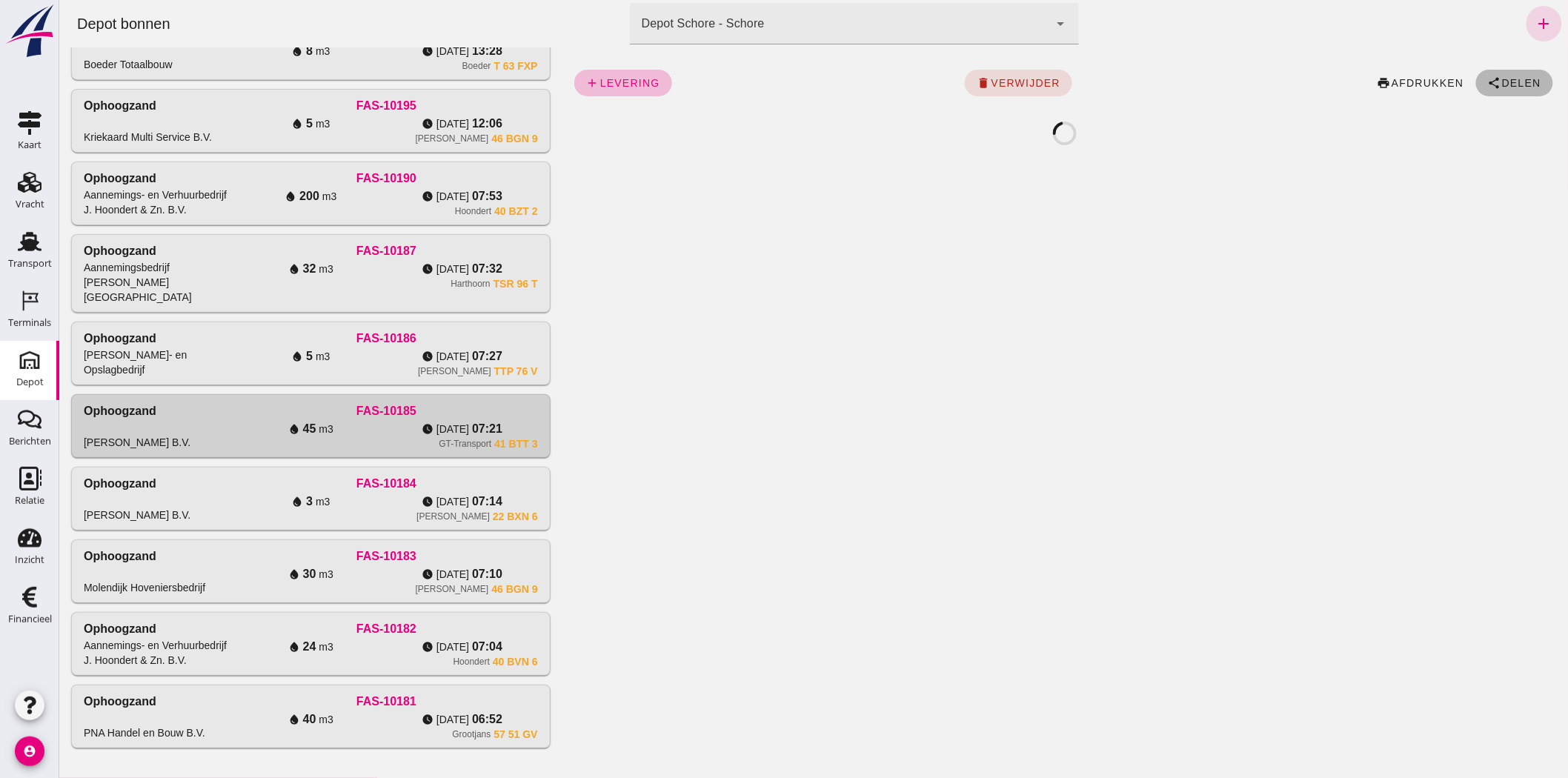
click span "Delen"
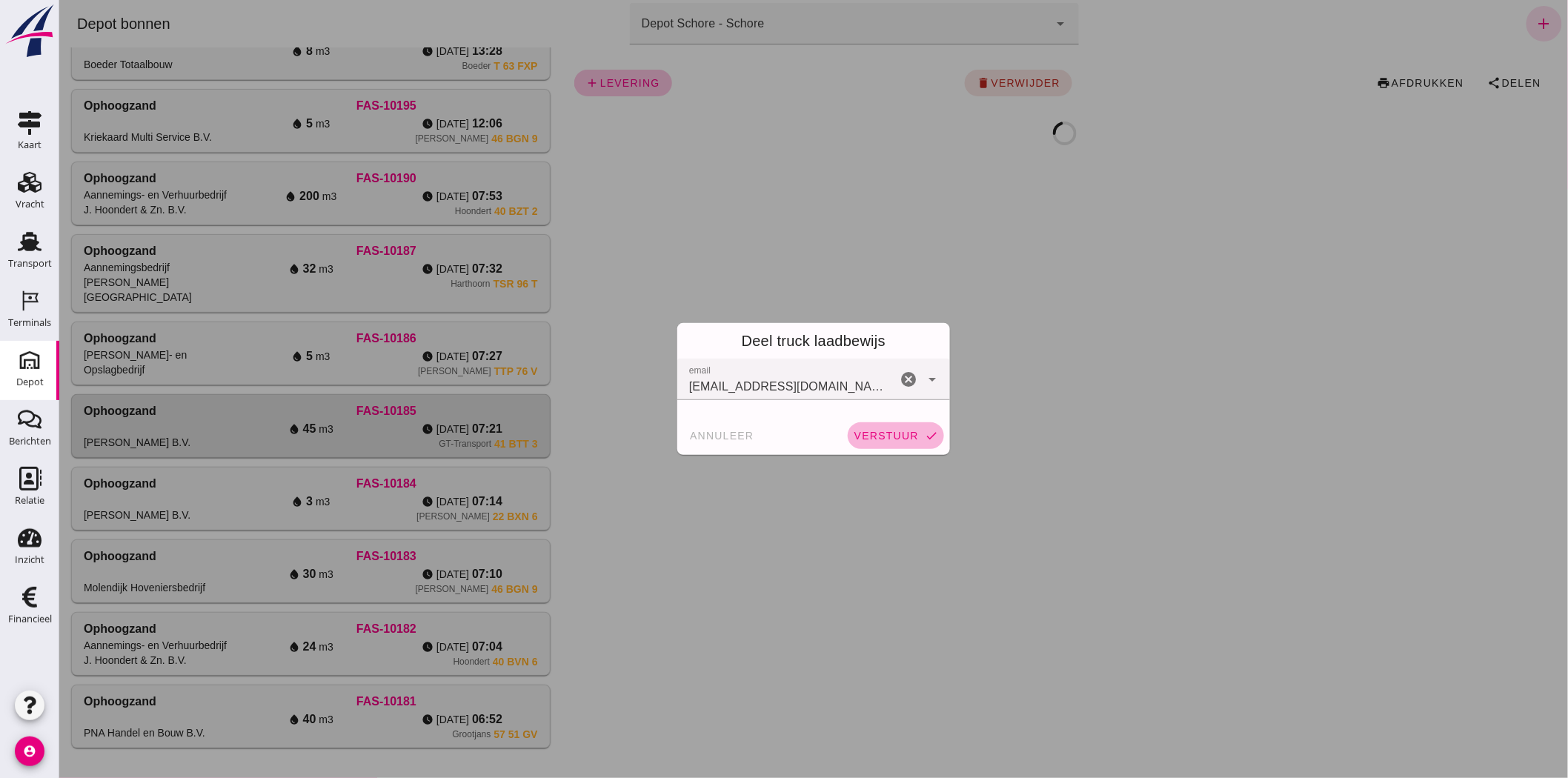
click span "verstuur"
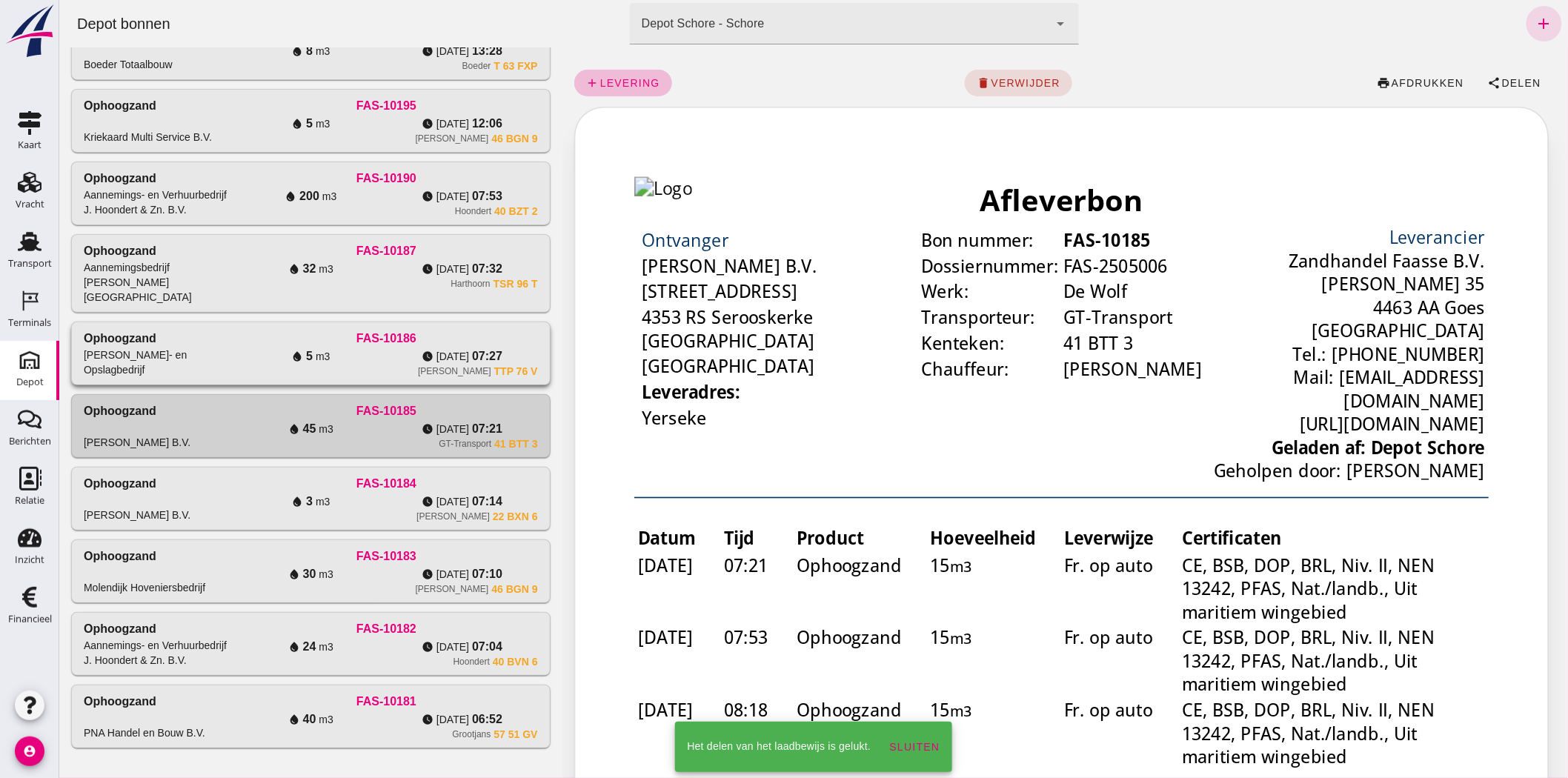
drag, startPoint x: 386, startPoint y: 341, endPoint x: 404, endPoint y: 344, distance: 18.2
click at [386, 277] on div "watch_later di 19-8 07:27" at bounding box center [460, 356] width 151 height 17
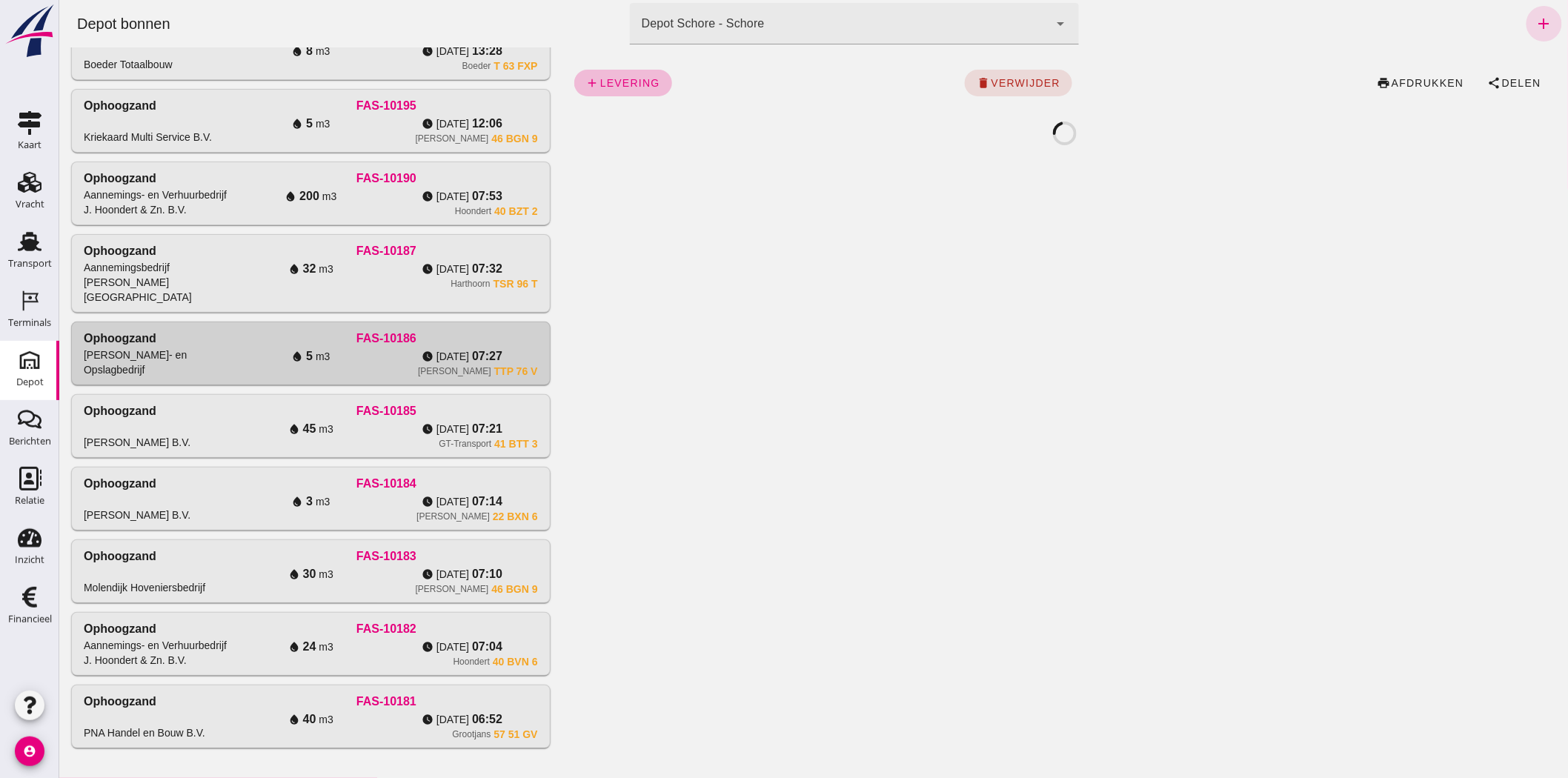
click div "add levering delete verwijder print afdrukken share Delen"
click span "Delen"
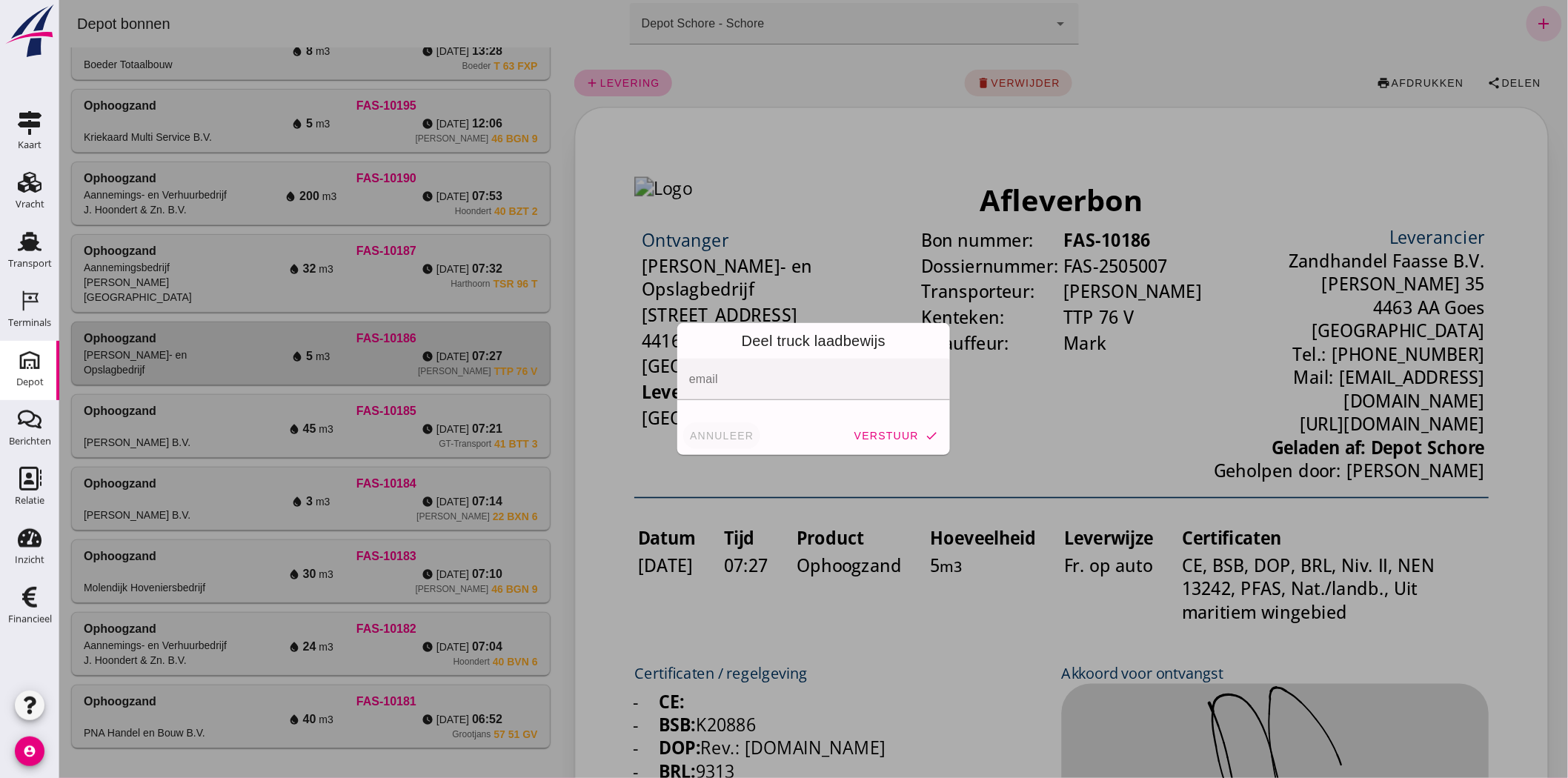
click span "annuleer"
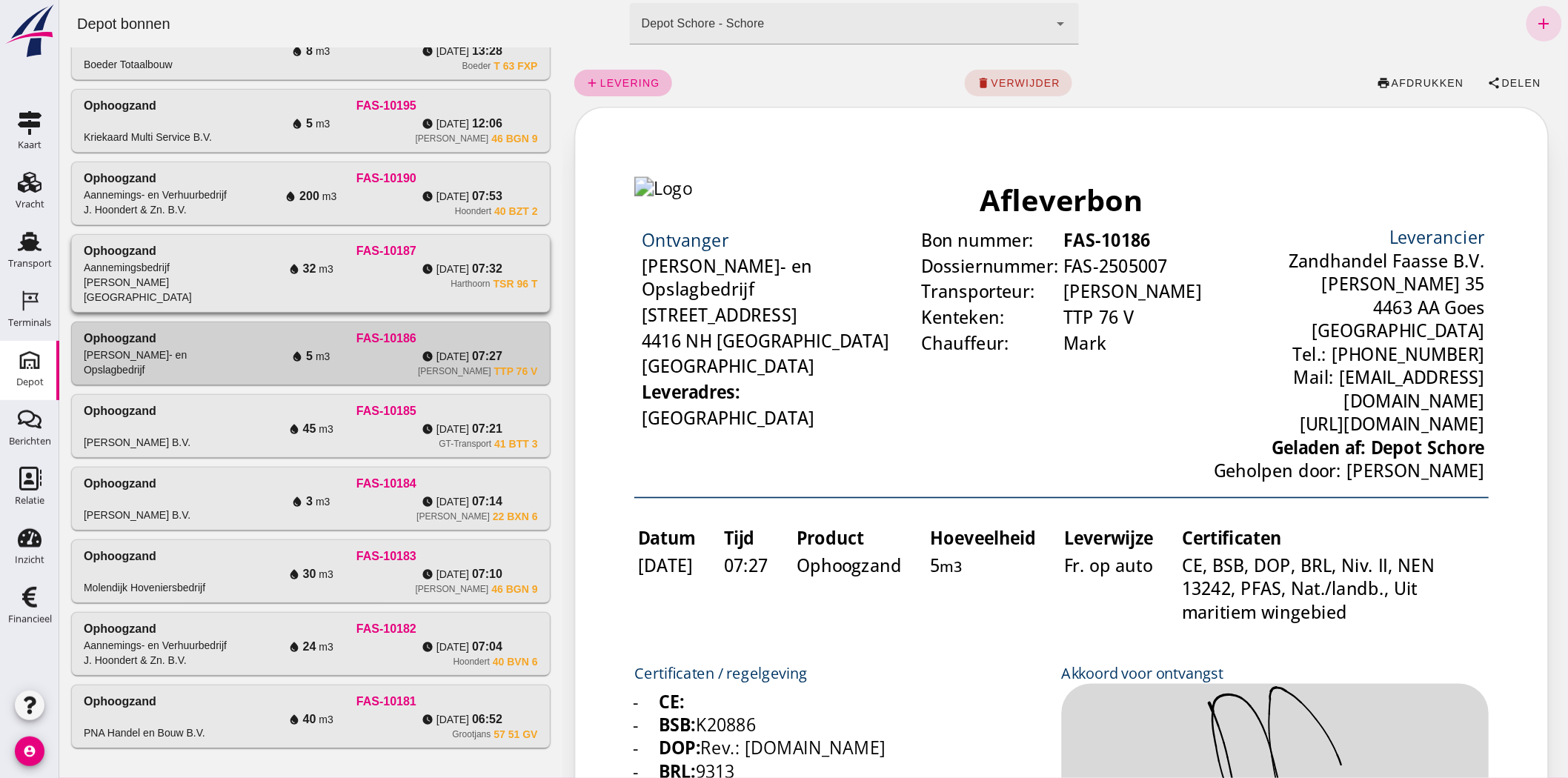
click div "FAS-10187"
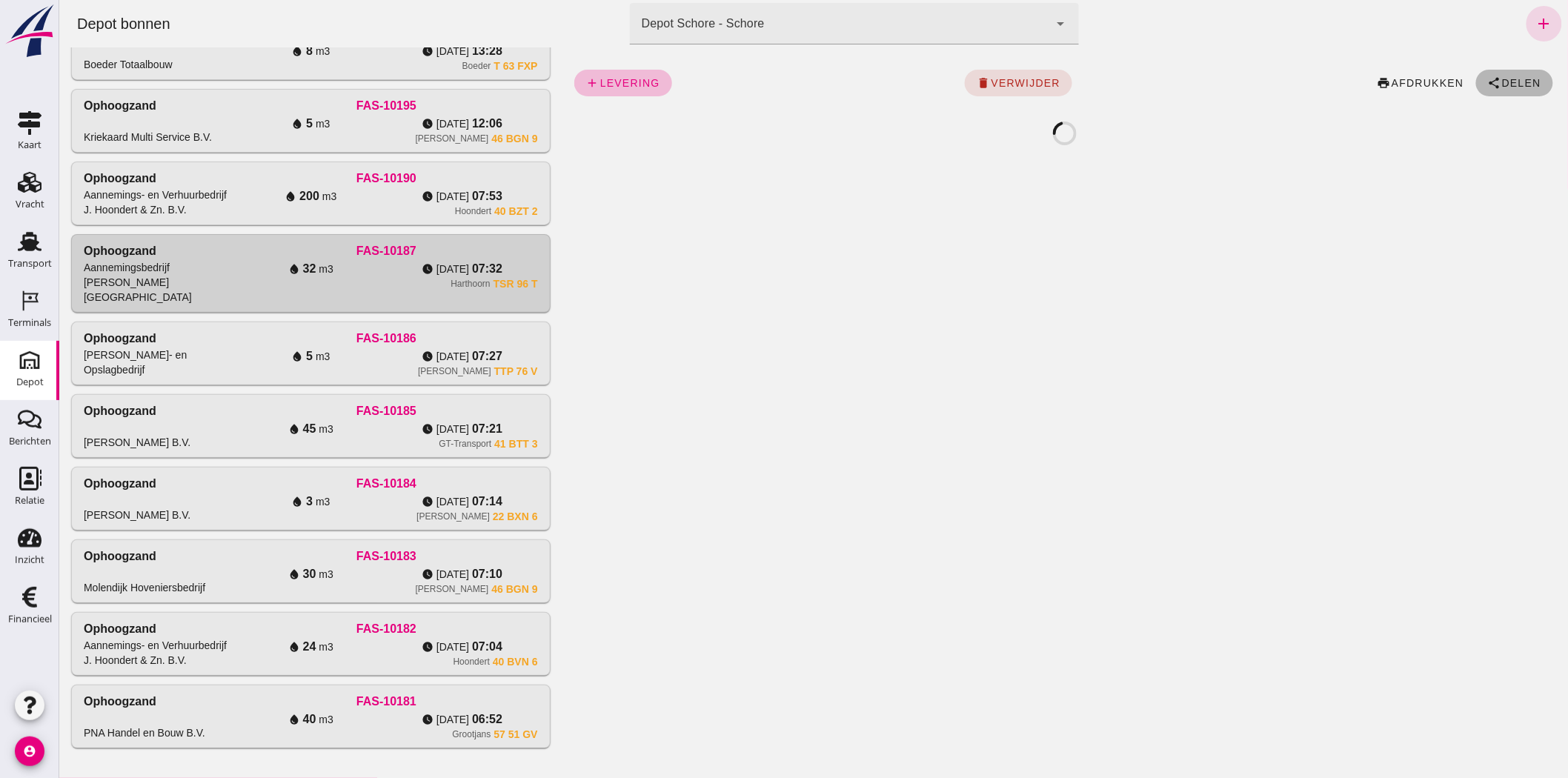
click span "Delen"
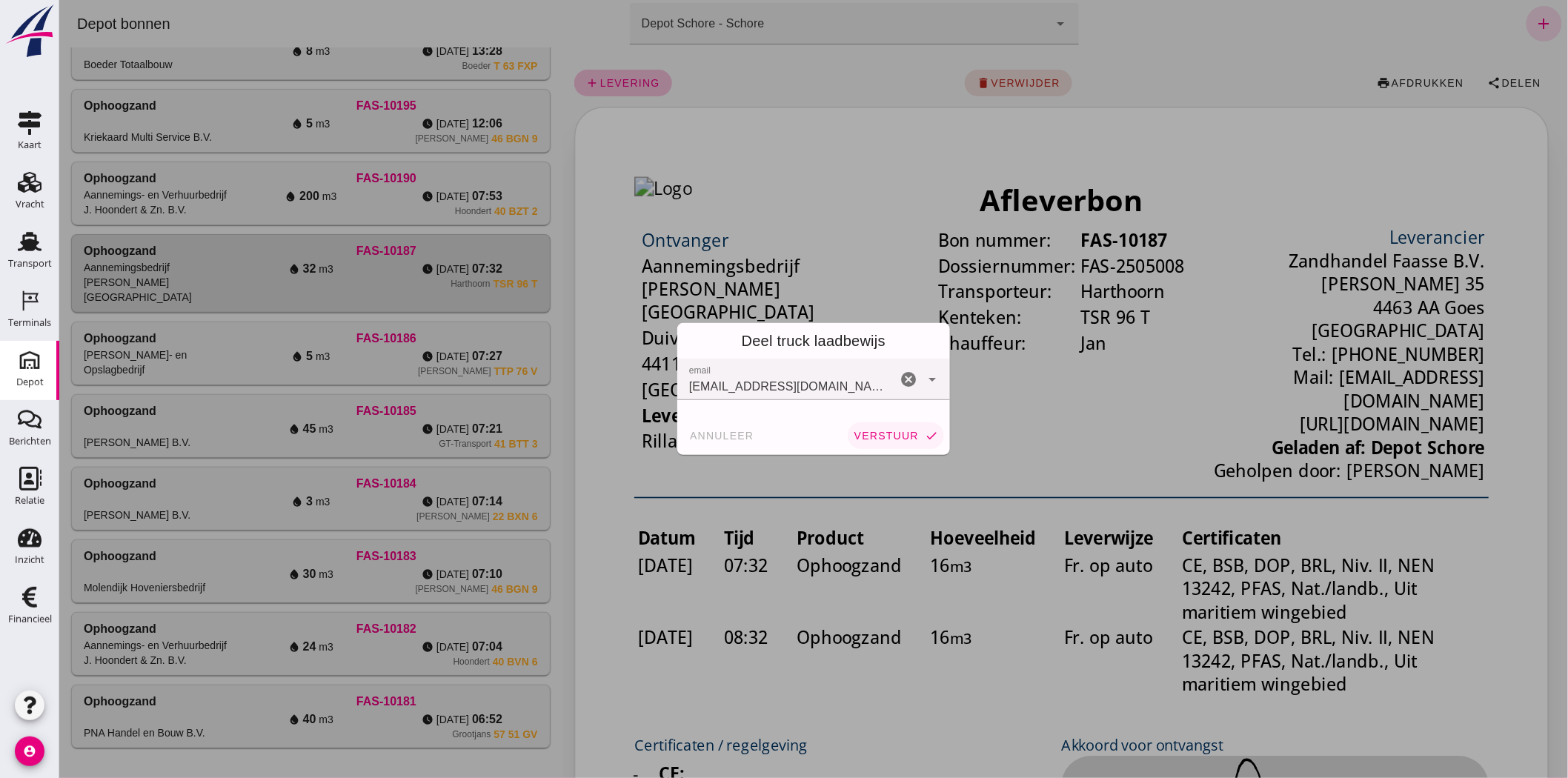
click span "verstuur"
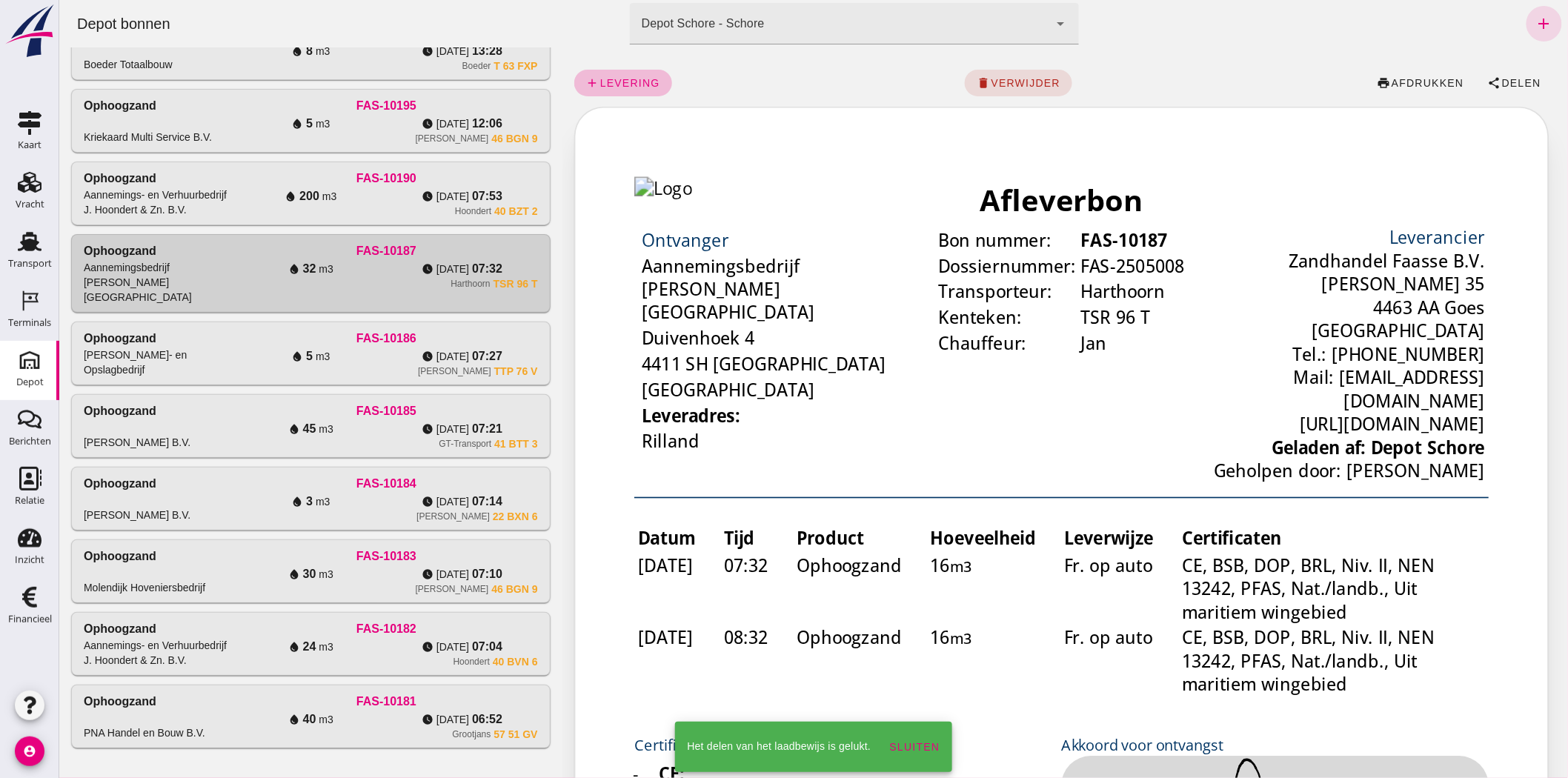
click at [499, 202] on div "watch_later di 19-8 07:53" at bounding box center [460, 196] width 151 height 17
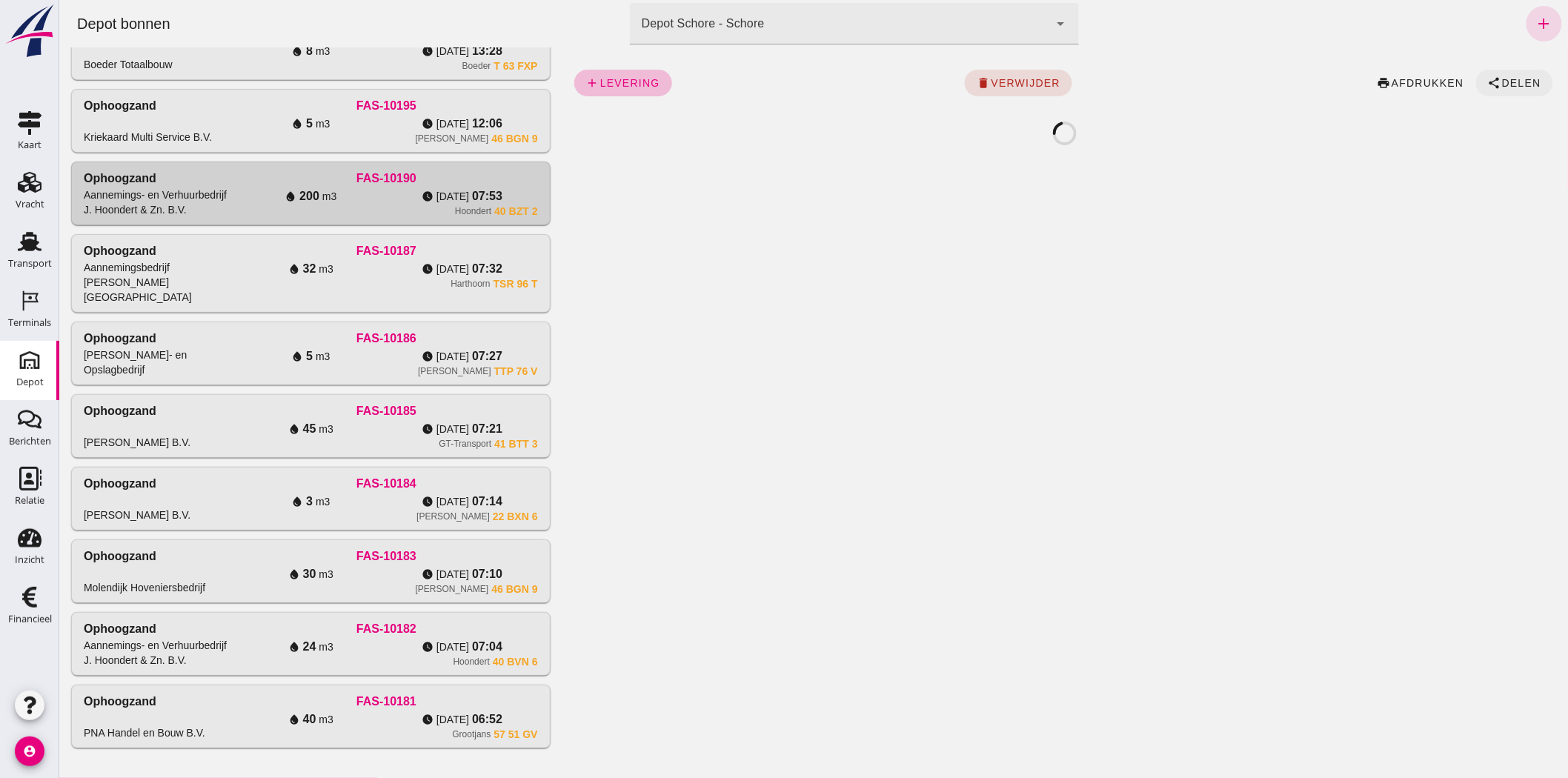
click span "Delen"
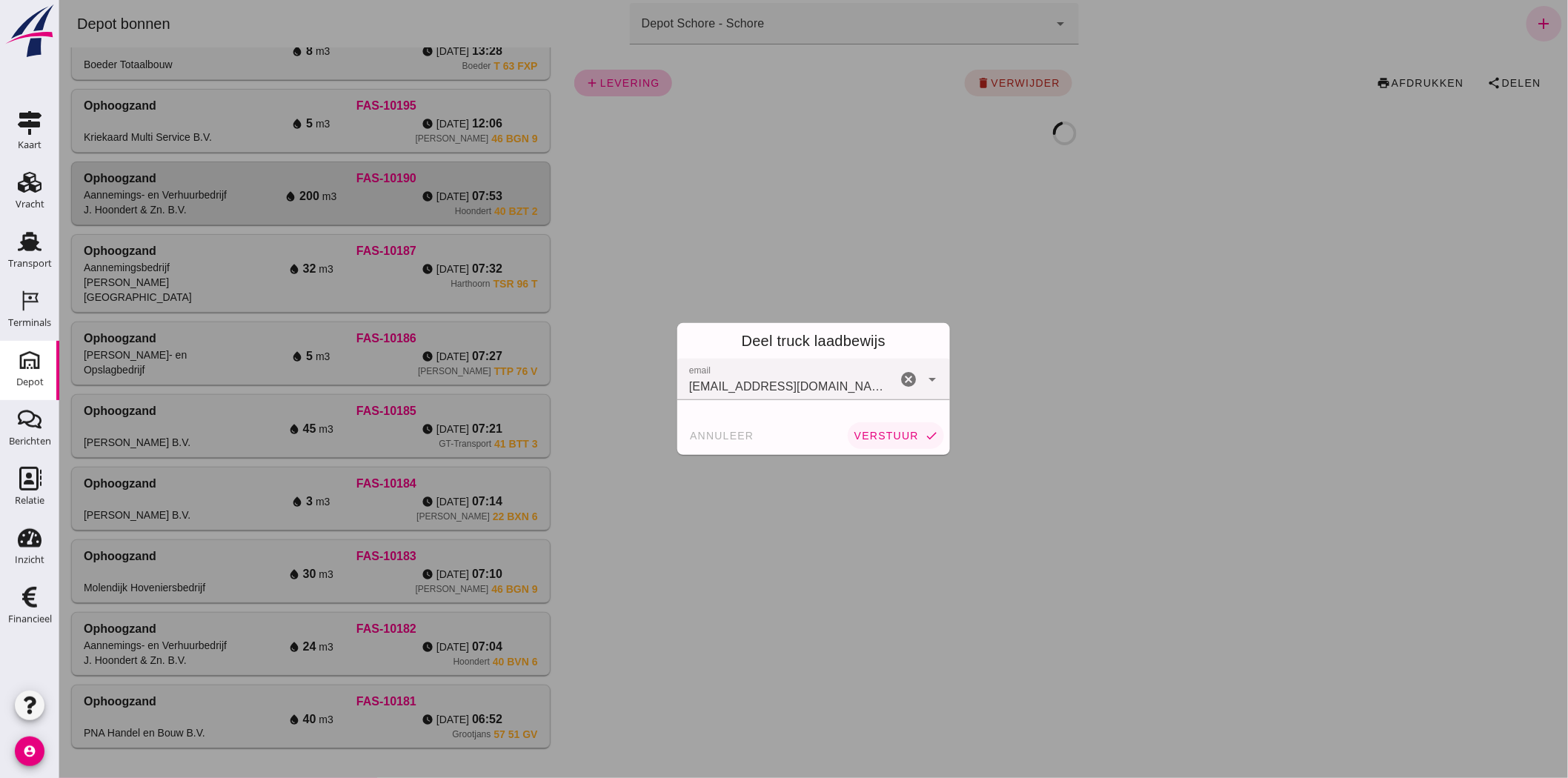
click button "verstuur check"
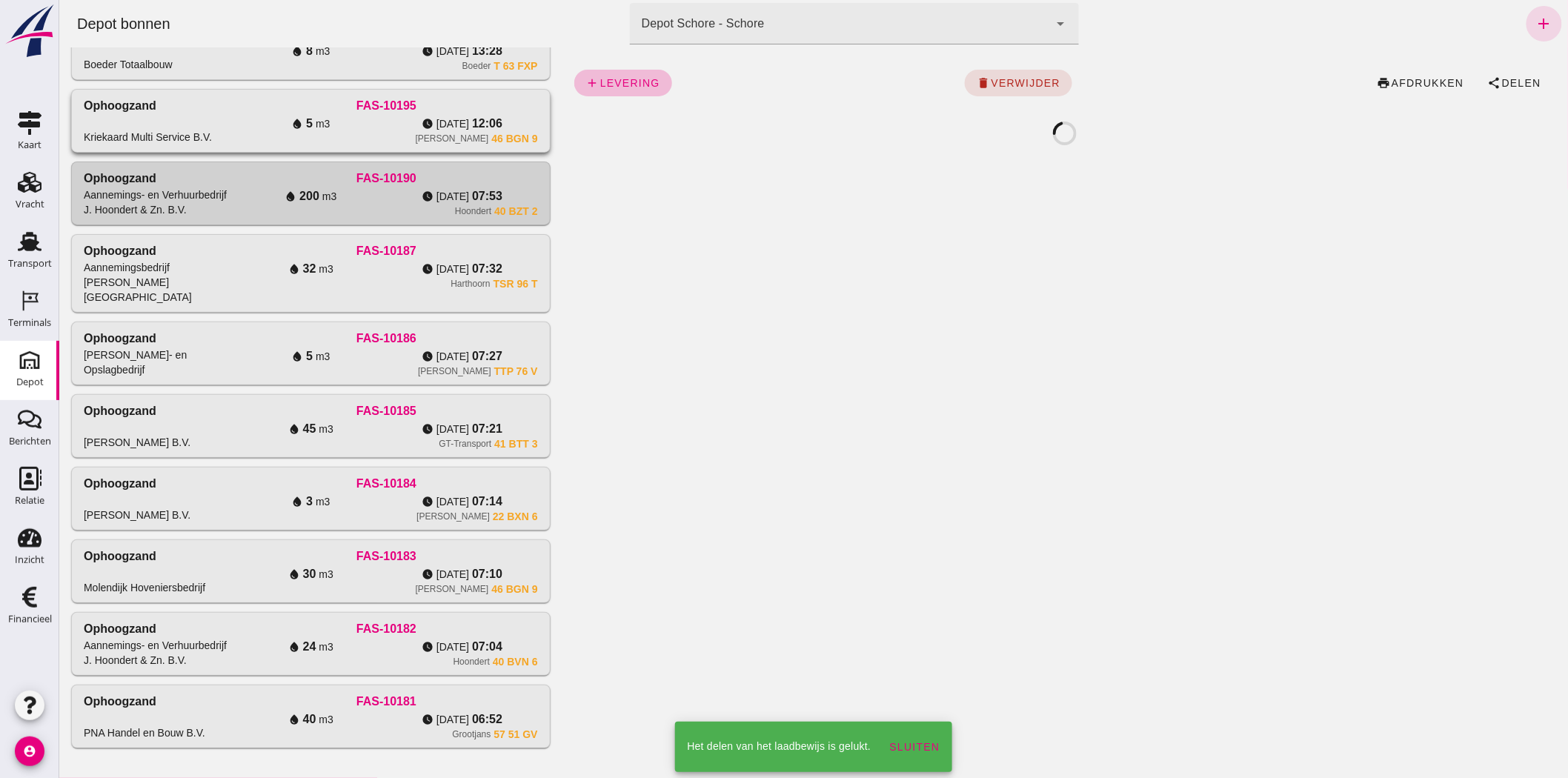
click div "FAS-10195"
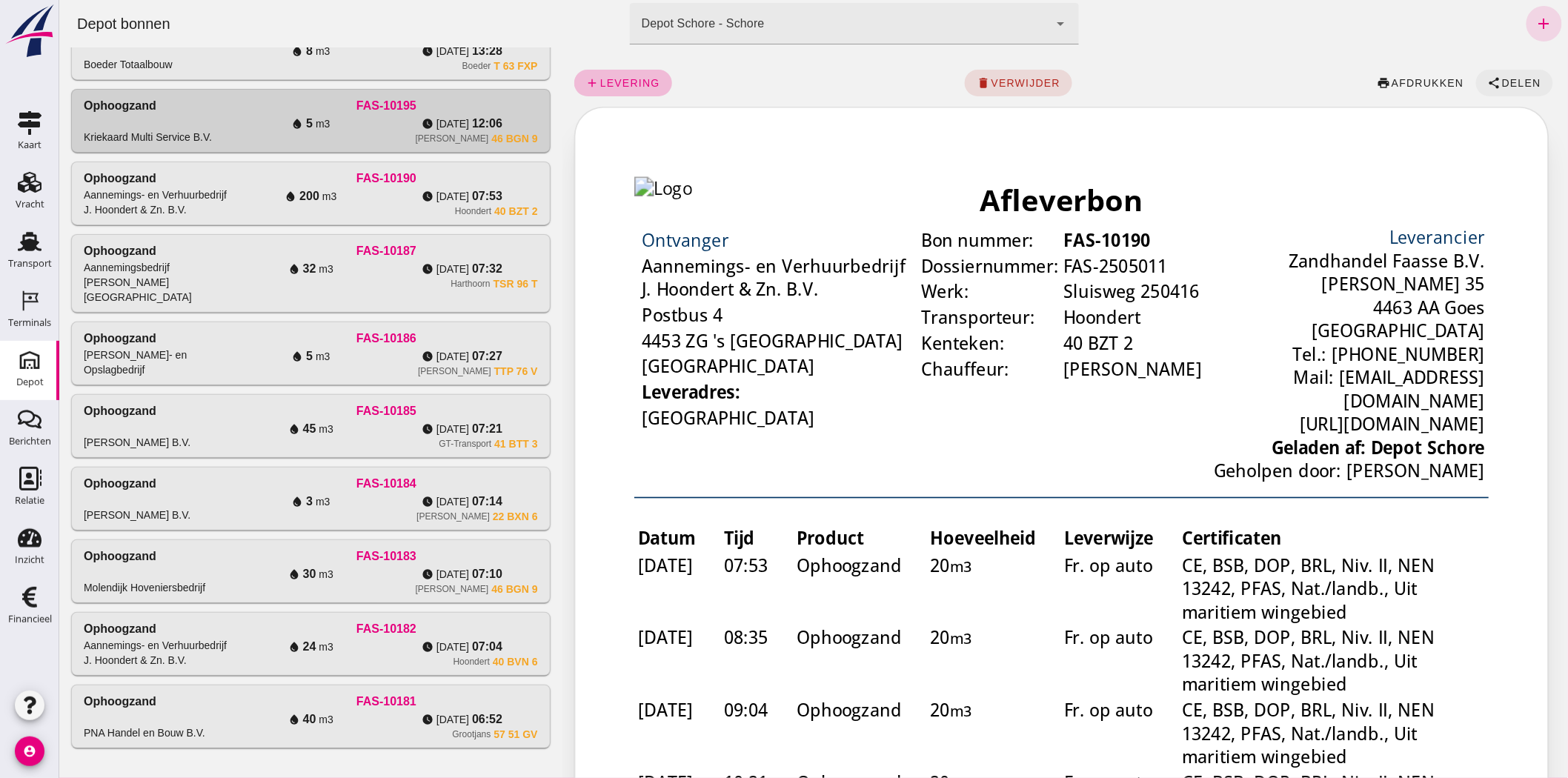
click button "share Delen"
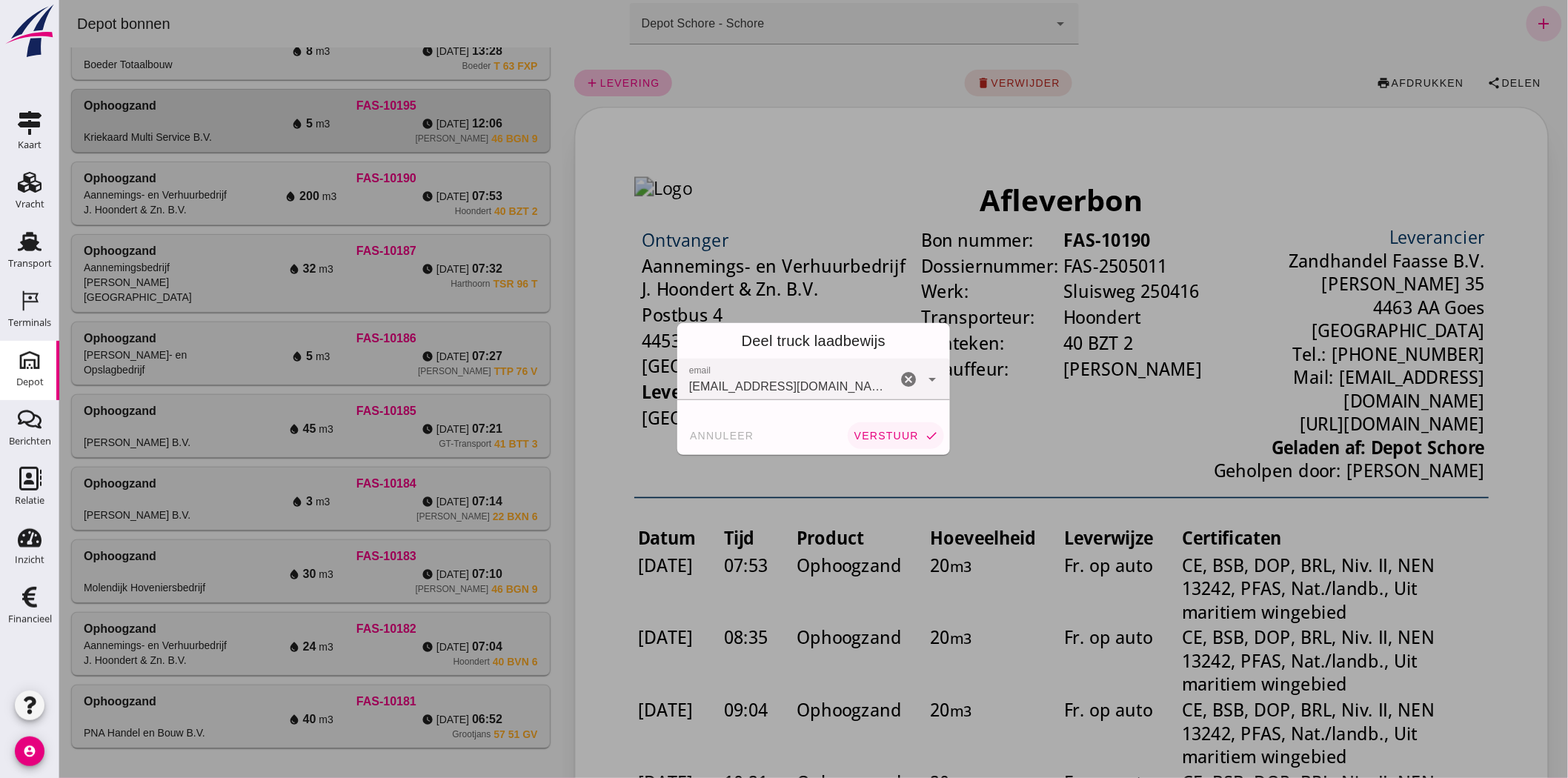
click button "verstuur check"
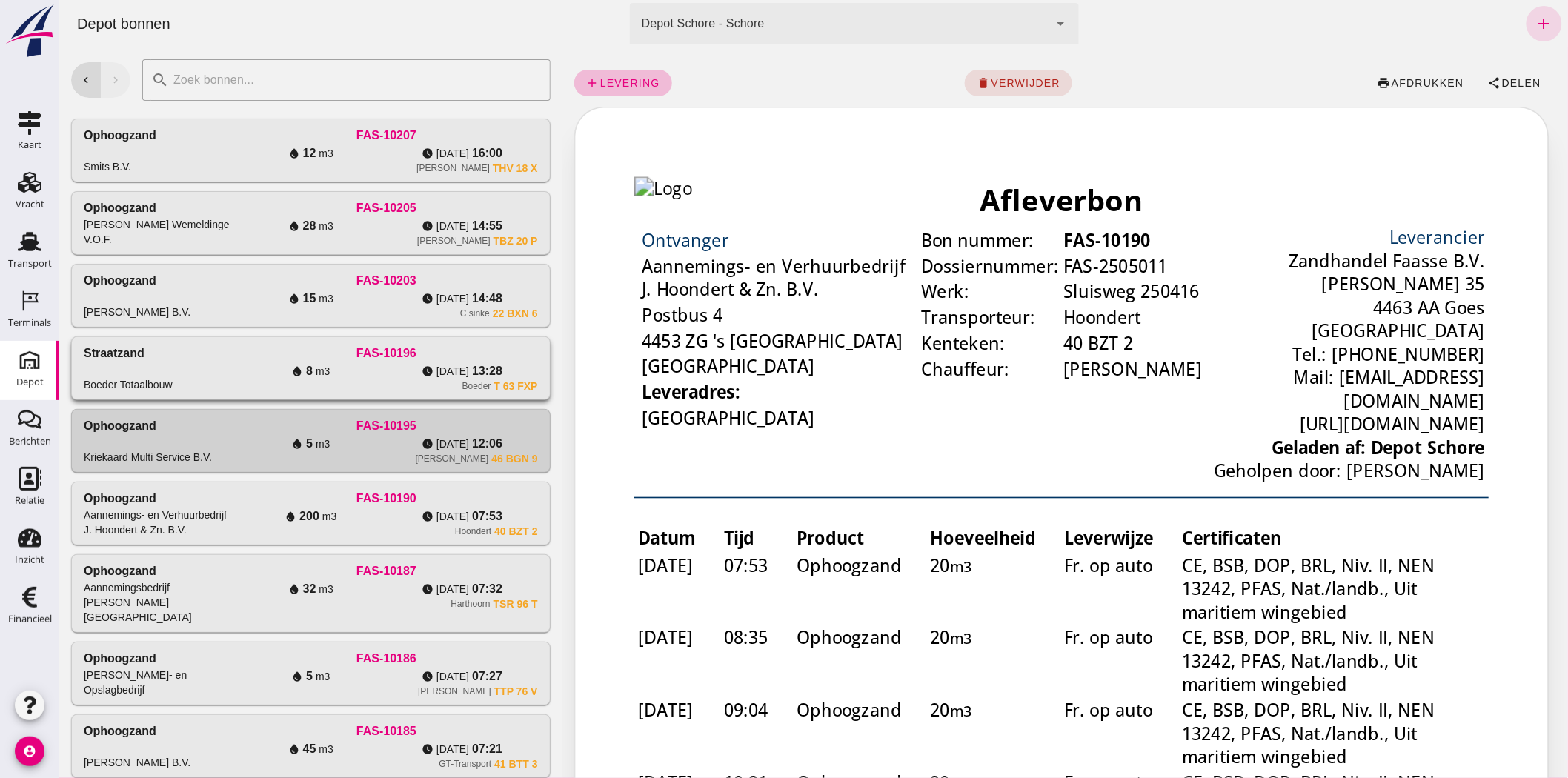
click at [411, 277] on div "watch_later di 19-8 13:28" at bounding box center [460, 371] width 151 height 17
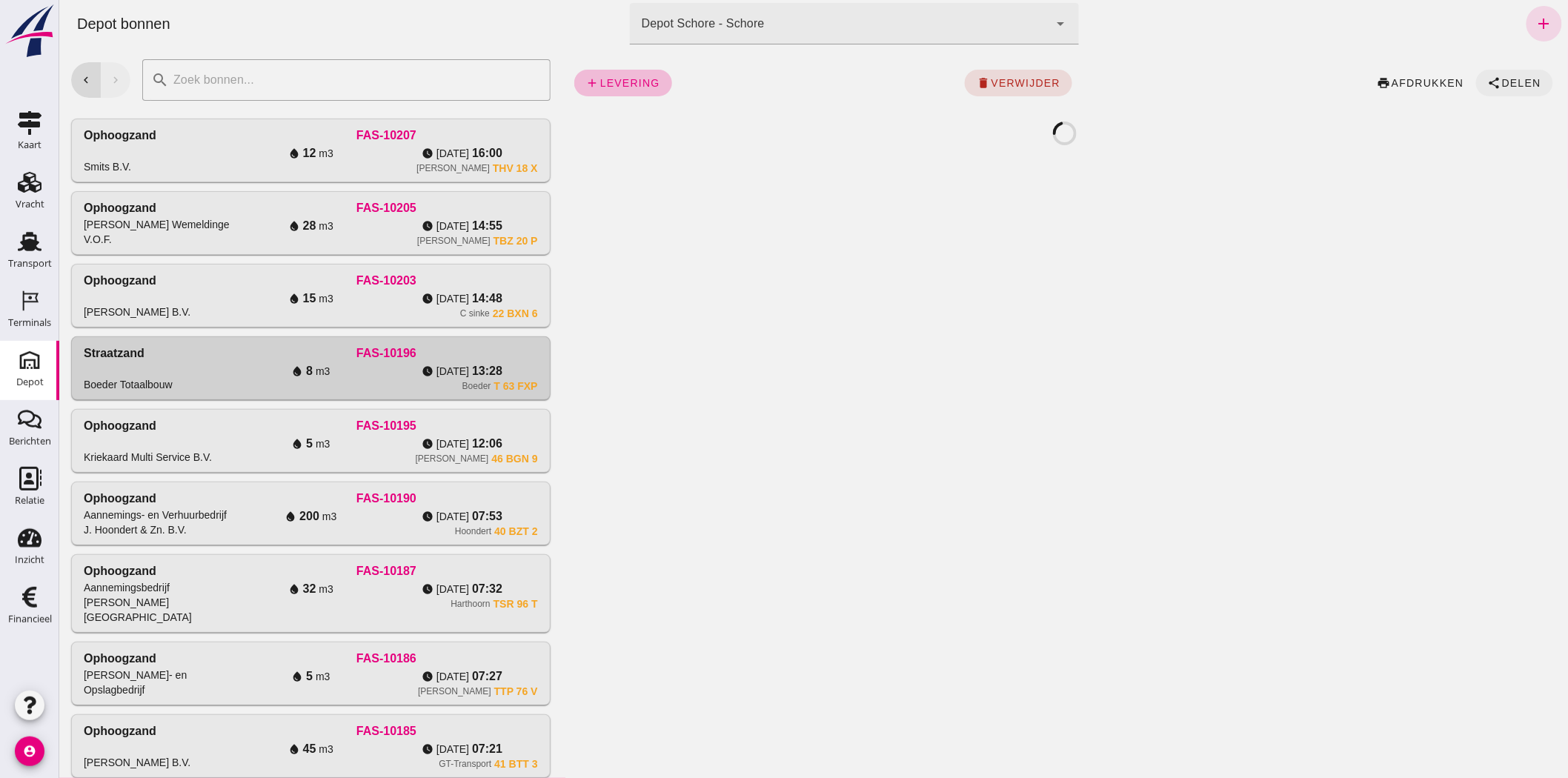
click span "Delen"
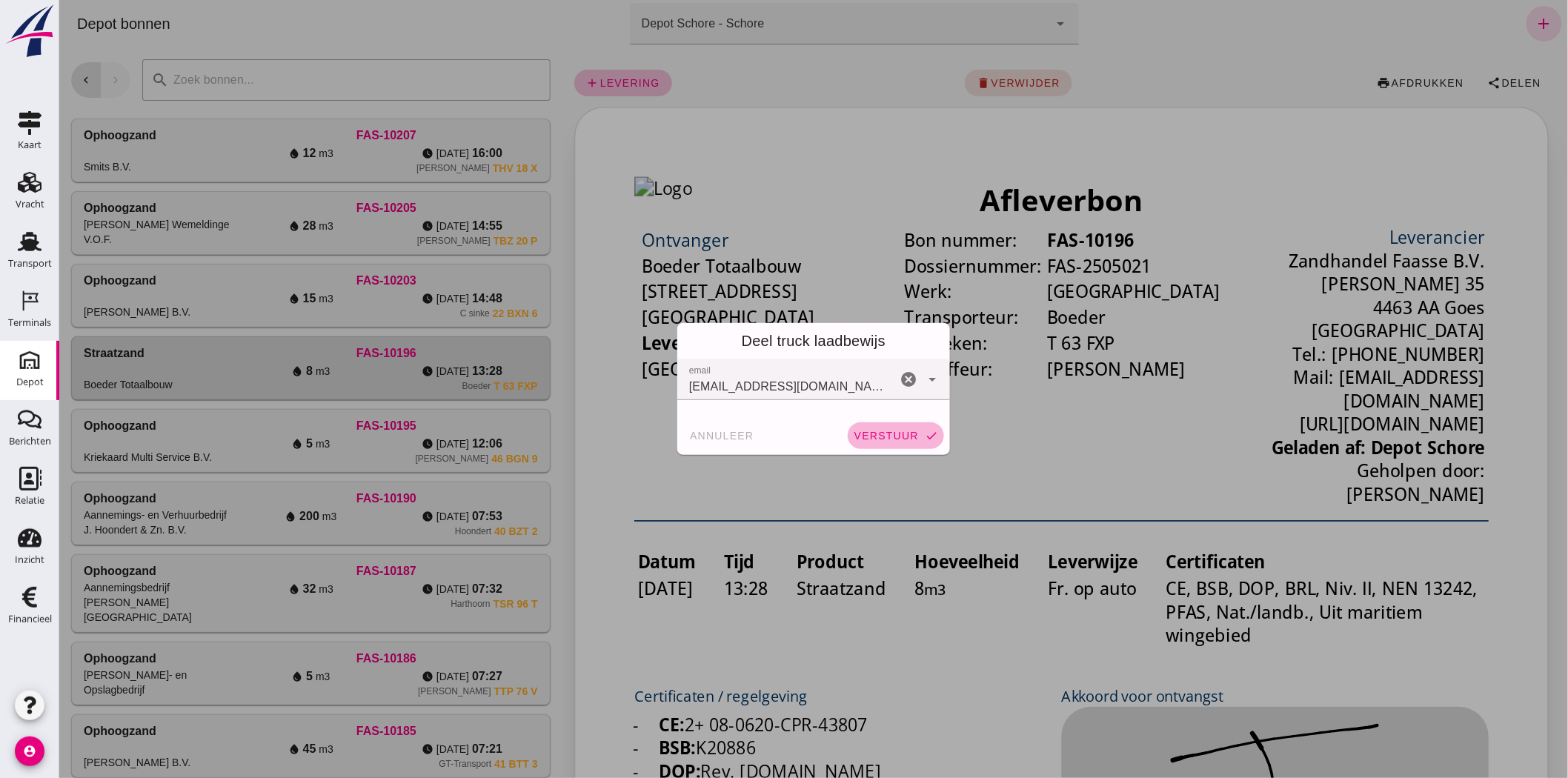
click button "verstuur check"
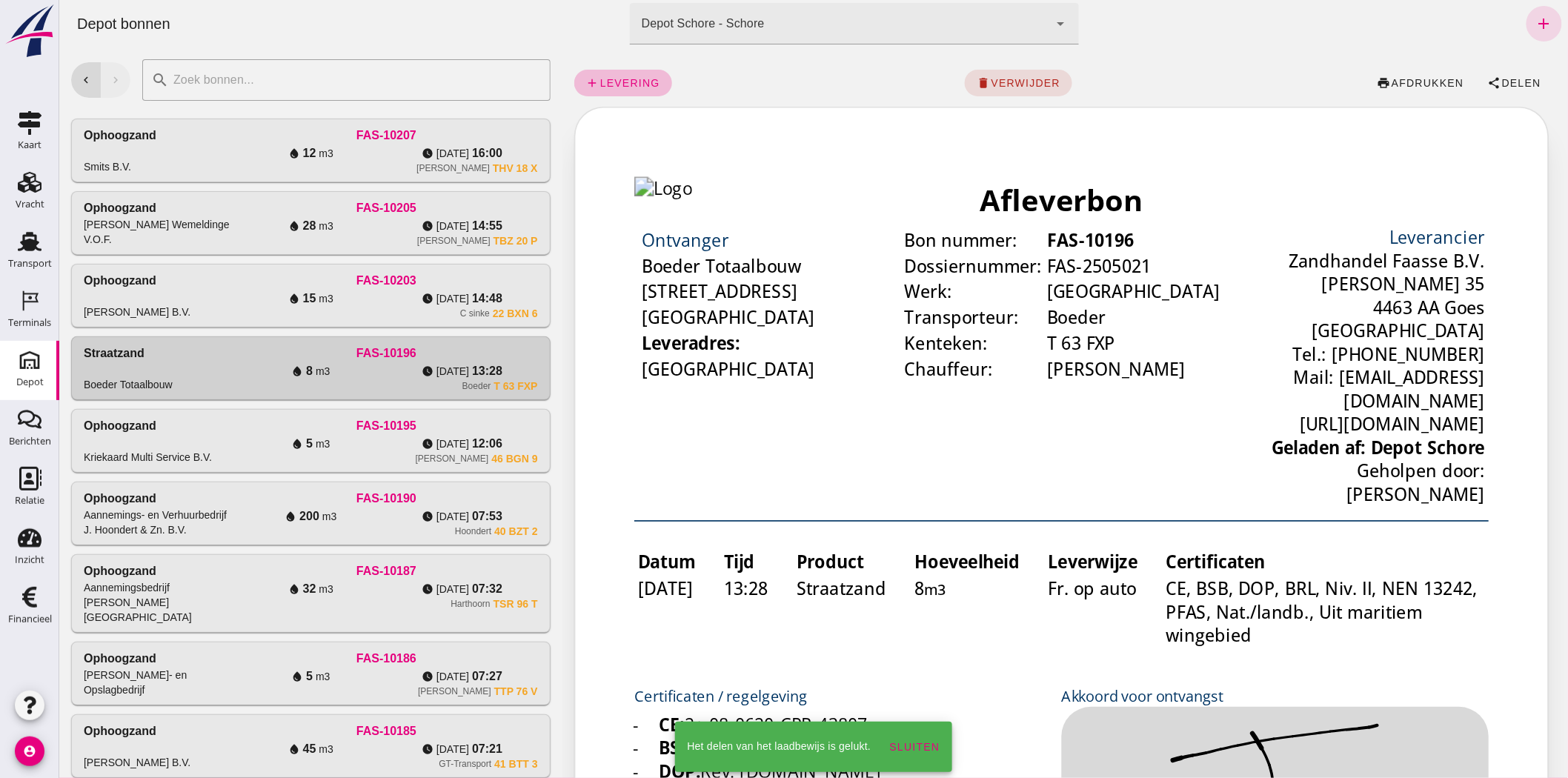
click div "Ophoogzand C. Sinke B.V. FAS-10203 water_drop 15 m3 watch_later di 19-8 14:48 C…"
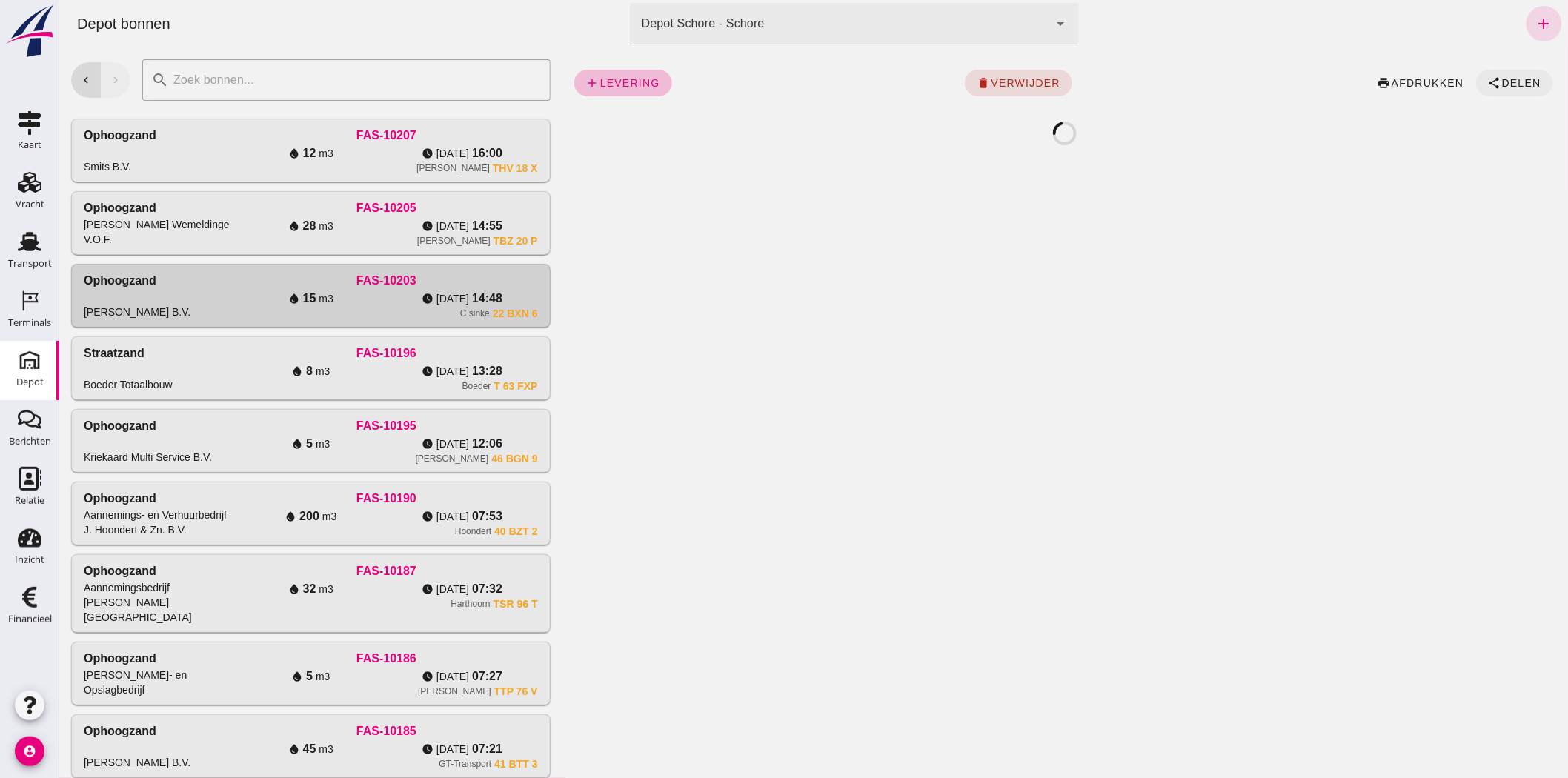
click span "Delen"
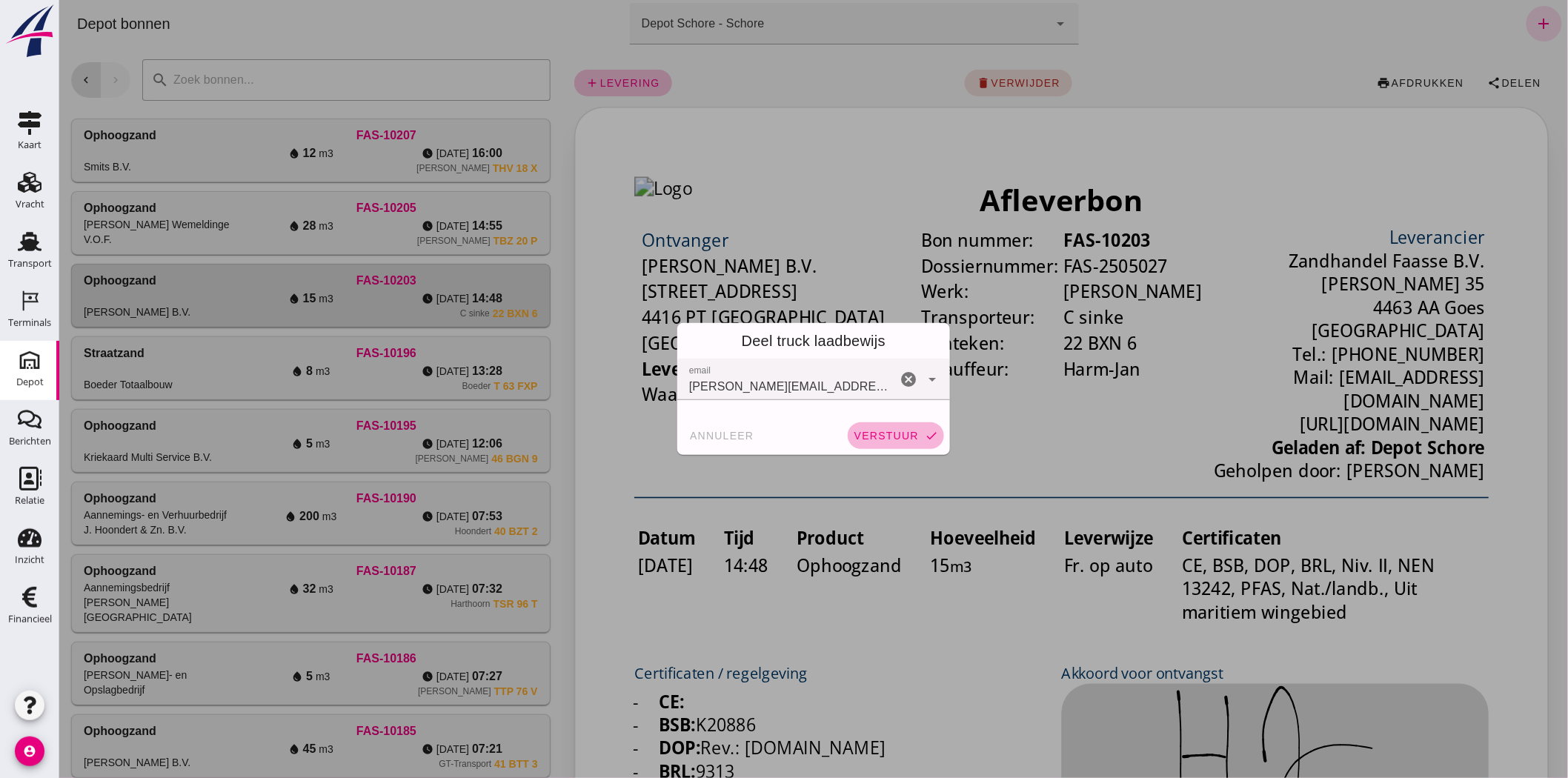
click span "verstuur"
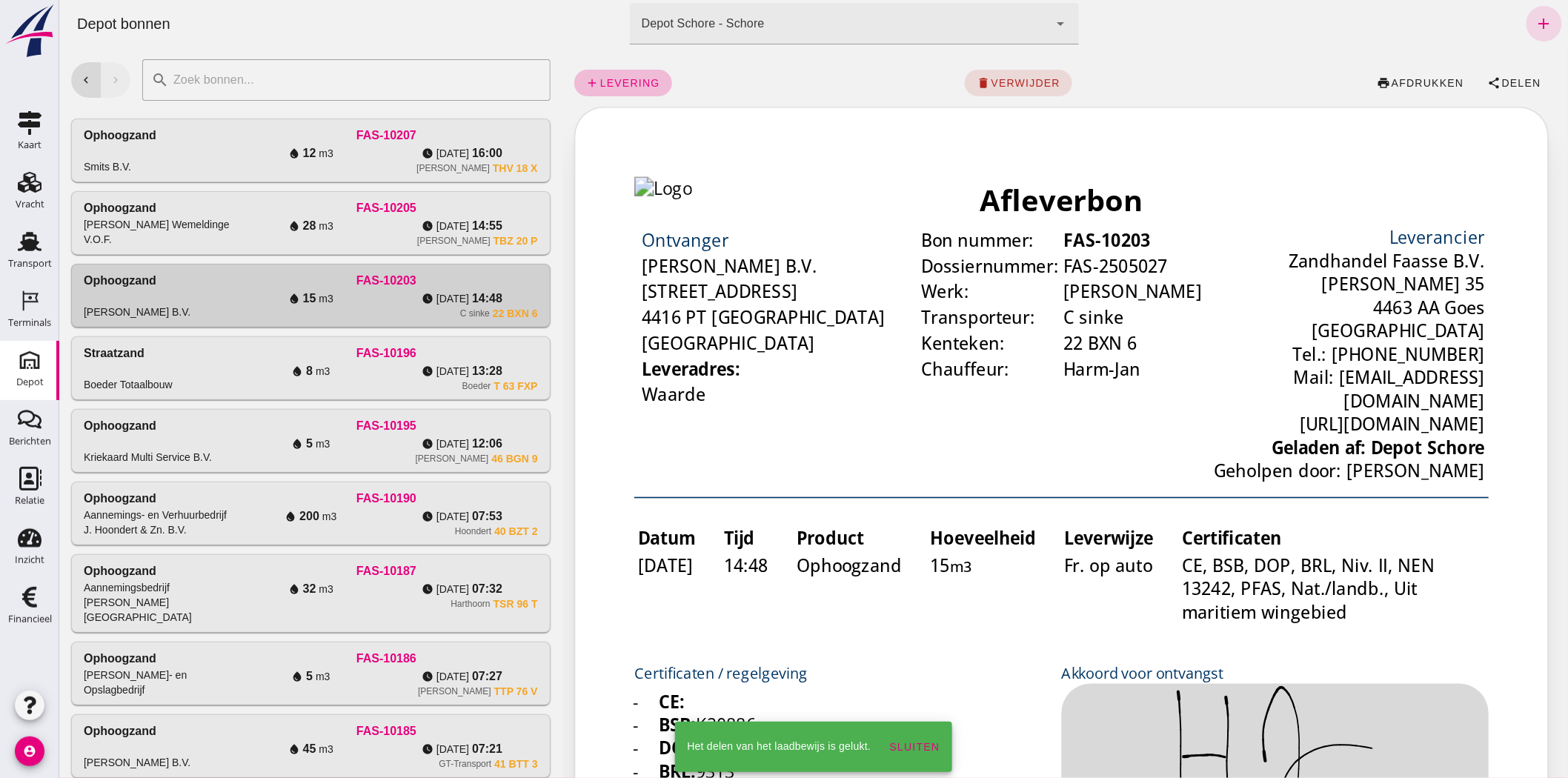
click at [505, 217] on div "watch_later di 19-8 14:55" at bounding box center [460, 225] width 151 height 17
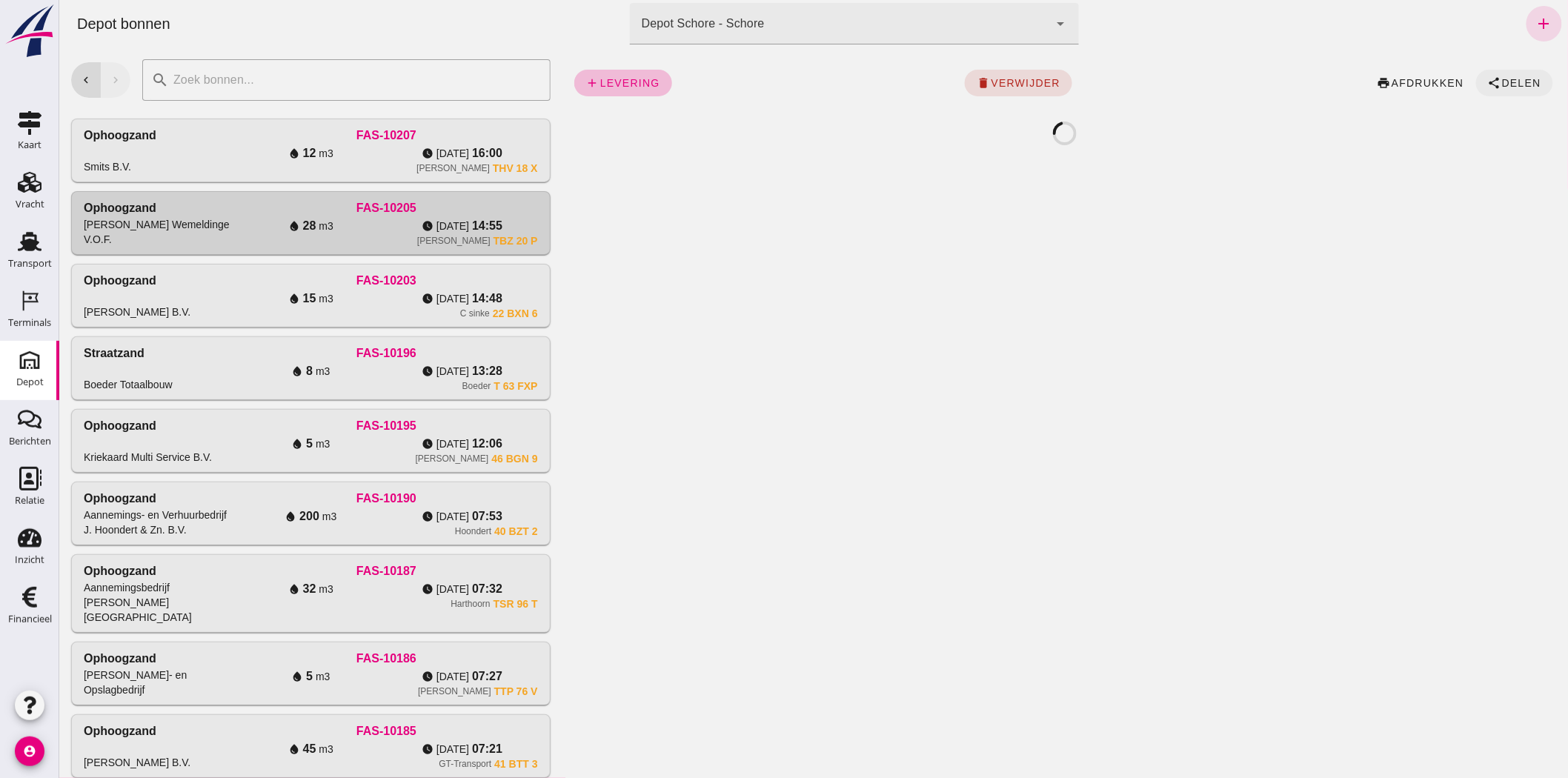
click span "Delen"
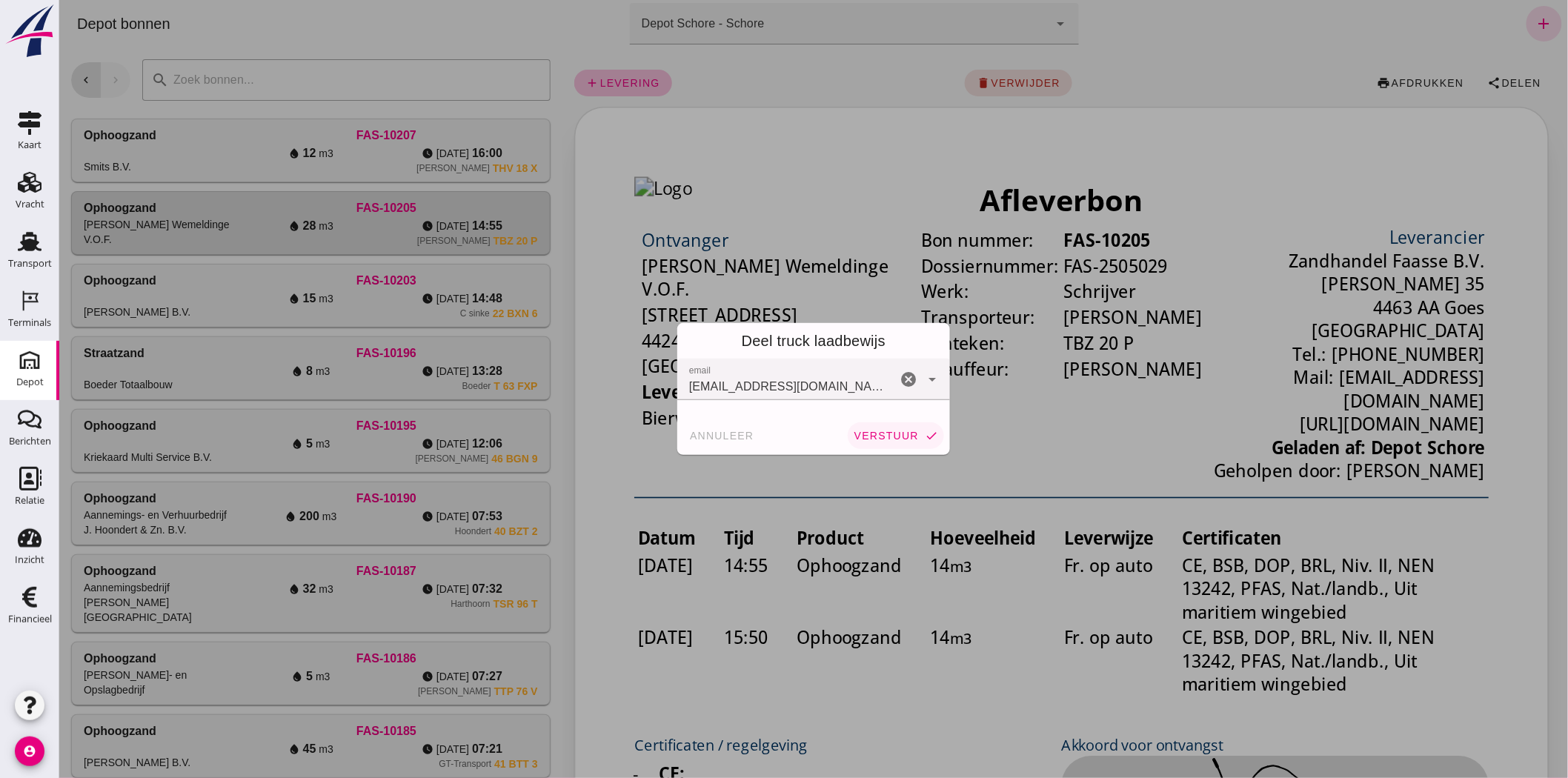
click span "verstuur"
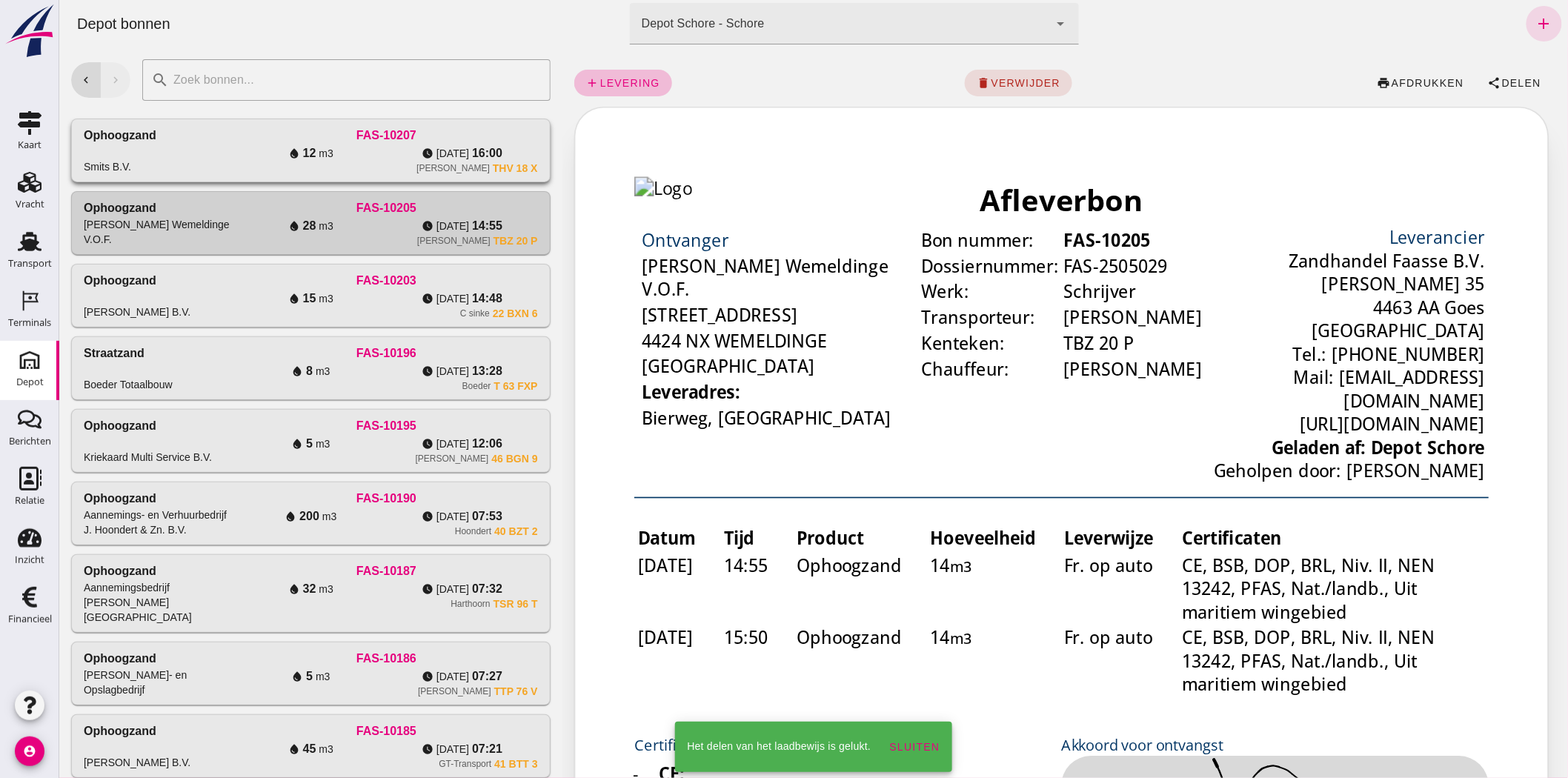
click div "FAS-10207"
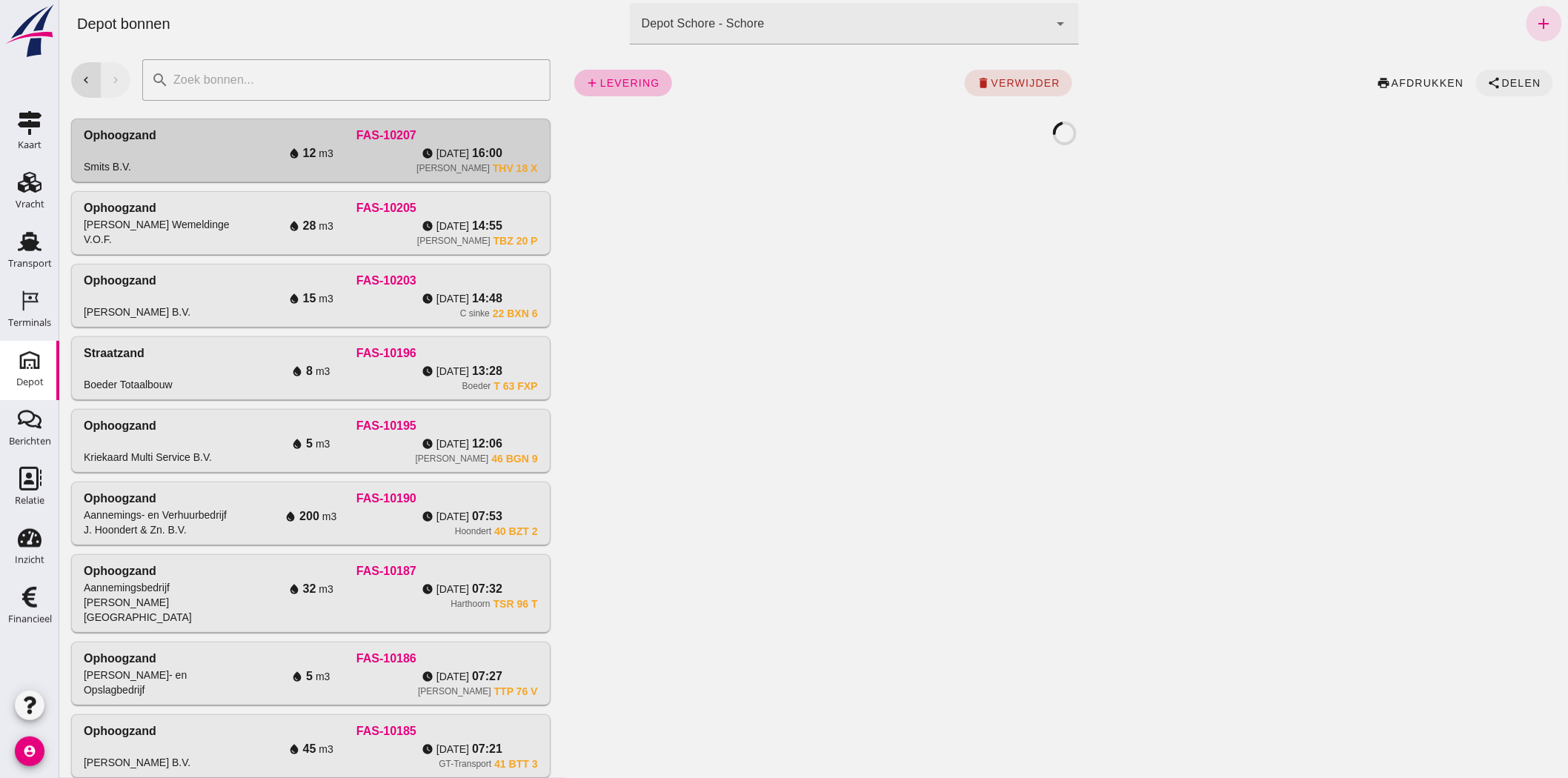
click span "Delen"
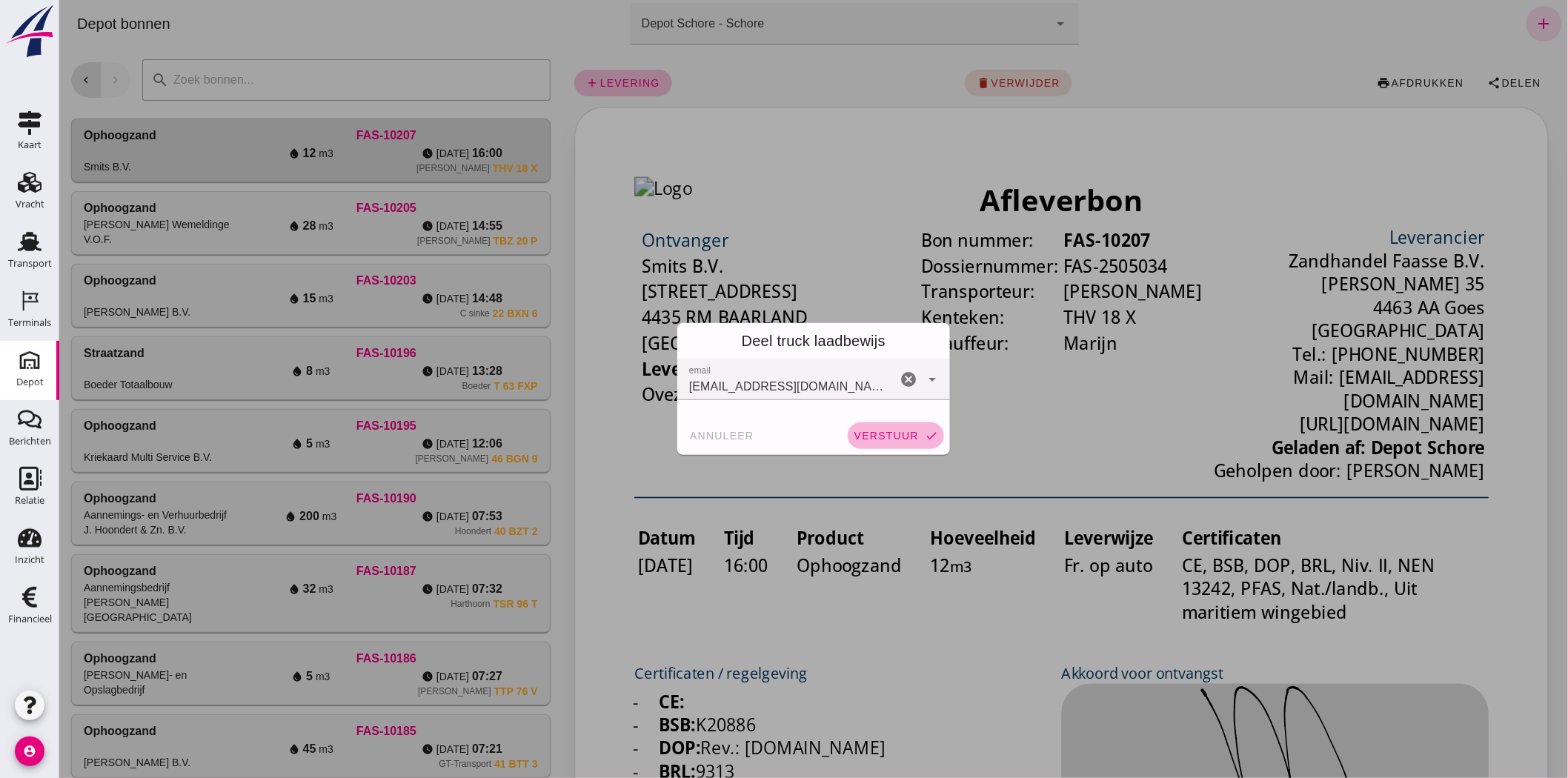
click span "verstuur"
